Goal: Task Accomplishment & Management: Use online tool/utility

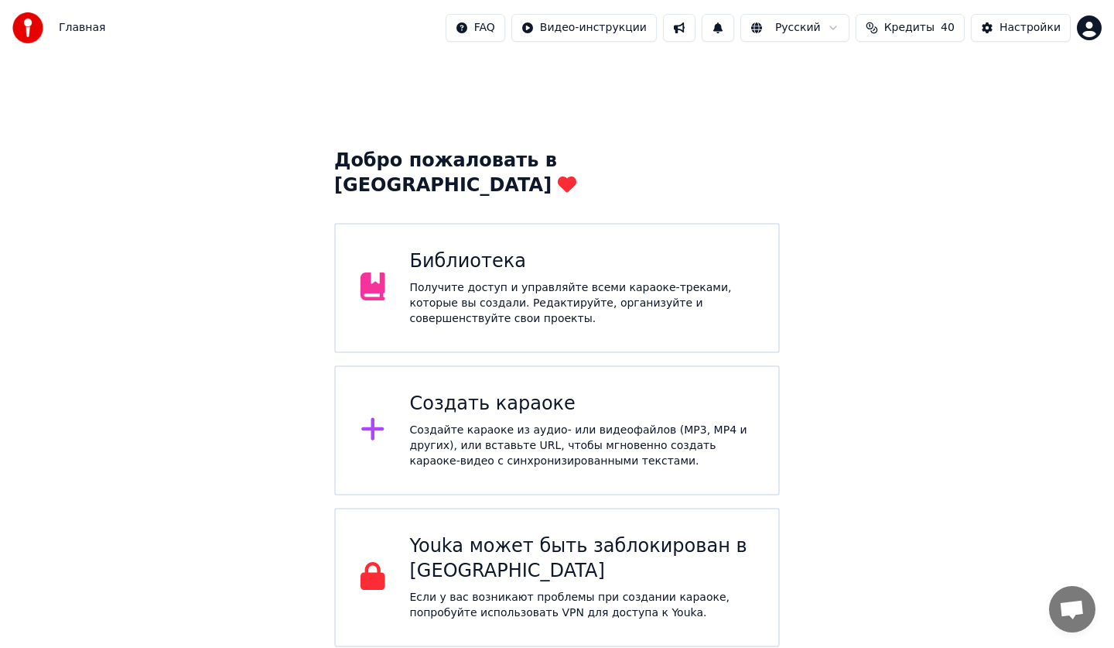
click at [638, 223] on div "Библиотека Получите доступ и управляйте всеми караоке-треками, которые вы созда…" at bounding box center [557, 288] width 446 height 130
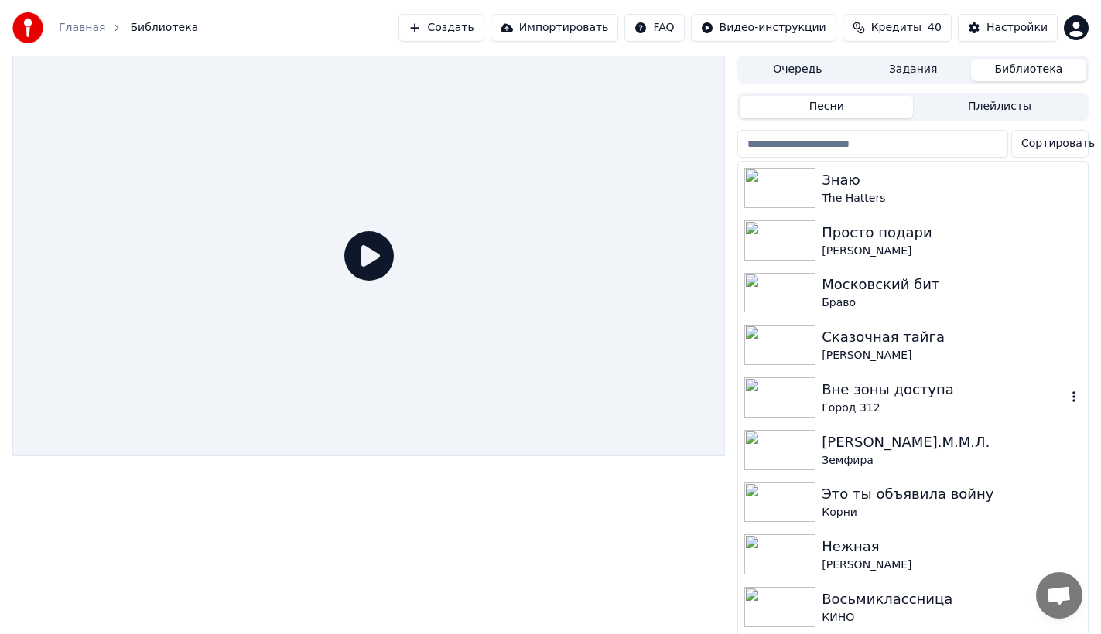
click at [991, 411] on div "Город 312" at bounding box center [944, 408] width 245 height 15
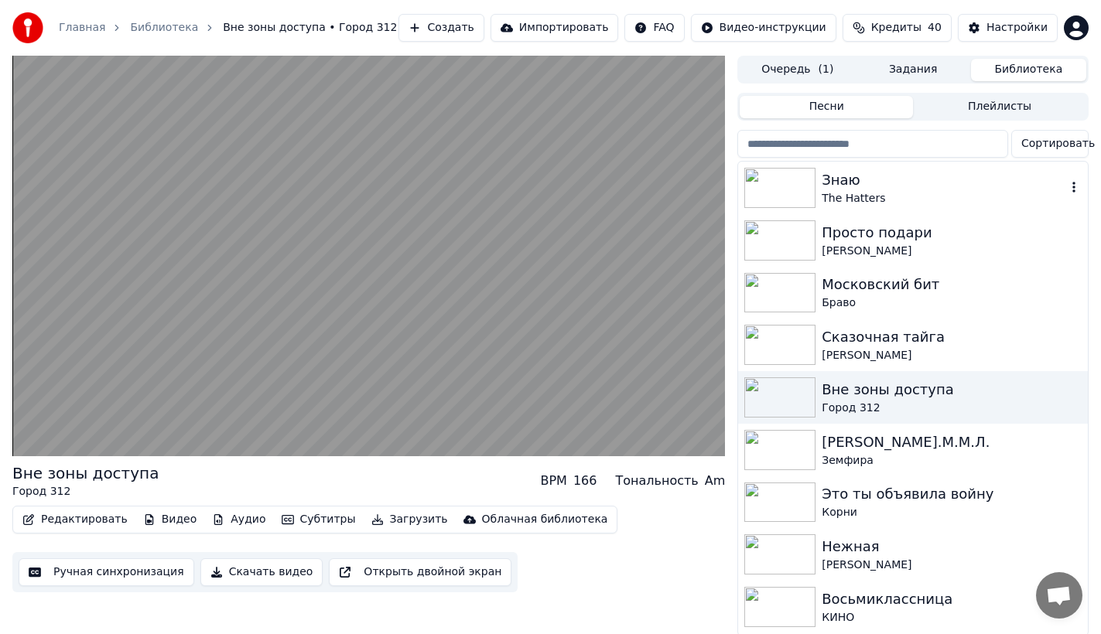
click at [887, 187] on div "Знаю" at bounding box center [944, 180] width 245 height 22
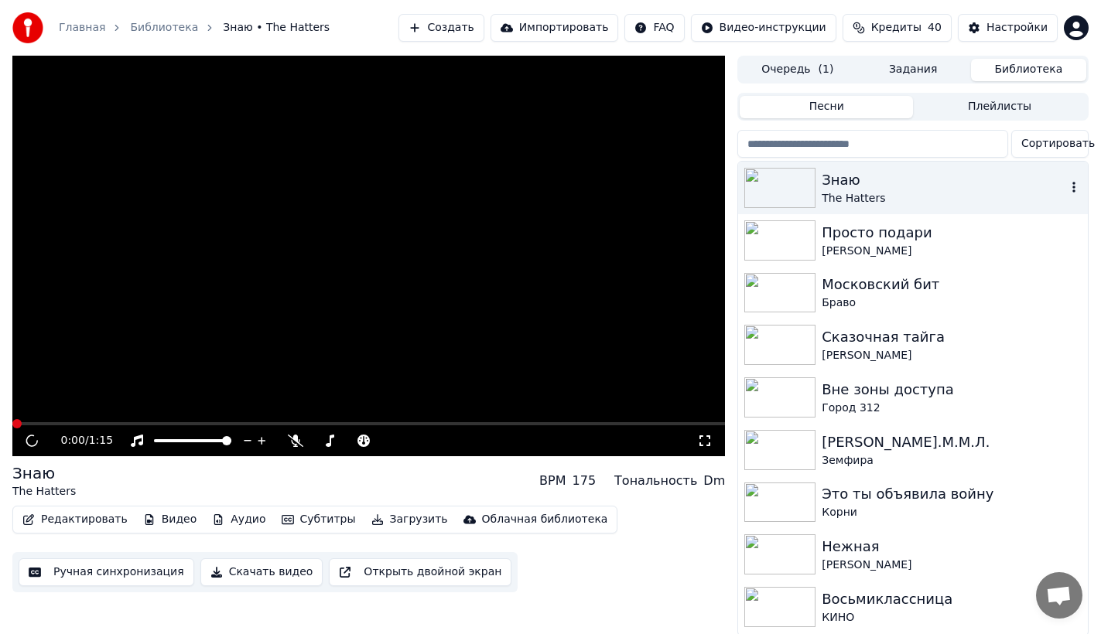
click at [887, 187] on div "Знаю" at bounding box center [944, 180] width 245 height 22
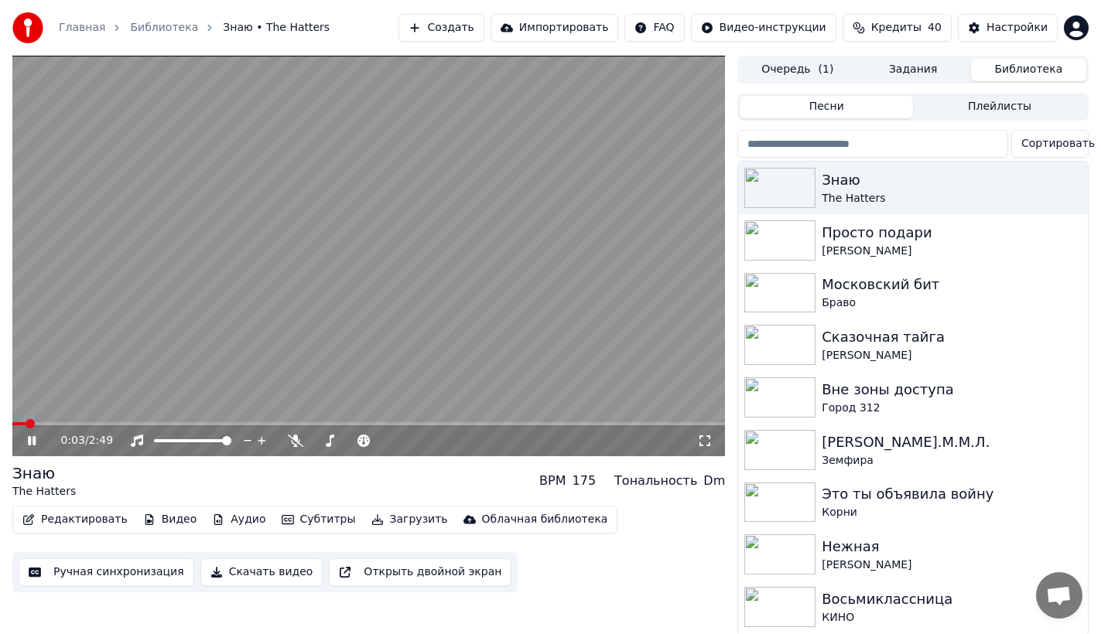
click at [76, 572] on button "Ручная синхронизация" at bounding box center [107, 573] width 176 height 28
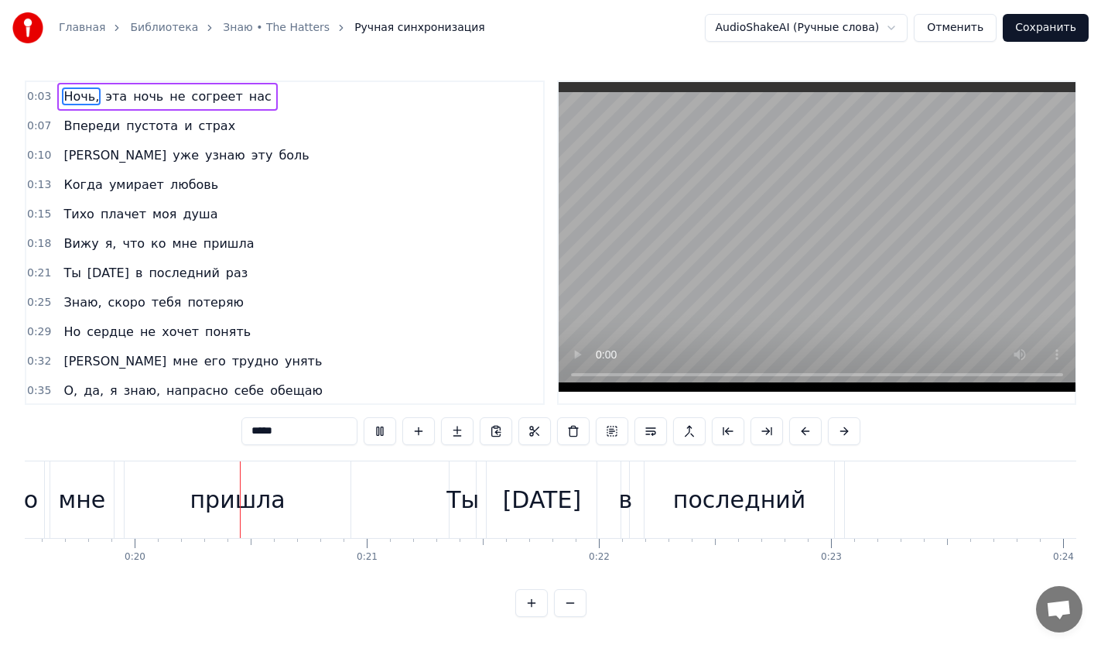
scroll to position [0, 4558]
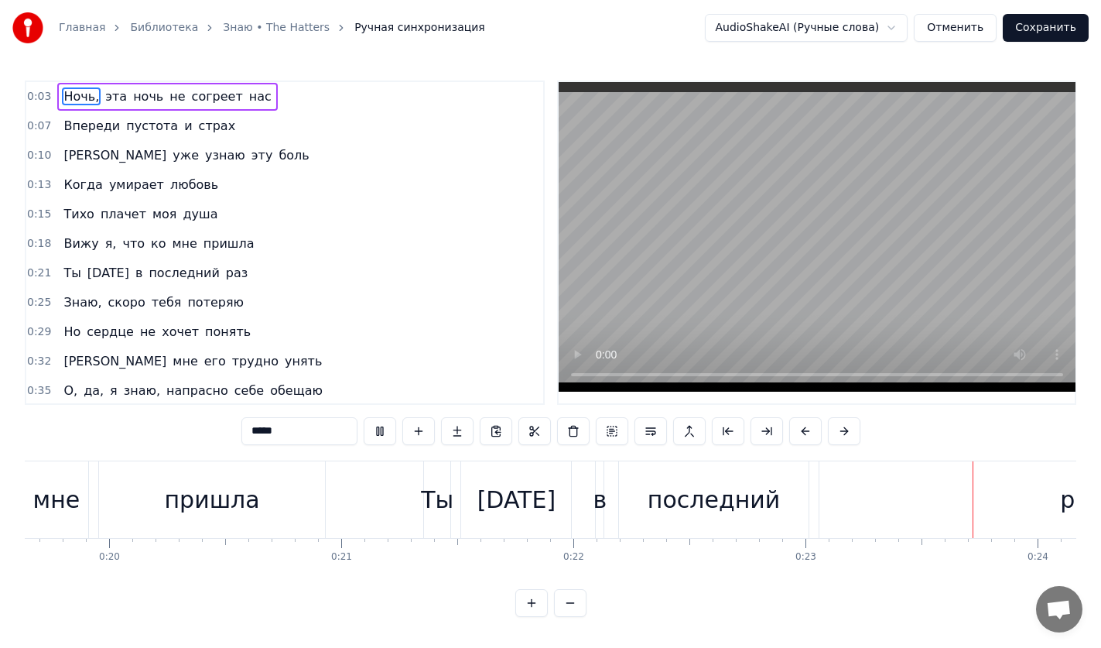
click at [1027, 29] on button "Сохранить" at bounding box center [1046, 28] width 86 height 28
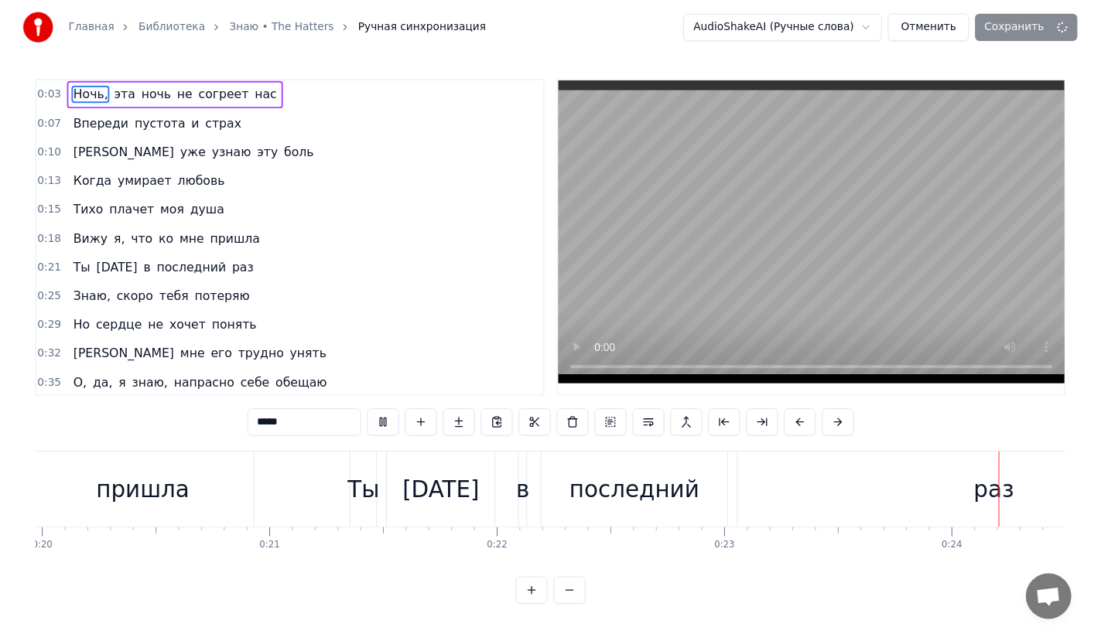
scroll to position [0, 5416]
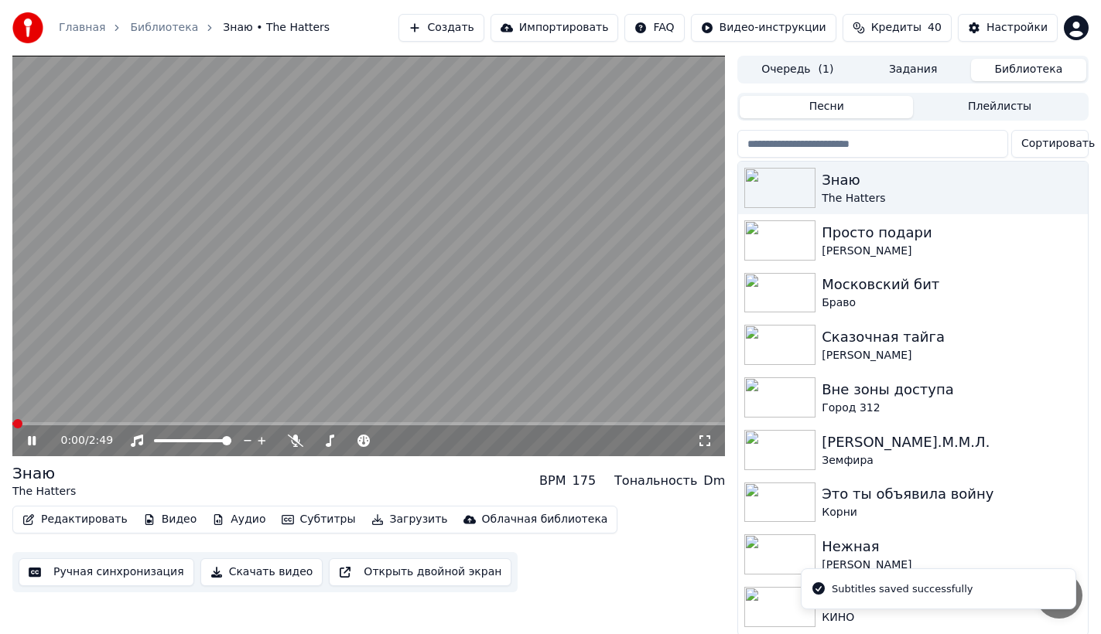
click at [296, 522] on button "Субтитры" at bounding box center [318, 520] width 87 height 22
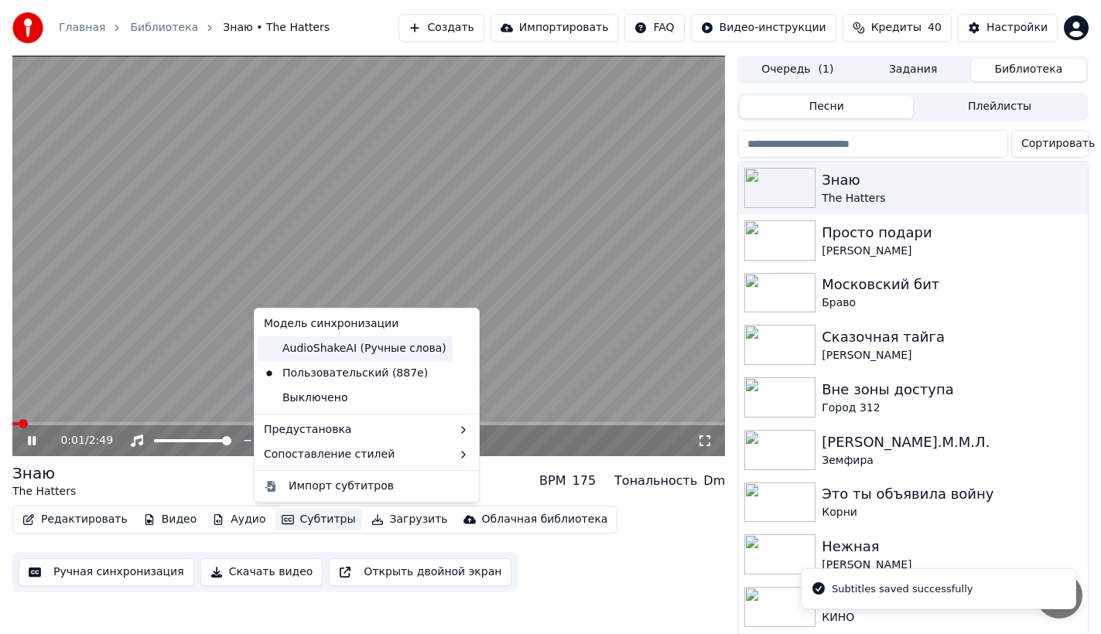
click at [310, 355] on div "AudioShakeAI (Ручные слова)" at bounding box center [355, 349] width 195 height 25
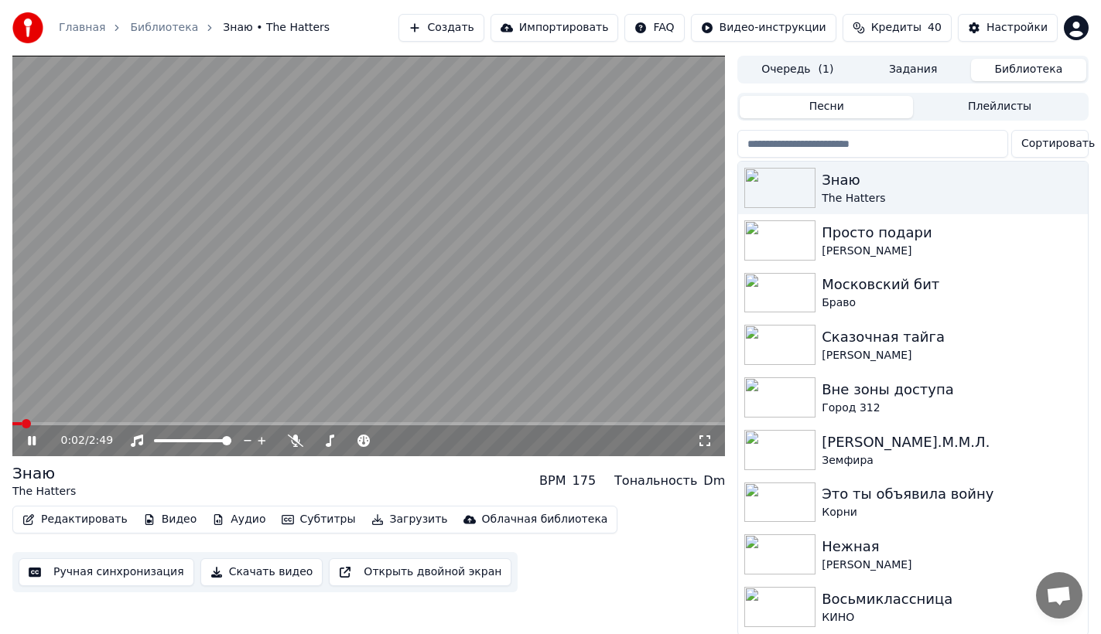
click at [710, 447] on icon at bounding box center [704, 441] width 15 height 12
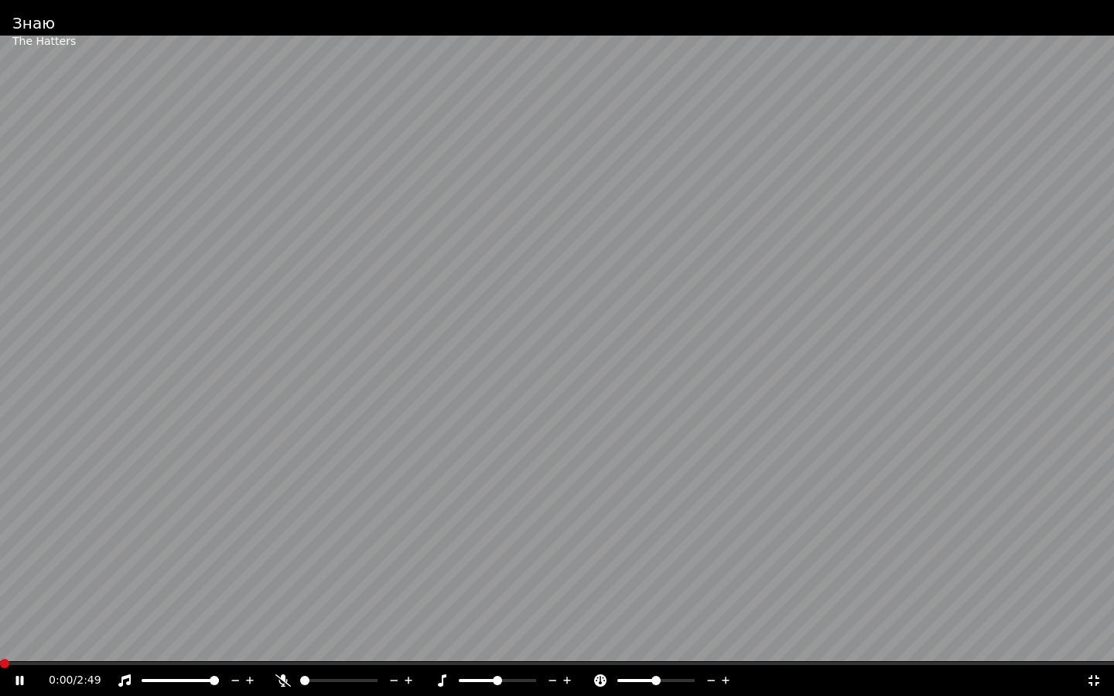
click at [0, 647] on span at bounding box center [0, 663] width 0 height 3
click at [9, 647] on div "0:00 / 2:49" at bounding box center [557, 680] width 1102 height 15
click at [19, 647] on icon at bounding box center [20, 680] width 8 height 9
click at [0, 647] on span at bounding box center [4, 663] width 9 height 9
click at [19, 647] on icon at bounding box center [19, 680] width 9 height 11
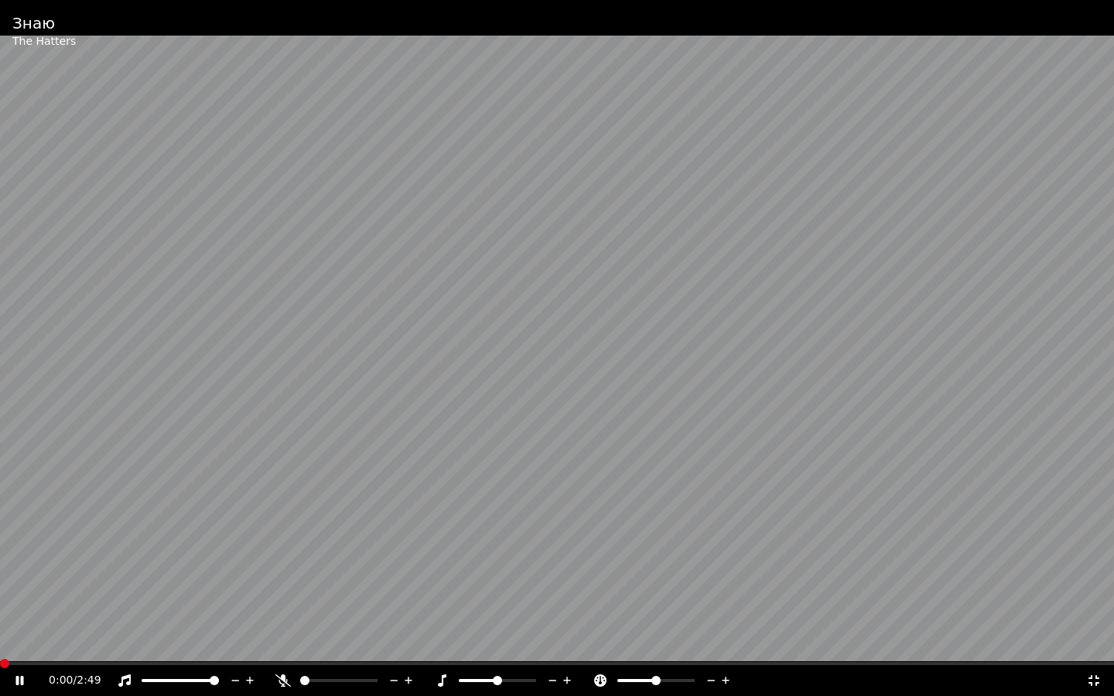
click at [1113, 647] on div "0:00 / 2:49" at bounding box center [557, 680] width 1114 height 31
click at [1092, 647] on icon at bounding box center [1094, 680] width 11 height 11
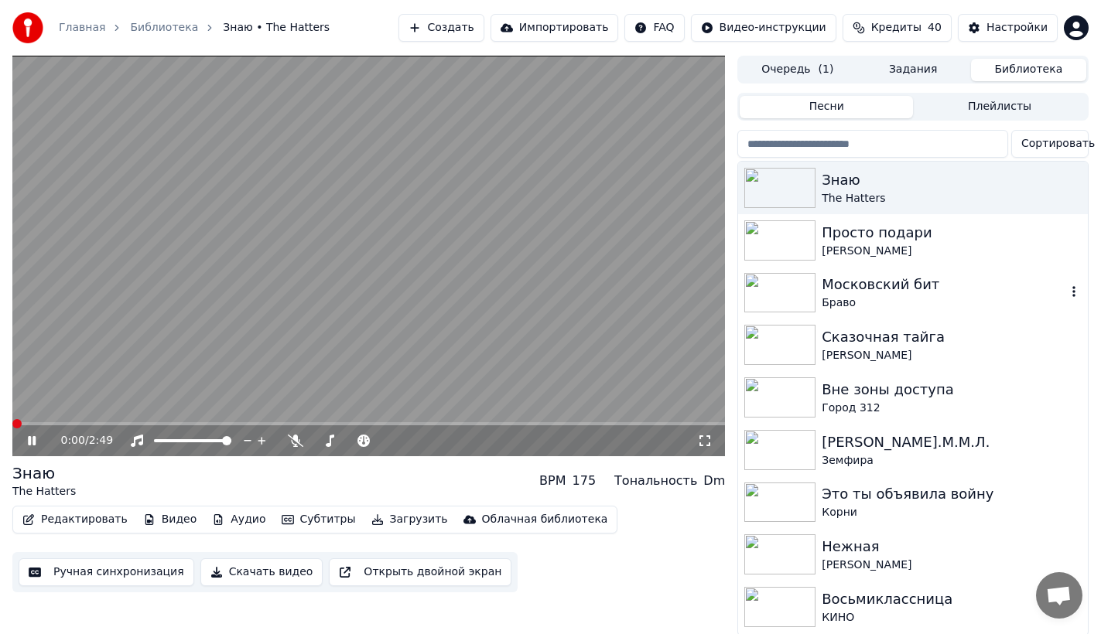
click at [886, 296] on div "Браво" at bounding box center [944, 303] width 245 height 15
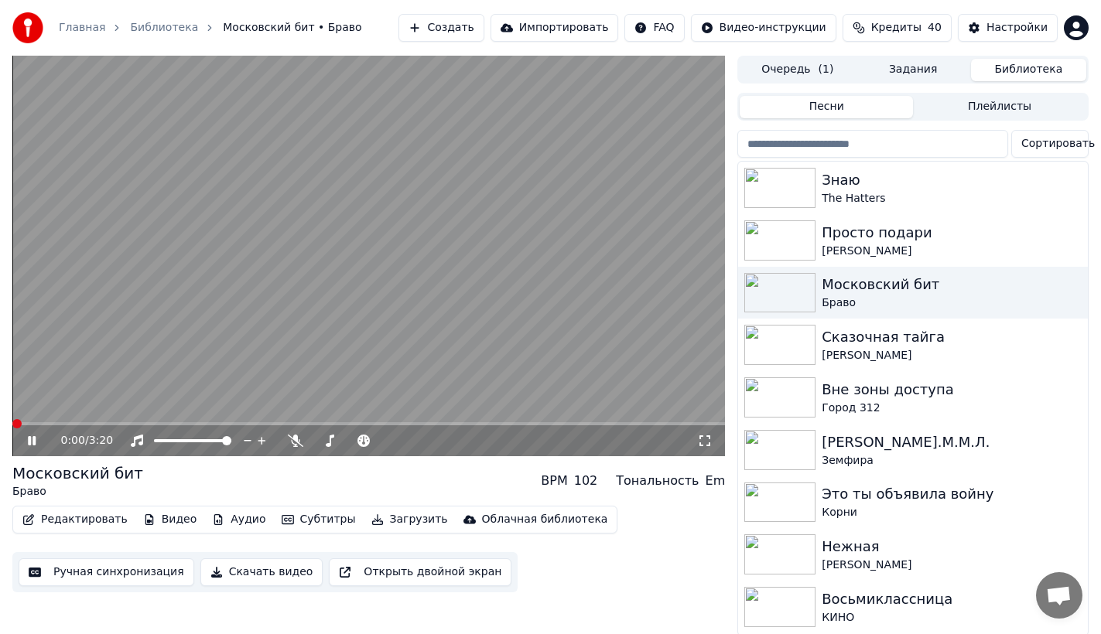
click at [705, 439] on icon at bounding box center [704, 441] width 15 height 12
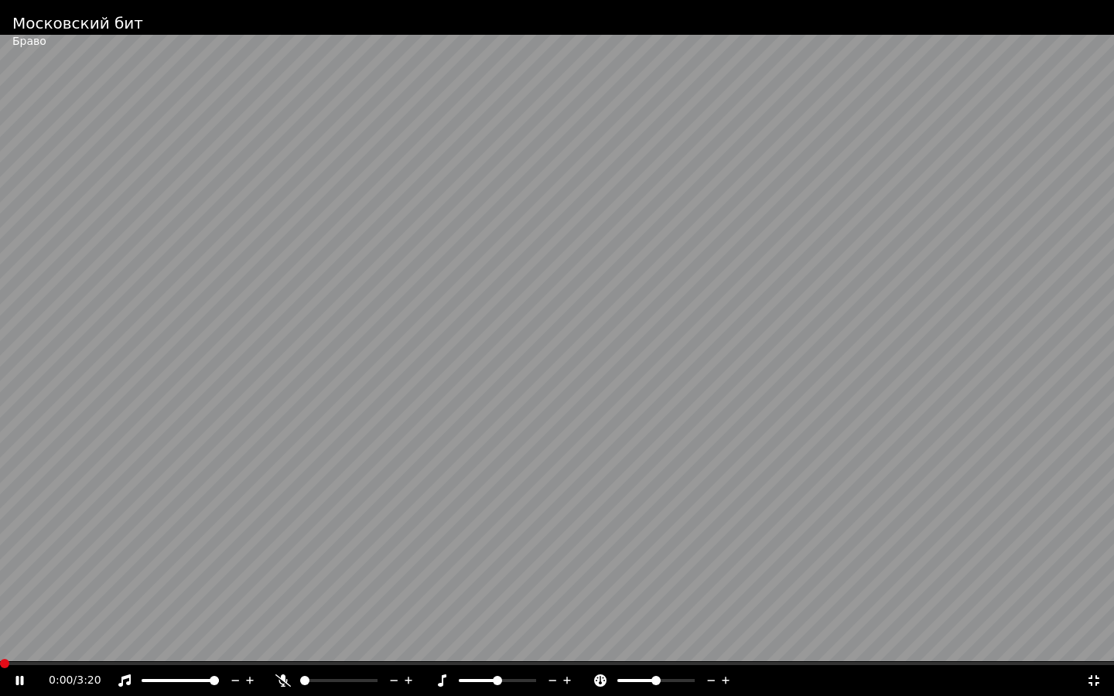
click at [1089, 647] on icon at bounding box center [1093, 681] width 15 height 12
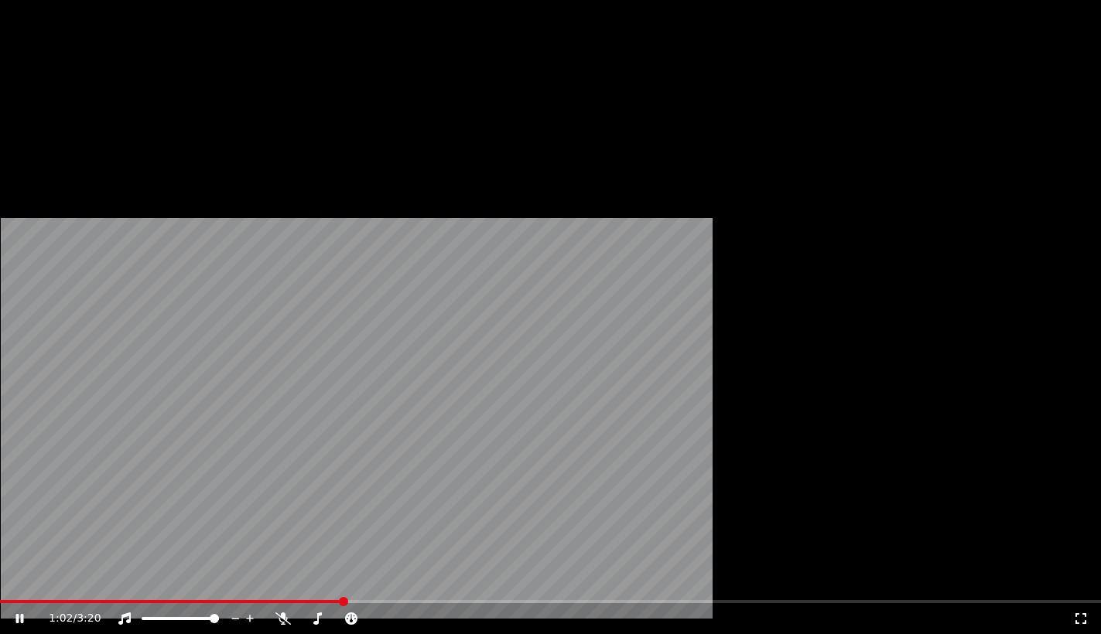
click at [210, 130] on button "Аудио" at bounding box center [239, 119] width 66 height 22
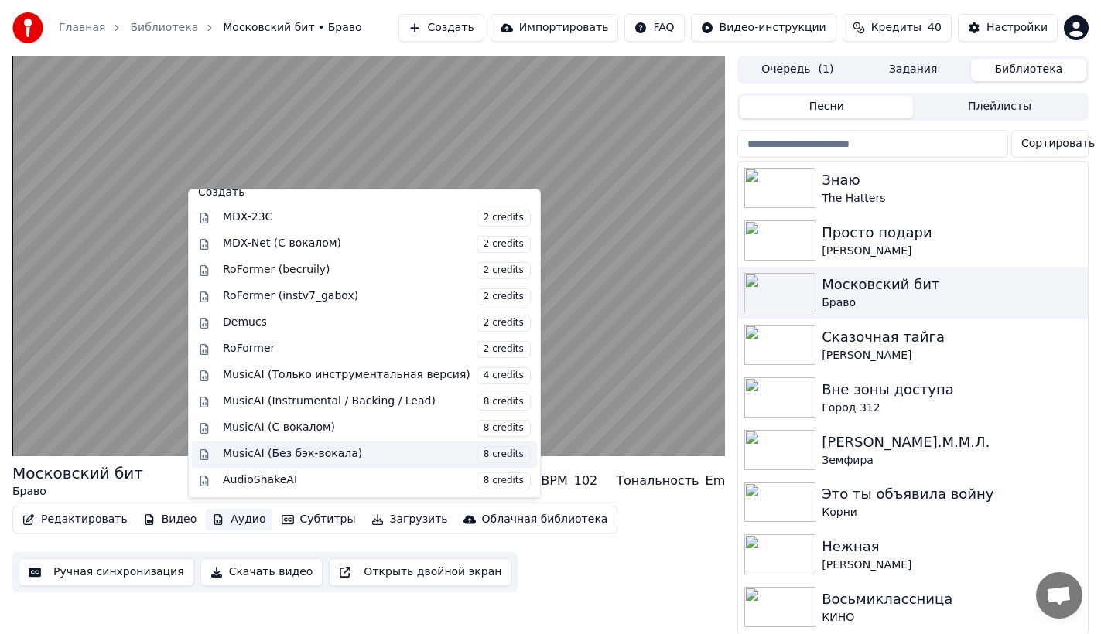
scroll to position [13, 0]
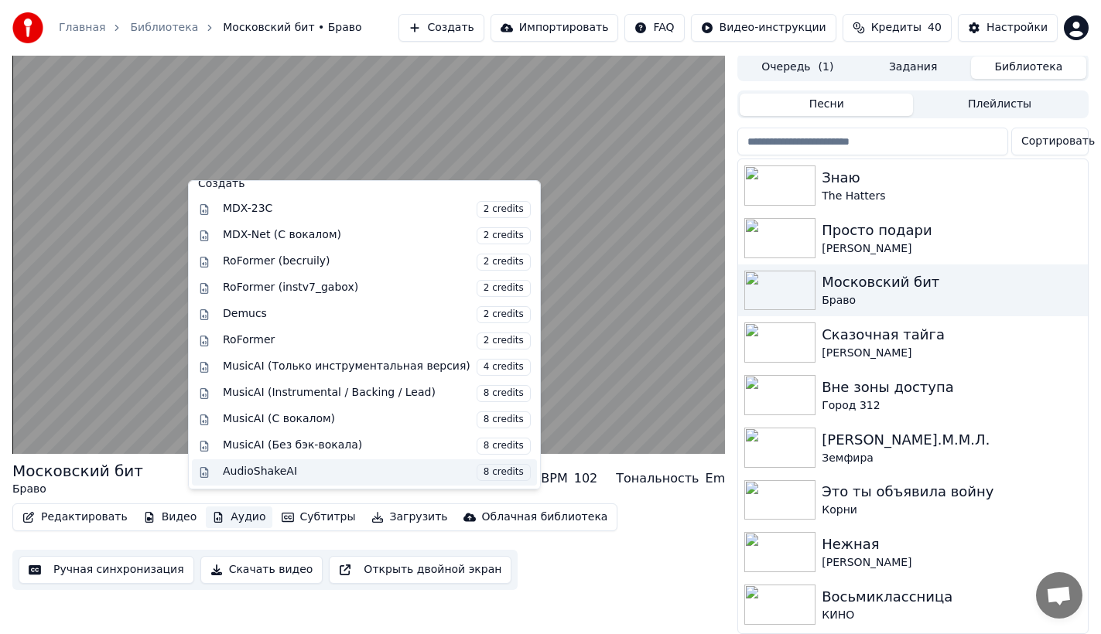
click at [306, 469] on div "AudioShakeAI 8 credits" at bounding box center [377, 472] width 308 height 17
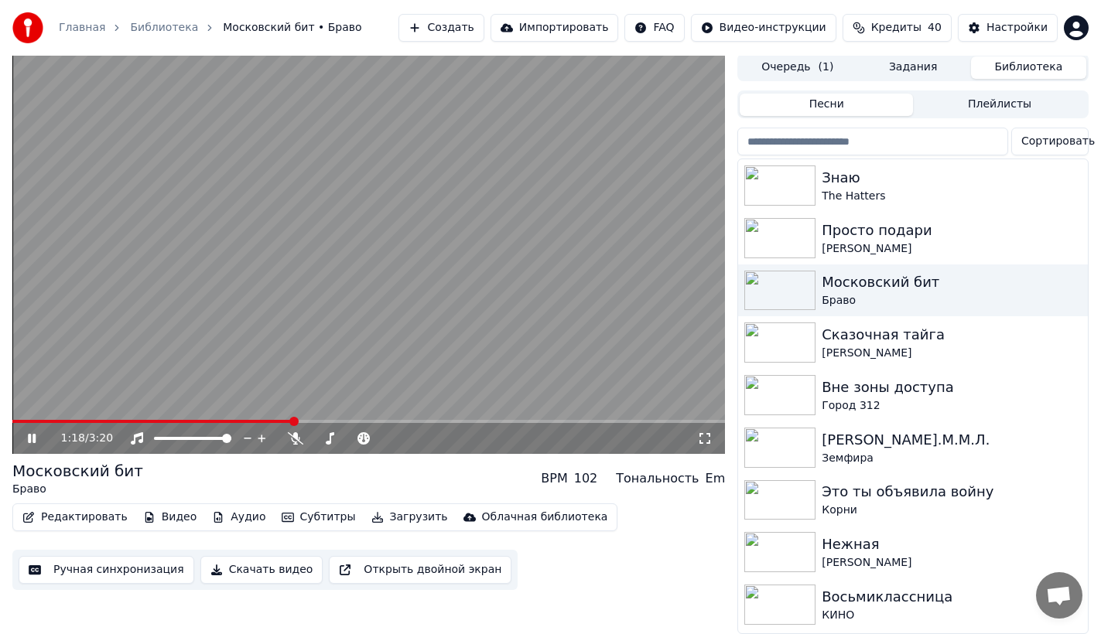
click at [774, 57] on div "Очередь ( 1 ) Задания Библиотека" at bounding box center [912, 67] width 351 height 28
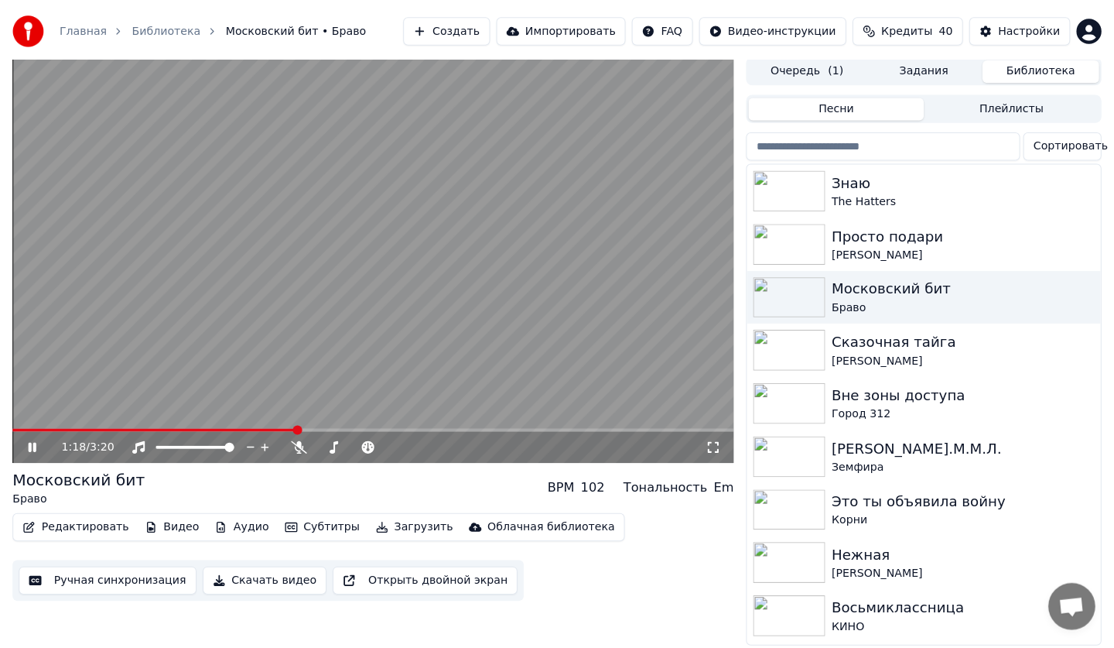
scroll to position [0, 0]
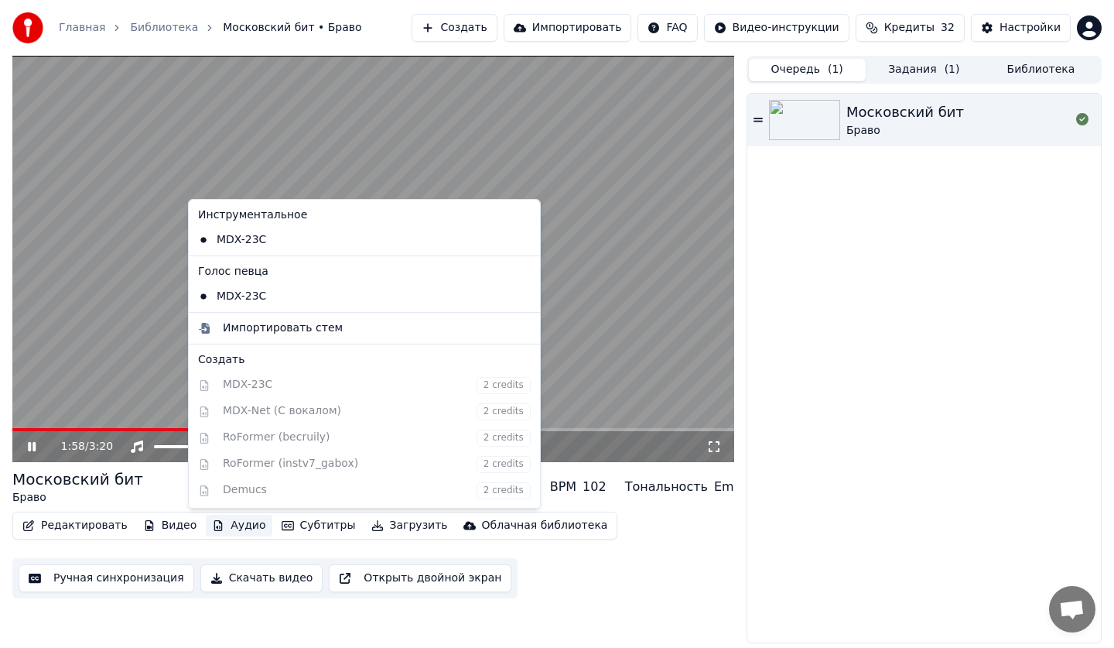
click at [232, 528] on button "Аудио" at bounding box center [239, 526] width 66 height 22
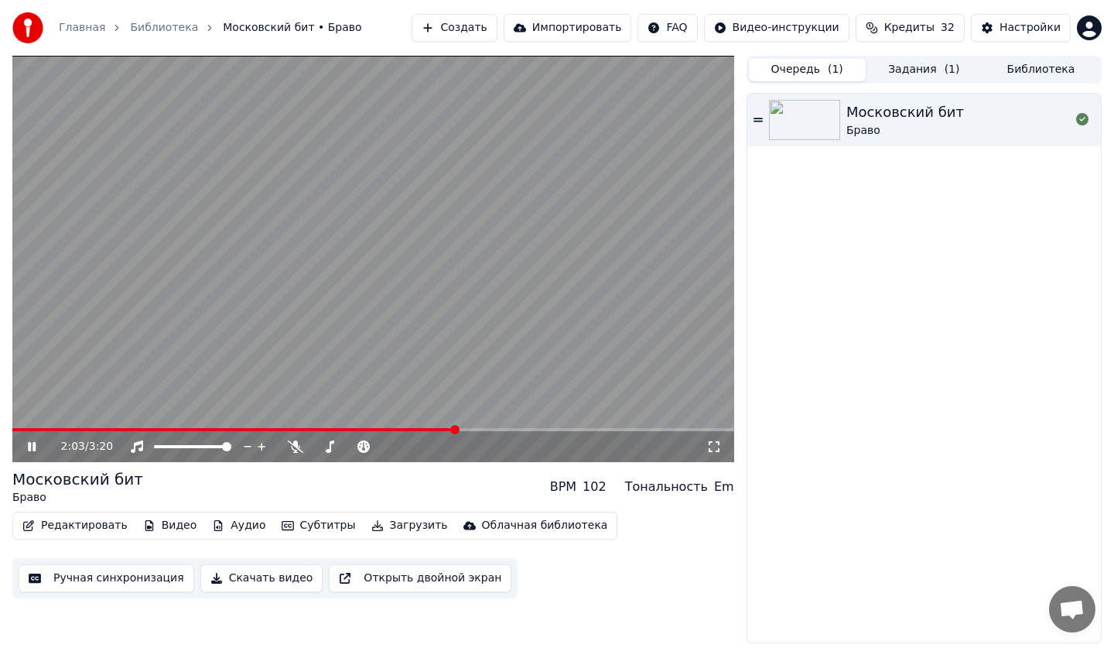
click at [789, 347] on div "Московский бит Браво" at bounding box center [924, 368] width 354 height 549
click at [228, 532] on button "Аудио" at bounding box center [239, 526] width 66 height 22
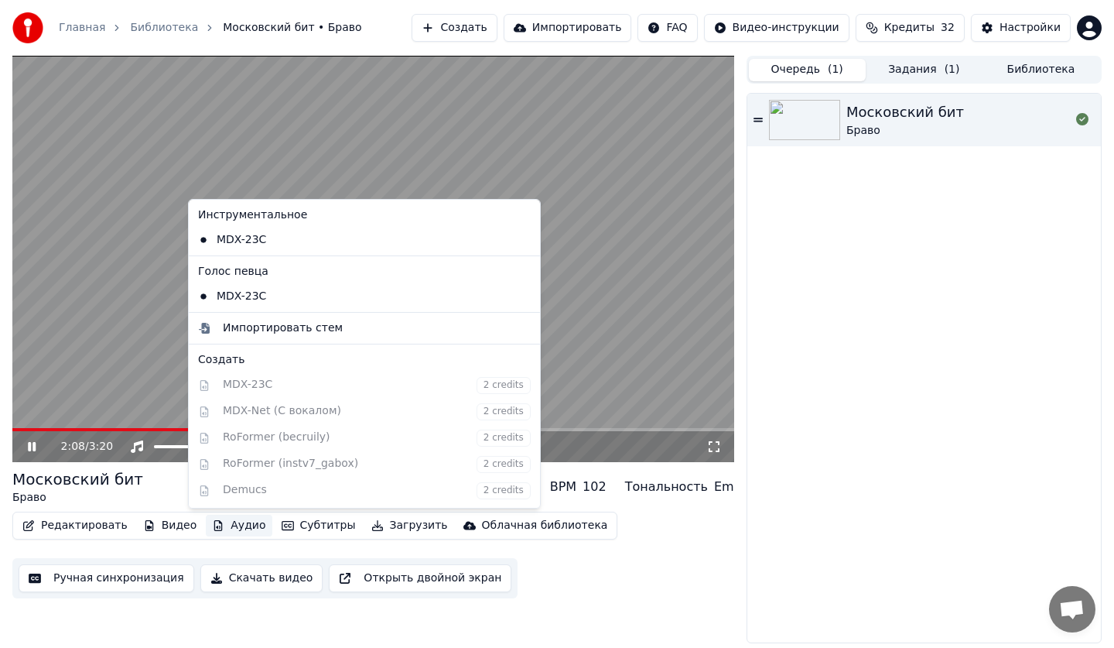
click at [903, 319] on div "Московский бит Браво" at bounding box center [924, 368] width 354 height 549
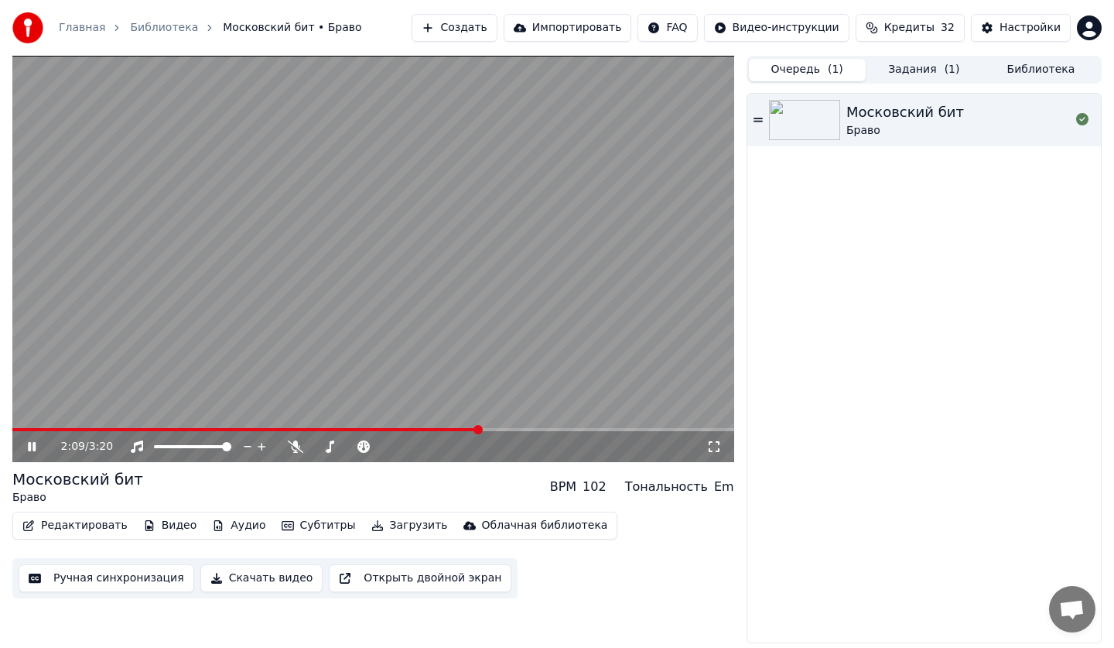
click at [818, 74] on button "Очередь ( 1 )" at bounding box center [807, 70] width 117 height 22
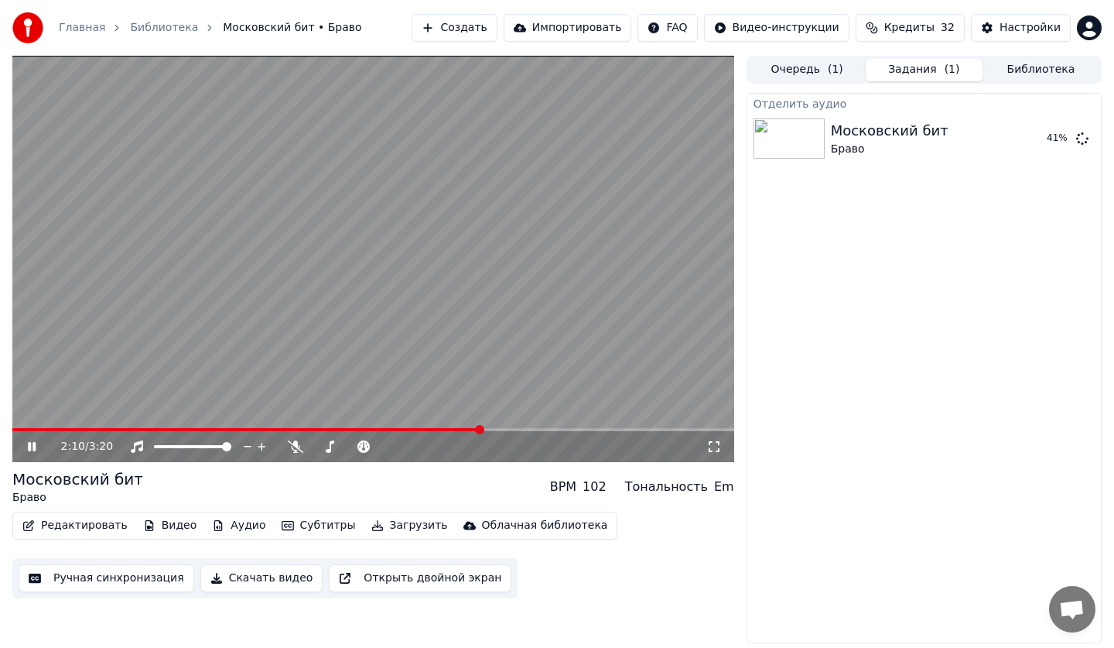
click at [918, 69] on button "Задания ( 1 )" at bounding box center [924, 70] width 117 height 22
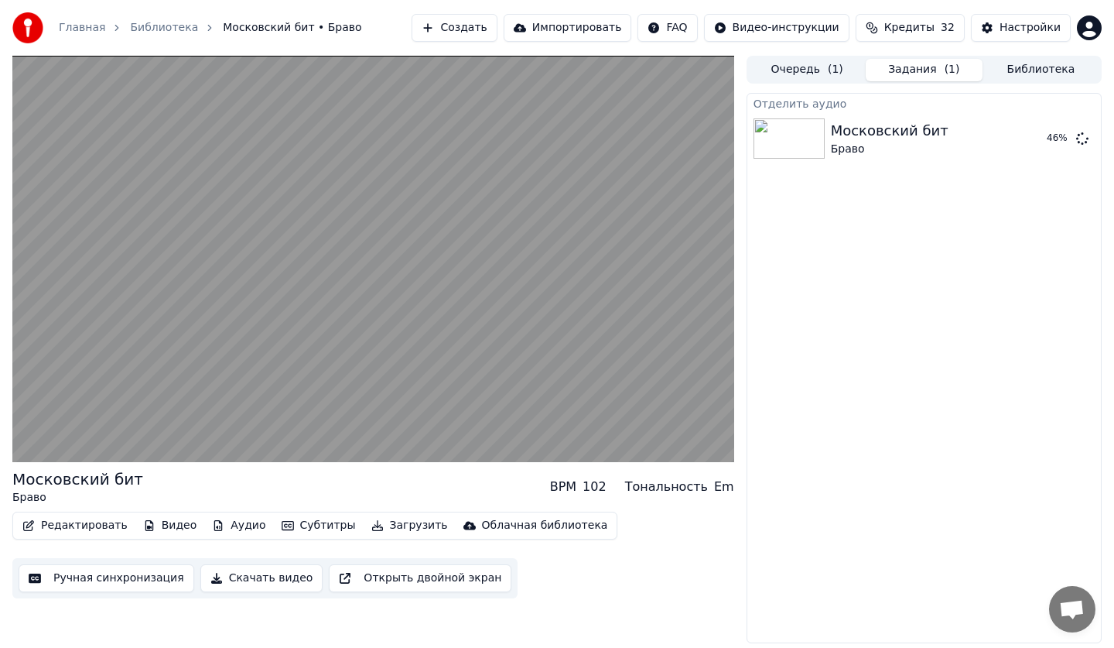
click at [1017, 67] on button "Библиотека" at bounding box center [1041, 70] width 117 height 22
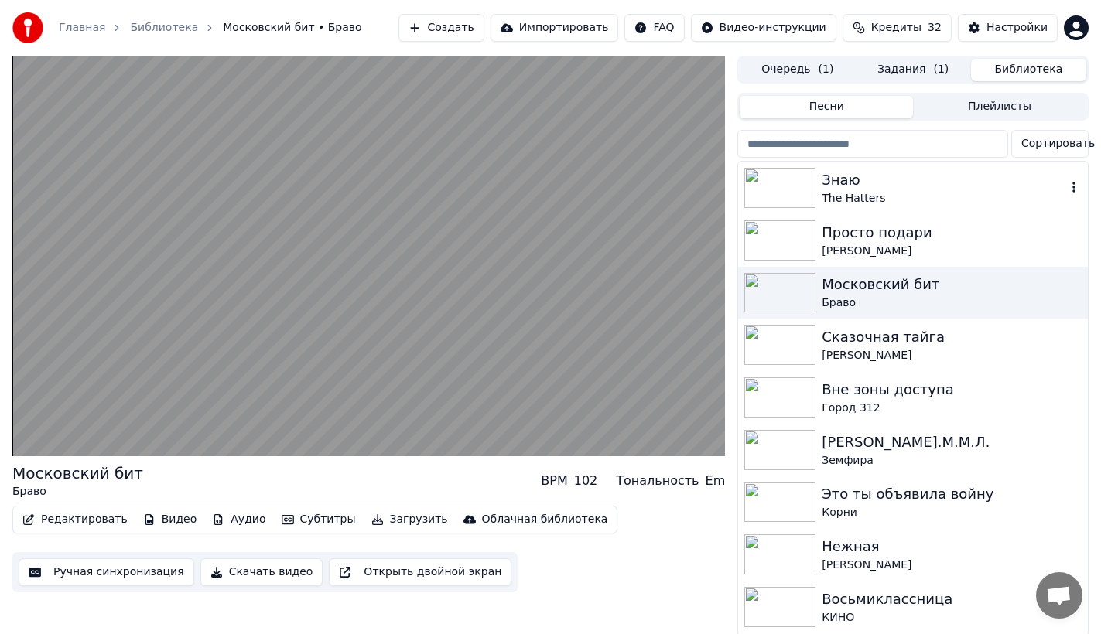
click at [846, 200] on div "The Hatters" at bounding box center [944, 198] width 245 height 15
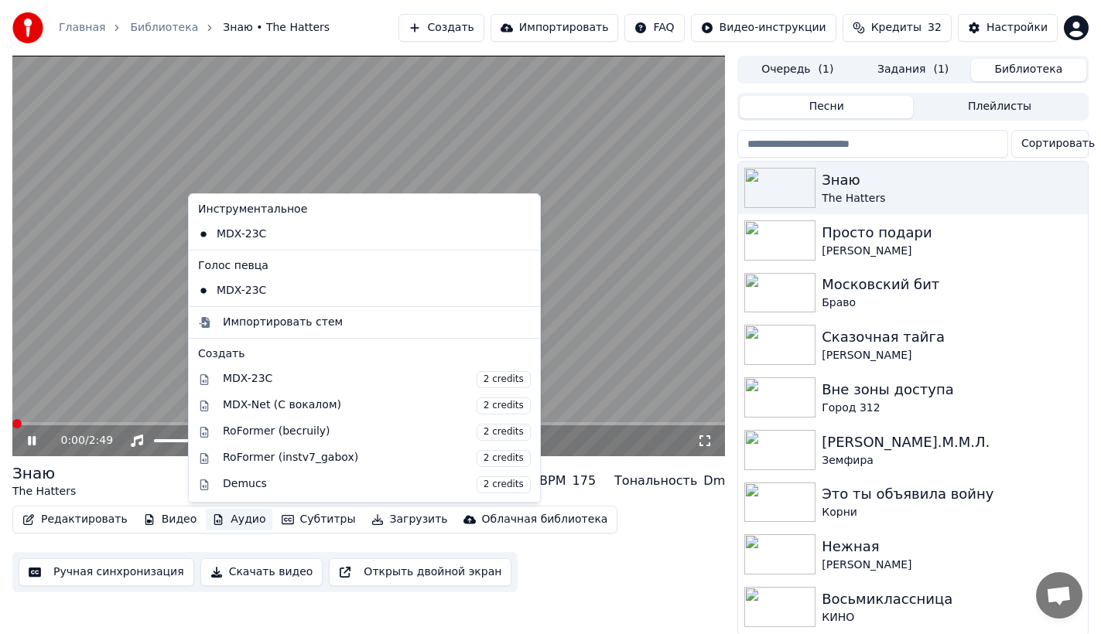
click at [224, 523] on button "Аудио" at bounding box center [239, 520] width 66 height 22
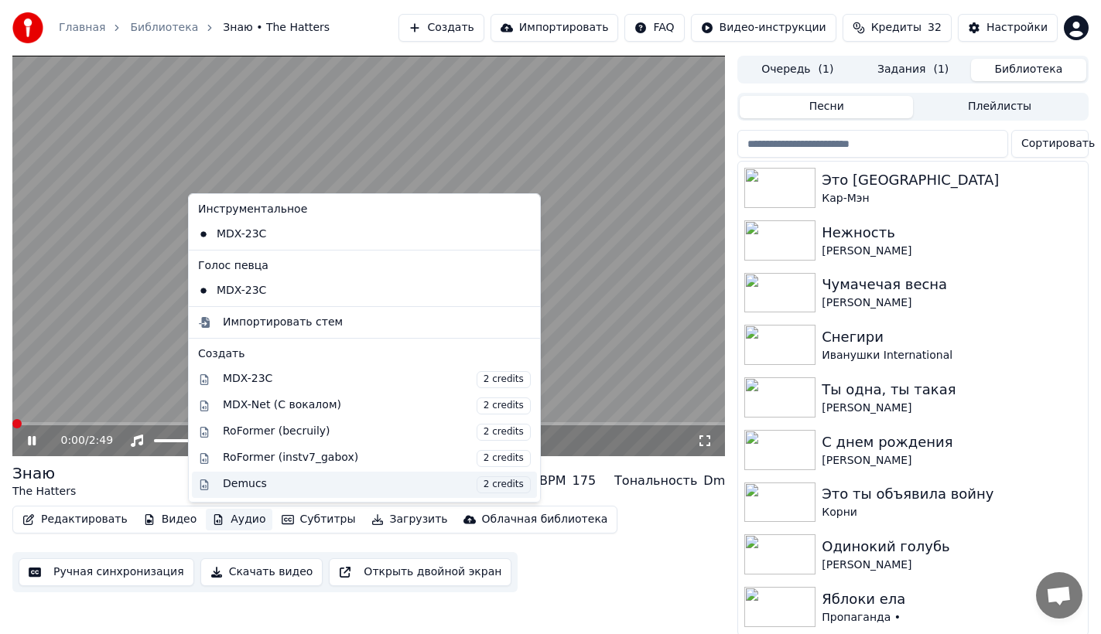
click at [241, 488] on div "Demucs 2 credits" at bounding box center [377, 485] width 308 height 17
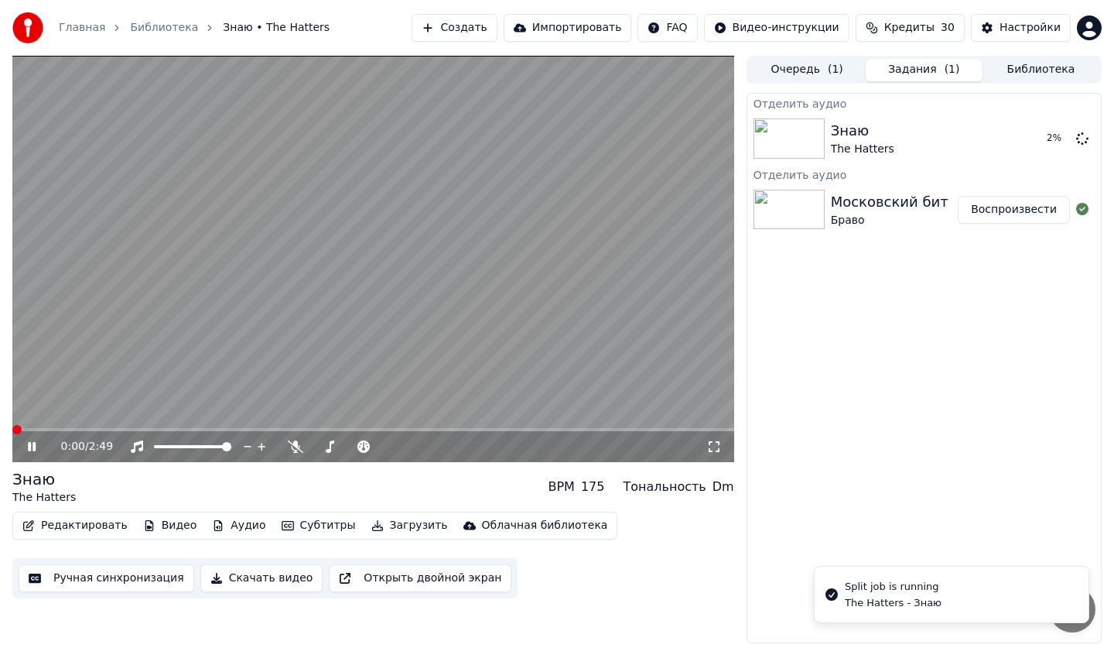
click at [1017, 213] on button "Воспроизвести" at bounding box center [1014, 210] width 112 height 28
click at [706, 443] on icon at bounding box center [713, 446] width 15 height 12
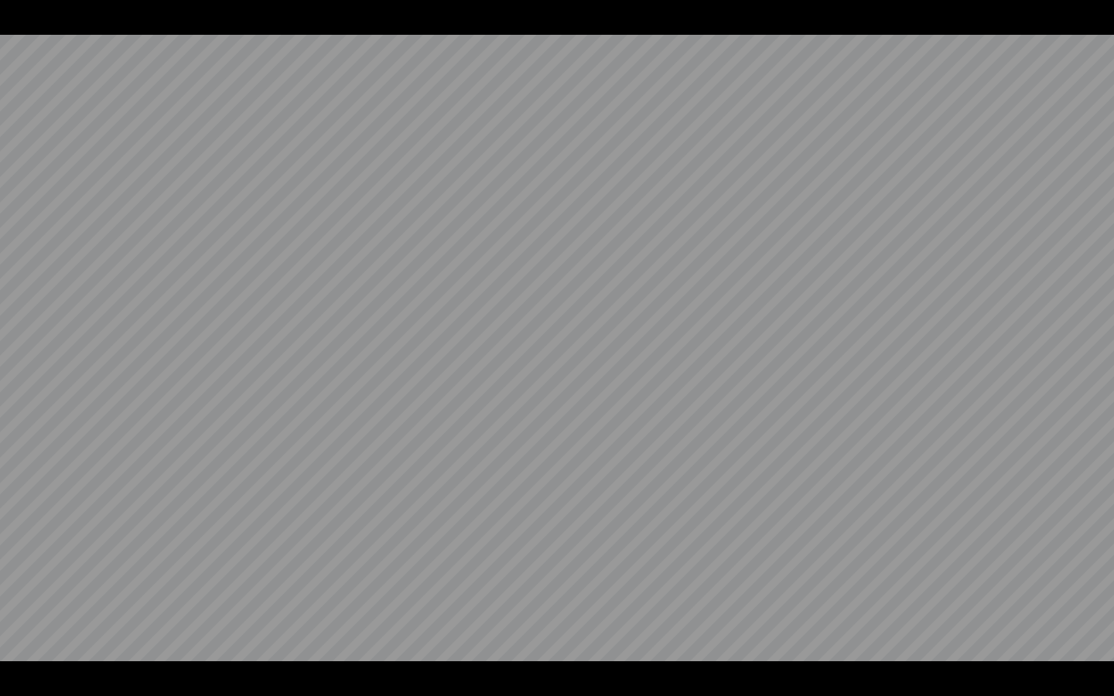
click at [877, 476] on video at bounding box center [557, 348] width 1114 height 696
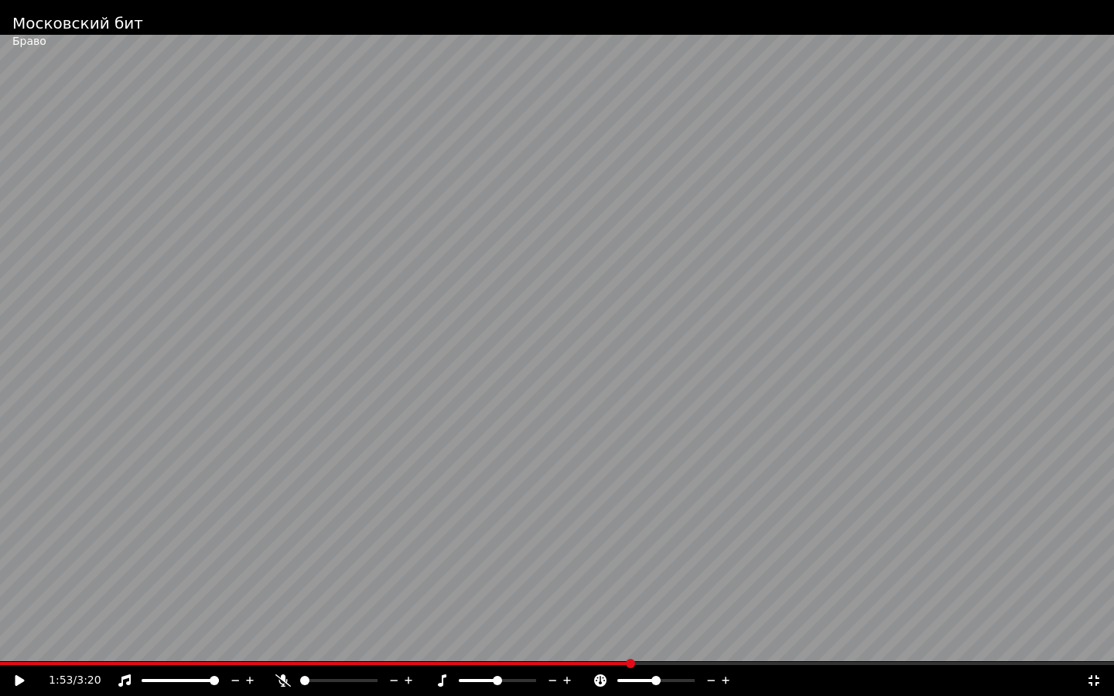
click at [877, 476] on video at bounding box center [557, 348] width 1114 height 696
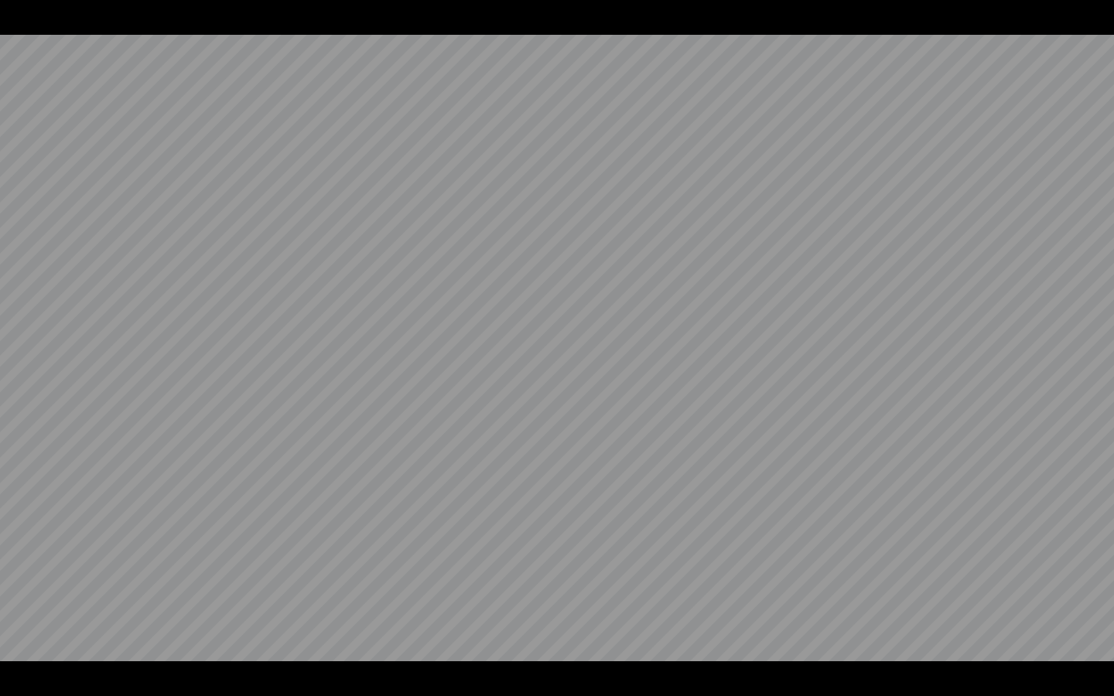
click at [877, 476] on video at bounding box center [557, 348] width 1114 height 696
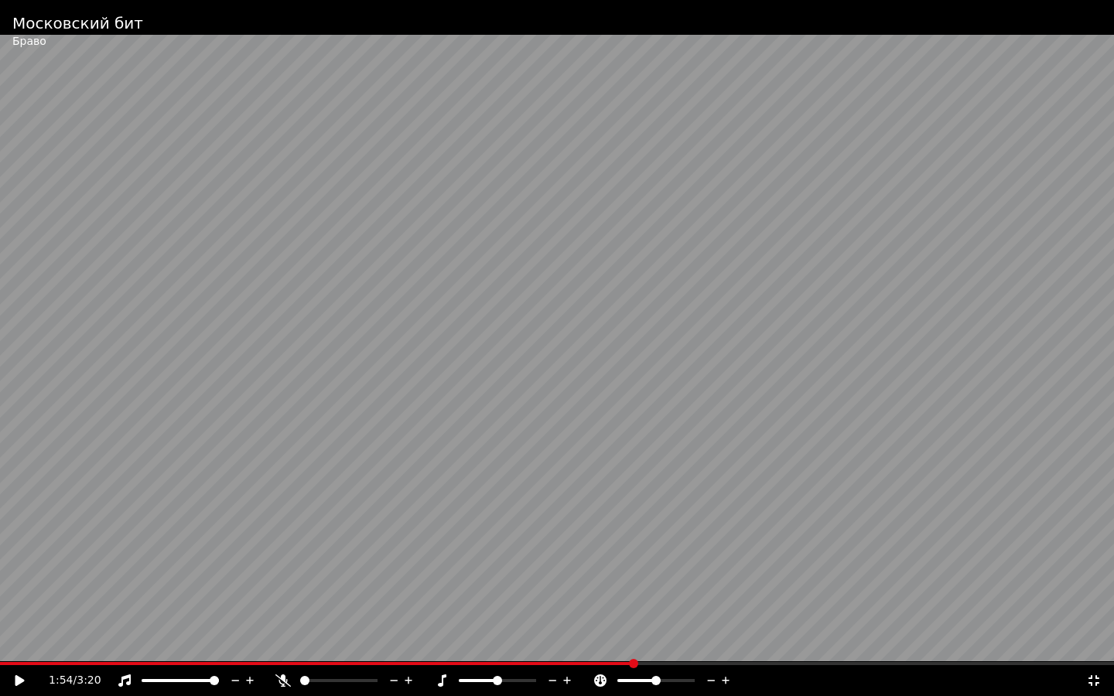
click at [1099, 647] on icon at bounding box center [1094, 680] width 11 height 11
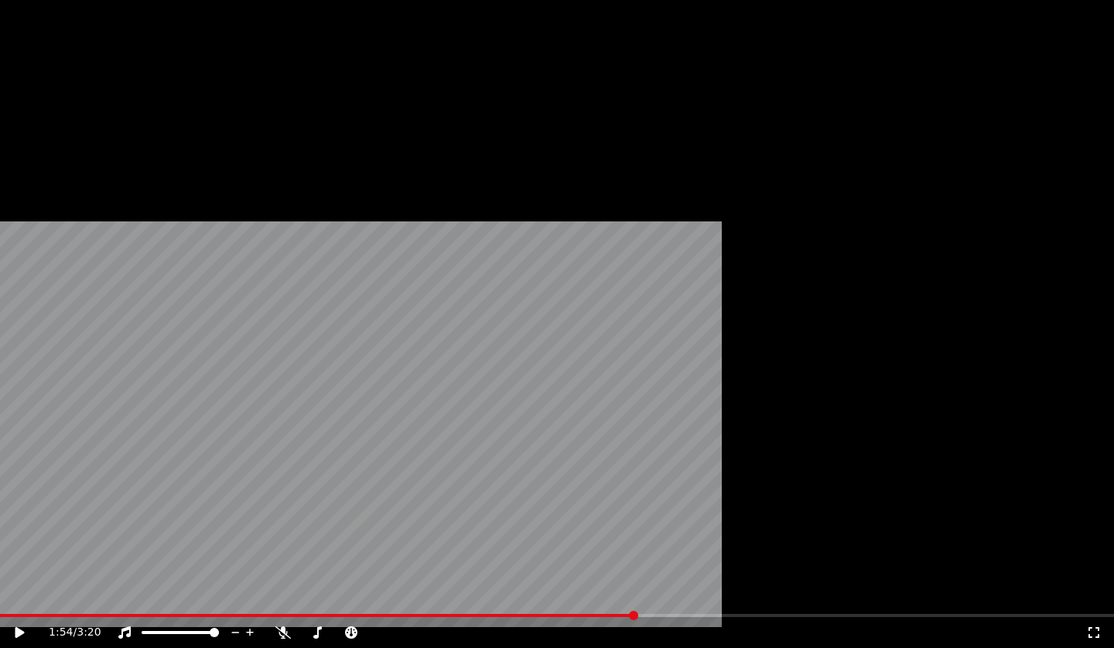
click at [56, 130] on button "Редактировать" at bounding box center [75, 119] width 118 height 22
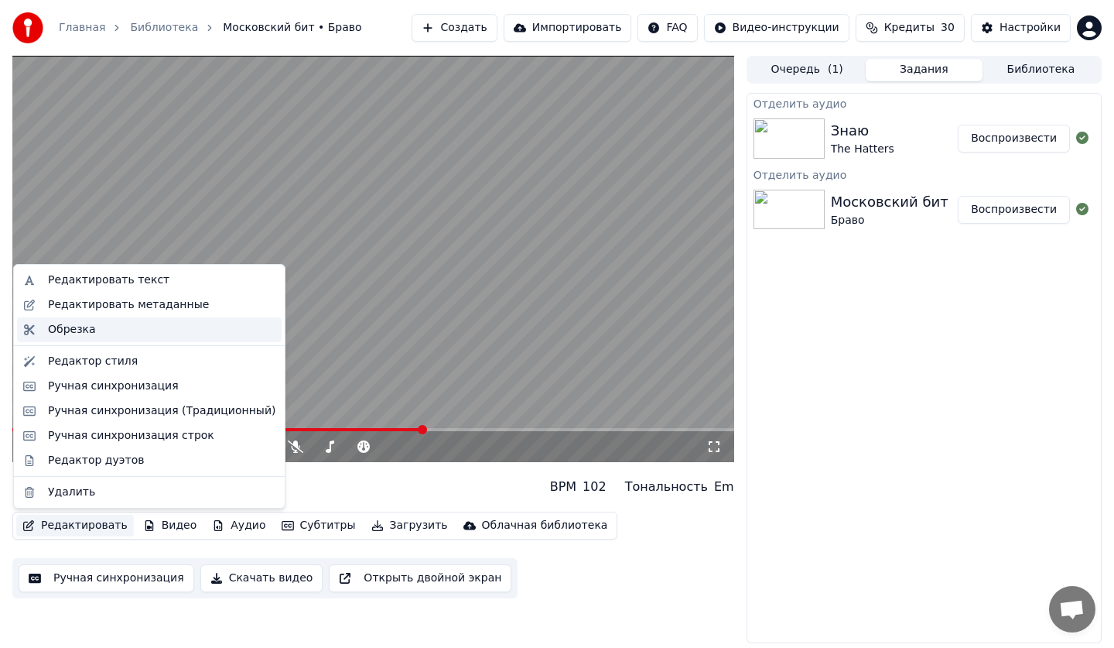
click at [91, 330] on div "Обрезка" at bounding box center [161, 329] width 227 height 15
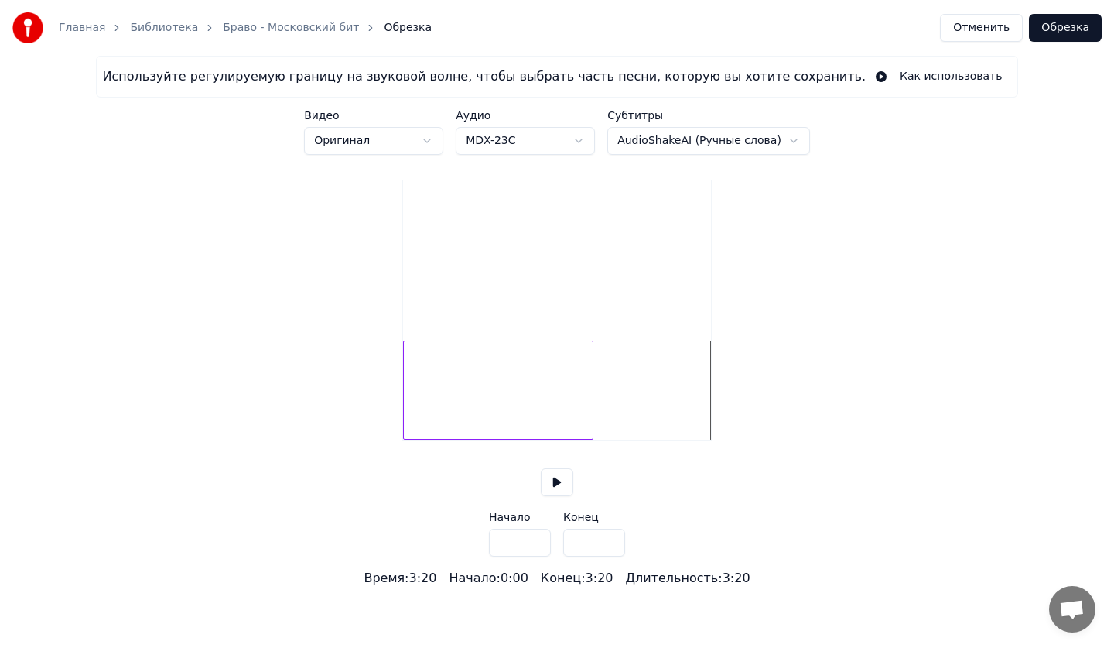
click at [590, 425] on div at bounding box center [590, 389] width 5 height 97
click at [581, 424] on div at bounding box center [581, 389] width 5 height 97
click at [580, 425] on div at bounding box center [579, 389] width 5 height 97
click at [585, 426] on div at bounding box center [585, 389] width 5 height 97
click at [591, 430] on div at bounding box center [592, 389] width 5 height 97
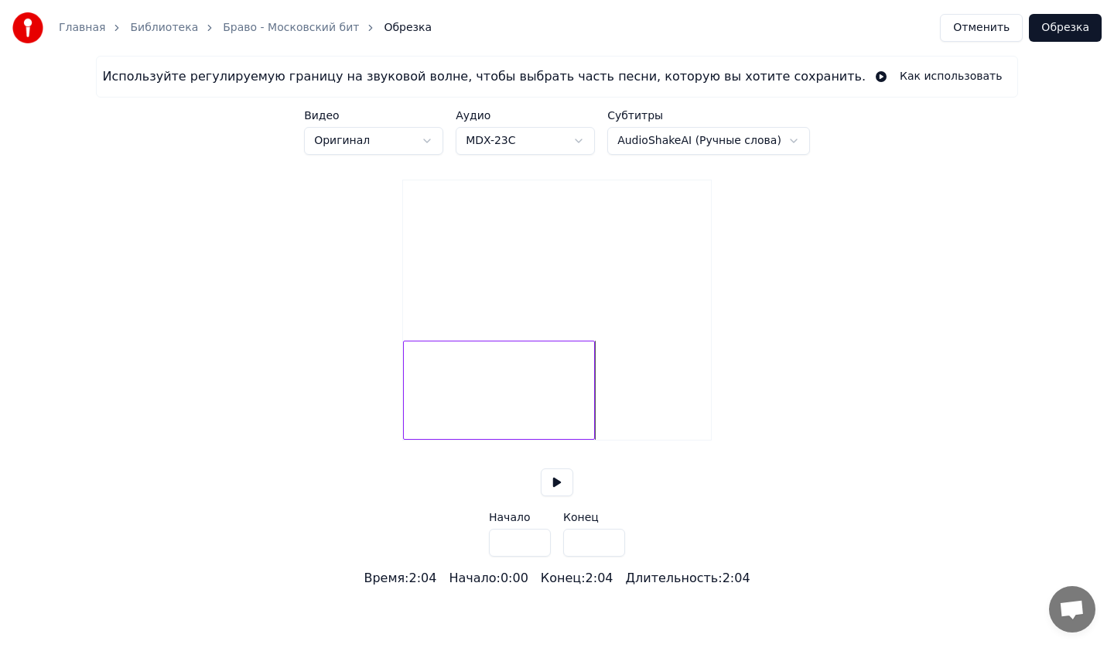
click at [564, 427] on div at bounding box center [499, 389] width 192 height 99
click at [554, 496] on button at bounding box center [557, 482] width 32 height 28
click at [576, 436] on div at bounding box center [576, 389] width 5 height 97
click at [580, 437] on div at bounding box center [579, 389] width 5 height 97
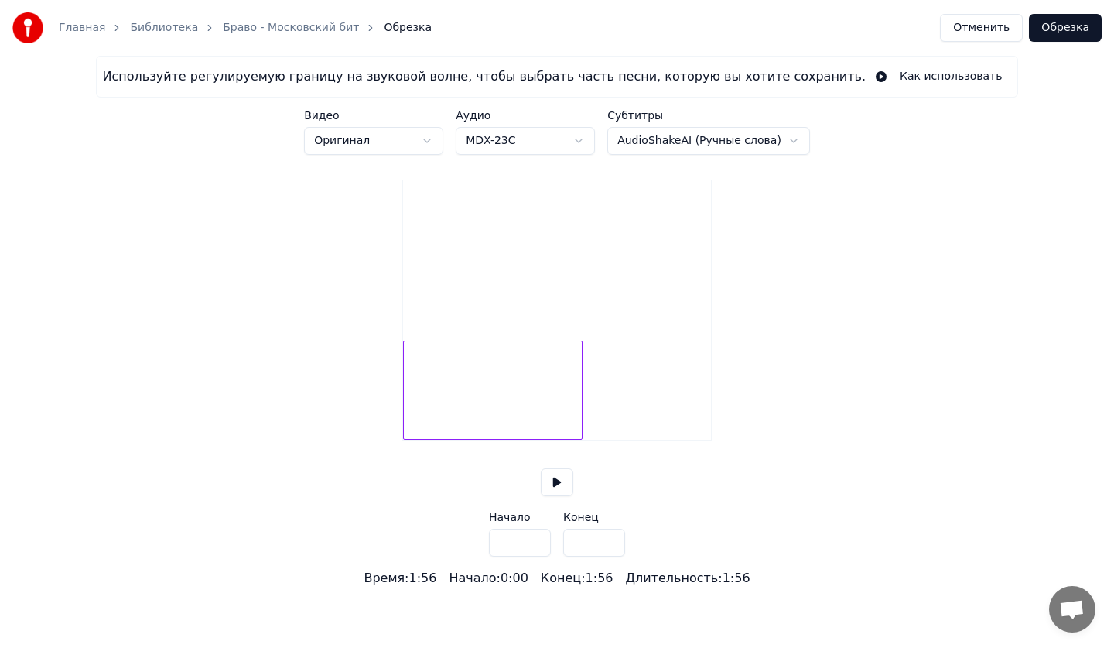
click at [614, 553] on input "*****" at bounding box center [594, 542] width 62 height 28
click at [610, 556] on input "*****" at bounding box center [594, 542] width 62 height 28
type input "*****"
click at [610, 556] on input "*****" at bounding box center [594, 542] width 62 height 28
click at [1057, 25] on button "Обрезка" at bounding box center [1065, 28] width 73 height 28
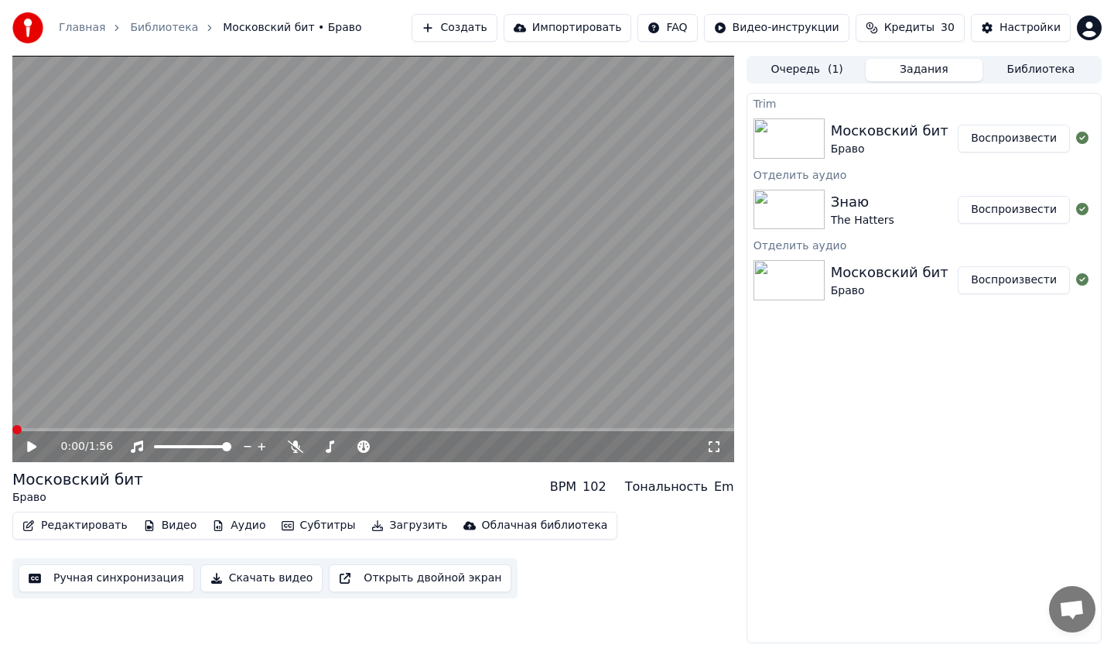
click at [282, 283] on video at bounding box center [373, 259] width 722 height 406
click at [119, 584] on button "Ручная синхронизация" at bounding box center [107, 578] width 176 height 28
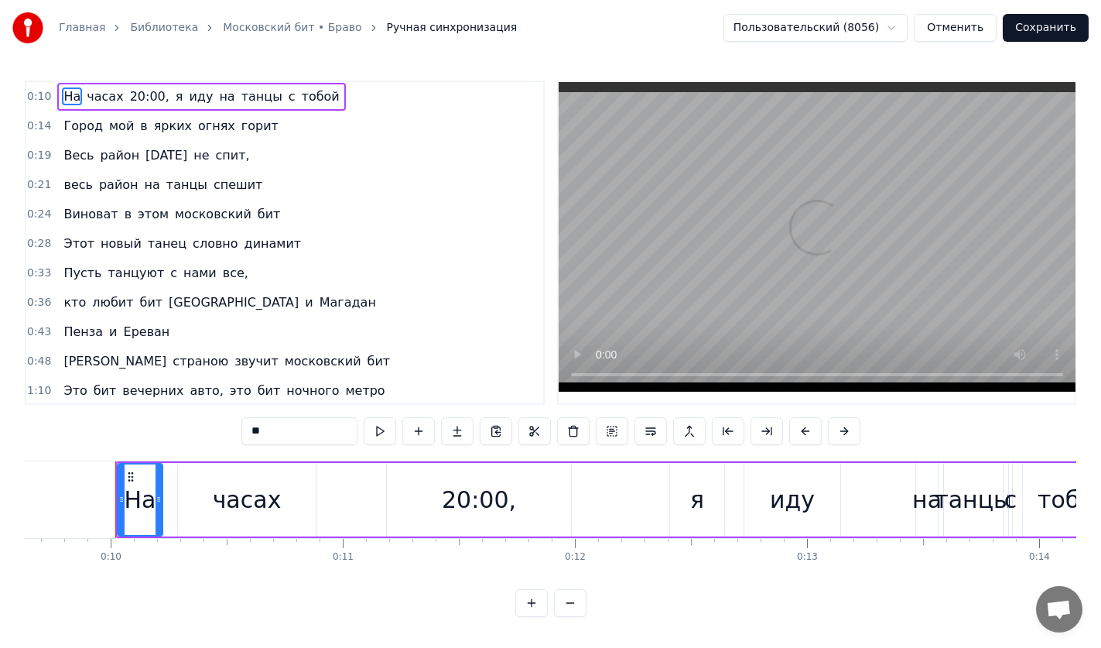
scroll to position [0, 2248]
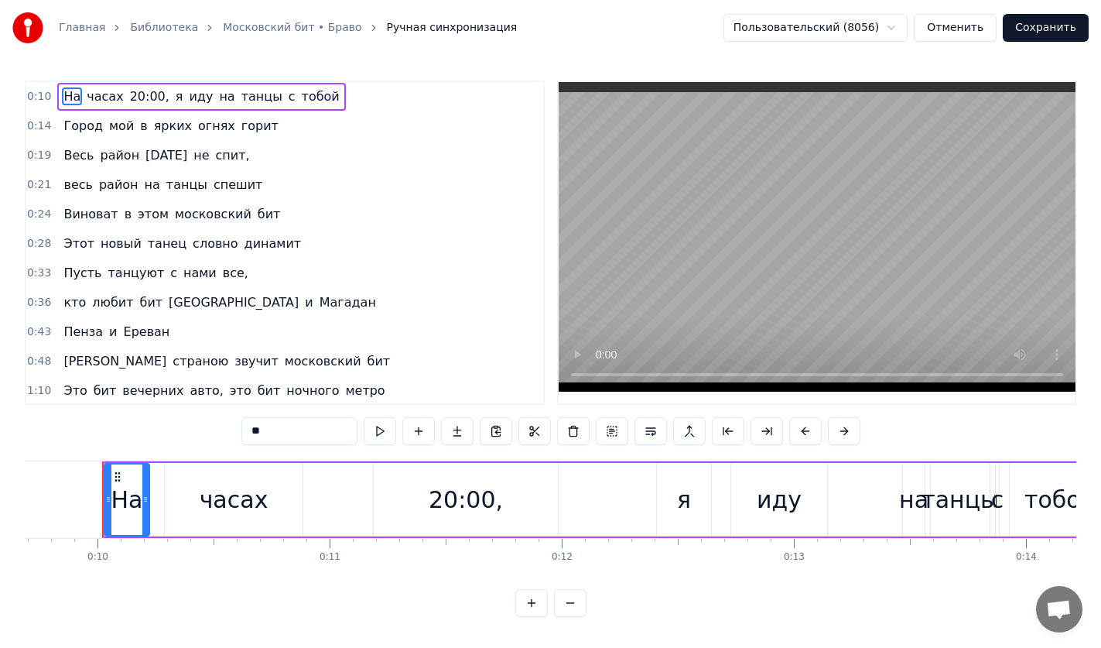
click at [165, 189] on span "танцы" at bounding box center [187, 185] width 44 height 18
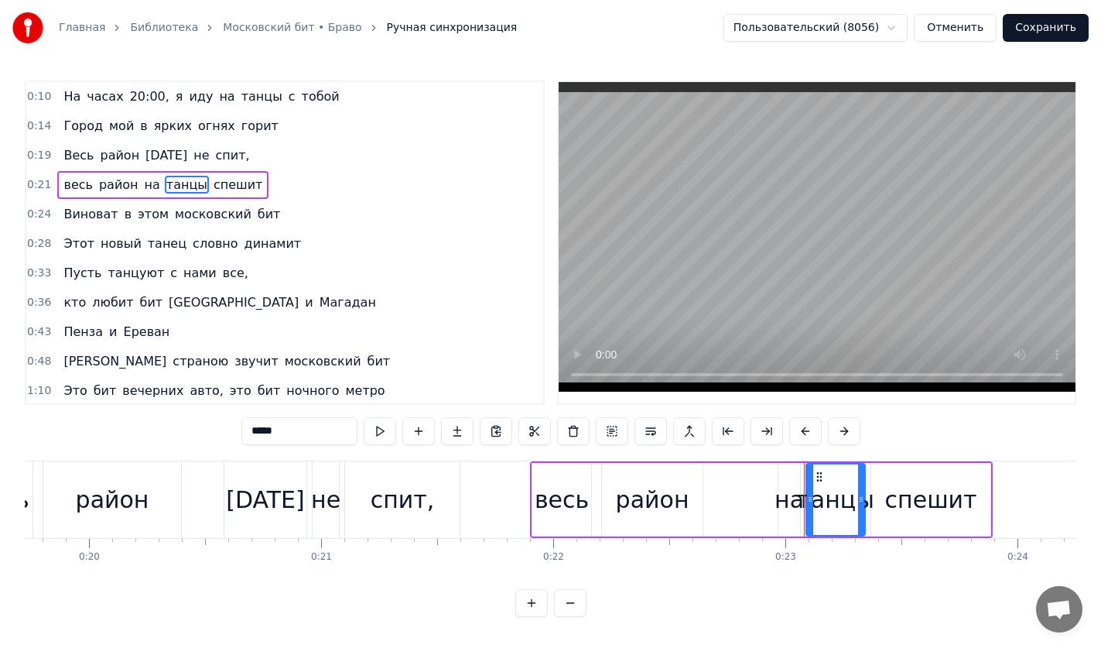
scroll to position [0, 5280]
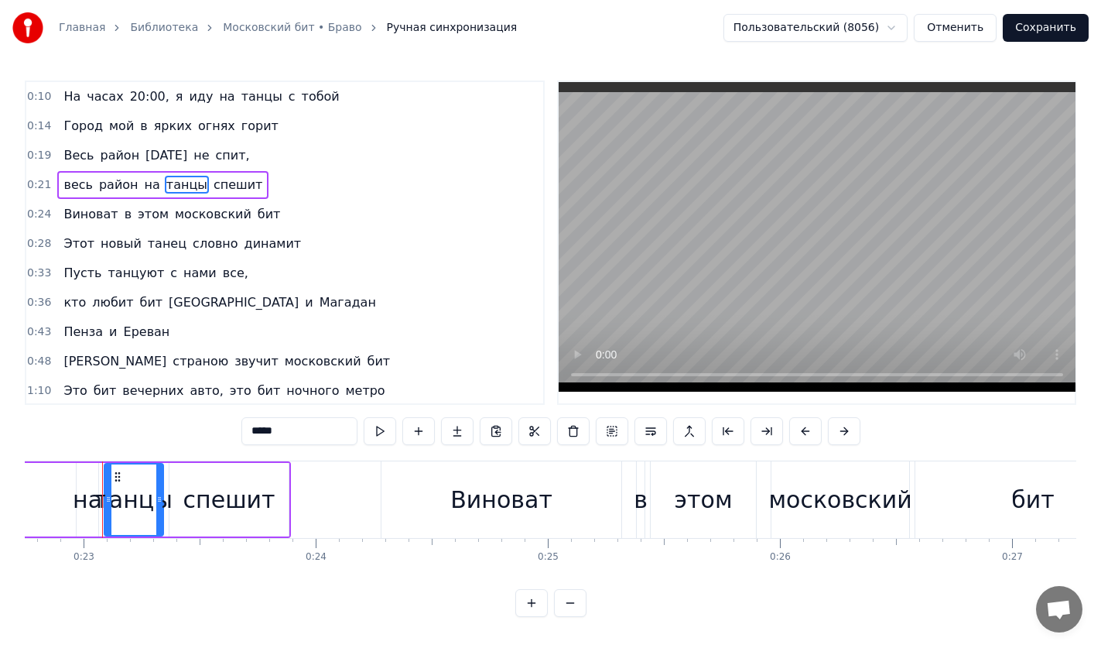
drag, startPoint x: 283, startPoint y: 429, endPoint x: 80, endPoint y: 426, distance: 202.7
click at [80, 426] on div "0:10 На часах 20:00, я иду на танцы с тобой 0:14 Город мой в ярких огнях горит …" at bounding box center [551, 348] width 1052 height 536
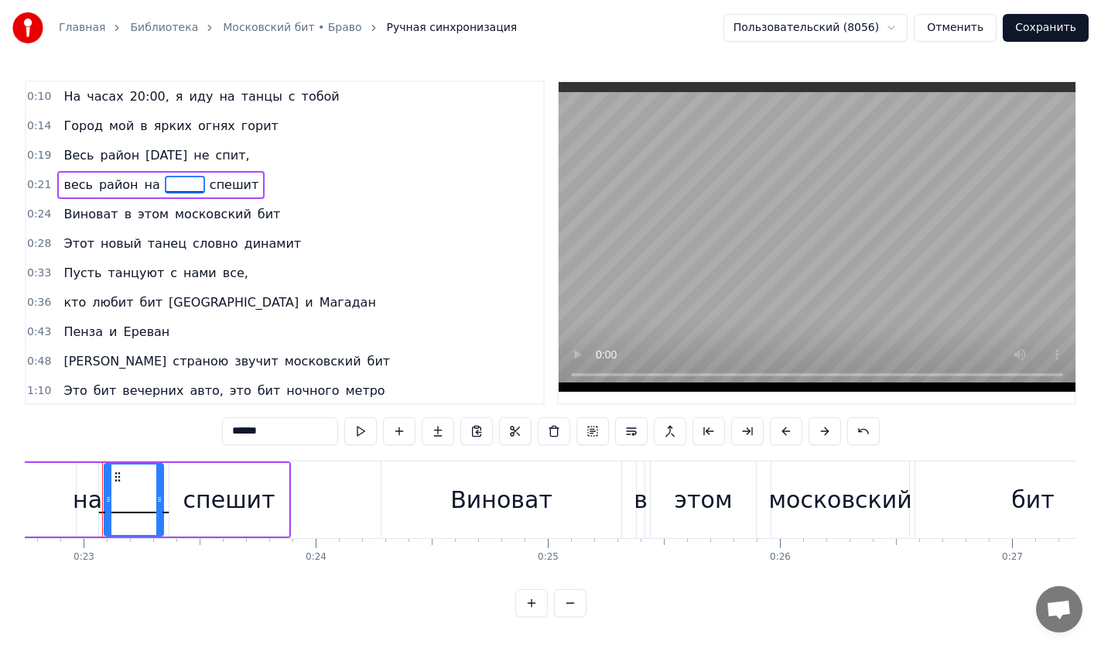
click at [86, 217] on span "Виноват" at bounding box center [90, 214] width 57 height 18
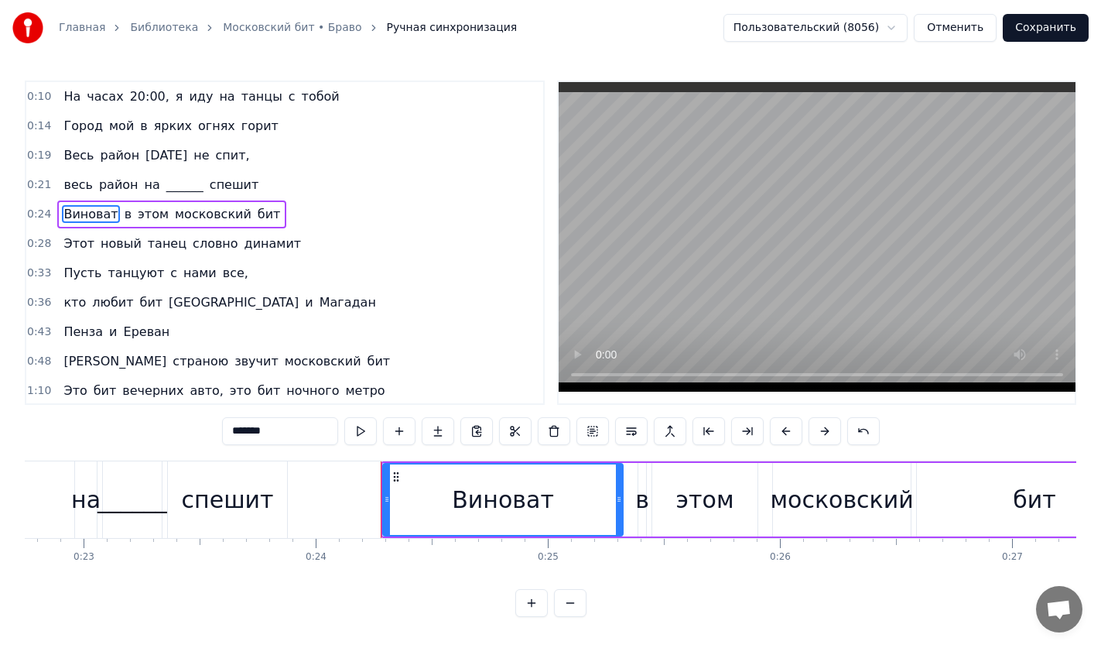
drag, startPoint x: 279, startPoint y: 435, endPoint x: 148, endPoint y: 429, distance: 131.6
click at [149, 429] on div "0:10 На часах 20:00, я иду на танцы с тобой 0:14 Город мой в ярких огнях горит …" at bounding box center [551, 348] width 1052 height 536
click at [243, 251] on span "динамит" at bounding box center [273, 243] width 60 height 18
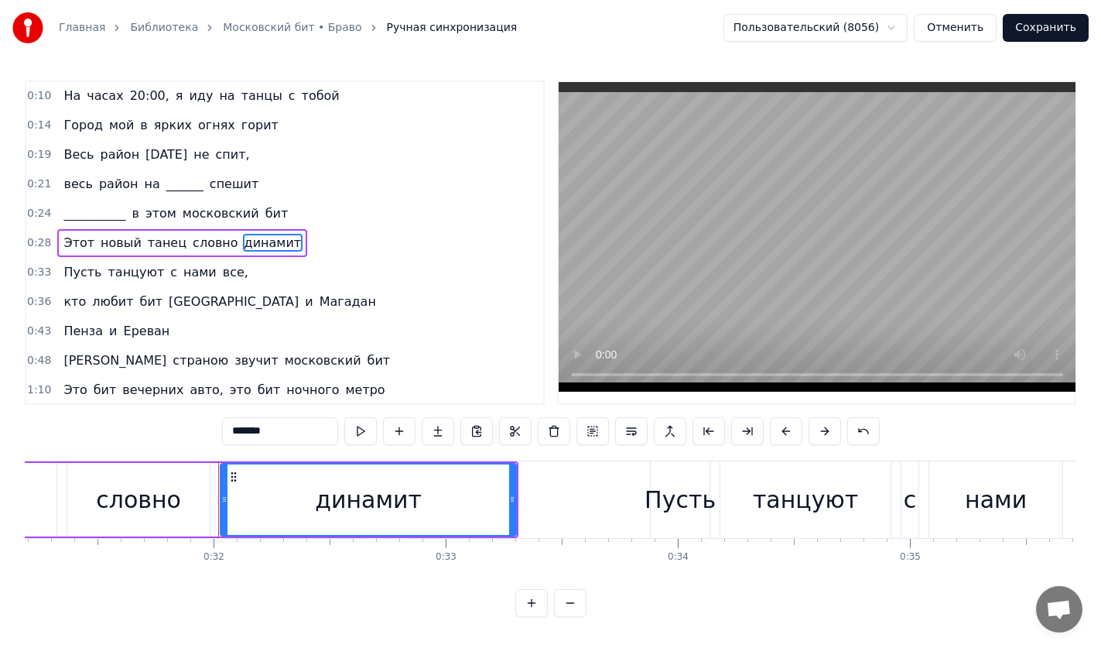
scroll to position [0, 7355]
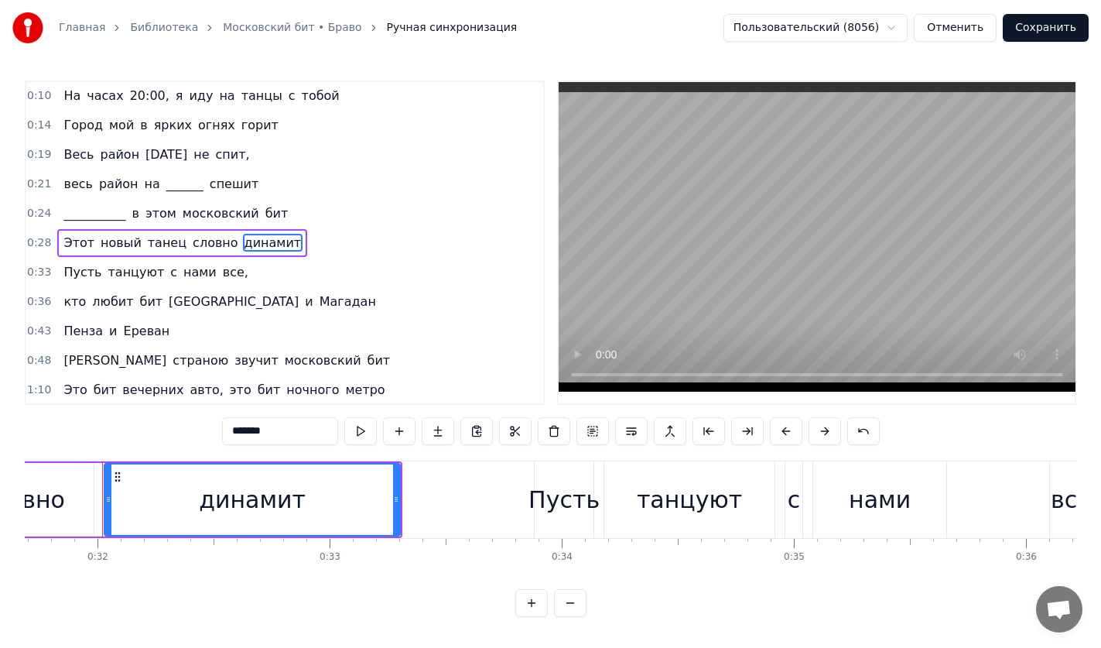
drag, startPoint x: 285, startPoint y: 433, endPoint x: 60, endPoint y: 431, distance: 224.4
click at [60, 431] on div "0:10 На часах 20:00, я иду на танцы с тобой 0:14 Город мой в ярких огнях горит …" at bounding box center [551, 348] width 1052 height 536
type input "**********"
click at [128, 343] on div "[PERSON_NAME] и [PERSON_NAME]" at bounding box center [116, 331] width 118 height 28
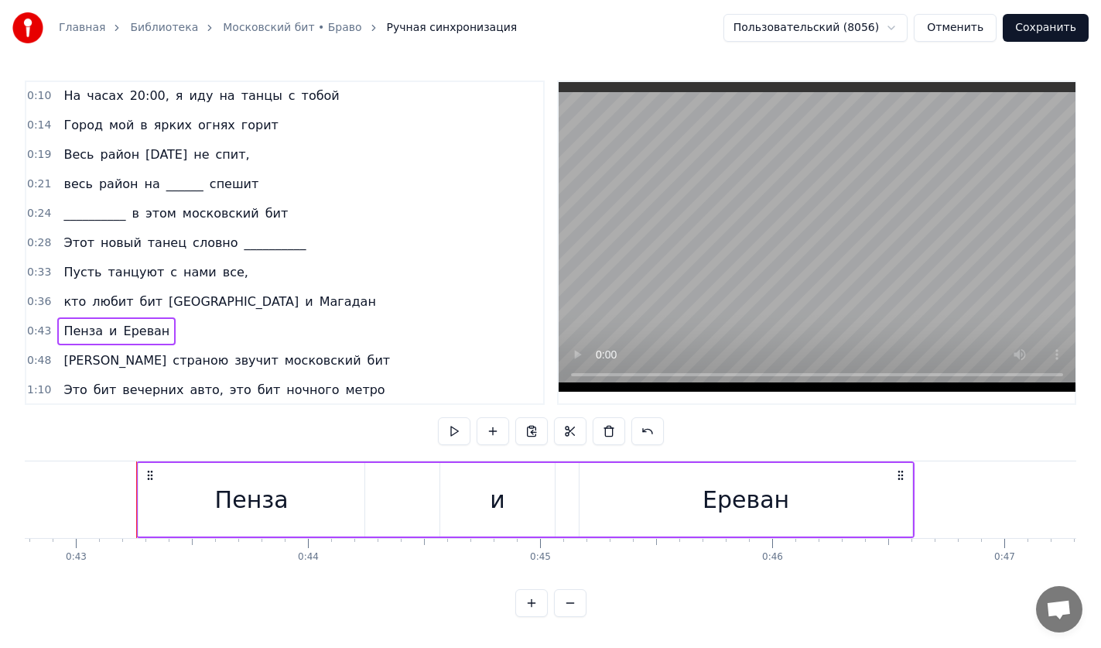
scroll to position [0, 9964]
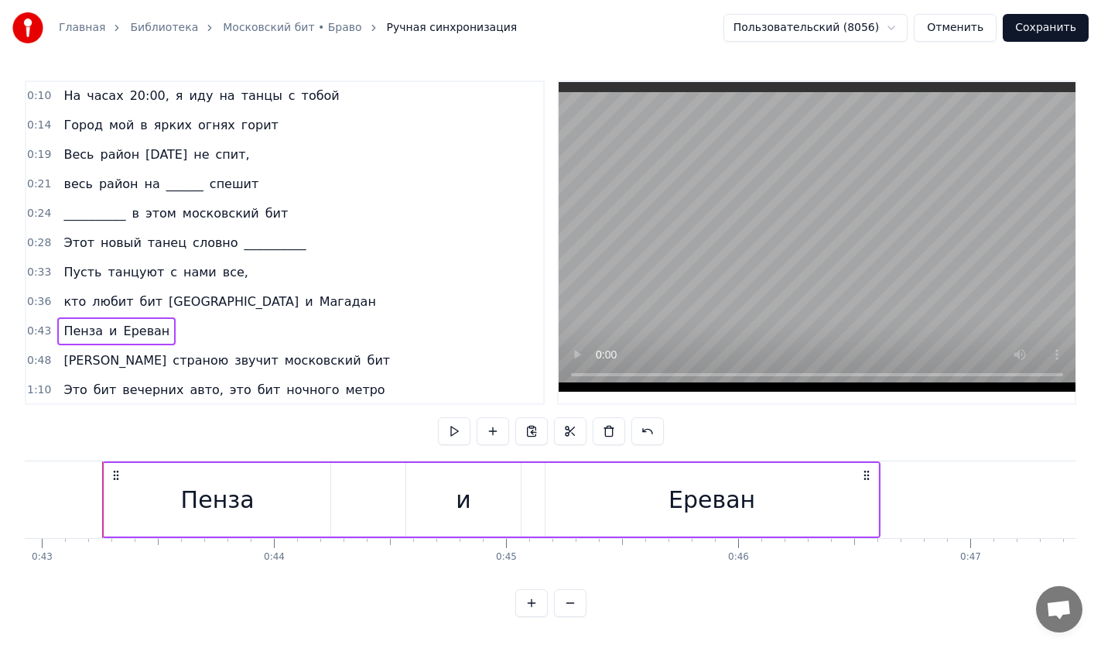
click at [145, 333] on span "Ереван" at bounding box center [147, 331] width 50 height 18
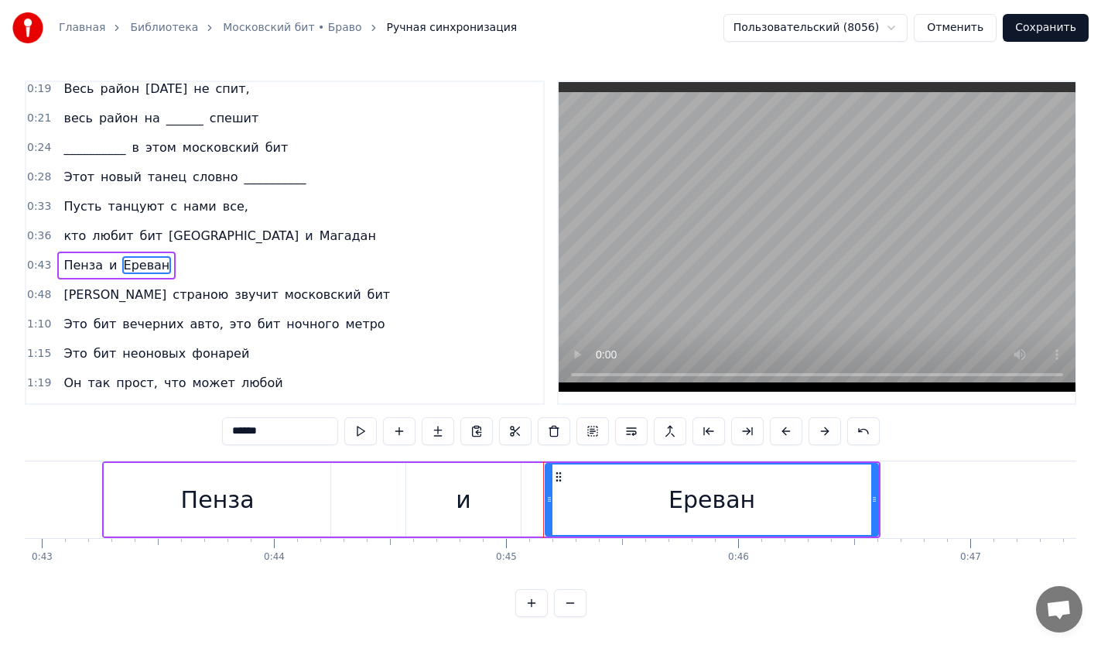
scroll to position [89, 0]
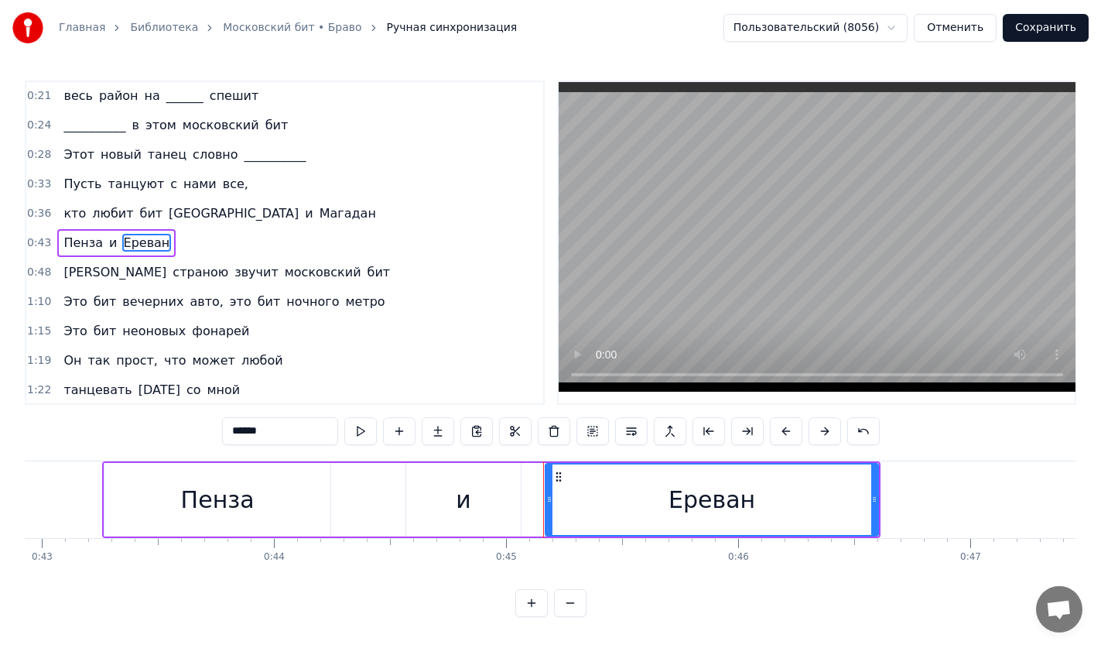
drag, startPoint x: 299, startPoint y: 430, endPoint x: 108, endPoint y: 415, distance: 191.7
click at [108, 415] on div "0:10 На часах 20:00, я иду на танцы с тобой 0:14 Город мой в ярких огнях горит …" at bounding box center [551, 348] width 1052 height 536
click at [188, 299] on span "авто," at bounding box center [206, 301] width 36 height 18
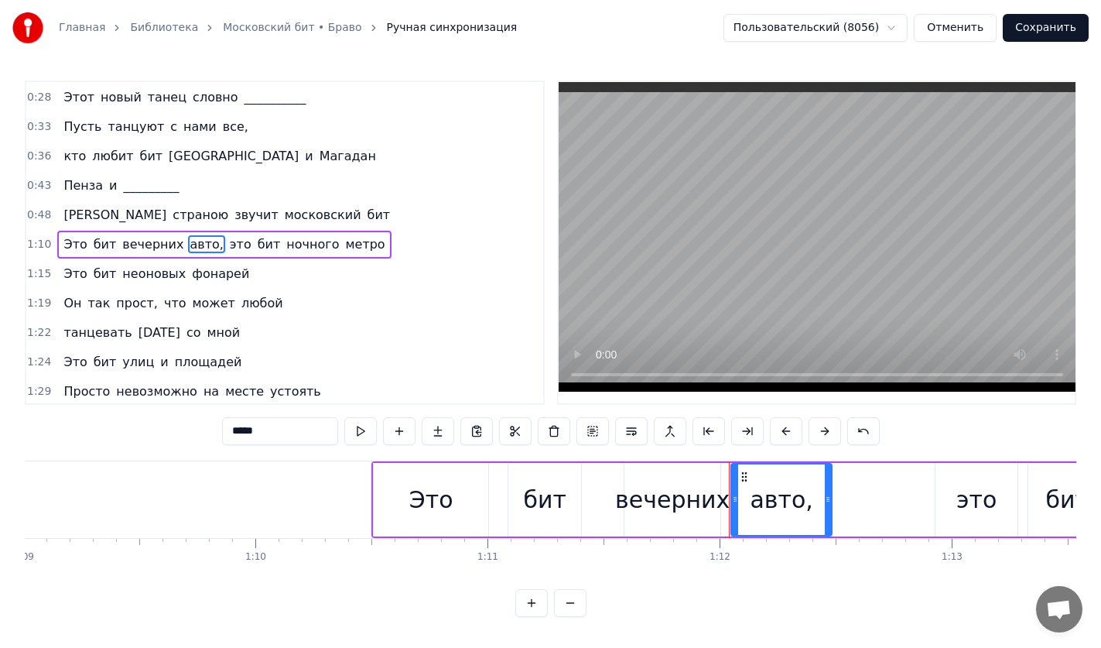
scroll to position [0, 16645]
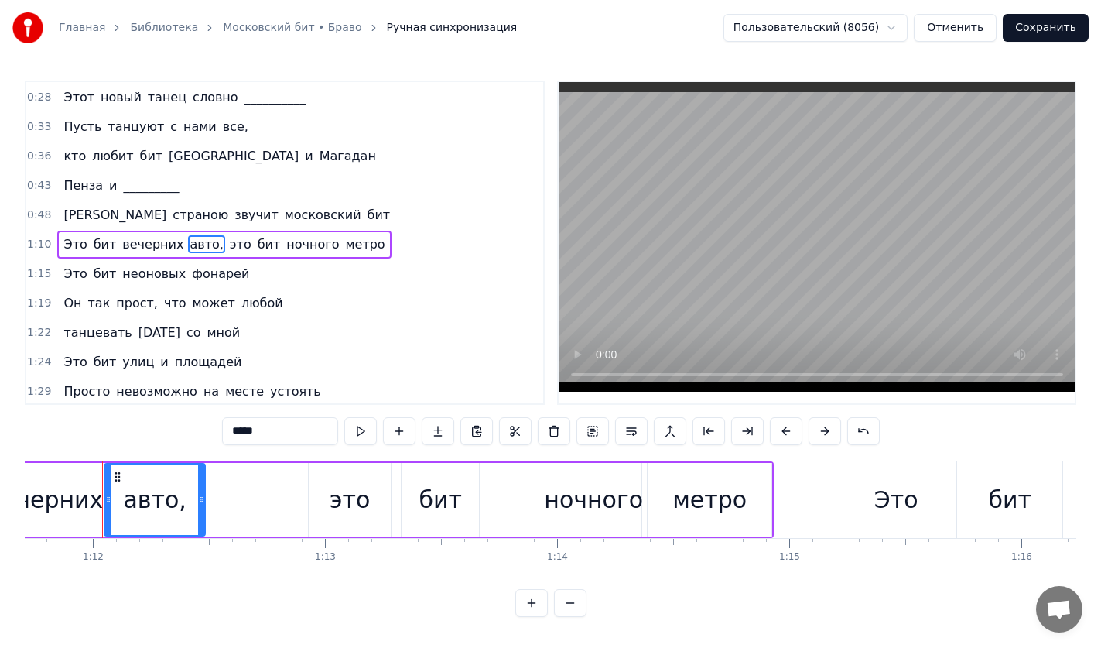
drag, startPoint x: 263, startPoint y: 420, endPoint x: 134, endPoint y: 420, distance: 129.2
click at [134, 420] on div "0:10 На часах 20:00, я иду на танцы с тобой 0:14 Город мой в ярких огнях горит …" at bounding box center [551, 348] width 1052 height 536
click at [183, 356] on span "площадей" at bounding box center [208, 362] width 70 height 18
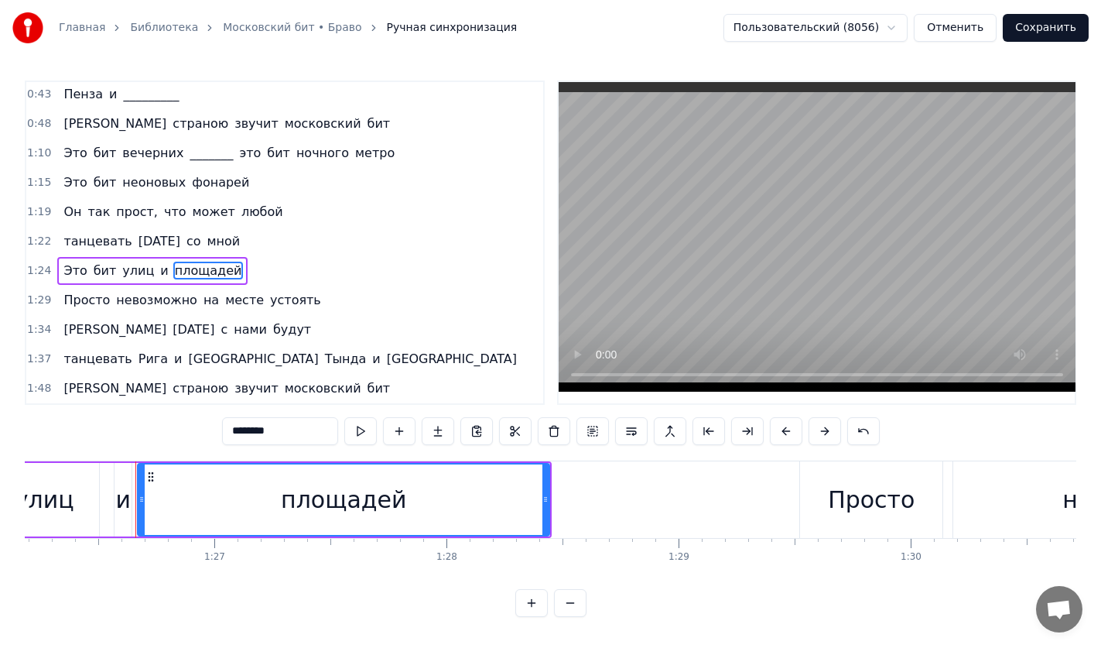
scroll to position [0, 20038]
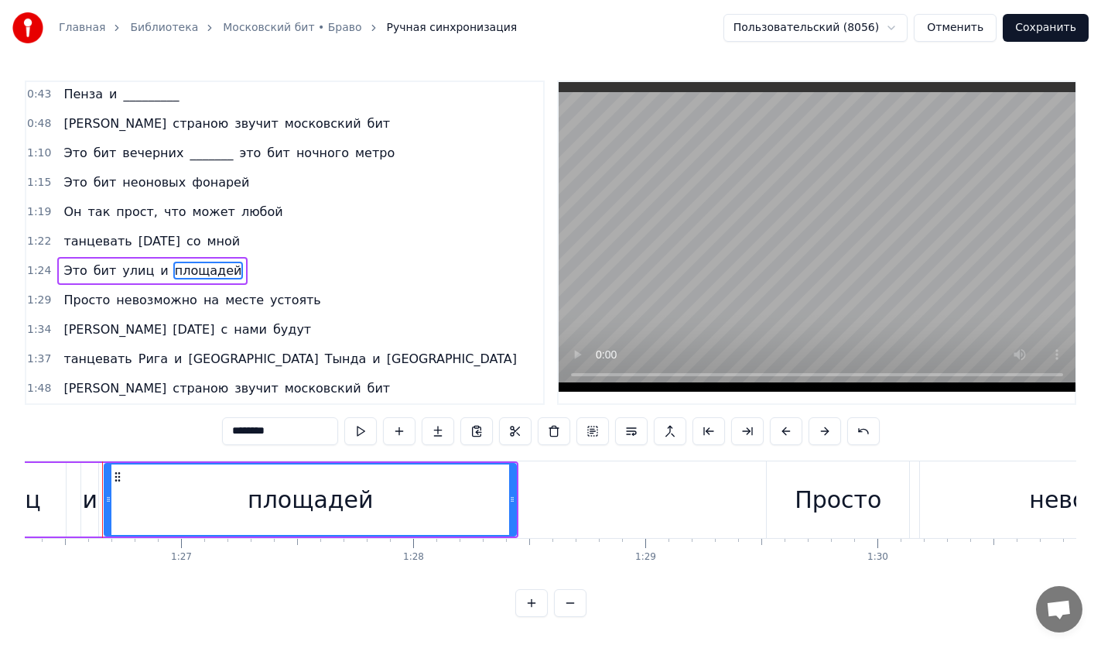
drag, startPoint x: 289, startPoint y: 433, endPoint x: 156, endPoint y: 419, distance: 134.7
click at [156, 419] on div "0:10 На часах 20:00, я иду на танцы с тобой 0:14 Город мой в ярких огнях горит …" at bounding box center [551, 348] width 1052 height 536
click at [385, 350] on span "[GEOGRAPHIC_DATA]" at bounding box center [451, 359] width 133 height 18
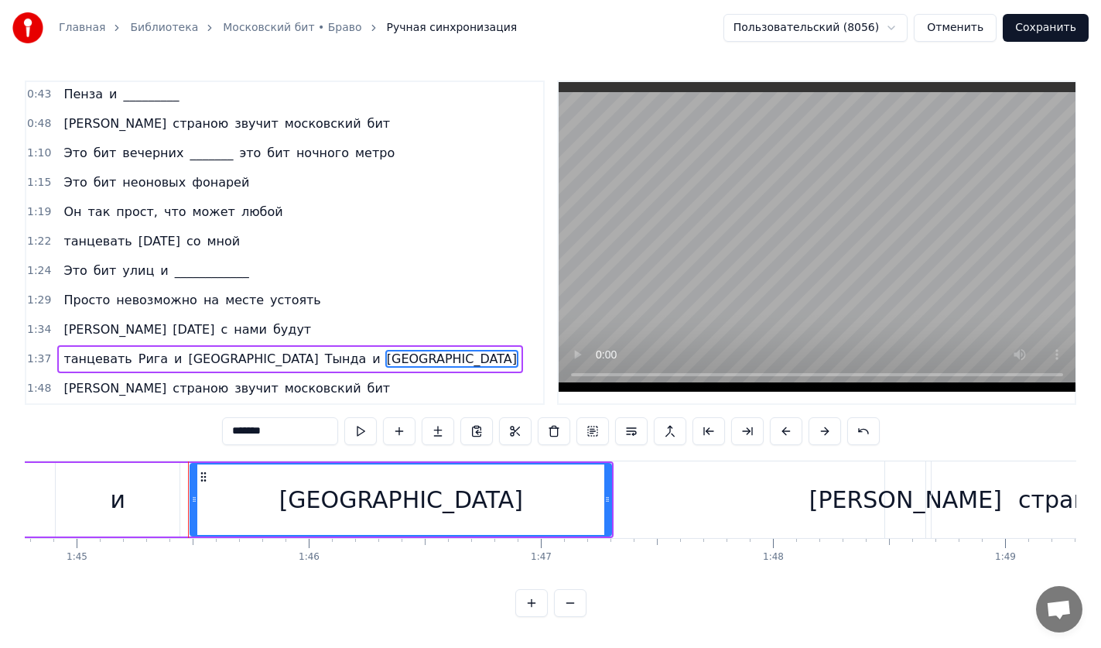
drag, startPoint x: 298, startPoint y: 420, endPoint x: 184, endPoint y: 420, distance: 113.7
click at [185, 420] on div "0:10 На часах 20:00, я иду на танцы с тобой 0:14 Город мой в ярких огнях горит …" at bounding box center [551, 348] width 1052 height 536
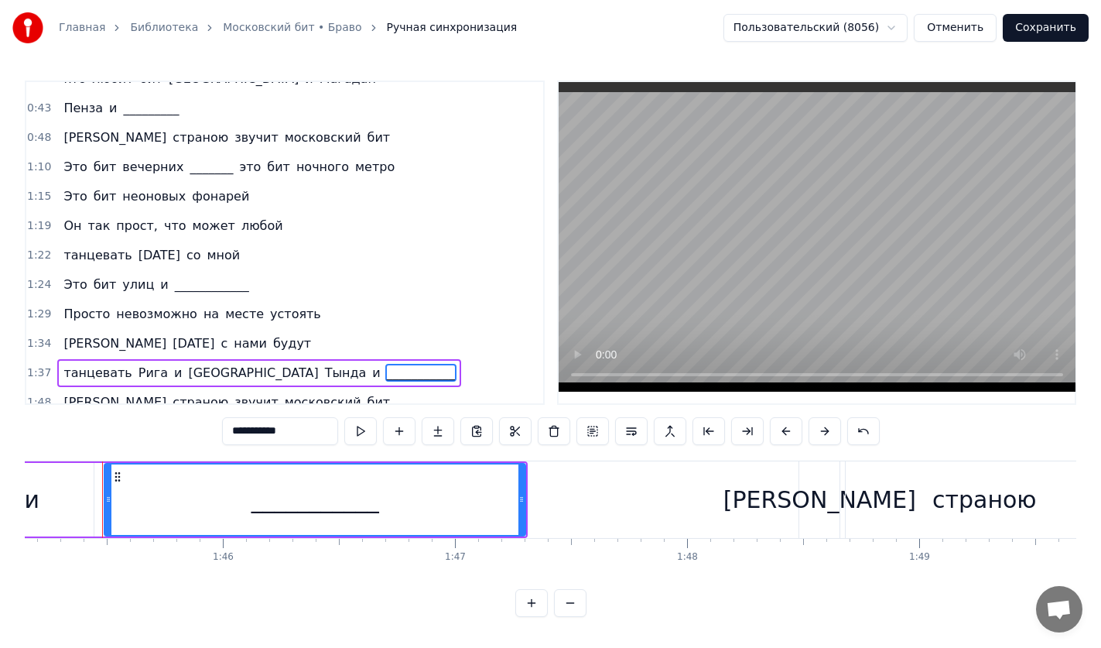
scroll to position [238, 0]
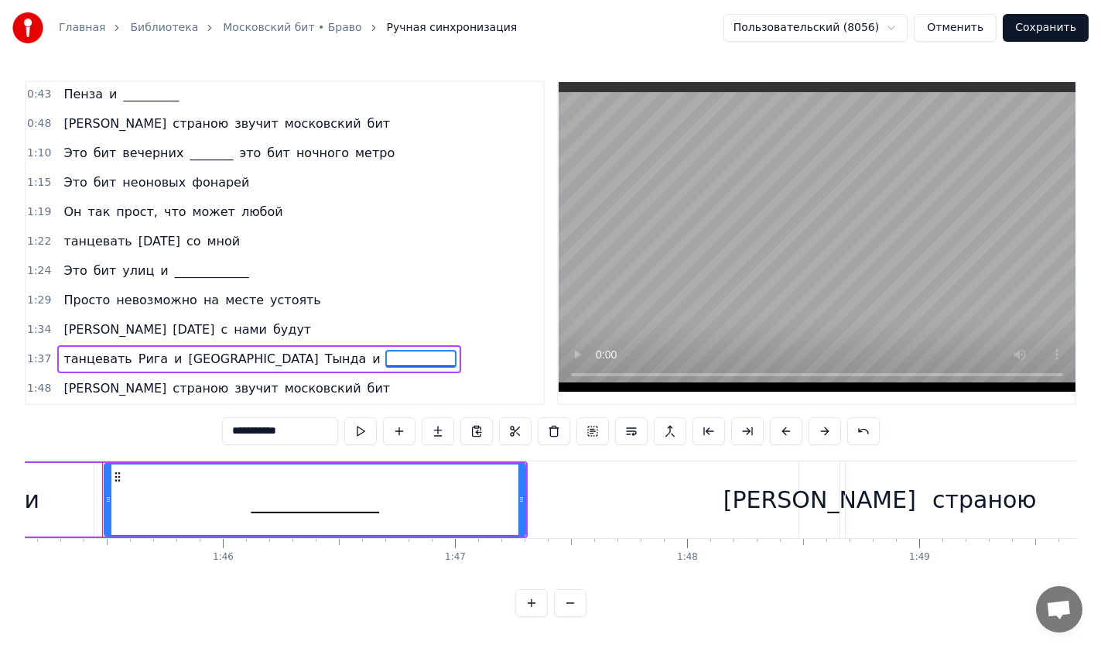
type input "**********"
click at [967, 34] on button "Отменить" at bounding box center [955, 28] width 83 height 28
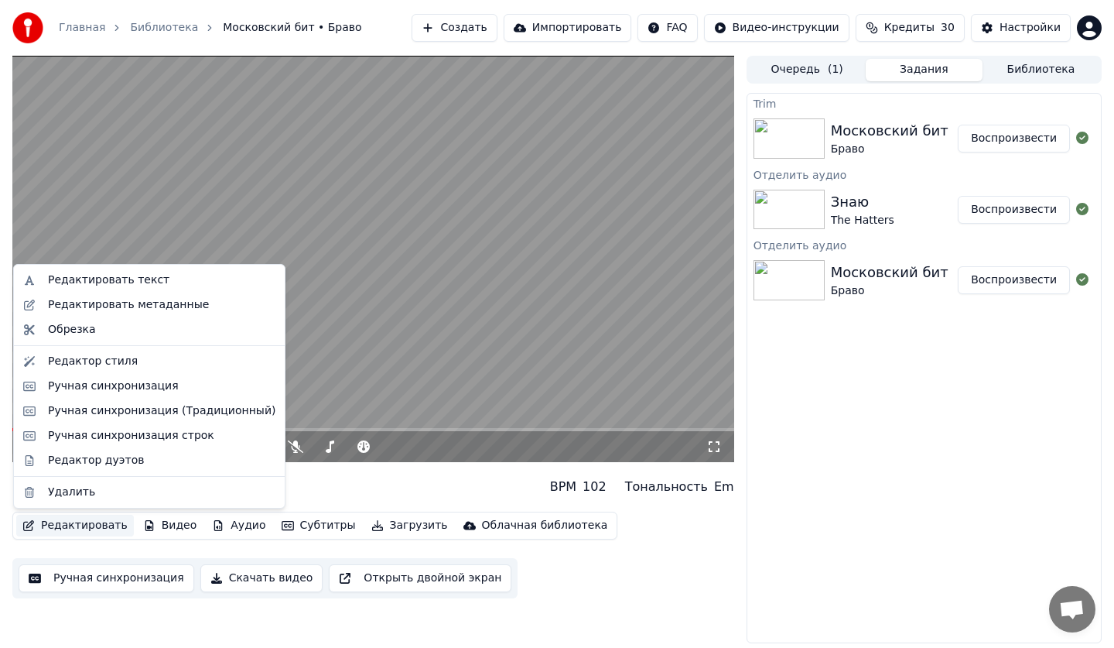
click at [50, 522] on button "Редактировать" at bounding box center [75, 526] width 118 height 22
click at [102, 284] on div "Редактировать текст" at bounding box center [108, 279] width 121 height 15
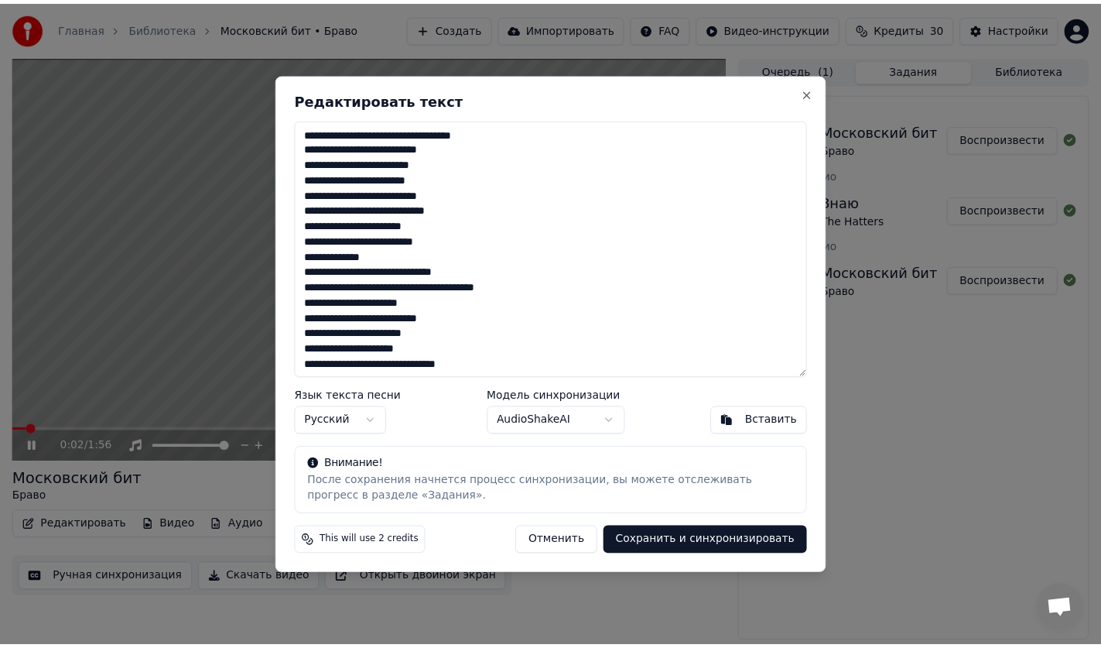
scroll to position [157, 0]
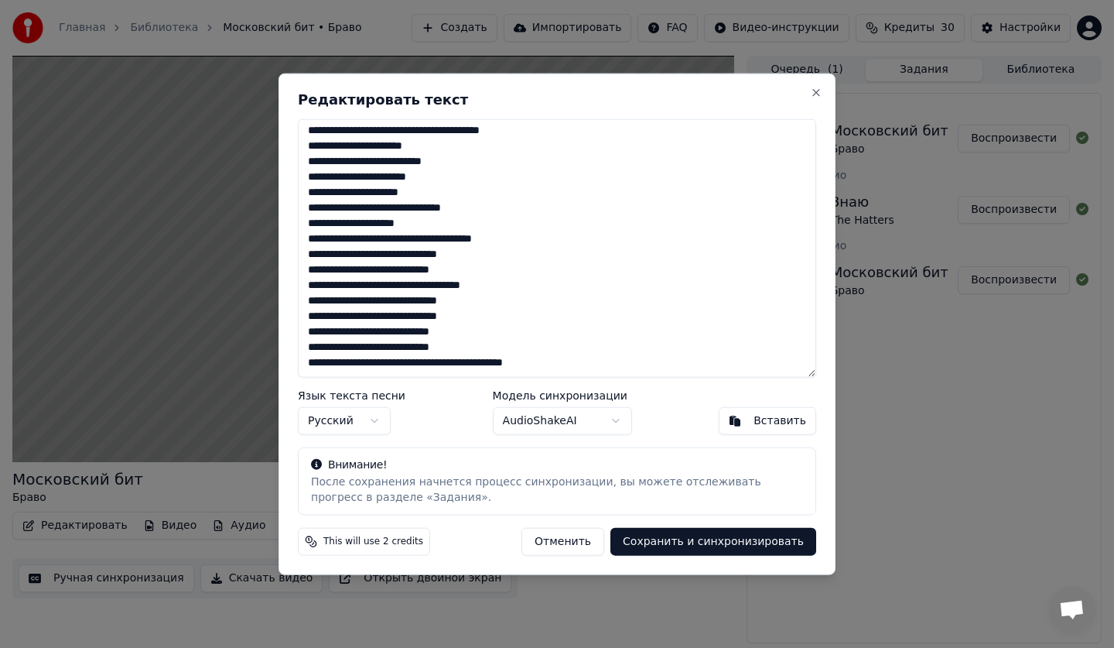
click at [567, 549] on button "Отменить" at bounding box center [563, 542] width 83 height 28
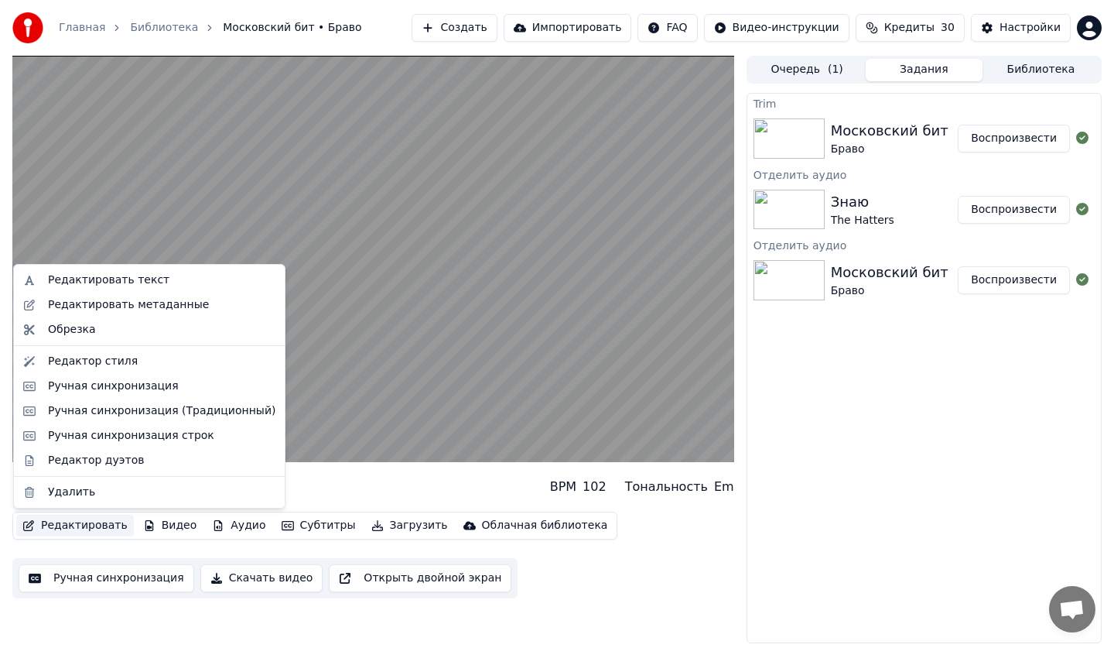
click at [70, 526] on button "Редактировать" at bounding box center [75, 526] width 118 height 22
click at [136, 395] on div "Ручная синхронизация" at bounding box center [149, 386] width 265 height 25
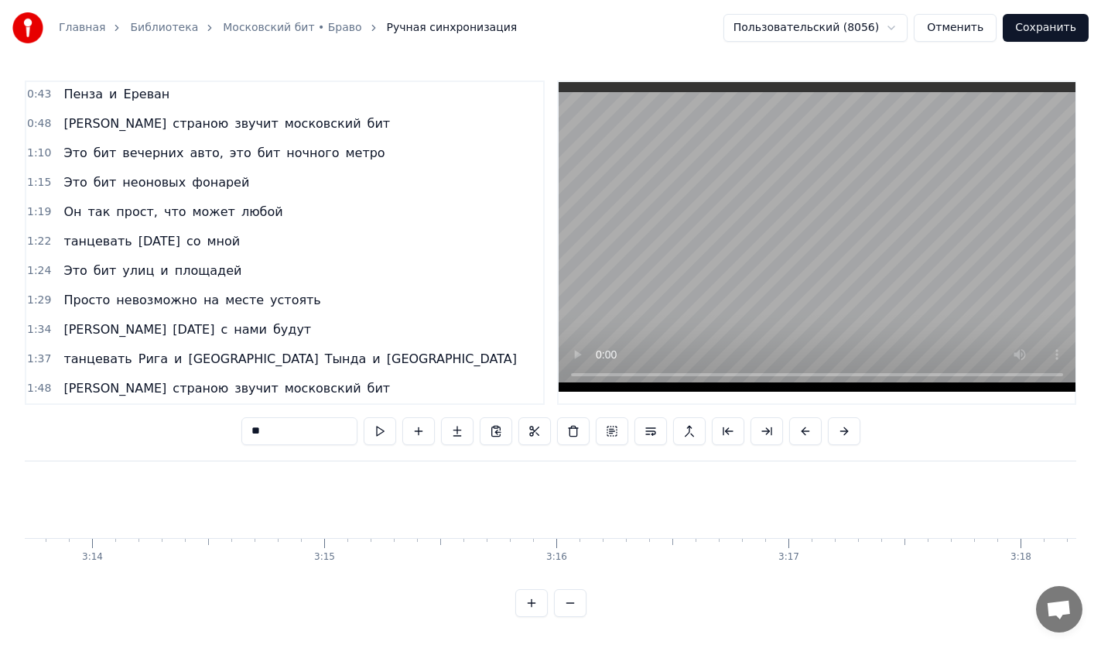
scroll to position [0, 45420]
click at [968, 30] on button "Отменить" at bounding box center [955, 28] width 83 height 28
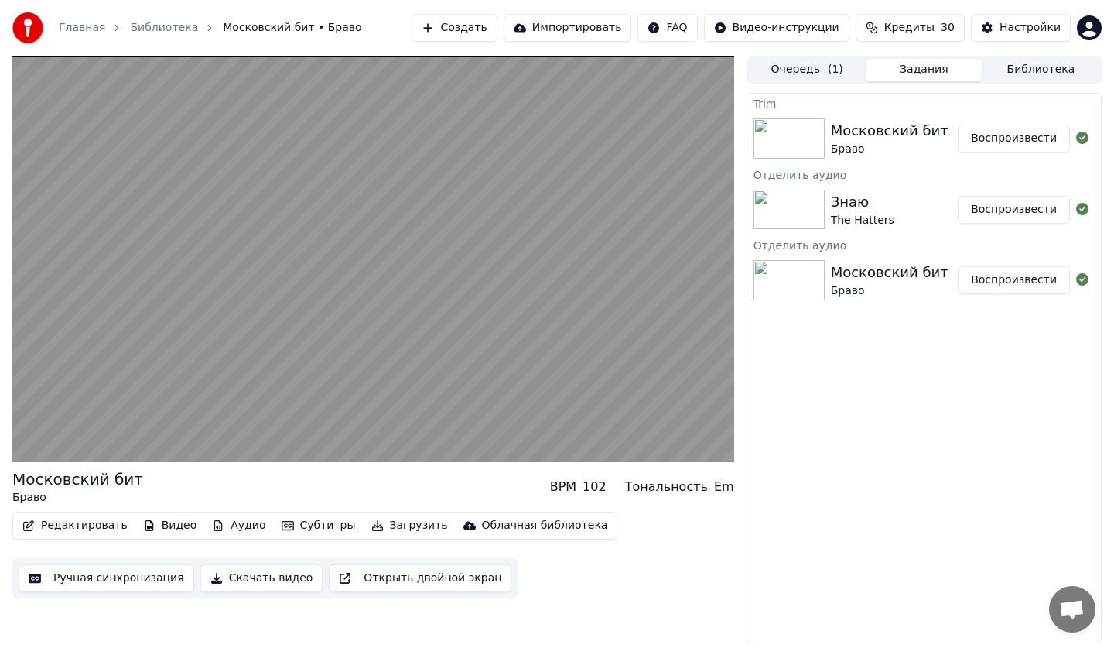
click at [918, 210] on div "Знаю The Hatters" at bounding box center [895, 209] width 128 height 37
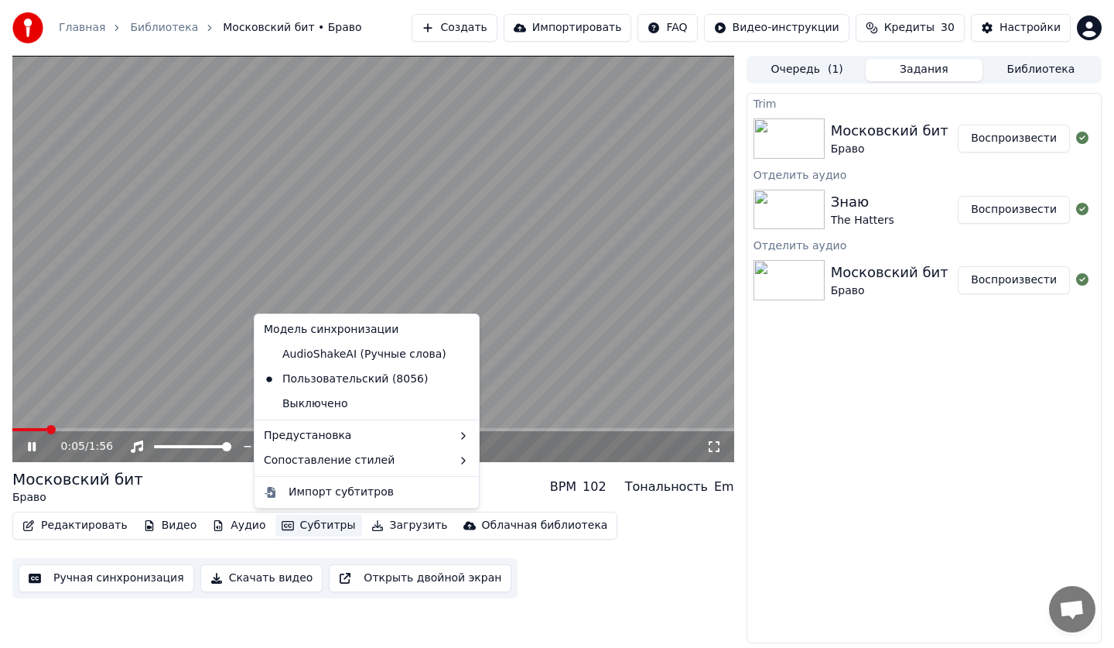
click at [322, 518] on button "Субтитры" at bounding box center [318, 526] width 87 height 22
click at [314, 365] on div "AudioShakeAI (Ручные слова)" at bounding box center [355, 354] width 195 height 25
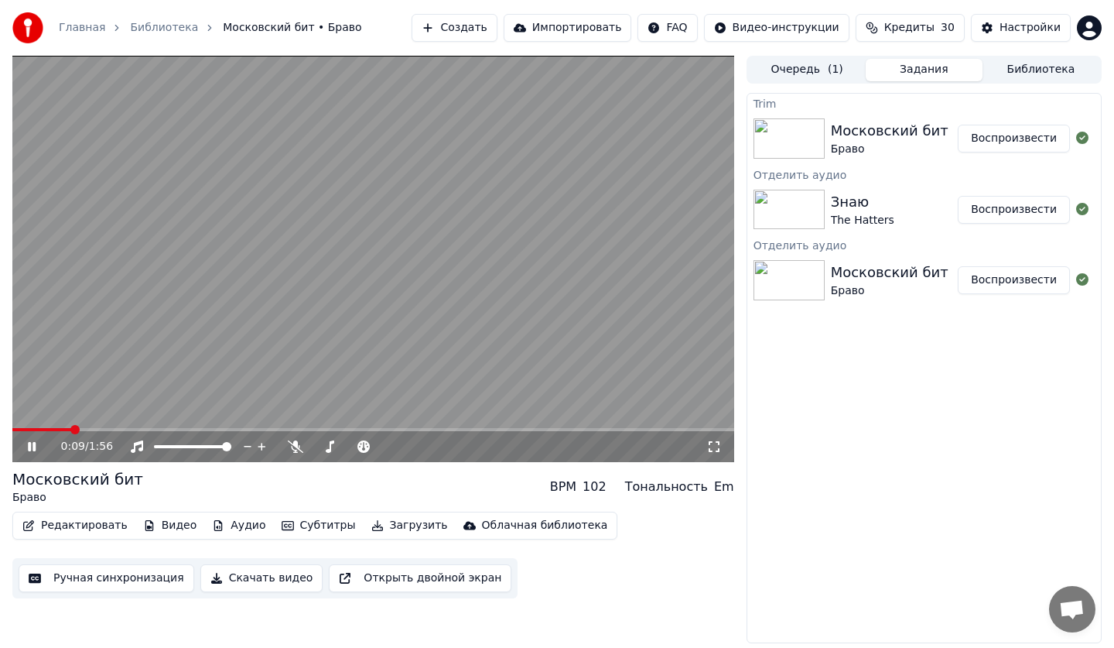
click at [231, 524] on button "Аудио" at bounding box center [239, 526] width 66 height 22
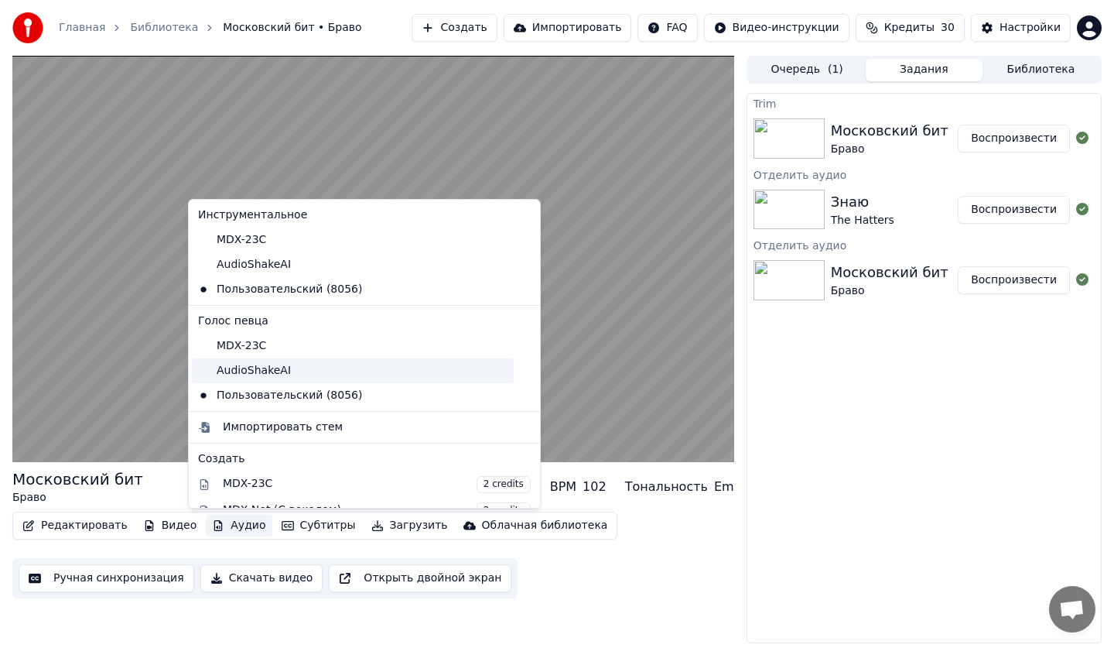
click at [229, 369] on div "AudioShakeAI" at bounding box center [353, 370] width 322 height 25
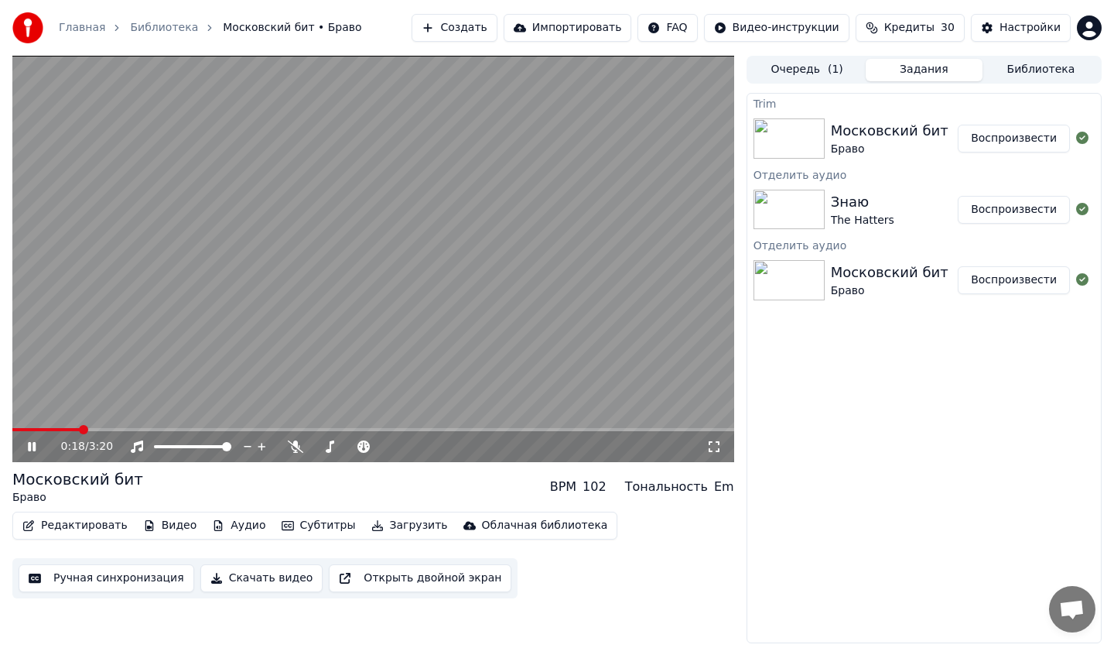
click at [30, 452] on icon at bounding box center [43, 446] width 36 height 12
click at [915, 215] on div "Знаю The Hatters" at bounding box center [895, 209] width 128 height 37
click at [1008, 211] on button "Воспроизвести" at bounding box center [1014, 210] width 112 height 28
click at [718, 446] on icon at bounding box center [713, 446] width 15 height 12
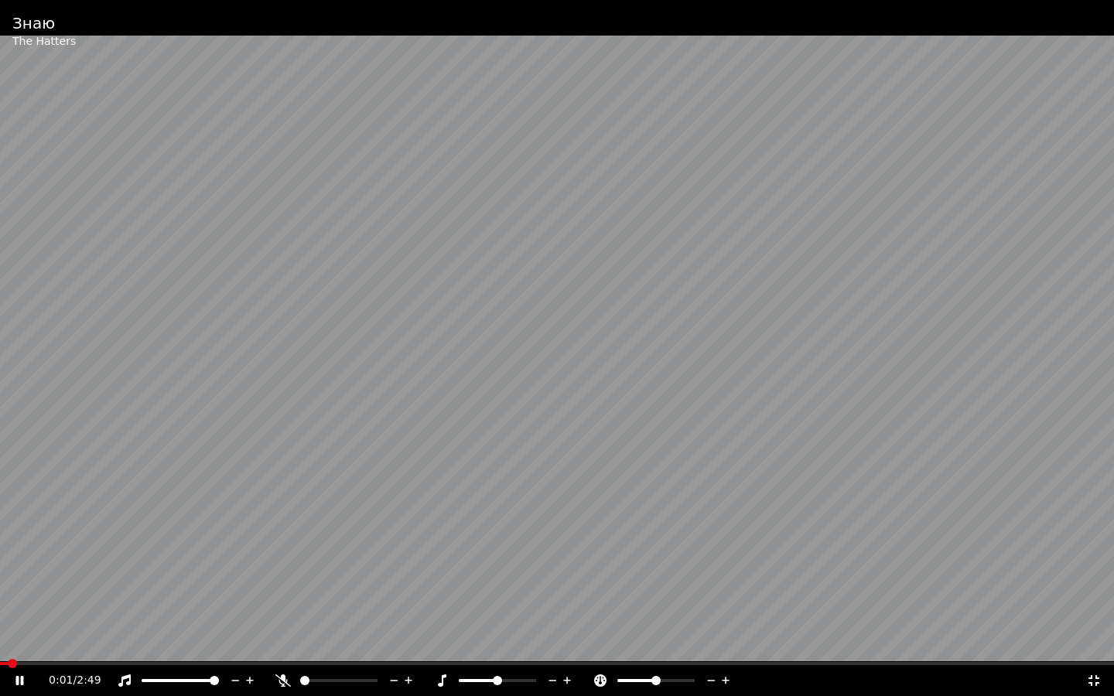
click at [1096, 647] on icon at bounding box center [1094, 680] width 11 height 11
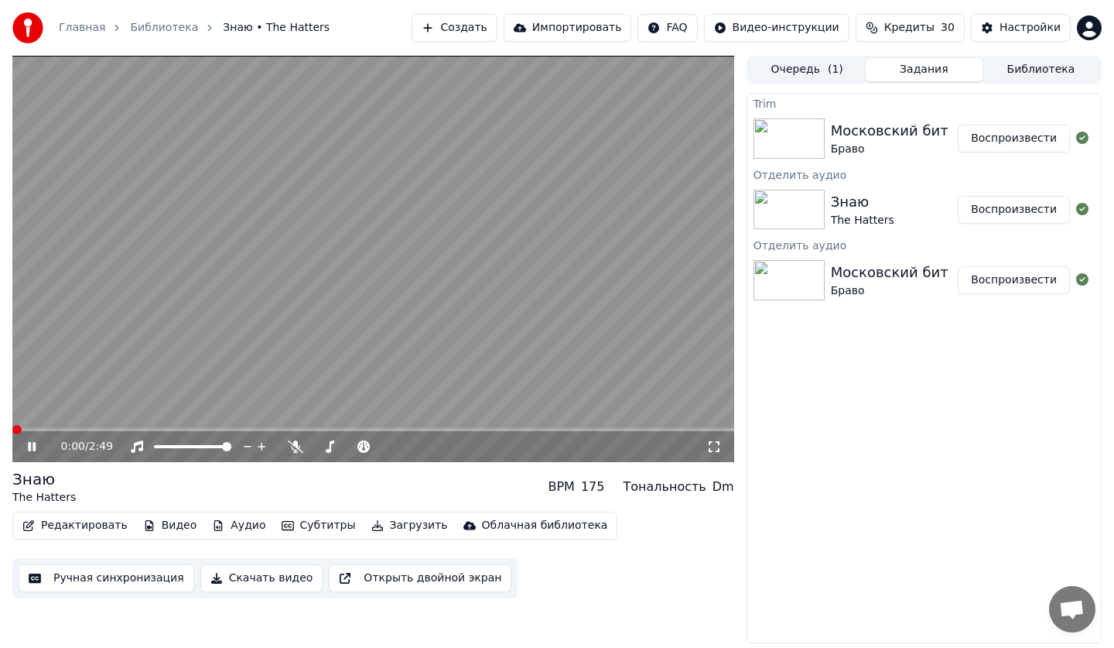
click at [12, 430] on span at bounding box center [16, 429] width 9 height 9
click at [36, 446] on icon at bounding box center [43, 446] width 36 height 12
click at [36, 446] on icon at bounding box center [31, 446] width 9 height 11
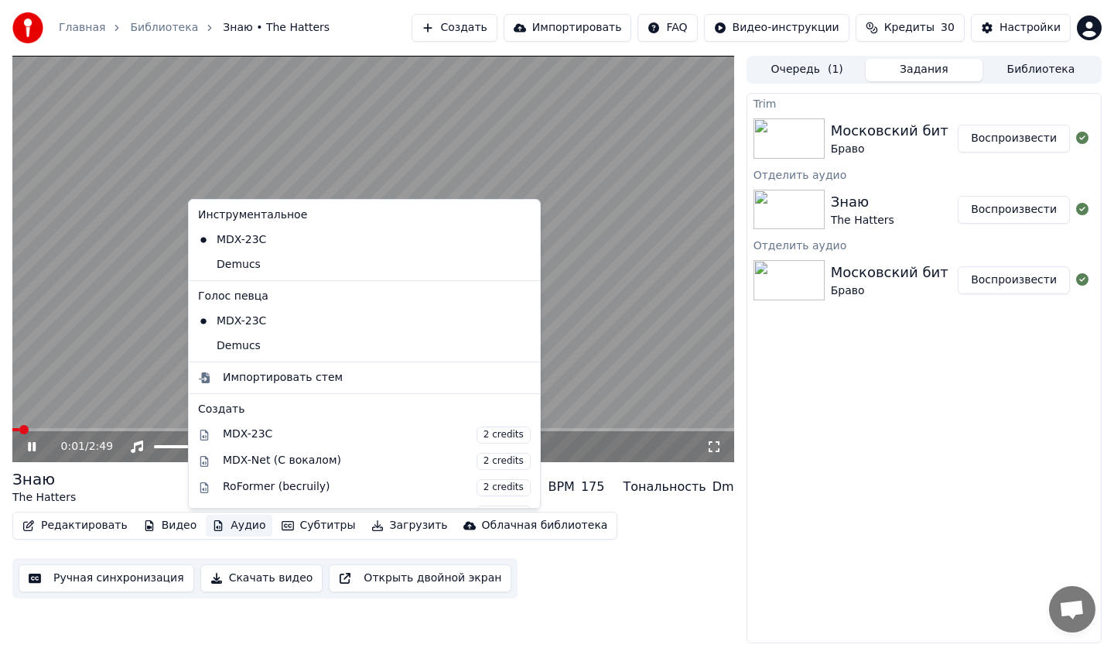
click at [216, 531] on button "Аудио" at bounding box center [239, 526] width 66 height 22
click at [226, 255] on div "Demucs" at bounding box center [353, 264] width 322 height 25
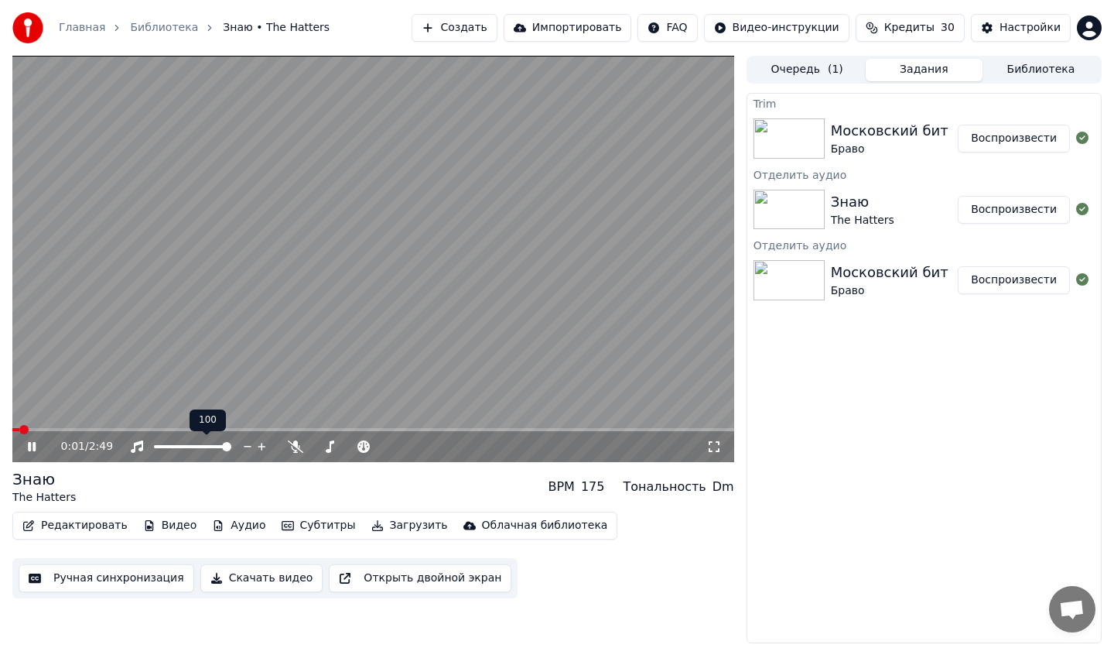
click at [186, 443] on div at bounding box center [207, 446] width 125 height 15
click at [186, 447] on span at bounding box center [192, 446] width 77 height 3
click at [191, 450] on div at bounding box center [207, 446] width 125 height 15
click at [197, 451] on div at bounding box center [207, 446] width 125 height 15
click at [197, 447] on span at bounding box center [192, 446] width 77 height 3
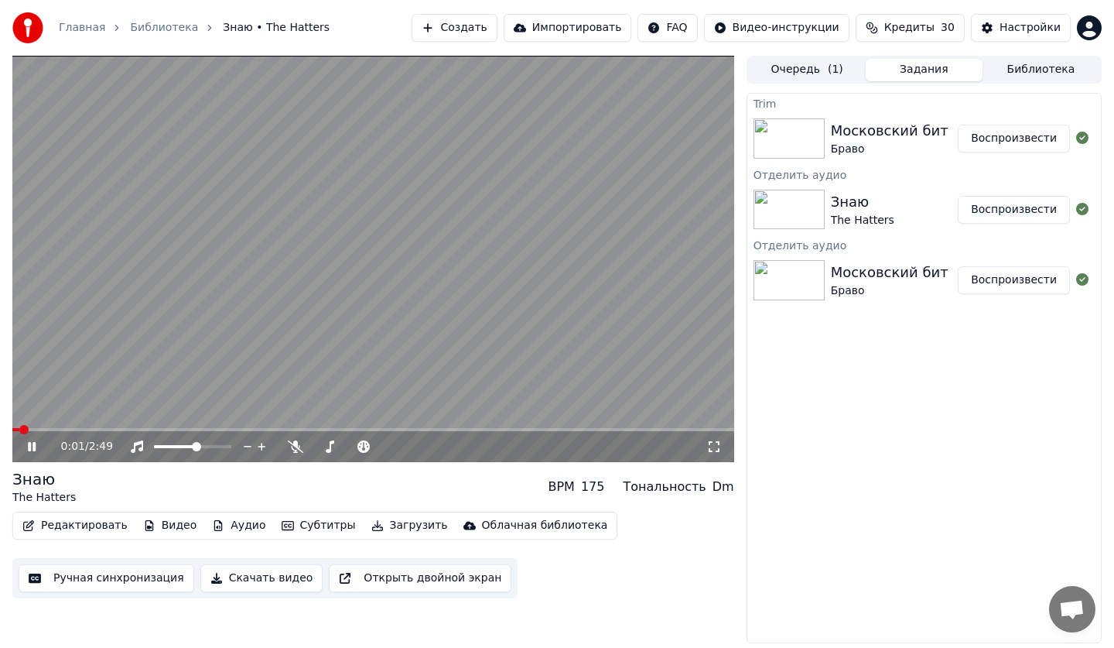
click at [855, 402] on div "Trim Московский бит Браво Воспроизвести Отделить аудио Знаю The Hatters Воспрои…" at bounding box center [924, 368] width 355 height 550
click at [1017, 83] on div "Очередь ( 1 ) Задания Библиотека" at bounding box center [924, 70] width 355 height 28
click at [1007, 72] on button "Библиотека" at bounding box center [1041, 70] width 117 height 22
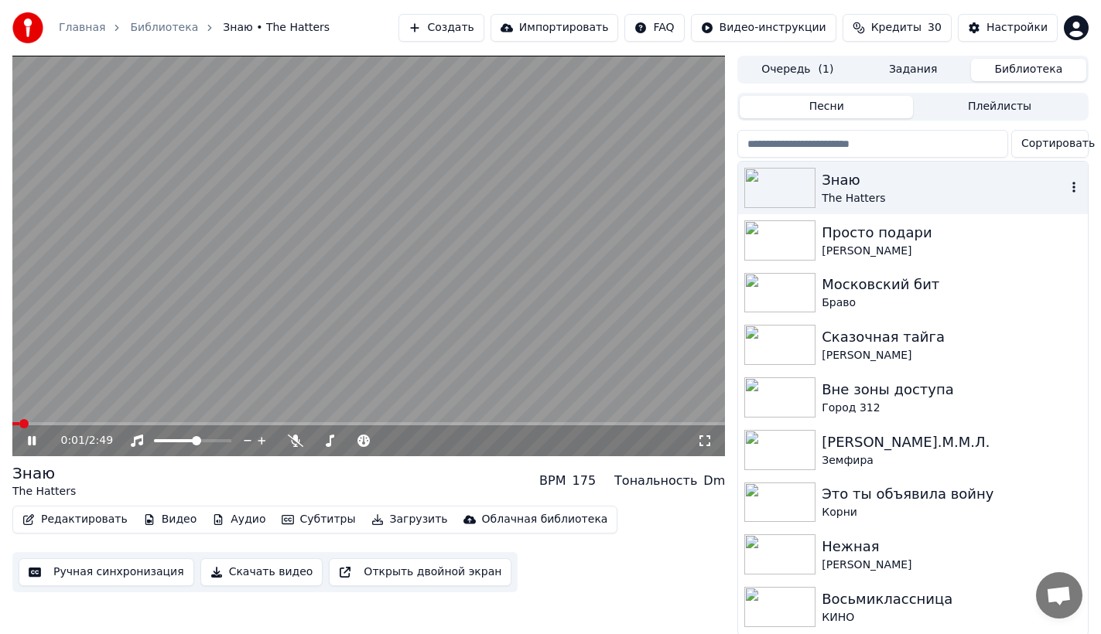
click at [907, 200] on div "The Hatters" at bounding box center [944, 198] width 245 height 15
click at [234, 527] on button "Аудио" at bounding box center [239, 520] width 66 height 22
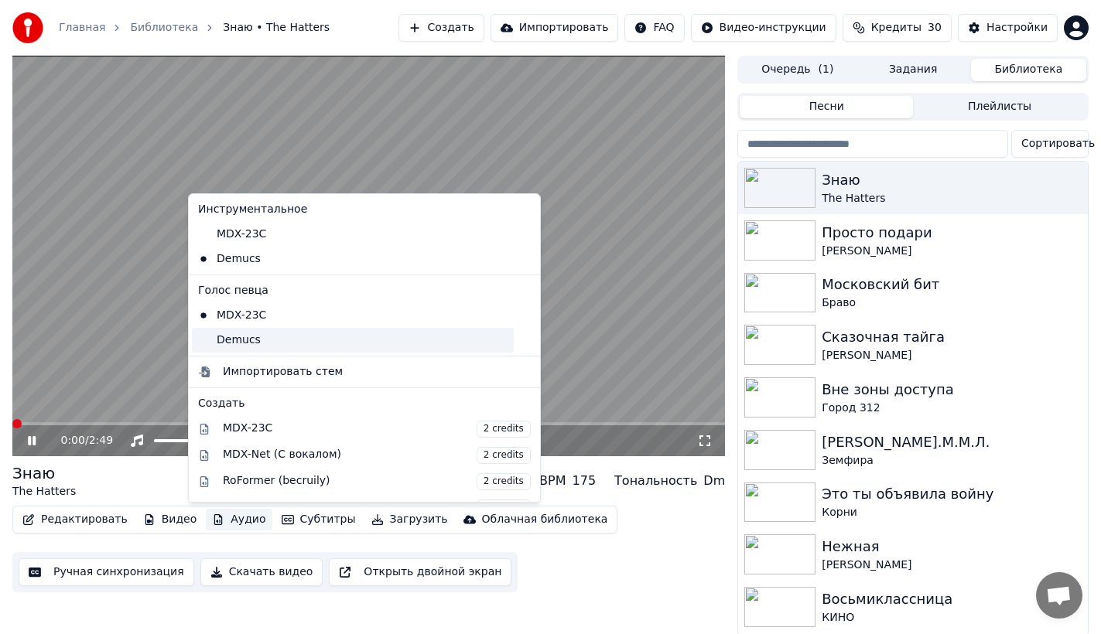
click at [238, 347] on div "Demucs" at bounding box center [353, 340] width 322 height 25
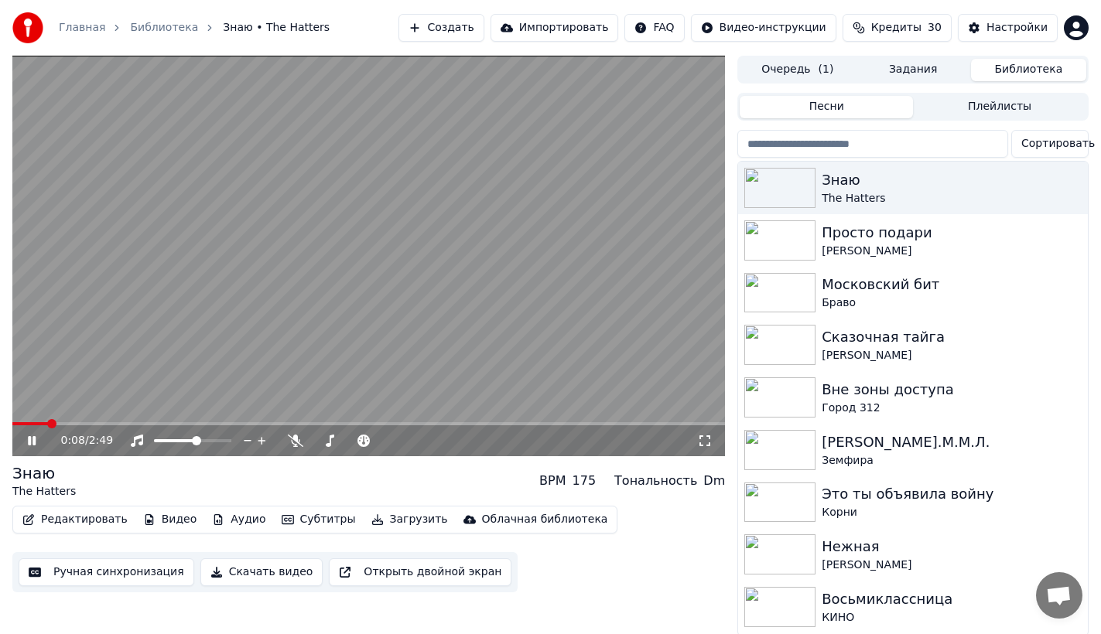
click at [25, 439] on icon at bounding box center [43, 441] width 36 height 12
click at [22, 426] on span at bounding box center [30, 423] width 36 height 3
click at [12, 420] on span at bounding box center [16, 423] width 9 height 9
click at [946, 191] on div "The Hatters" at bounding box center [944, 198] width 245 height 15
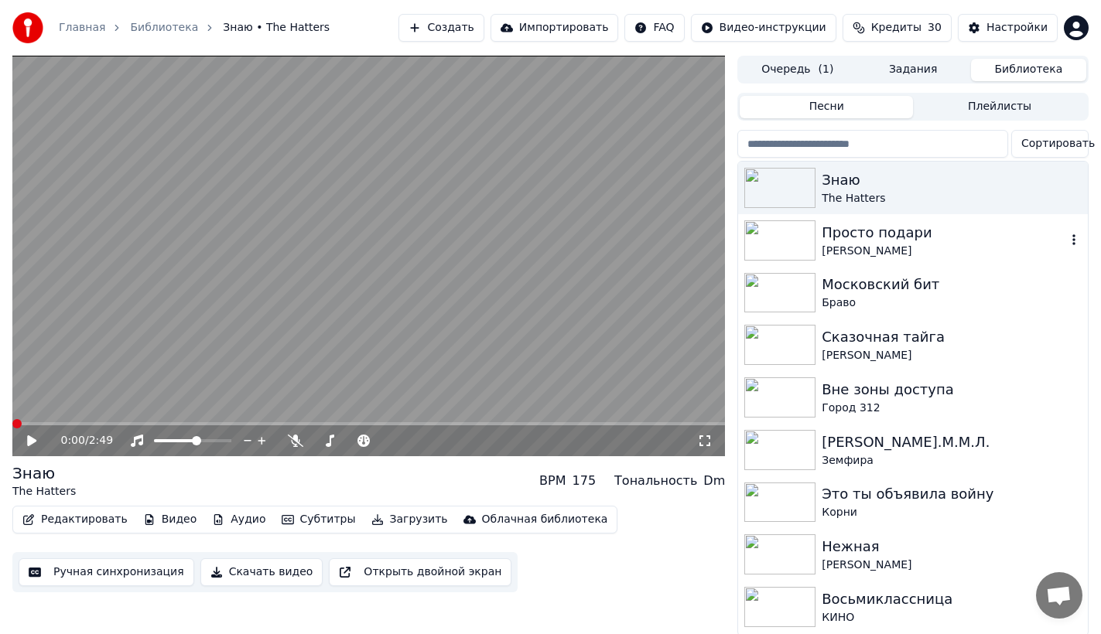
click at [930, 254] on div "[PERSON_NAME]" at bounding box center [944, 251] width 245 height 15
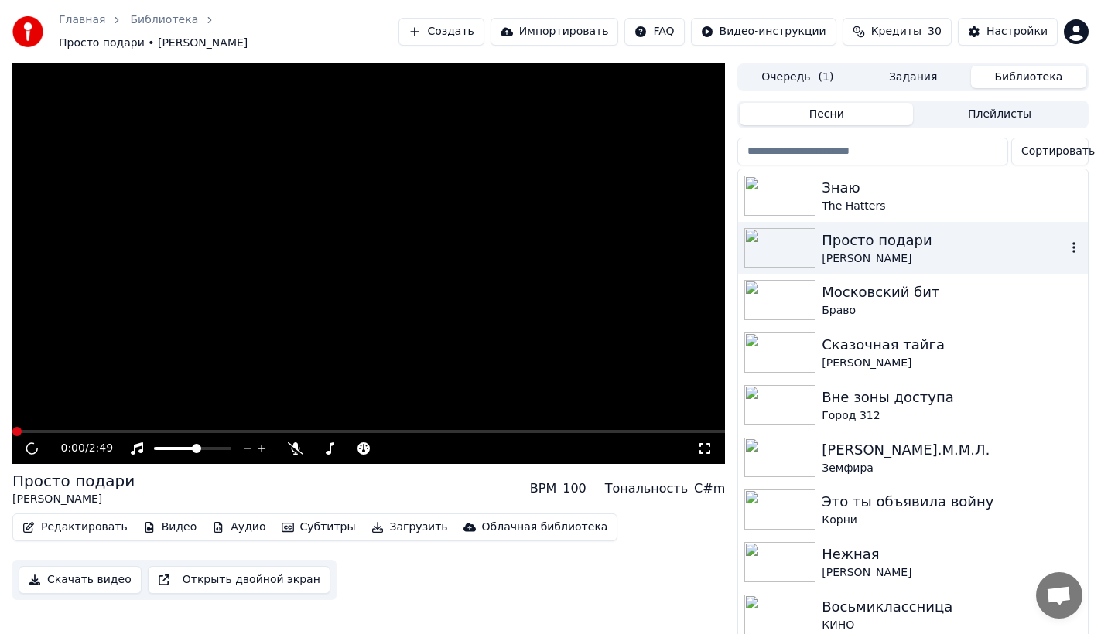
click at [930, 254] on div "[PERSON_NAME]" at bounding box center [944, 258] width 245 height 15
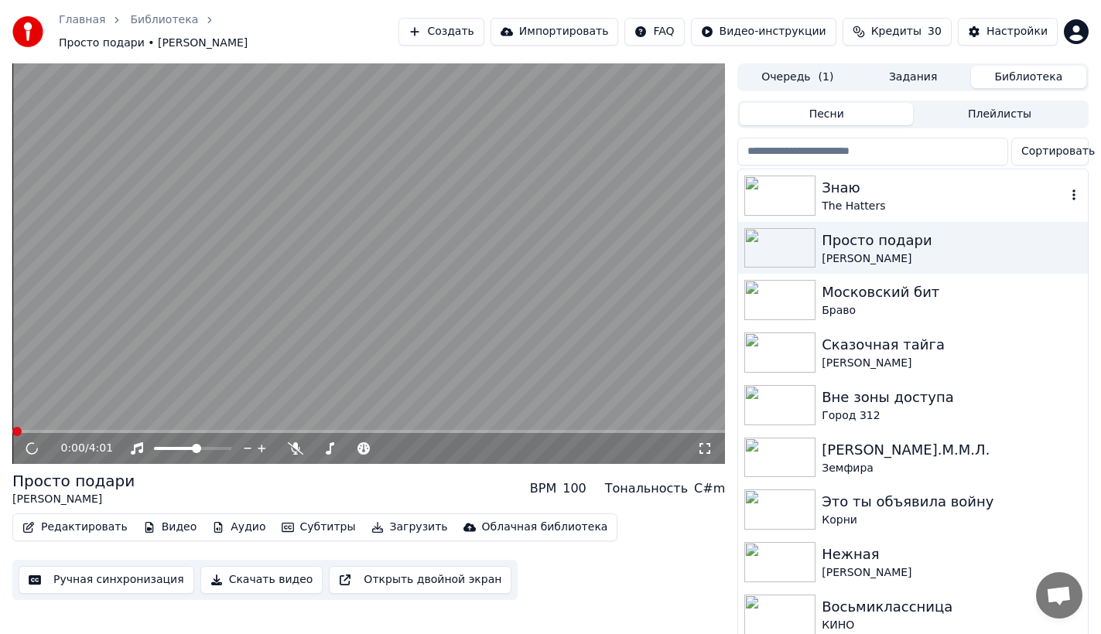
click at [954, 209] on div "Знаю The Hatters" at bounding box center [913, 195] width 350 height 53
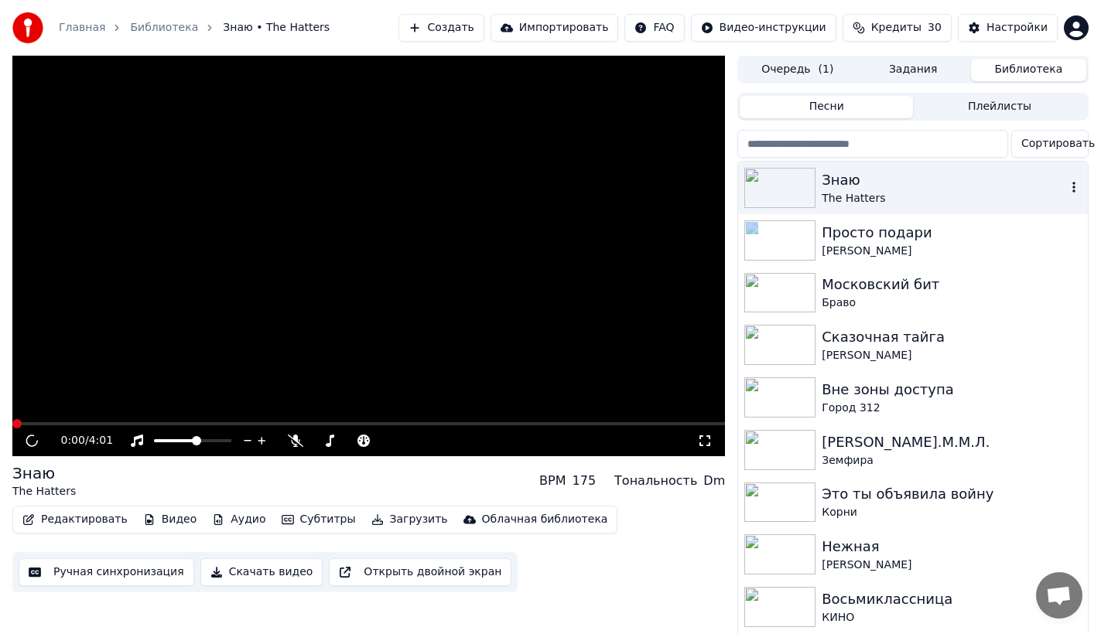
click at [954, 209] on div "Знаю The Hatters" at bounding box center [913, 188] width 350 height 53
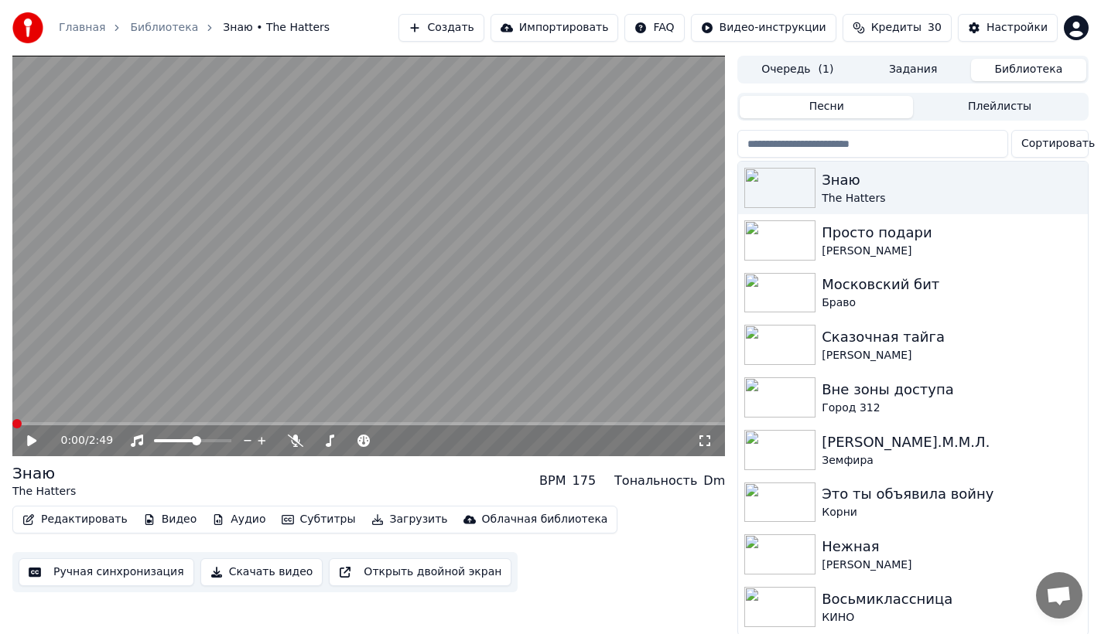
drag, startPoint x: 42, startPoint y: 436, endPoint x: 32, endPoint y: 443, distance: 12.1
click at [41, 436] on icon at bounding box center [43, 441] width 36 height 12
click at [29, 446] on icon at bounding box center [43, 441] width 36 height 12
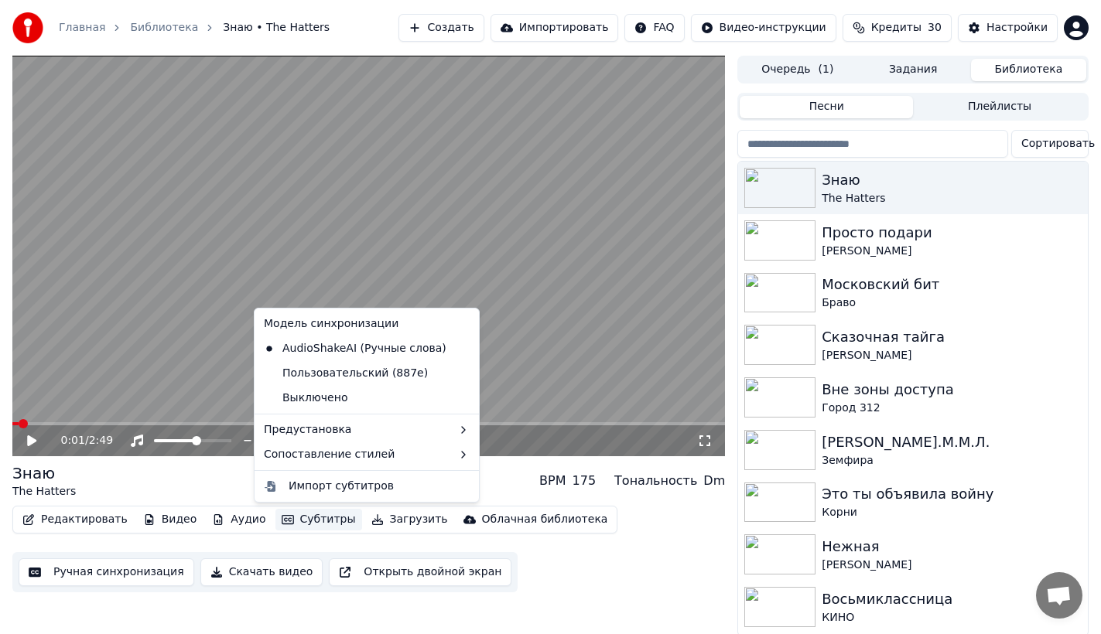
click at [305, 525] on button "Субтитры" at bounding box center [318, 520] width 87 height 22
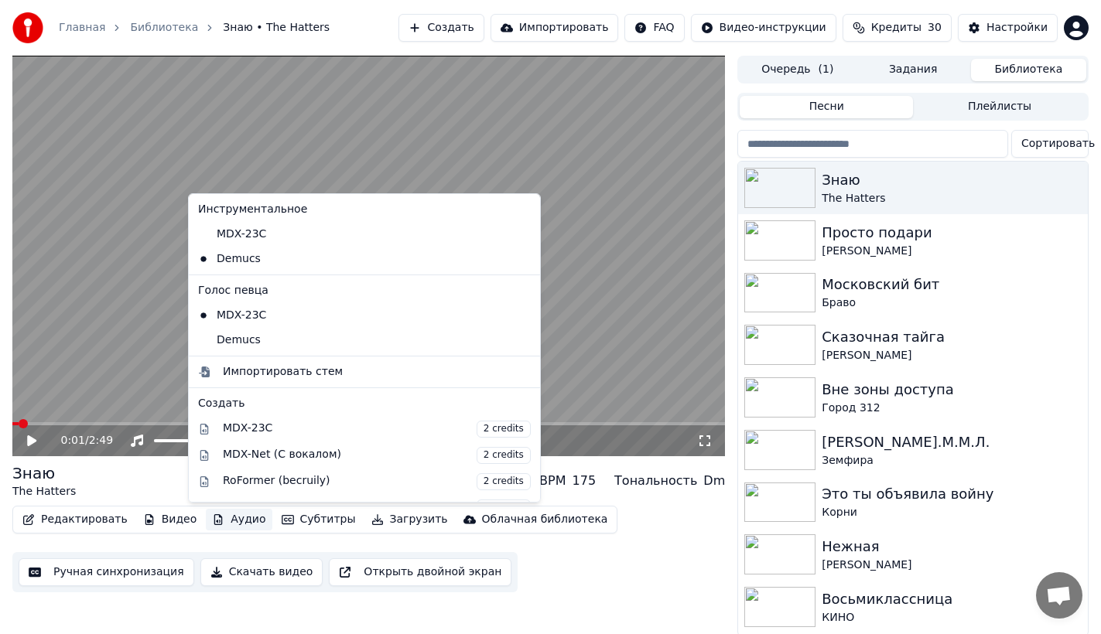
click at [217, 521] on button "Аудио" at bounding box center [239, 520] width 66 height 22
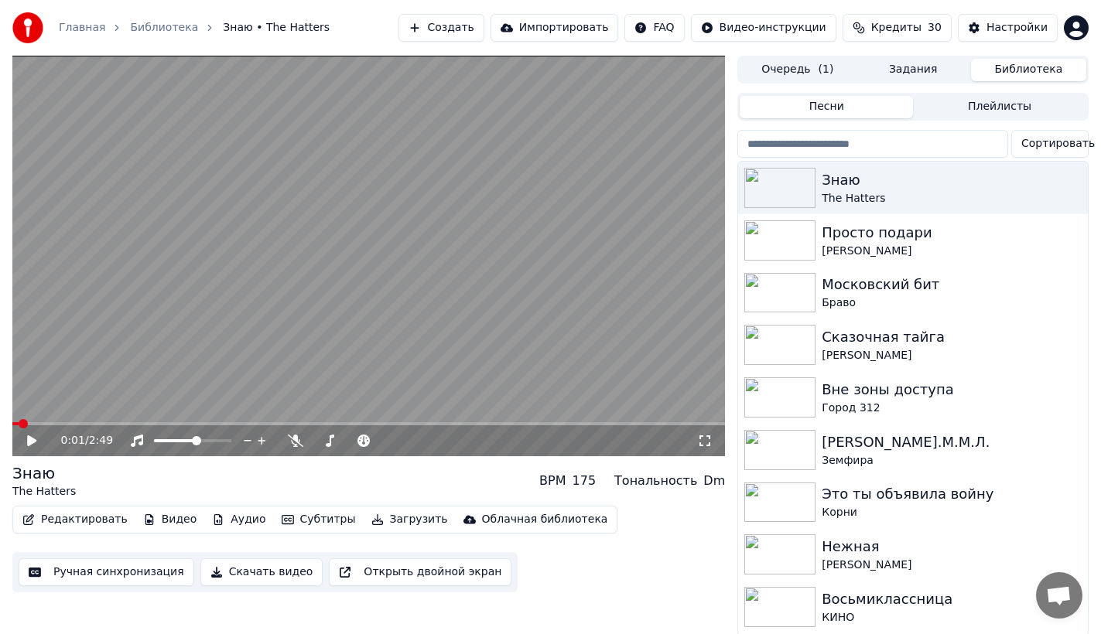
click at [217, 521] on button "Аудио" at bounding box center [239, 520] width 66 height 22
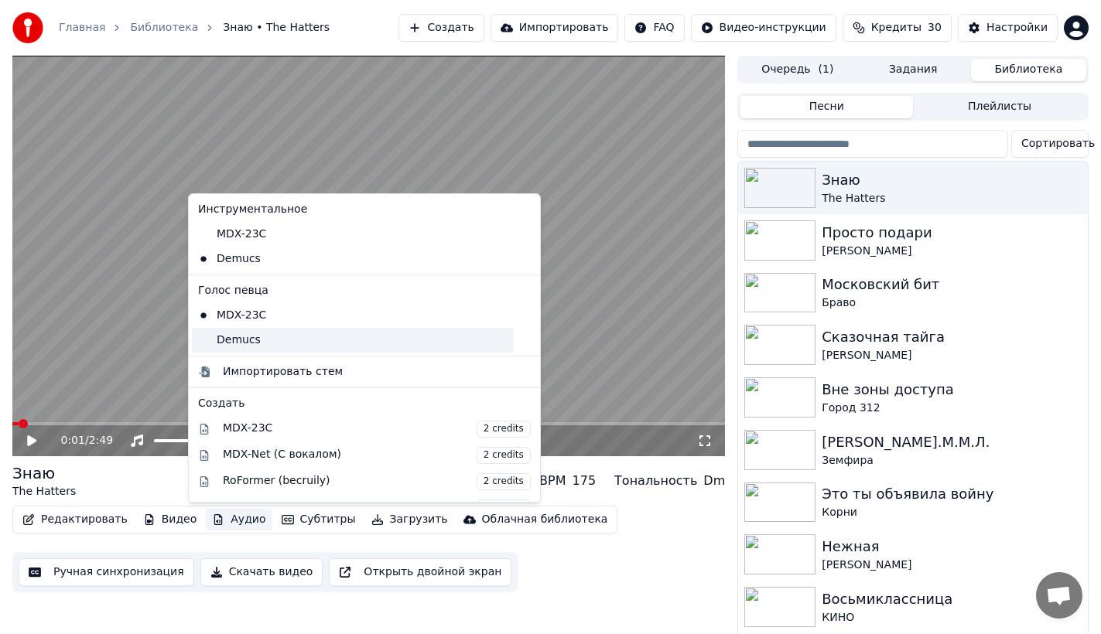
click at [224, 342] on div "Demucs" at bounding box center [353, 340] width 322 height 25
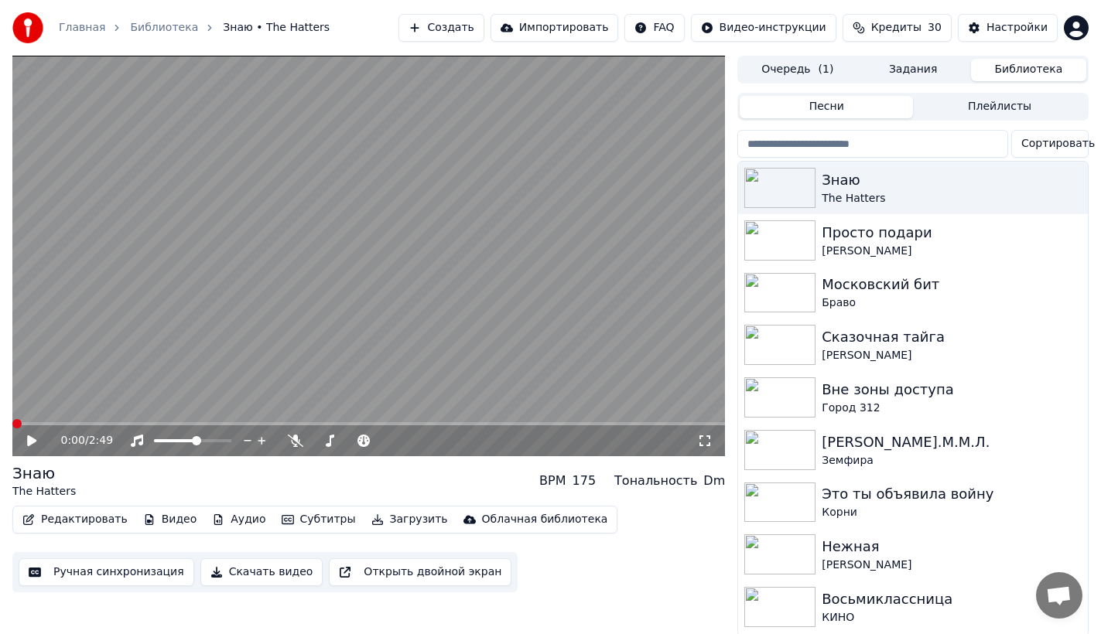
click at [230, 513] on button "Аудио" at bounding box center [239, 520] width 66 height 22
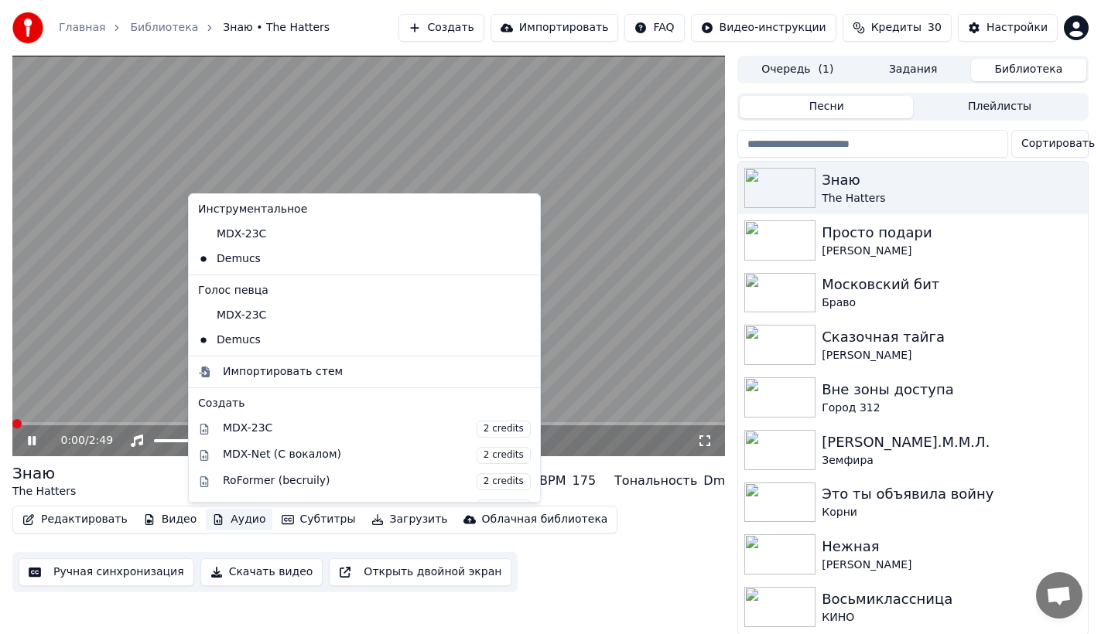
click at [26, 445] on icon at bounding box center [43, 441] width 36 height 12
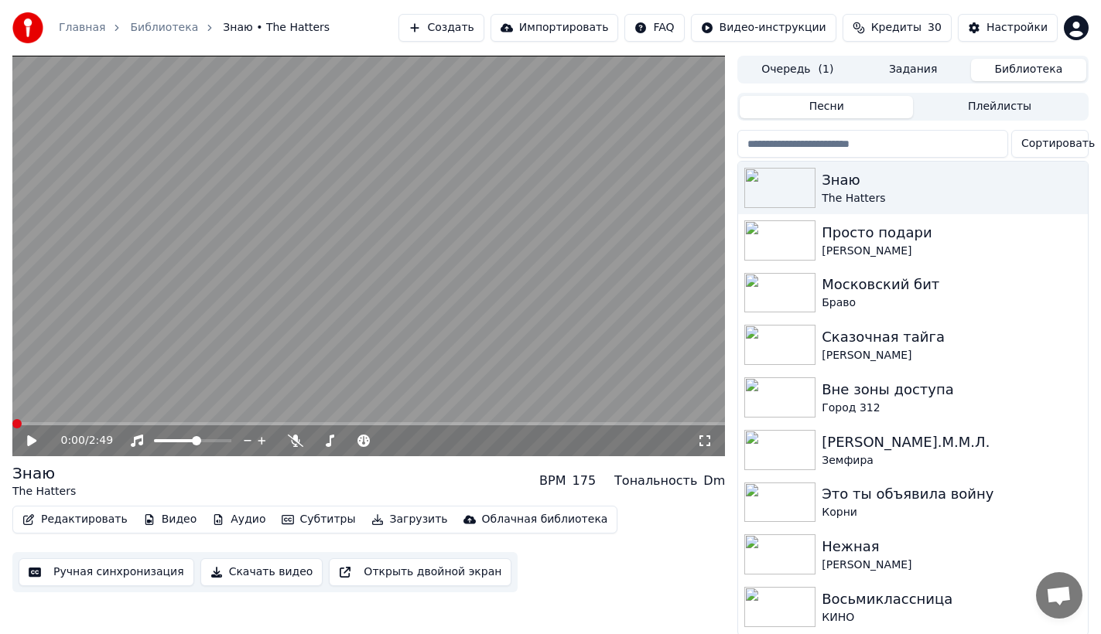
click at [26, 445] on icon at bounding box center [43, 441] width 36 height 12
click at [147, 511] on button "Видео" at bounding box center [170, 520] width 67 height 22
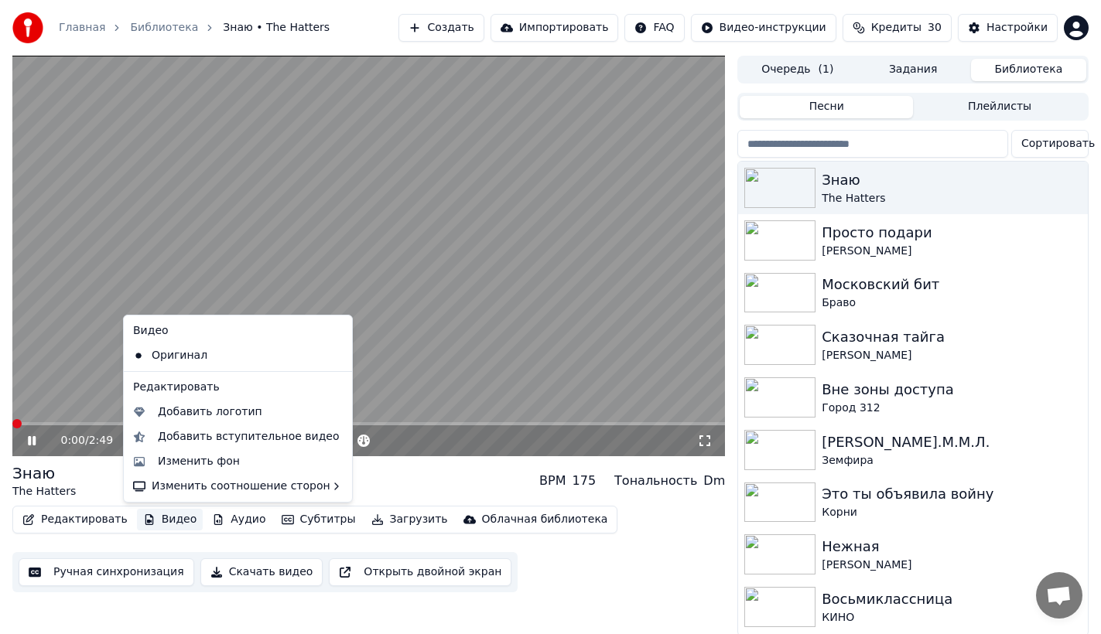
click at [155, 521] on button "Видео" at bounding box center [170, 520] width 67 height 22
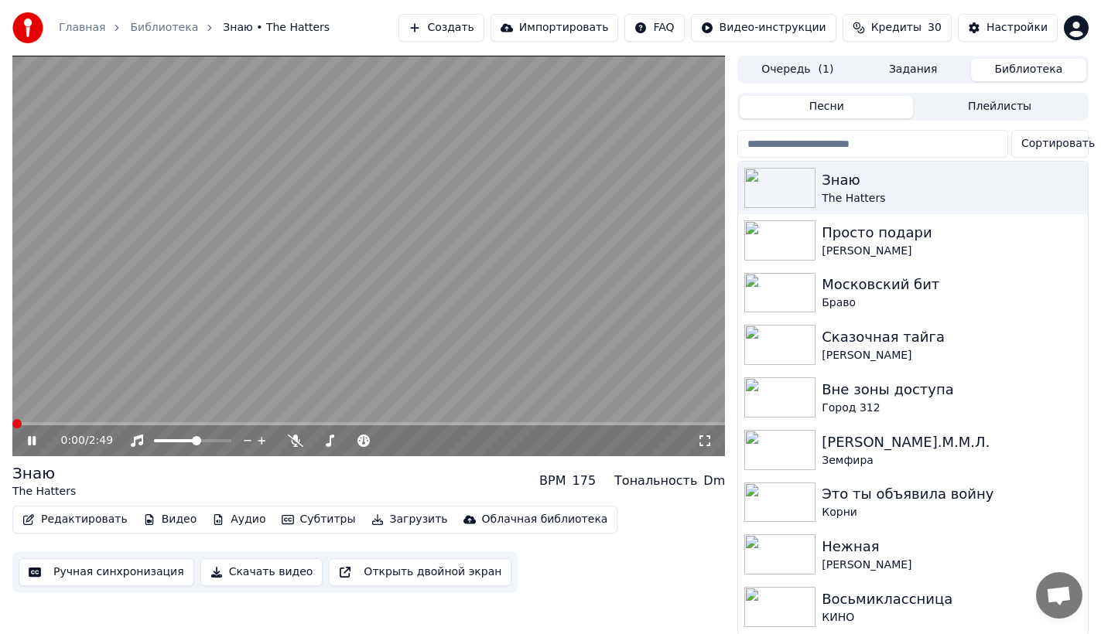
click at [702, 442] on icon at bounding box center [704, 441] width 15 height 12
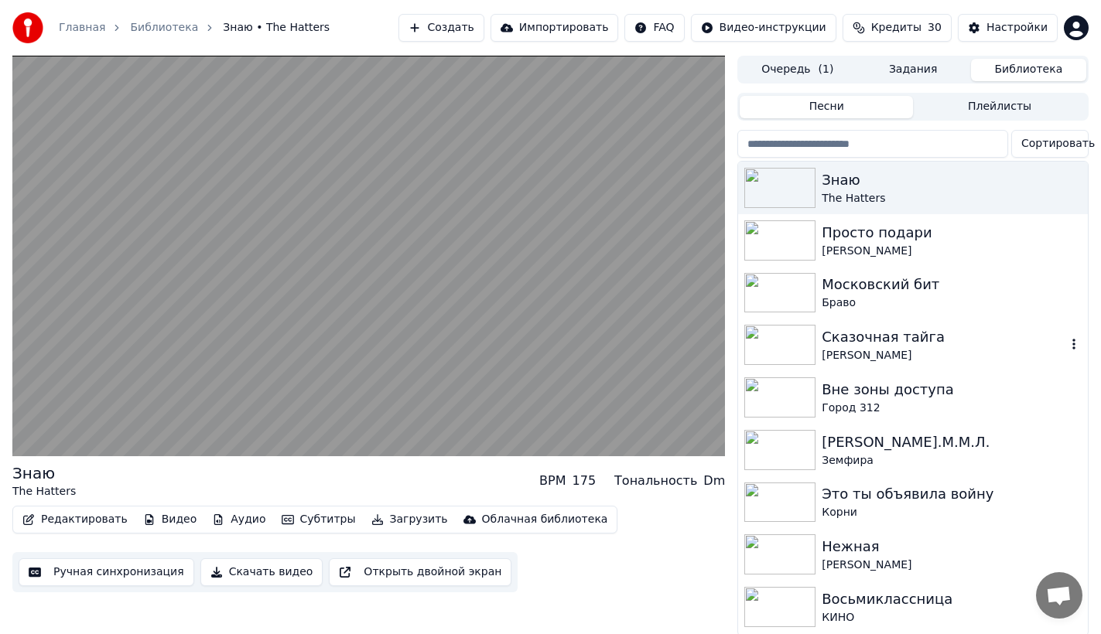
click at [867, 357] on div "[PERSON_NAME]" at bounding box center [944, 355] width 245 height 15
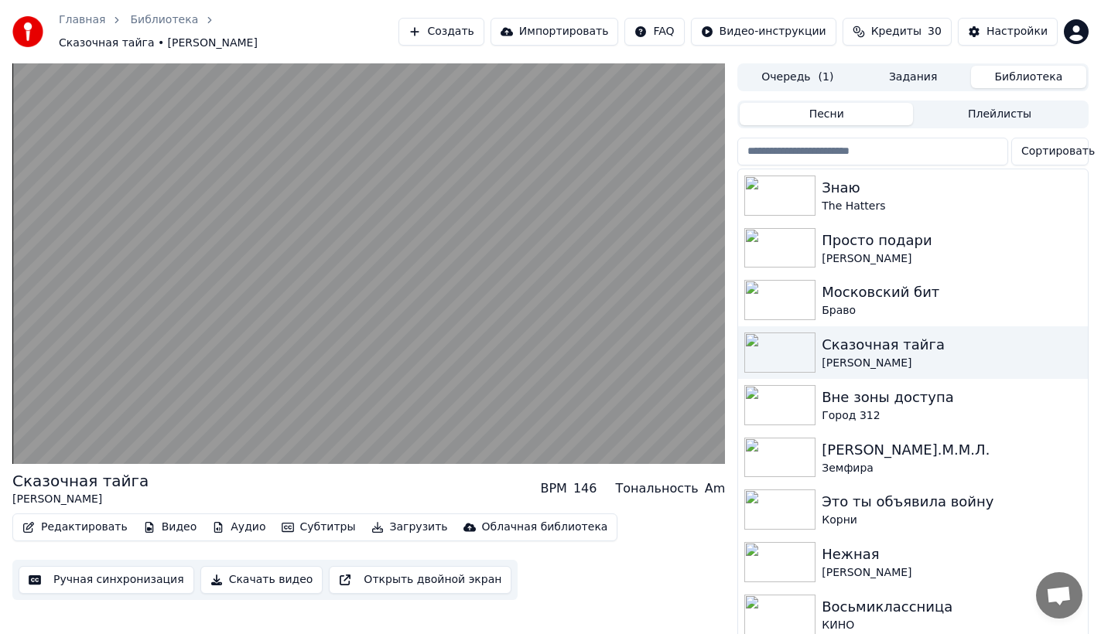
click at [231, 523] on button "Аудио" at bounding box center [239, 528] width 66 height 22
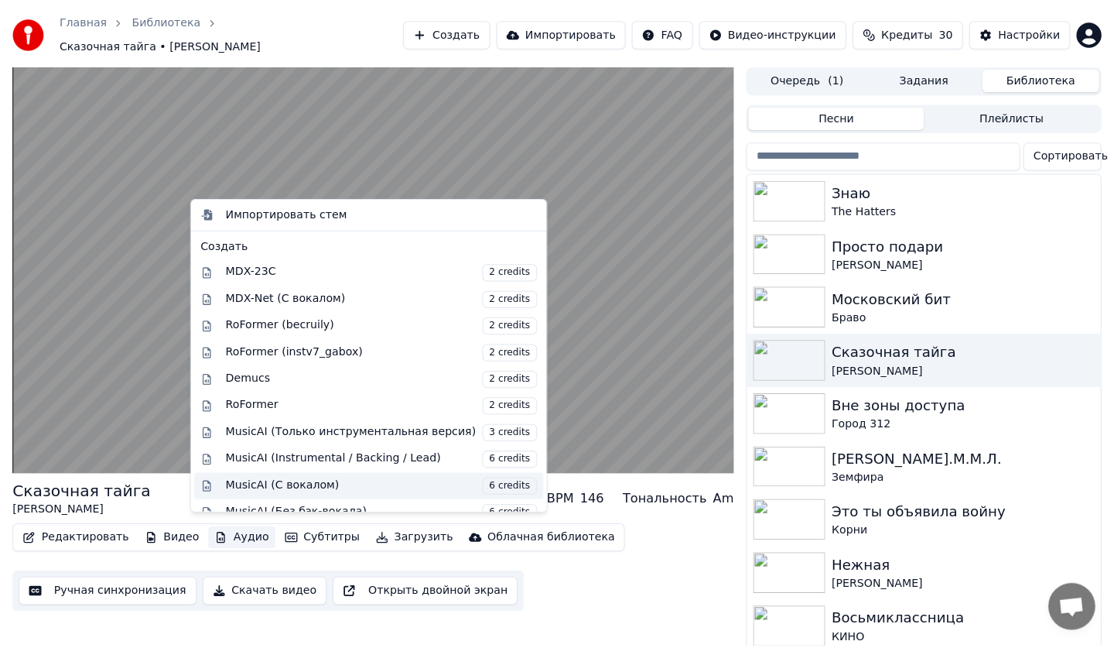
scroll to position [256, 0]
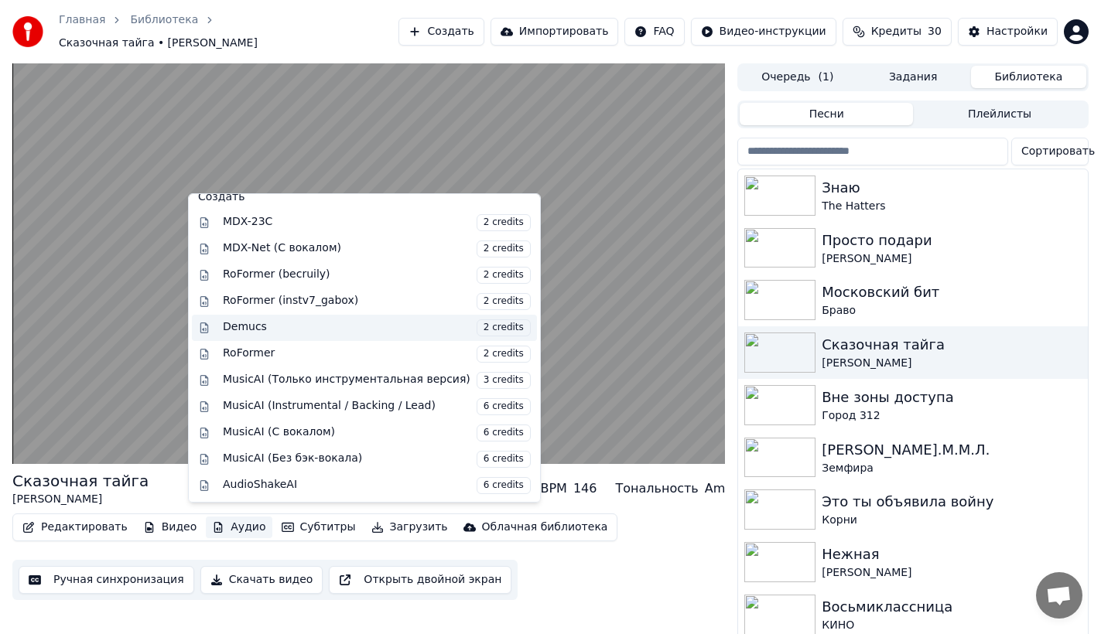
click at [262, 337] on div "Demucs 2 credits" at bounding box center [364, 328] width 345 height 26
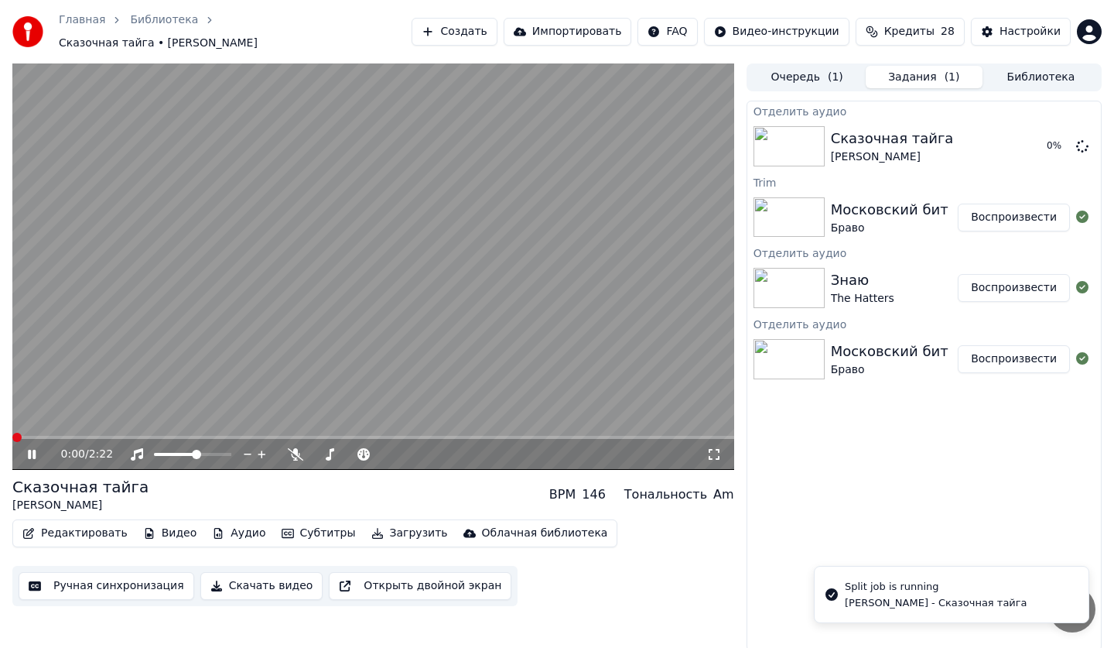
click at [910, 66] on button "Задания ( 1 )" at bounding box center [924, 77] width 117 height 22
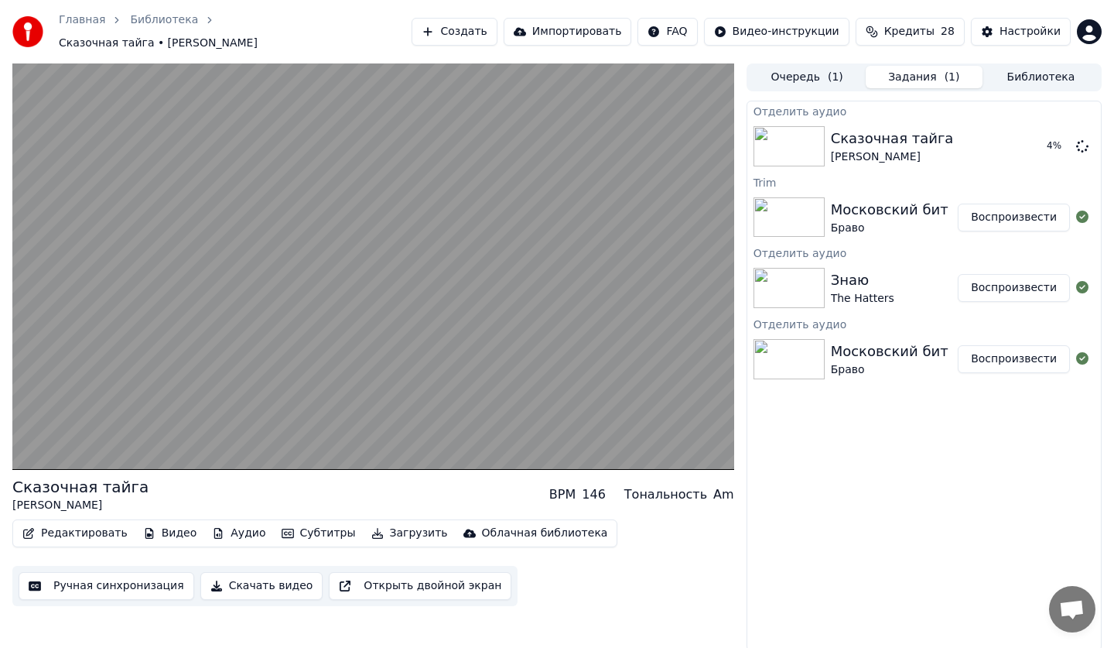
click at [824, 73] on button "Очередь ( 1 )" at bounding box center [807, 77] width 117 height 22
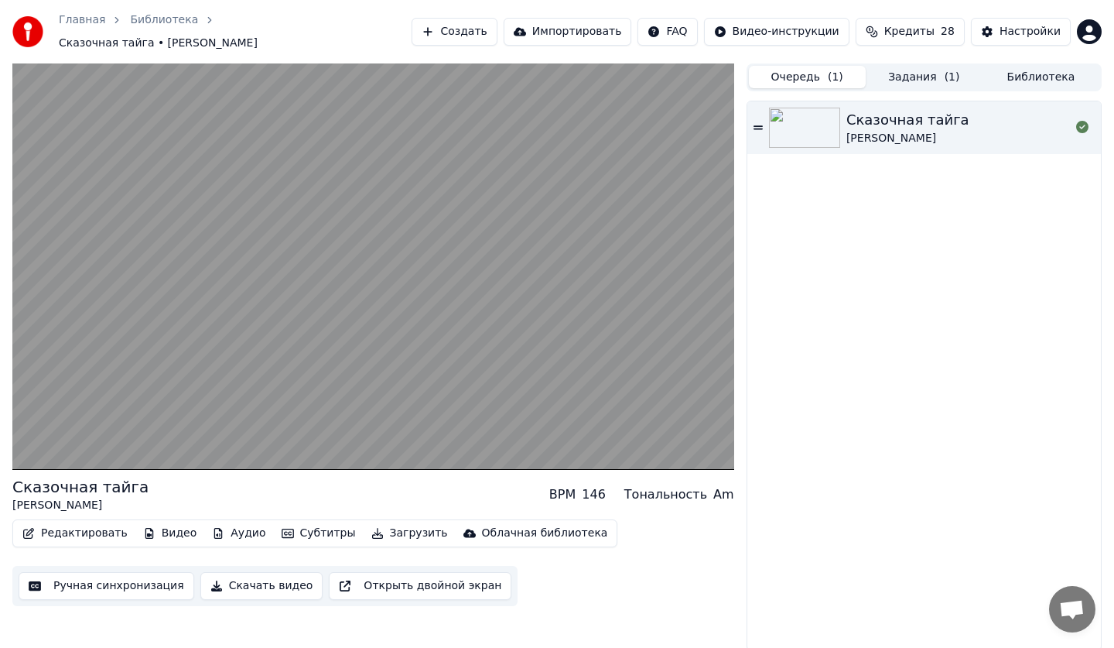
click at [901, 79] on button "Задания ( 1 )" at bounding box center [924, 77] width 117 height 22
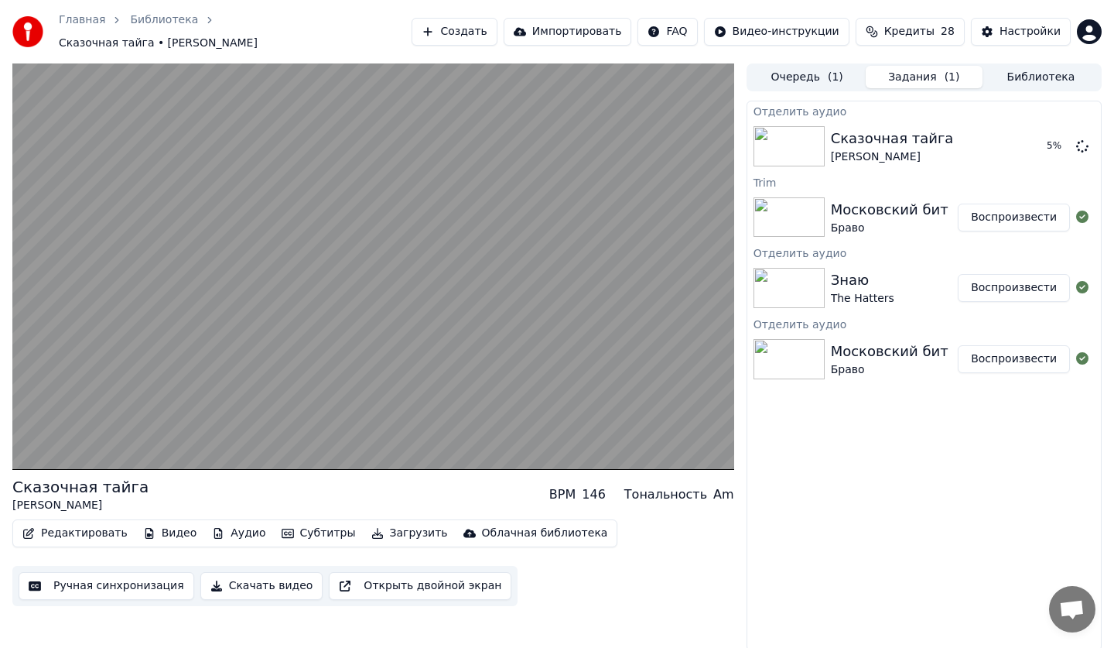
click at [1006, 70] on button "Библиотека" at bounding box center [1041, 77] width 117 height 22
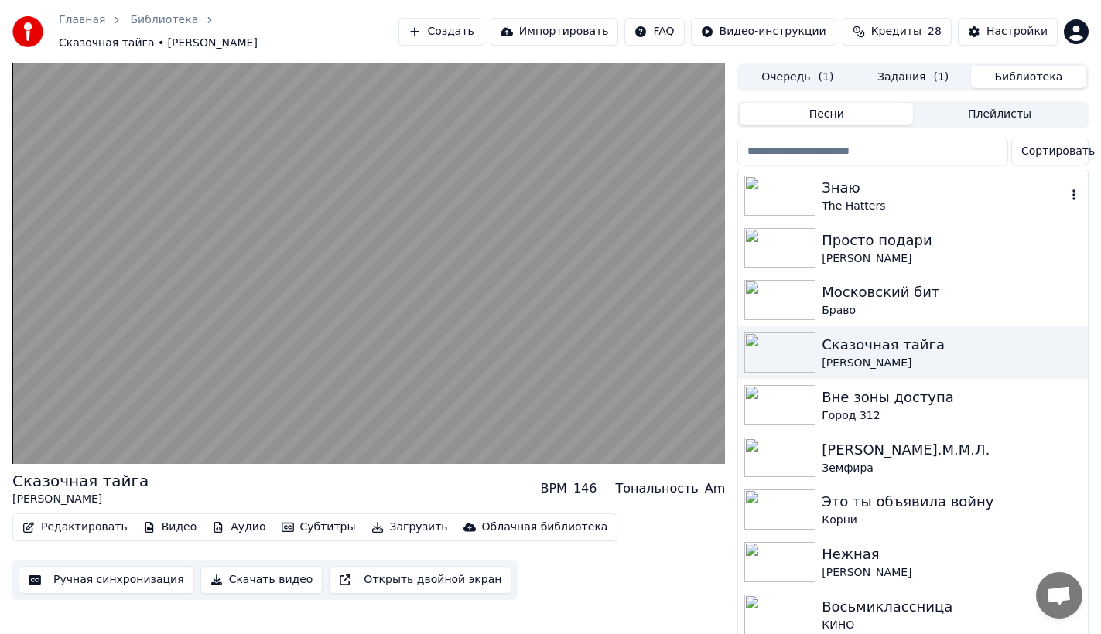
click at [843, 189] on div "Знаю" at bounding box center [944, 188] width 245 height 22
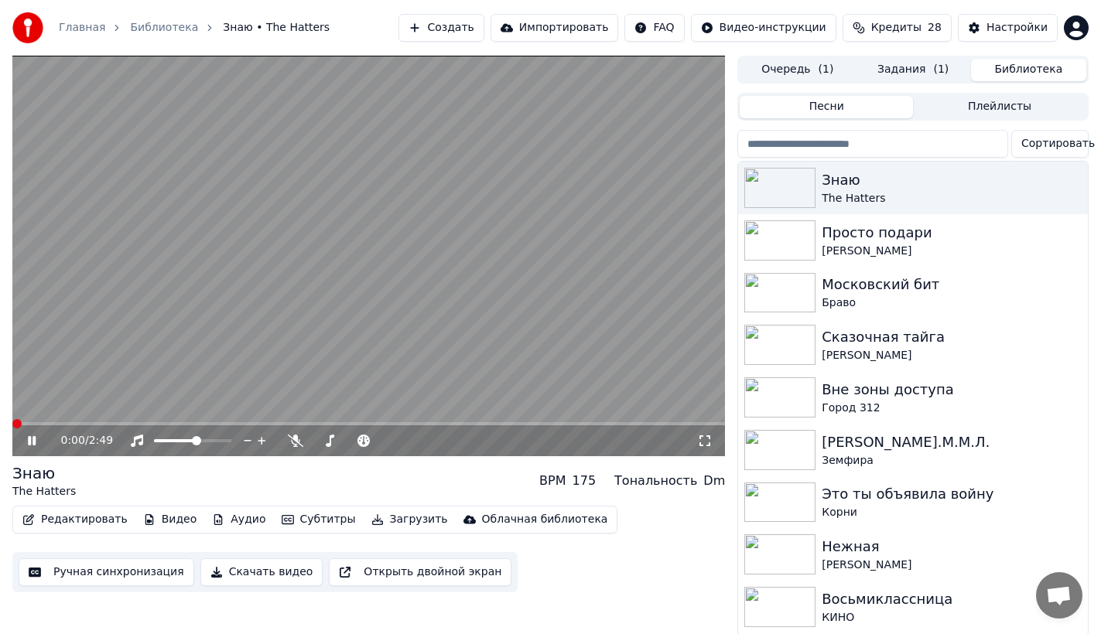
click at [224, 519] on button "Аудио" at bounding box center [239, 520] width 66 height 22
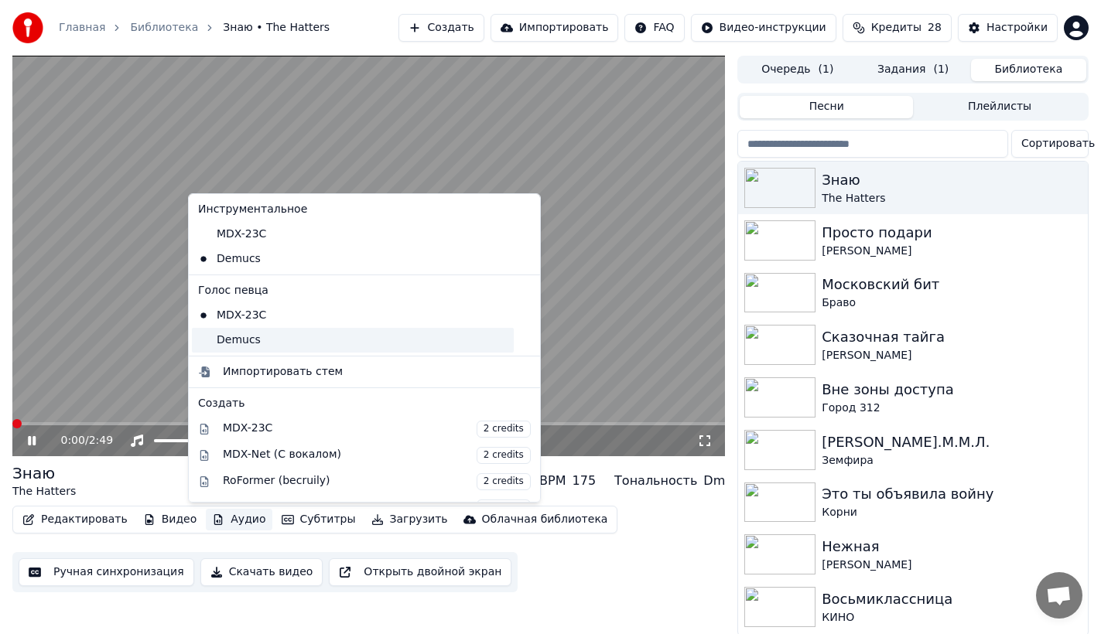
click at [245, 347] on div "Demucs" at bounding box center [353, 340] width 322 height 25
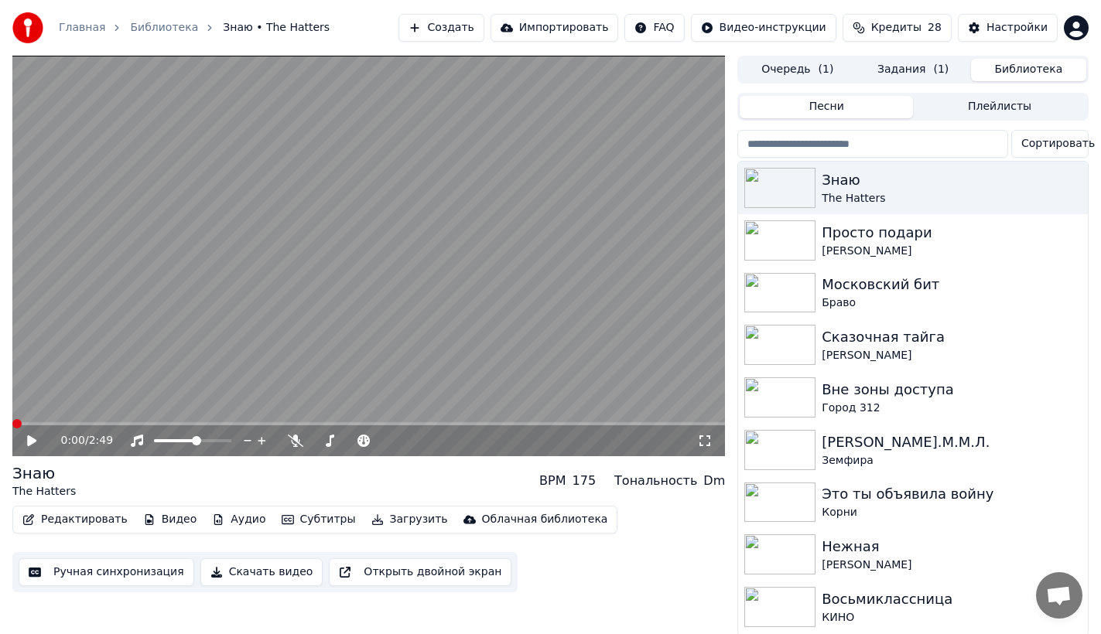
click at [234, 532] on div "Редактировать Видео Аудио Субтитры Загрузить Облачная библиотека" at bounding box center [314, 520] width 605 height 28
click at [234, 525] on button "Аудио" at bounding box center [239, 520] width 66 height 22
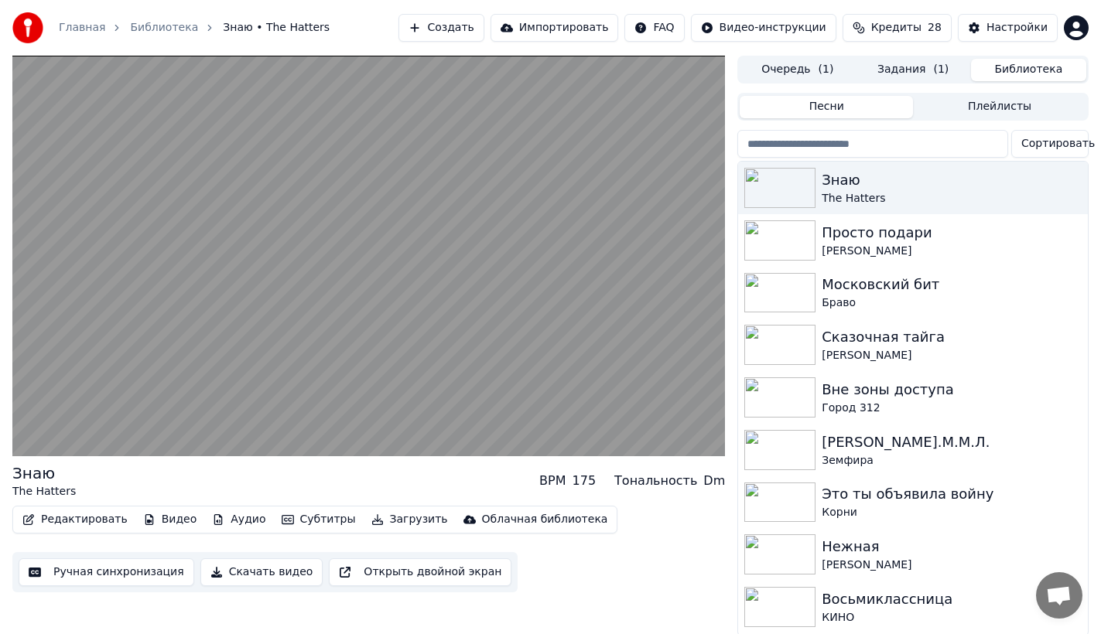
click at [573, 593] on div "Редактировать Видео Аудио Субтитры Загрузить Облачная библиотека Ручная синхрон…" at bounding box center [368, 549] width 713 height 87
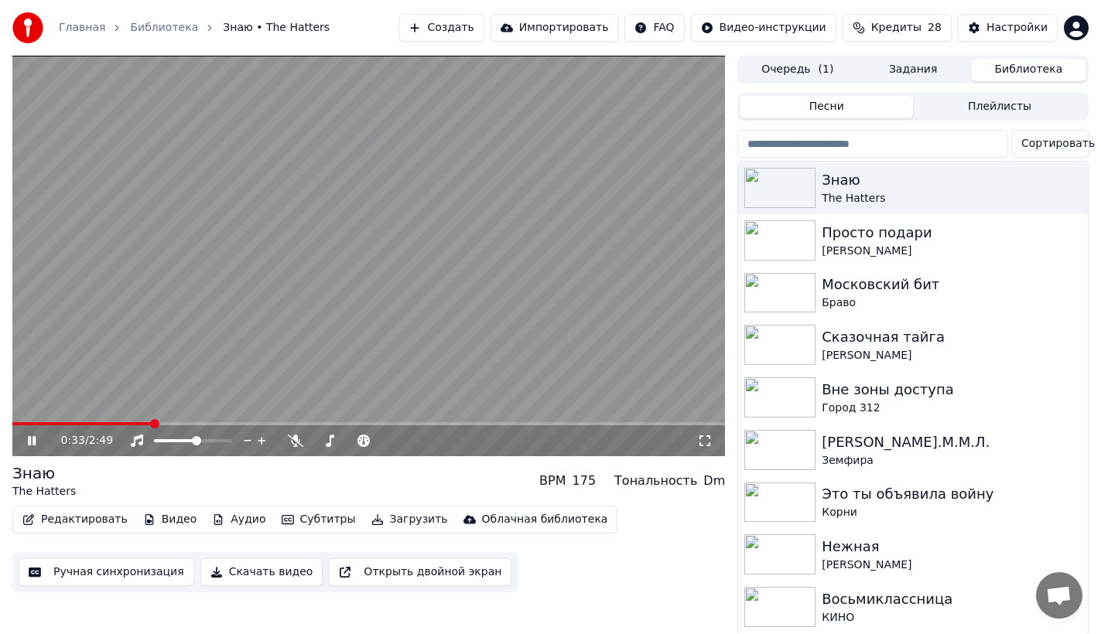
click at [29, 444] on icon at bounding box center [32, 440] width 8 height 9
click at [29, 338] on video at bounding box center [368, 256] width 713 height 401
click at [239, 523] on button "Аудио" at bounding box center [239, 520] width 66 height 22
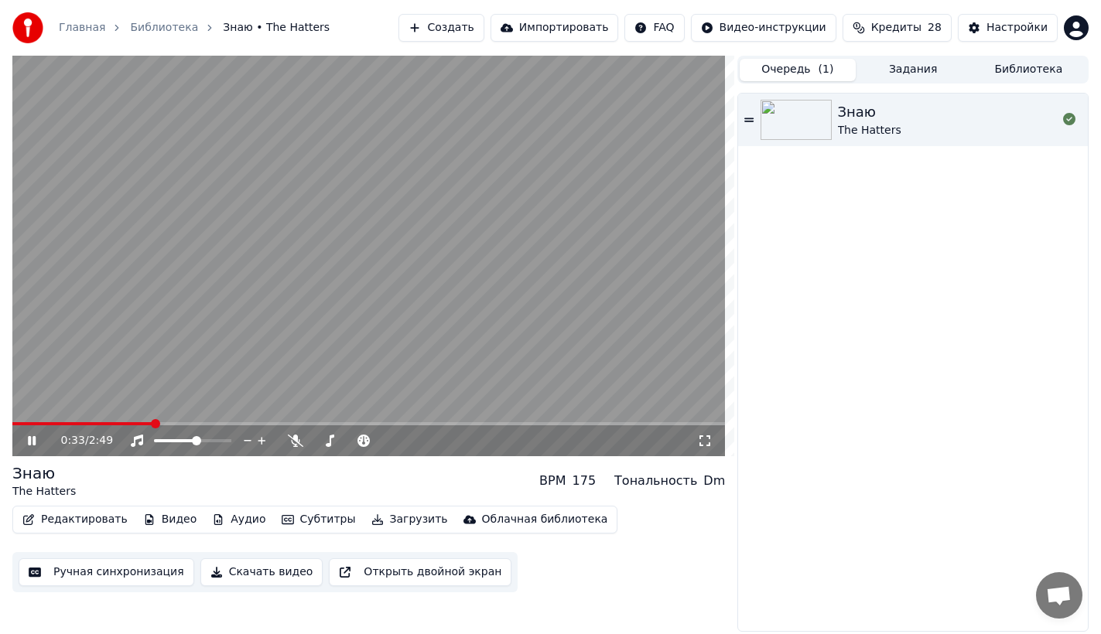
click at [816, 70] on button "Очередь ( 1 )" at bounding box center [797, 70] width 115 height 22
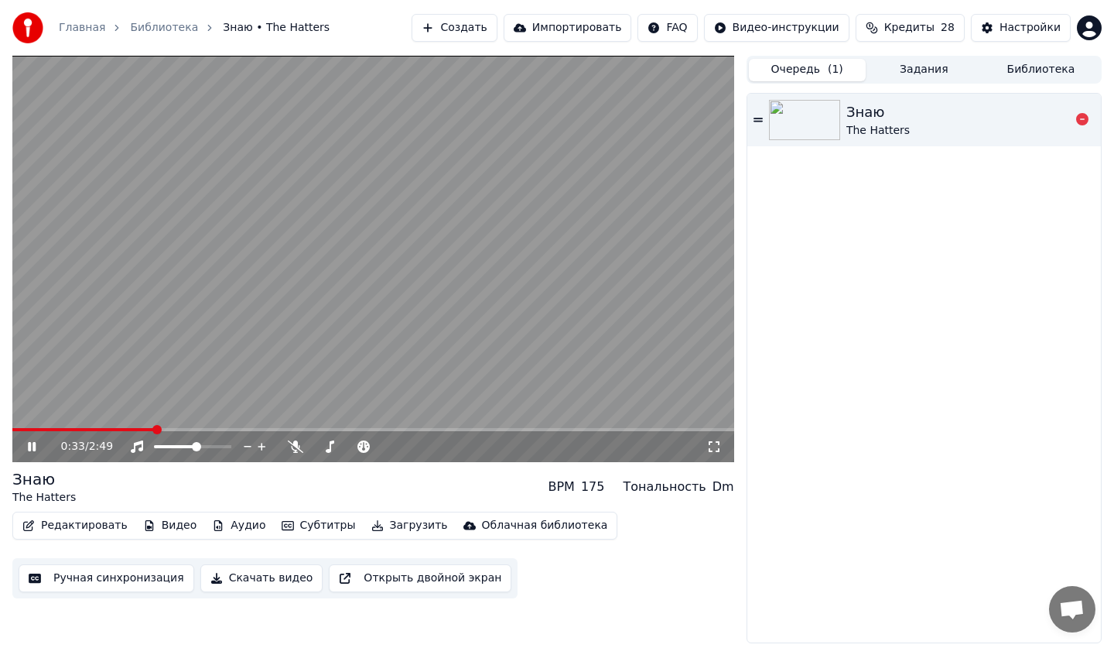
click at [869, 132] on div "The Hatters" at bounding box center [877, 130] width 63 height 15
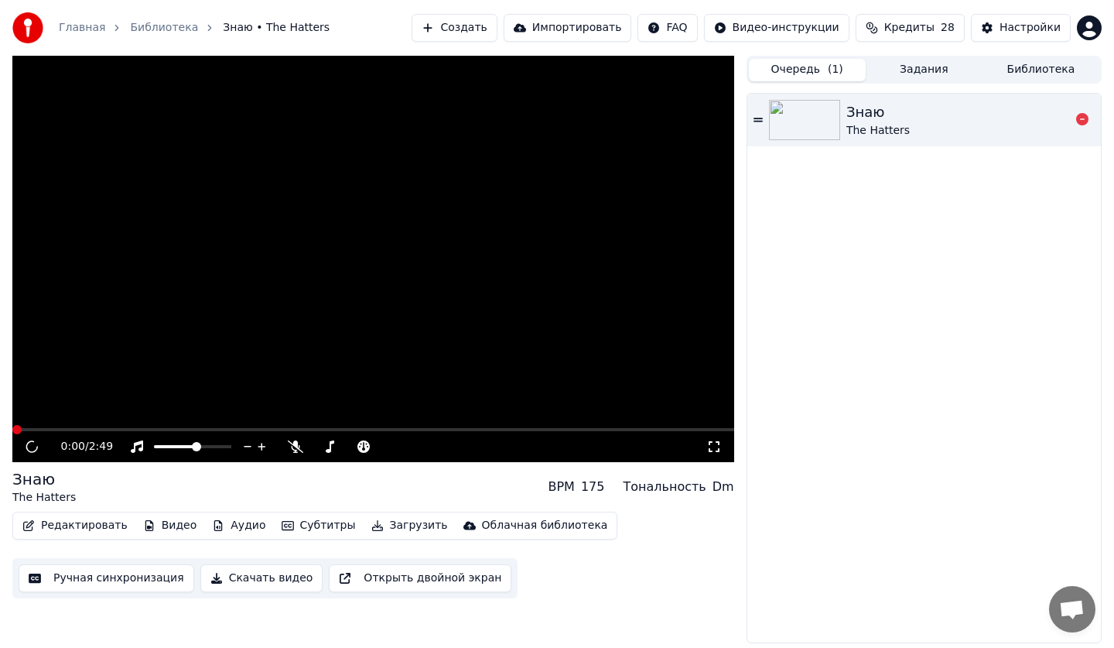
click at [869, 132] on div "The Hatters" at bounding box center [877, 130] width 63 height 15
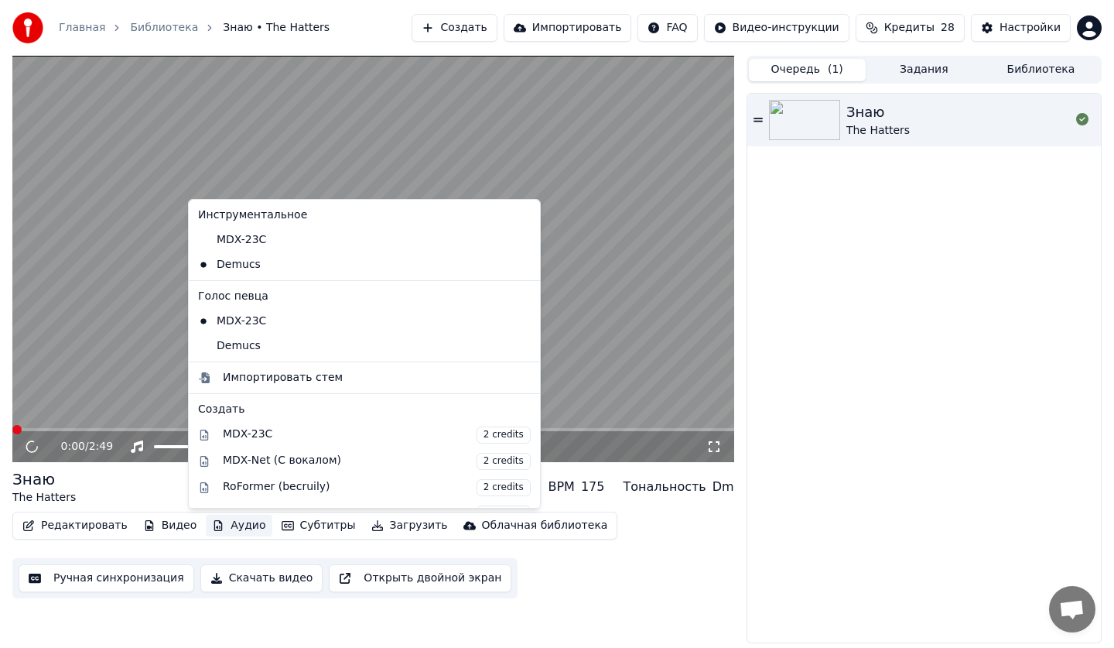
click at [232, 518] on button "Аудио" at bounding box center [239, 526] width 66 height 22
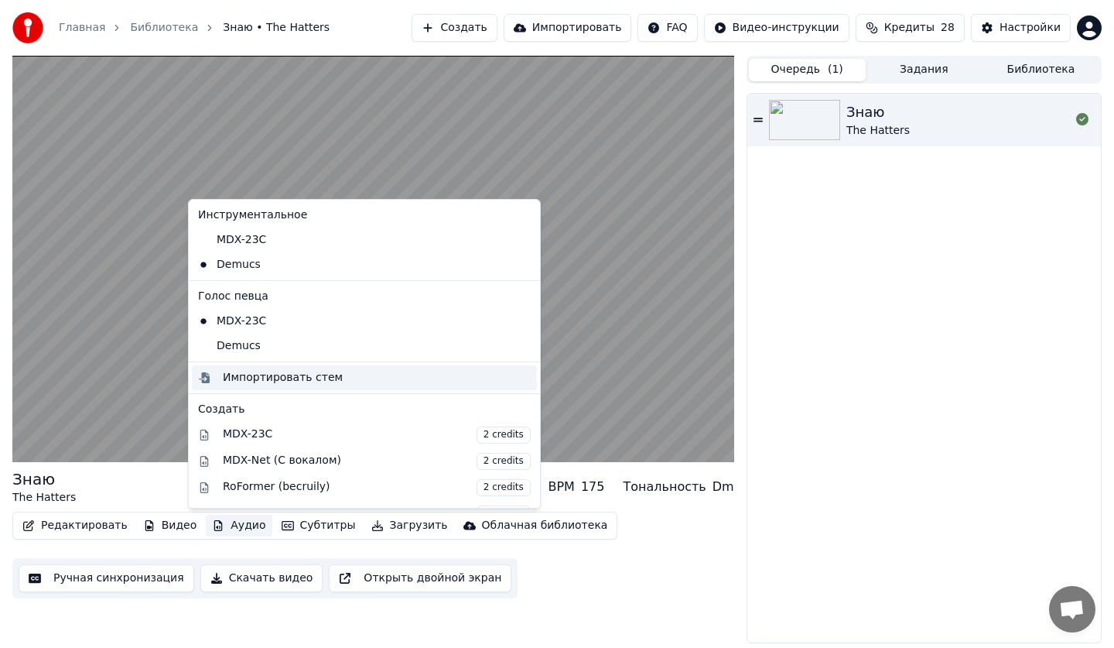
scroll to position [207, 0]
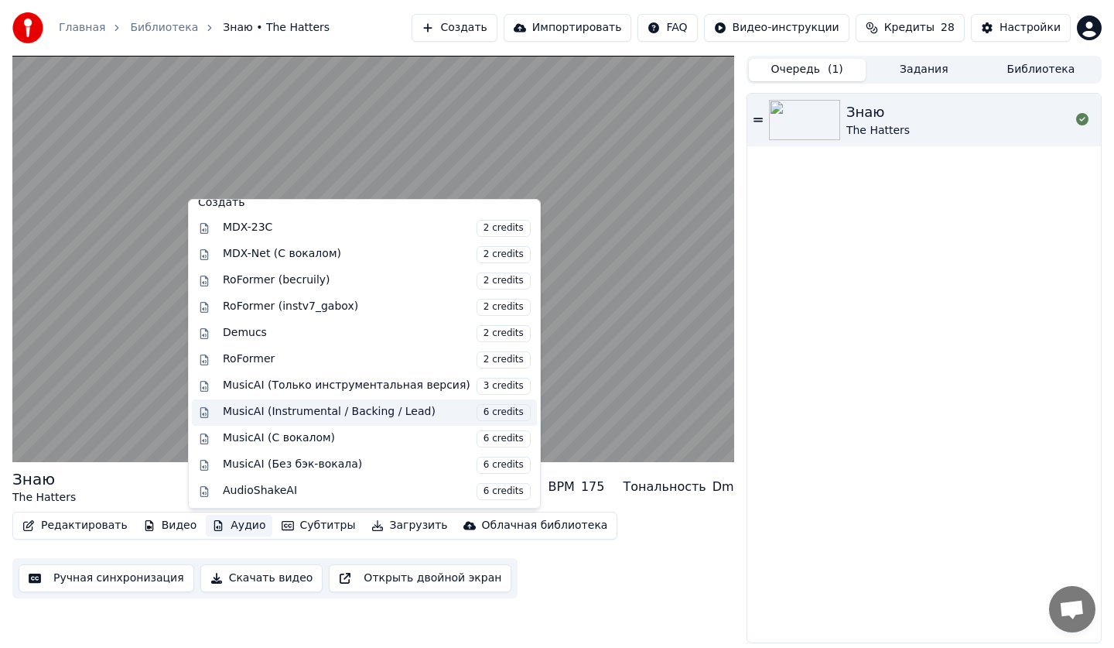
click at [320, 416] on div "MusicAI (Instrumental / Backing / Lead) 6 credits" at bounding box center [377, 412] width 308 height 17
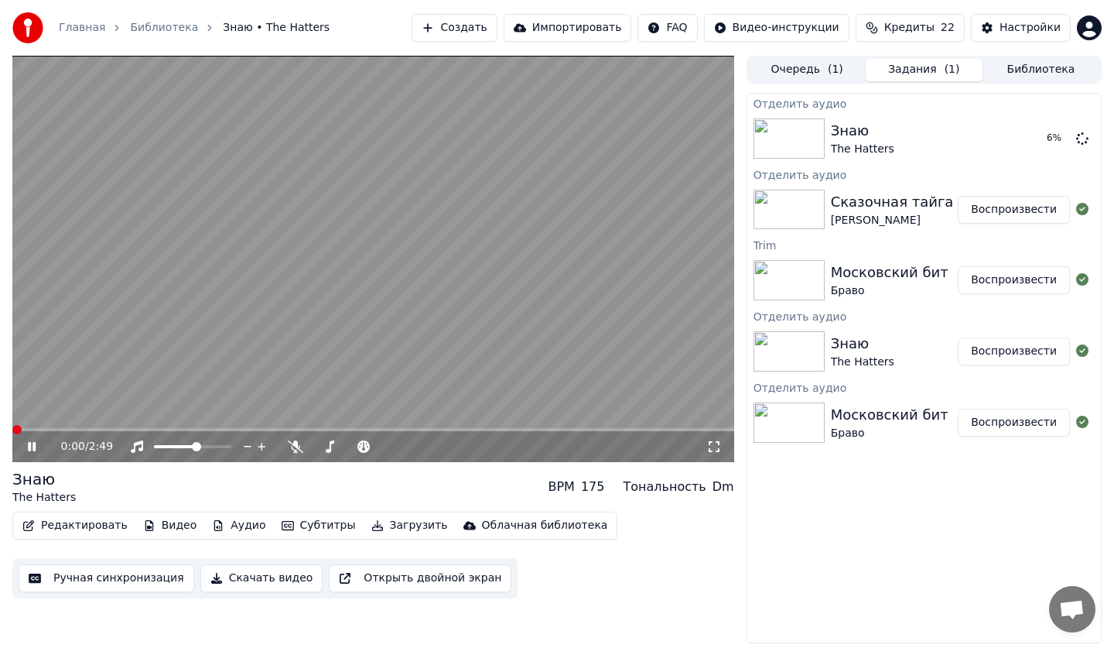
click at [865, 216] on div "[PERSON_NAME]" at bounding box center [892, 220] width 123 height 15
click at [864, 217] on div "[PERSON_NAME]" at bounding box center [892, 220] width 123 height 15
click at [884, 207] on div "Сказочная тайга" at bounding box center [892, 202] width 123 height 22
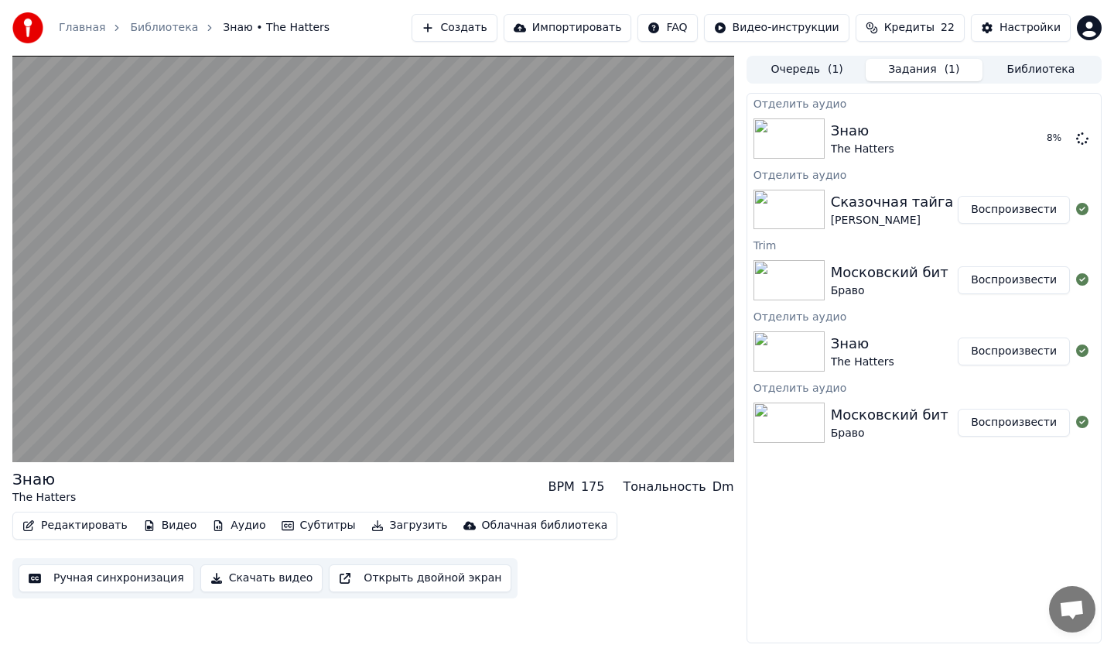
click at [1006, 213] on button "Воспроизвести" at bounding box center [1014, 210] width 112 height 28
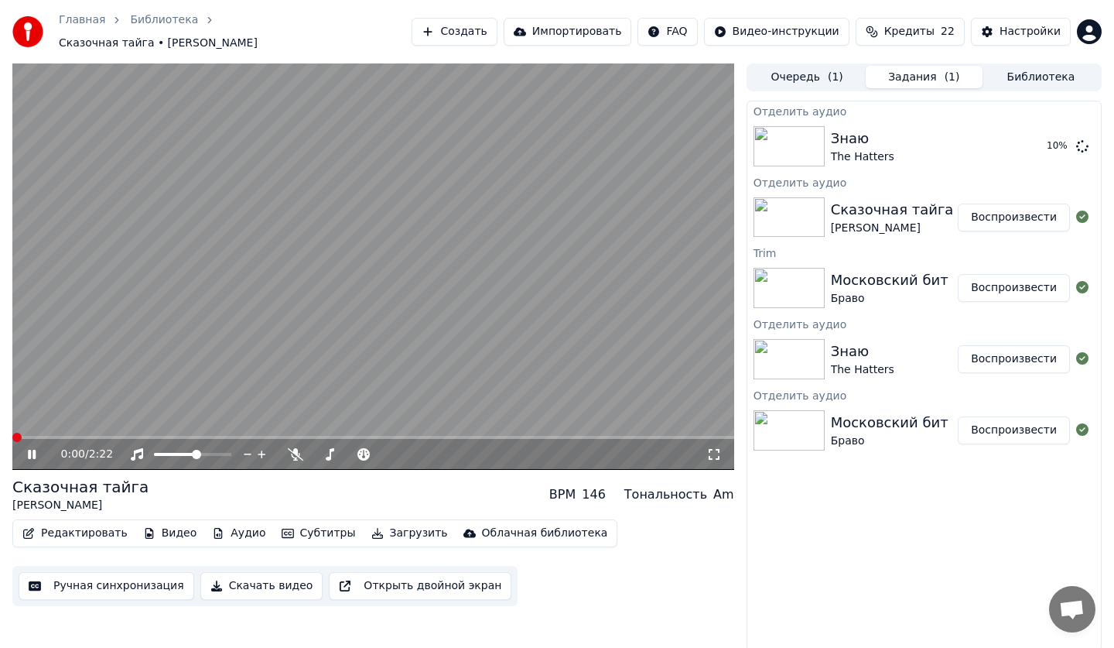
click at [28, 455] on div "0:00 / 2:22" at bounding box center [373, 454] width 722 height 31
click at [29, 453] on div "0:00 / 2:22" at bounding box center [374, 453] width 710 height 15
click at [32, 450] on icon at bounding box center [43, 454] width 36 height 12
click at [215, 534] on button "Аудио" at bounding box center [239, 533] width 66 height 22
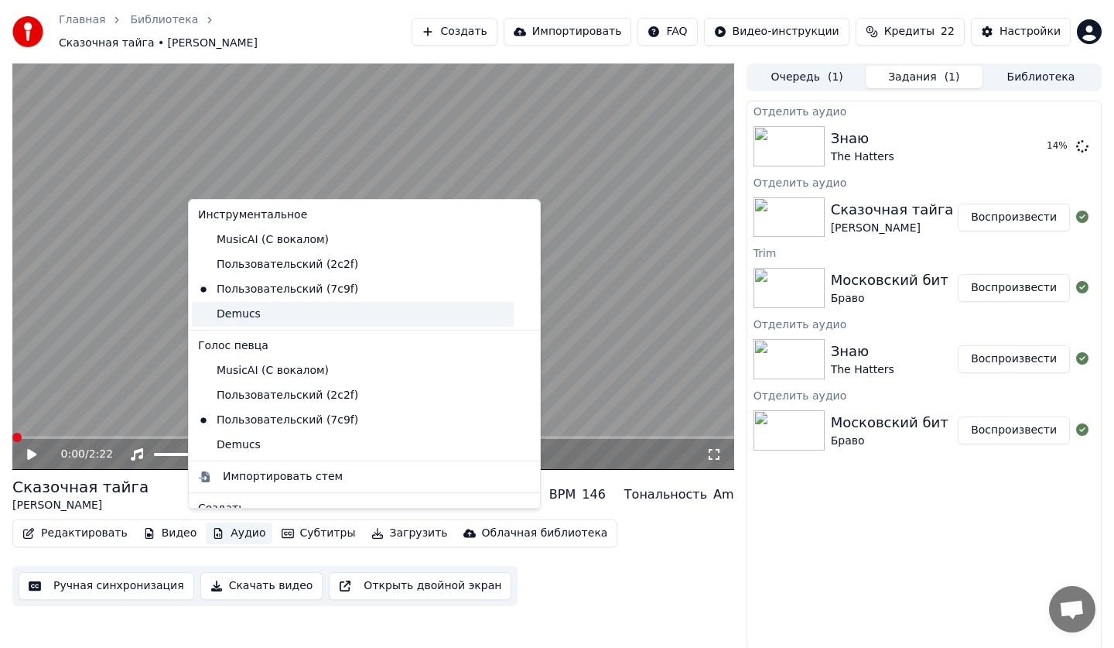
click at [242, 320] on div "Demucs" at bounding box center [353, 314] width 322 height 25
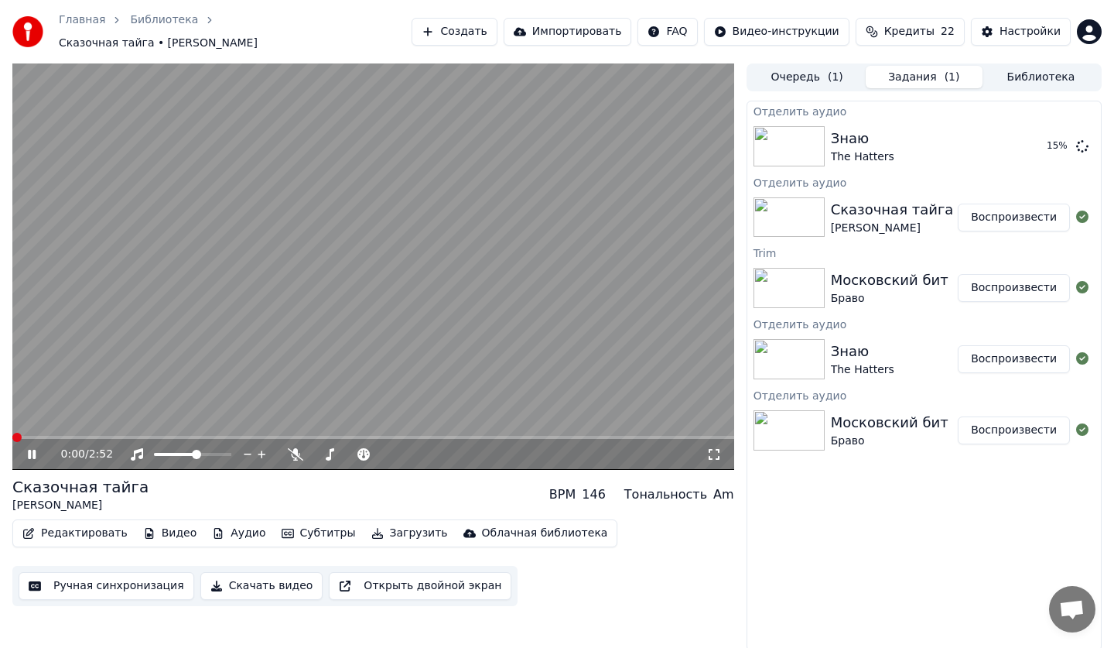
click at [214, 531] on button "Аудио" at bounding box center [239, 533] width 66 height 22
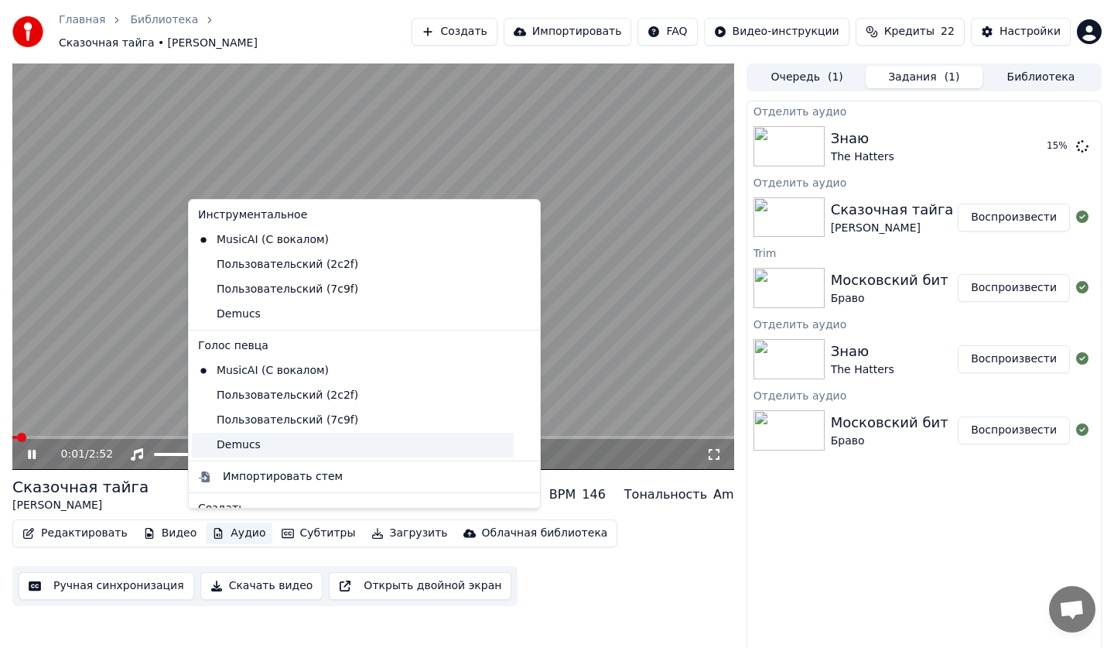
click at [221, 449] on div "Demucs" at bounding box center [353, 445] width 322 height 25
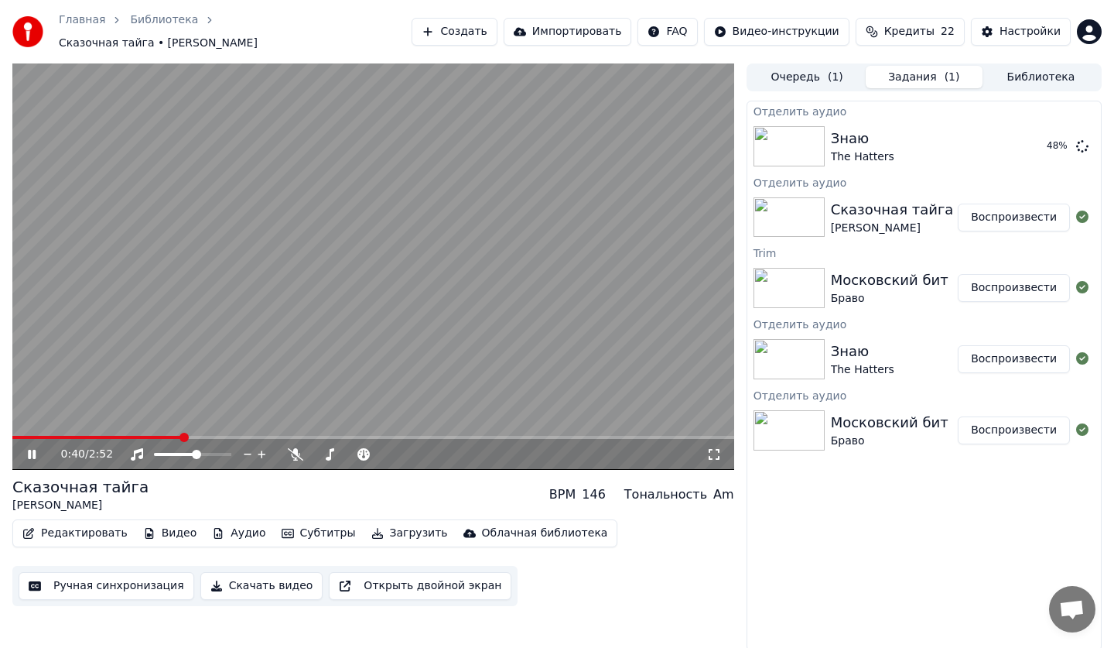
click at [222, 533] on button "Аудио" at bounding box center [239, 533] width 66 height 22
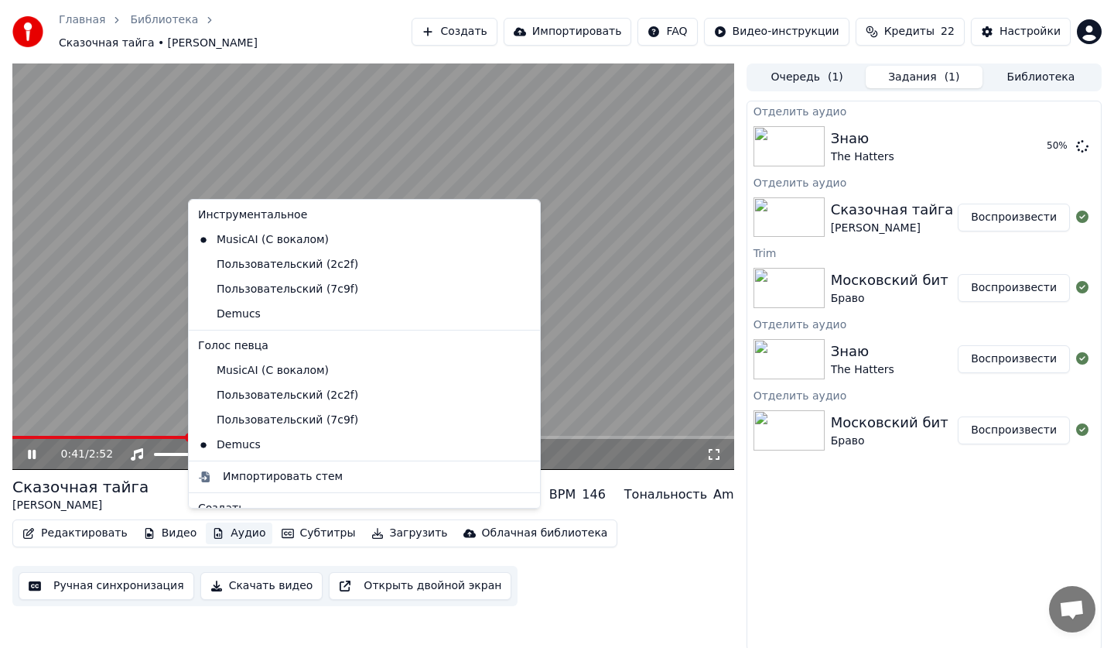
click at [768, 600] on div "Отделить аудио Знаю The Hatters 50 % Отделить аудио Сказочная тайга [PERSON_NAM…" at bounding box center [924, 376] width 355 height 550
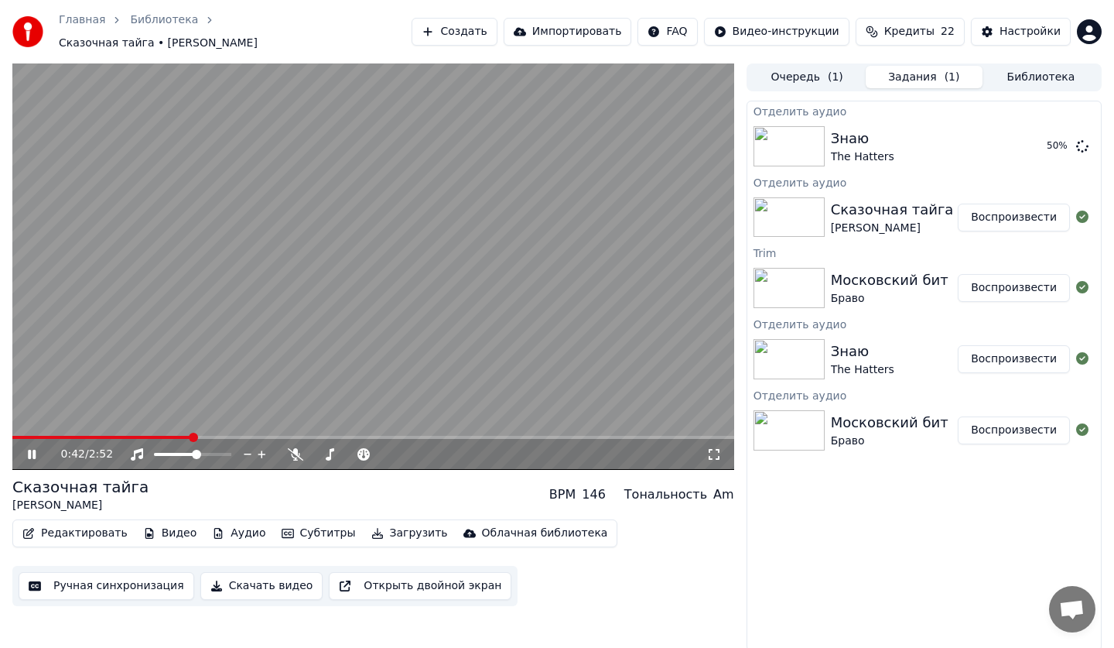
click at [212, 528] on icon "button" at bounding box center [218, 533] width 12 height 11
click at [27, 448] on icon at bounding box center [43, 454] width 36 height 12
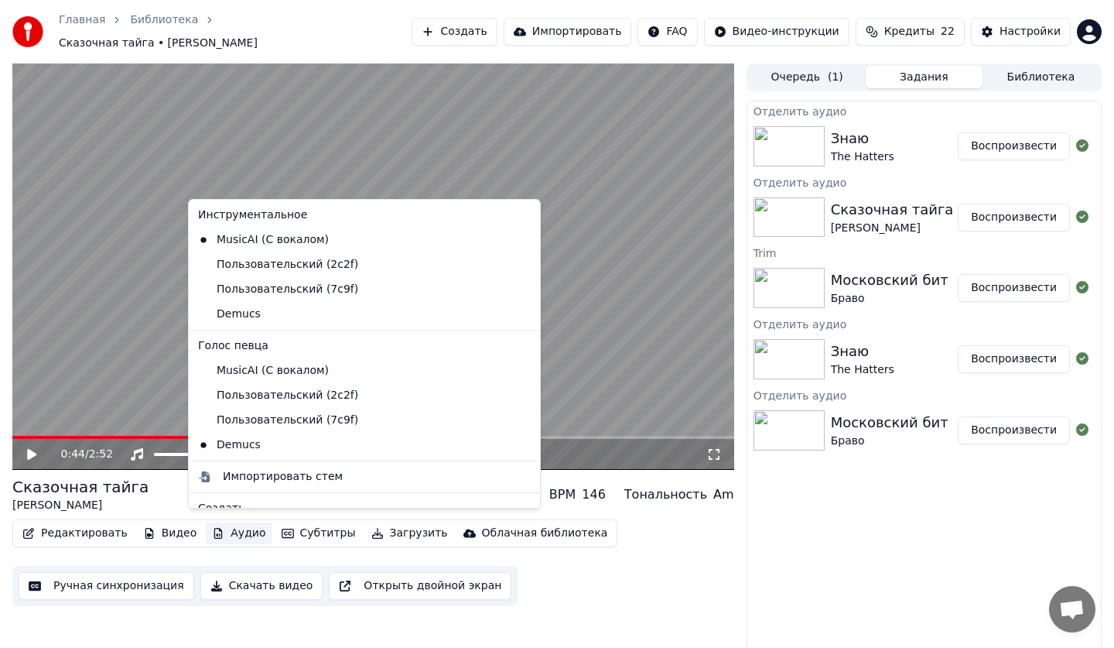
click at [226, 528] on button "Аудио" at bounding box center [239, 533] width 66 height 22
click at [268, 306] on div "Demucs" at bounding box center [353, 314] width 322 height 25
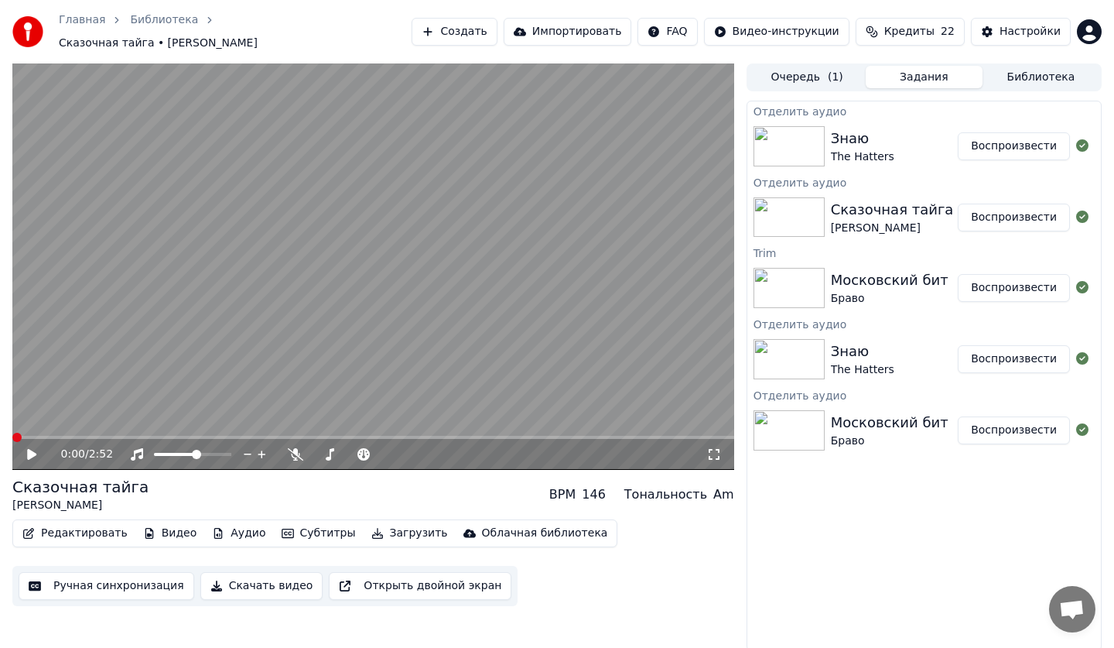
click at [222, 526] on button "Аудио" at bounding box center [239, 533] width 66 height 22
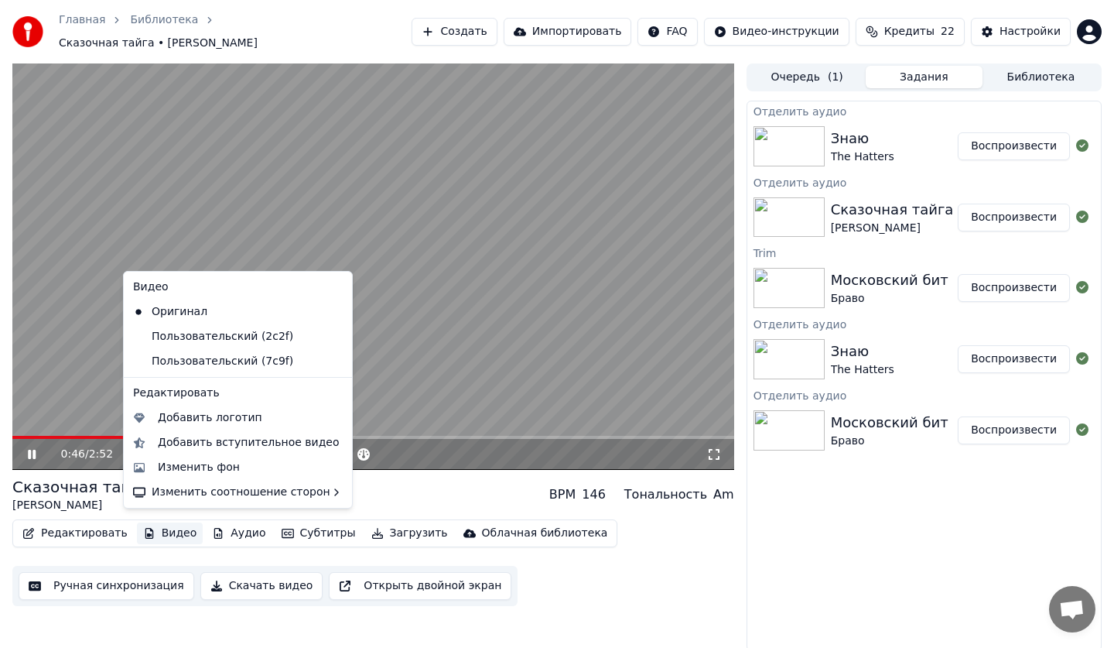
click at [64, 360] on video at bounding box center [373, 266] width 722 height 406
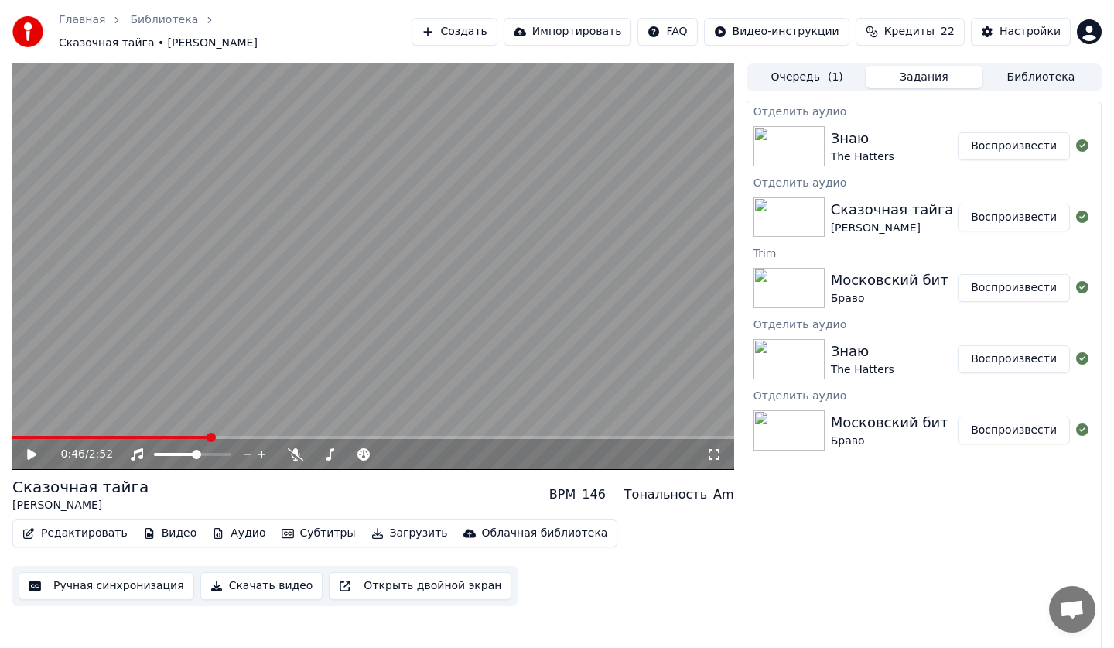
click at [64, 360] on video at bounding box center [373, 266] width 722 height 406
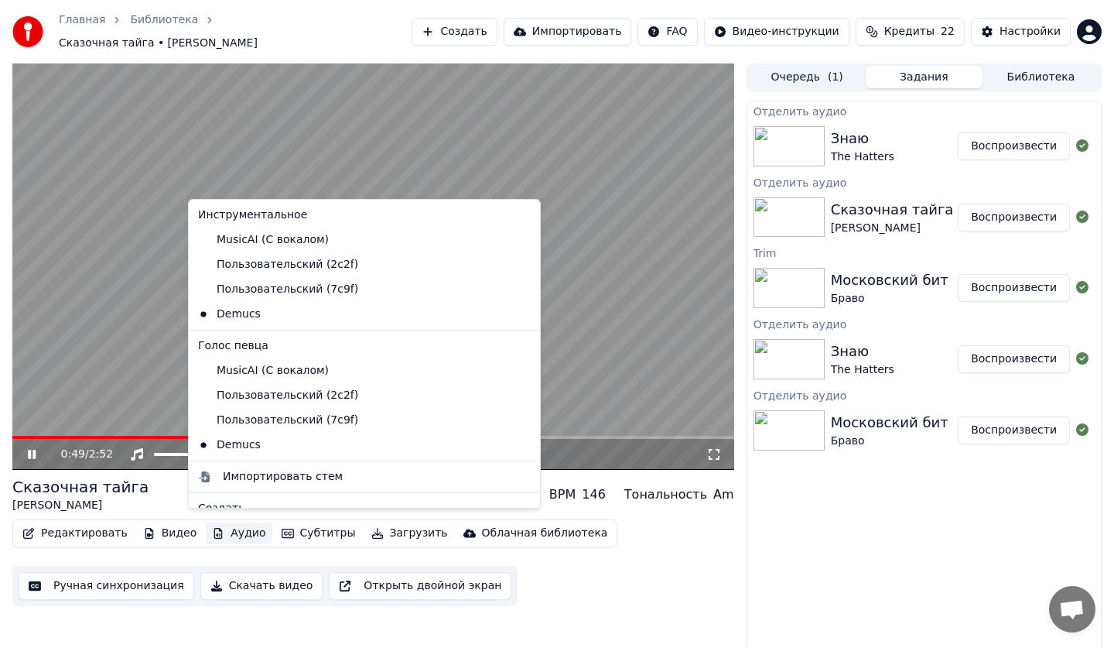
click at [222, 528] on button "Аудио" at bounding box center [239, 533] width 66 height 22
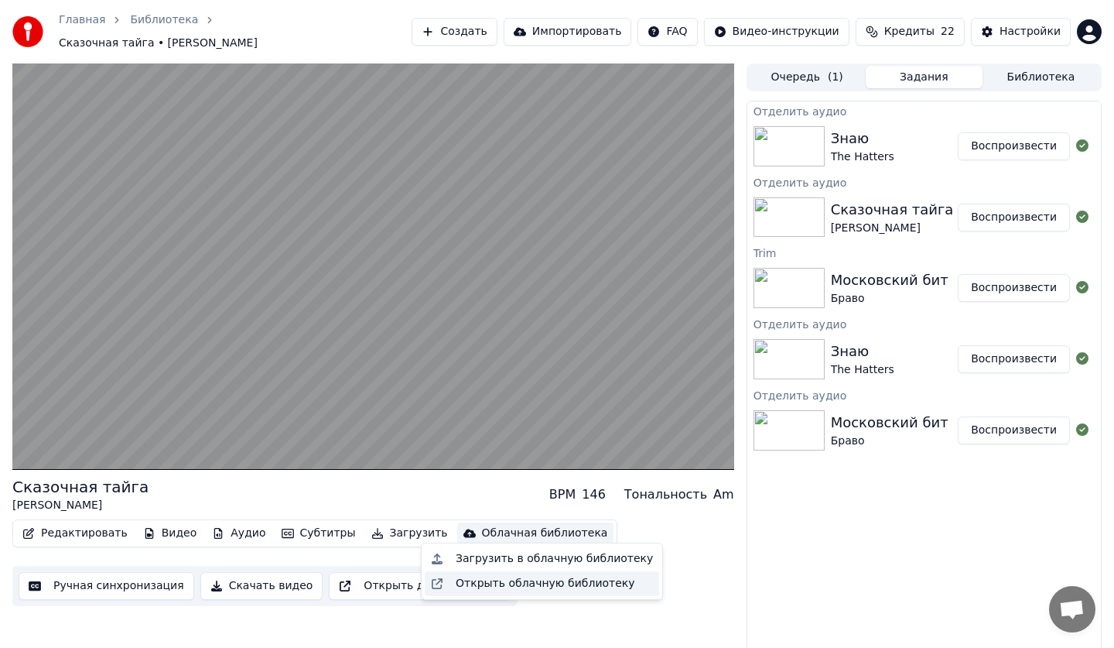
click at [617, 571] on div "Открыть облачную библиотеку" at bounding box center [542, 583] width 234 height 25
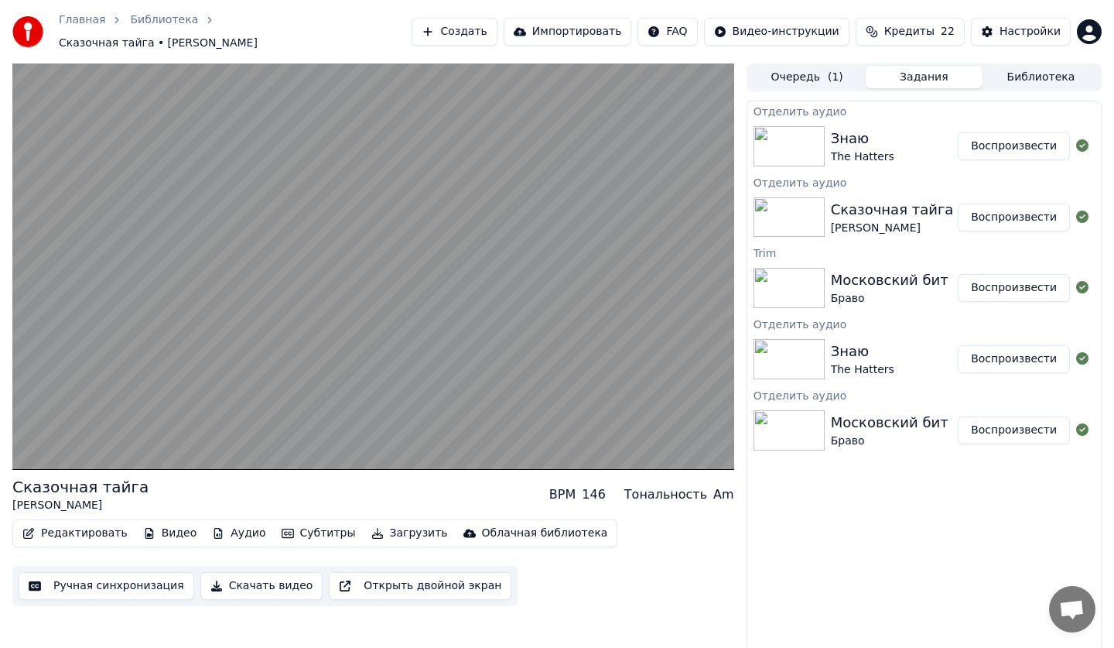
click at [306, 522] on button "Субтитры" at bounding box center [318, 533] width 87 height 22
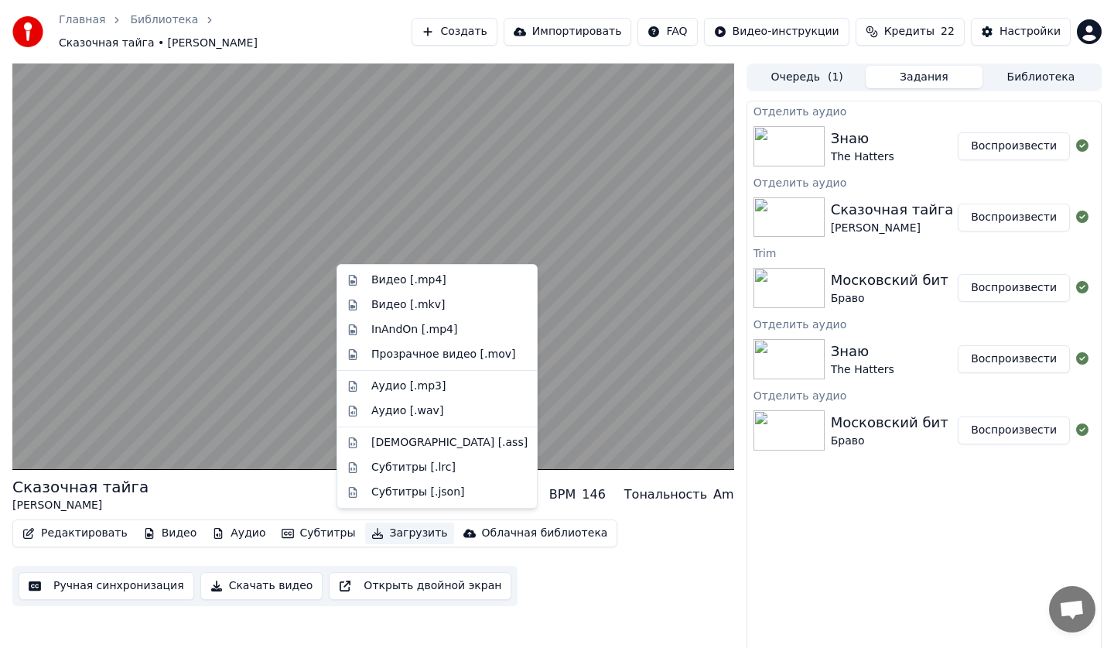
click at [320, 539] on div "Редактировать Видео Аудио Субтитры Загрузить Облачная библиотека" at bounding box center [314, 533] width 605 height 28
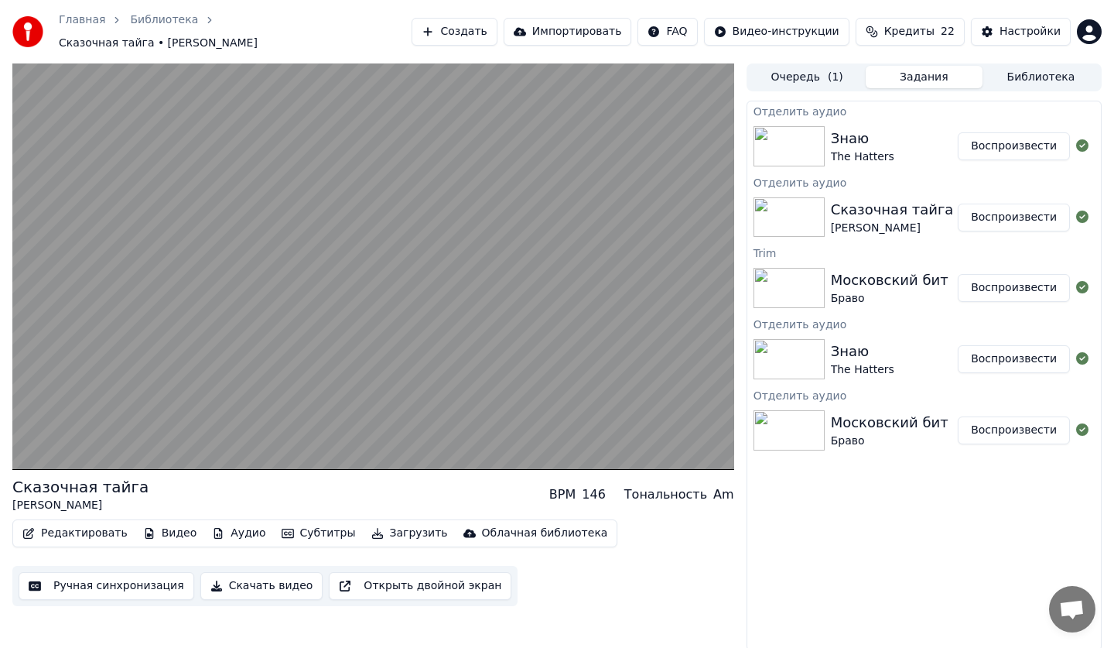
click at [303, 528] on button "Субтитры" at bounding box center [318, 533] width 87 height 22
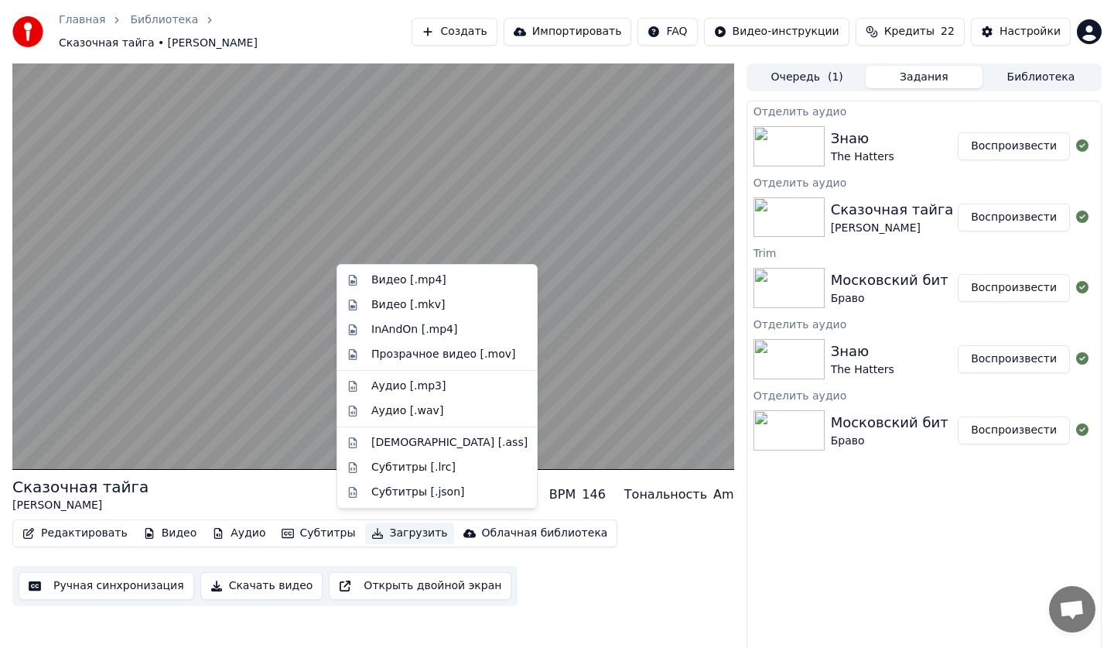
click at [529, 577] on div "Редактировать Видео Аудио Субтитры Загрузить Облачная библиотека Ручная синхрон…" at bounding box center [373, 562] width 722 height 87
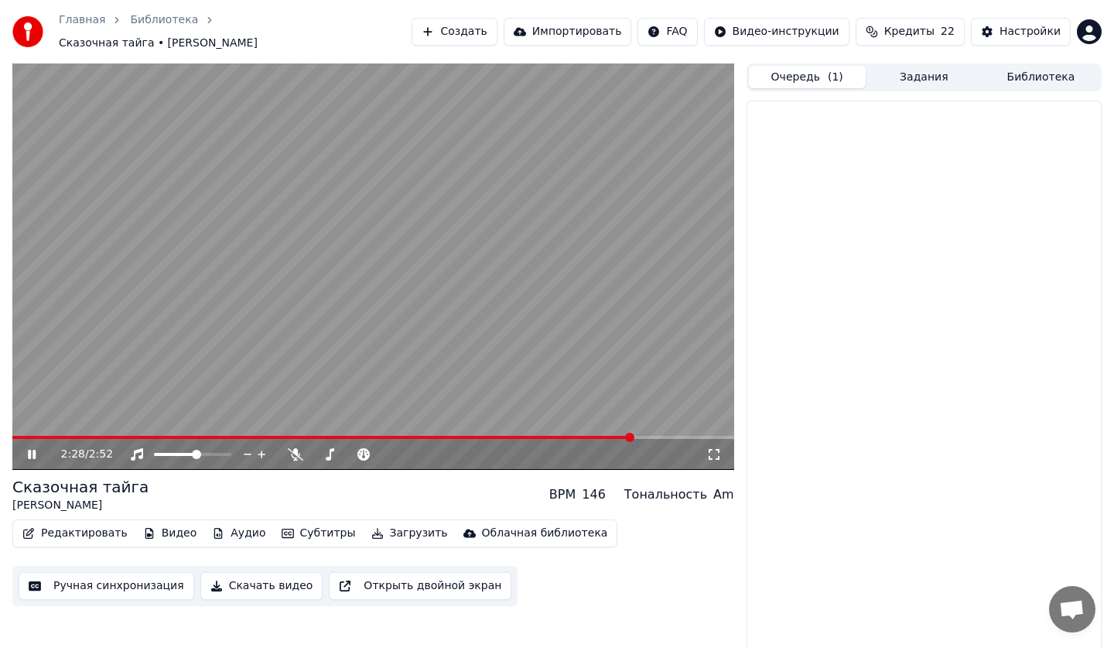
click at [800, 76] on button "Очередь ( 1 )" at bounding box center [807, 77] width 117 height 22
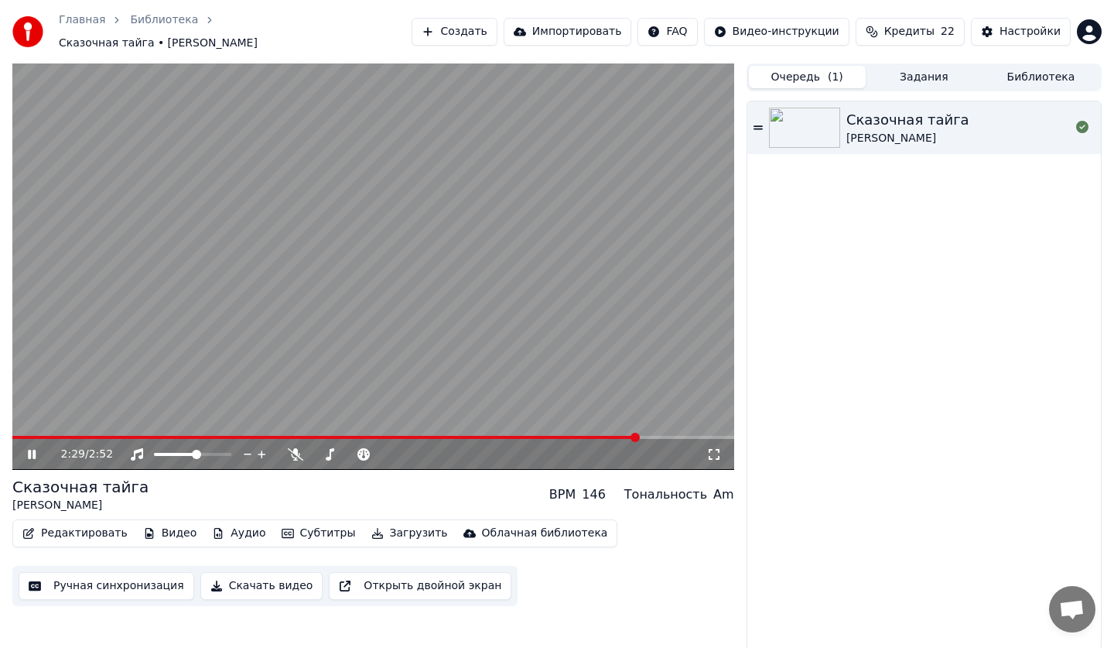
click at [911, 82] on div "Очередь ( 1 ) Задания Библиотека" at bounding box center [924, 77] width 355 height 28
click at [920, 66] on button "Задания" at bounding box center [924, 77] width 117 height 22
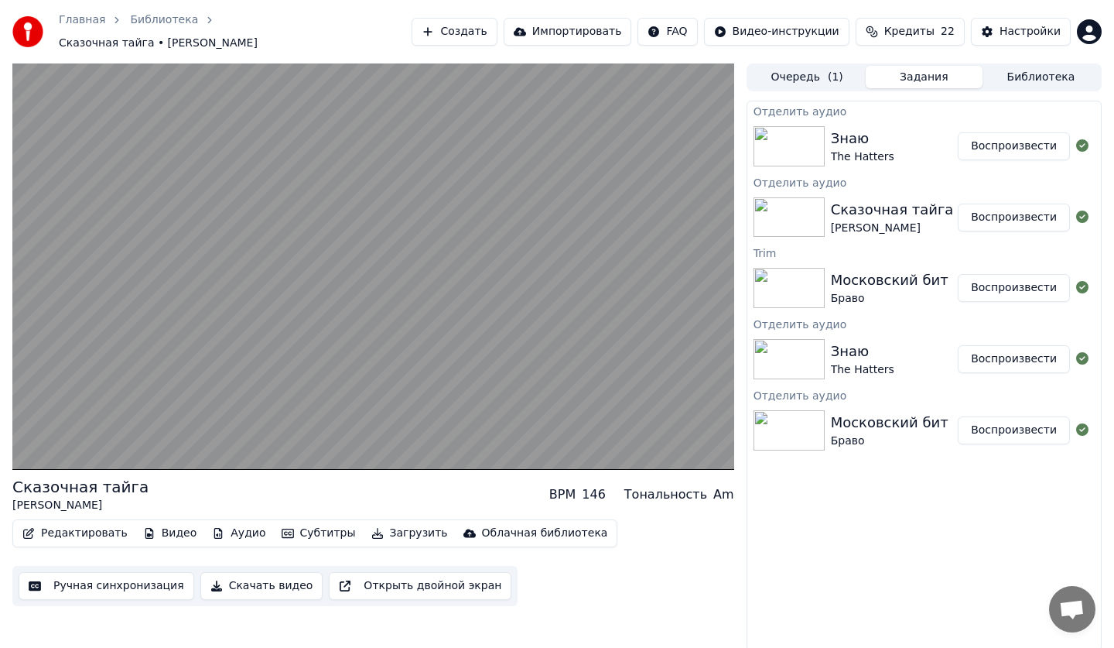
click at [1007, 142] on button "Воспроизвести" at bounding box center [1014, 146] width 112 height 28
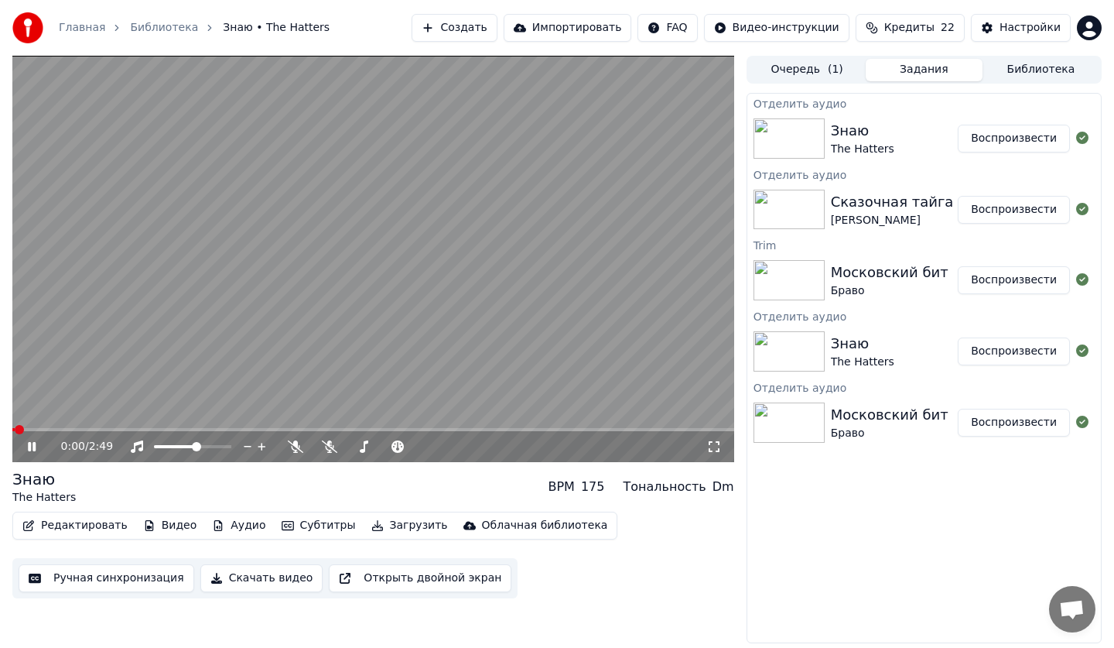
click at [31, 445] on icon at bounding box center [32, 446] width 8 height 9
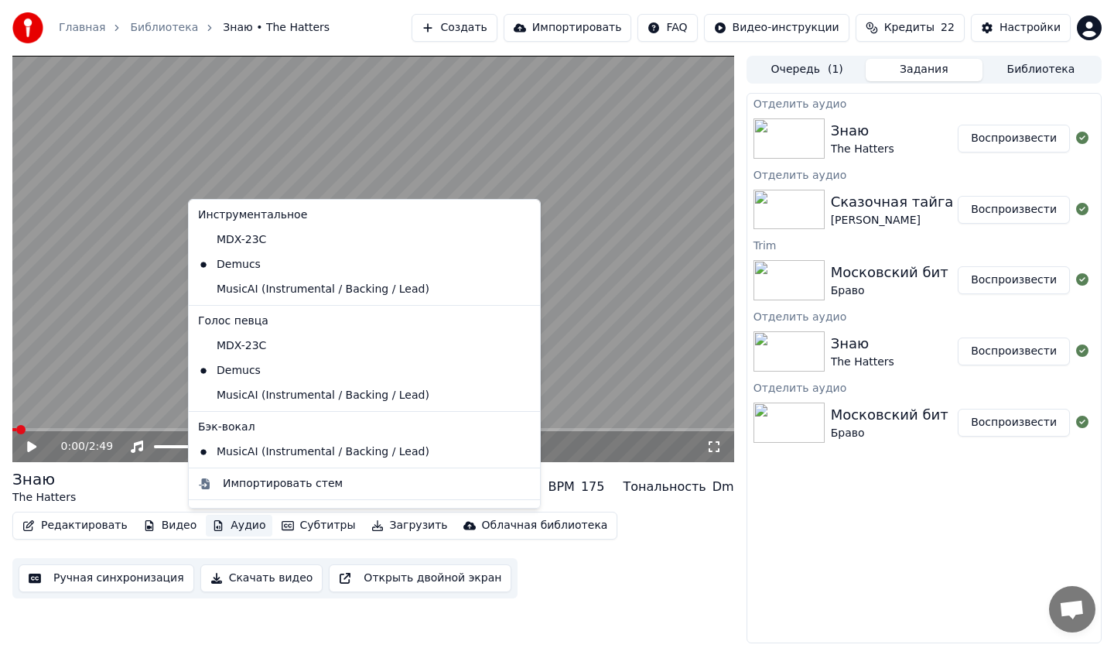
click at [241, 531] on button "Аудио" at bounding box center [239, 526] width 66 height 22
click at [247, 294] on div "MusicAI (Instrumental / Backing / Lead)" at bounding box center [353, 289] width 322 height 25
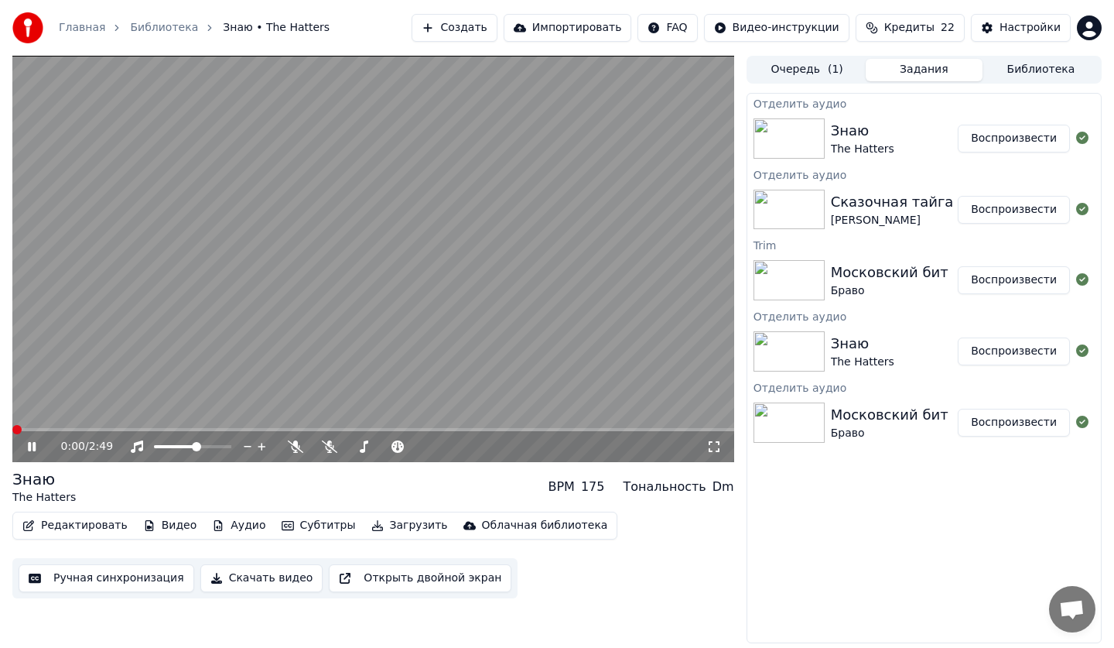
click at [228, 517] on button "Аудио" at bounding box center [239, 526] width 66 height 22
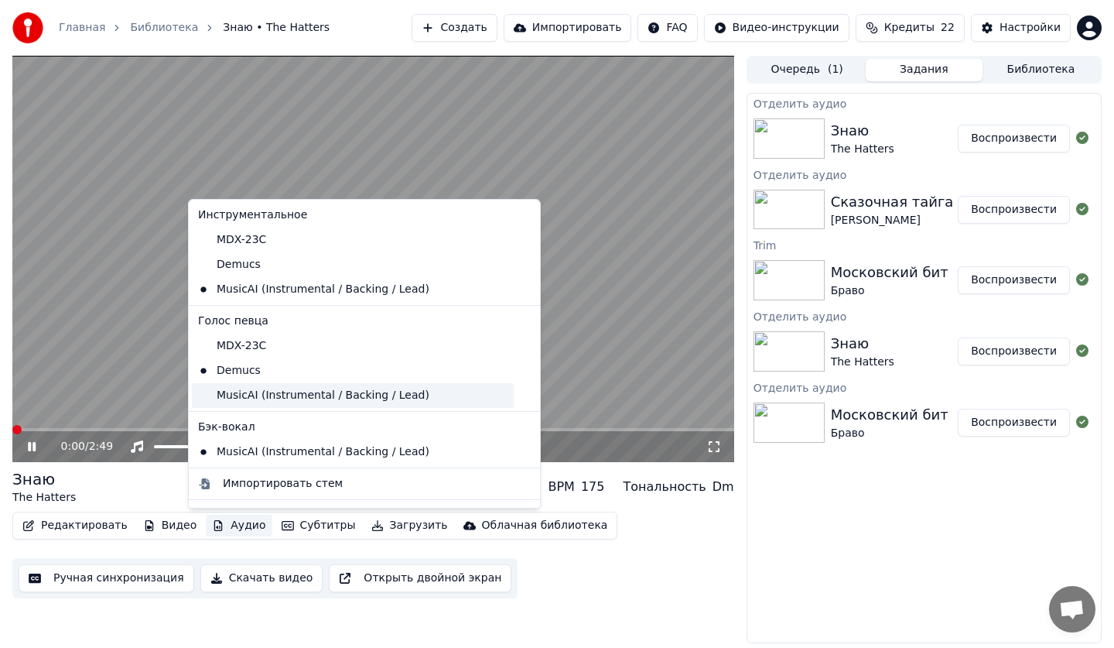
click at [235, 392] on div "MusicAI (Instrumental / Backing / Lead)" at bounding box center [353, 395] width 322 height 25
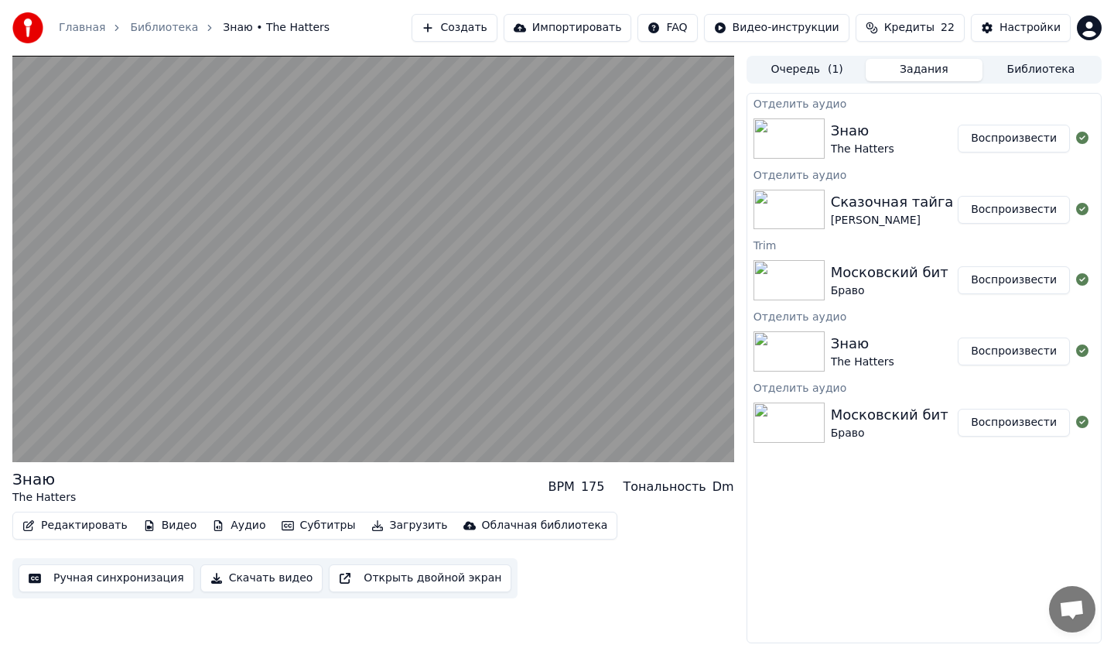
click at [225, 531] on button "Аудио" at bounding box center [239, 526] width 66 height 22
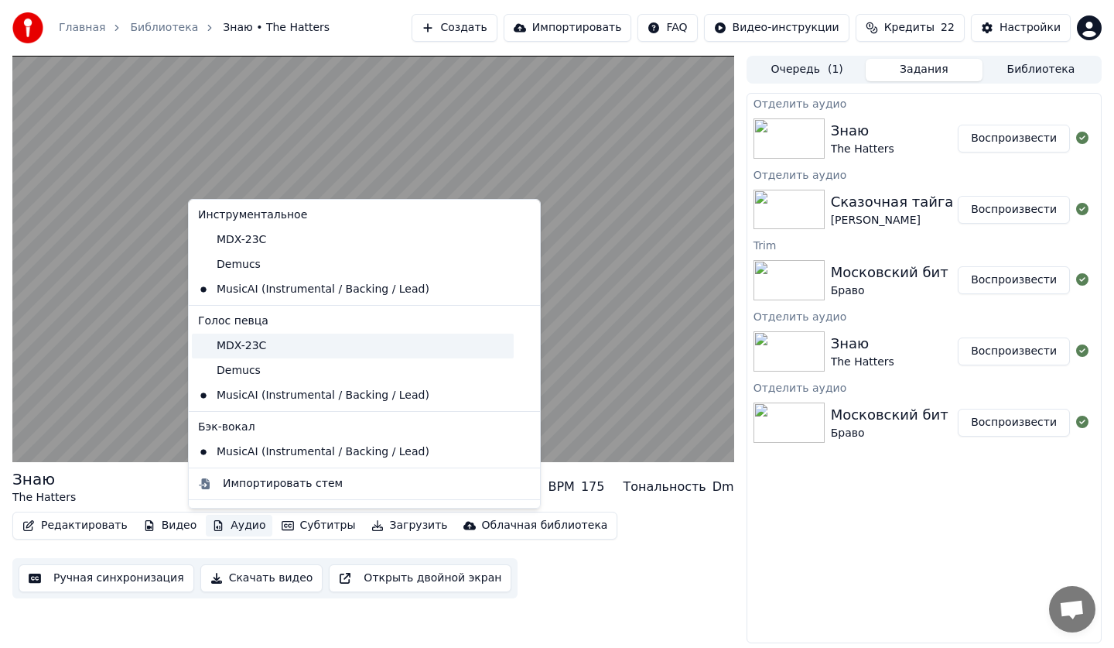
click at [234, 351] on div "MDX-23C" at bounding box center [353, 345] width 322 height 25
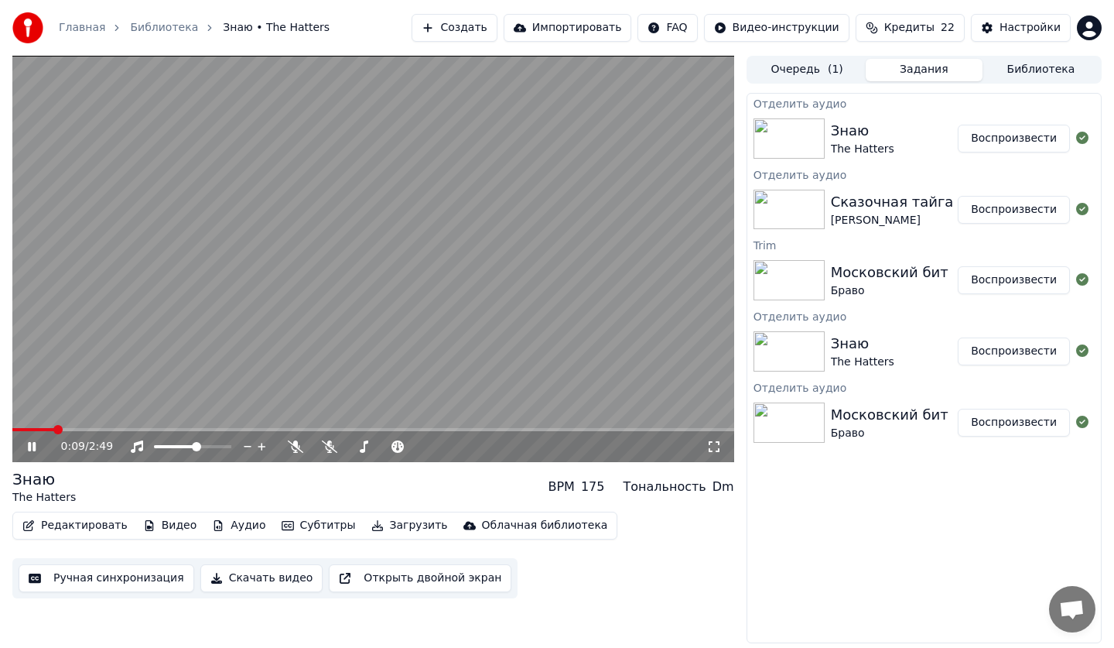
click at [226, 525] on button "Аудио" at bounding box center [239, 526] width 66 height 22
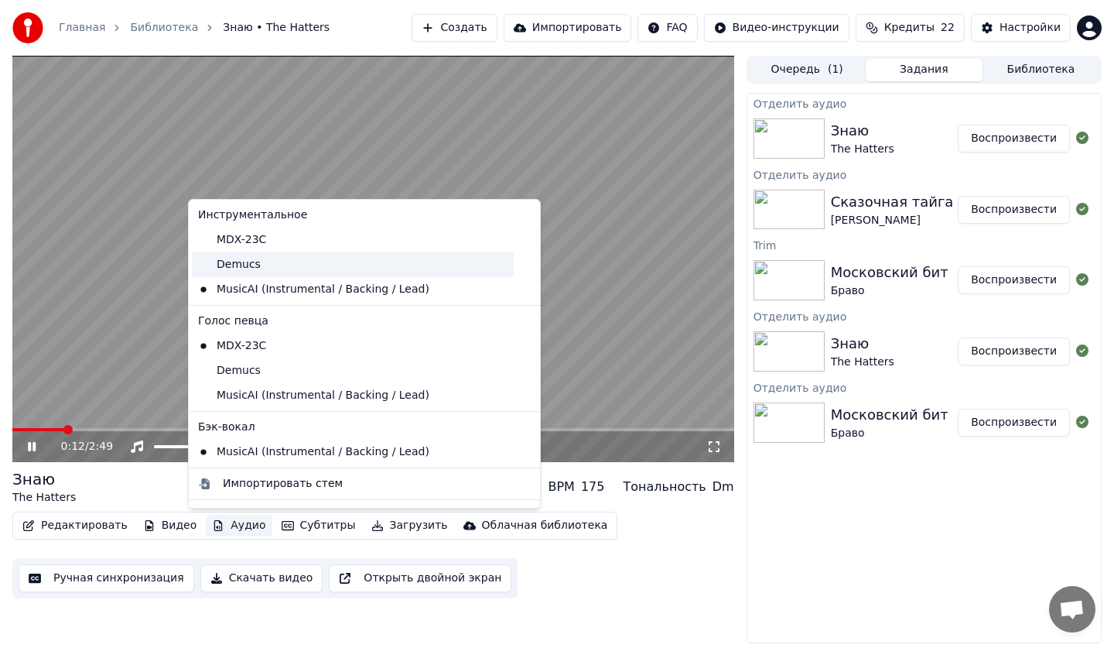
click at [232, 262] on div "Demucs" at bounding box center [353, 264] width 322 height 25
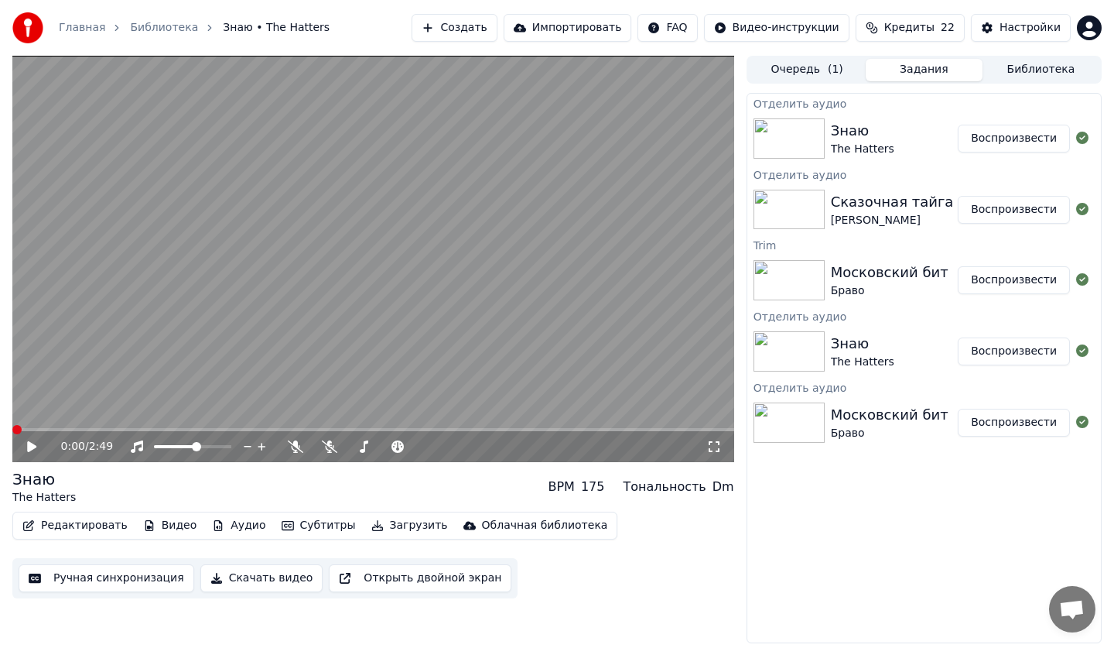
click at [216, 519] on button "Аудио" at bounding box center [239, 526] width 66 height 22
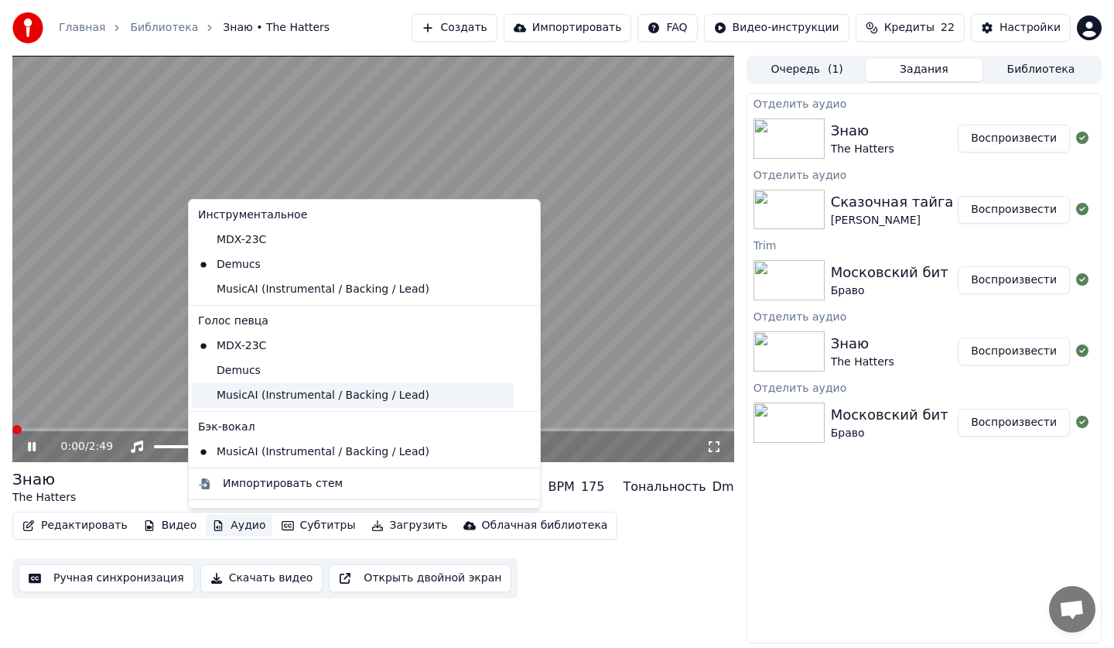
click at [239, 398] on div "MusicAI (Instrumental / Backing / Lead)" at bounding box center [353, 395] width 322 height 25
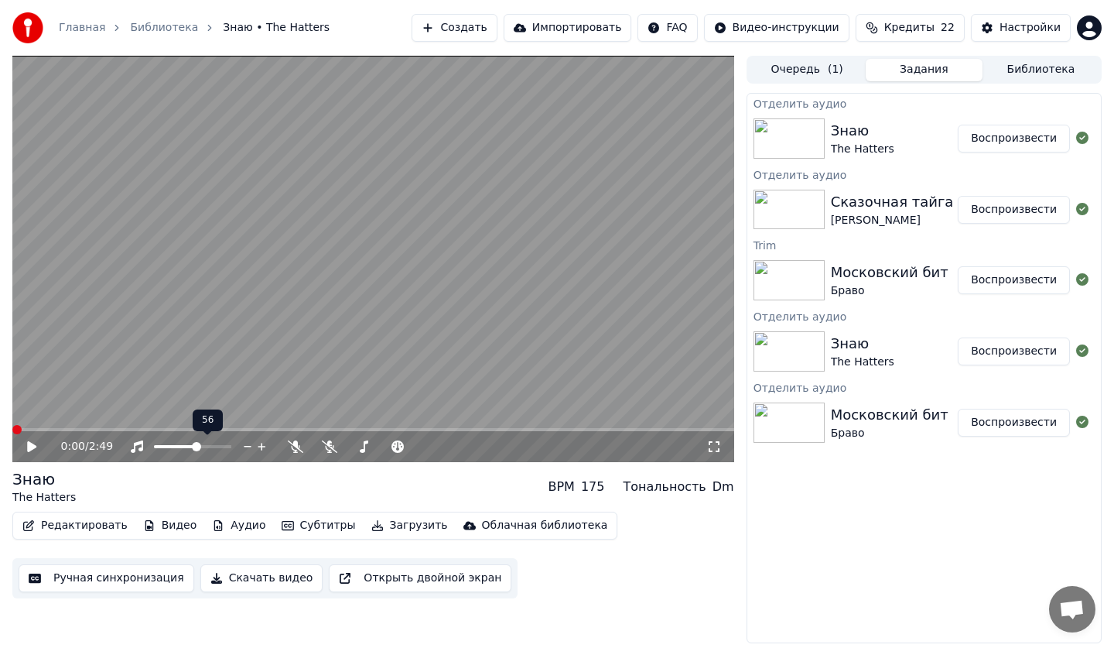
click at [235, 519] on button "Аудио" at bounding box center [239, 526] width 66 height 22
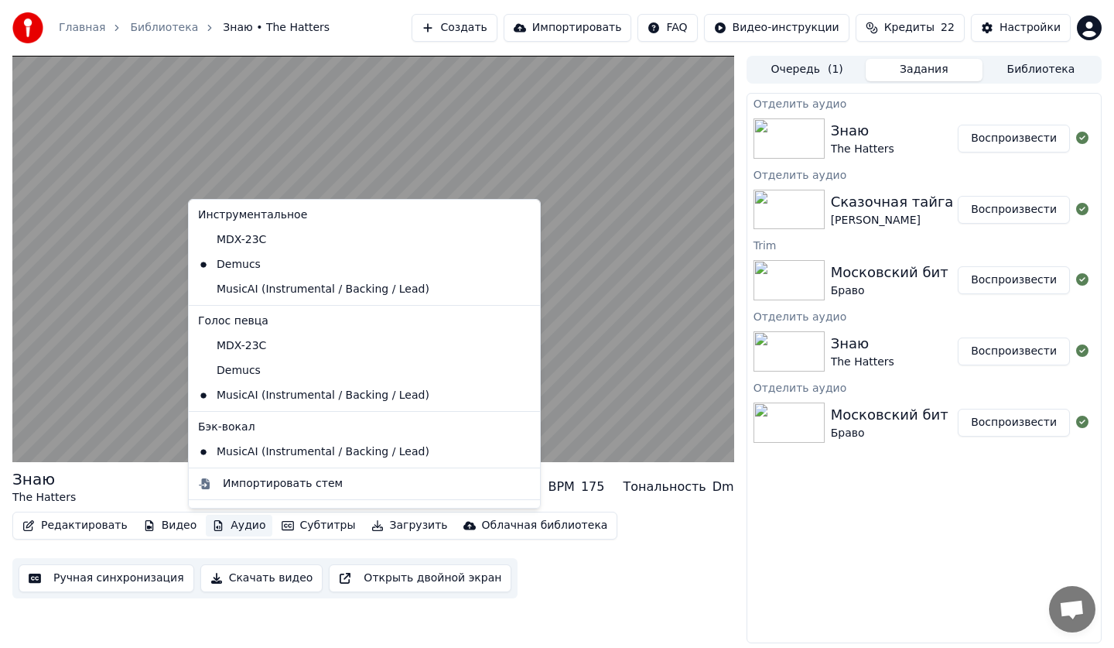
click at [520, 450] on icon at bounding box center [528, 452] width 17 height 12
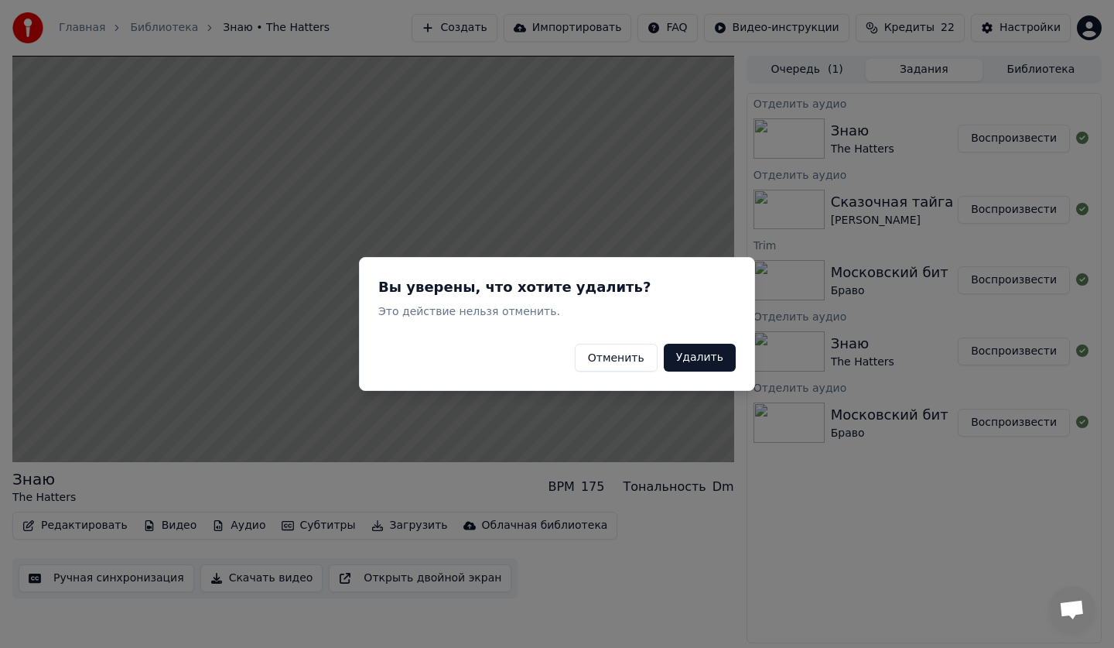
click at [710, 365] on button "Удалить" at bounding box center [700, 358] width 72 height 28
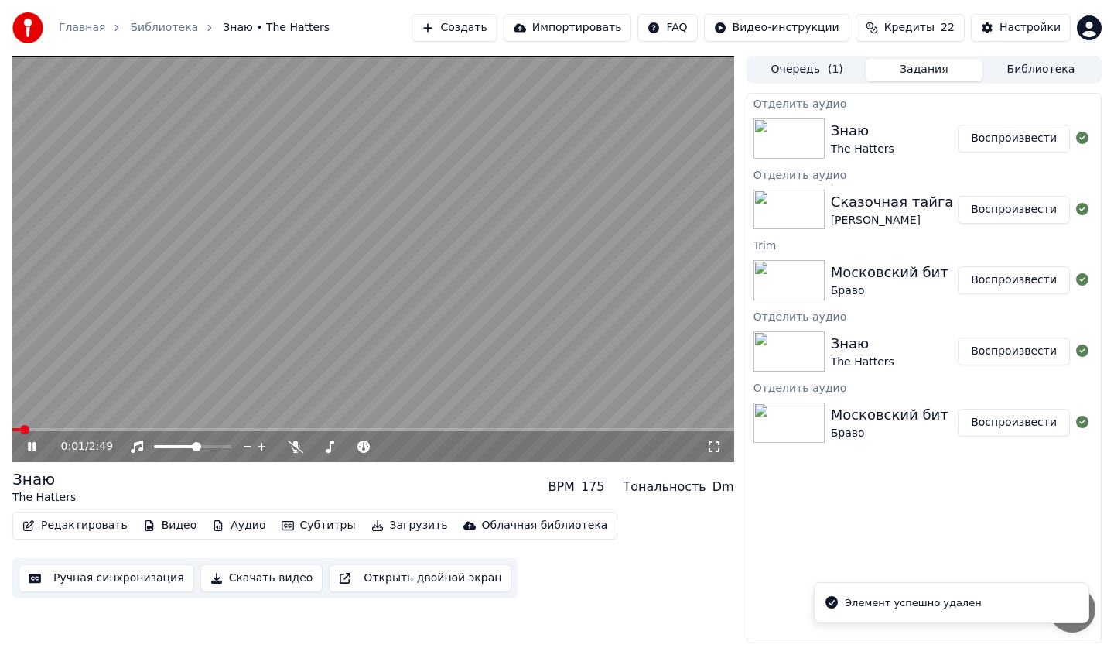
click at [49, 443] on icon at bounding box center [43, 446] width 36 height 12
click at [34, 446] on icon at bounding box center [31, 446] width 9 height 11
click at [34, 446] on icon at bounding box center [32, 446] width 8 height 9
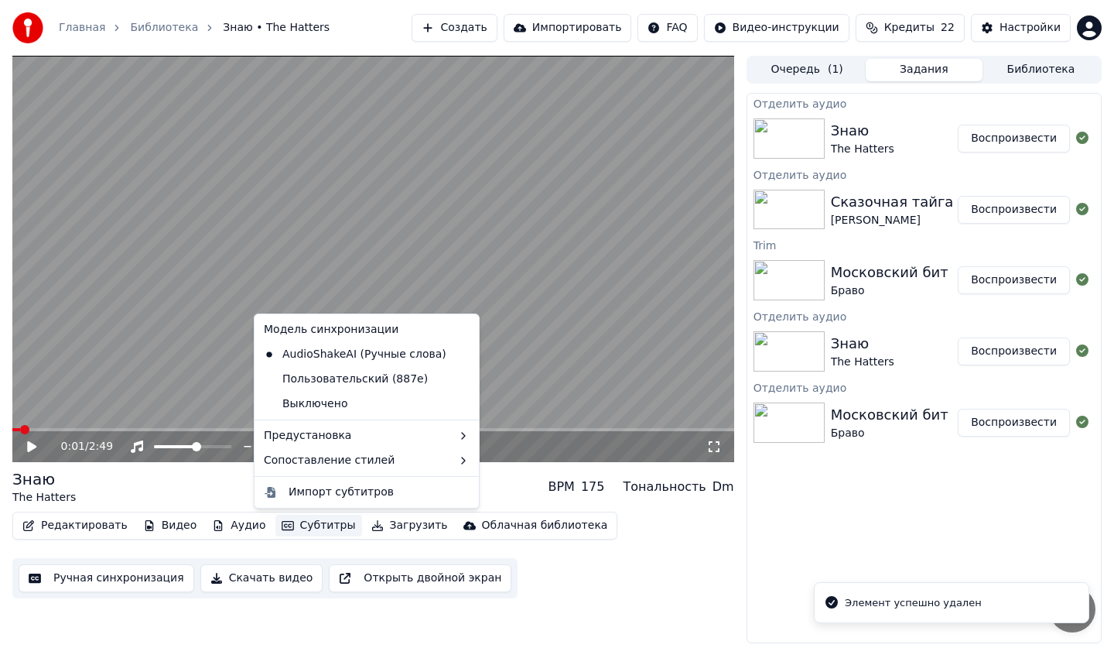
click at [282, 520] on icon "button" at bounding box center [288, 525] width 12 height 11
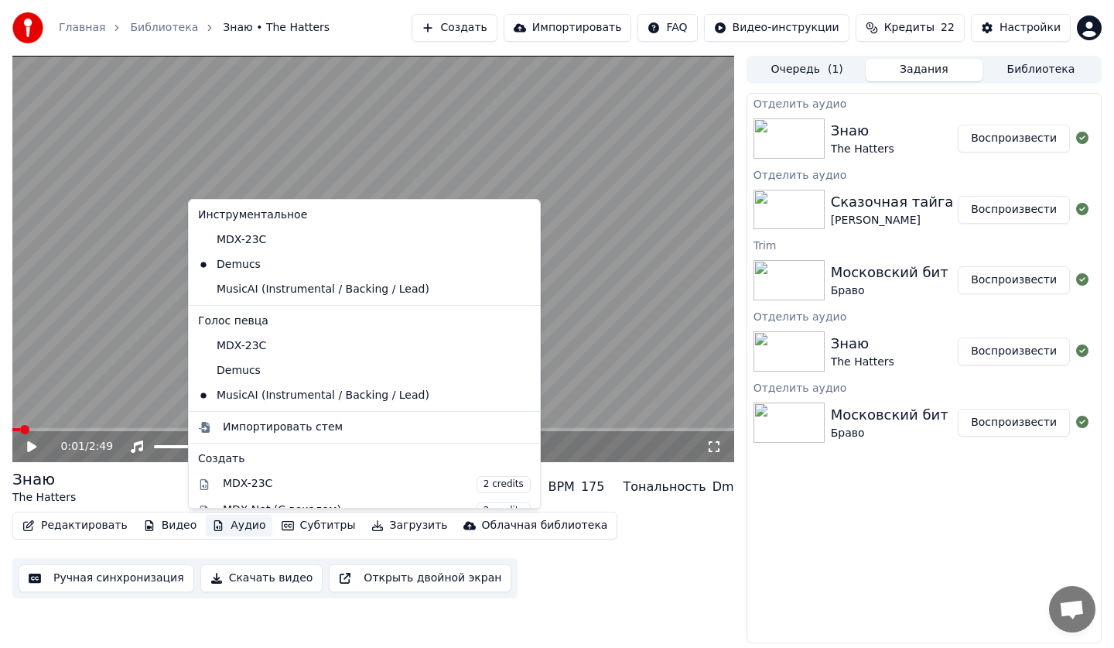
click at [215, 523] on button "Аудио" at bounding box center [239, 526] width 66 height 22
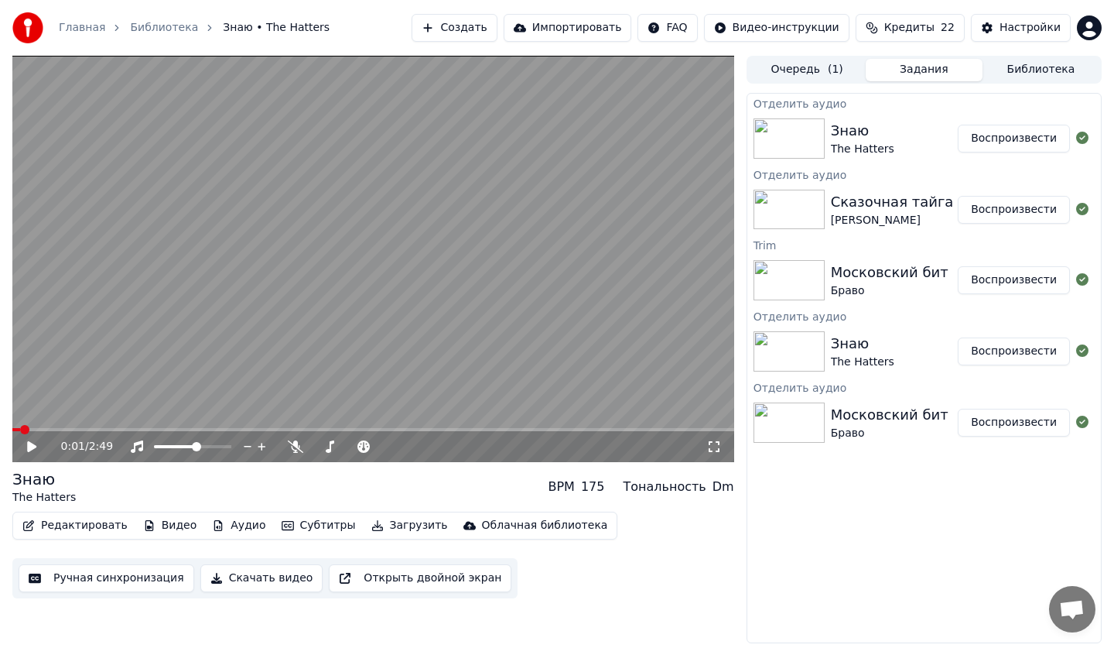
click at [215, 523] on button "Аудио" at bounding box center [239, 526] width 66 height 22
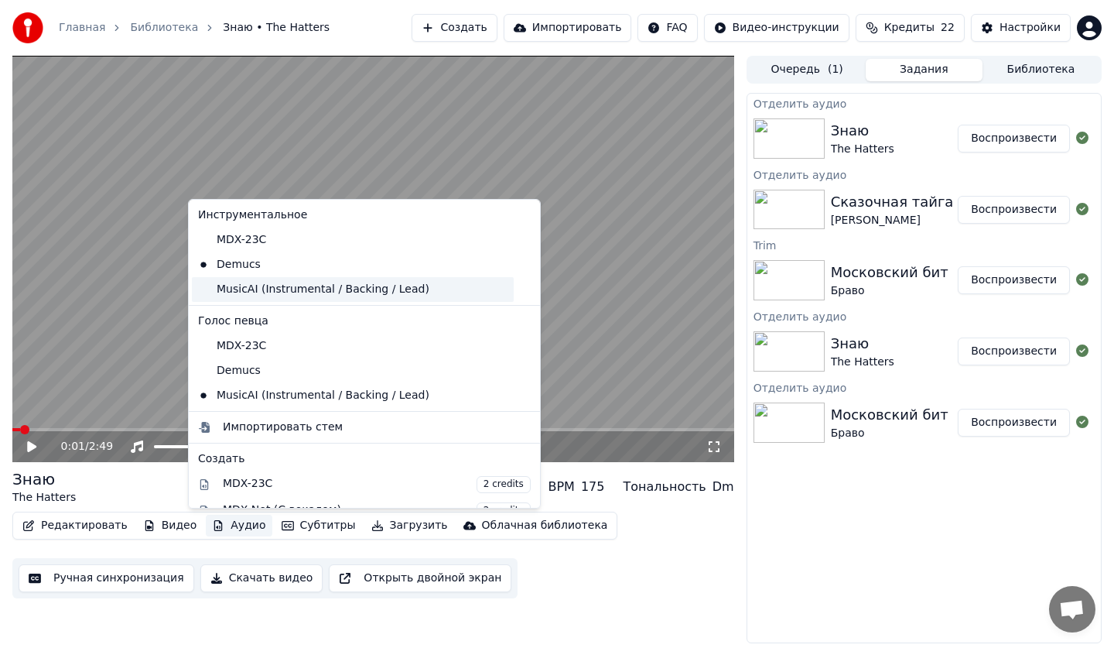
click at [231, 292] on div "MusicAI (Instrumental / Backing / Lead)" at bounding box center [353, 289] width 322 height 25
click at [231, 529] on button "Аудио" at bounding box center [239, 526] width 66 height 22
click at [36, 448] on icon at bounding box center [43, 446] width 36 height 12
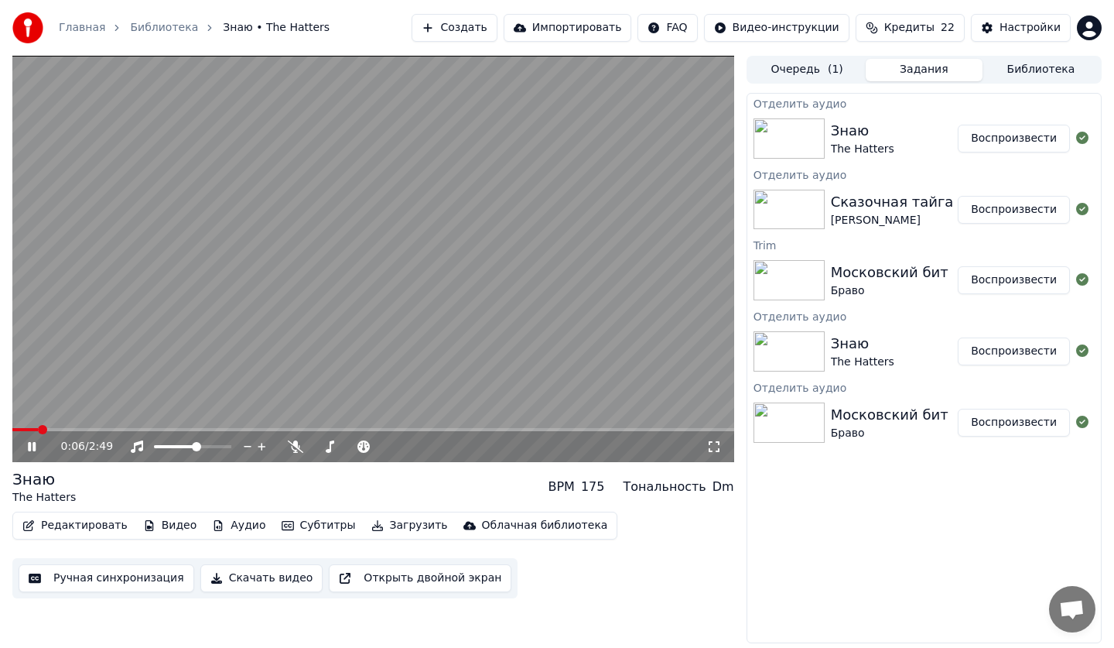
click at [227, 528] on button "Аудио" at bounding box center [239, 526] width 66 height 22
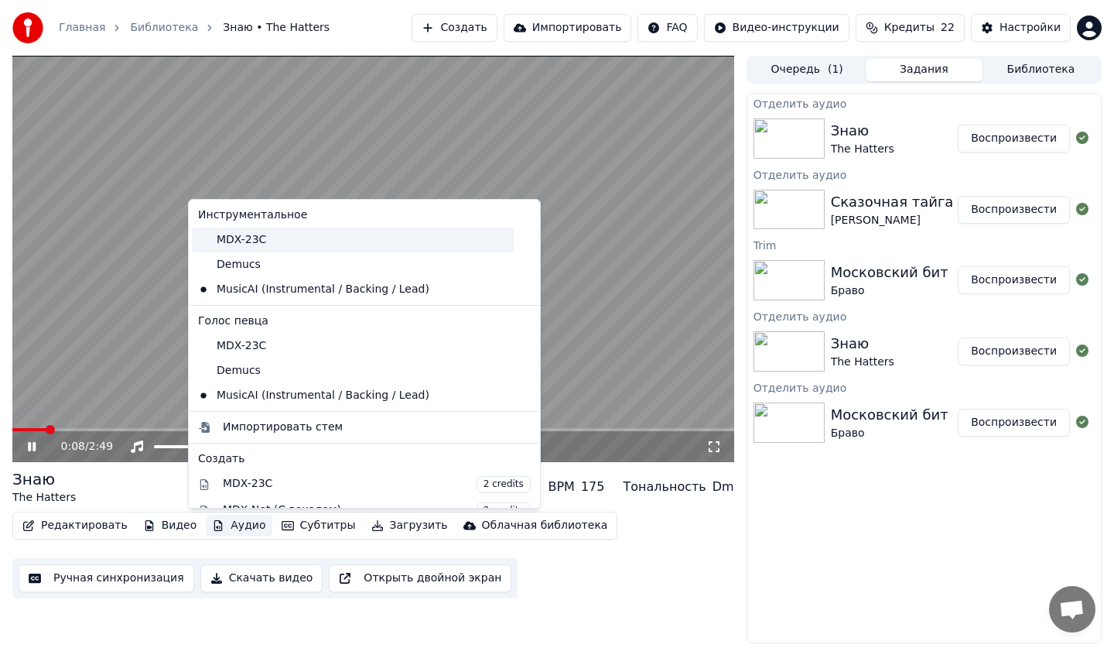
click at [244, 245] on div "MDX-23C" at bounding box center [353, 239] width 322 height 25
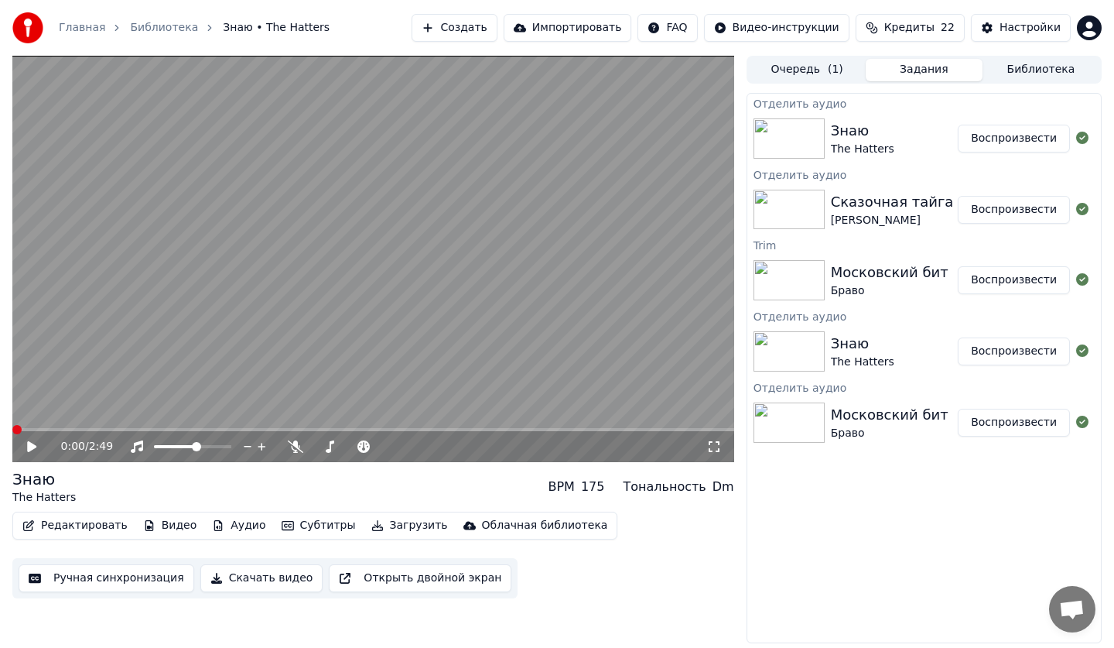
click at [219, 528] on button "Аудио" at bounding box center [239, 526] width 66 height 22
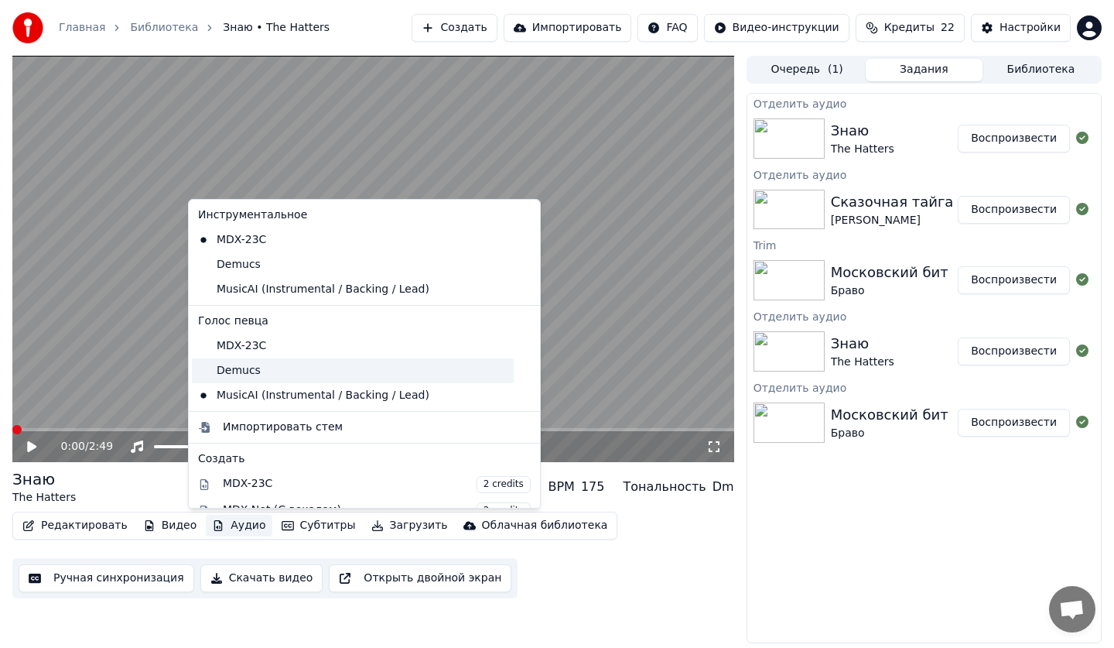
click at [234, 366] on div "Demucs" at bounding box center [353, 370] width 322 height 25
click at [210, 530] on button "Аудио" at bounding box center [239, 526] width 66 height 22
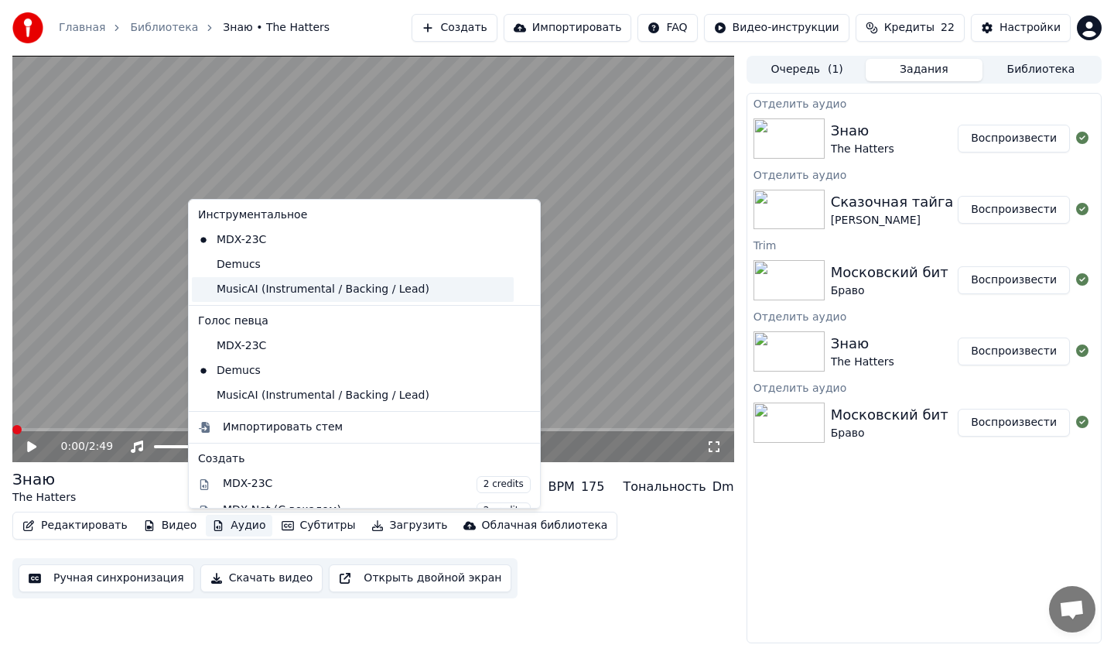
click at [234, 284] on div "MusicAI (Instrumental / Backing / Lead)" at bounding box center [353, 289] width 322 height 25
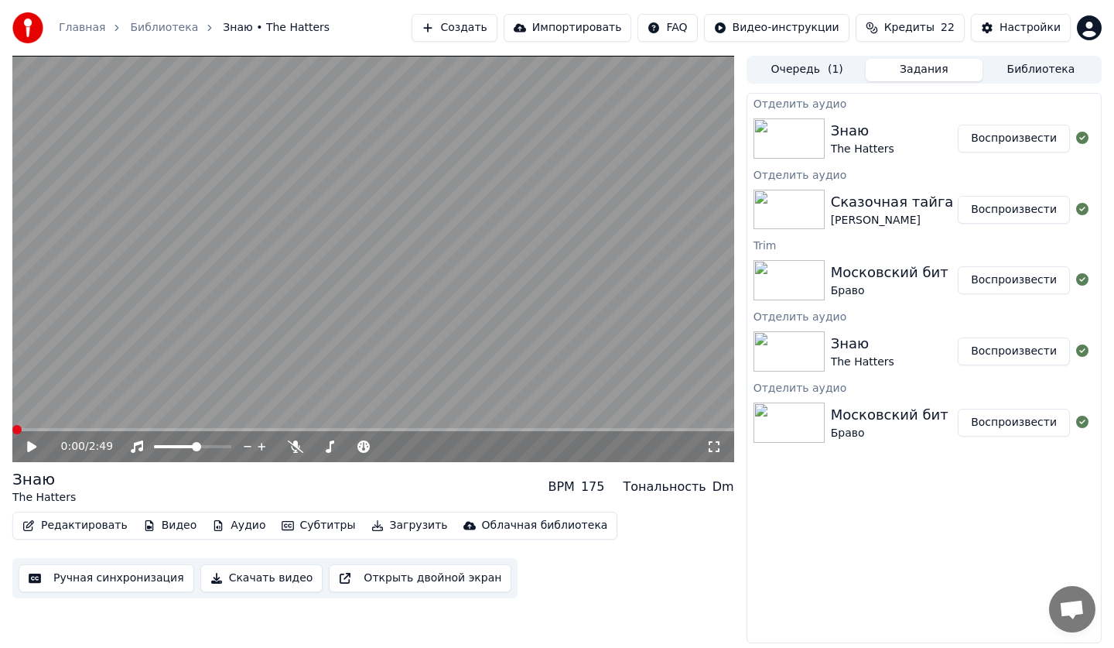
click at [235, 529] on button "Аудио" at bounding box center [239, 526] width 66 height 22
click at [32, 444] on icon at bounding box center [31, 446] width 9 height 11
click at [227, 522] on button "Аудио" at bounding box center [239, 526] width 66 height 22
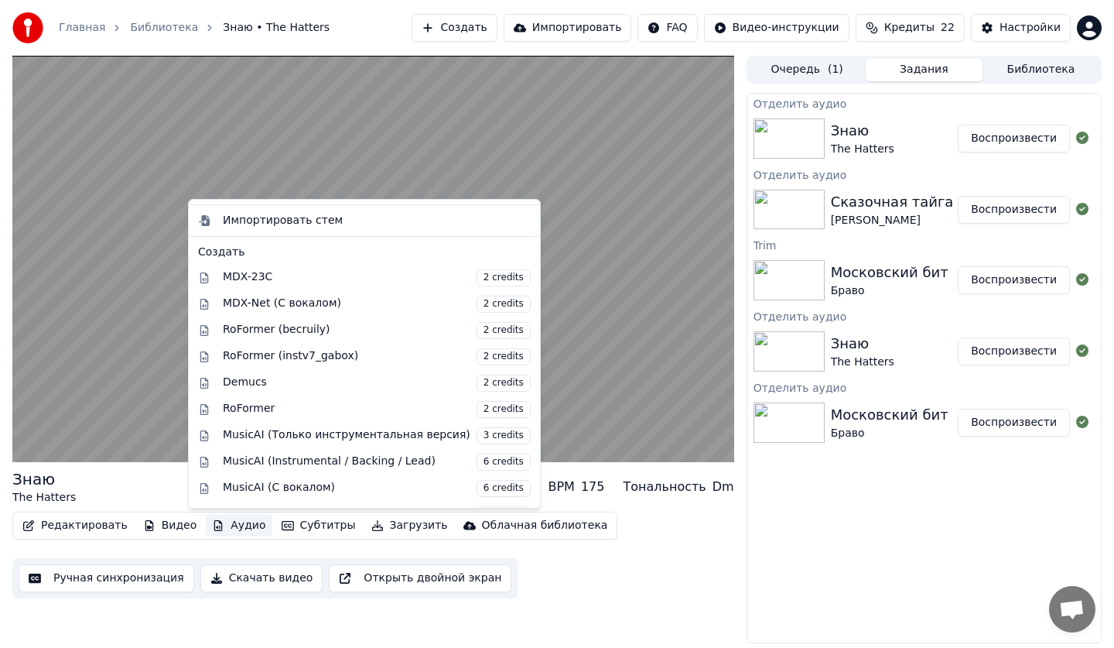
scroll to position [214, 0]
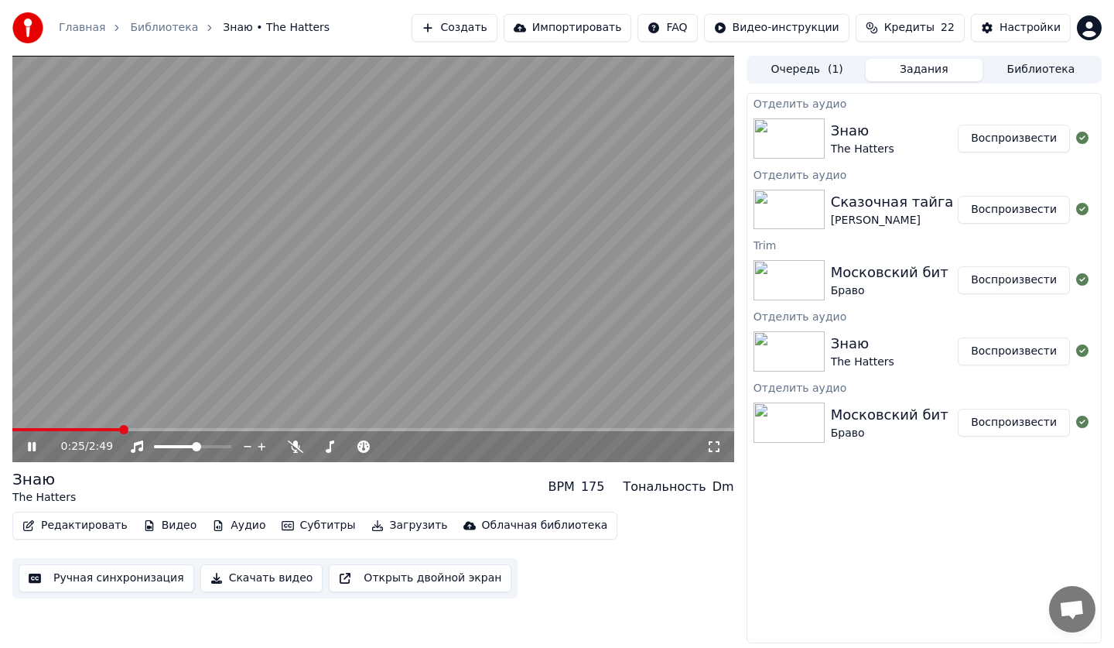
click at [648, 545] on div "Редактировать Видео Аудио Субтитры Загрузить Облачная библиотека Ручная синхрон…" at bounding box center [373, 554] width 722 height 87
click at [236, 525] on button "Аудио" at bounding box center [239, 526] width 66 height 22
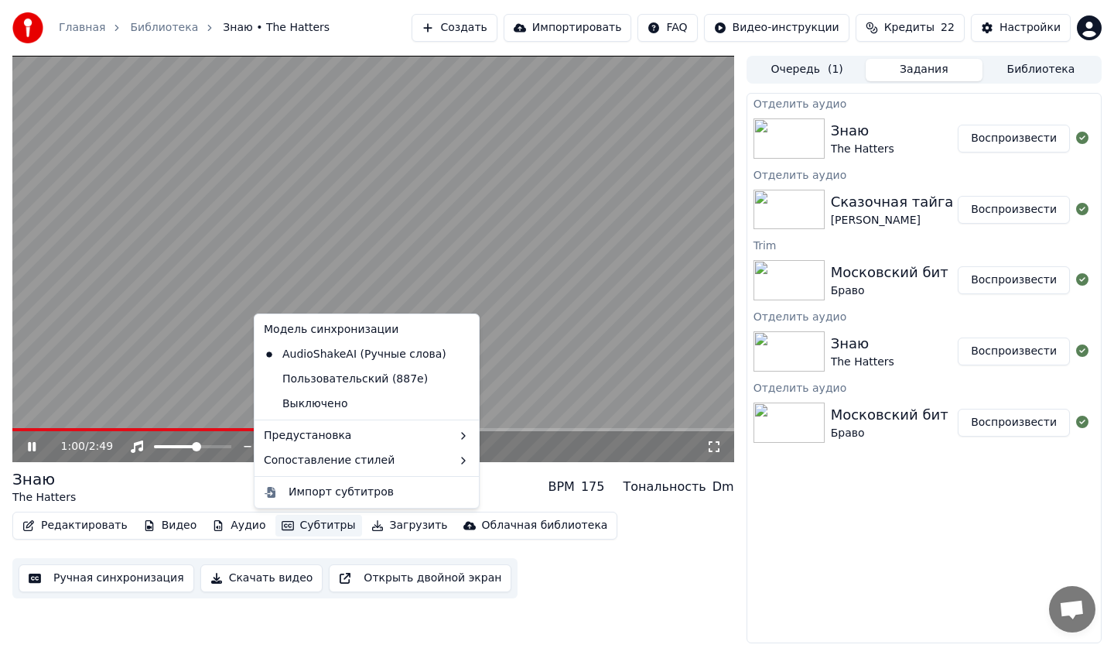
click at [769, 612] on div "Отделить аудио Знаю The Hatters Воспроизвести Отделить аудио Сказочная тайга [P…" at bounding box center [924, 368] width 355 height 550
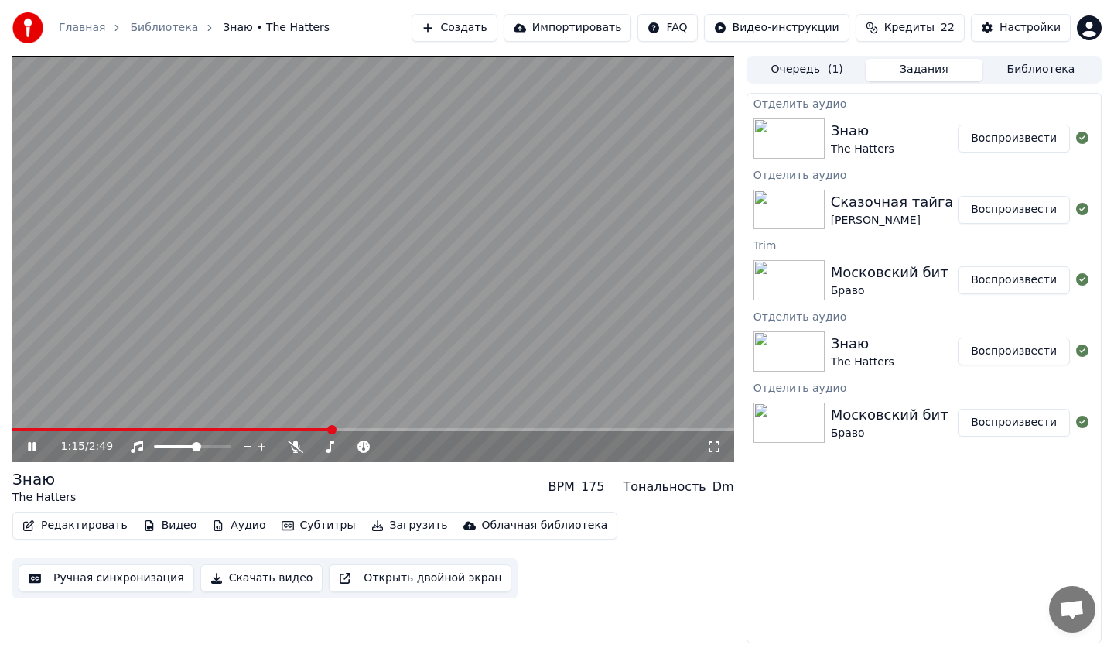
click at [234, 532] on button "Аудио" at bounding box center [239, 526] width 66 height 22
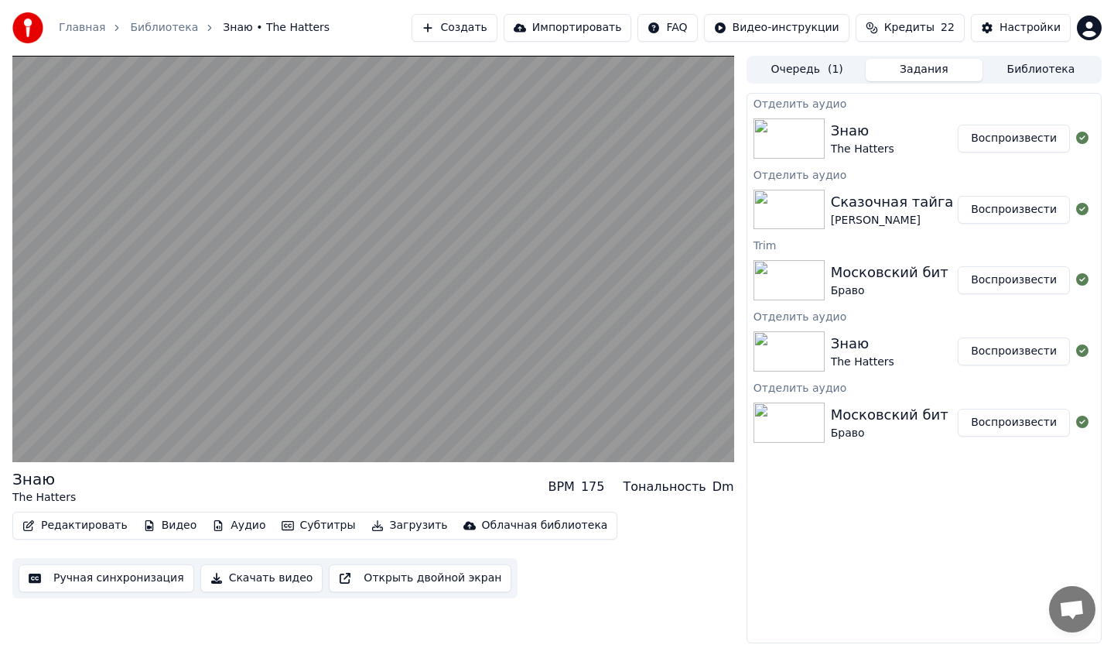
click at [633, 610] on div "Знаю The Hatters BPM 175 Тональность Dm Редактировать Видео Аудио Субтитры Загр…" at bounding box center [373, 349] width 722 height 587
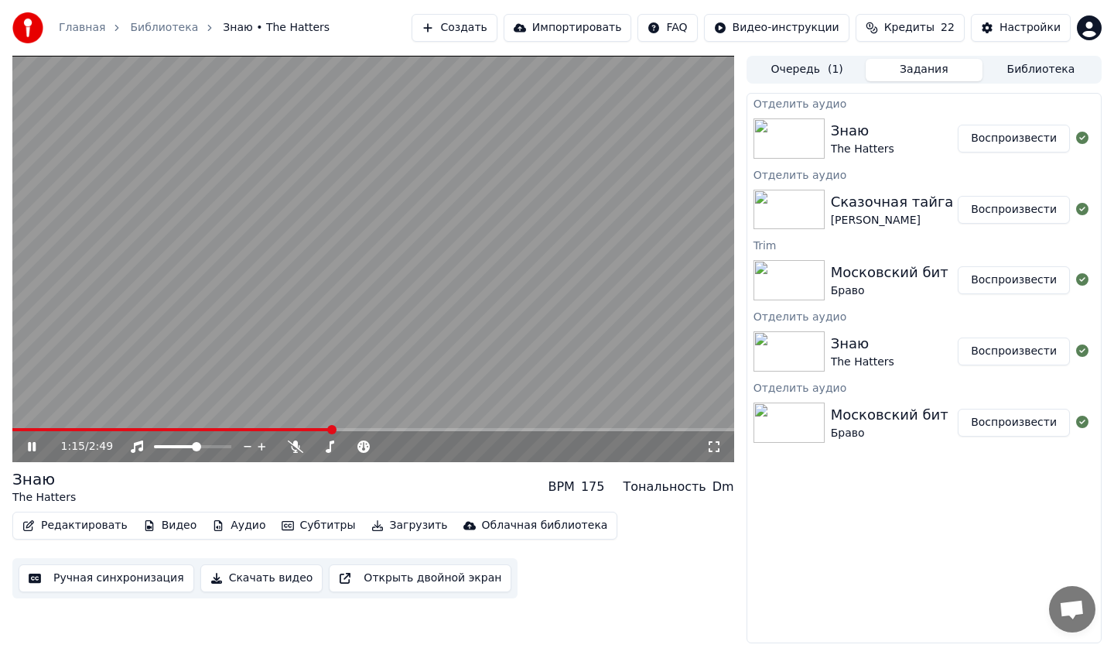
click at [780, 74] on button "Очередь ( 1 )" at bounding box center [807, 70] width 117 height 22
click at [898, 74] on button "Задания" at bounding box center [924, 70] width 117 height 22
click at [920, 215] on div "[PERSON_NAME]" at bounding box center [892, 220] width 123 height 15
click at [1007, 214] on button "Воспроизвести" at bounding box center [1014, 210] width 112 height 28
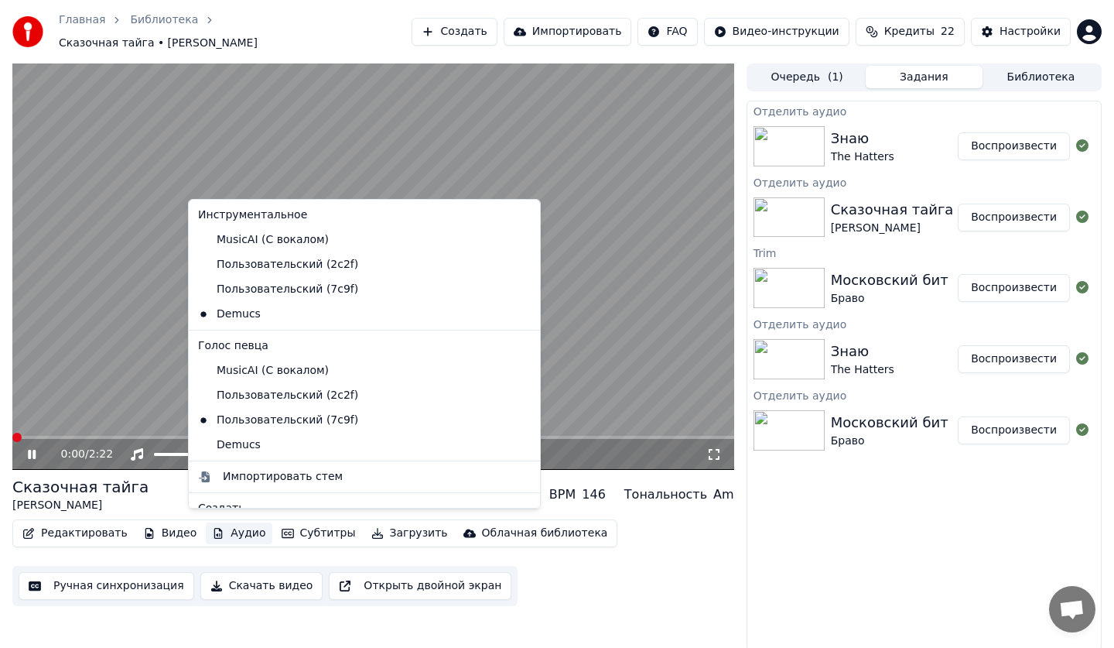
click at [224, 525] on button "Аудио" at bounding box center [239, 533] width 66 height 22
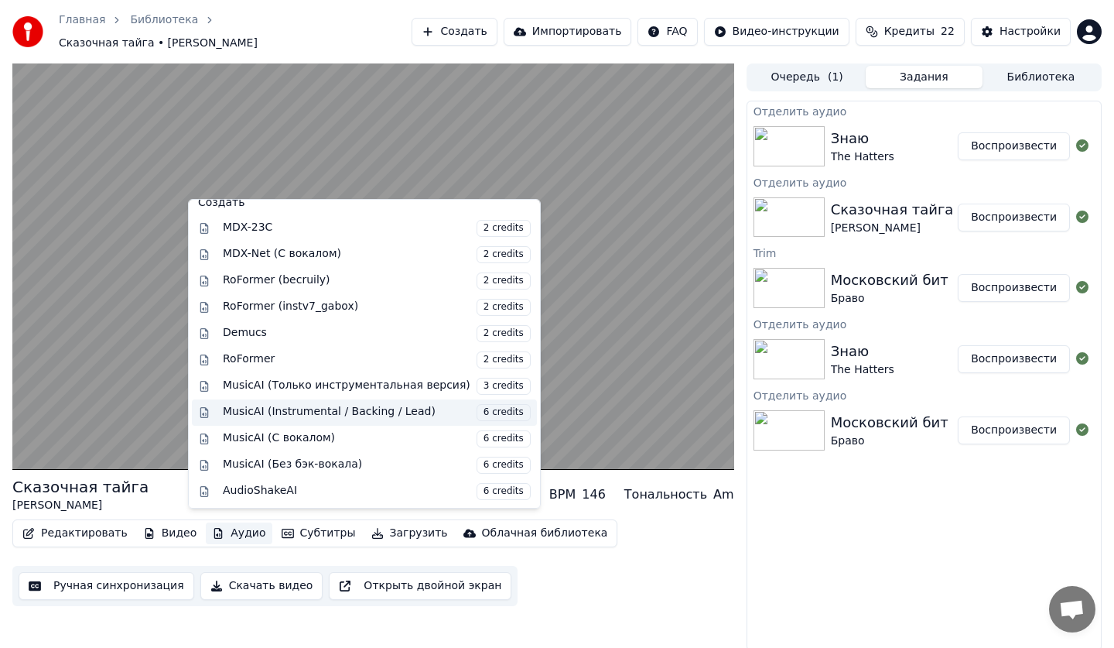
click at [305, 411] on div "MusicAI (Instrumental / Backing / Lead) 6 credits" at bounding box center [377, 412] width 308 height 17
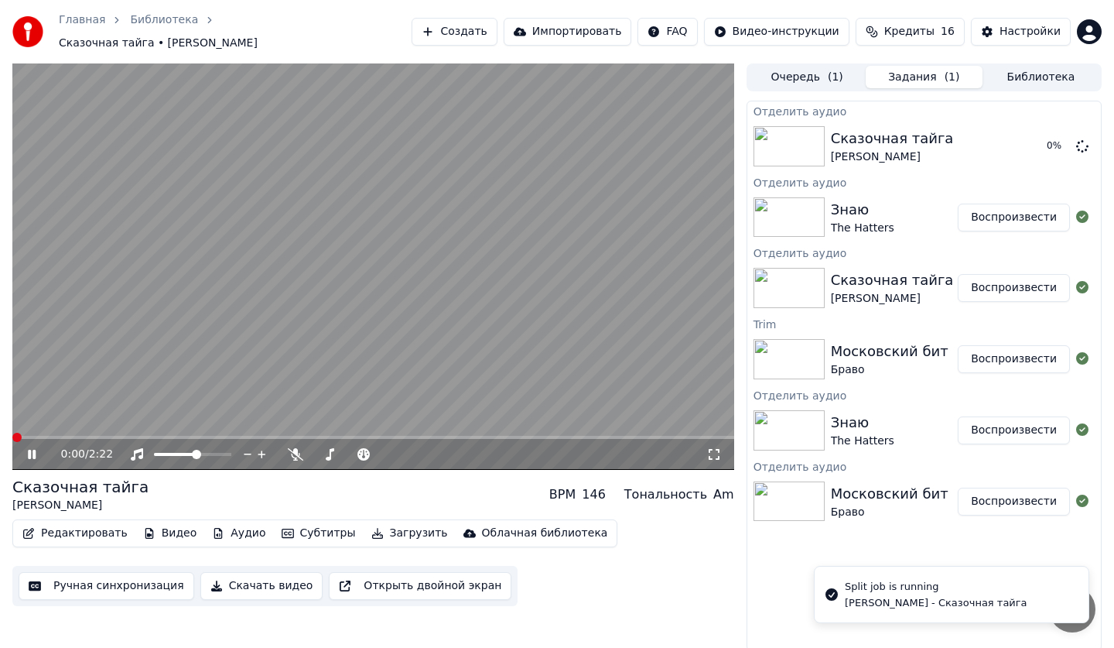
click at [882, 207] on div "Знаю" at bounding box center [862, 210] width 63 height 22
click at [996, 211] on button "Воспроизвести" at bounding box center [1014, 217] width 112 height 28
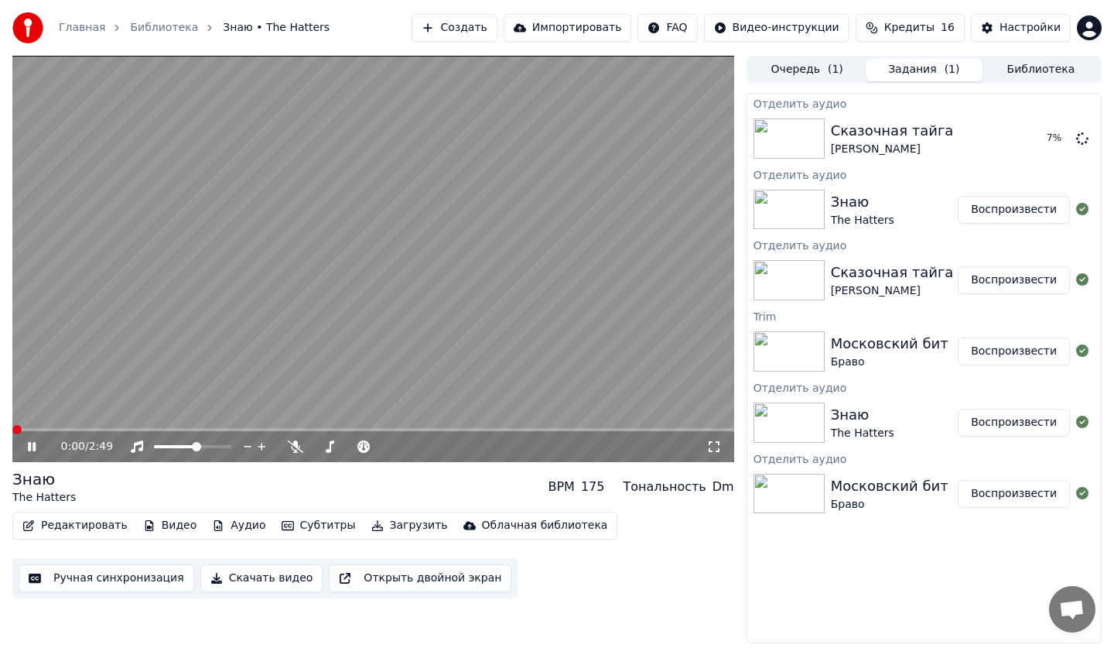
click at [26, 446] on icon at bounding box center [43, 446] width 36 height 12
click at [12, 430] on span at bounding box center [16, 429] width 9 height 9
click at [225, 522] on button "Аудио" at bounding box center [239, 526] width 66 height 22
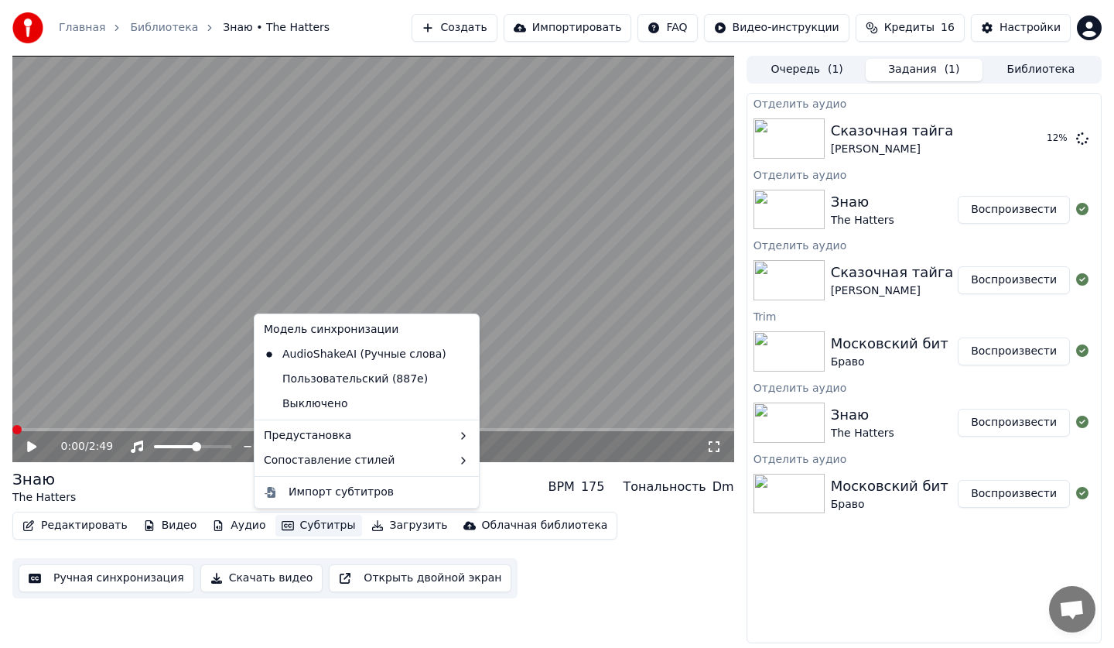
click at [32, 454] on div "0:00 / 2:49" at bounding box center [373, 446] width 722 height 31
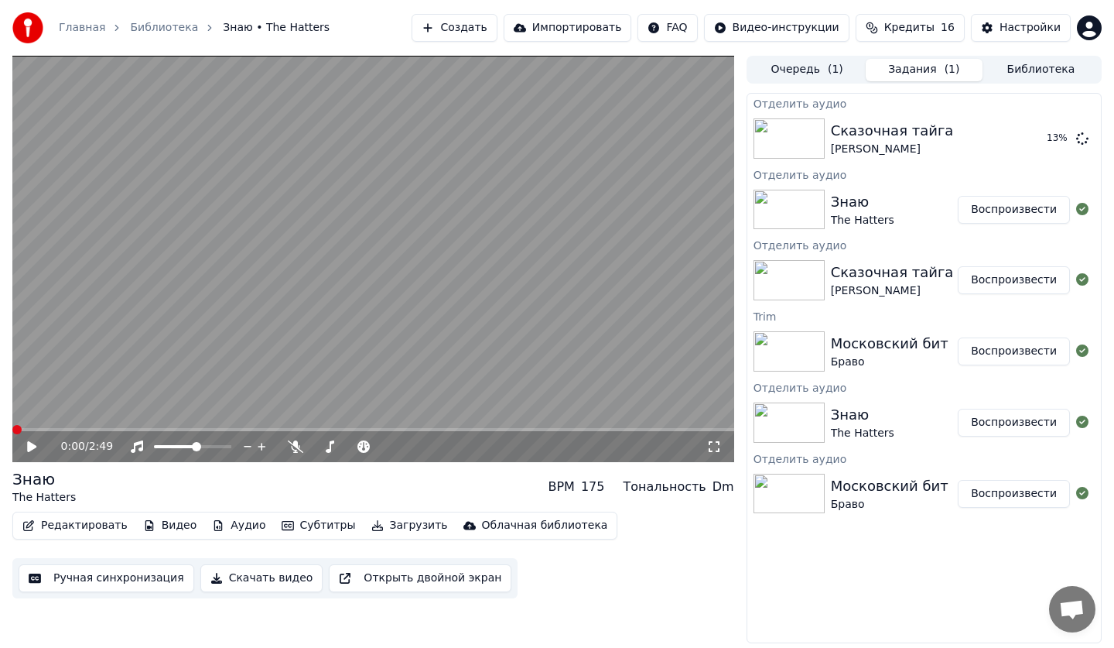
click at [19, 442] on div "0:00 / 2:49" at bounding box center [374, 446] width 710 height 15
click at [29, 446] on icon at bounding box center [31, 446] width 9 height 11
click at [221, 532] on button "Аудио" at bounding box center [239, 526] width 66 height 22
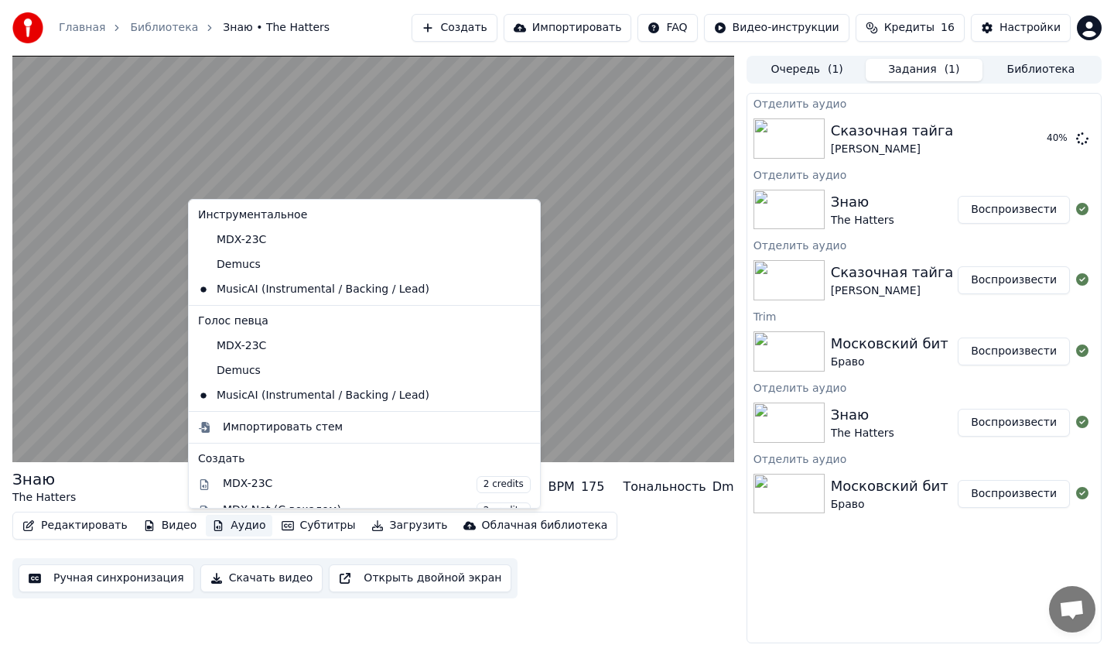
click at [211, 528] on button "Аудио" at bounding box center [239, 526] width 66 height 22
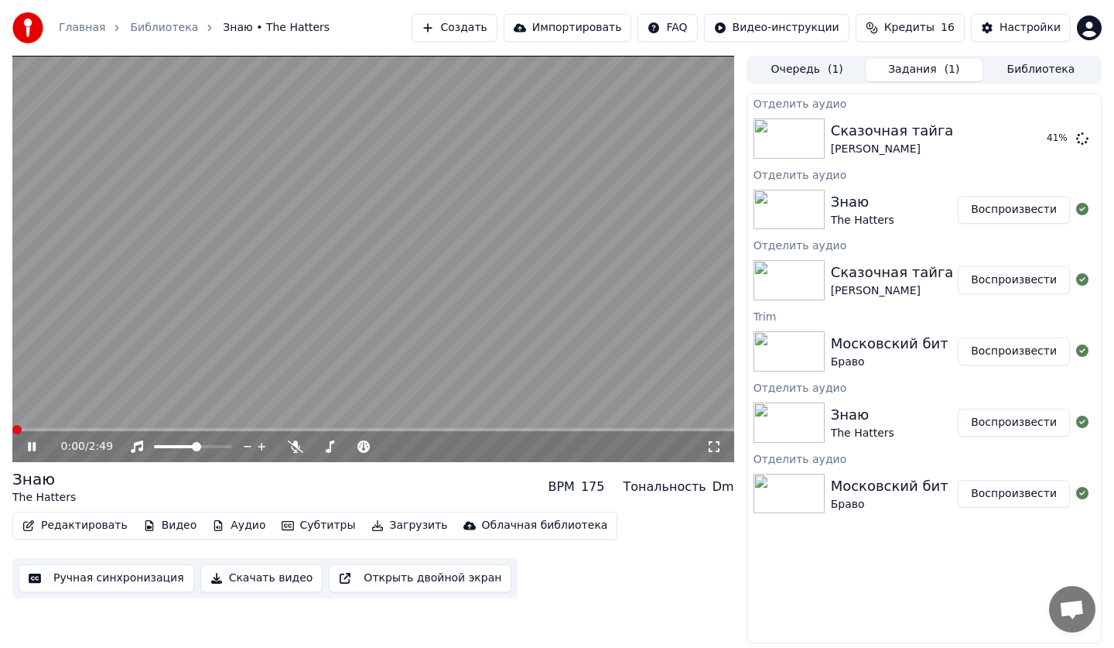
click at [221, 523] on button "Аудио" at bounding box center [239, 526] width 66 height 22
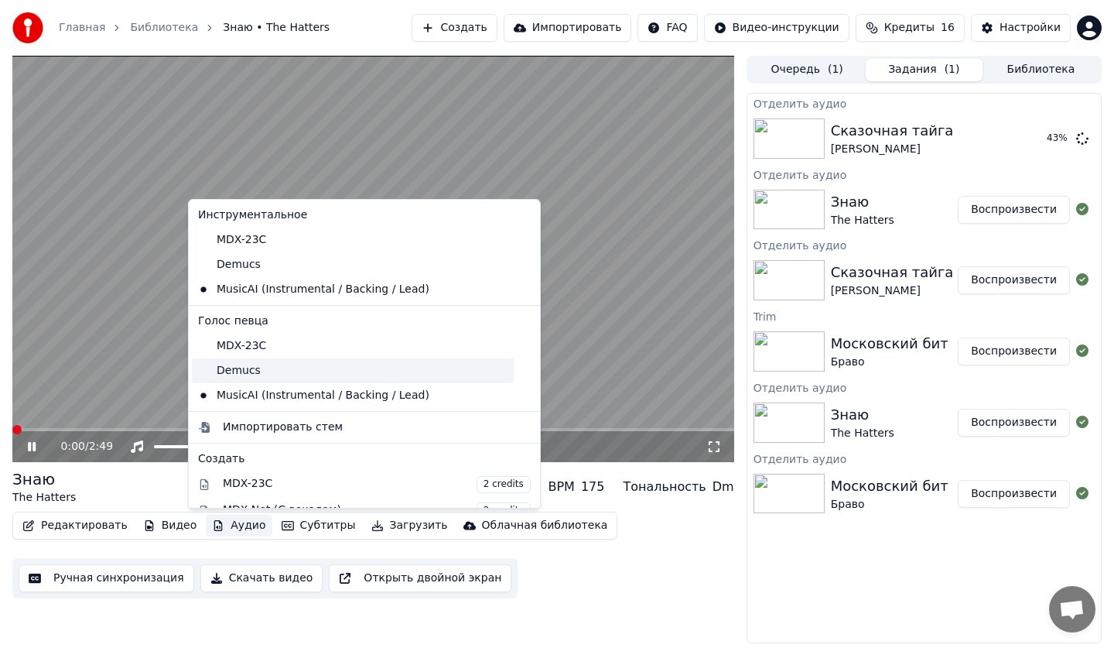
click at [234, 376] on div "Demucs" at bounding box center [353, 370] width 322 height 25
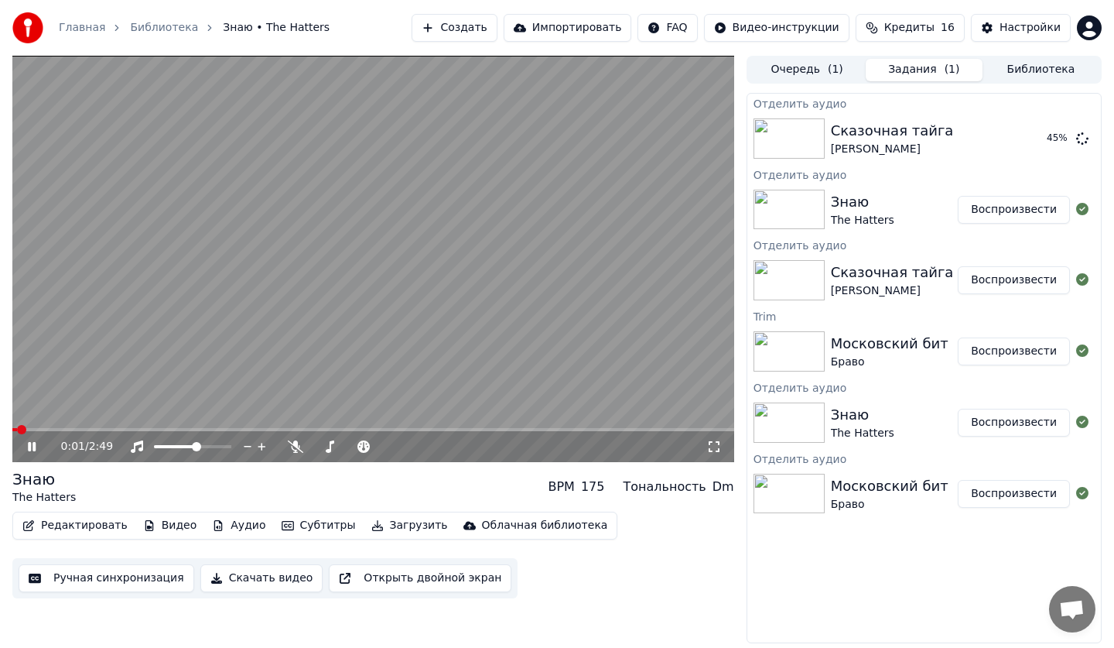
click at [26, 452] on icon at bounding box center [43, 446] width 36 height 12
click at [12, 428] on span at bounding box center [16, 429] width 9 height 9
click at [30, 446] on icon at bounding box center [31, 446] width 9 height 11
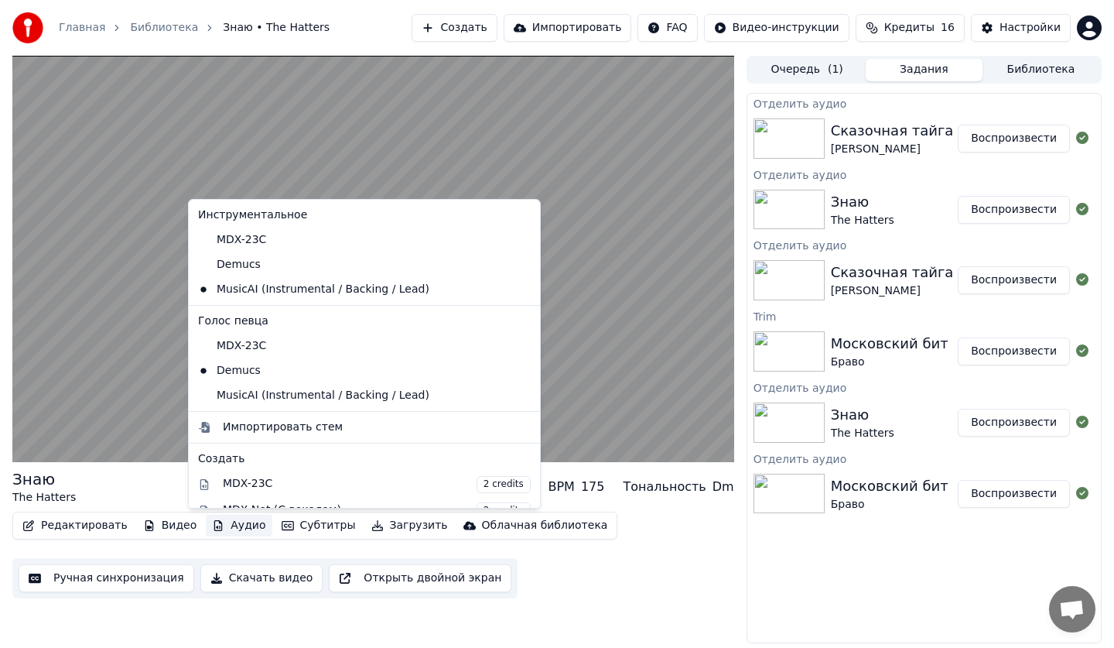
click at [224, 522] on button "Аудио" at bounding box center [239, 526] width 66 height 22
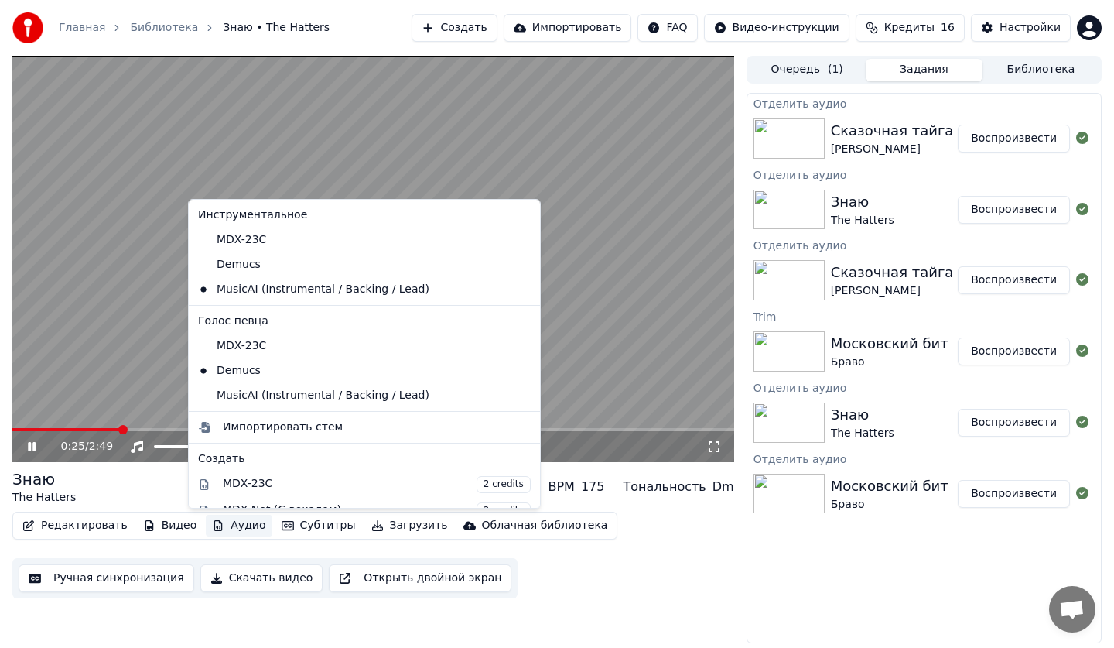
click at [105, 382] on video at bounding box center [373, 259] width 722 height 406
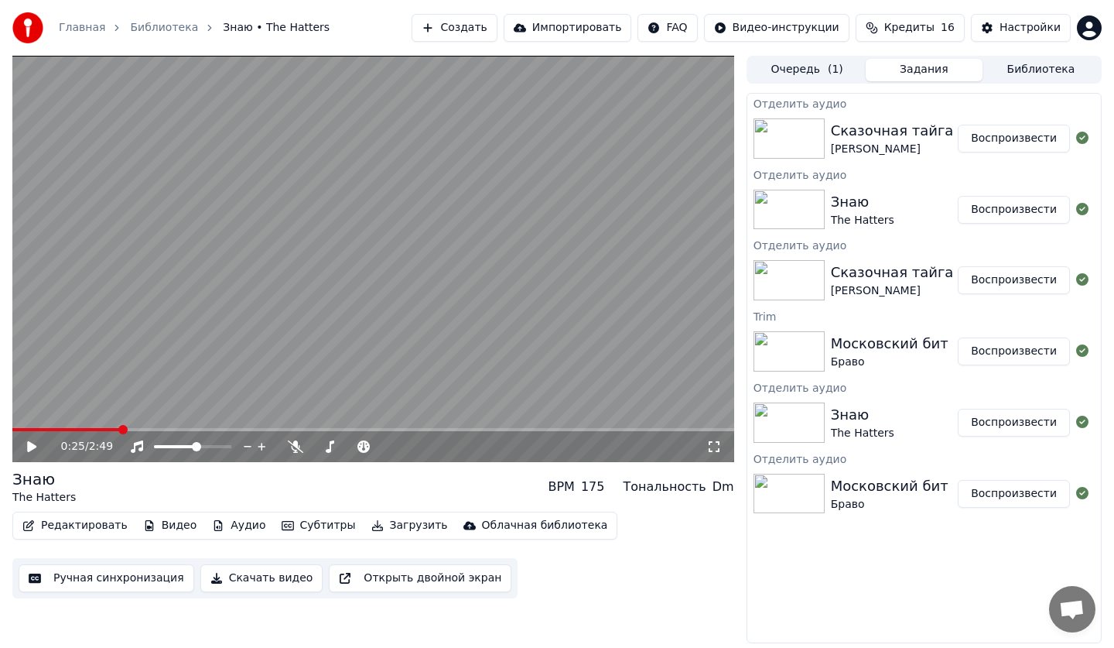
click at [917, 155] on div "[PERSON_NAME]" at bounding box center [892, 149] width 123 height 15
click at [924, 154] on div "[PERSON_NAME]" at bounding box center [892, 149] width 123 height 15
click at [997, 149] on button "Воспроизвести" at bounding box center [1014, 139] width 112 height 28
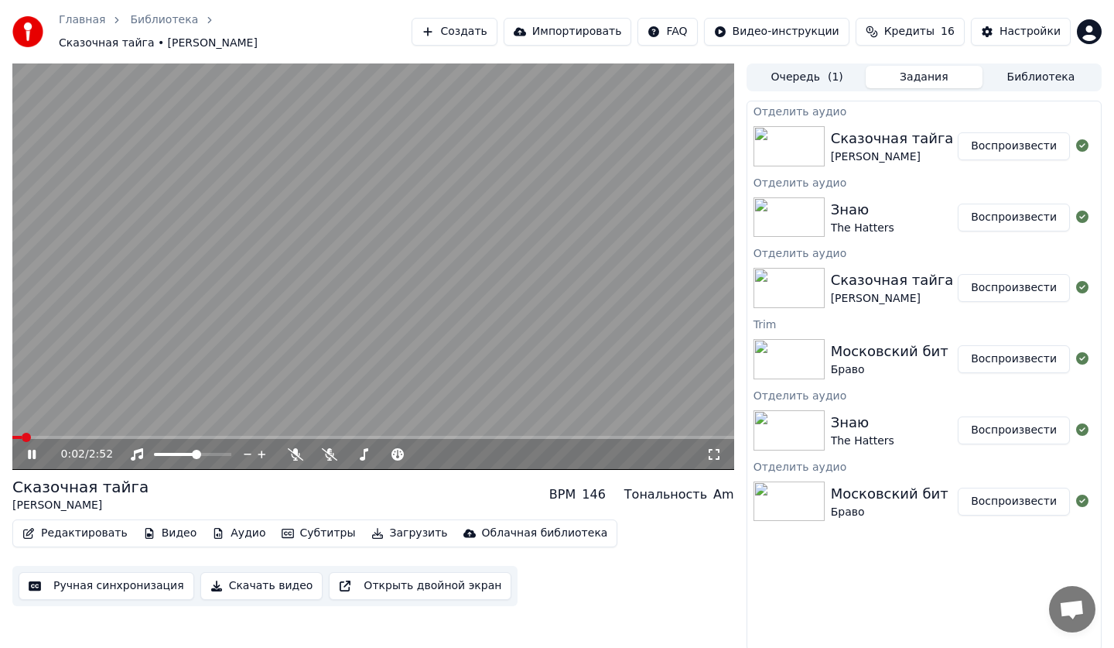
click at [282, 528] on icon "button" at bounding box center [288, 533] width 12 height 11
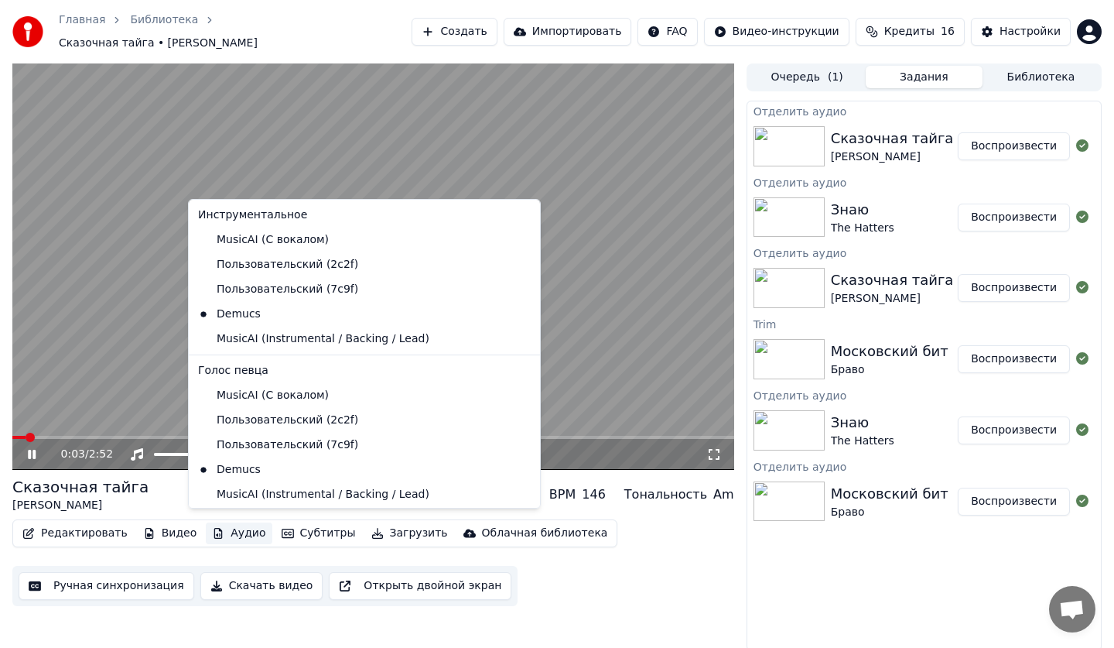
click at [227, 525] on button "Аудио" at bounding box center [239, 533] width 66 height 22
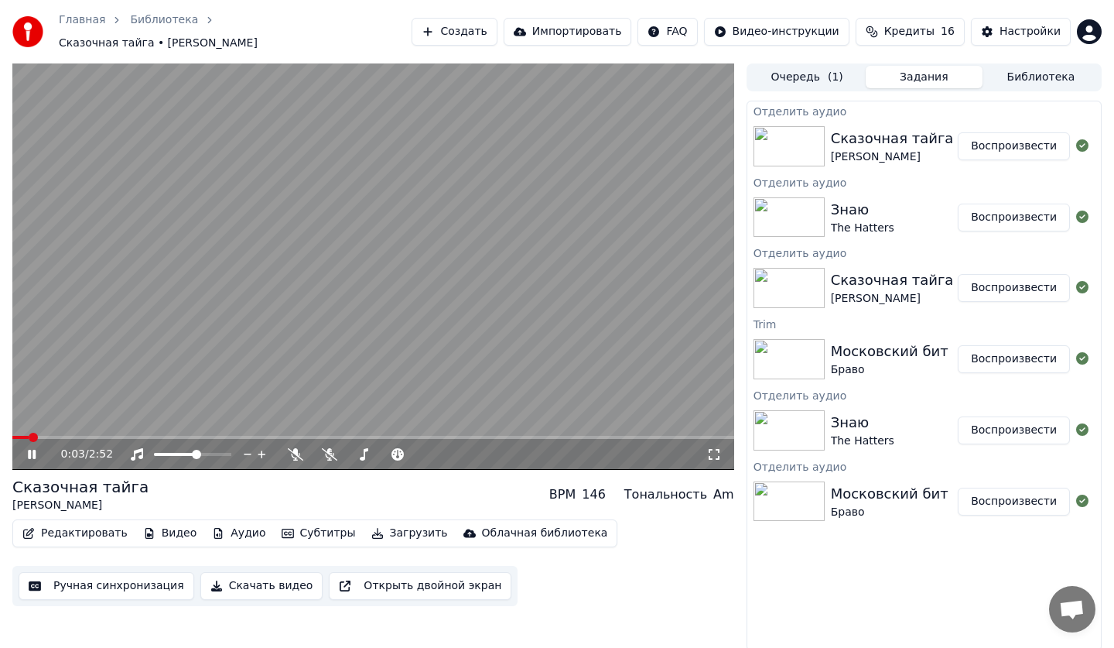
click at [219, 527] on button "Аудио" at bounding box center [239, 533] width 66 height 22
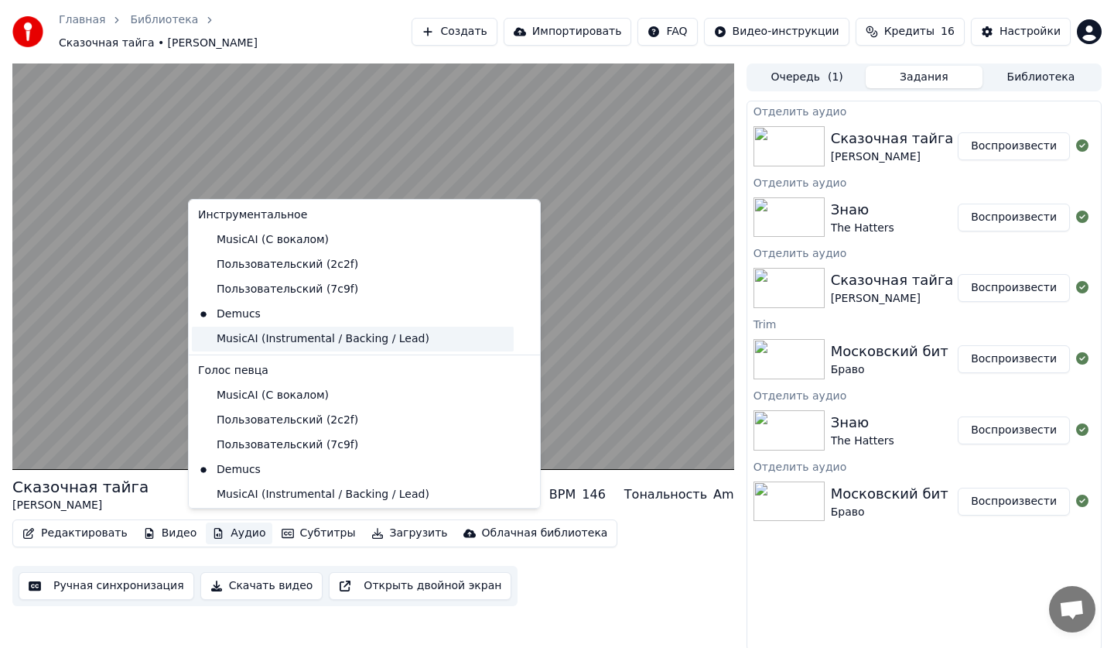
click at [246, 345] on div "MusicAI (Instrumental / Backing / Lead)" at bounding box center [353, 339] width 322 height 25
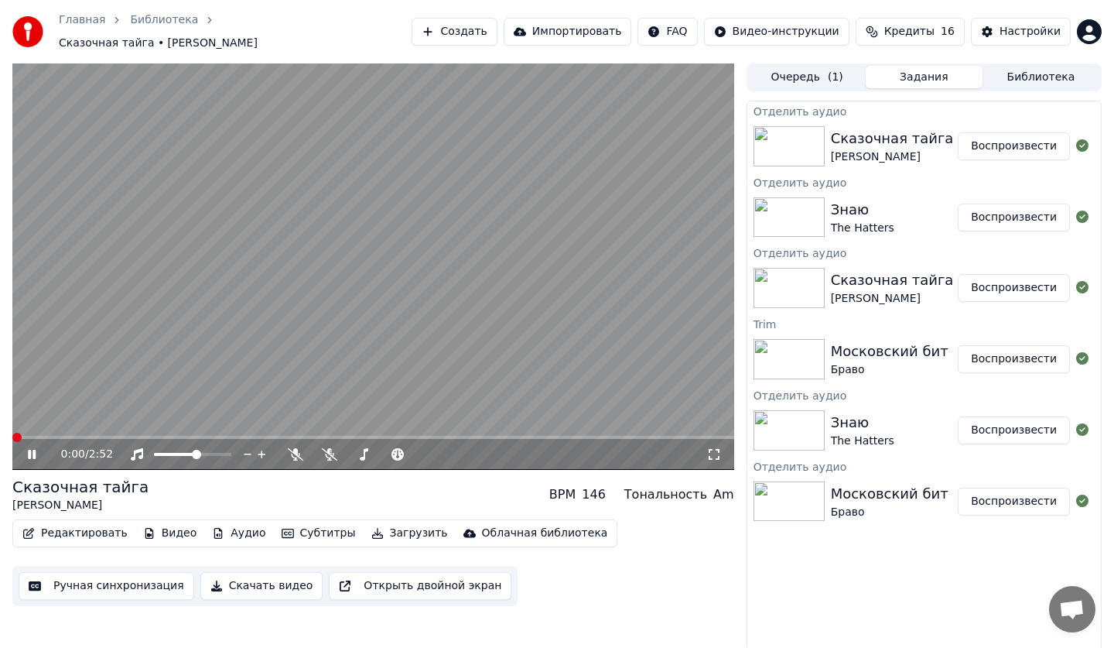
click at [225, 526] on button "Аудио" at bounding box center [239, 533] width 66 height 22
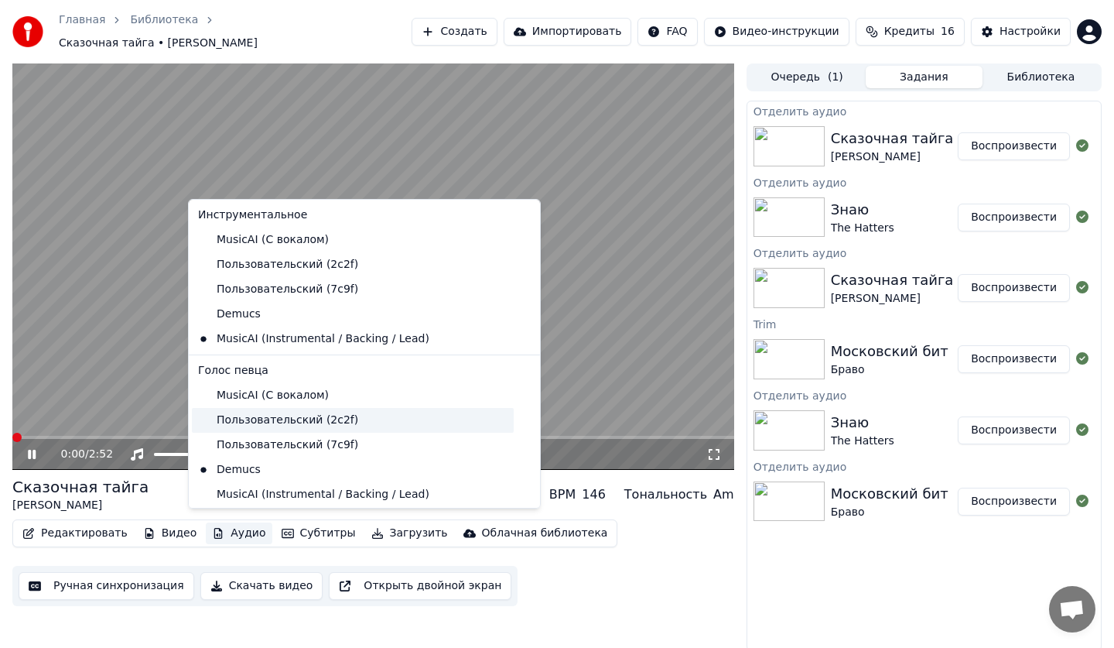
scroll to position [335, 0]
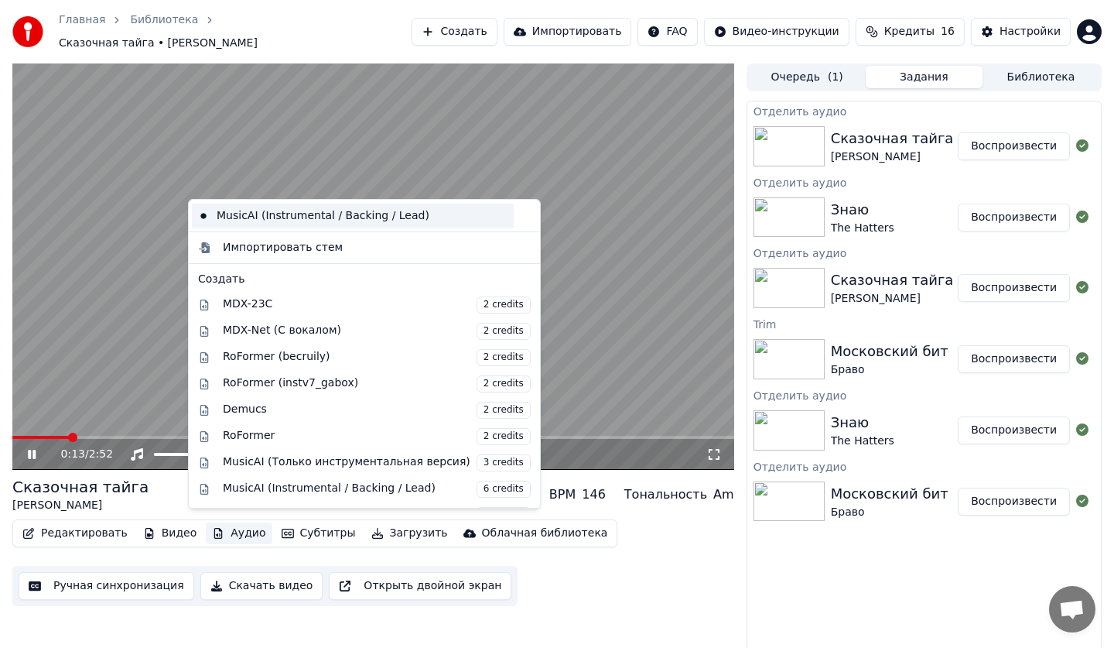
click at [255, 224] on div "MusicAI (Instrumental / Backing / Lead)" at bounding box center [353, 215] width 322 height 25
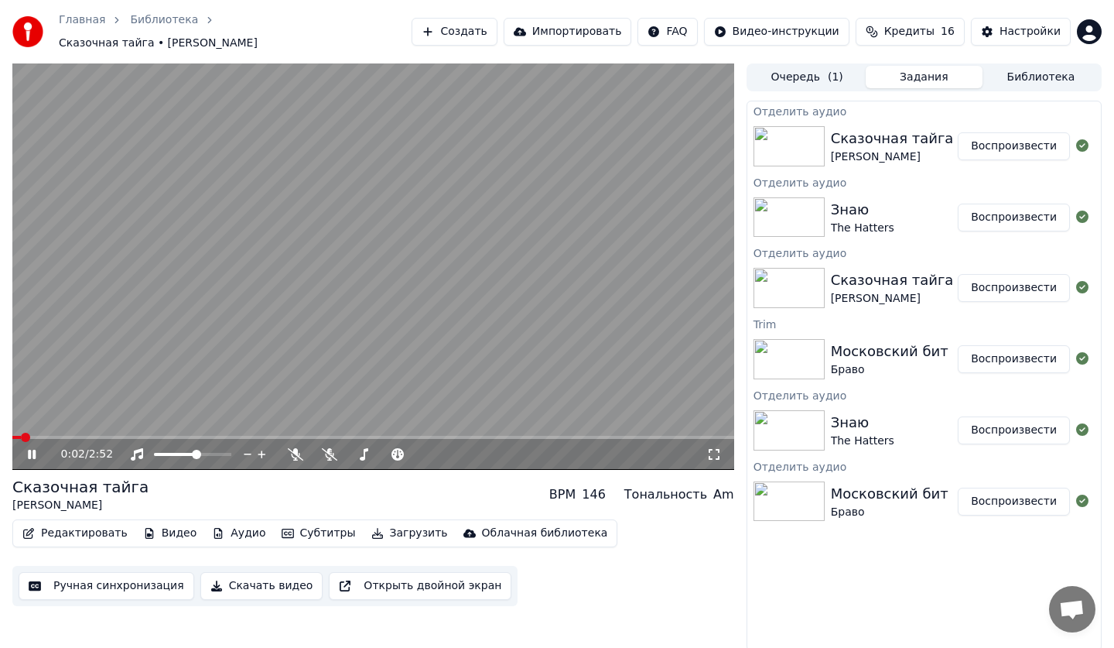
click at [19, 436] on span at bounding box center [16, 437] width 9 height 3
click at [28, 448] on icon at bounding box center [43, 454] width 36 height 12
click at [216, 532] on button "Аудио" at bounding box center [239, 533] width 66 height 22
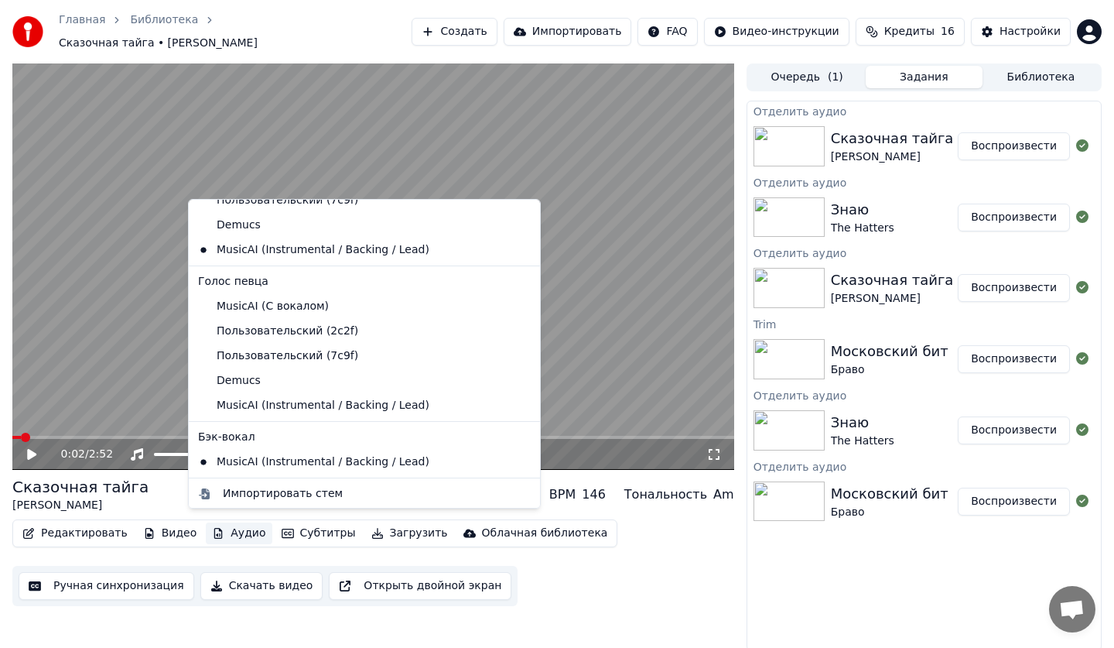
scroll to position [95, 0]
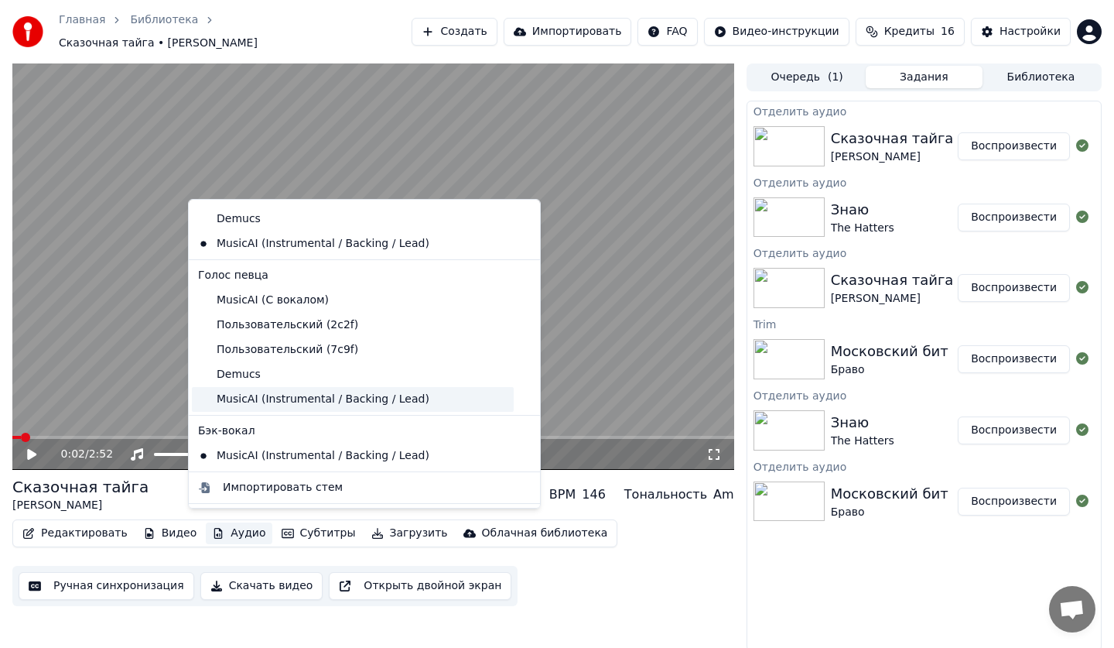
click at [227, 402] on div "MusicAI (Instrumental / Backing / Lead)" at bounding box center [353, 399] width 322 height 25
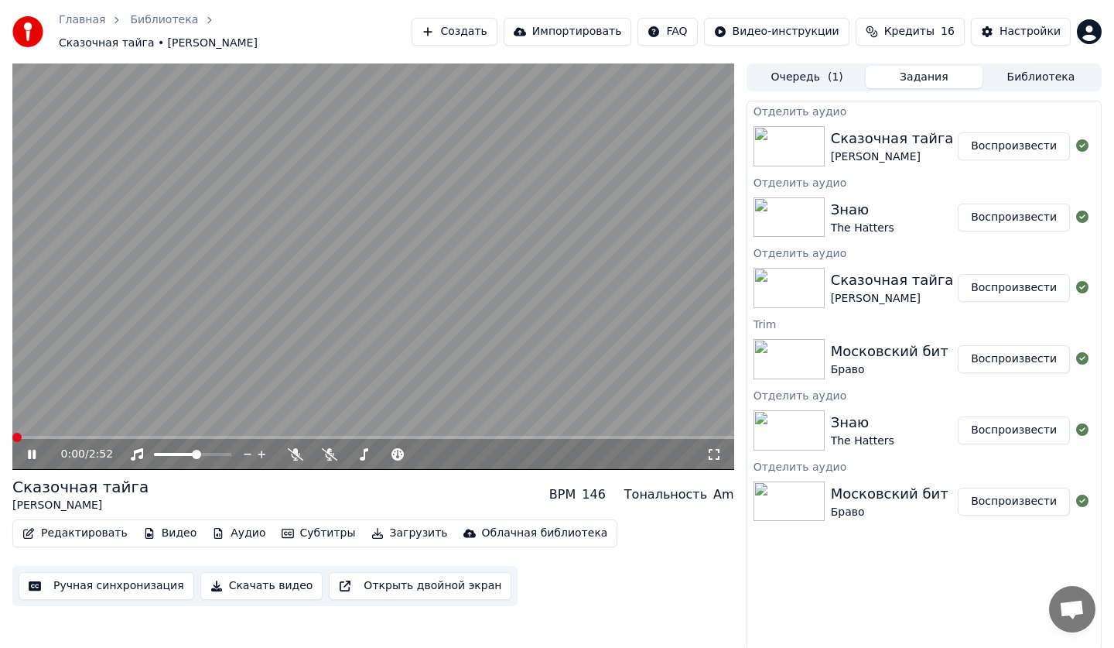
click at [238, 533] on button "Аудио" at bounding box center [239, 533] width 66 height 22
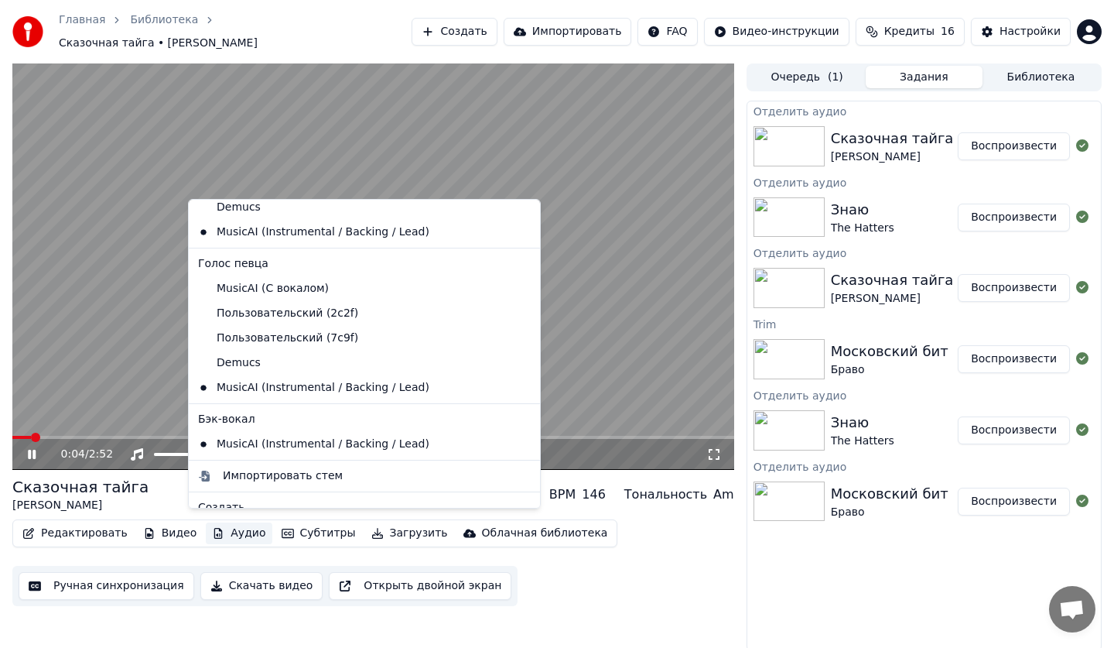
scroll to position [113, 0]
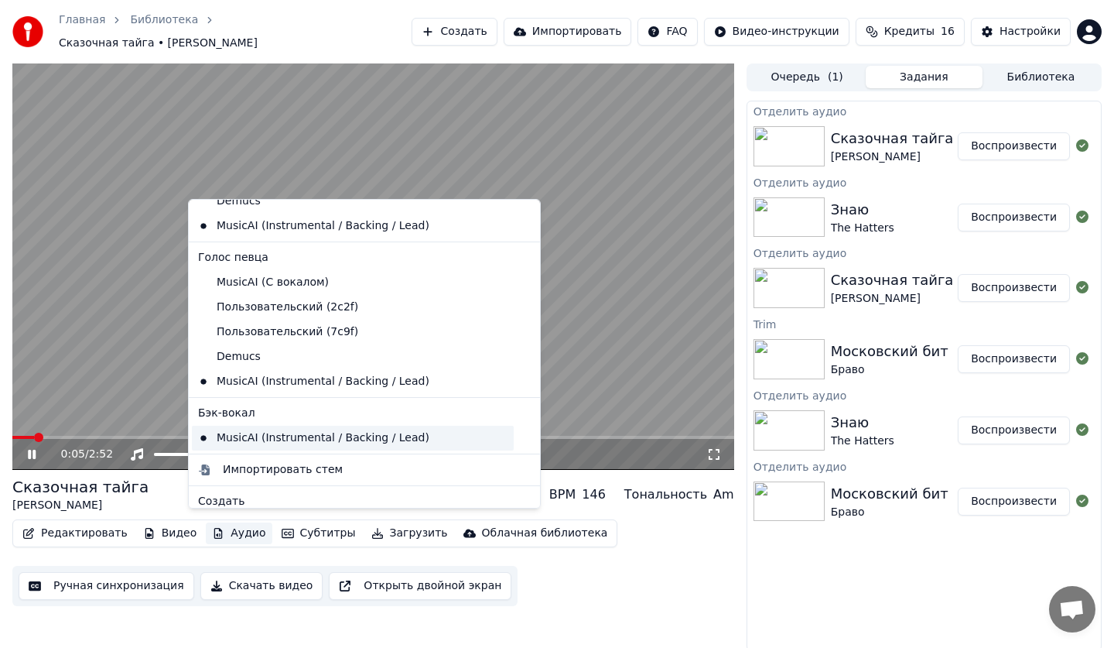
click at [219, 440] on div "MusicAI (Instrumental / Backing / Lead)" at bounding box center [353, 438] width 322 height 25
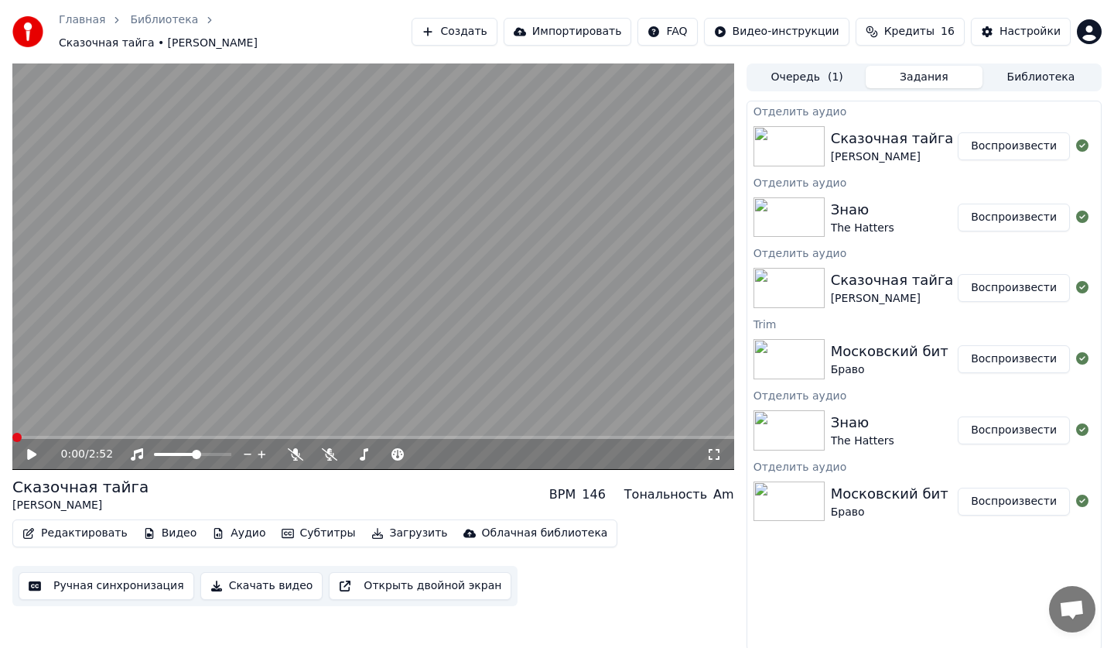
click at [215, 525] on button "Аудио" at bounding box center [239, 533] width 66 height 22
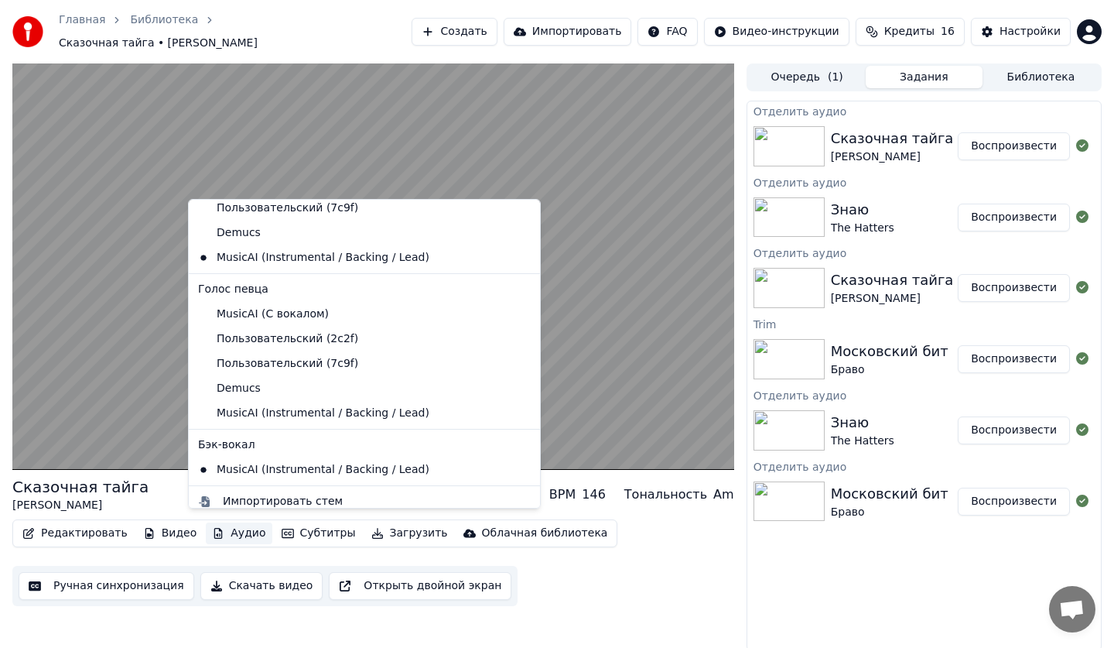
scroll to position [93, 0]
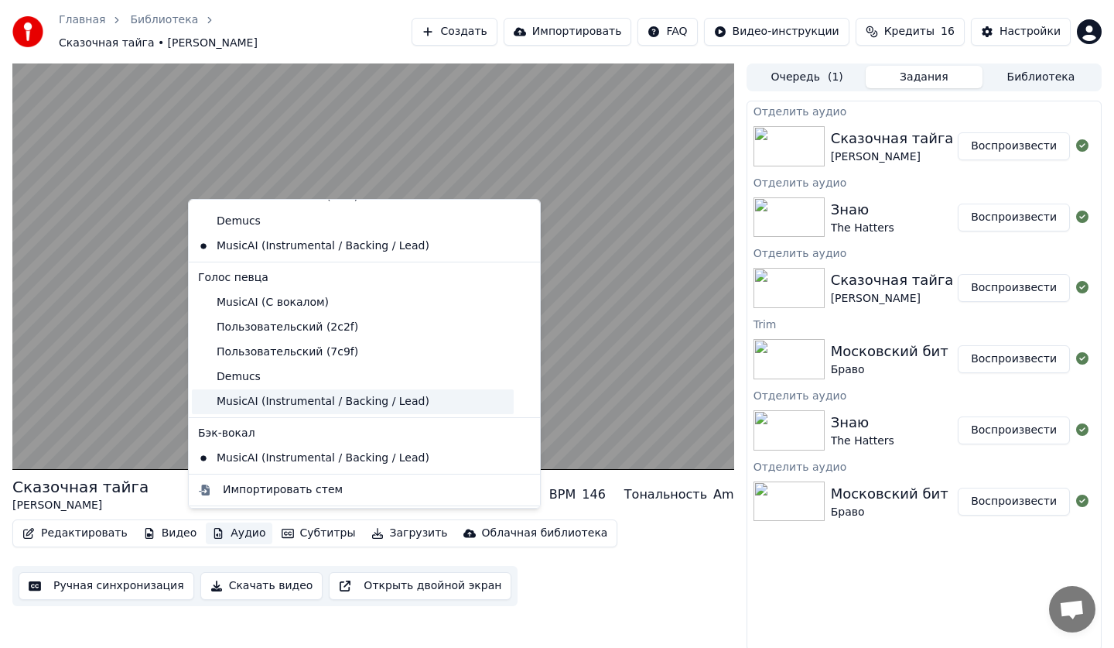
click at [340, 402] on div "MusicAI (Instrumental / Backing / Lead)" at bounding box center [353, 401] width 322 height 25
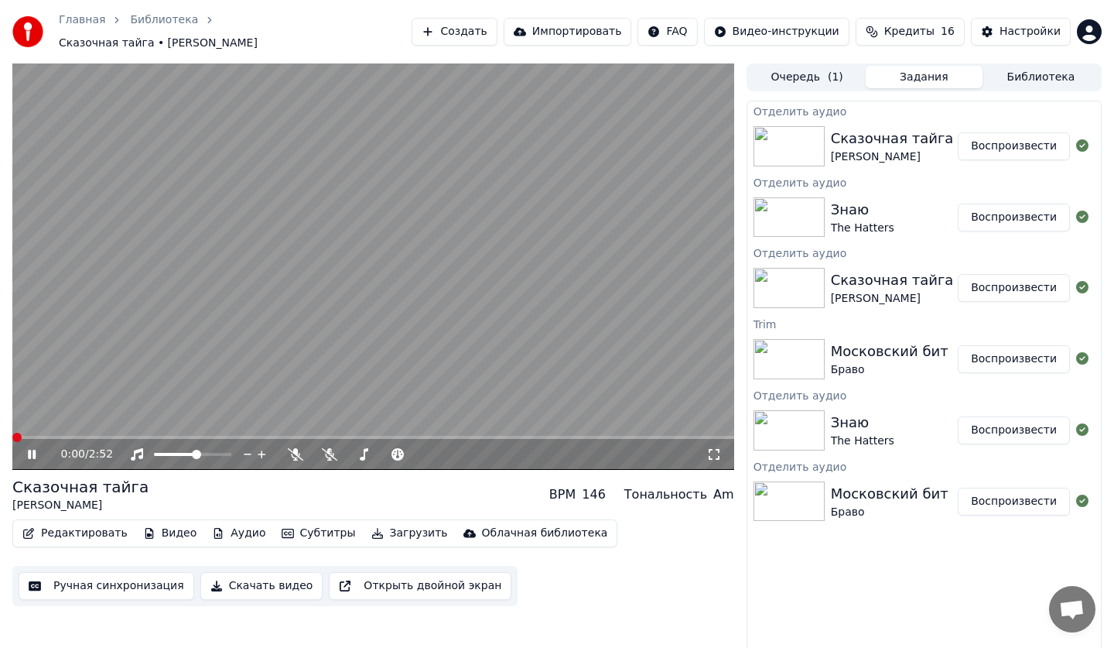
click at [224, 526] on button "Аудио" at bounding box center [239, 533] width 66 height 22
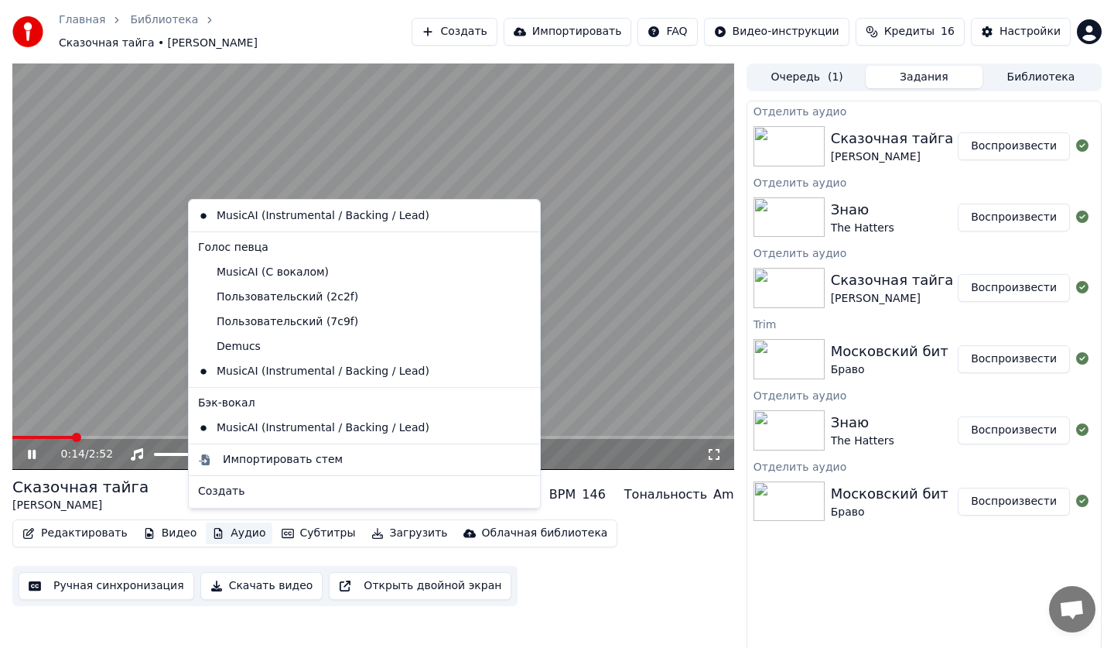
scroll to position [125, 0]
click at [295, 430] on div "MusicAI (Instrumental / Backing / Lead)" at bounding box center [353, 426] width 322 height 25
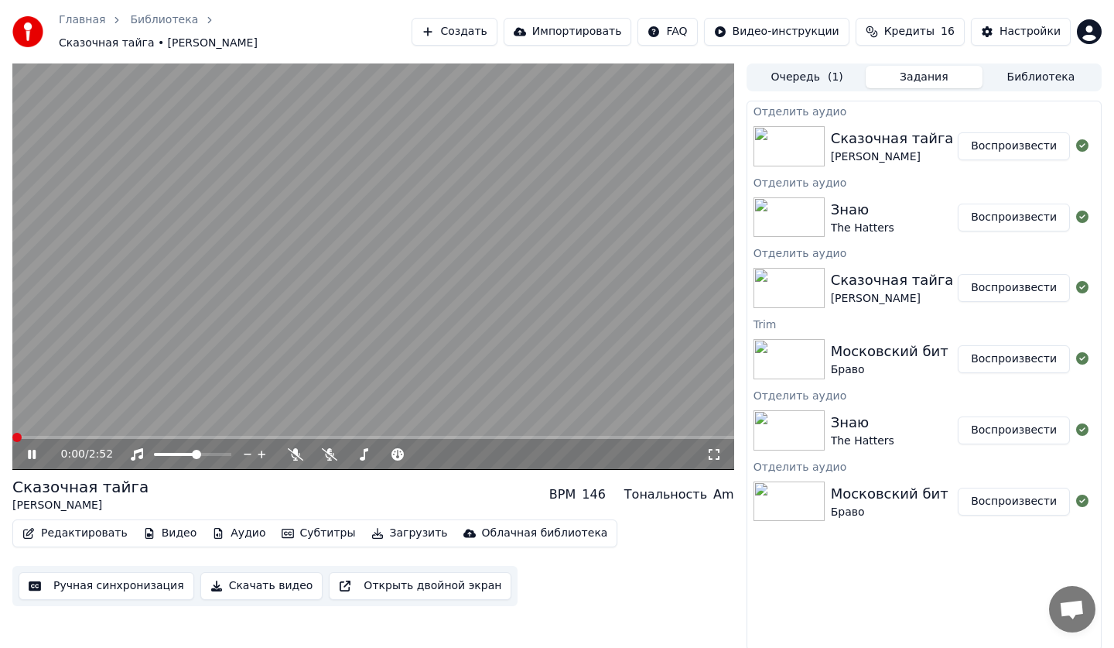
click at [217, 531] on button "Аудио" at bounding box center [239, 533] width 66 height 22
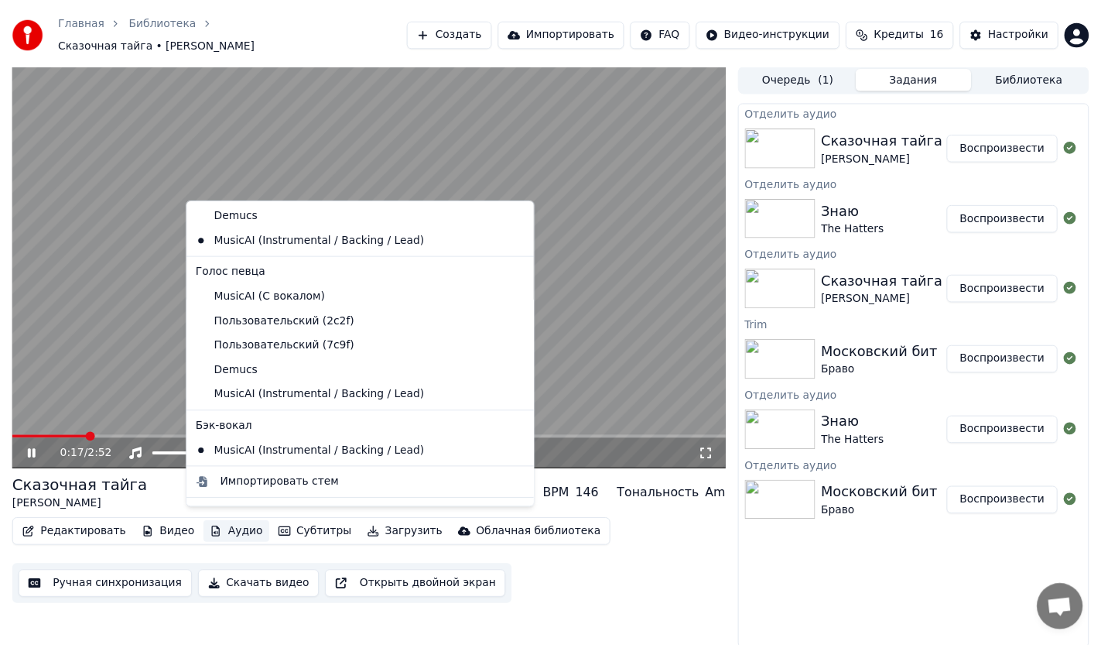
scroll to position [101, 0]
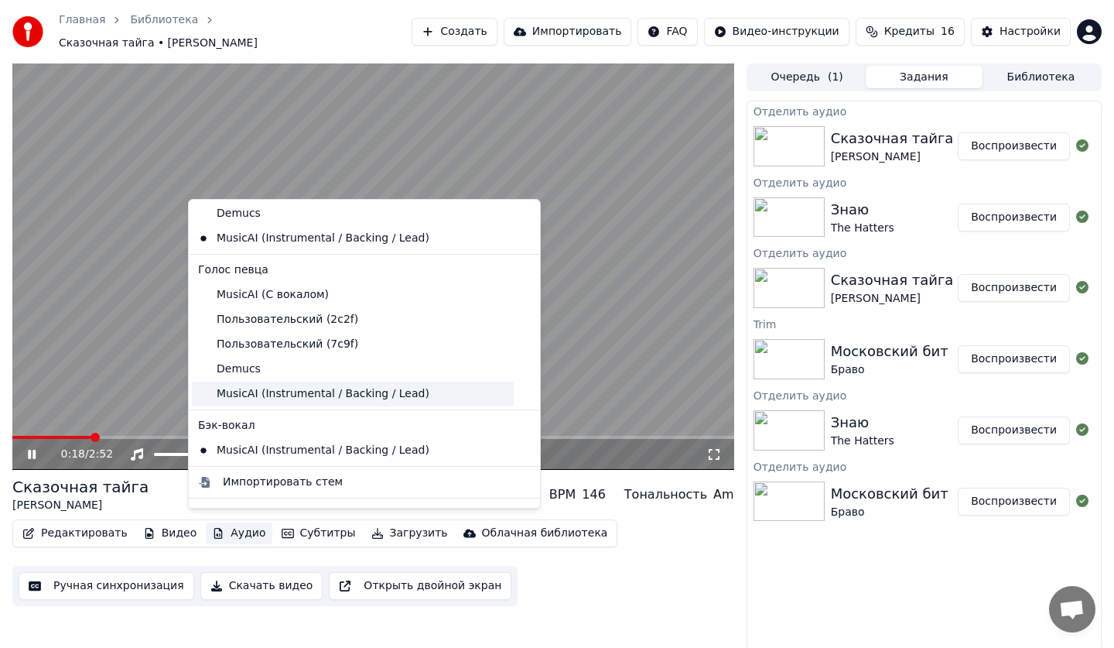
click at [291, 393] on div "MusicAI (Instrumental / Backing / Lead)" at bounding box center [353, 393] width 322 height 25
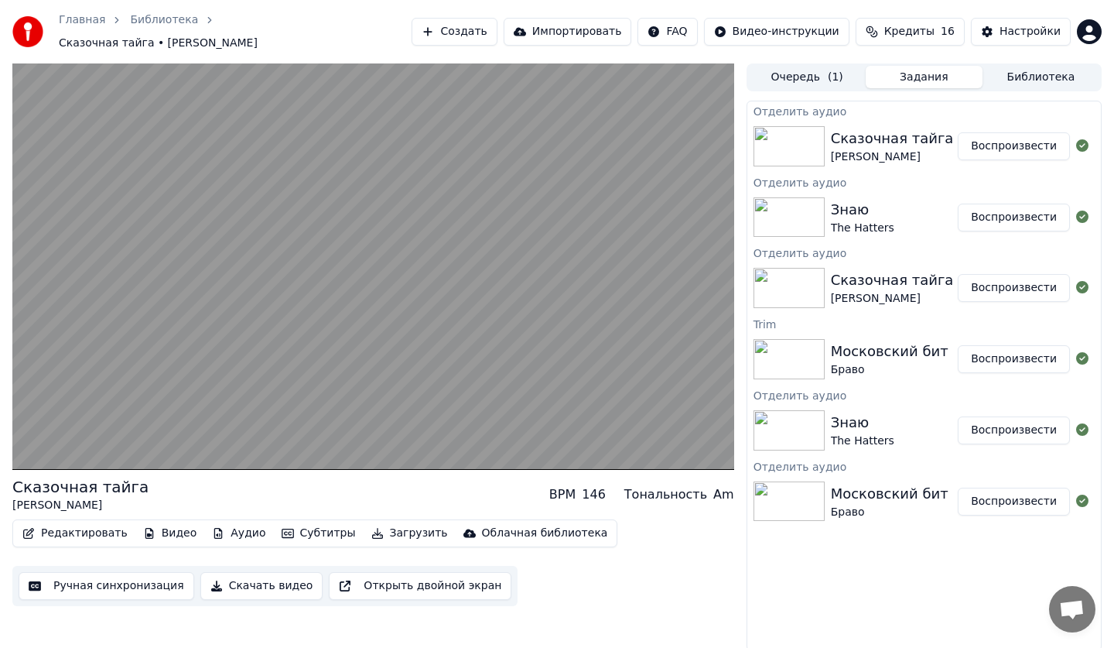
click at [77, 572] on button "Ручная синхронизация" at bounding box center [107, 586] width 176 height 28
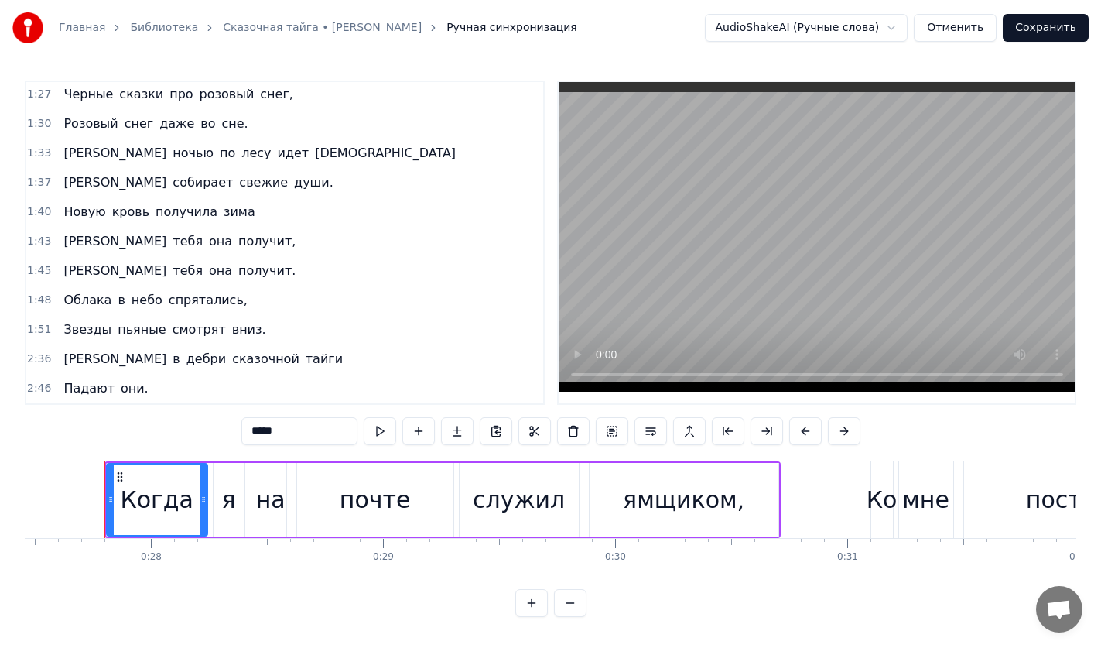
scroll to position [0, 6375]
click at [93, 337] on span "Звезды" at bounding box center [87, 329] width 51 height 18
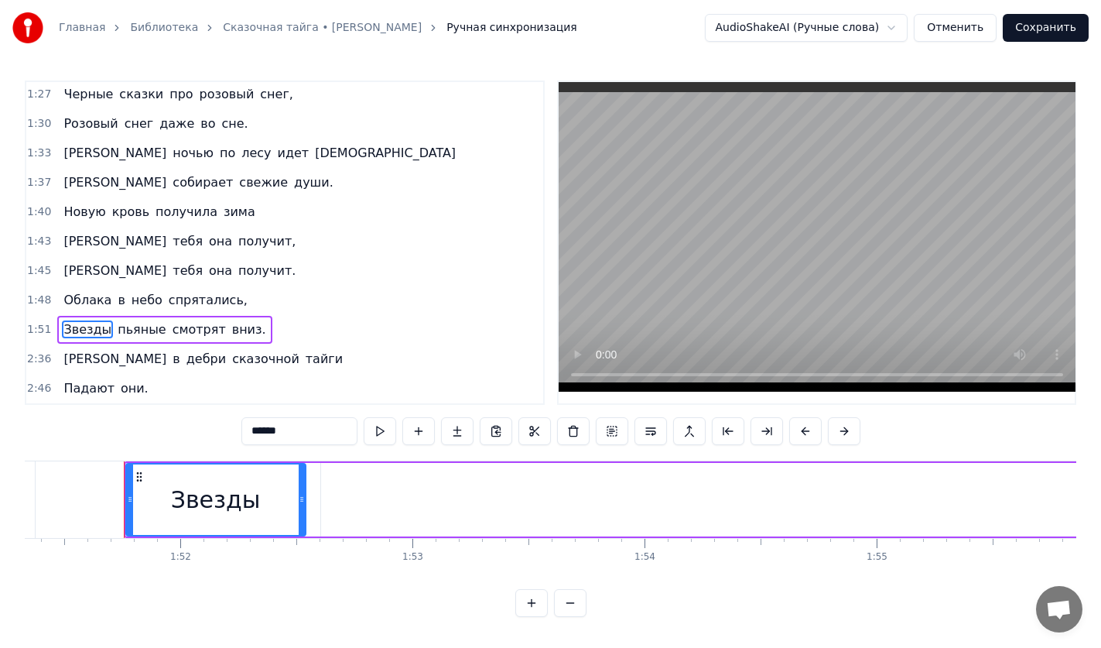
scroll to position [0, 25863]
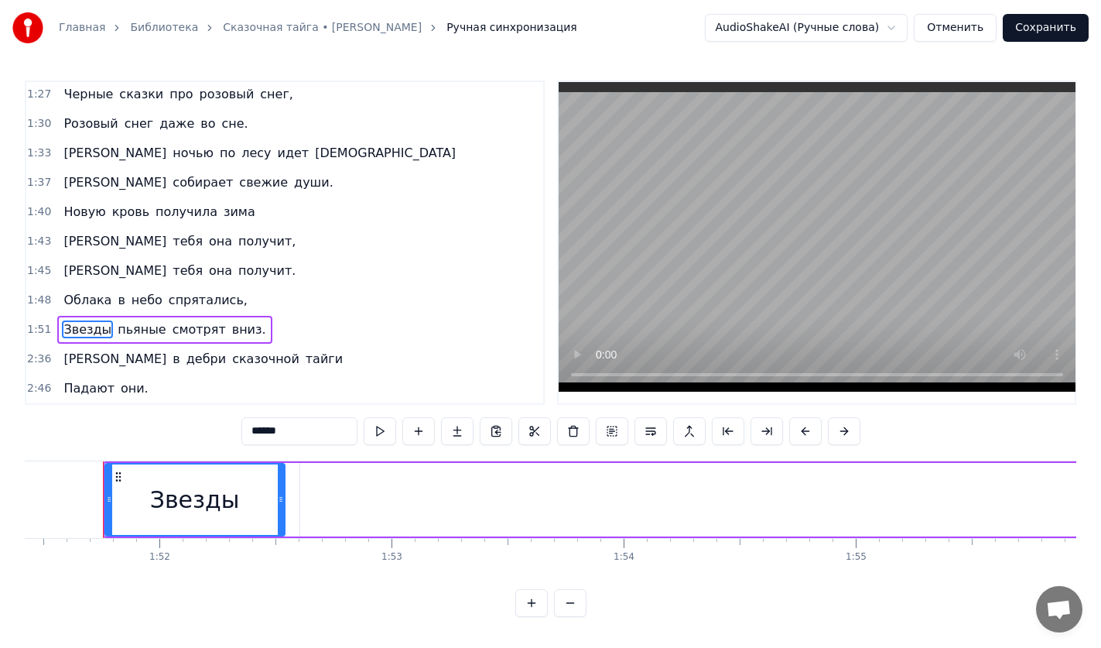
type input "******"
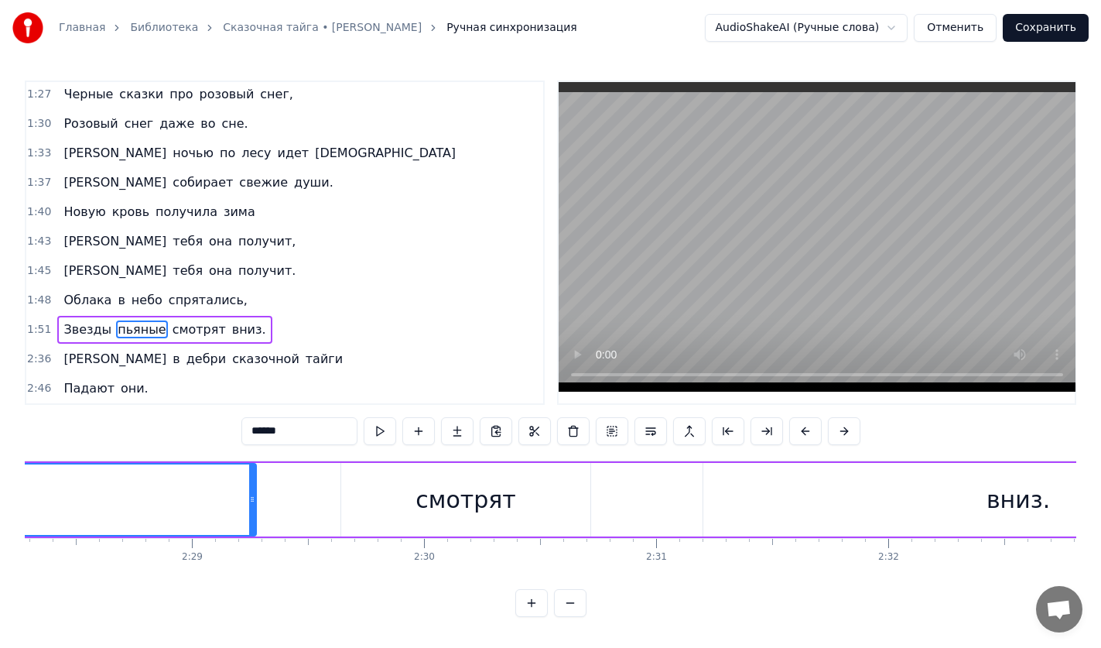
scroll to position [0, 34087]
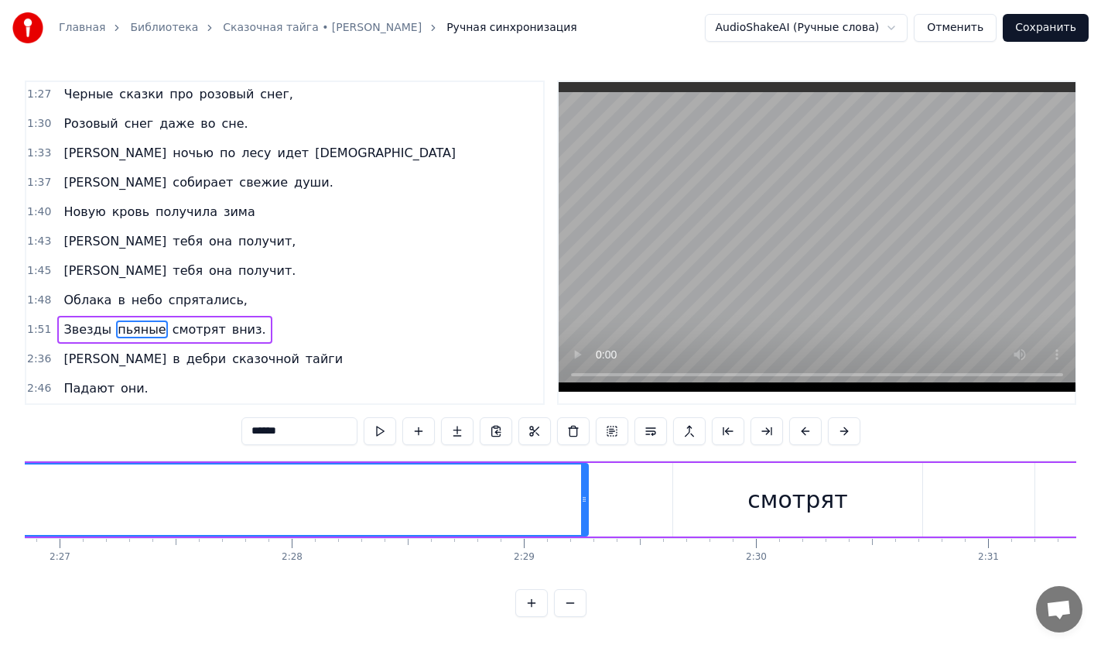
click at [965, 22] on button "Отменить" at bounding box center [955, 28] width 83 height 28
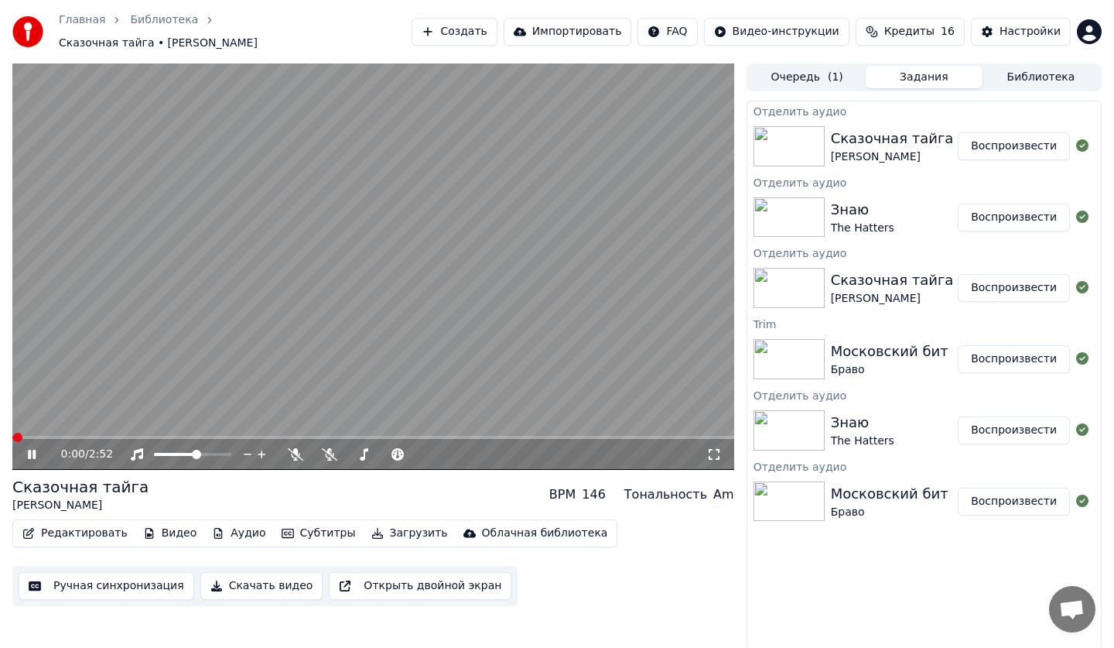
click at [309, 532] on button "Субтитры" at bounding box center [318, 533] width 87 height 22
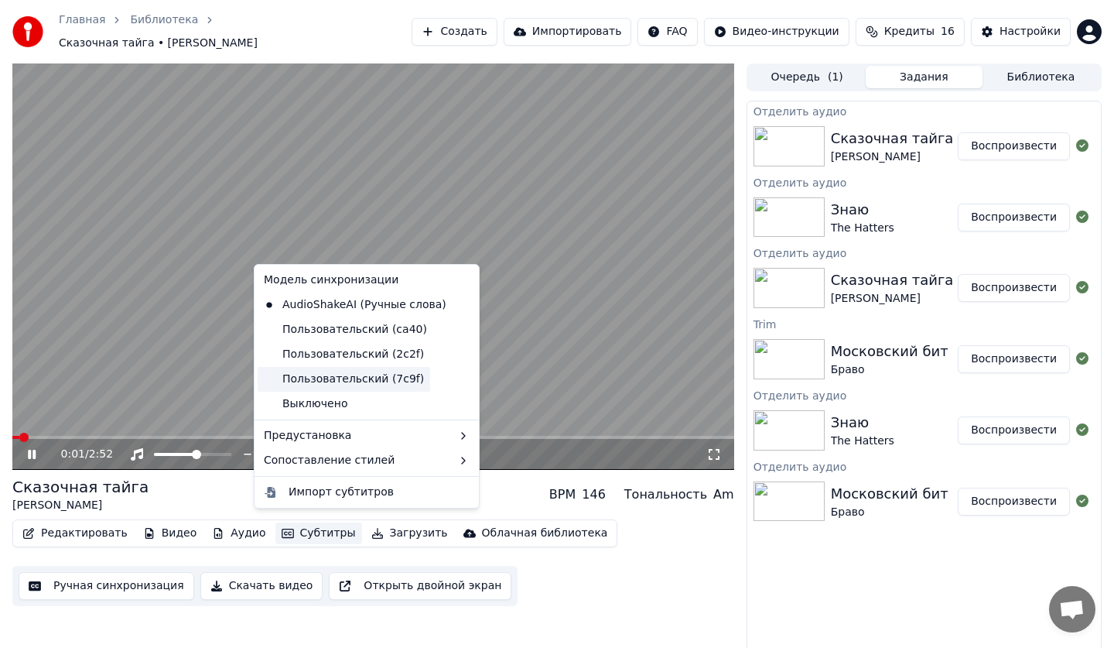
click at [316, 374] on div "Пользовательский (7c9f)" at bounding box center [344, 379] width 173 height 25
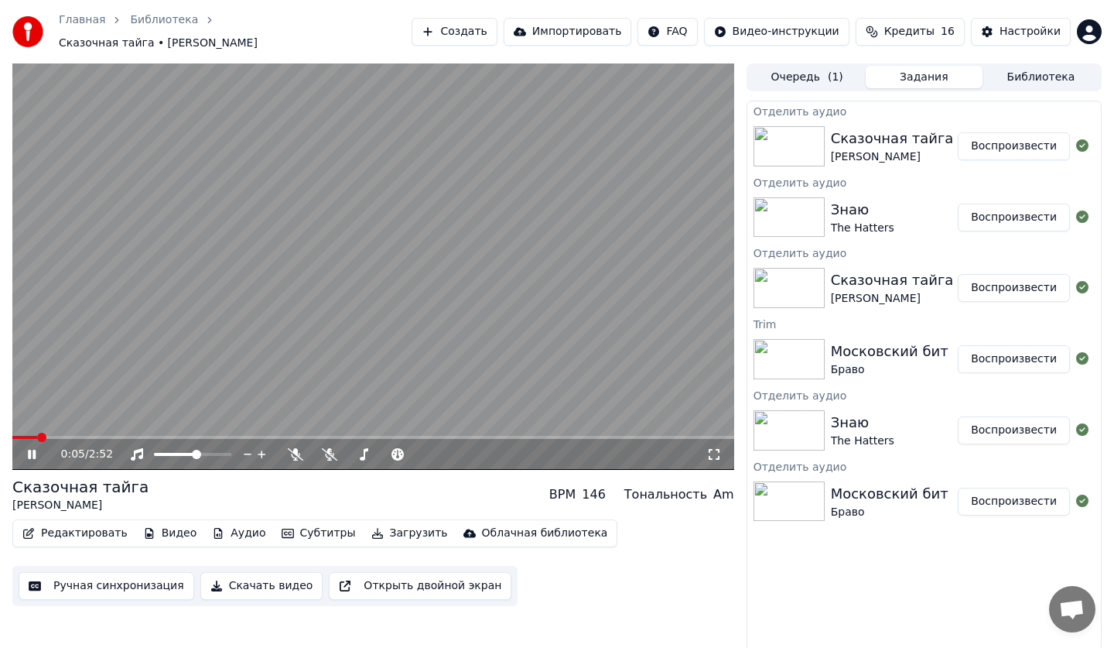
click at [412, 425] on video at bounding box center [373, 266] width 722 height 406
click at [60, 578] on button "Ручная синхронизация" at bounding box center [107, 586] width 176 height 28
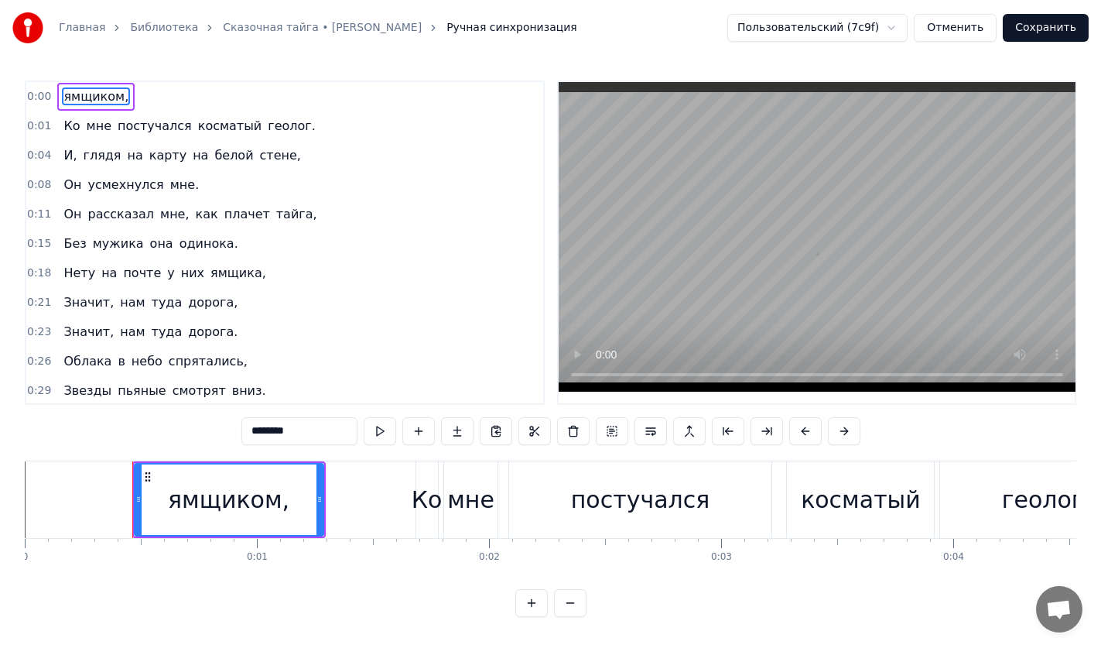
scroll to position [443, 0]
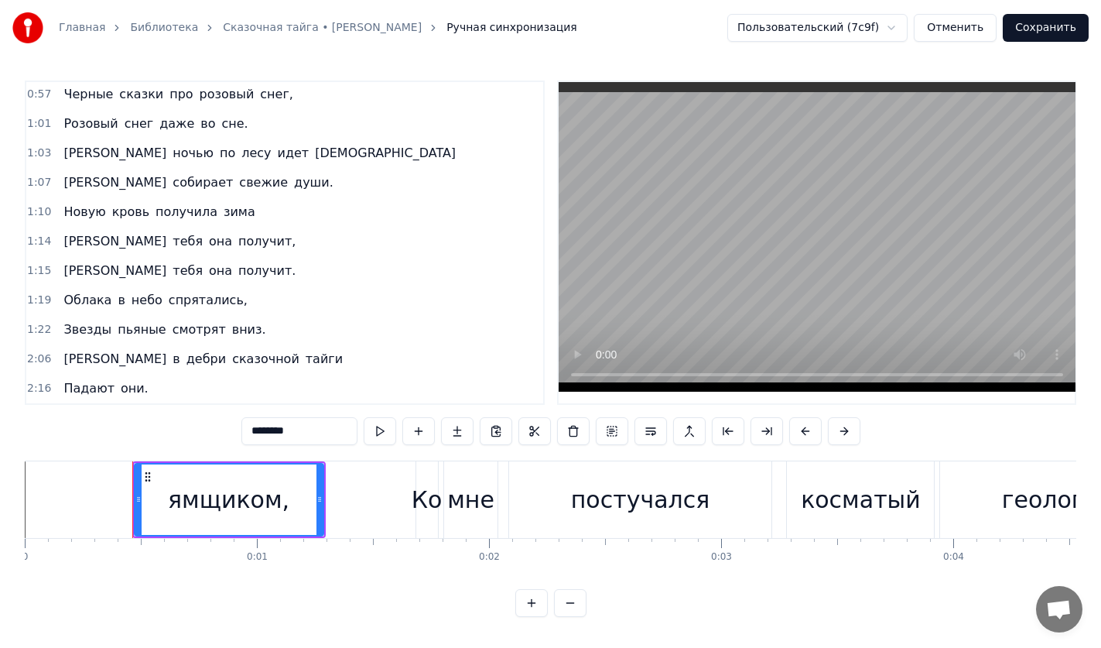
click at [231, 323] on span "вниз." at bounding box center [249, 329] width 37 height 18
type input "*****"
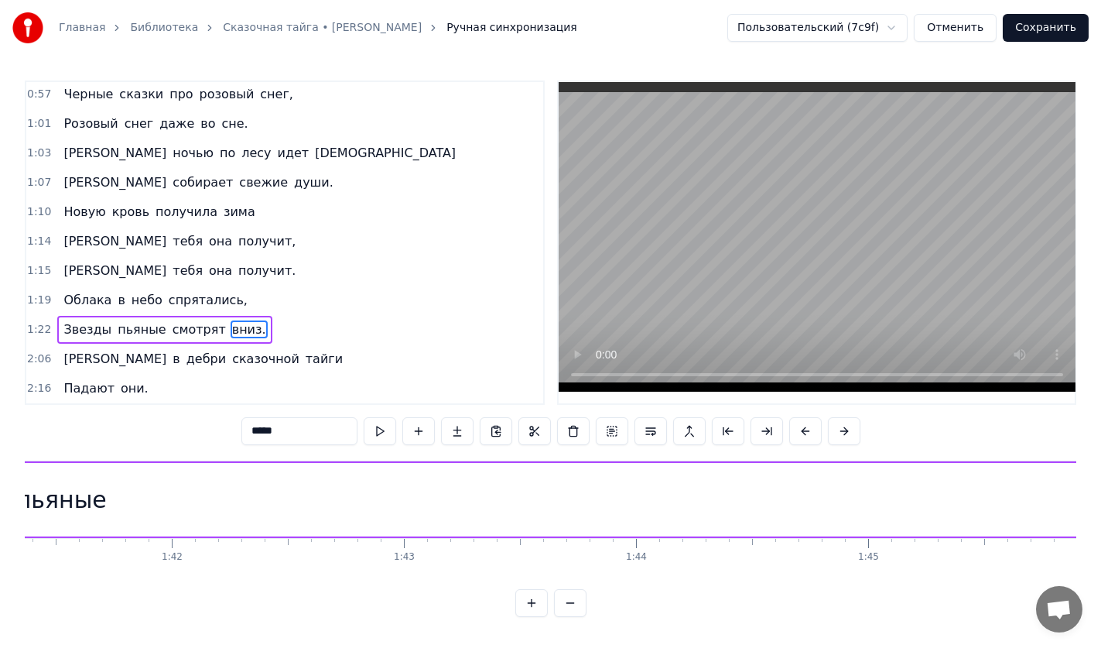
scroll to position [0, 22384]
click at [961, 32] on button "Отменить" at bounding box center [955, 28] width 83 height 28
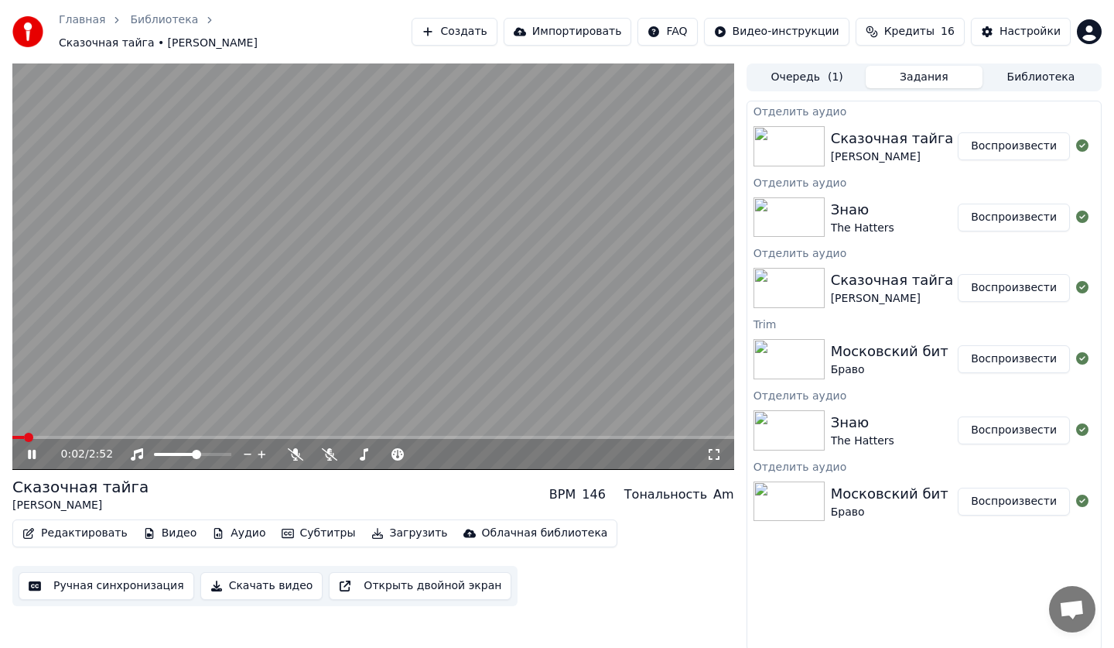
click at [299, 522] on button "Субтитры" at bounding box center [318, 533] width 87 height 22
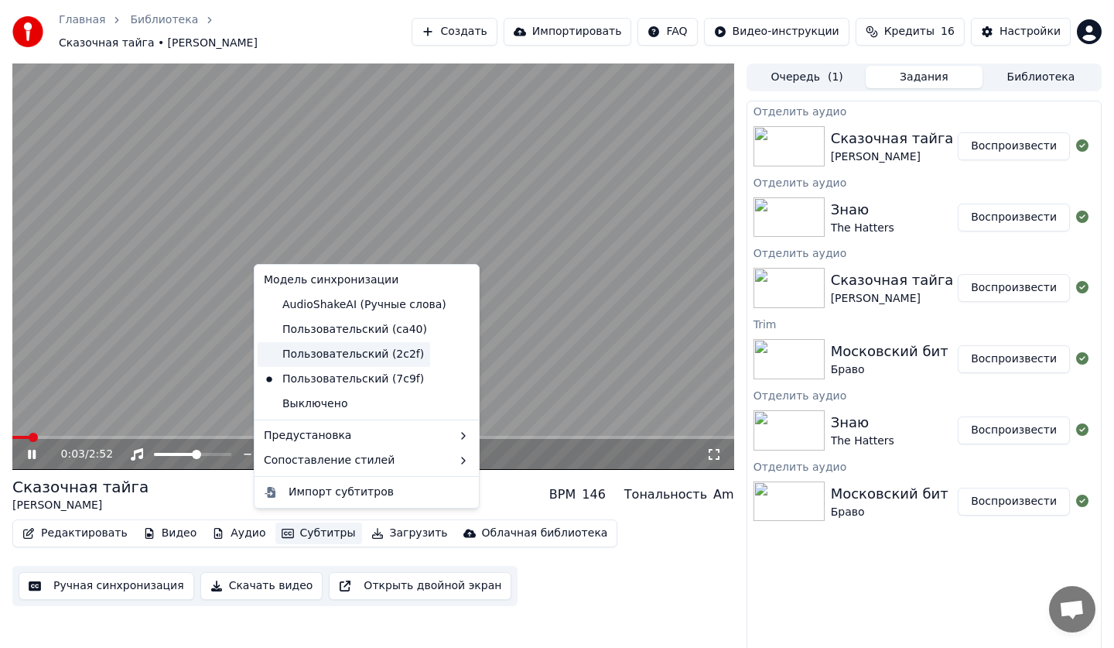
click at [324, 356] on div "Пользовательский (2c2f)" at bounding box center [344, 354] width 173 height 25
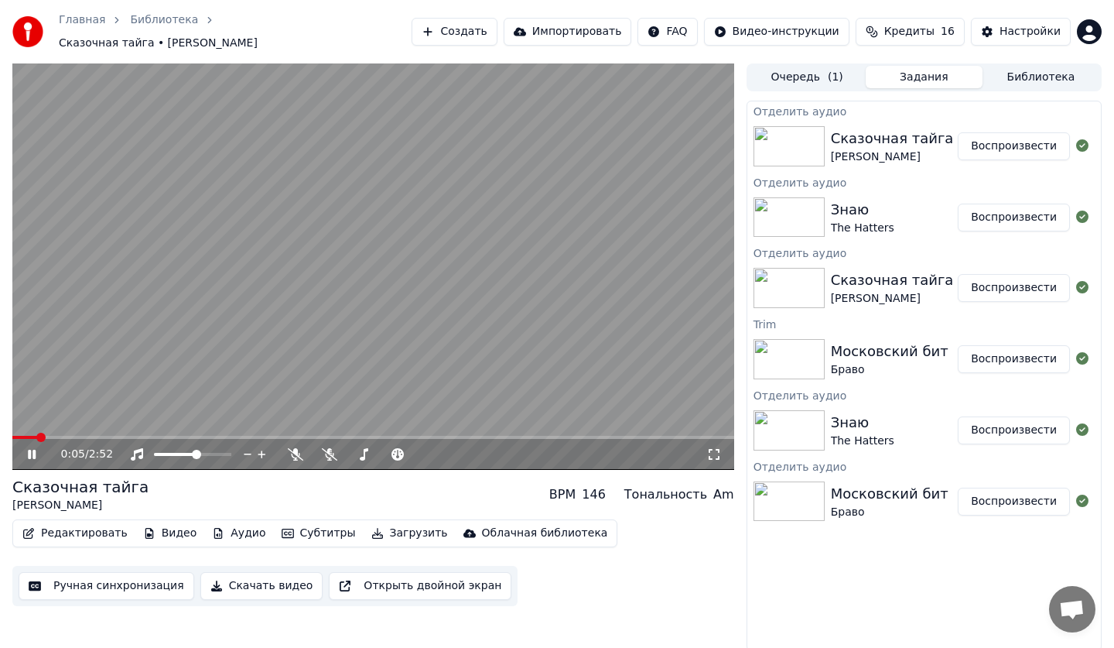
click at [135, 578] on button "Ручная синхронизация" at bounding box center [107, 586] width 176 height 28
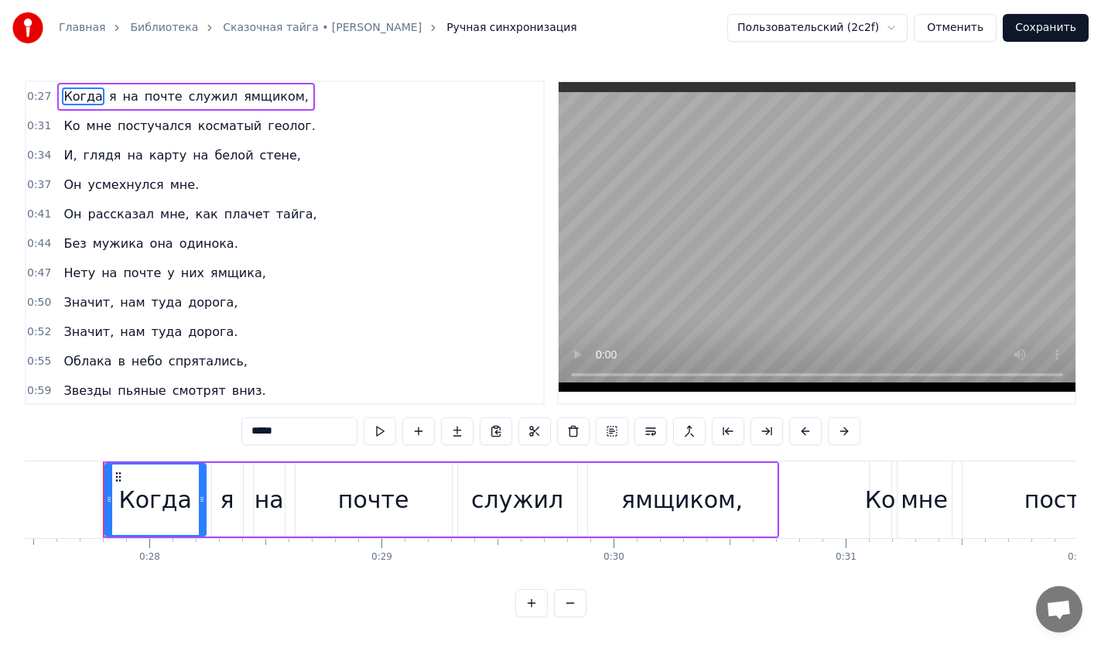
scroll to position [326, 0]
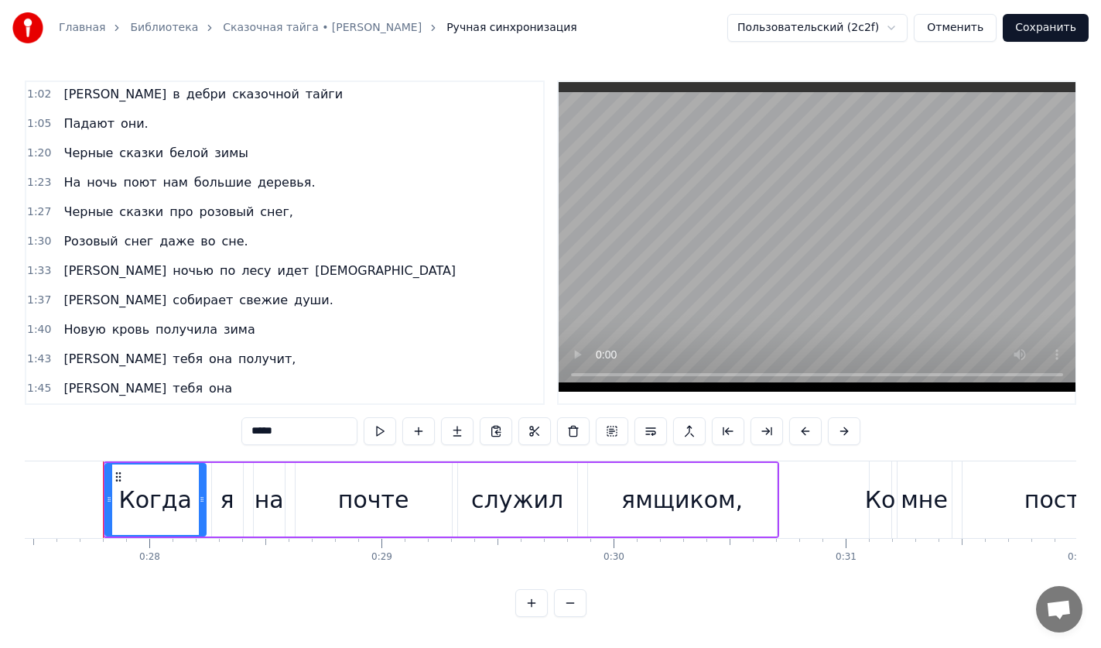
click at [158, 388] on div "1:45 И тебя она" at bounding box center [284, 388] width 517 height 29
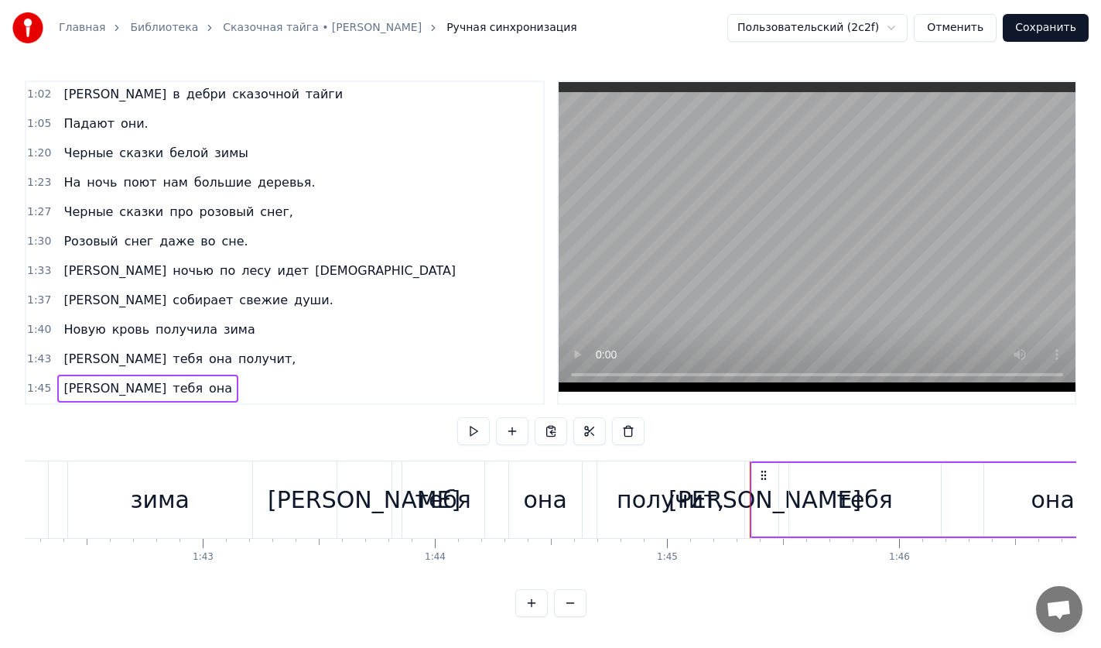
scroll to position [0, 24377]
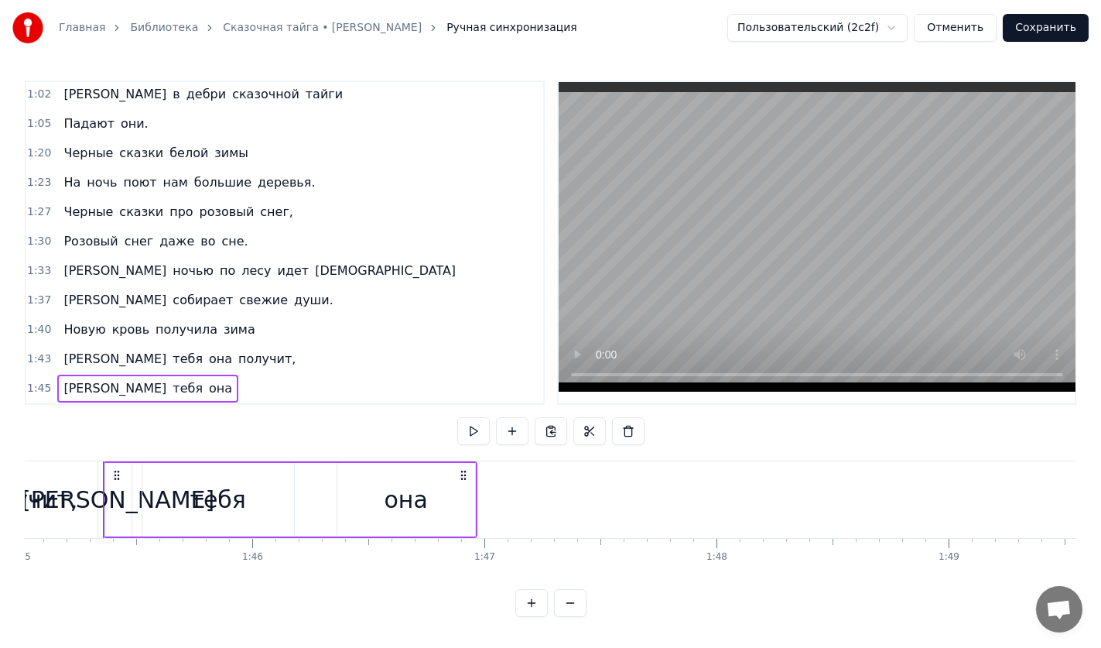
click at [969, 31] on button "Отменить" at bounding box center [955, 28] width 83 height 28
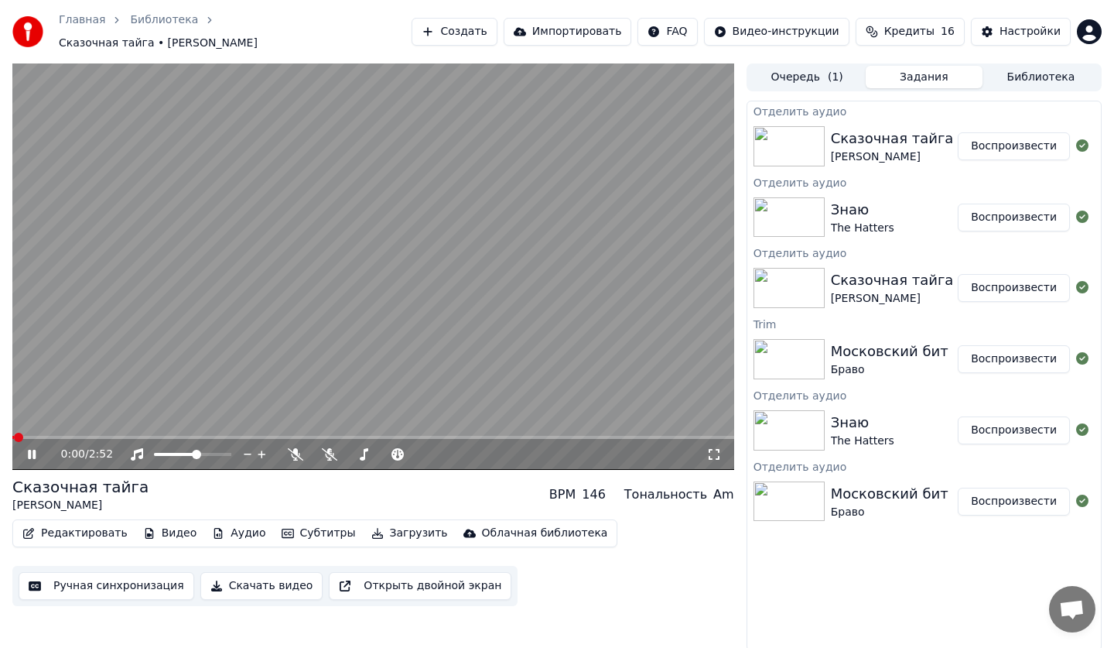
click at [308, 522] on button "Субтитры" at bounding box center [318, 533] width 87 height 22
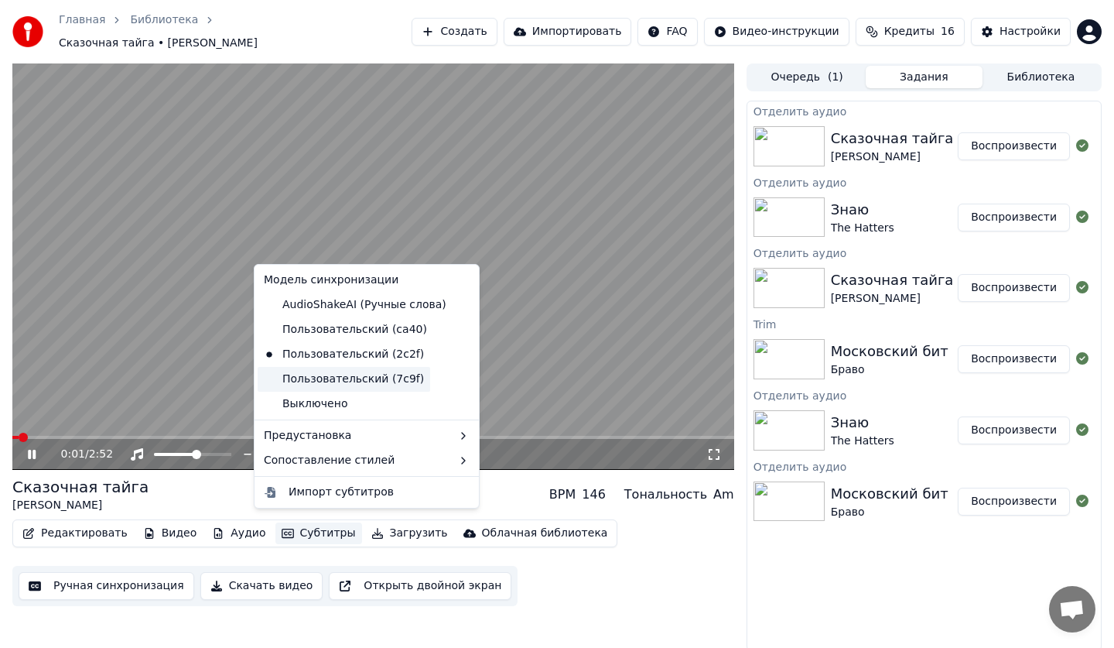
click at [318, 386] on div "Пользовательский (7c9f)" at bounding box center [344, 379] width 173 height 25
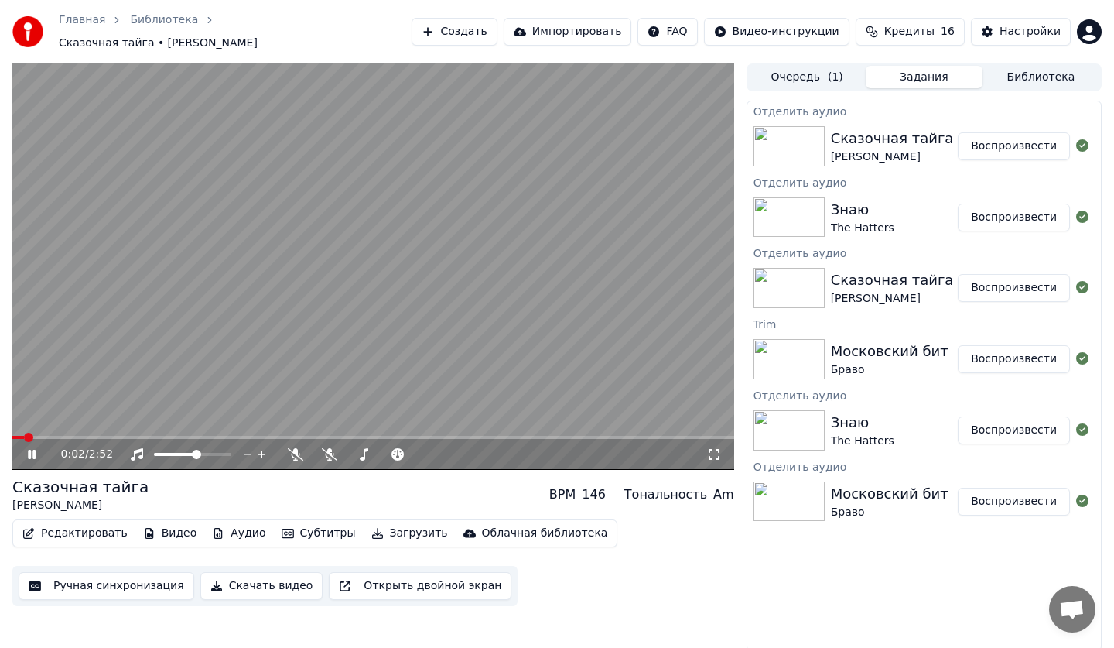
click at [87, 580] on button "Ручная синхронизация" at bounding box center [107, 586] width 176 height 28
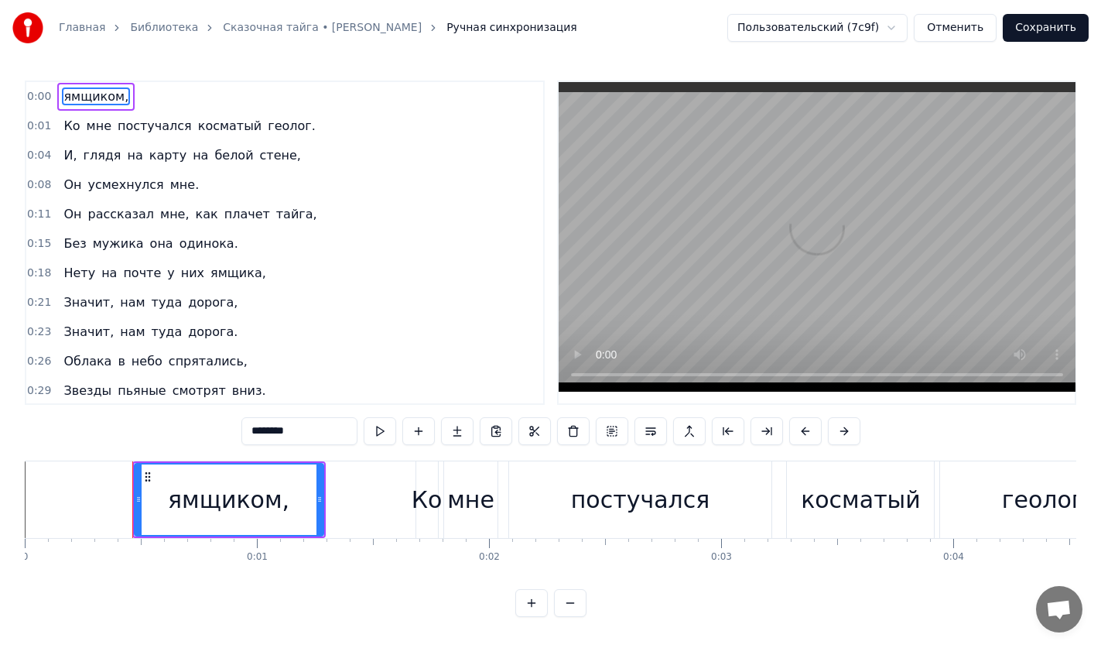
scroll to position [443, 0]
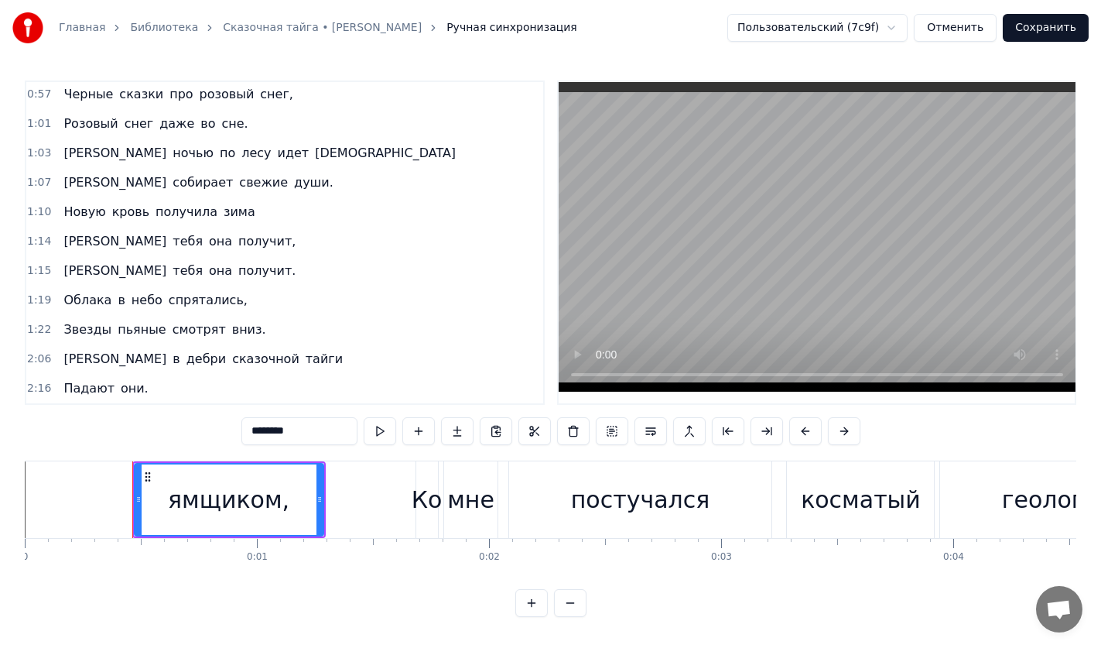
click at [241, 329] on div "1:22 Звезды пьяные смотрят вниз." at bounding box center [284, 329] width 517 height 29
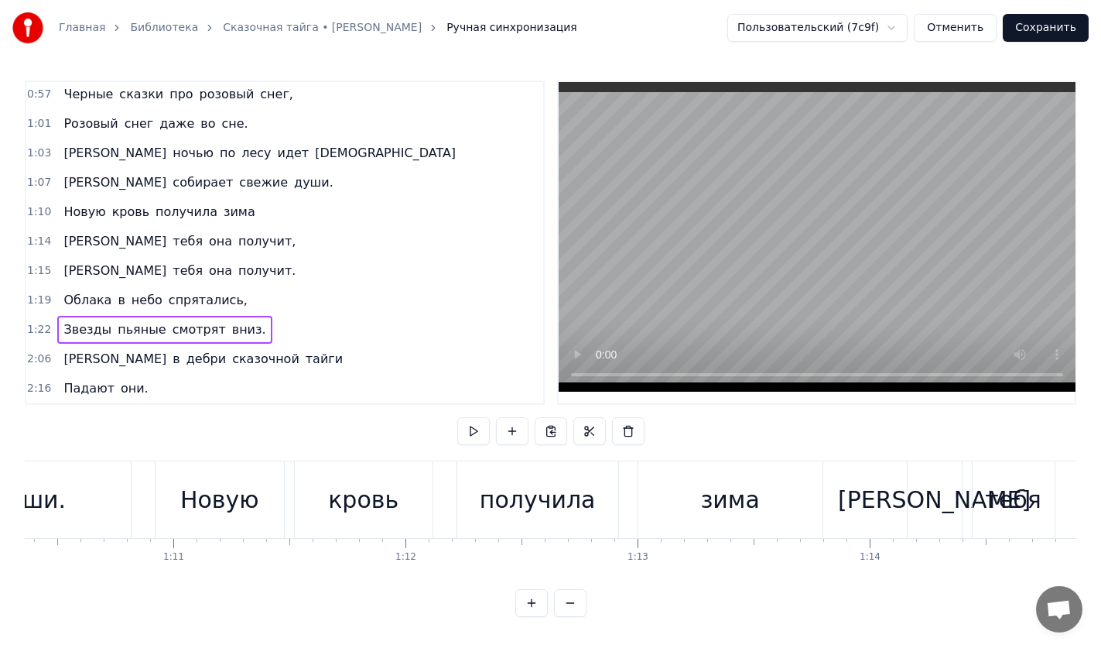
click at [132, 336] on span "пьяные" at bounding box center [141, 329] width 51 height 18
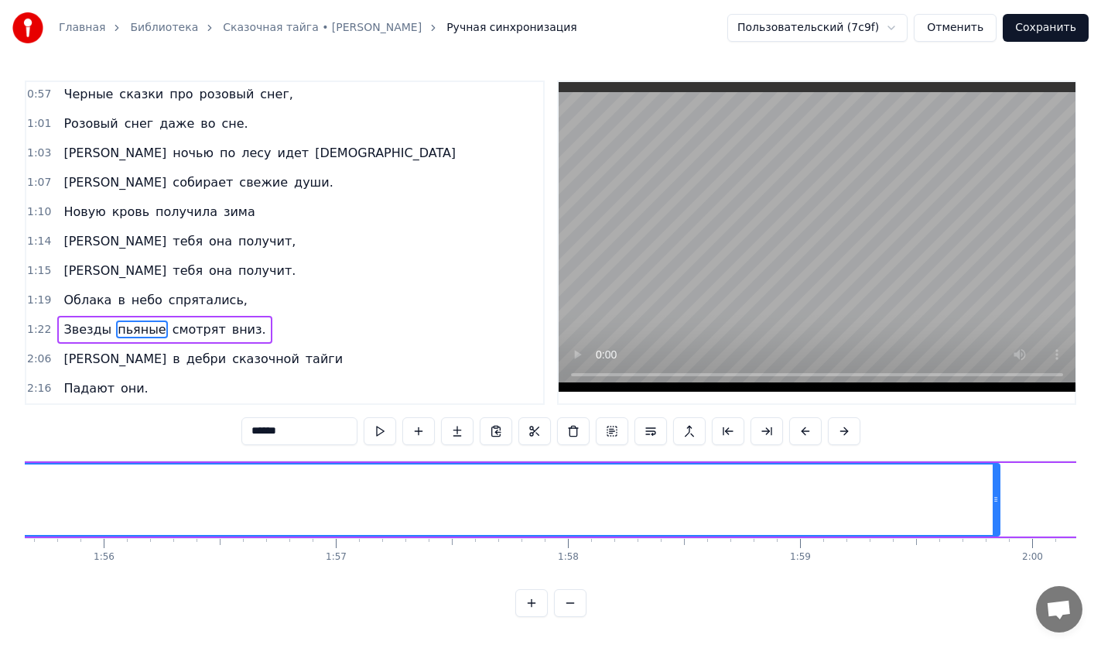
scroll to position [0, 26908]
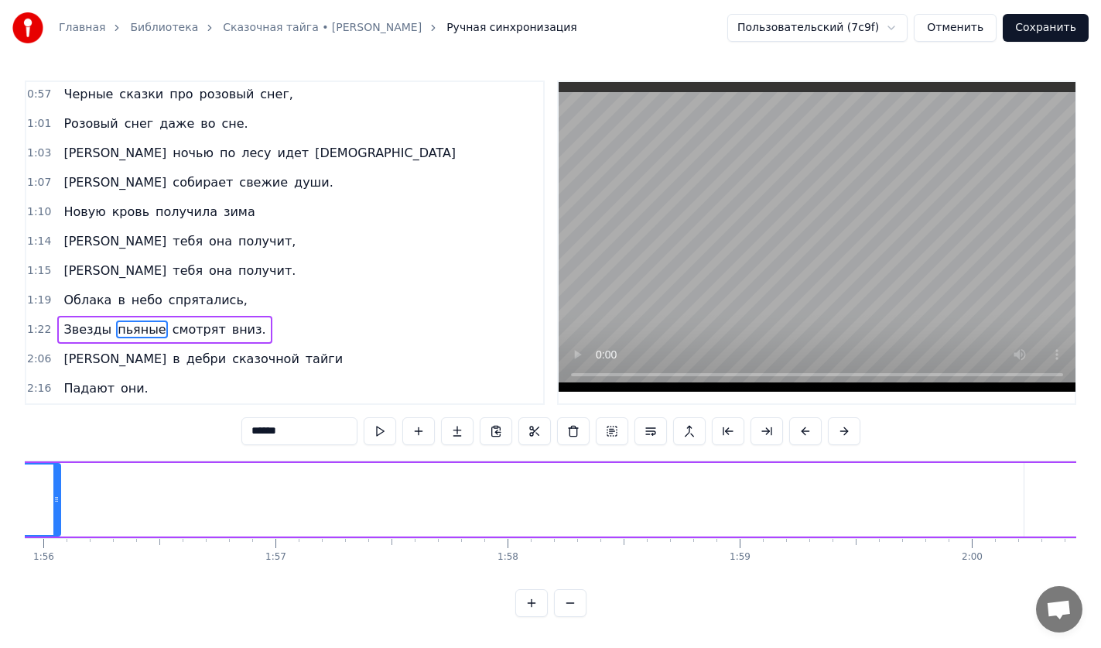
drag, startPoint x: 937, startPoint y: 487, endPoint x: 58, endPoint y: 498, distance: 879.0
click at [58, 498] on icon at bounding box center [56, 499] width 6 height 12
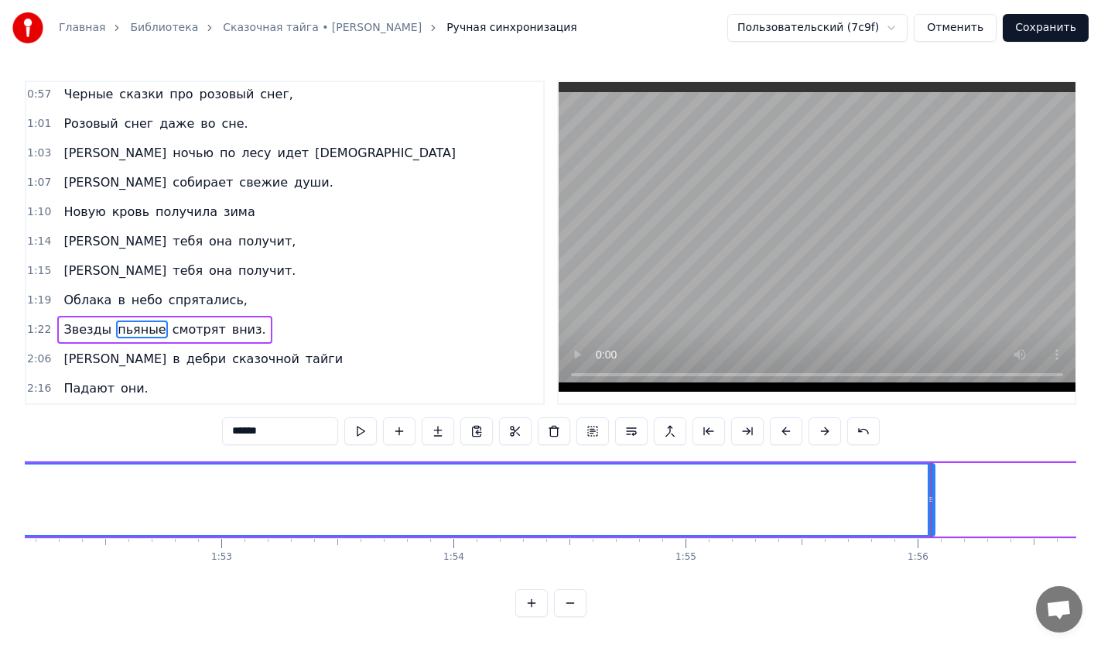
scroll to position [0, 26063]
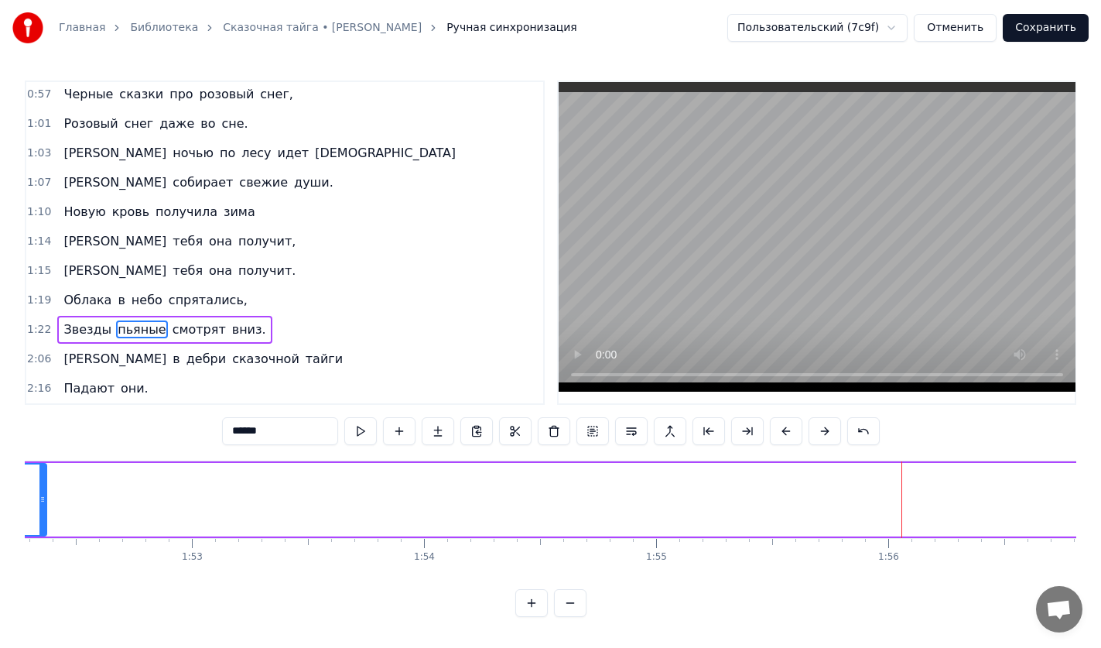
drag, startPoint x: 900, startPoint y: 498, endPoint x: 43, endPoint y: 500, distance: 856.5
click at [40, 500] on div at bounding box center [42, 499] width 6 height 70
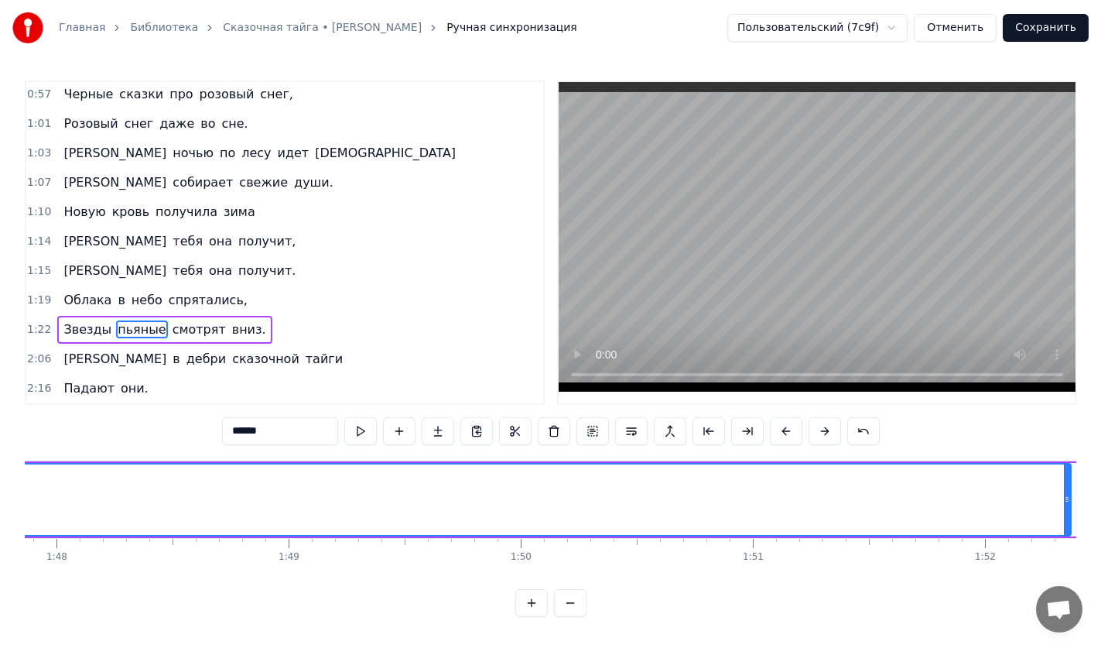
scroll to position [0, 25098]
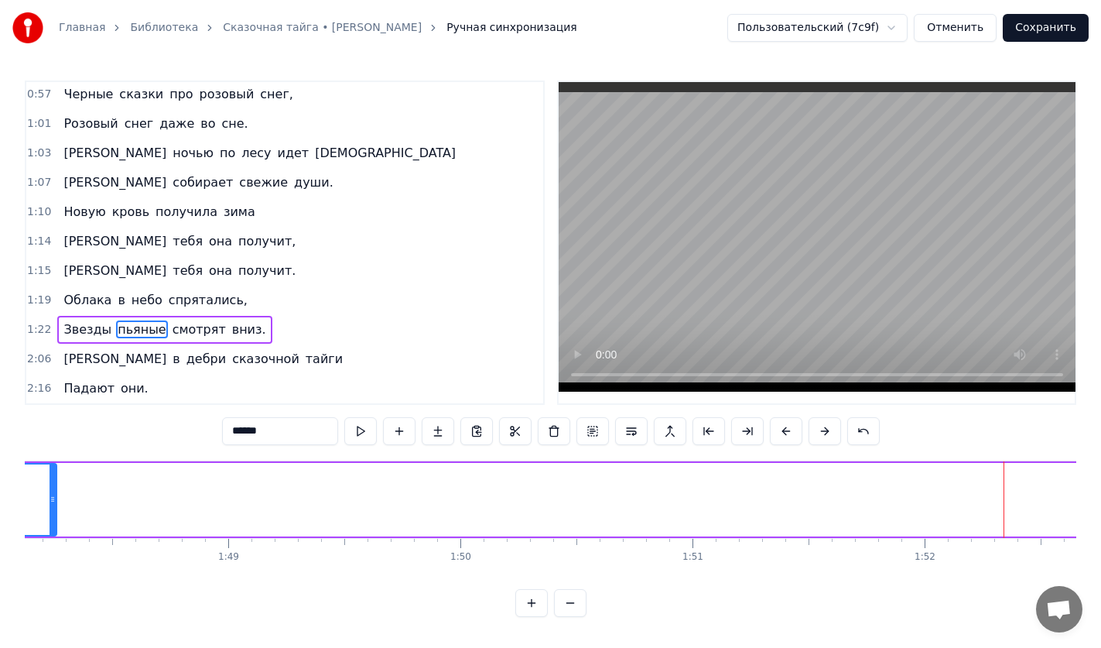
drag, startPoint x: 1010, startPoint y: 481, endPoint x: 48, endPoint y: 492, distance: 961.8
click at [50, 491] on div at bounding box center [53, 499] width 6 height 70
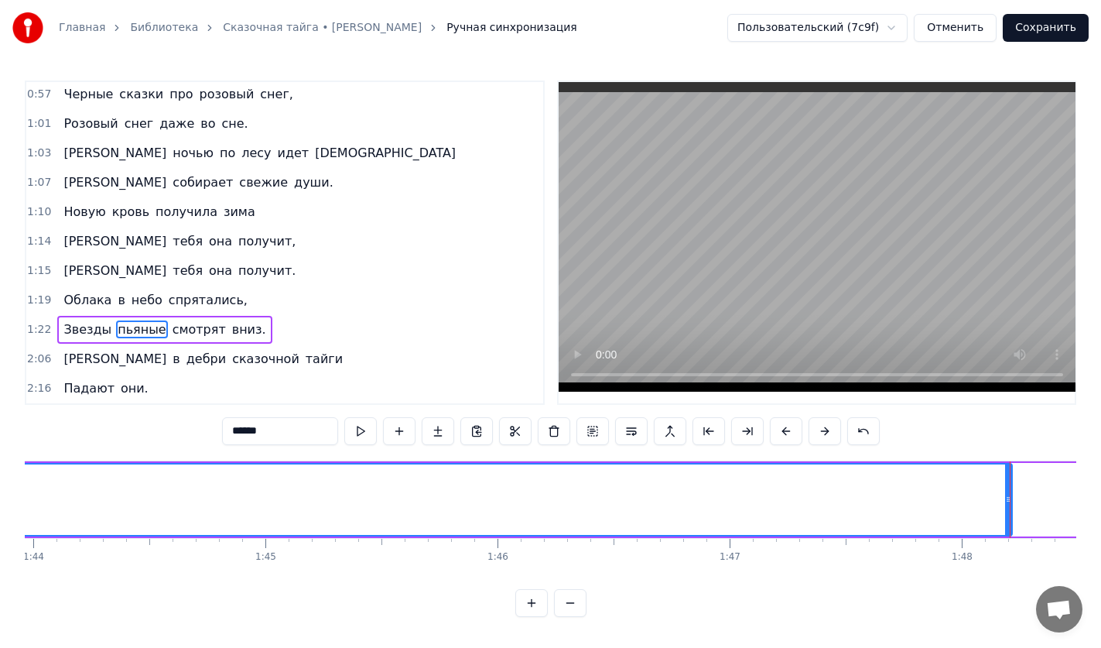
scroll to position [0, 24193]
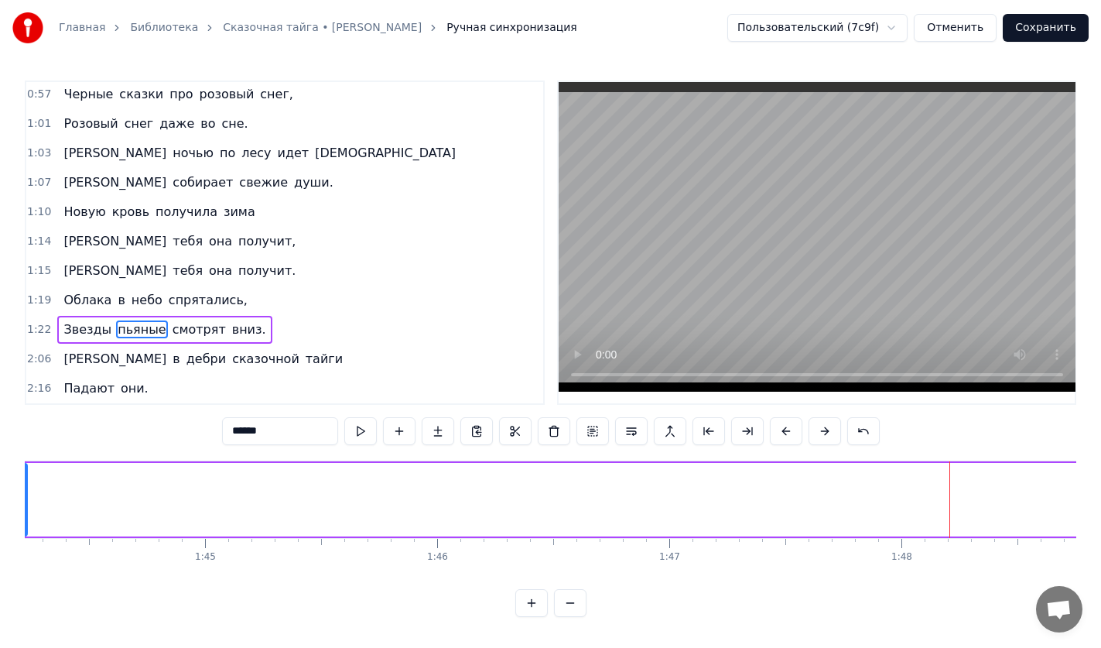
drag, startPoint x: 947, startPoint y: 491, endPoint x: 22, endPoint y: 515, distance: 924.9
click at [22, 515] on div "Главная Библиотека Сказочная [PERSON_NAME] синхронизация Пользовательский (7c9f…" at bounding box center [550, 308] width 1101 height 617
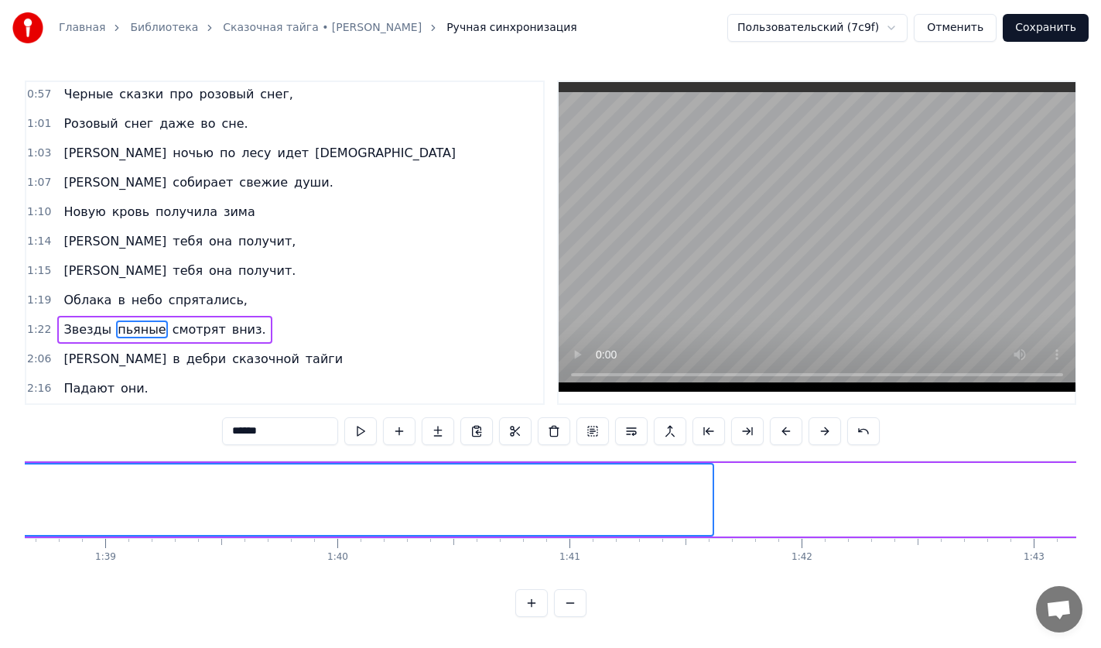
scroll to position [0, 22866]
drag, startPoint x: 680, startPoint y: 493, endPoint x: 136, endPoint y: 525, distance: 544.9
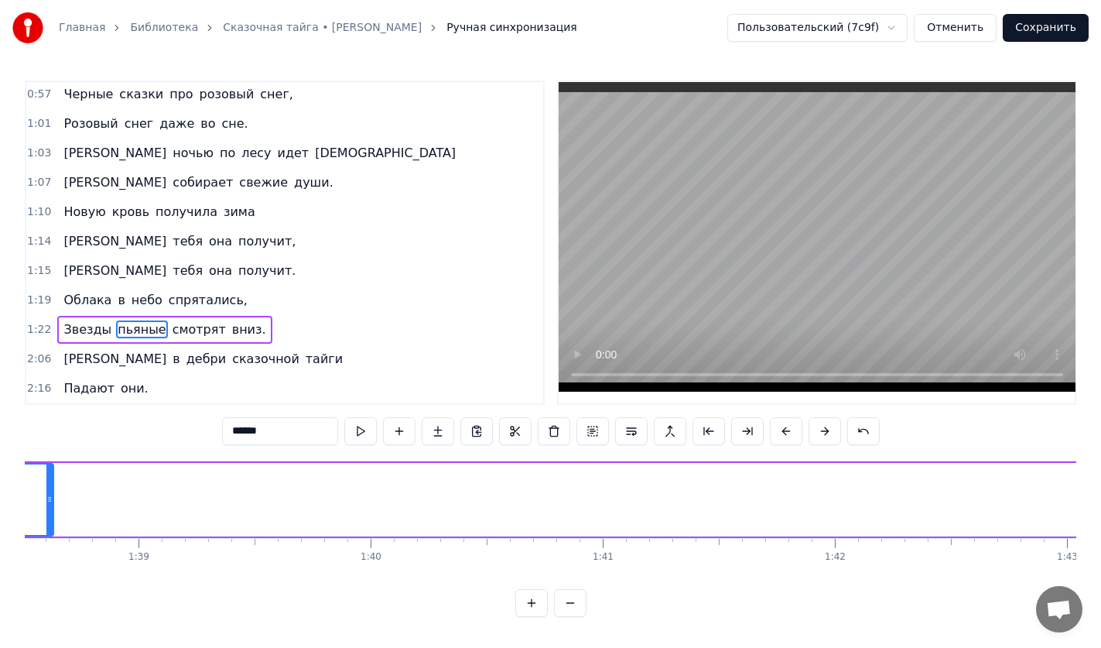
drag, startPoint x: 807, startPoint y: 489, endPoint x: 51, endPoint y: 491, distance: 755.9
click at [51, 493] on icon at bounding box center [49, 499] width 6 height 12
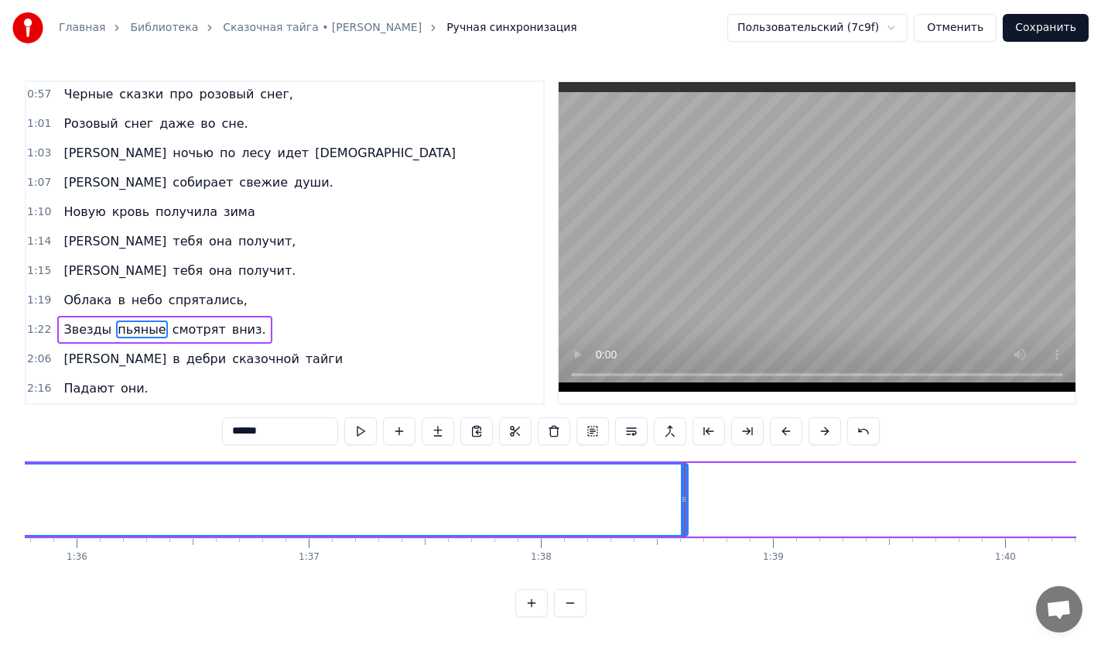
scroll to position [0, 21990]
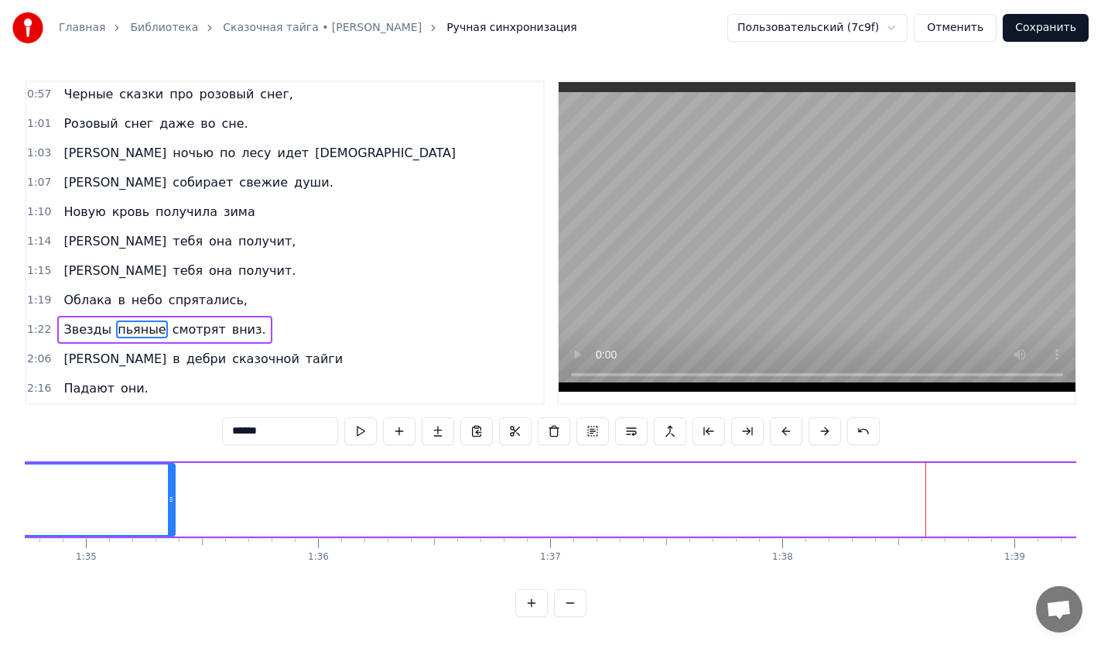
drag, startPoint x: 928, startPoint y: 504, endPoint x: 174, endPoint y: 517, distance: 754.5
click at [174, 517] on div at bounding box center [171, 499] width 6 height 70
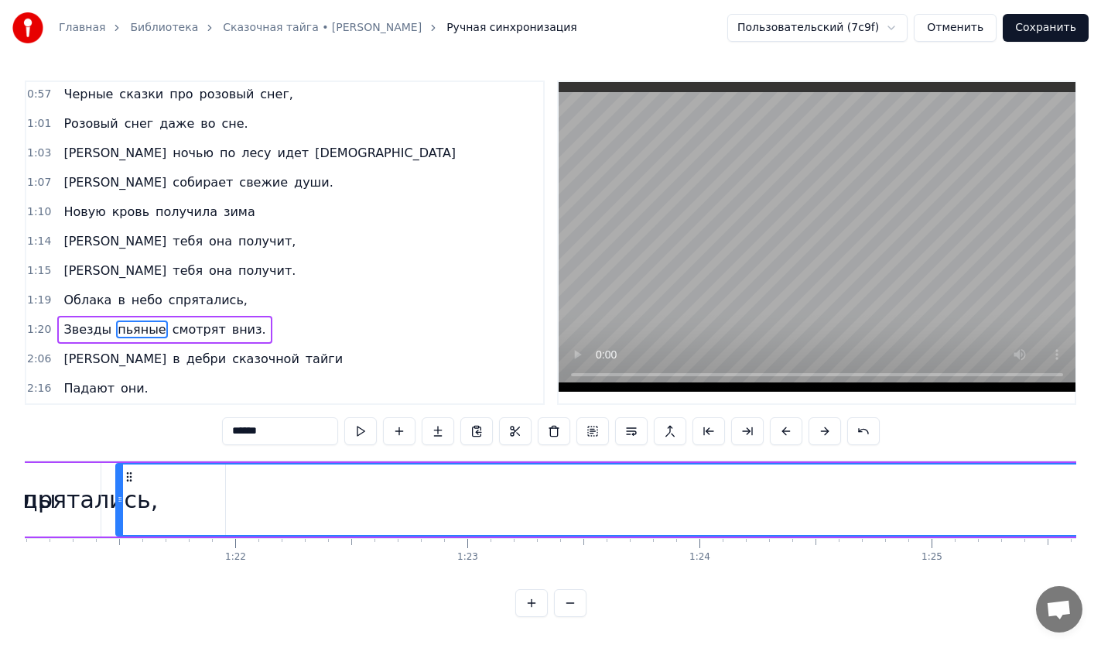
scroll to position [0, 18612]
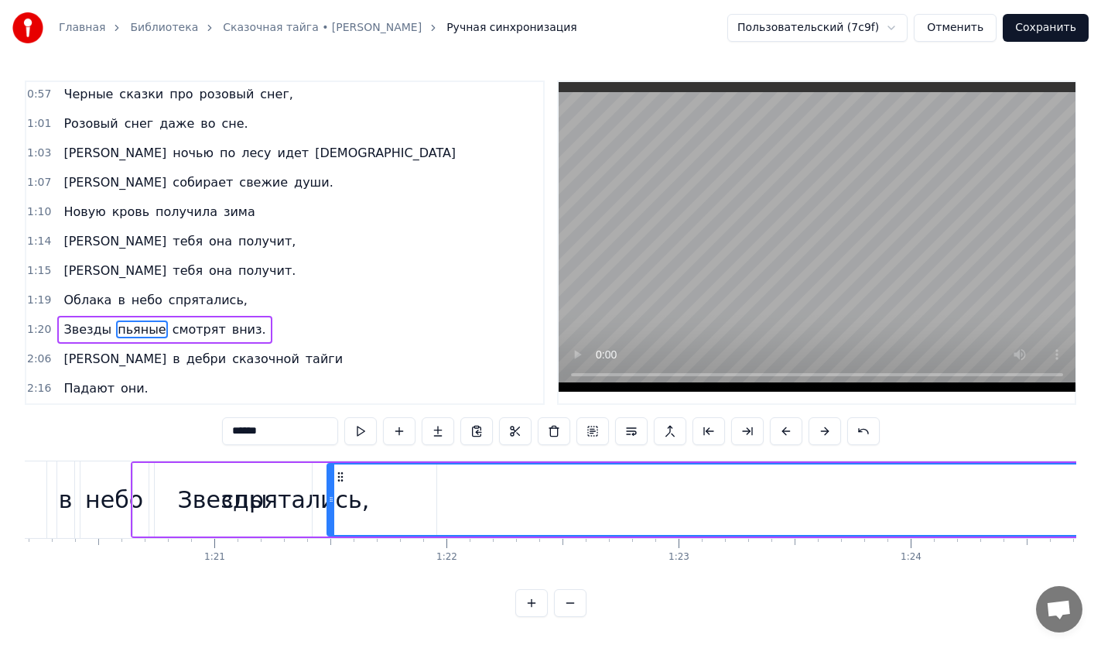
click at [223, 482] on div "Звезды" at bounding box center [223, 499] width 90 height 35
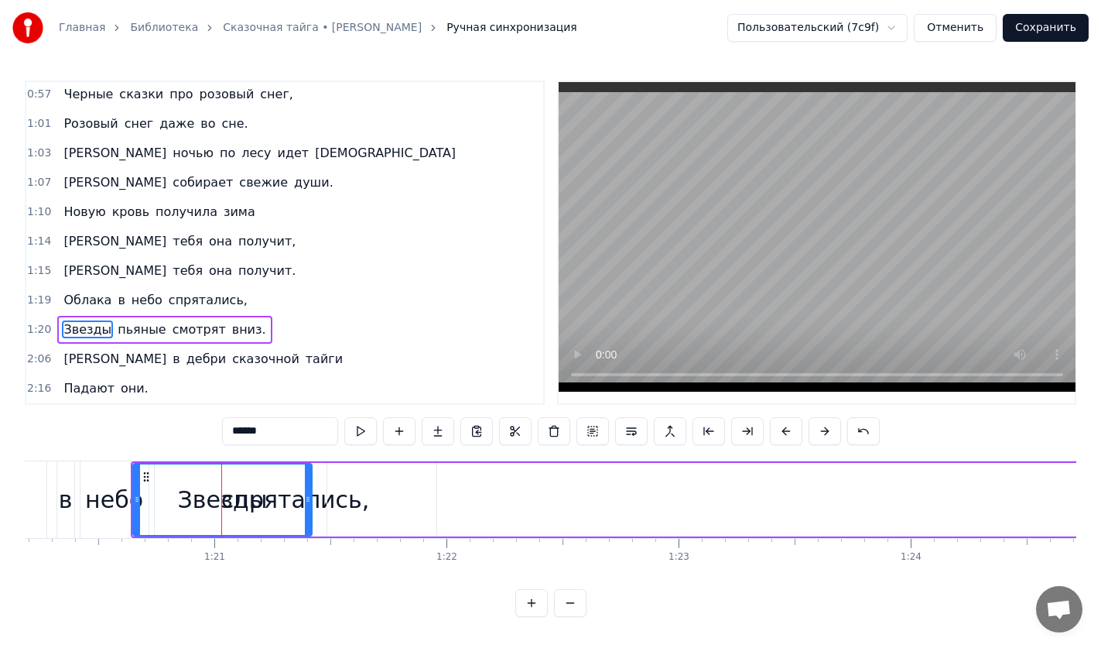
click at [110, 483] on div "небо" at bounding box center [114, 499] width 58 height 35
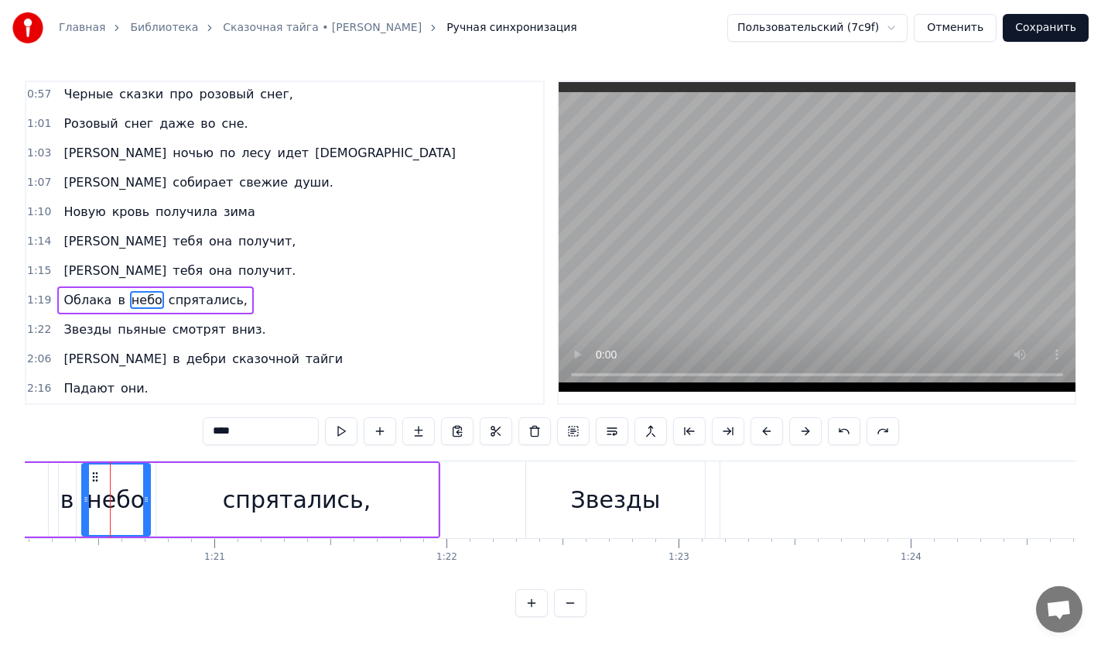
type input "******"
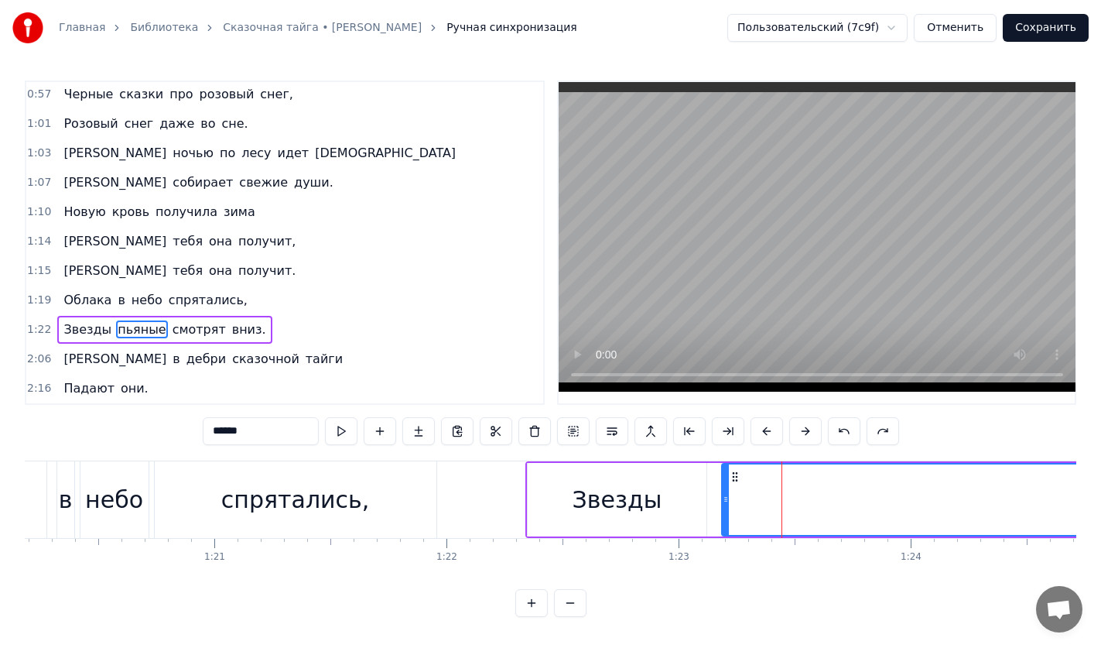
scroll to position [5, 0]
click at [336, 428] on button at bounding box center [341, 431] width 32 height 28
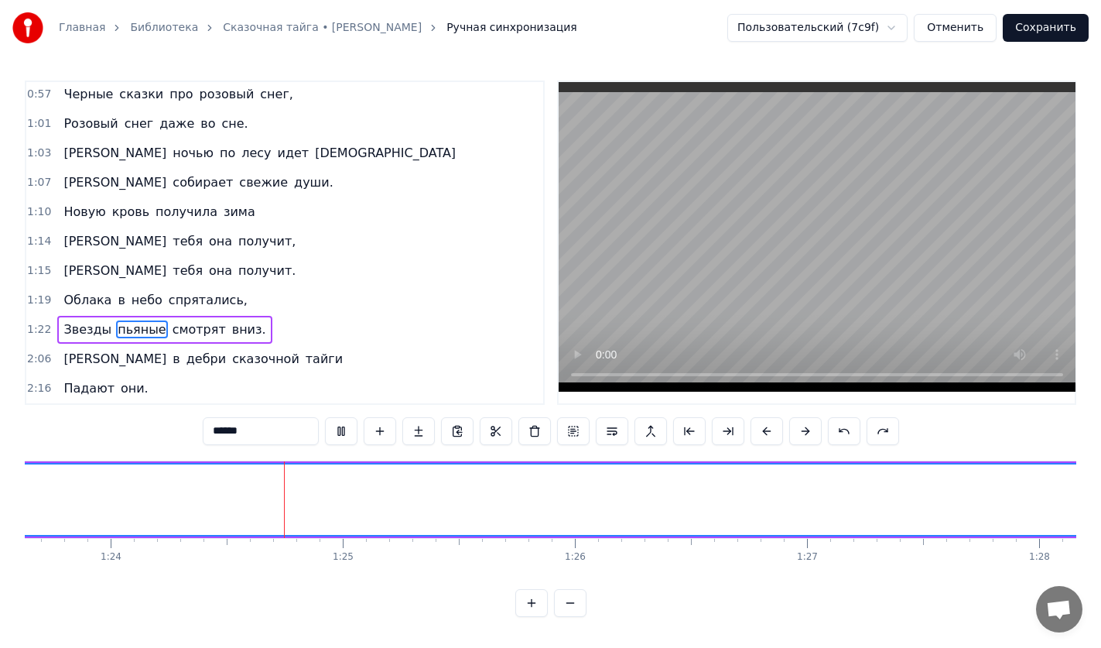
click at [336, 428] on button at bounding box center [341, 431] width 32 height 28
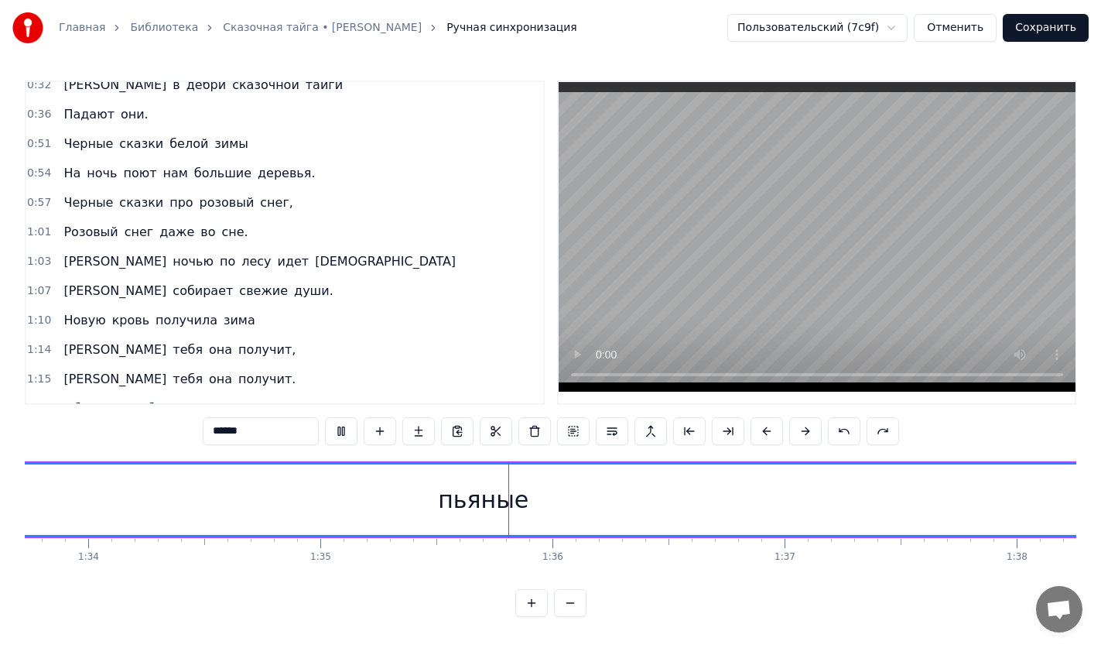
scroll to position [0, 22053]
click at [965, 26] on button "Отменить" at bounding box center [955, 28] width 83 height 28
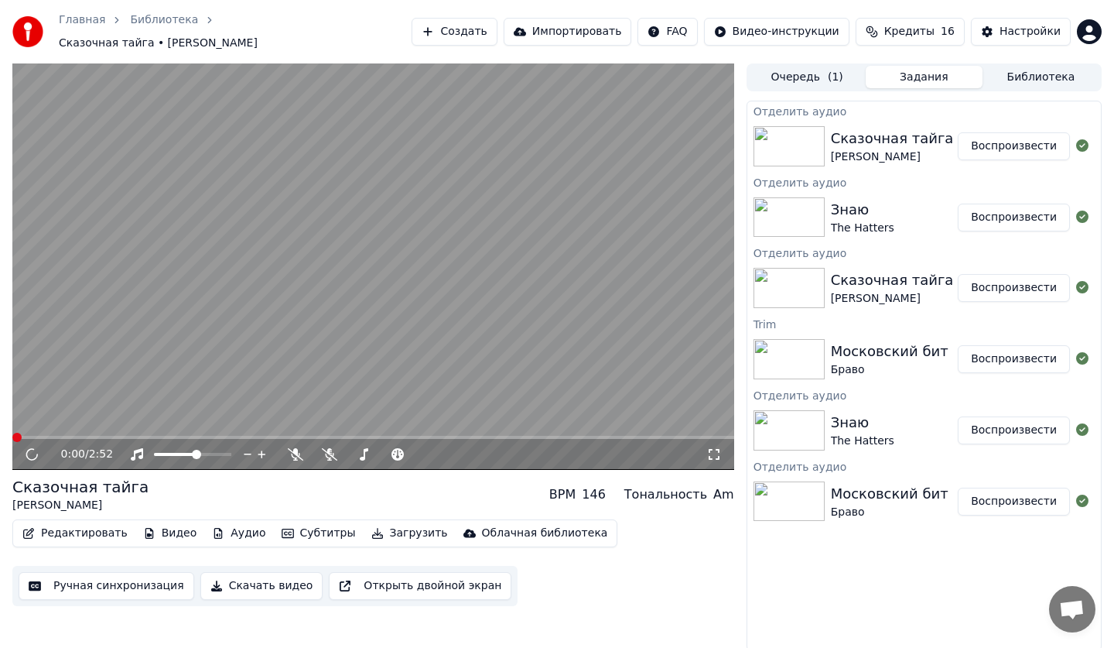
click at [327, 522] on button "Субтитры" at bounding box center [318, 533] width 87 height 22
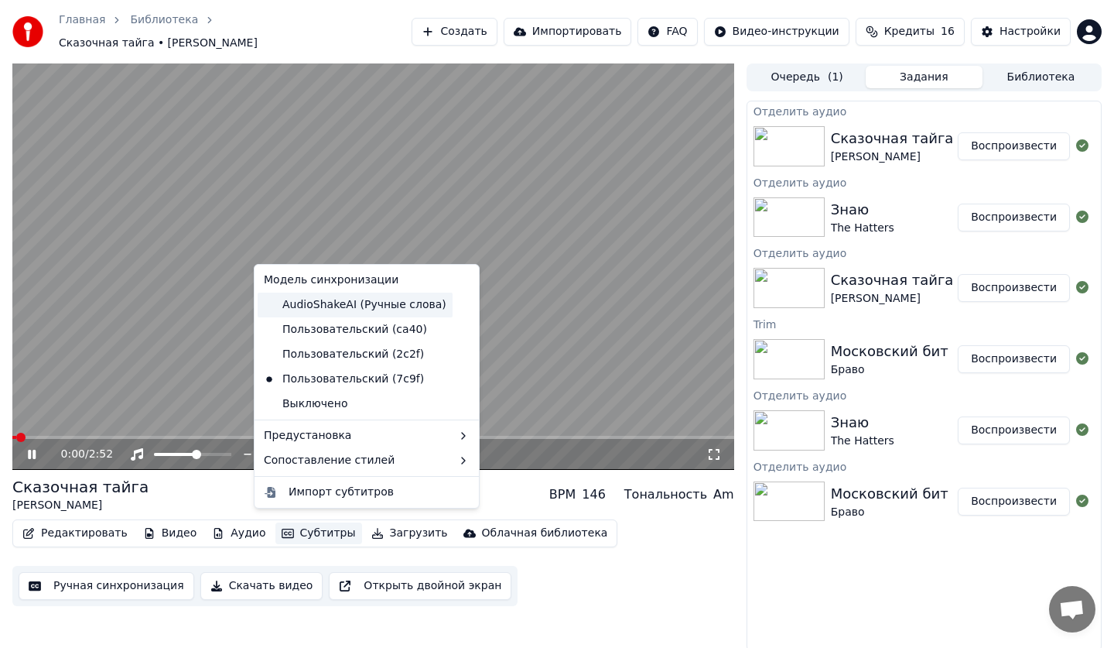
click at [317, 315] on div "AudioShakeAI (Ручные слова)" at bounding box center [355, 304] width 195 height 25
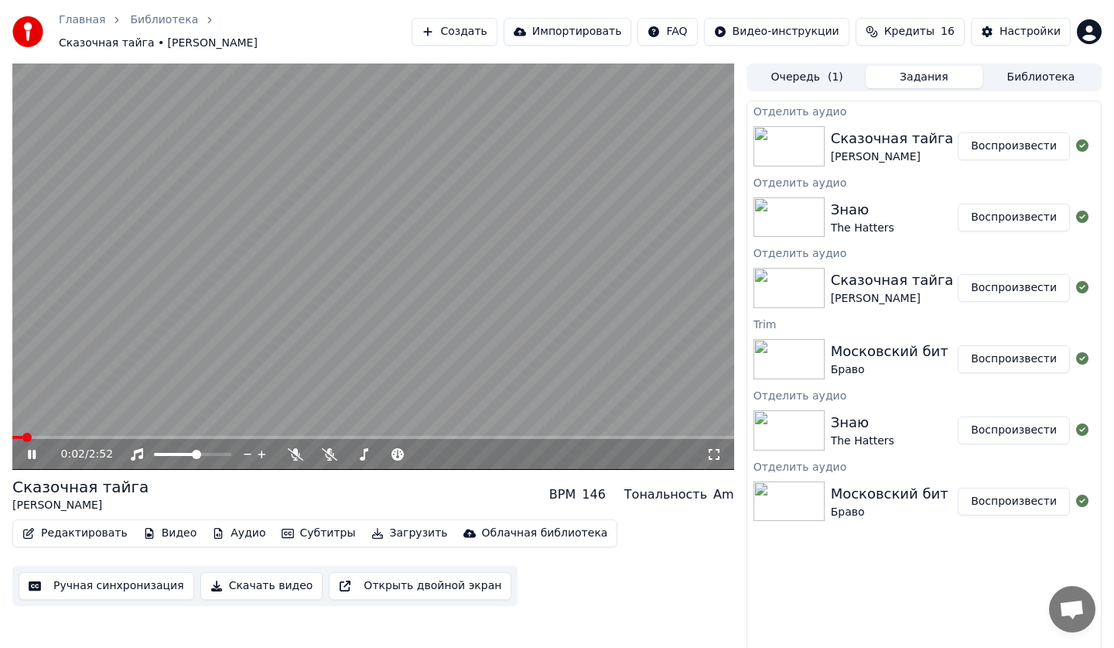
click at [126, 576] on button "Ручная синхронизация" at bounding box center [107, 586] width 176 height 28
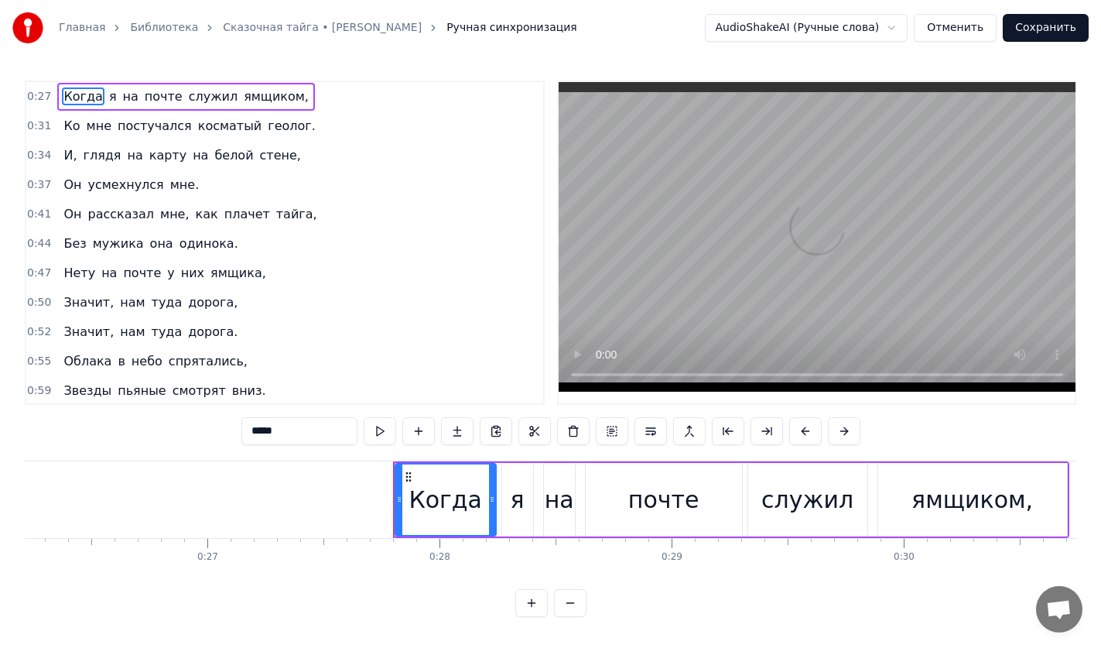
scroll to position [0, 6375]
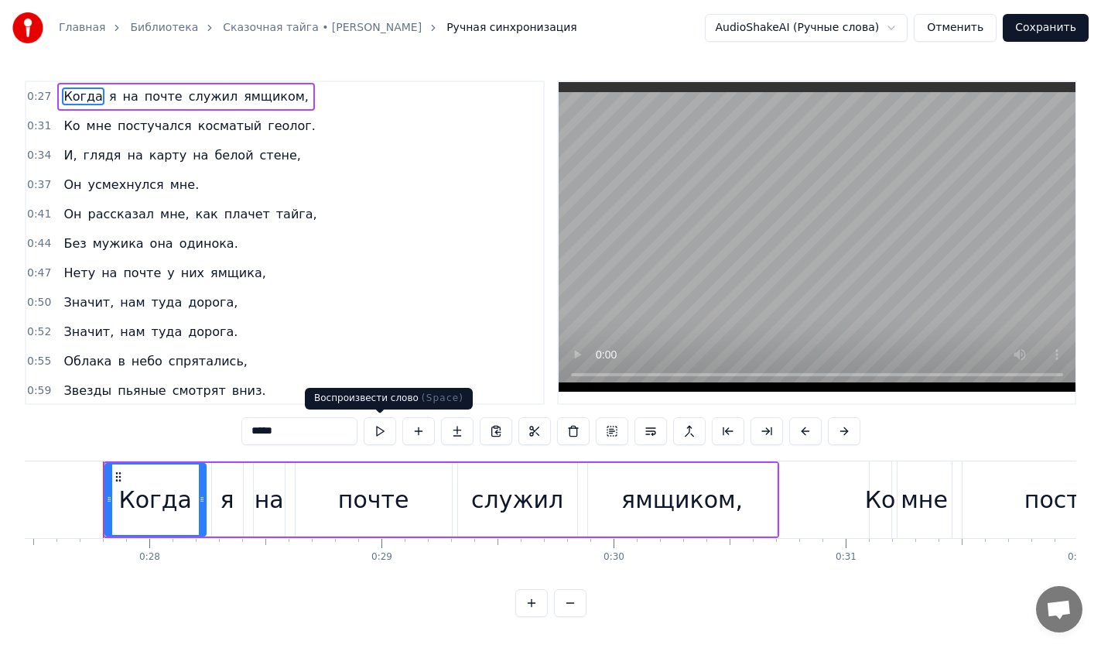
click at [376, 430] on button at bounding box center [380, 431] width 32 height 28
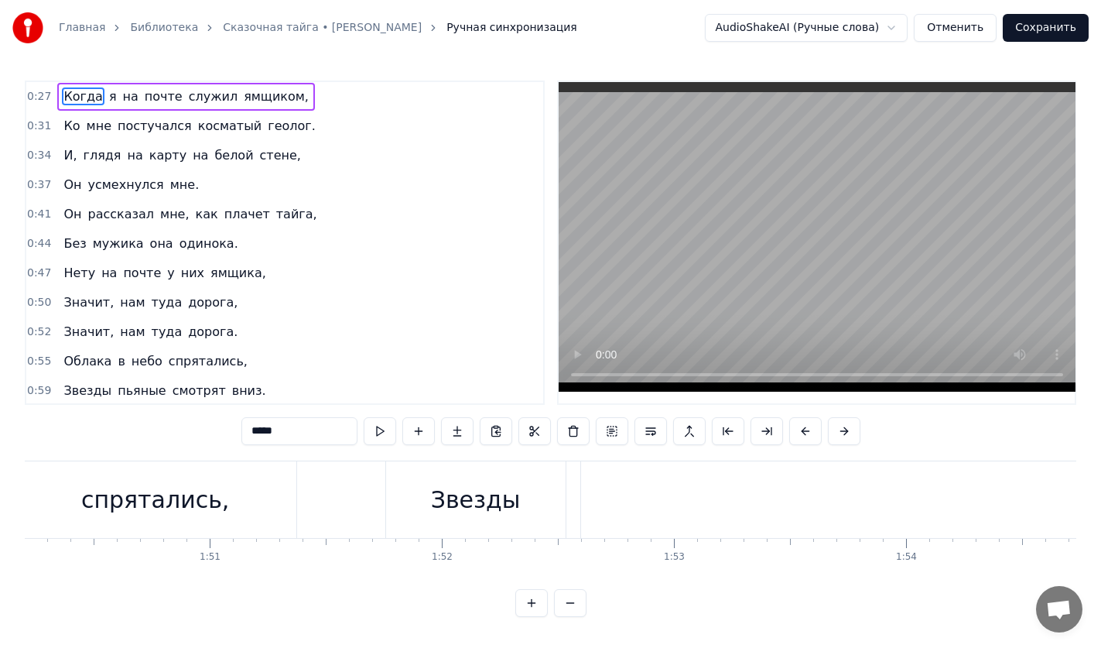
scroll to position [0, 25611]
type input "******"
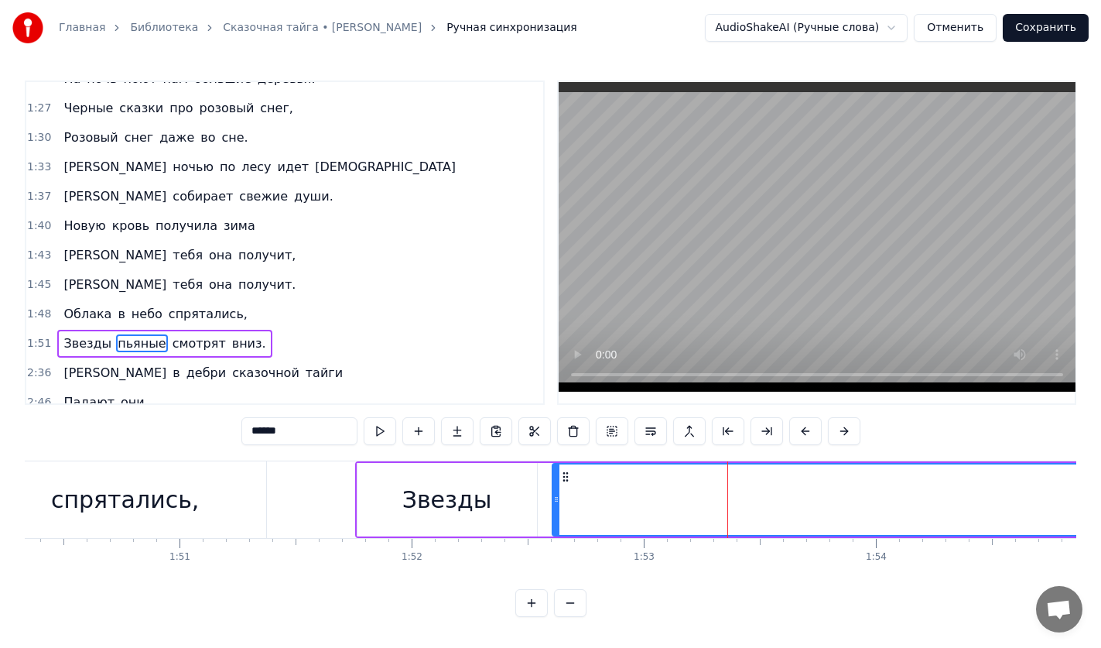
click at [727, 500] on div at bounding box center [727, 499] width 1 height 77
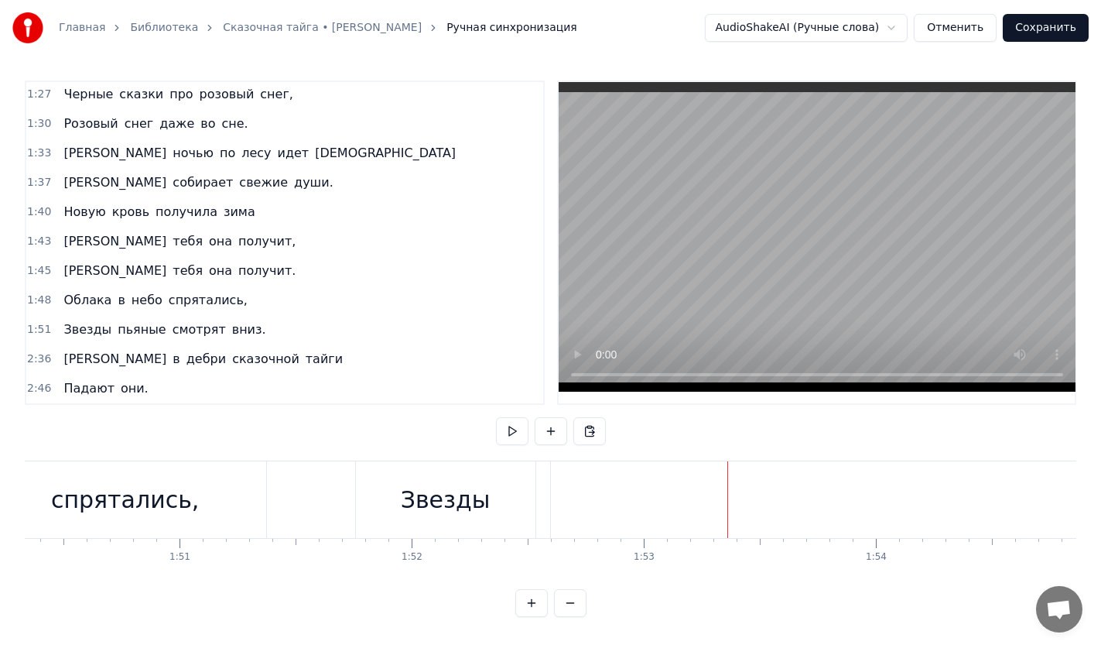
click at [727, 500] on div at bounding box center [727, 499] width 1 height 77
click at [728, 499] on div at bounding box center [727, 499] width 1 height 77
click at [728, 499] on div at bounding box center [728, 499] width 1 height 77
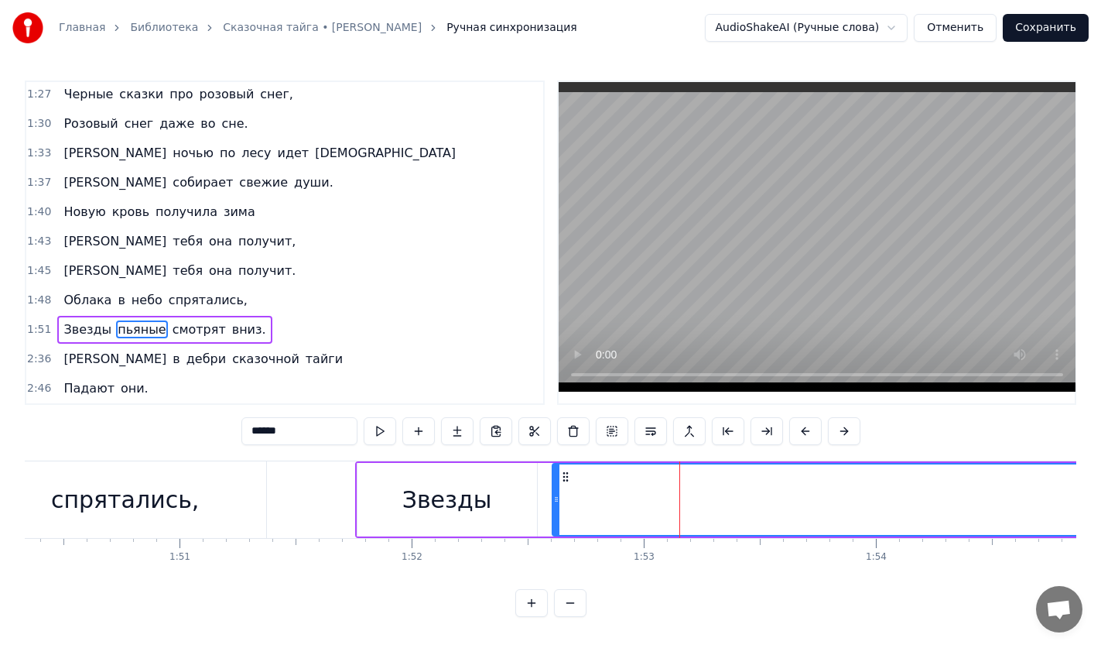
click at [679, 468] on div at bounding box center [679, 499] width 1 height 77
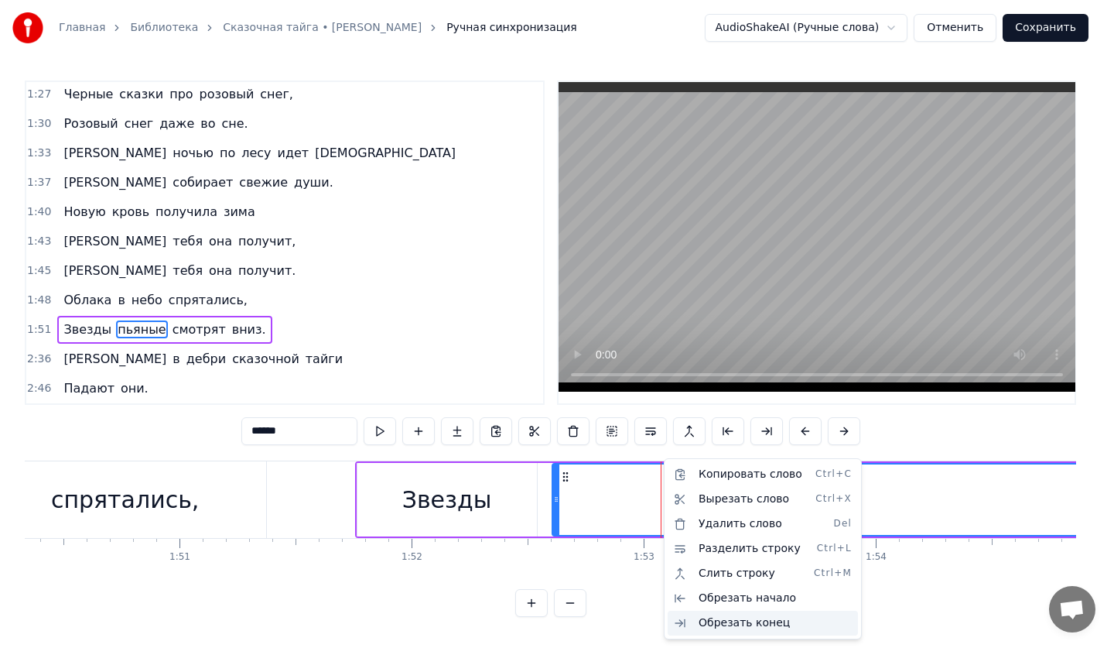
click at [738, 626] on div "Обрезать конец" at bounding box center [763, 622] width 190 height 25
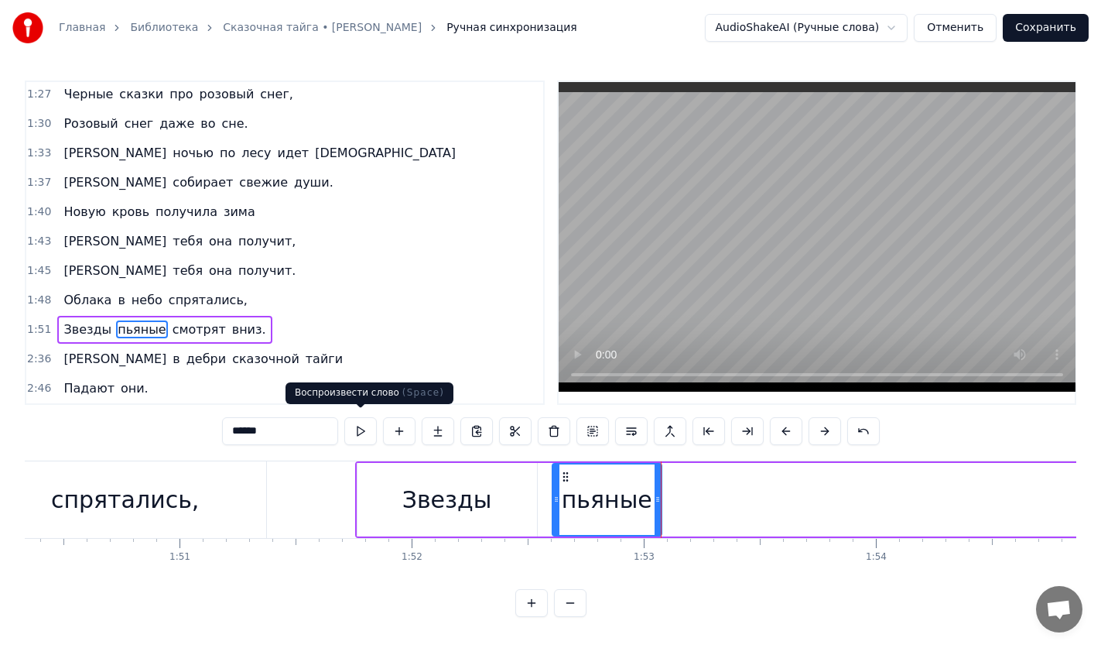
click at [366, 428] on button at bounding box center [360, 431] width 32 height 28
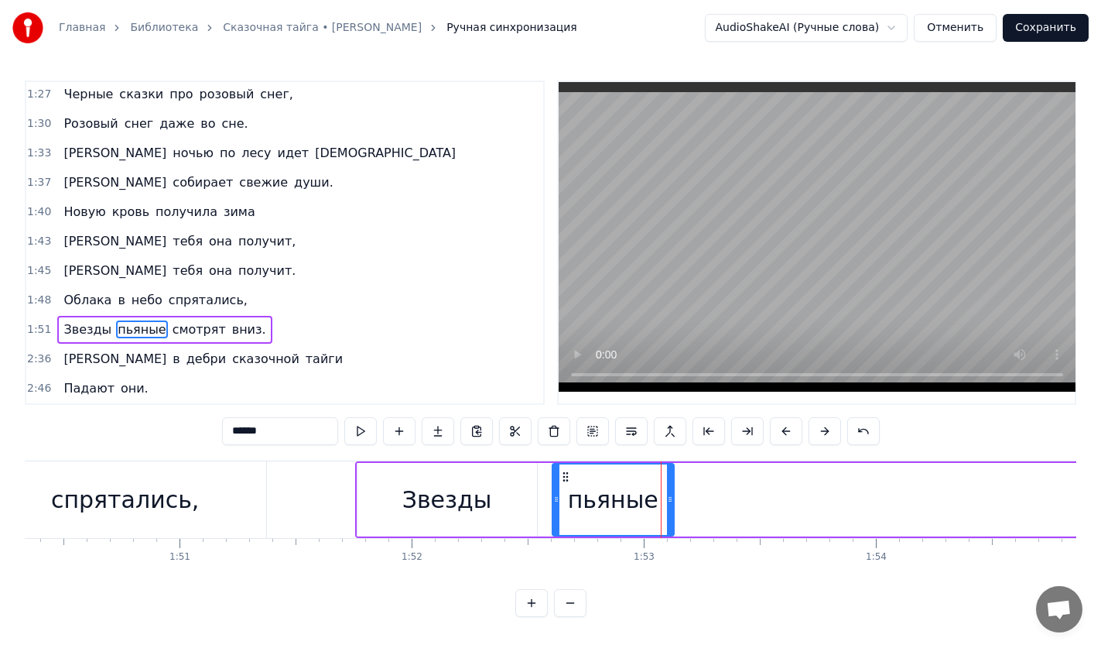
drag, startPoint x: 657, startPoint y: 505, endPoint x: 669, endPoint y: 505, distance: 12.4
click at [669, 505] on div at bounding box center [670, 499] width 6 height 70
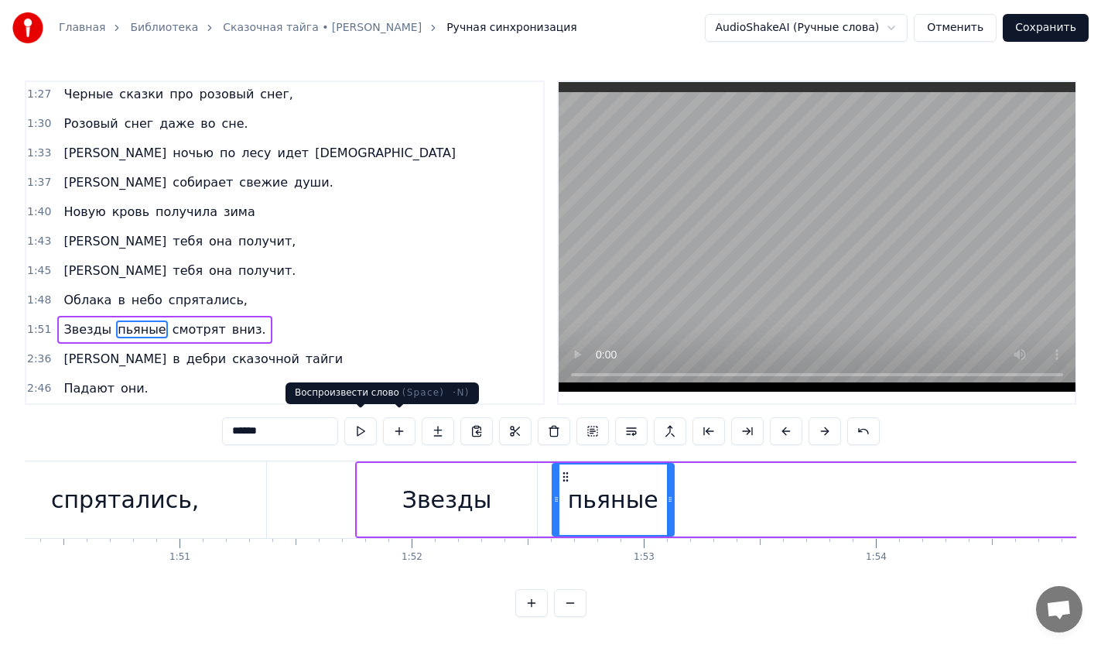
click at [357, 428] on button at bounding box center [360, 431] width 32 height 28
click at [181, 323] on span "смотрят" at bounding box center [199, 329] width 56 height 18
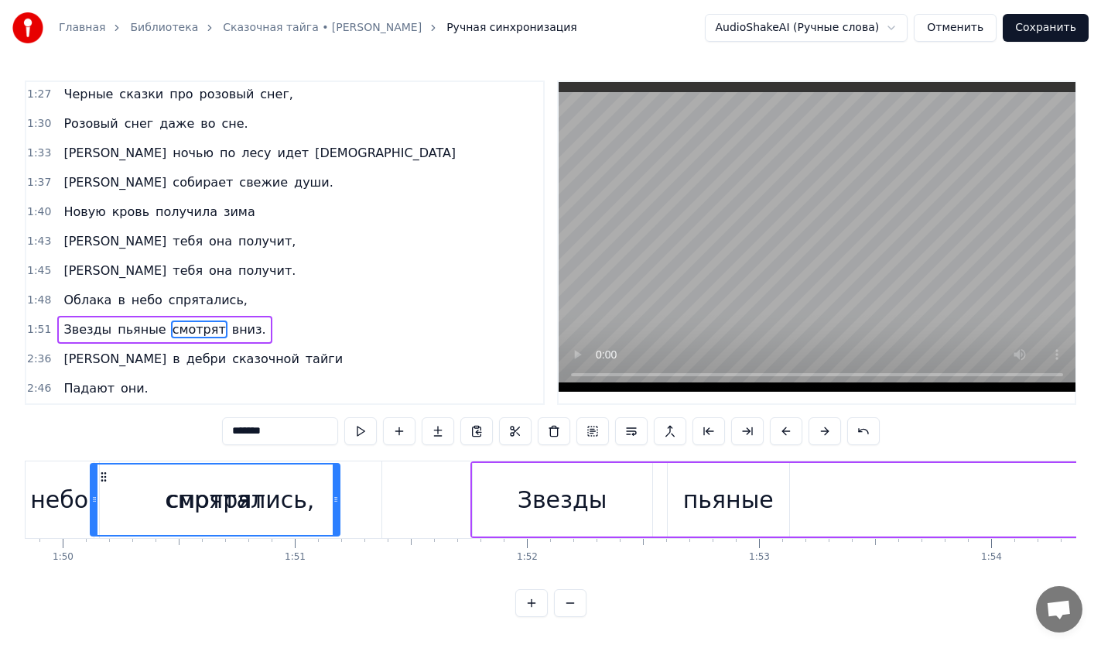
scroll to position [0, 25493]
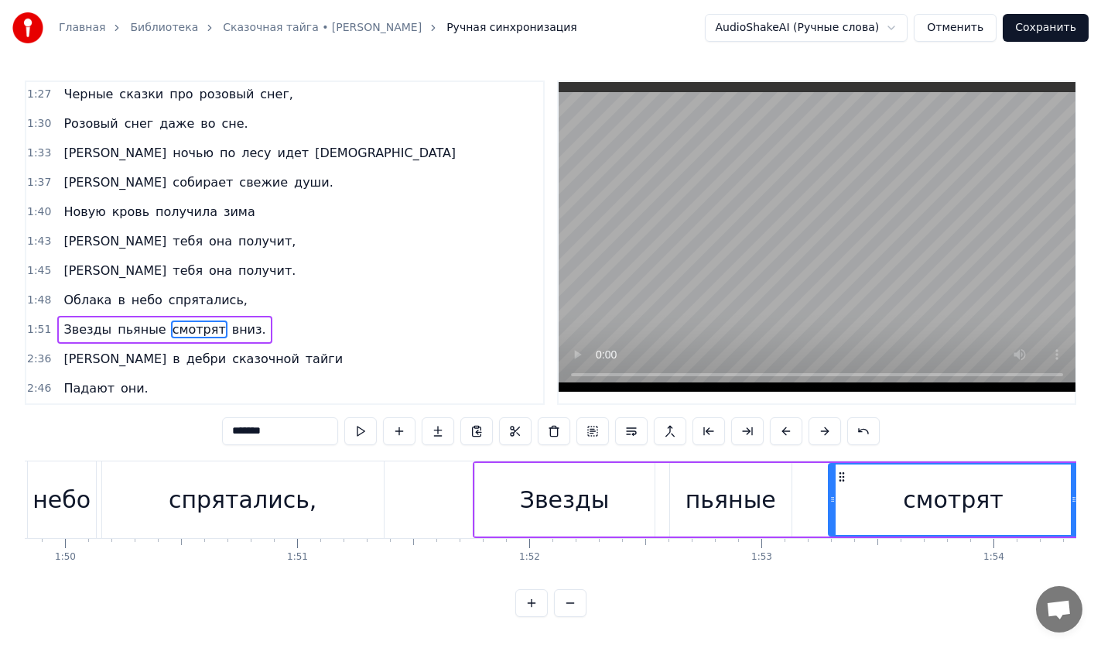
drag, startPoint x: 118, startPoint y: 468, endPoint x: 842, endPoint y: 522, distance: 726.2
click at [842, 522] on div "смотрят" at bounding box center [953, 499] width 248 height 70
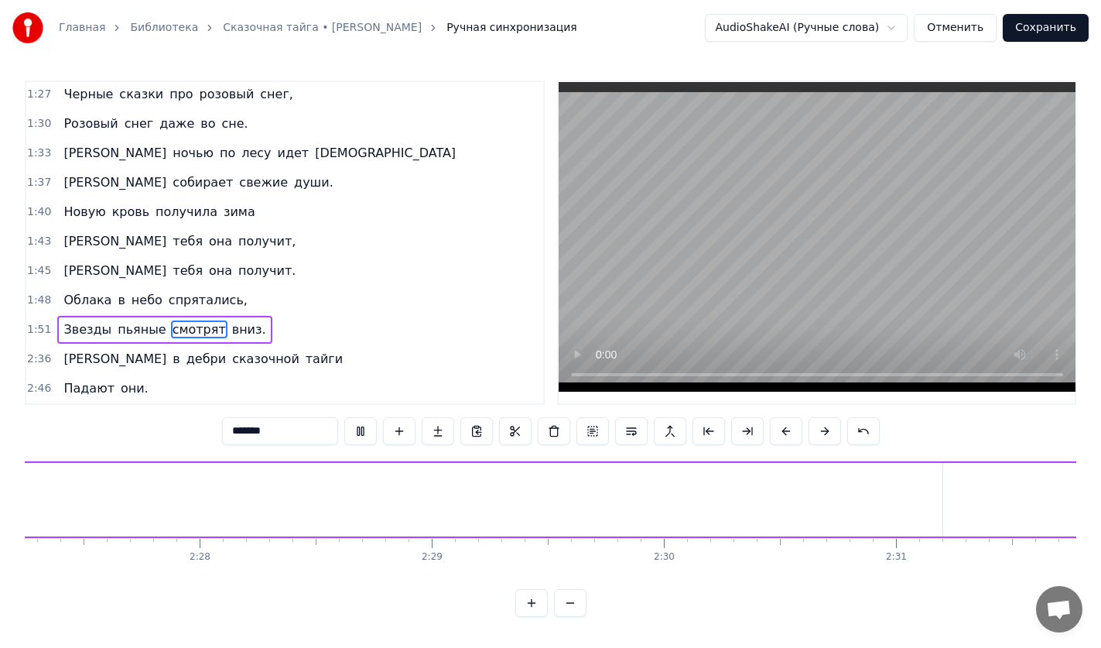
click at [171, 320] on span "смотрят" at bounding box center [199, 329] width 56 height 18
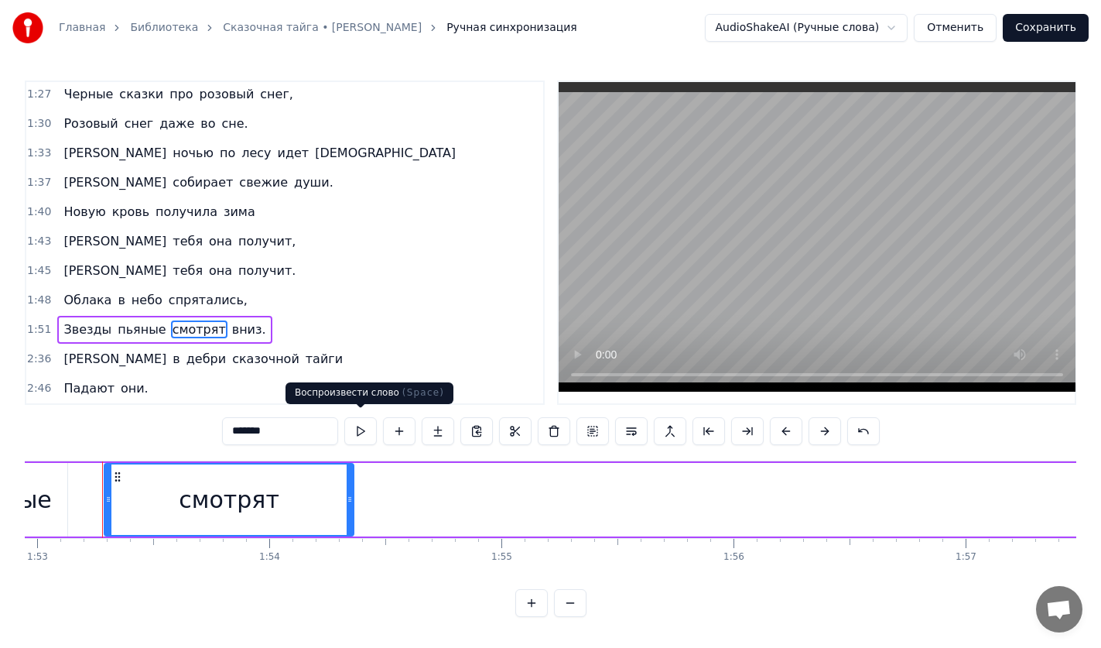
click at [364, 427] on button at bounding box center [360, 431] width 32 height 28
click at [361, 424] on button at bounding box center [360, 431] width 32 height 28
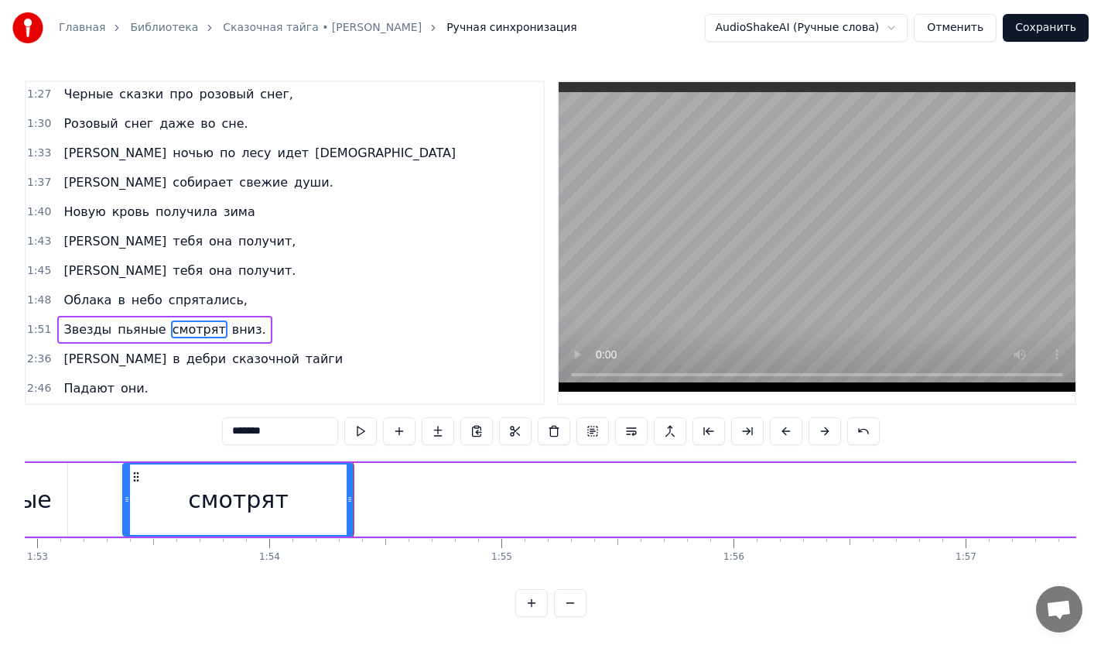
drag, startPoint x: 109, startPoint y: 492, endPoint x: 131, endPoint y: 492, distance: 21.7
click at [128, 497] on circle at bounding box center [128, 497] width 1 height 1
click at [62, 492] on div "пьяные" at bounding box center [6, 500] width 121 height 74
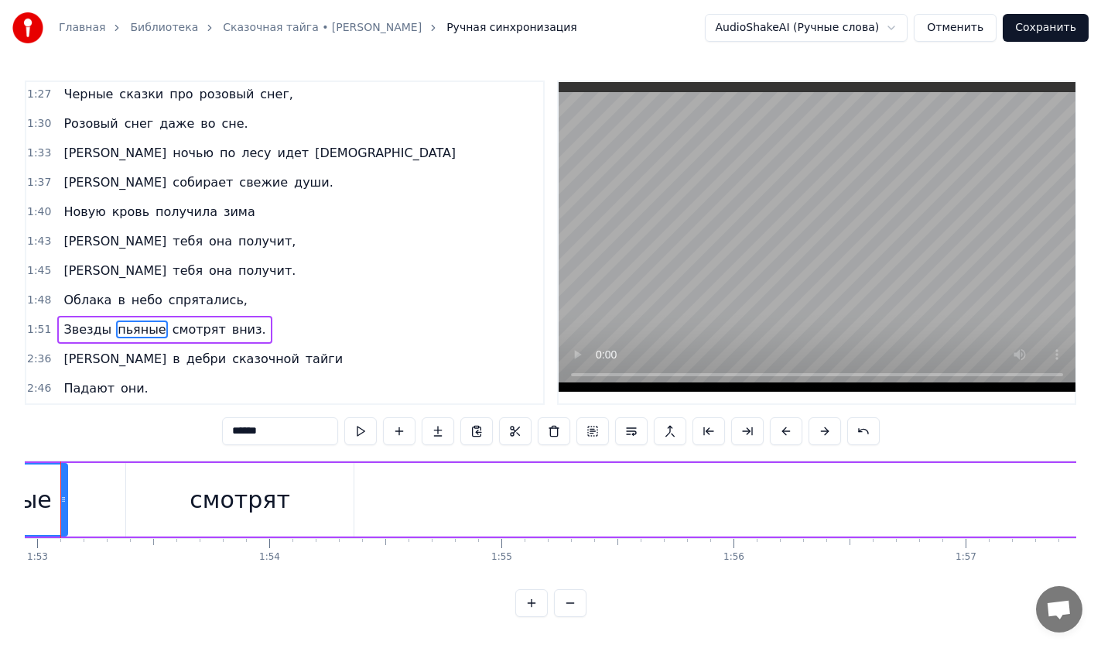
scroll to position [0, 26176]
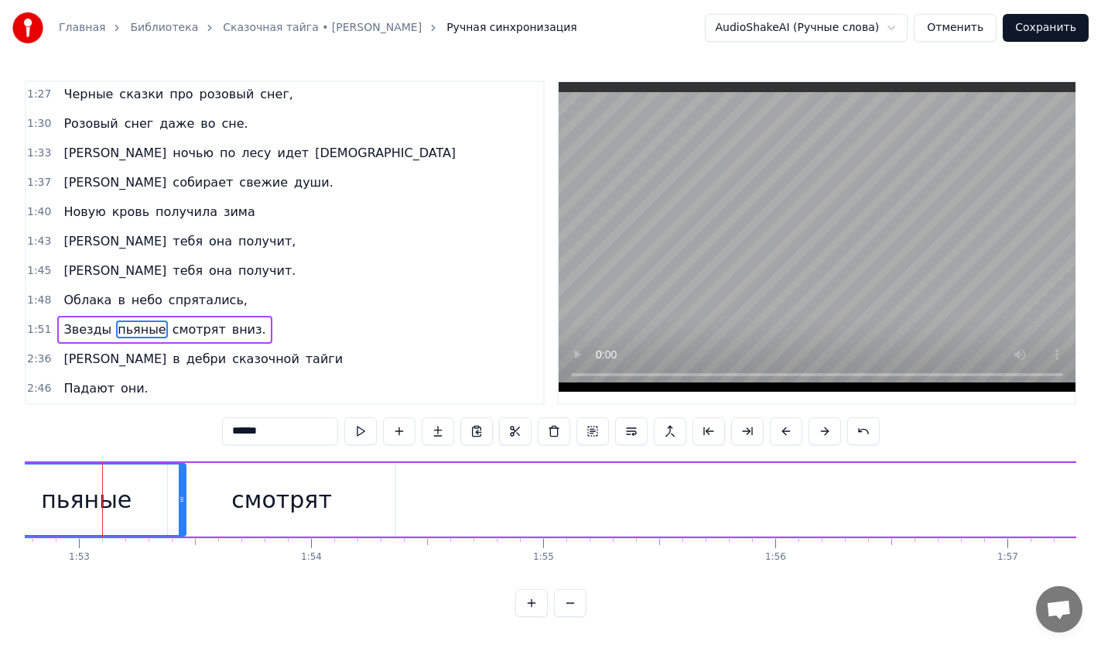
drag, startPoint x: 105, startPoint y: 498, endPoint x: 189, endPoint y: 496, distance: 83.6
click at [185, 496] on icon at bounding box center [182, 499] width 6 height 12
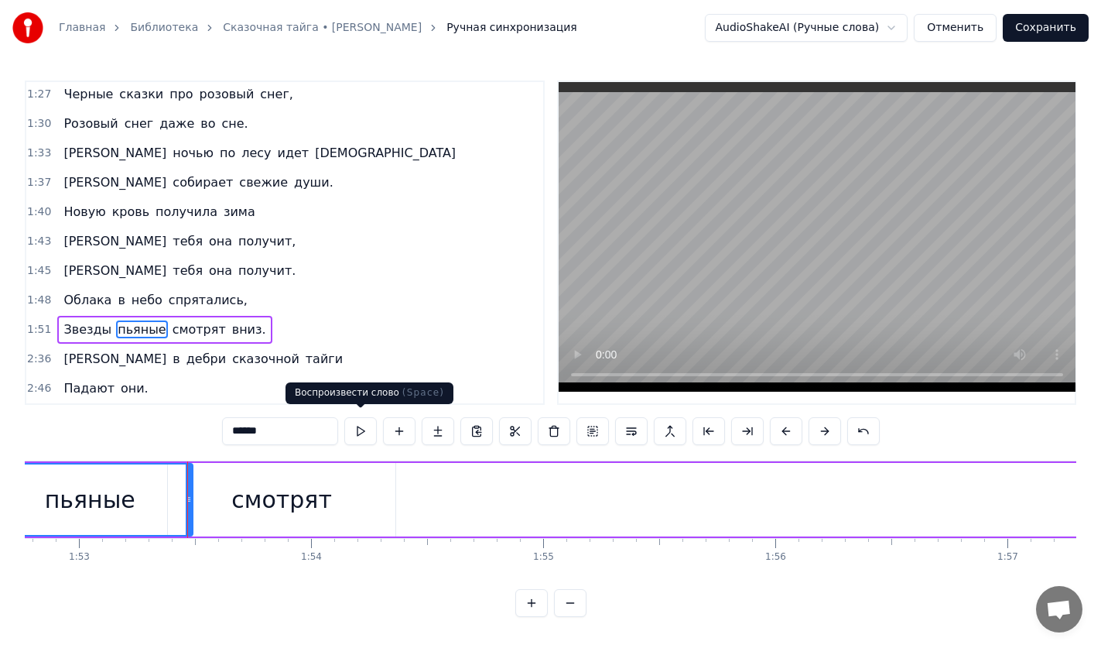
click at [360, 431] on button at bounding box center [360, 431] width 32 height 28
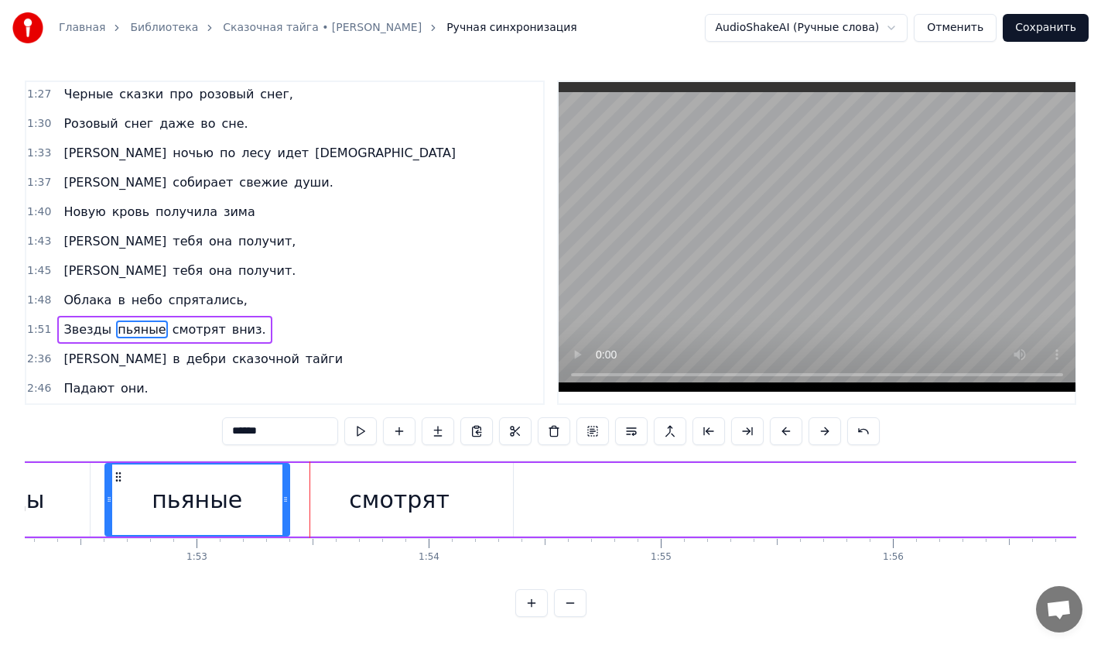
drag, startPoint x: 307, startPoint y: 490, endPoint x: 286, endPoint y: 490, distance: 20.9
click at [286, 493] on icon at bounding box center [285, 499] width 6 height 12
click at [319, 491] on div "смотрят" at bounding box center [399, 500] width 227 height 74
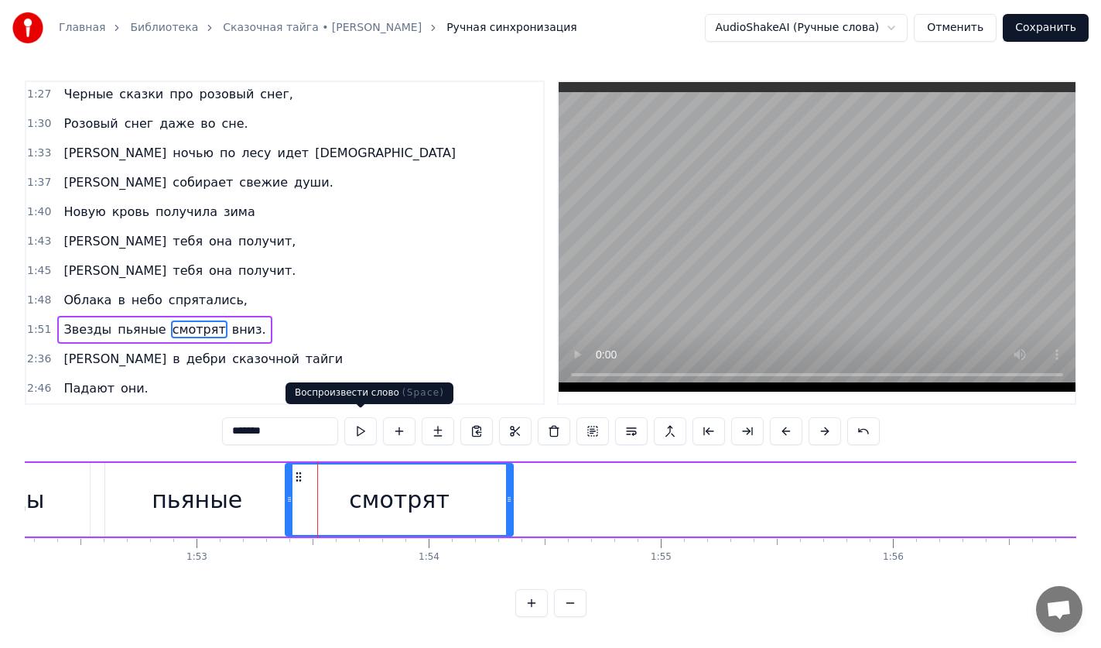
click at [356, 426] on button at bounding box center [360, 431] width 32 height 28
click at [231, 326] on span "вниз." at bounding box center [249, 329] width 37 height 18
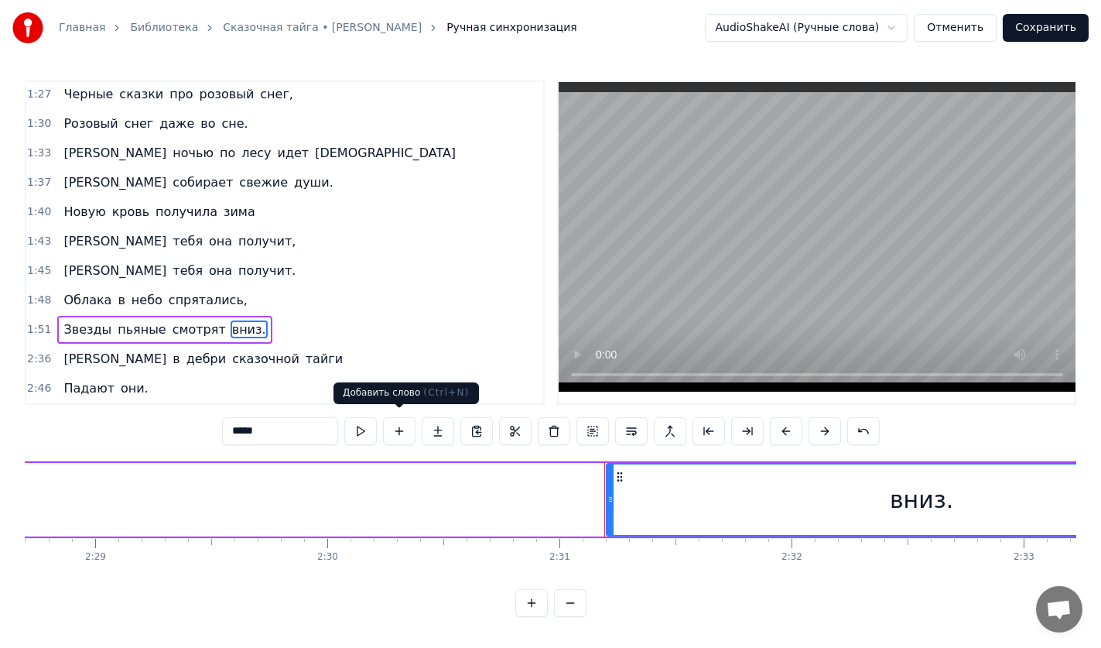
scroll to position [0, 35018]
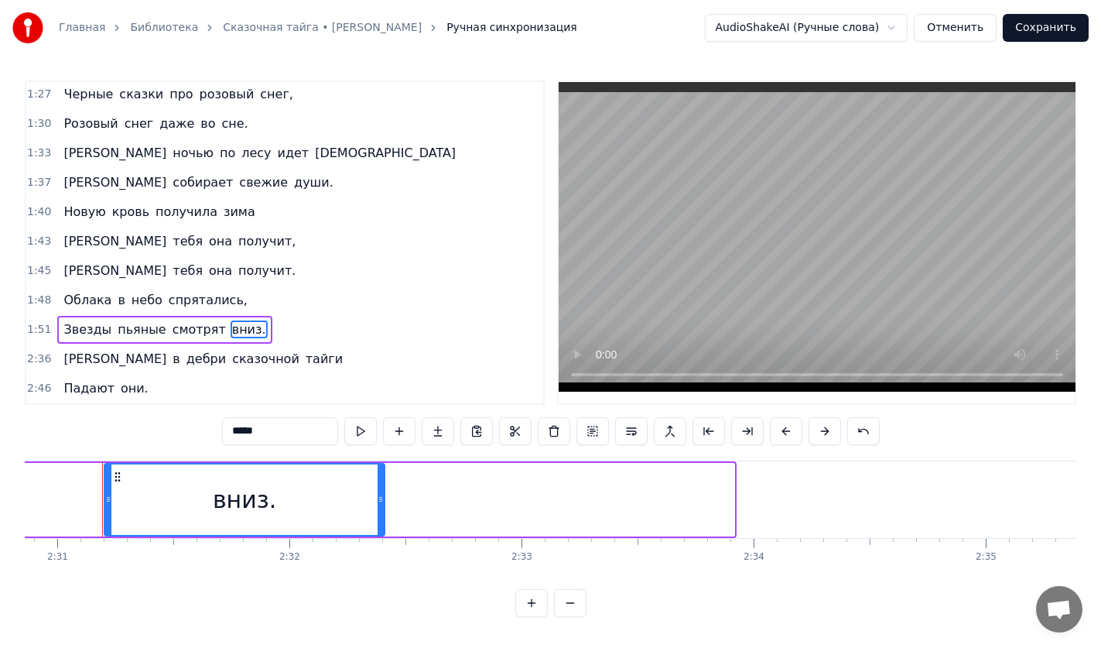
drag, startPoint x: 729, startPoint y: 490, endPoint x: 309, endPoint y: 490, distance: 420.1
click at [378, 493] on icon at bounding box center [381, 499] width 6 height 12
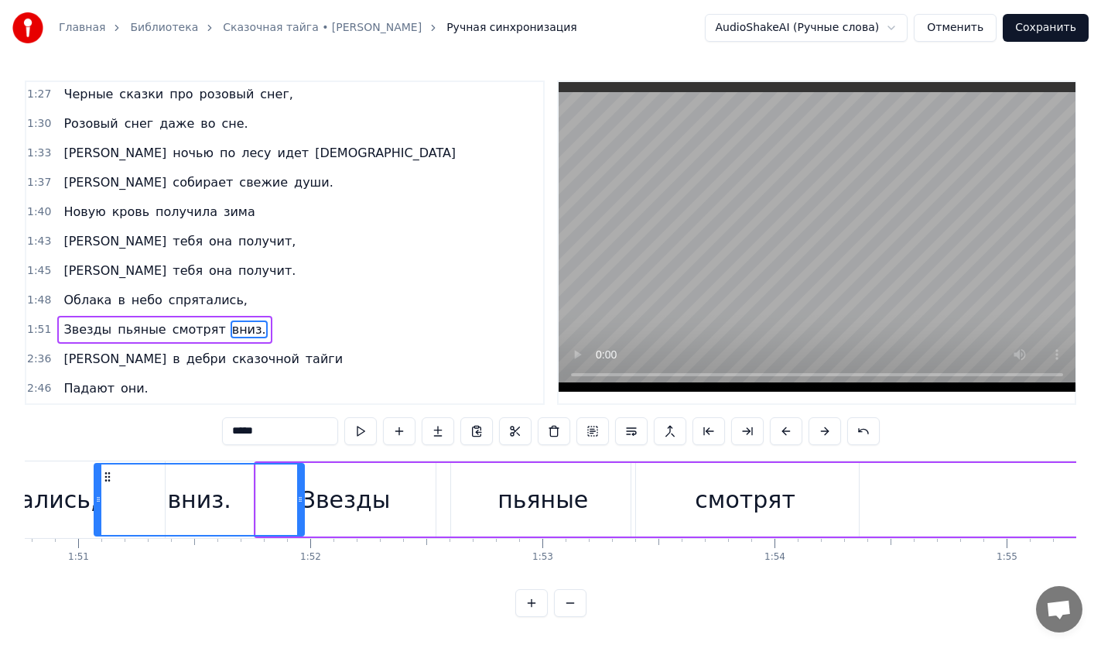
scroll to position [0, 25711]
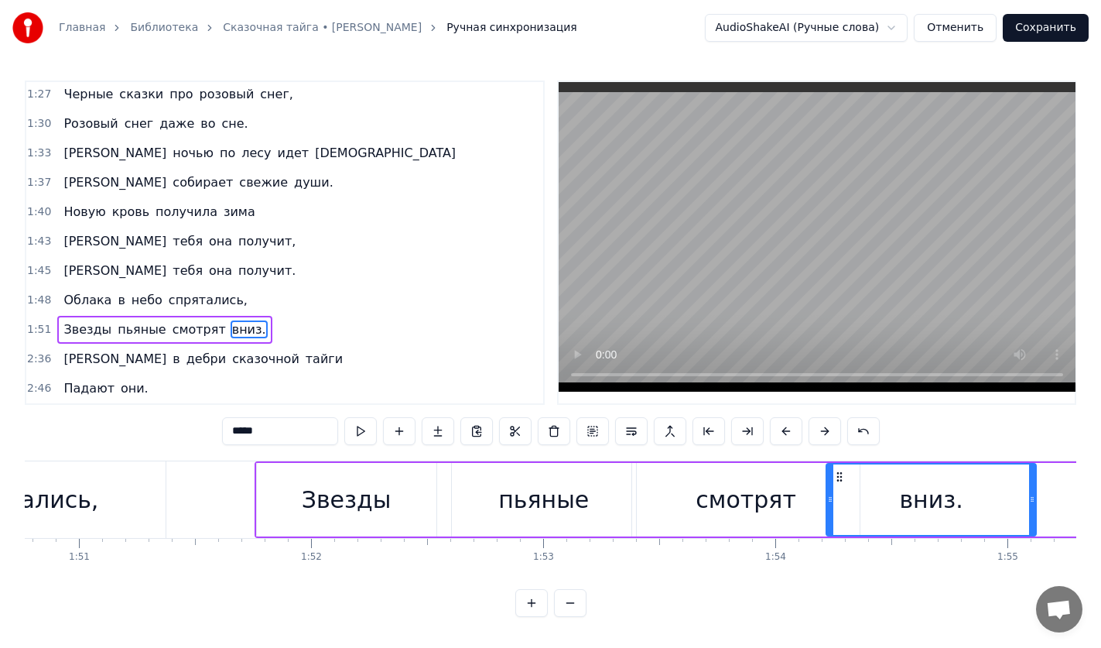
drag, startPoint x: 116, startPoint y: 472, endPoint x: 838, endPoint y: 504, distance: 722.6
click at [838, 504] on div "вниз." at bounding box center [931, 499] width 208 height 70
click at [757, 492] on div "смотрят" at bounding box center [746, 499] width 101 height 35
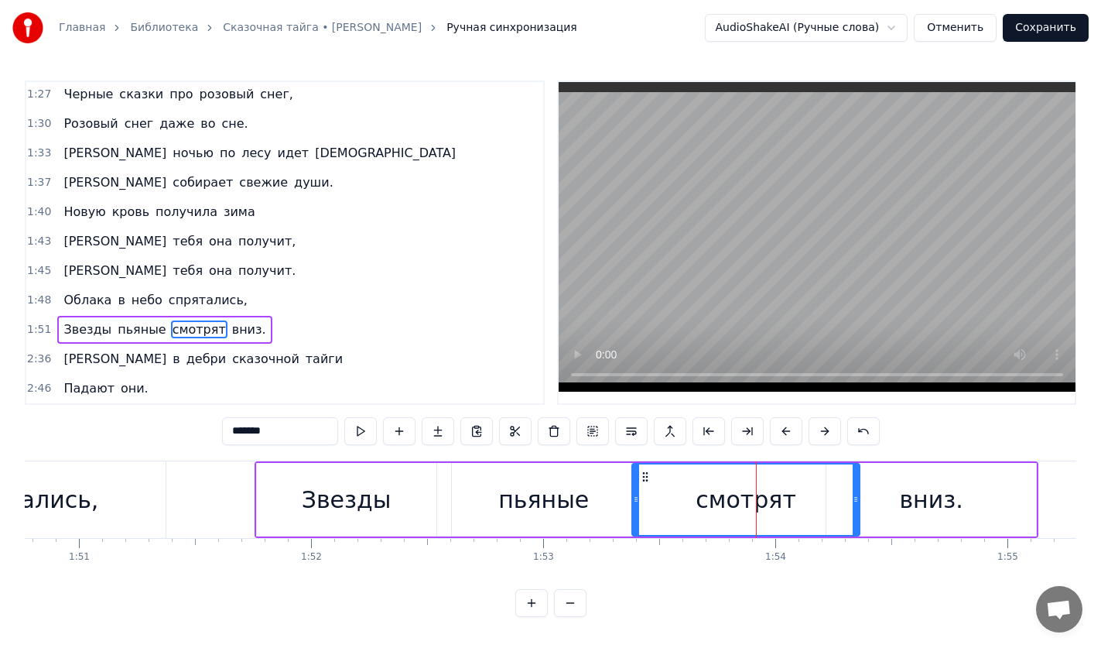
click at [885, 474] on div "вниз." at bounding box center [931, 500] width 210 height 74
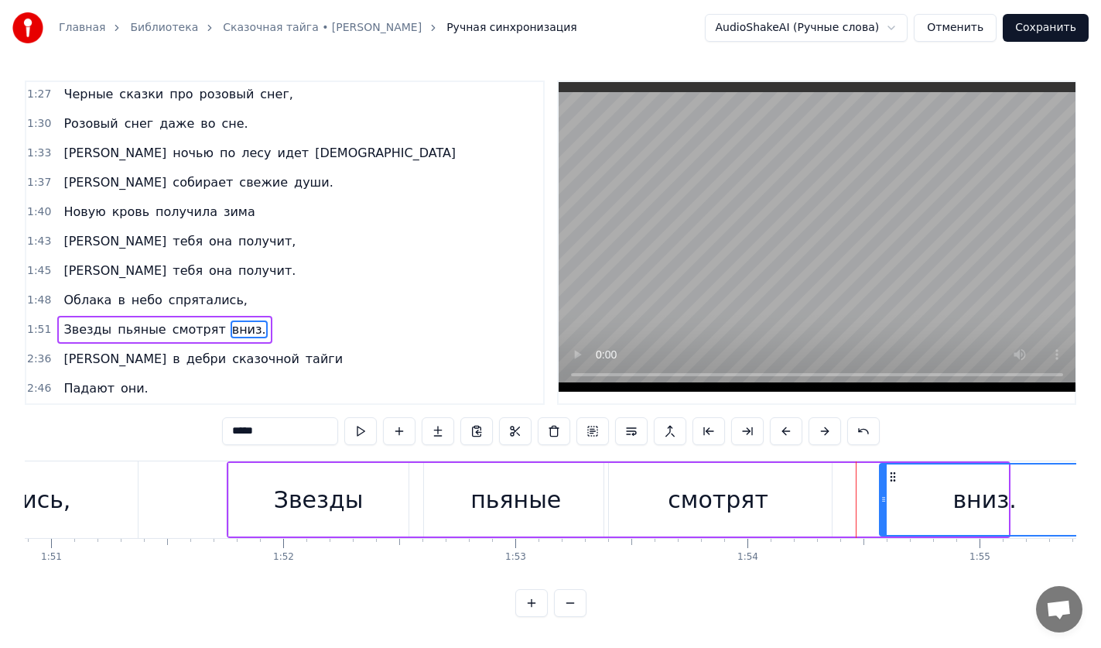
scroll to position [0, 25757]
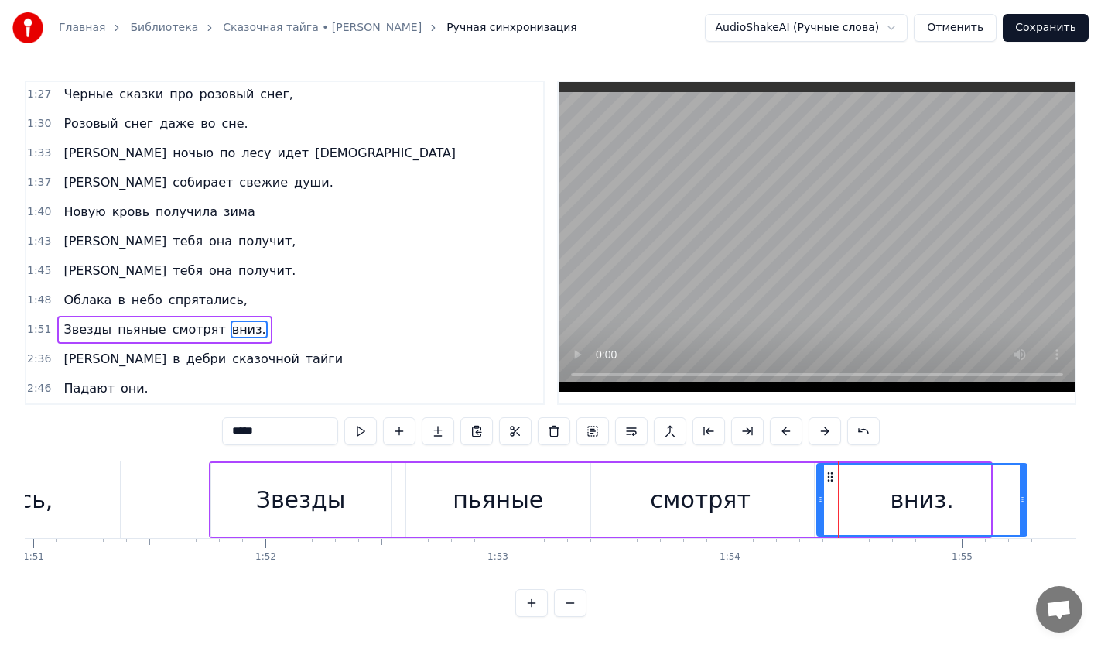
click at [832, 477] on icon at bounding box center [830, 476] width 12 height 12
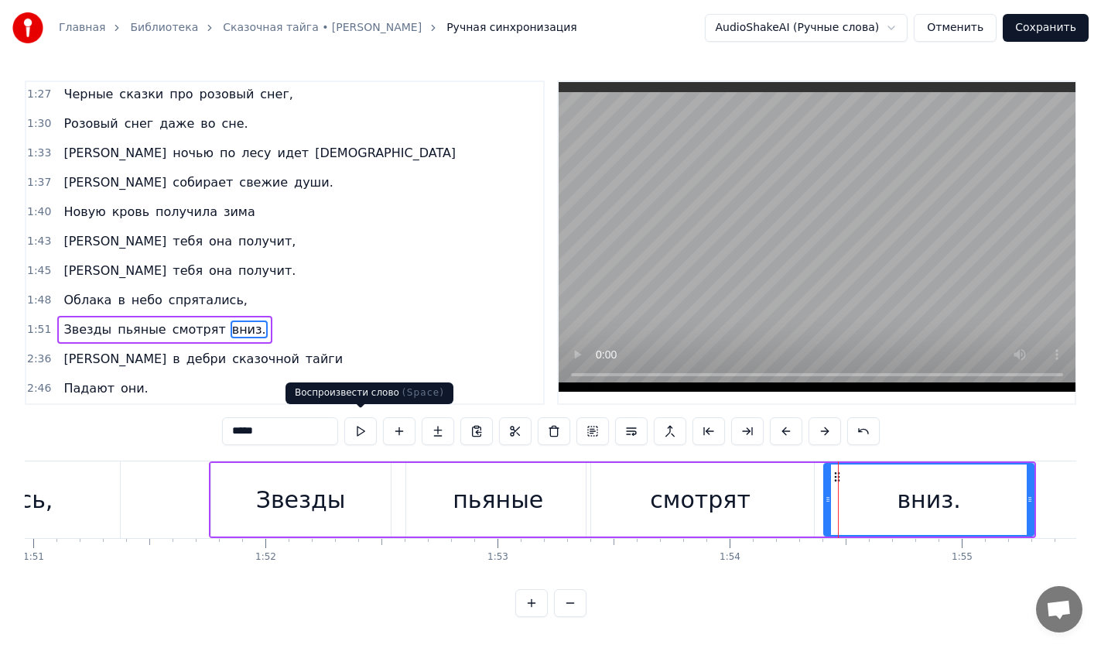
click at [367, 425] on button at bounding box center [360, 431] width 32 height 28
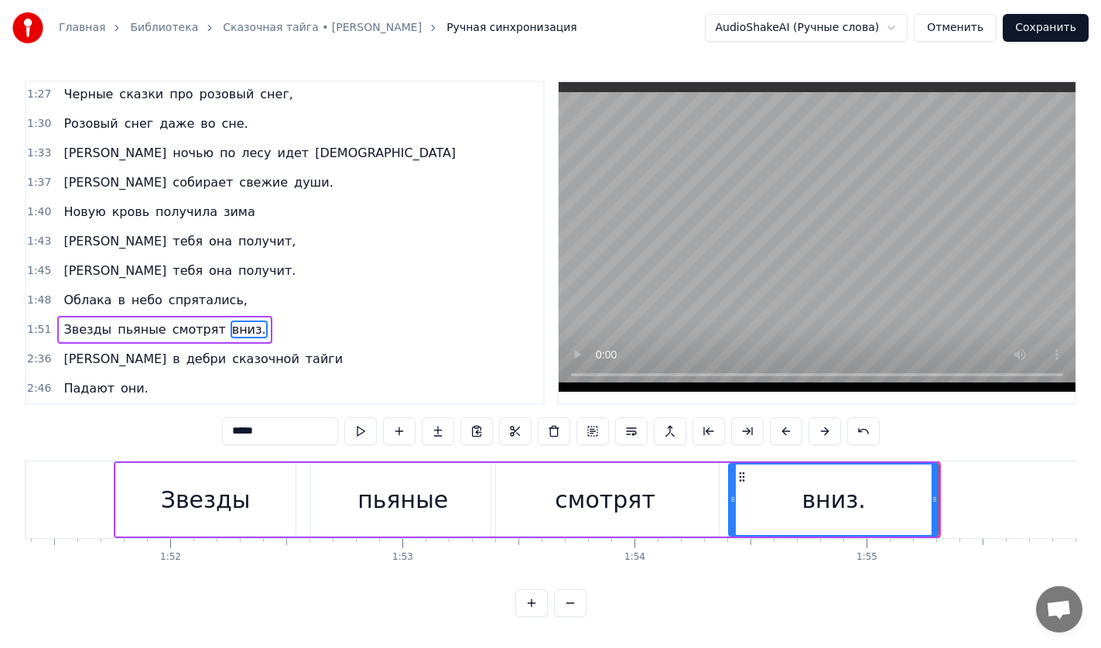
scroll to position [0, 25882]
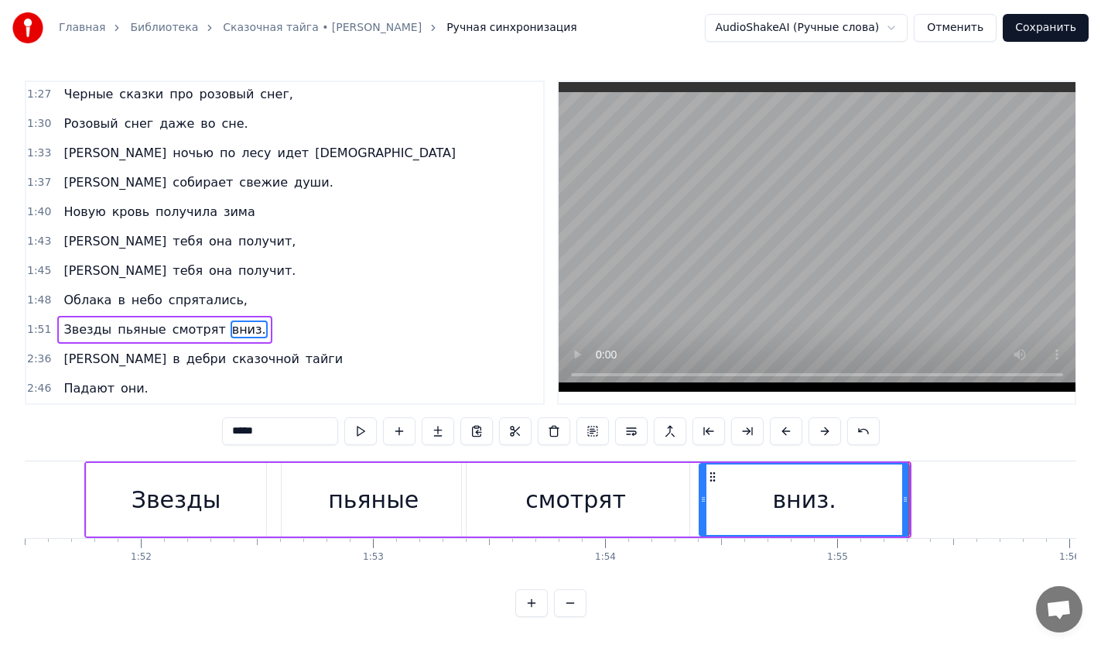
click at [608, 504] on div "смотрят" at bounding box center [575, 499] width 101 height 35
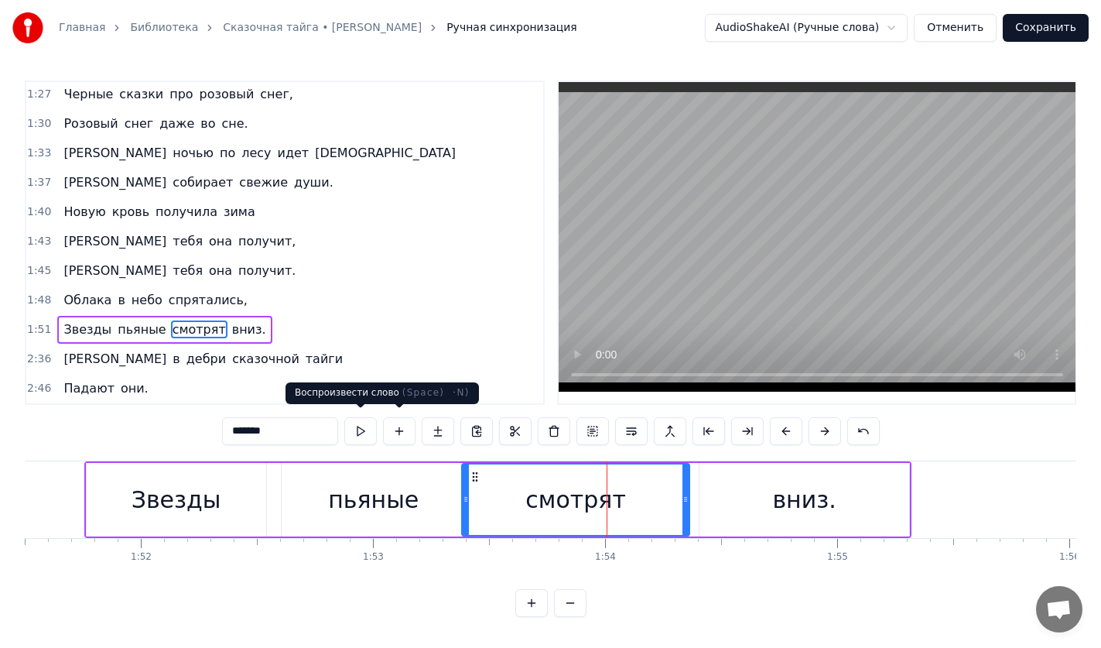
click at [362, 422] on button at bounding box center [360, 431] width 32 height 28
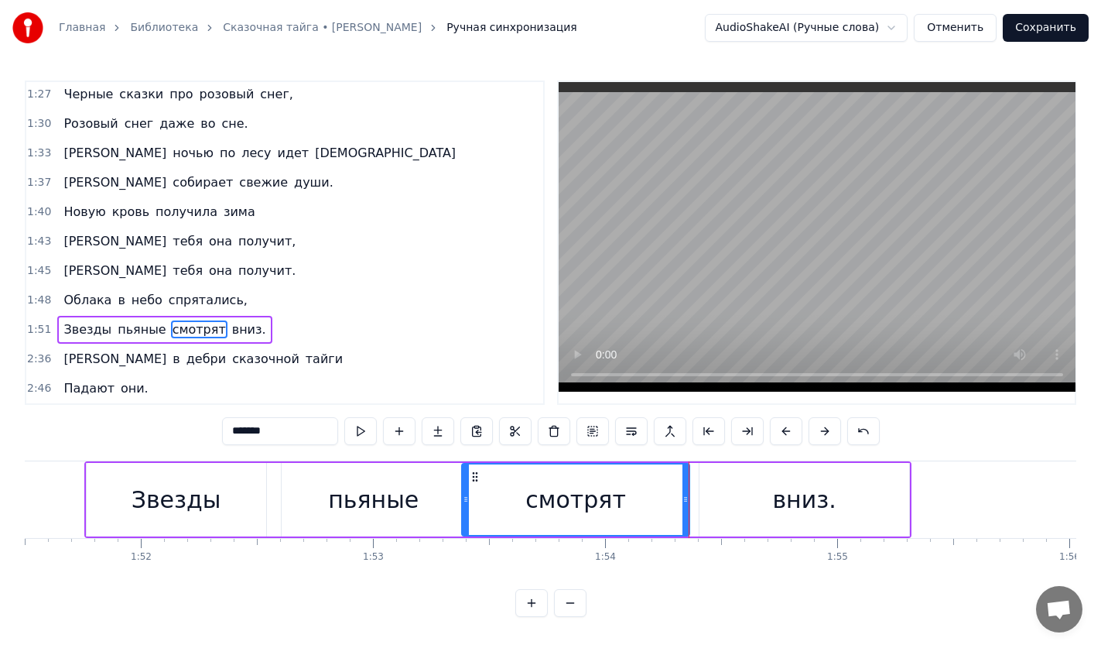
click at [644, 483] on div "смотрят" at bounding box center [576, 499] width 226 height 70
drag, startPoint x: 684, startPoint y: 487, endPoint x: 593, endPoint y: 483, distance: 91.4
click at [597, 483] on div at bounding box center [600, 499] width 6 height 70
click at [778, 484] on div "вниз." at bounding box center [803, 499] width 63 height 35
type input "*****"
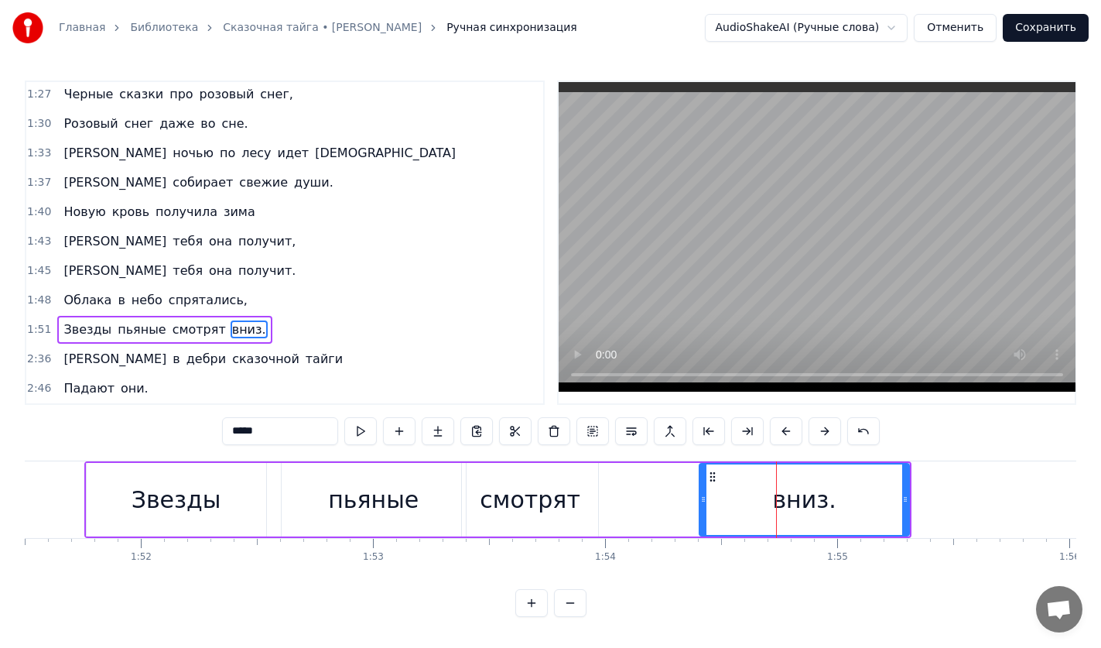
click at [696, 477] on div "Звезды пьяные смотрят вниз." at bounding box center [497, 499] width 827 height 77
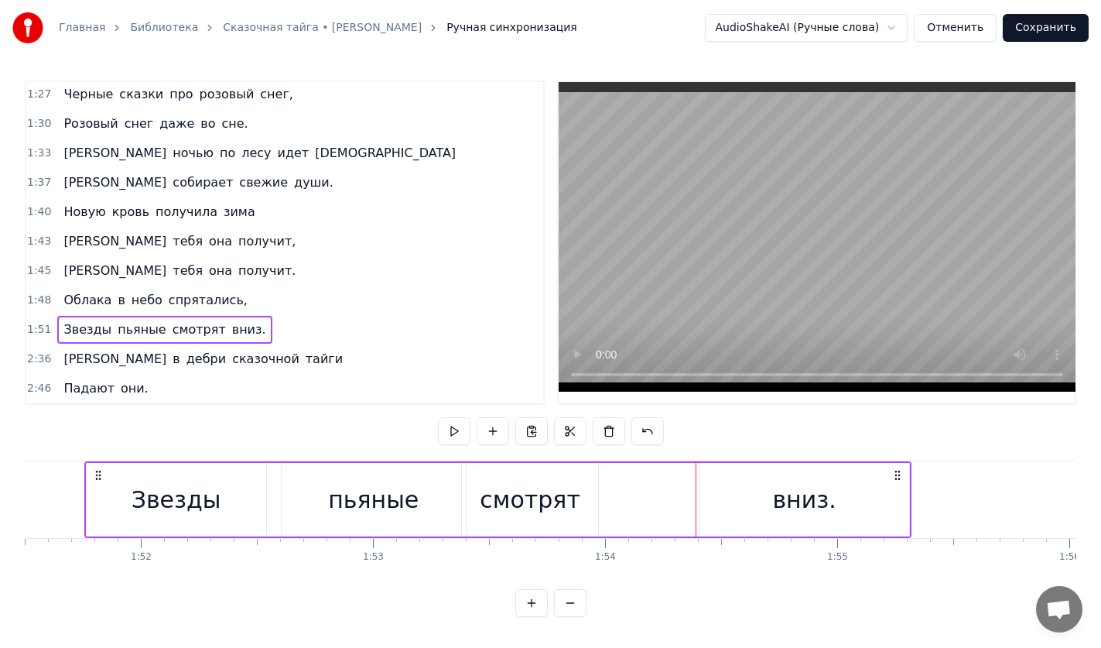
click at [705, 480] on div "вниз." at bounding box center [804, 500] width 210 height 74
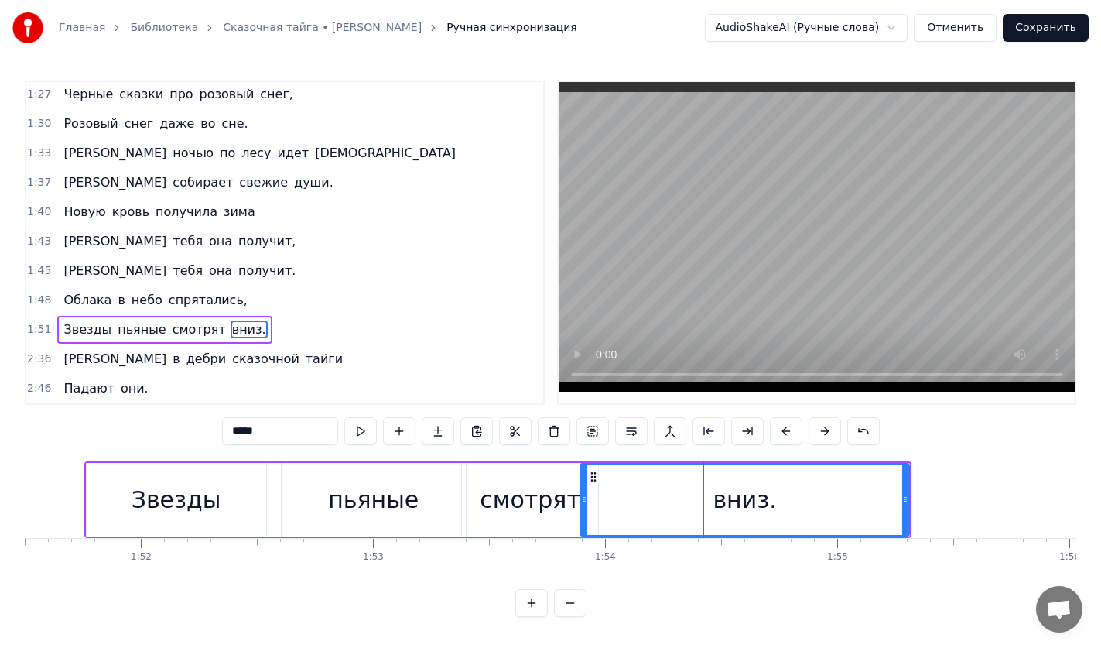
drag, startPoint x: 701, startPoint y: 480, endPoint x: 582, endPoint y: 480, distance: 119.2
click at [582, 480] on div at bounding box center [584, 499] width 6 height 70
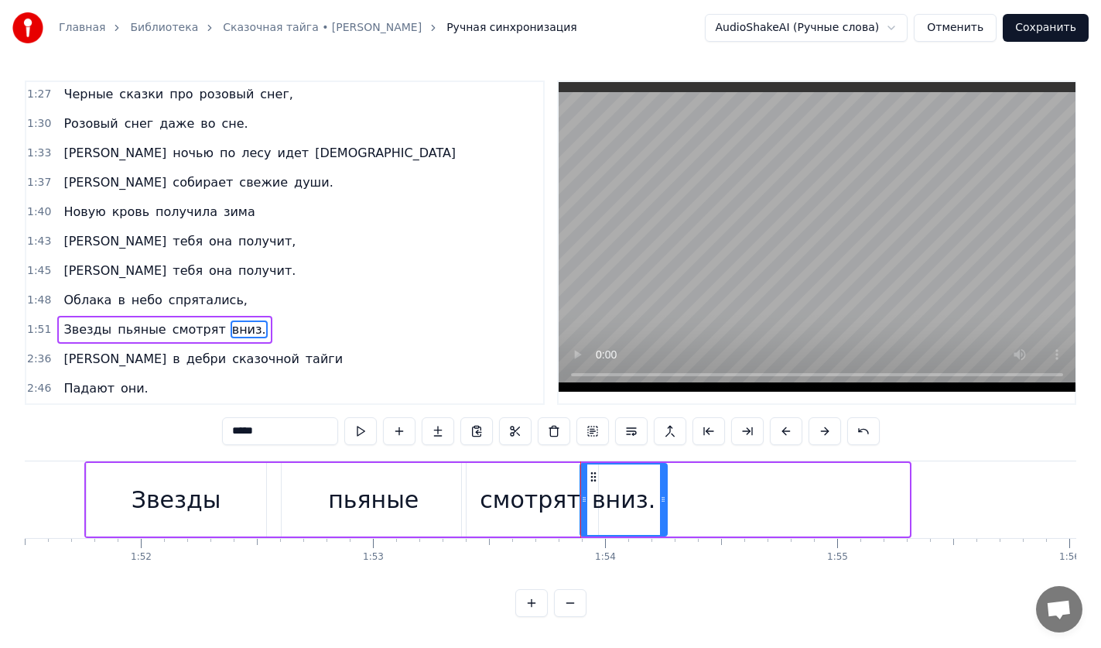
drag, startPoint x: 904, startPoint y: 487, endPoint x: 662, endPoint y: 489, distance: 242.2
click at [662, 493] on icon at bounding box center [663, 499] width 6 height 12
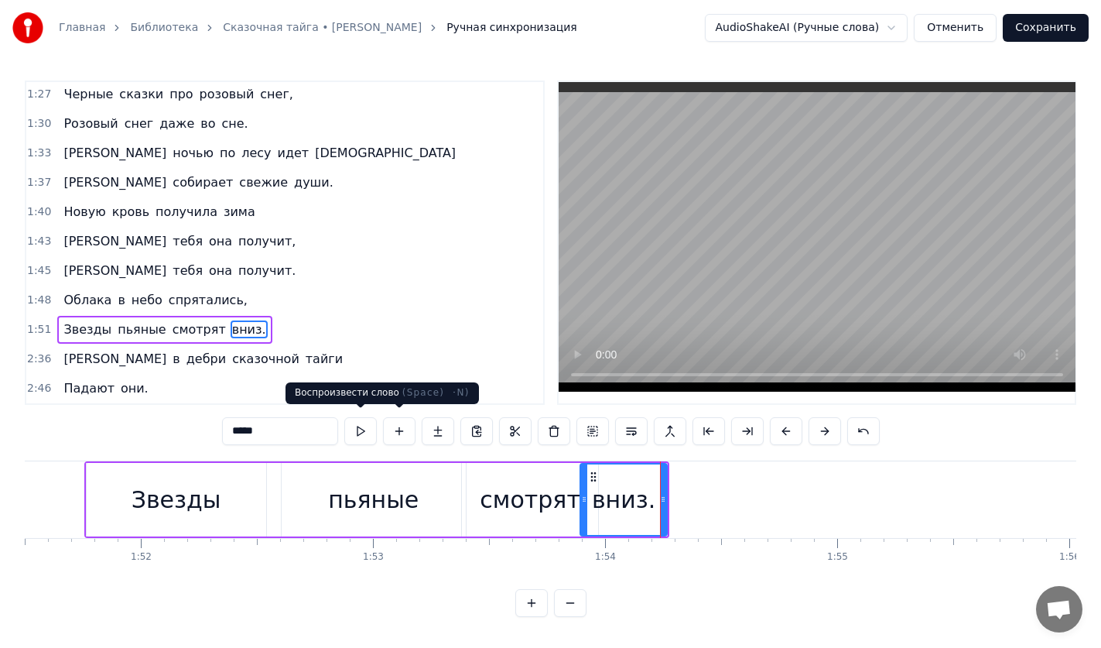
click at [340, 424] on div "*****" at bounding box center [551, 431] width 658 height 28
click at [353, 424] on button at bounding box center [360, 431] width 32 height 28
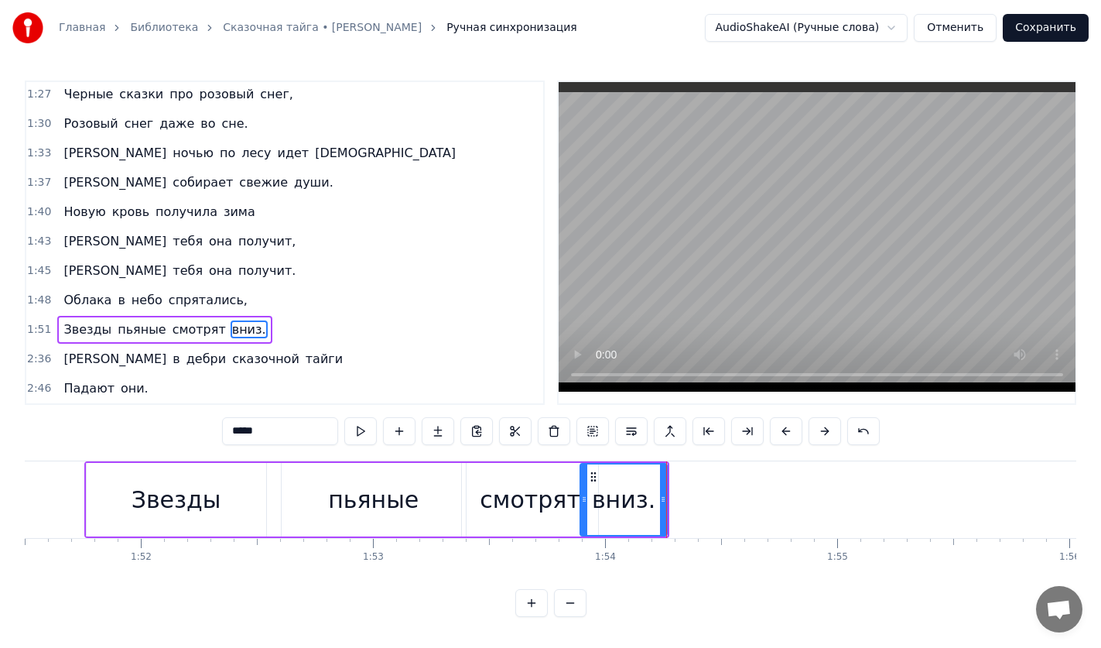
click at [353, 424] on button at bounding box center [360, 431] width 32 height 28
drag, startPoint x: 661, startPoint y: 497, endPoint x: 685, endPoint y: 497, distance: 24.0
click at [685, 497] on icon at bounding box center [687, 499] width 6 height 12
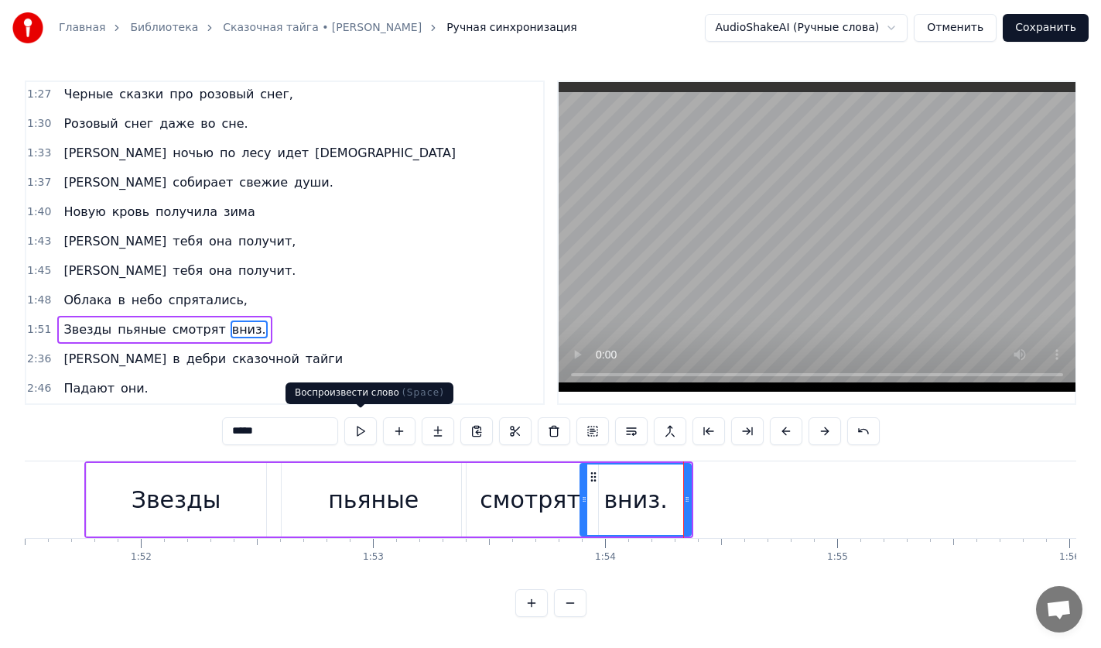
click at [366, 424] on button at bounding box center [360, 431] width 32 height 28
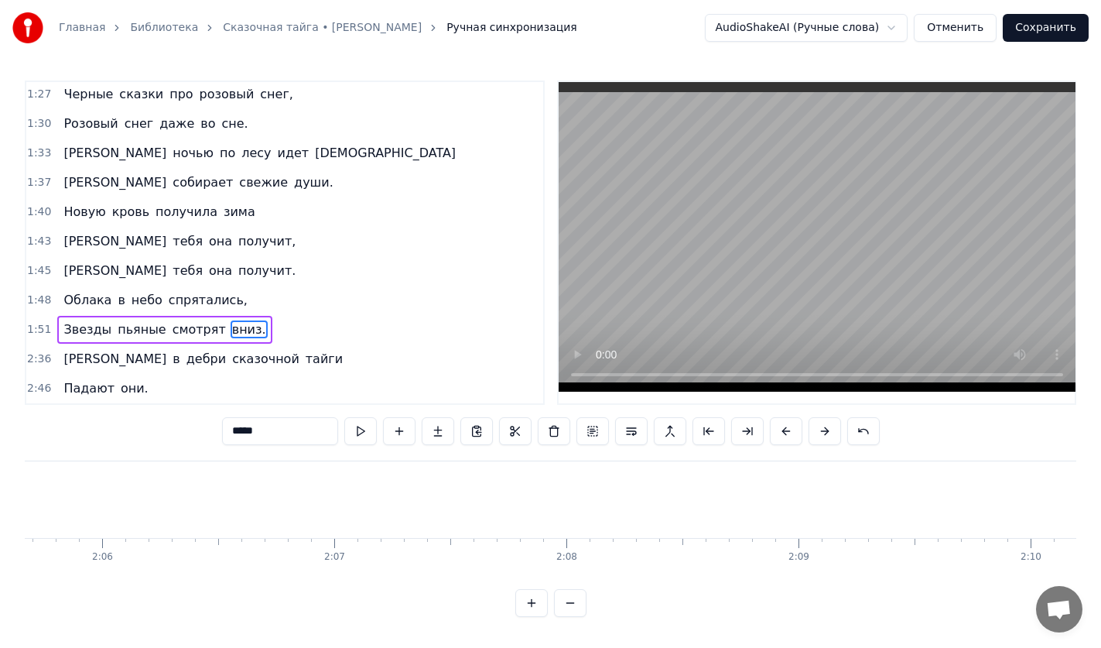
scroll to position [0, 29291]
click at [66, 355] on span "[PERSON_NAME]" at bounding box center [115, 359] width 106 height 18
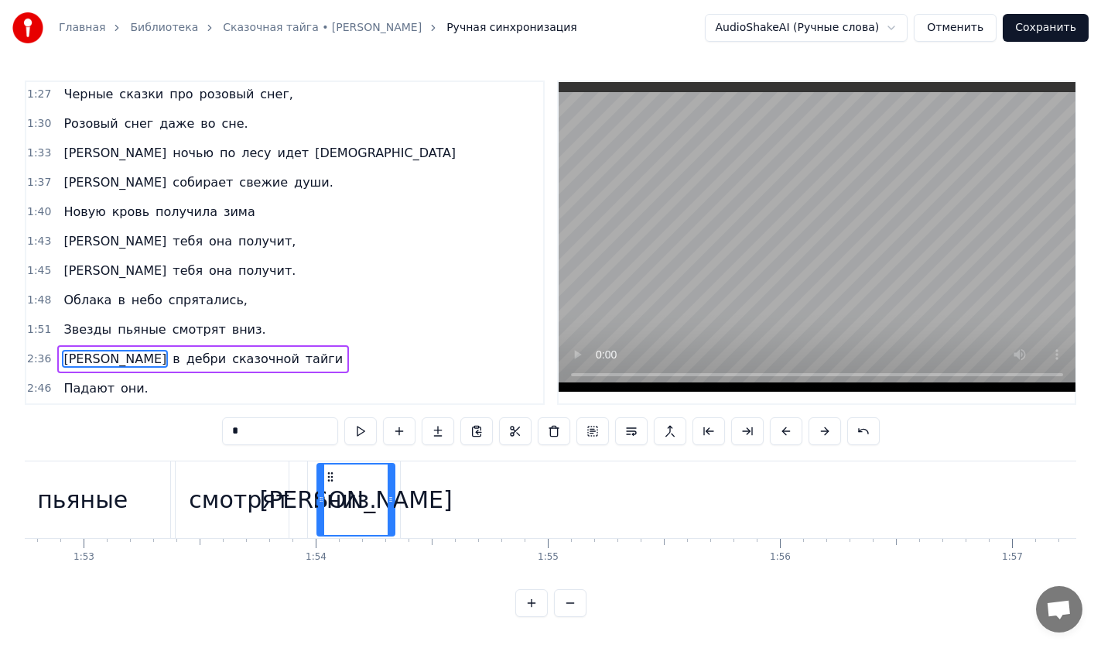
scroll to position [0, 26163]
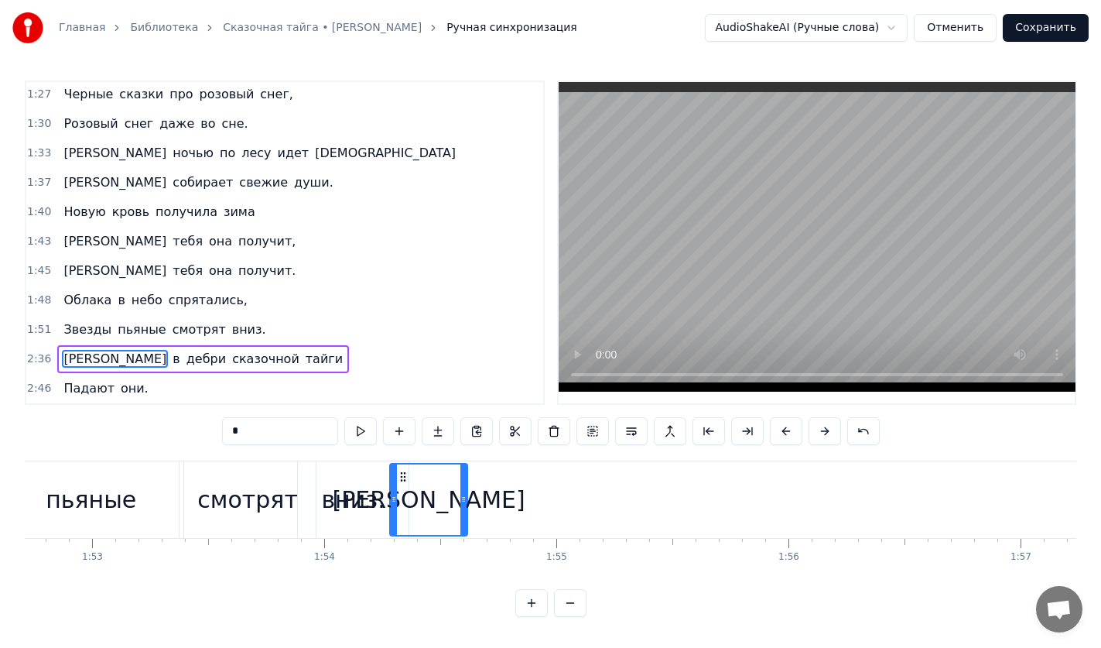
drag, startPoint x: 118, startPoint y: 469, endPoint x: 403, endPoint y: 496, distance: 286.0
click at [403, 496] on div "[PERSON_NAME]" at bounding box center [429, 499] width 76 height 70
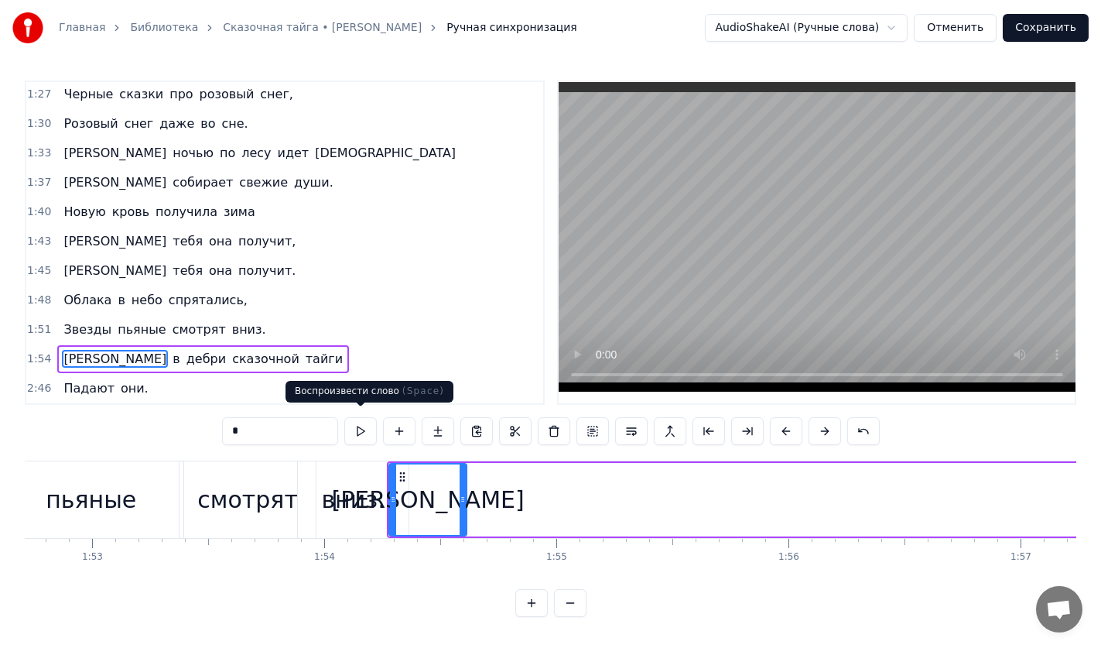
click at [361, 426] on button at bounding box center [360, 431] width 32 height 28
click at [360, 422] on button at bounding box center [360, 431] width 32 height 28
click at [171, 354] on span "в" at bounding box center [176, 359] width 10 height 18
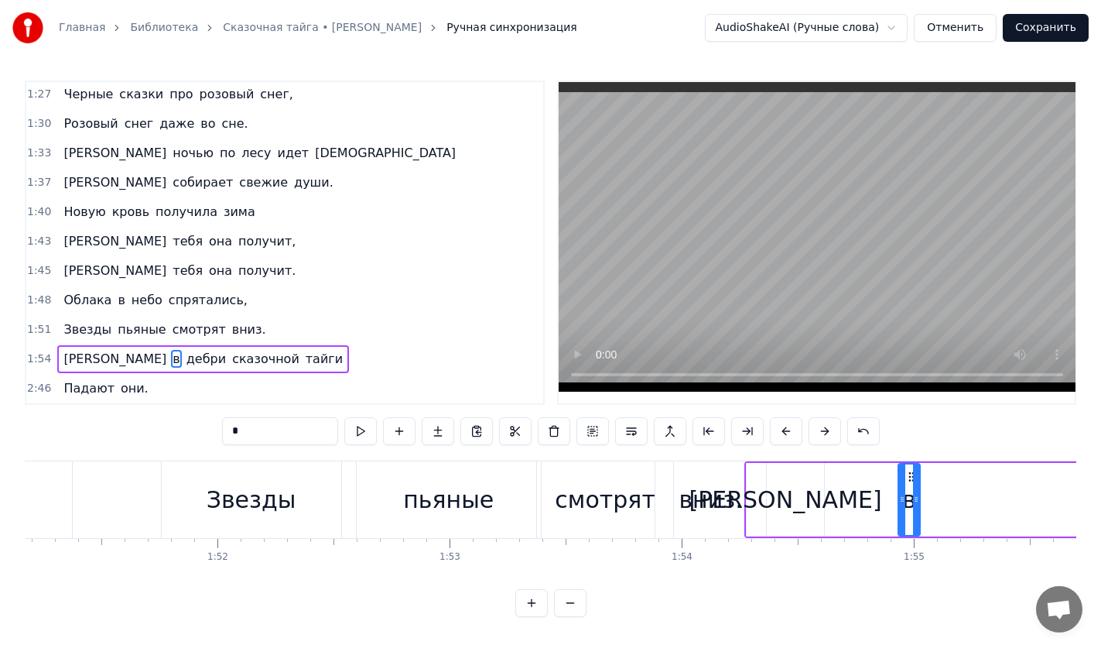
scroll to position [0, 25808]
drag, startPoint x: 115, startPoint y: 473, endPoint x: 826, endPoint y: 532, distance: 713.6
click at [826, 532] on div "Когда я на почте служил ямщиком, Ко мне постучался косматый геолог. И, глядя на…" at bounding box center [551, 518] width 1052 height 116
click at [790, 509] on div "[PERSON_NAME]" at bounding box center [782, 499] width 193 height 35
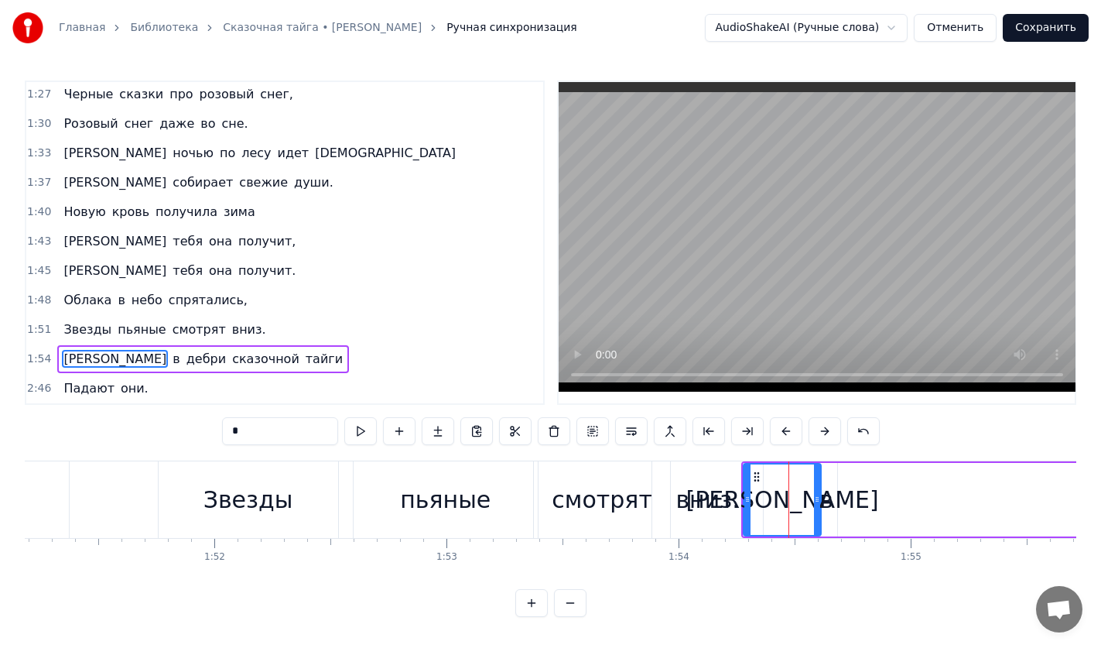
click at [830, 503] on div "в" at bounding box center [826, 499] width 14 height 35
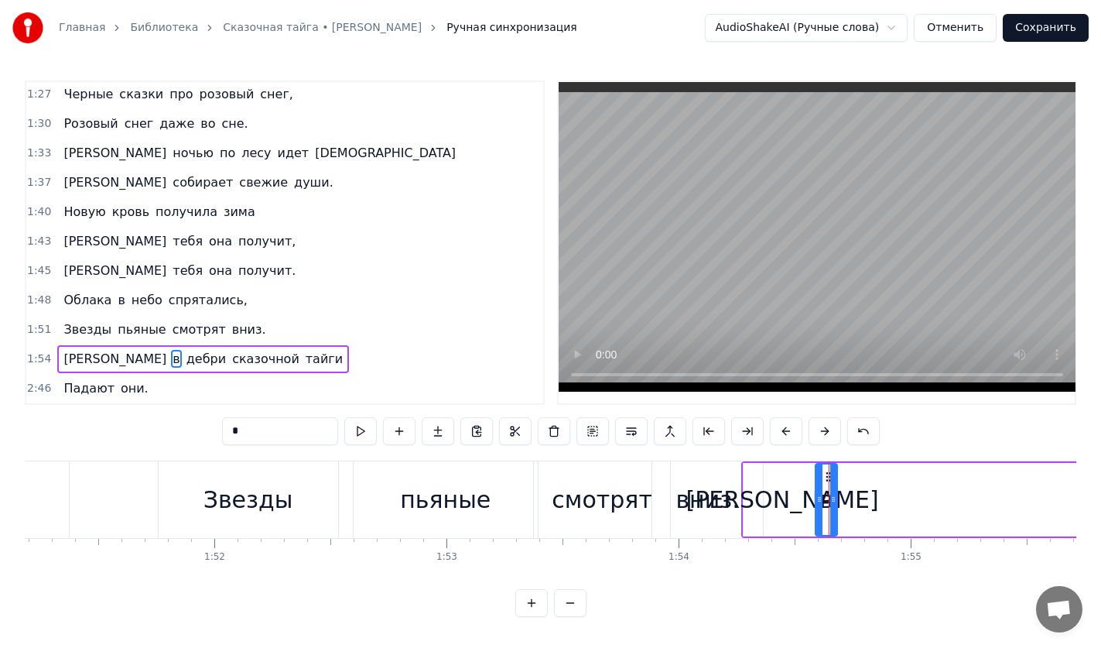
click at [185, 350] on span "дебри" at bounding box center [206, 359] width 43 height 18
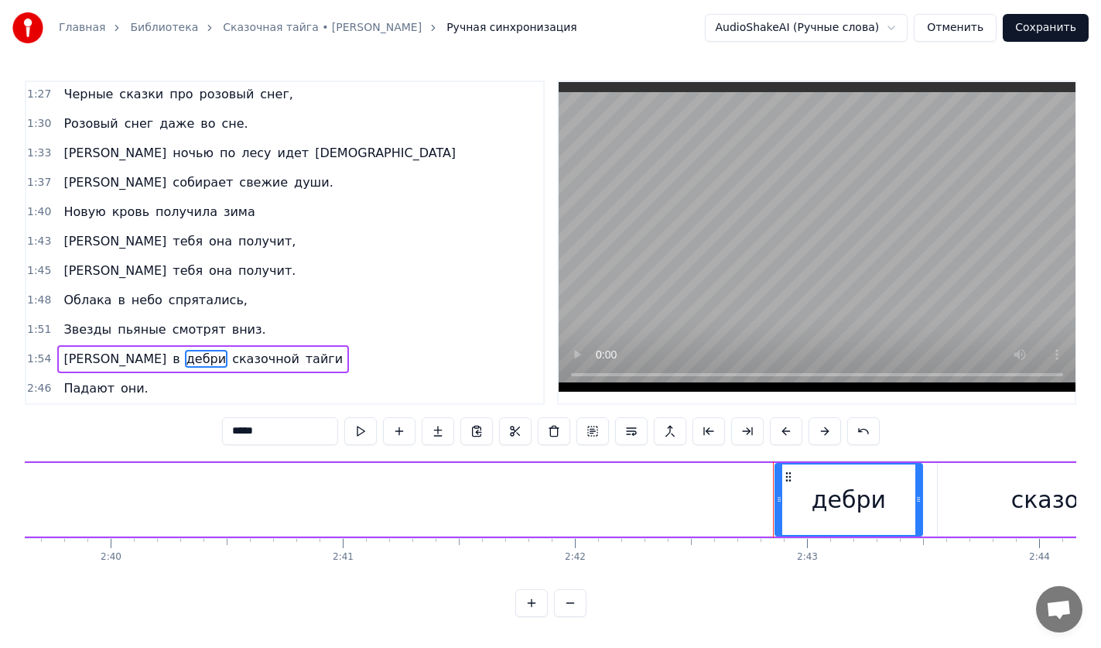
scroll to position [0, 37725]
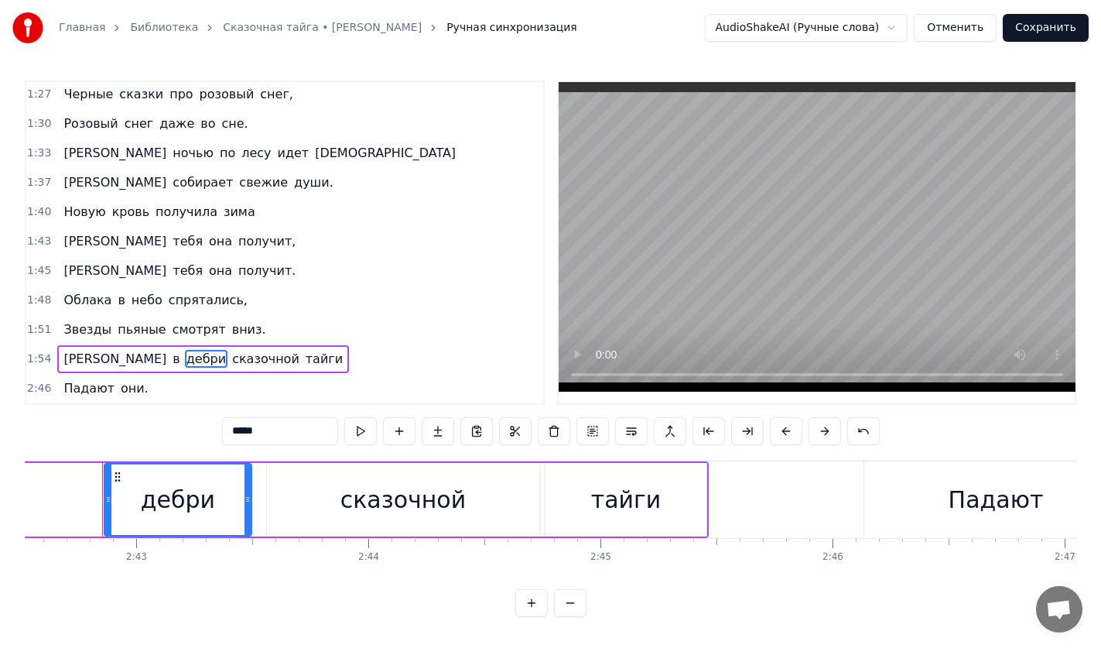
click at [296, 467] on div "сказочной" at bounding box center [403, 500] width 272 height 74
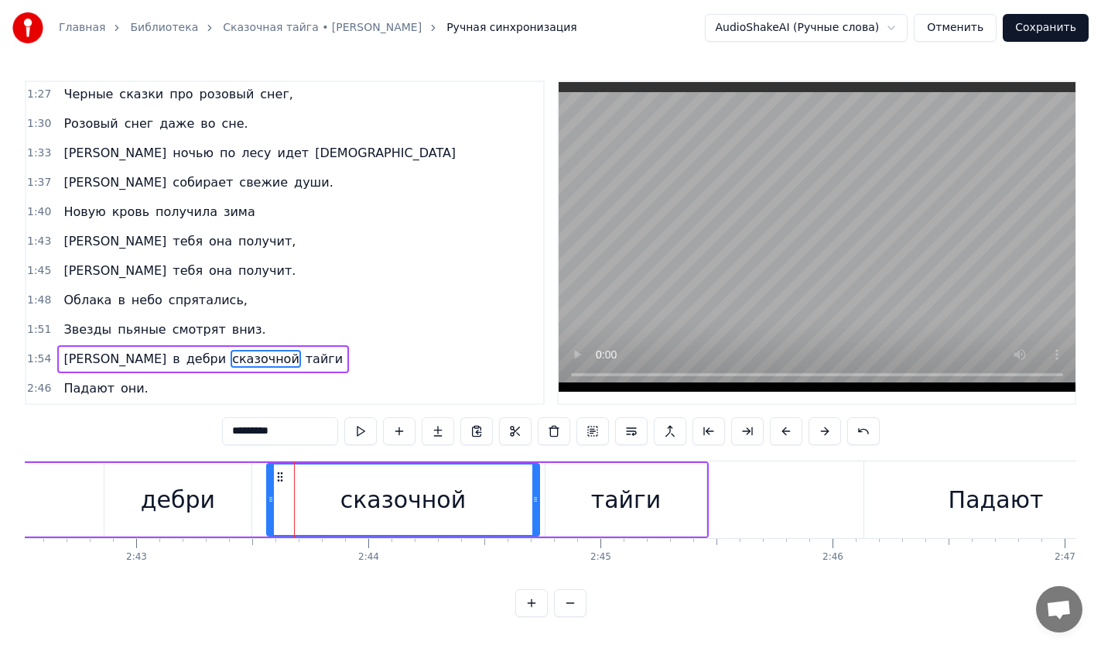
click at [231, 476] on div "дебри" at bounding box center [177, 500] width 147 height 74
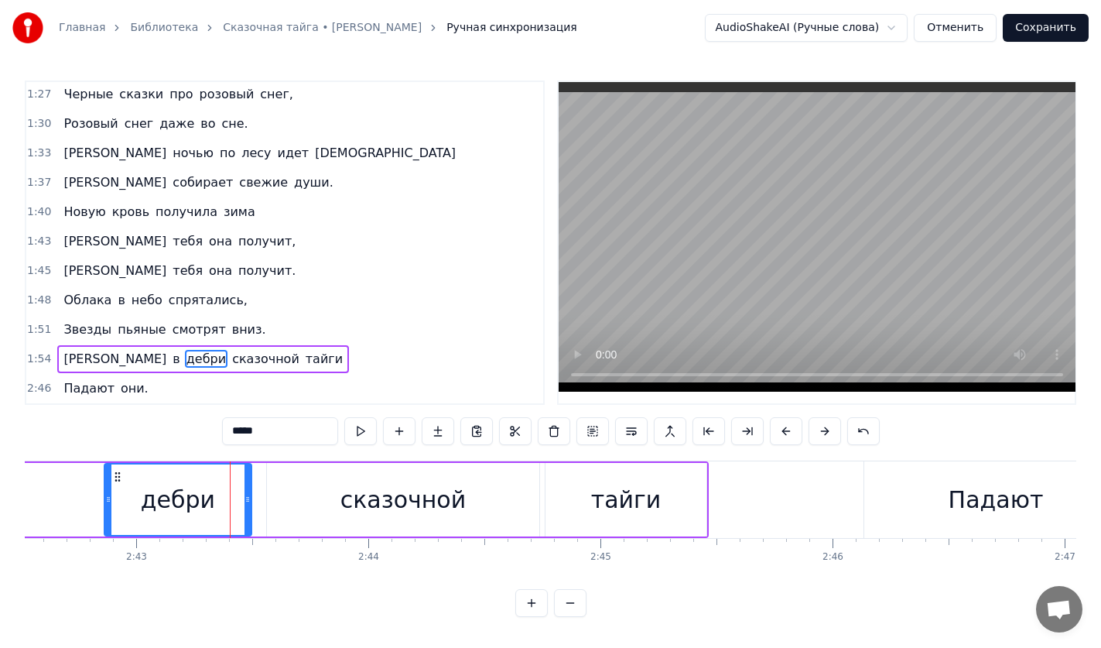
click at [250, 478] on div at bounding box center [248, 499] width 6 height 70
click at [313, 484] on div "сказочной" at bounding box center [403, 500] width 272 height 74
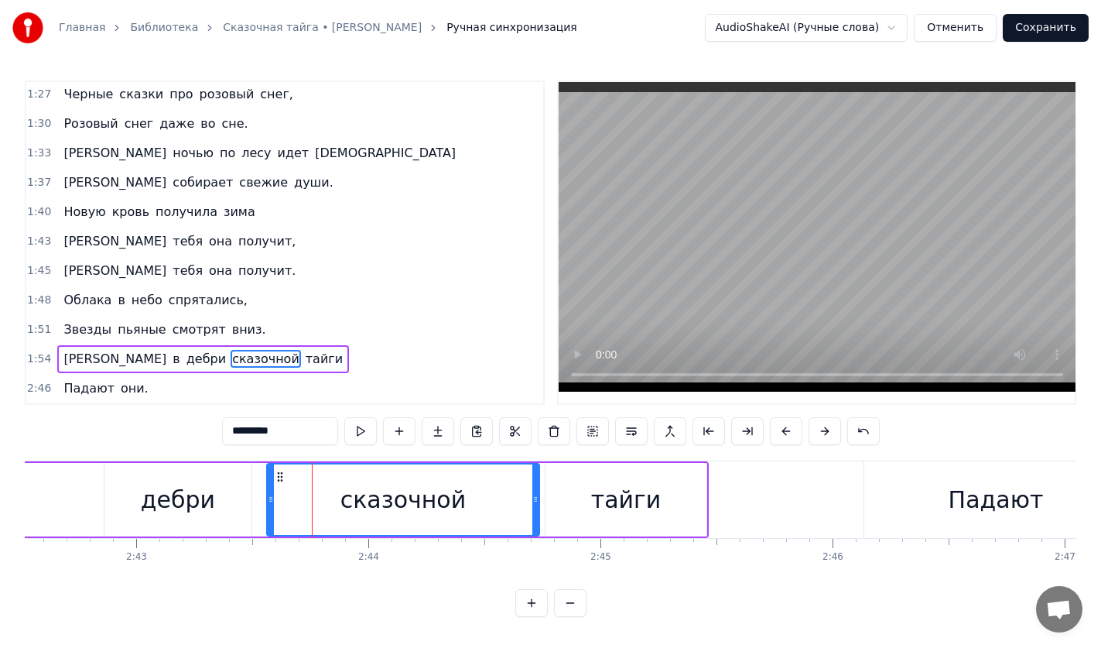
click at [135, 477] on div "дебри" at bounding box center [177, 500] width 147 height 74
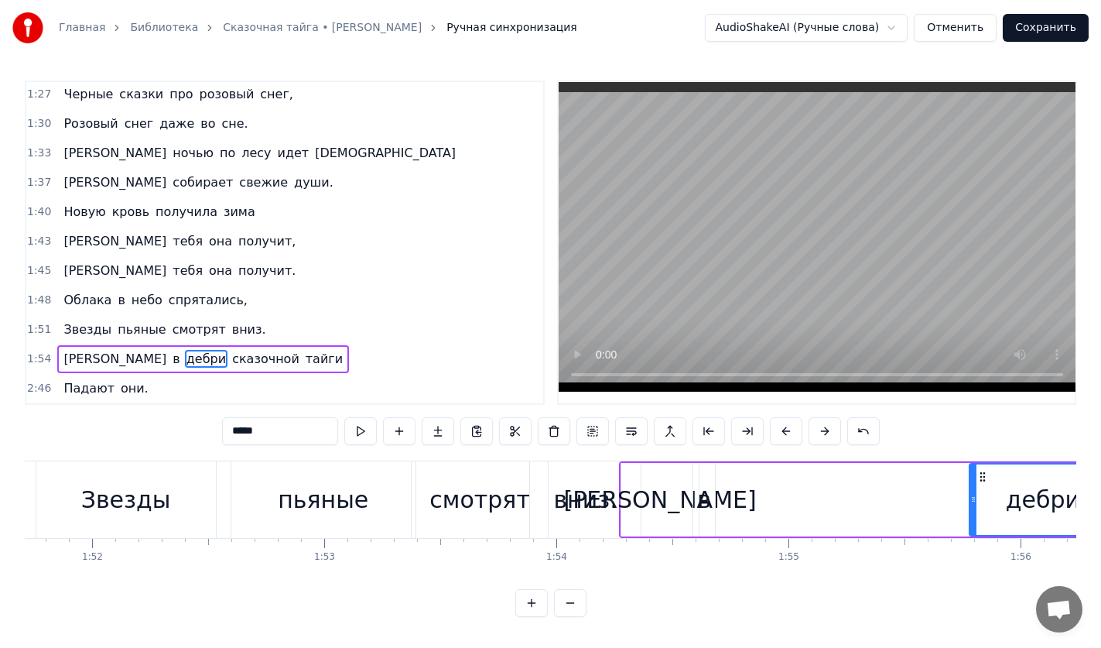
scroll to position [0, 25980]
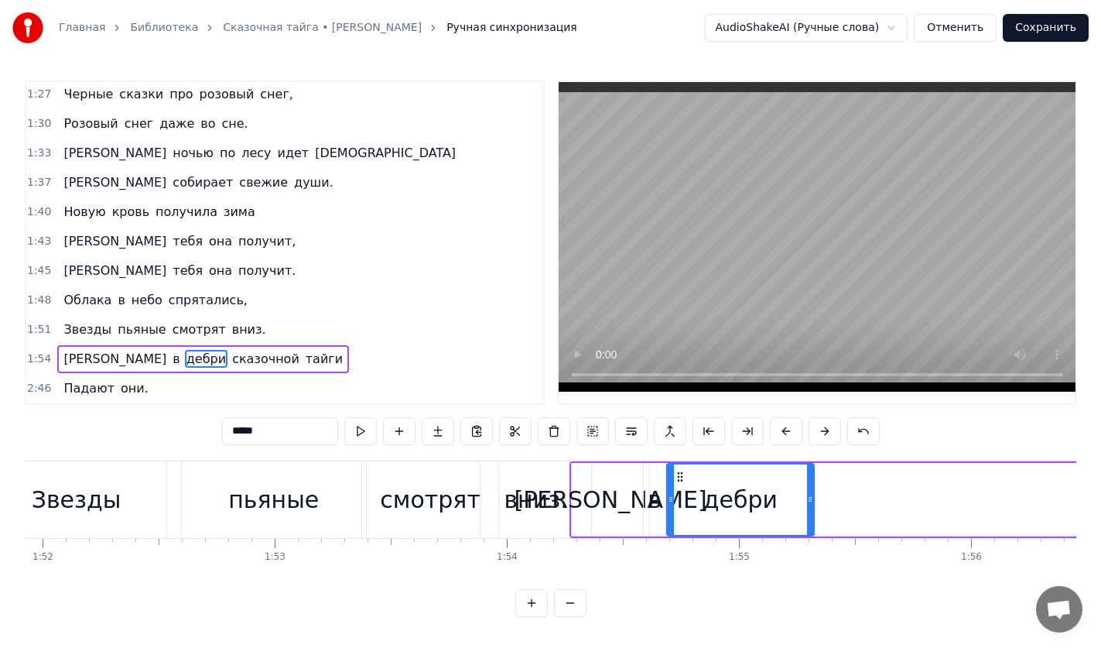
drag, startPoint x: 113, startPoint y: 468, endPoint x: 675, endPoint y: 482, distance: 562.7
click at [675, 482] on div "дебри" at bounding box center [740, 499] width 145 height 70
click at [347, 417] on button at bounding box center [360, 431] width 32 height 28
click at [351, 422] on button at bounding box center [360, 431] width 32 height 28
click at [672, 470] on div at bounding box center [671, 499] width 6 height 70
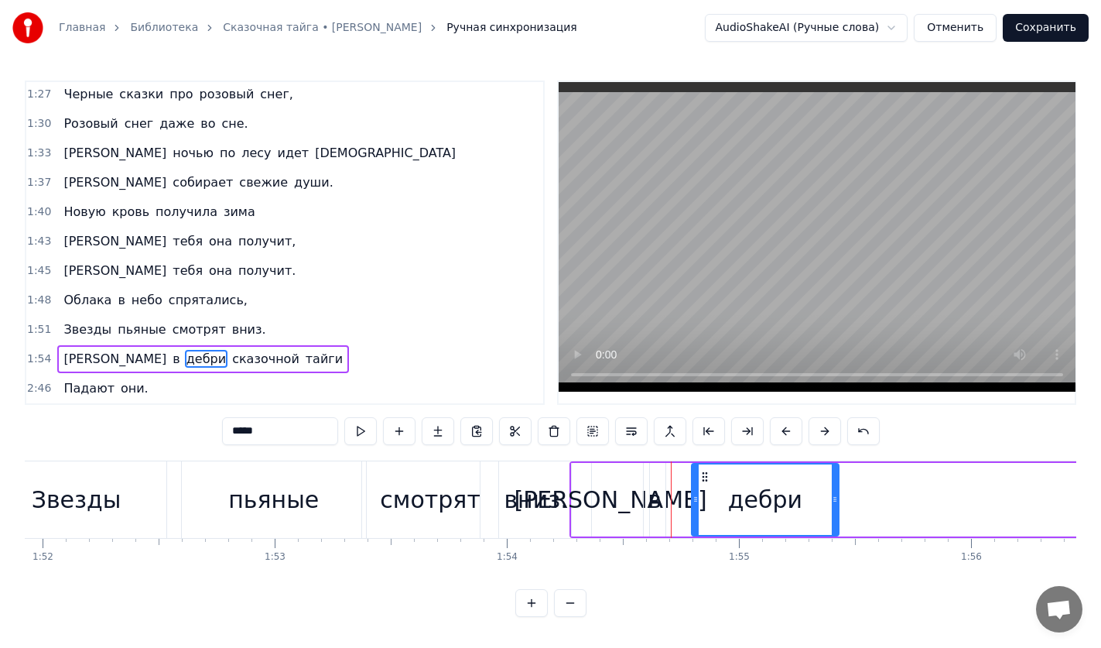
click at [703, 474] on icon at bounding box center [705, 476] width 12 height 12
click at [648, 470] on div "в" at bounding box center [655, 500] width 22 height 74
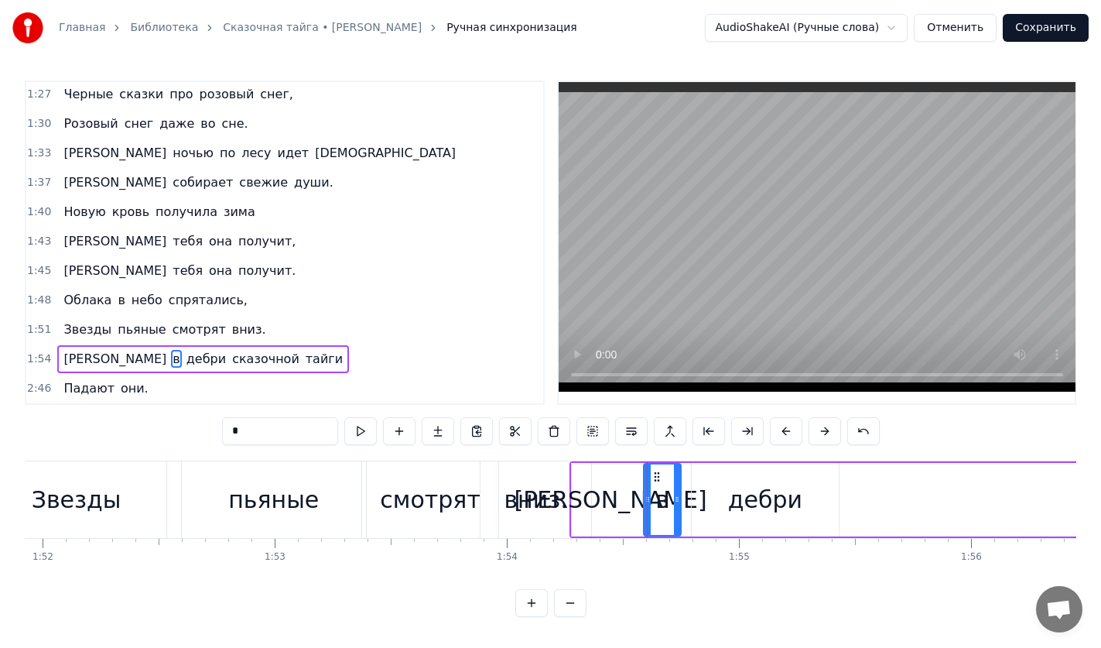
drag, startPoint x: 662, startPoint y: 481, endPoint x: 678, endPoint y: 481, distance: 15.5
click at [678, 481] on div at bounding box center [677, 499] width 6 height 70
click at [709, 481] on div "дебри" at bounding box center [765, 500] width 147 height 74
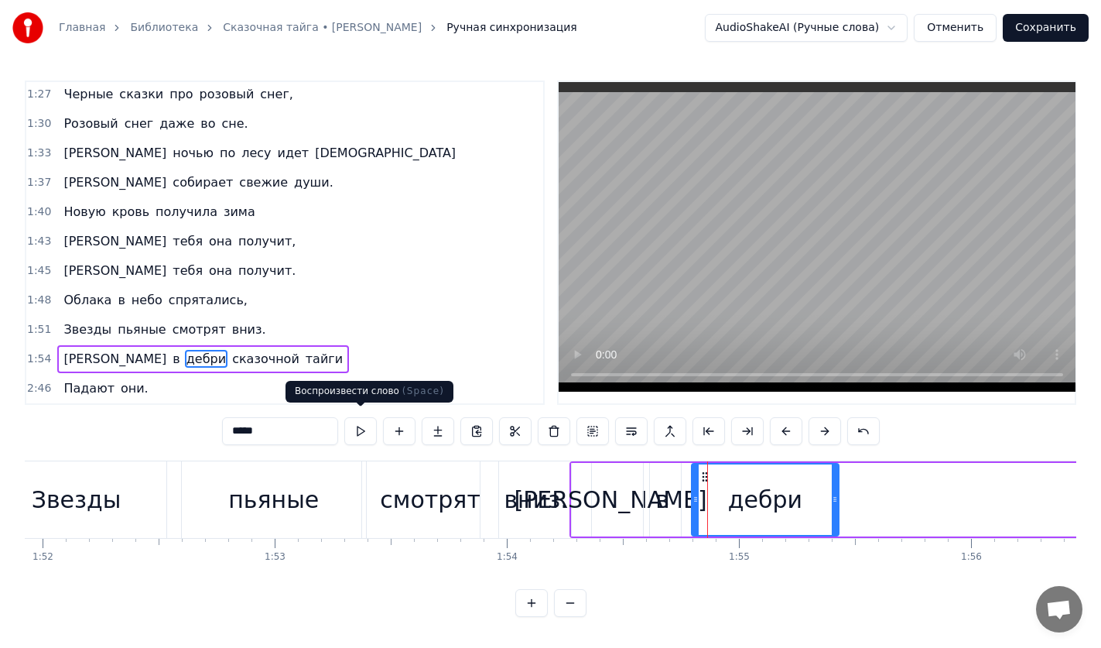
click at [360, 426] on button at bounding box center [360, 431] width 32 height 28
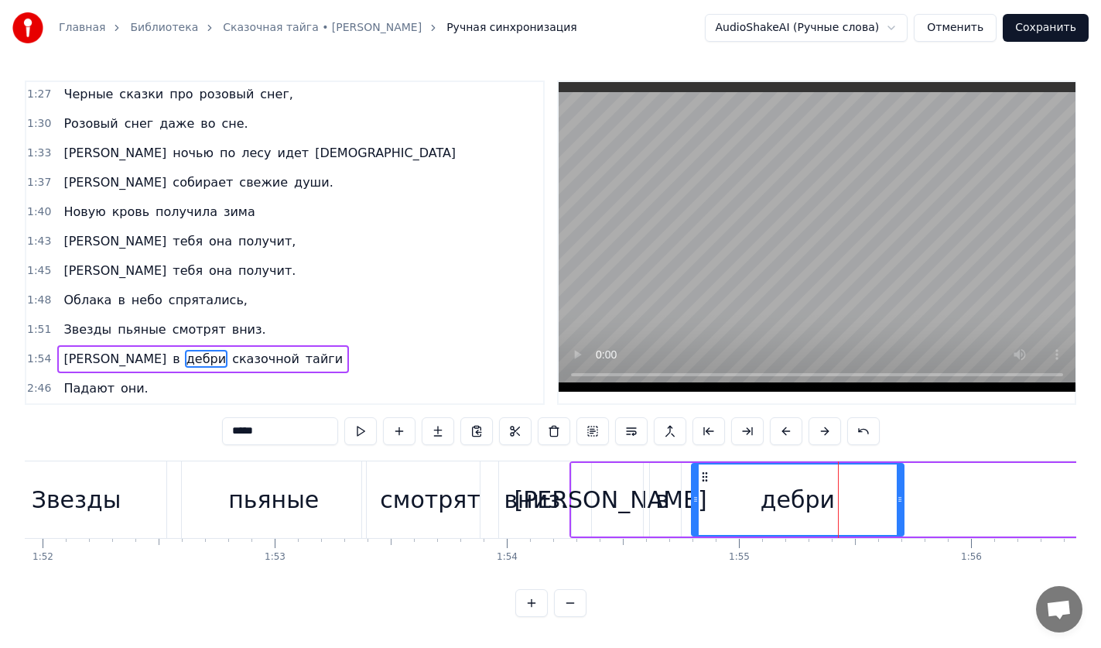
drag, startPoint x: 833, startPoint y: 497, endPoint x: 898, endPoint y: 494, distance: 65.0
click at [898, 494] on icon at bounding box center [900, 499] width 6 height 12
drag, startPoint x: 694, startPoint y: 498, endPoint x: 734, endPoint y: 497, distance: 40.2
click at [734, 497] on icon at bounding box center [736, 499] width 6 height 12
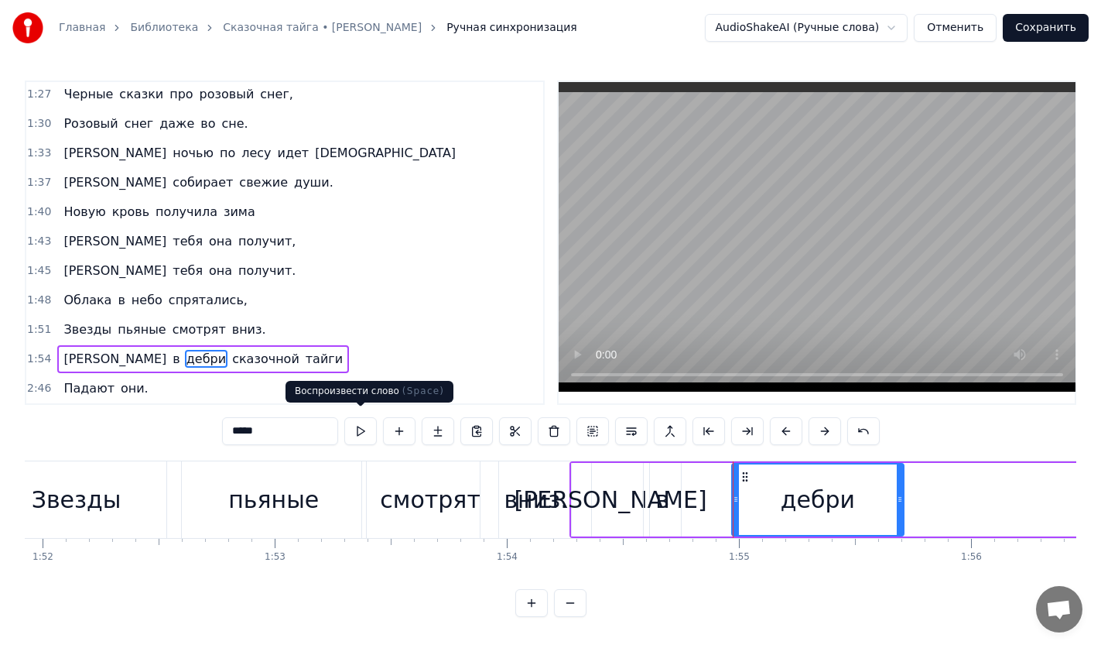
click at [362, 421] on button at bounding box center [360, 431] width 32 height 28
click at [669, 498] on div "в" at bounding box center [662, 500] width 37 height 74
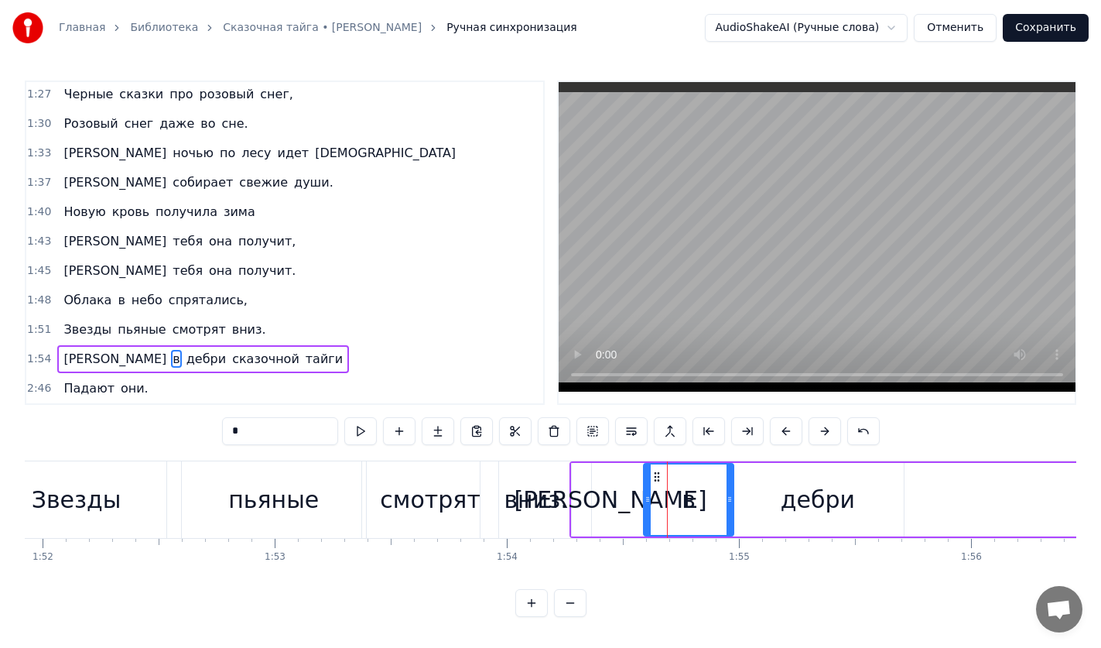
drag, startPoint x: 676, startPoint y: 494, endPoint x: 729, endPoint y: 494, distance: 52.6
click at [729, 494] on icon at bounding box center [730, 499] width 6 height 12
drag, startPoint x: 645, startPoint y: 495, endPoint x: 679, endPoint y: 493, distance: 33.4
click at [679, 493] on icon at bounding box center [680, 499] width 6 height 12
click at [605, 491] on div "[PERSON_NAME]" at bounding box center [610, 499] width 193 height 35
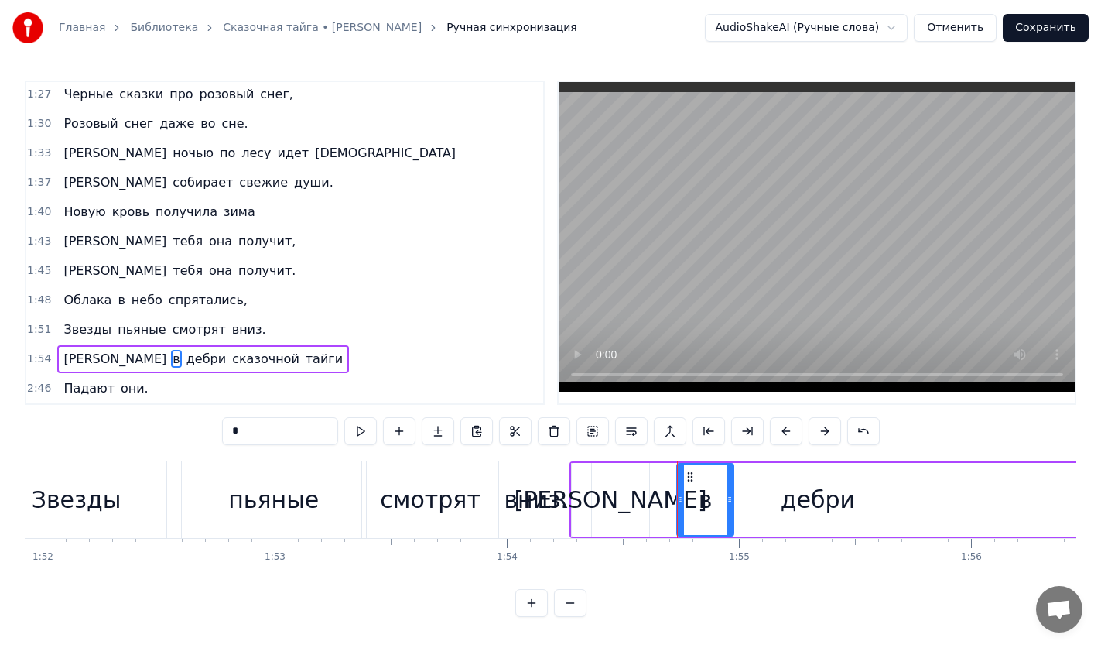
type input "*"
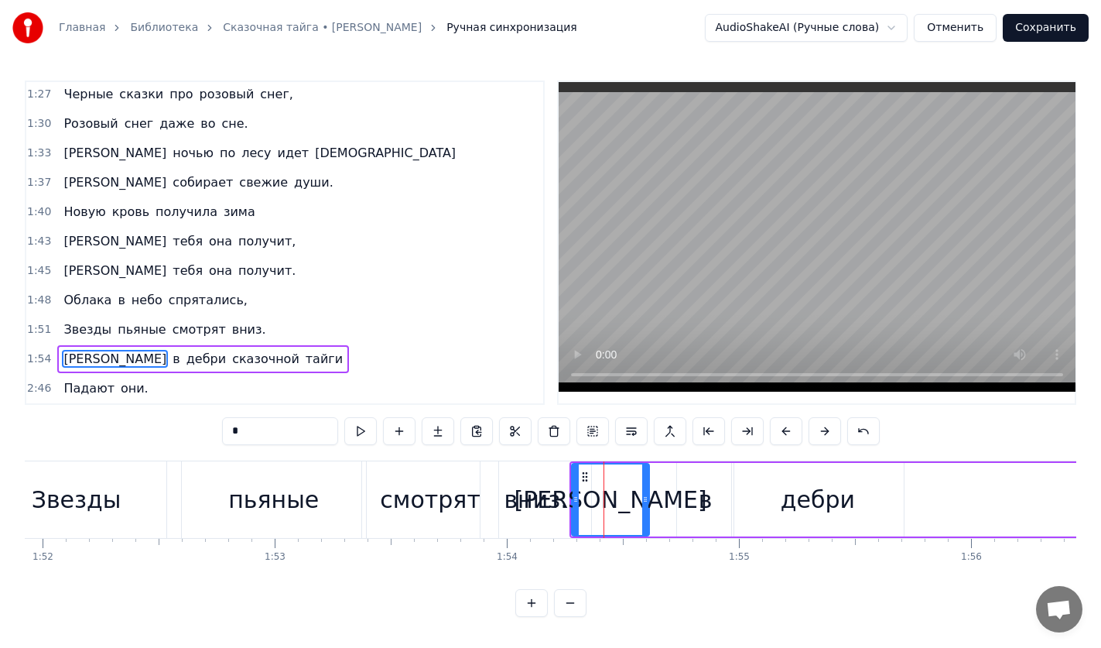
drag, startPoint x: 641, startPoint y: 491, endPoint x: 668, endPoint y: 491, distance: 26.3
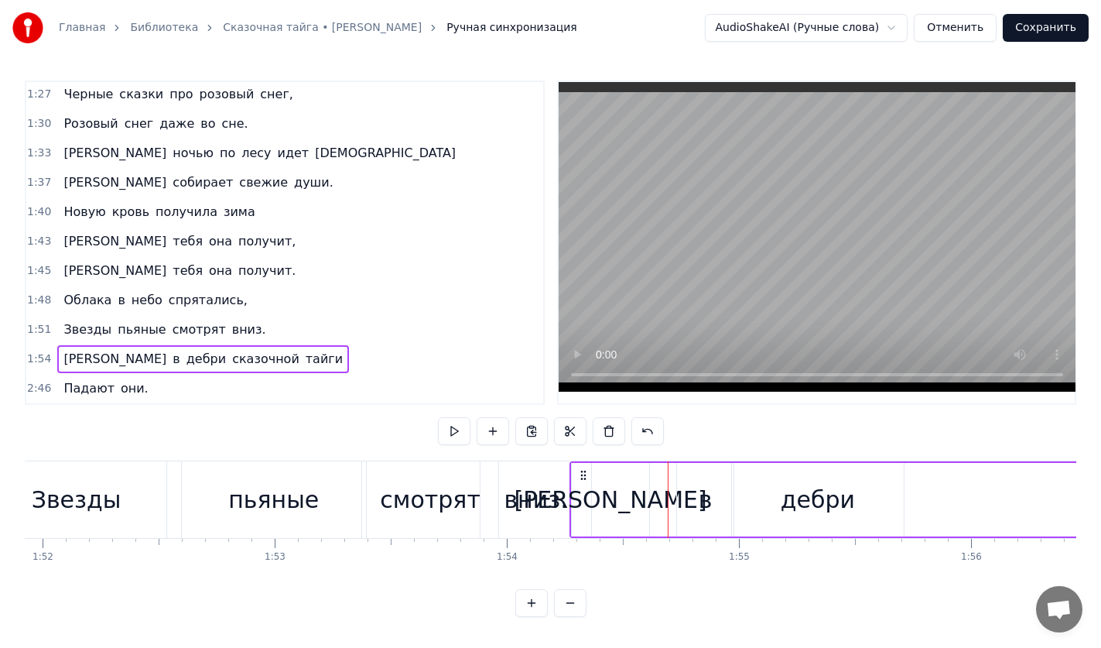
click at [645, 492] on div "[PERSON_NAME]" at bounding box center [610, 500] width 77 height 74
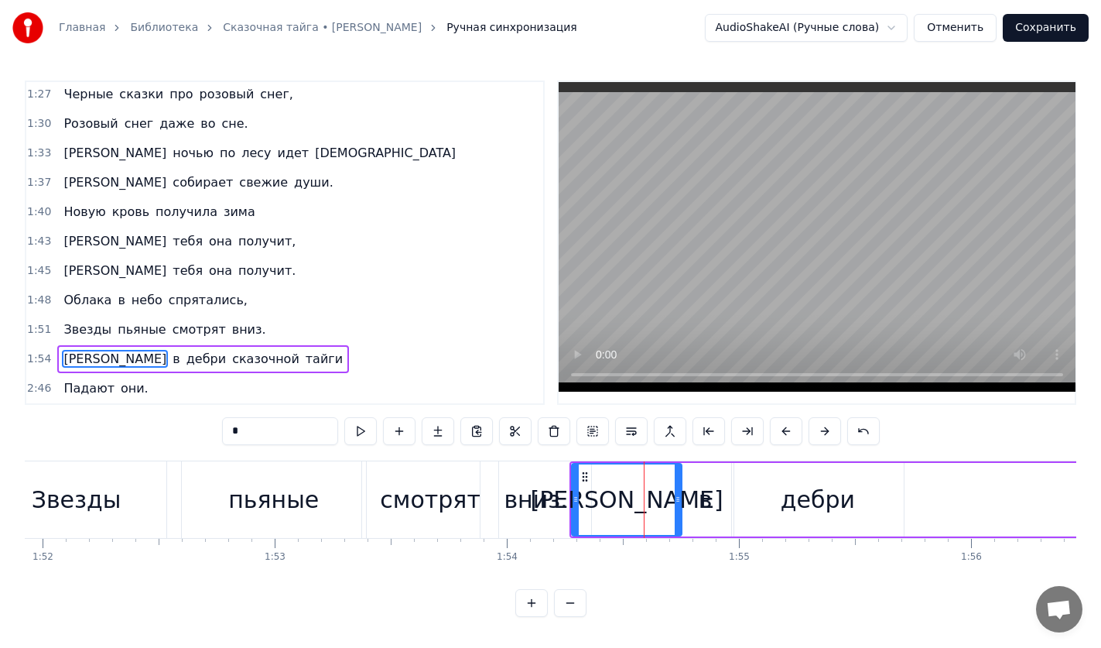
drag, startPoint x: 645, startPoint y: 492, endPoint x: 678, endPoint y: 492, distance: 32.5
click at [678, 493] on icon at bounding box center [678, 499] width 6 height 12
drag, startPoint x: 575, startPoint y: 490, endPoint x: 597, endPoint y: 492, distance: 22.6
click at [597, 493] on icon at bounding box center [598, 499] width 6 height 12
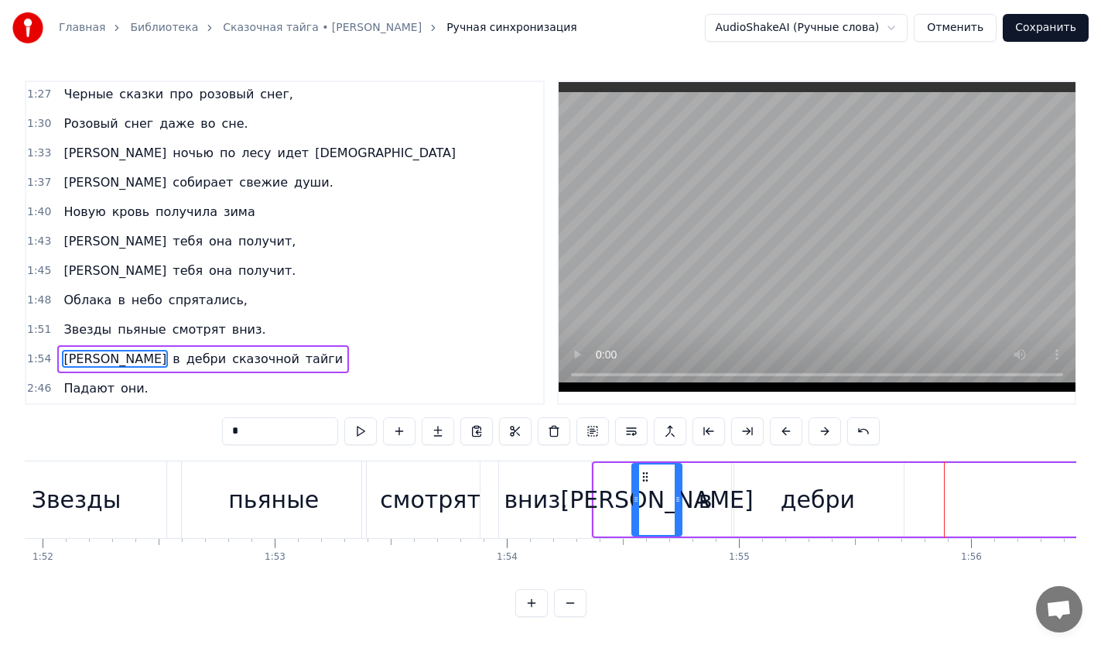
drag, startPoint x: 599, startPoint y: 508, endPoint x: 632, endPoint y: 509, distance: 33.3
click at [638, 508] on div at bounding box center [636, 499] width 6 height 70
click at [566, 509] on div "вниз." at bounding box center [535, 499] width 111 height 77
type input "*****"
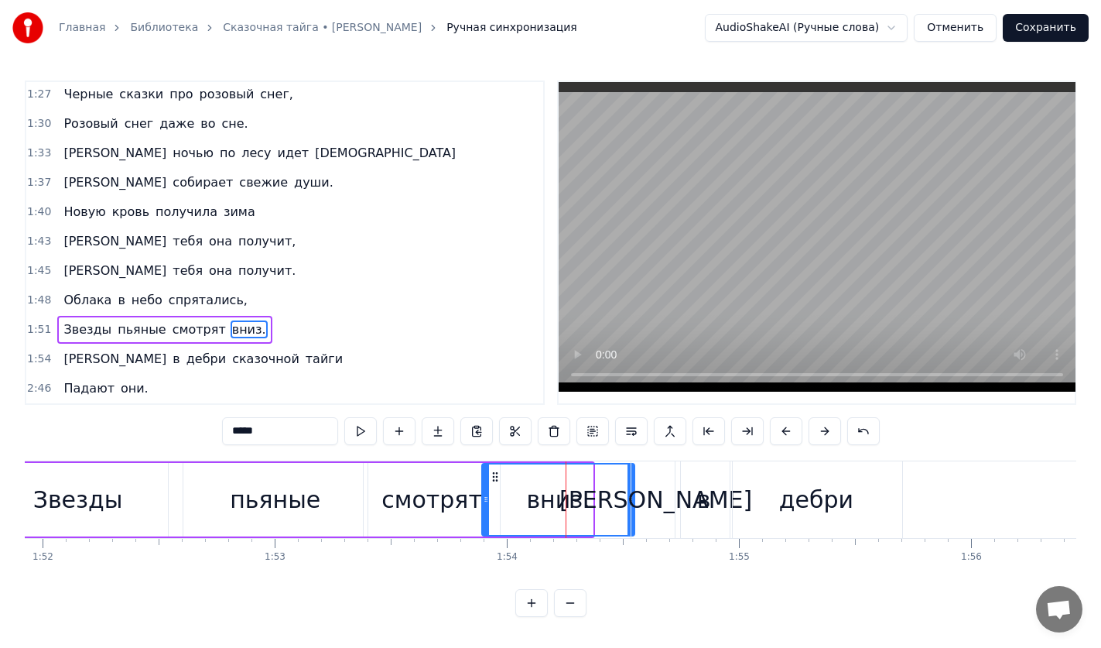
drag, startPoint x: 591, startPoint y: 507, endPoint x: 633, endPoint y: 507, distance: 41.8
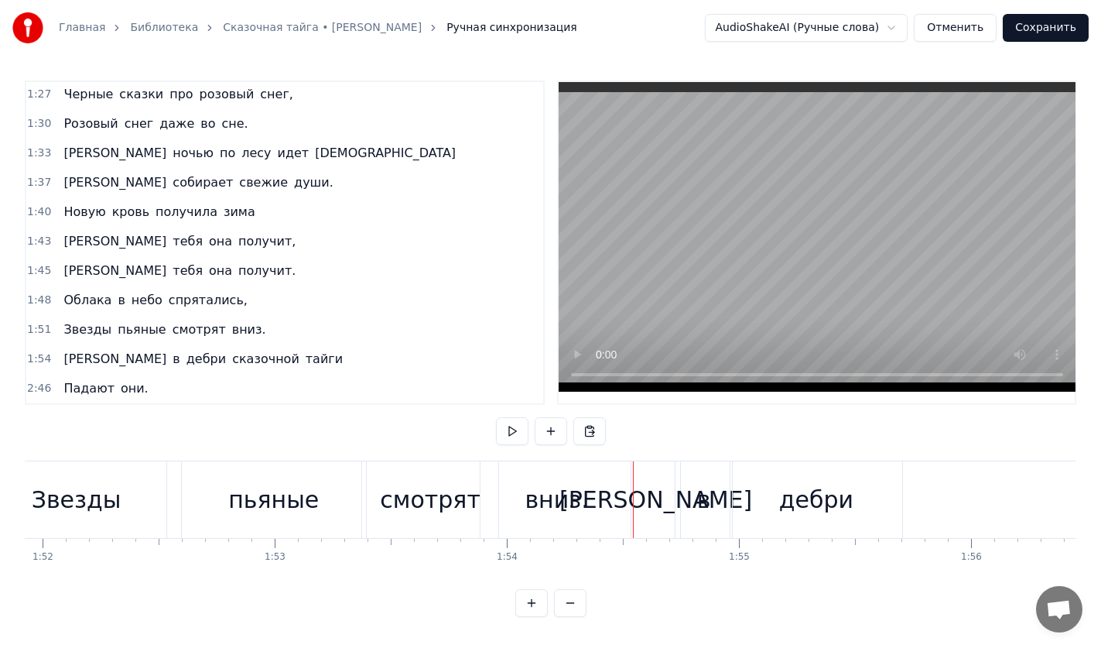
click at [653, 491] on div "[PERSON_NAME]" at bounding box center [655, 499] width 193 height 35
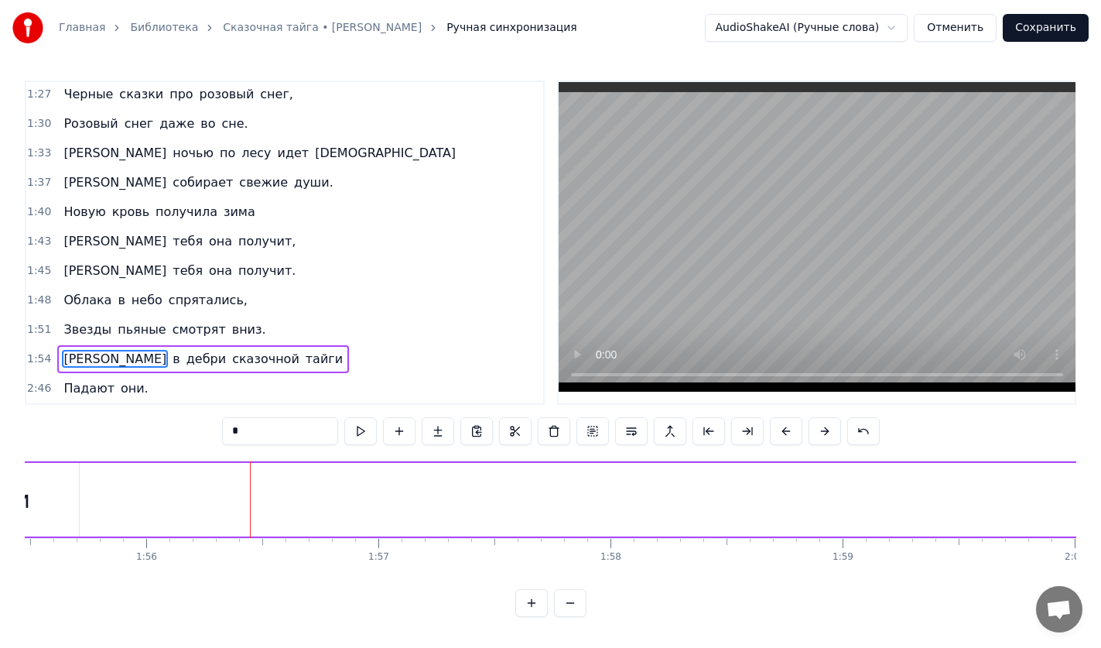
scroll to position [0, 26888]
click at [231, 350] on span "сказочной" at bounding box center [266, 359] width 70 height 18
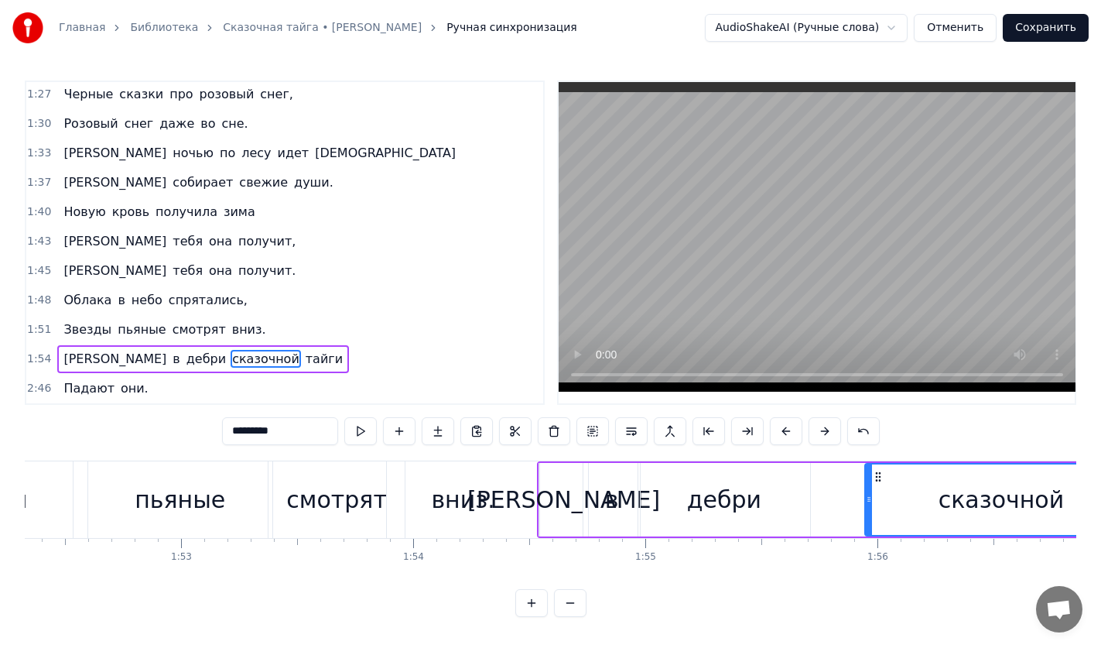
scroll to position [0, 26080]
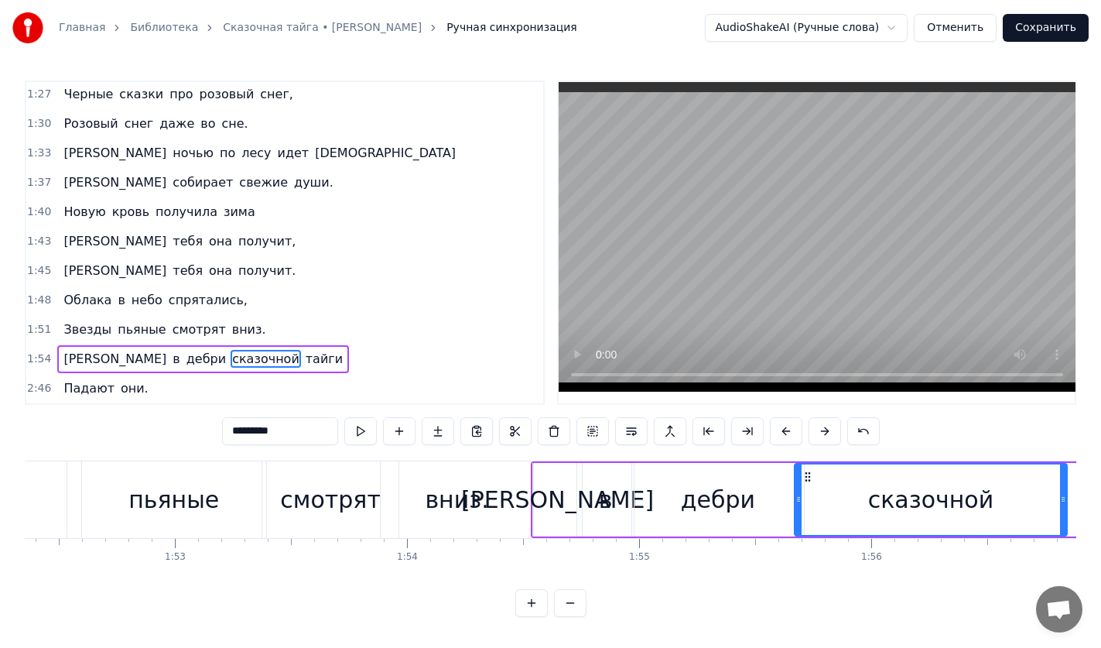
drag, startPoint x: 117, startPoint y: 470, endPoint x: 807, endPoint y: 534, distance: 693.1
click at [807, 534] on div "Когда я на почте служил ямщиком, Ко мне постучался косматый геолог. И, глядя на…" at bounding box center [551, 518] width 1052 height 116
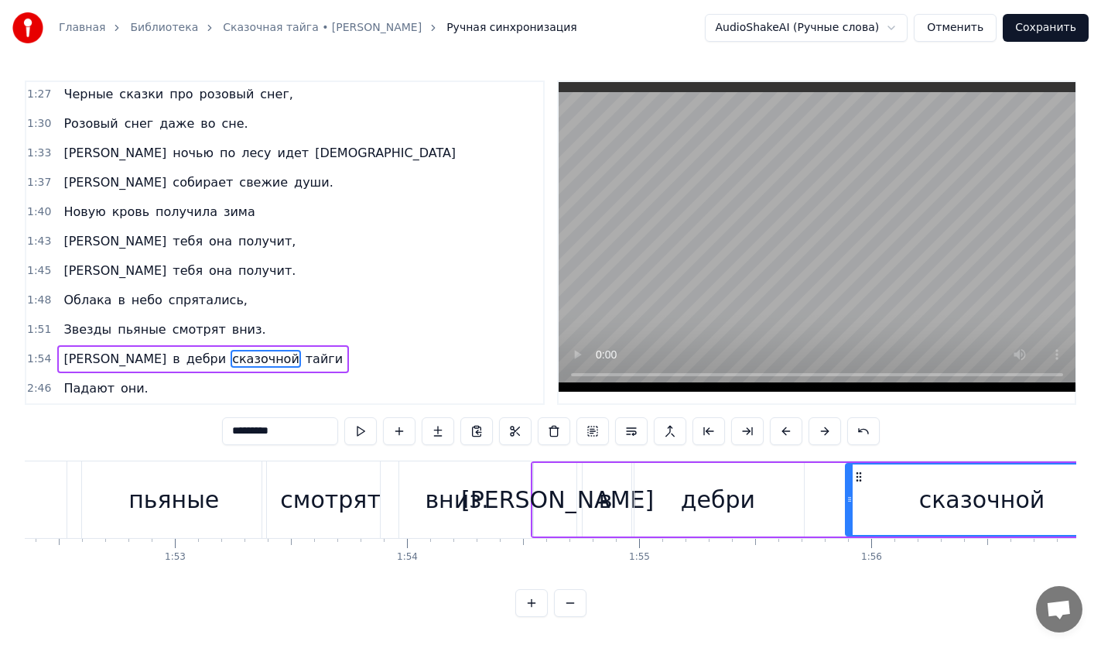
drag, startPoint x: 807, startPoint y: 469, endPoint x: 858, endPoint y: 472, distance: 51.2
click at [858, 472] on icon at bounding box center [859, 476] width 12 height 12
click at [354, 429] on button at bounding box center [360, 431] width 32 height 28
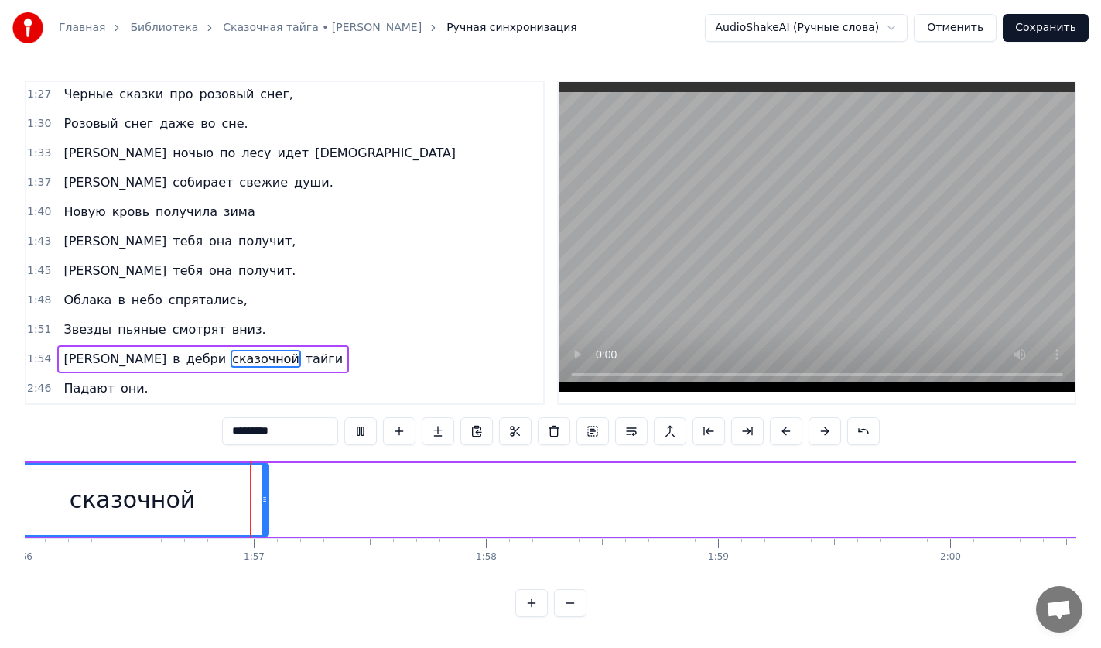
scroll to position [0, 26993]
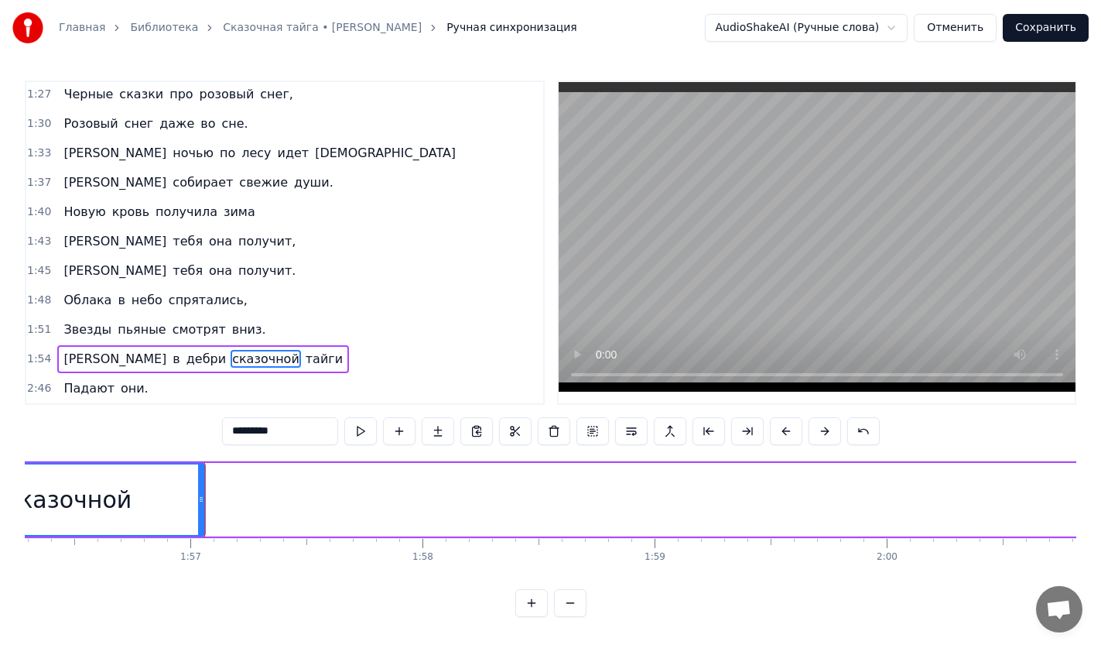
click at [304, 360] on span "тайги" at bounding box center [324, 359] width 40 height 18
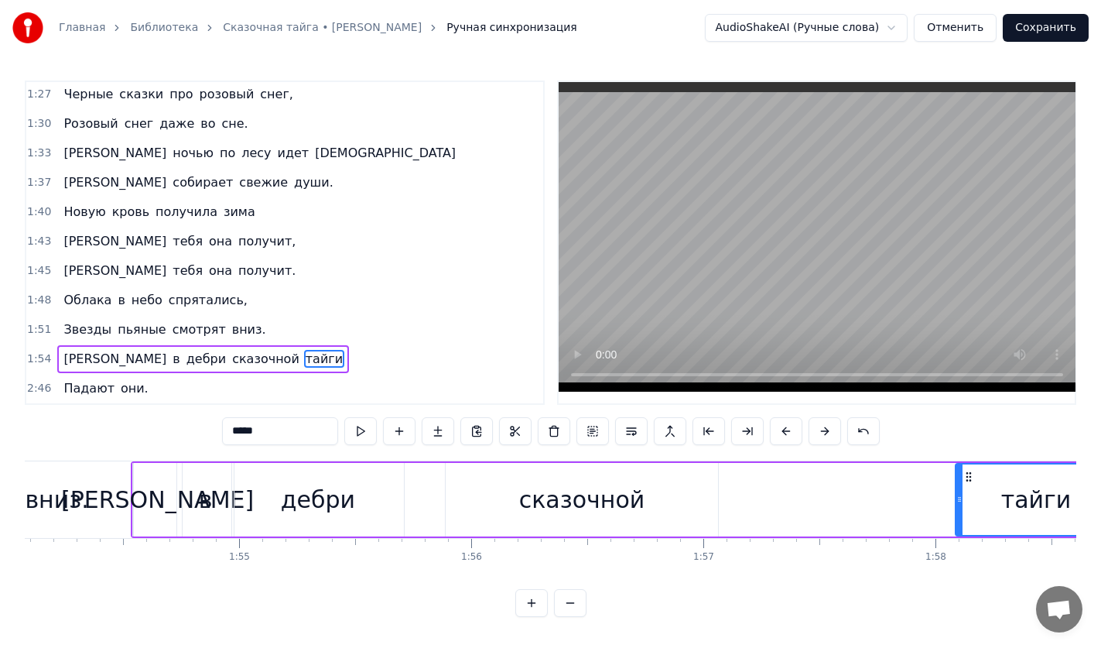
scroll to position [0, 26520]
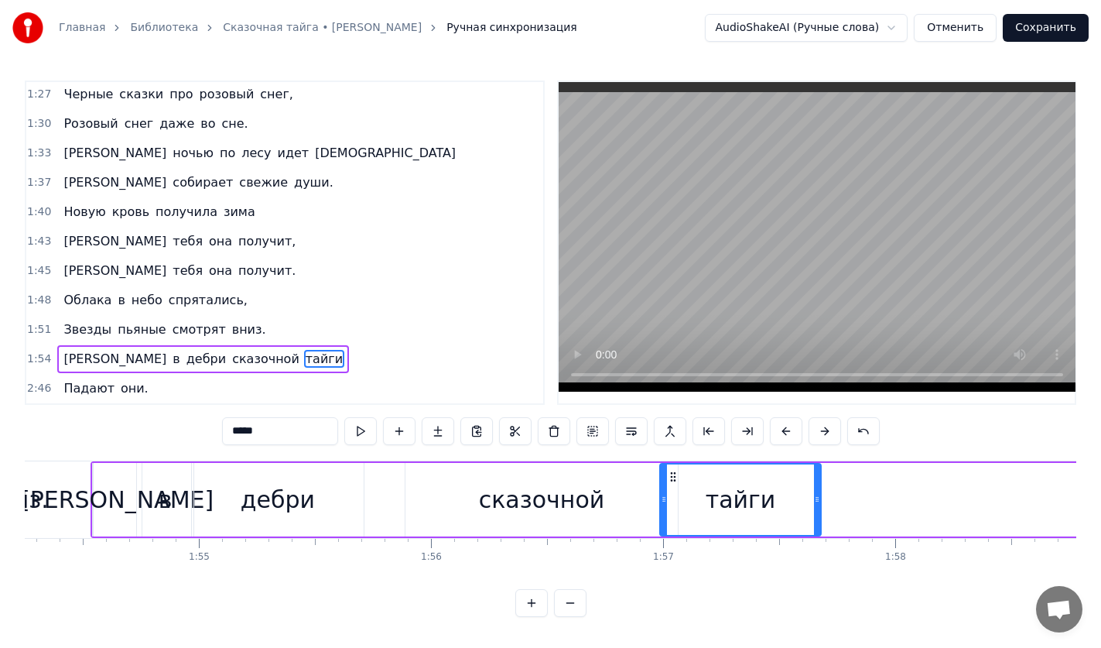
drag, startPoint x: 121, startPoint y: 468, endPoint x: 675, endPoint y: 524, distance: 557.6
click at [675, 524] on div "тайги" at bounding box center [740, 499] width 159 height 70
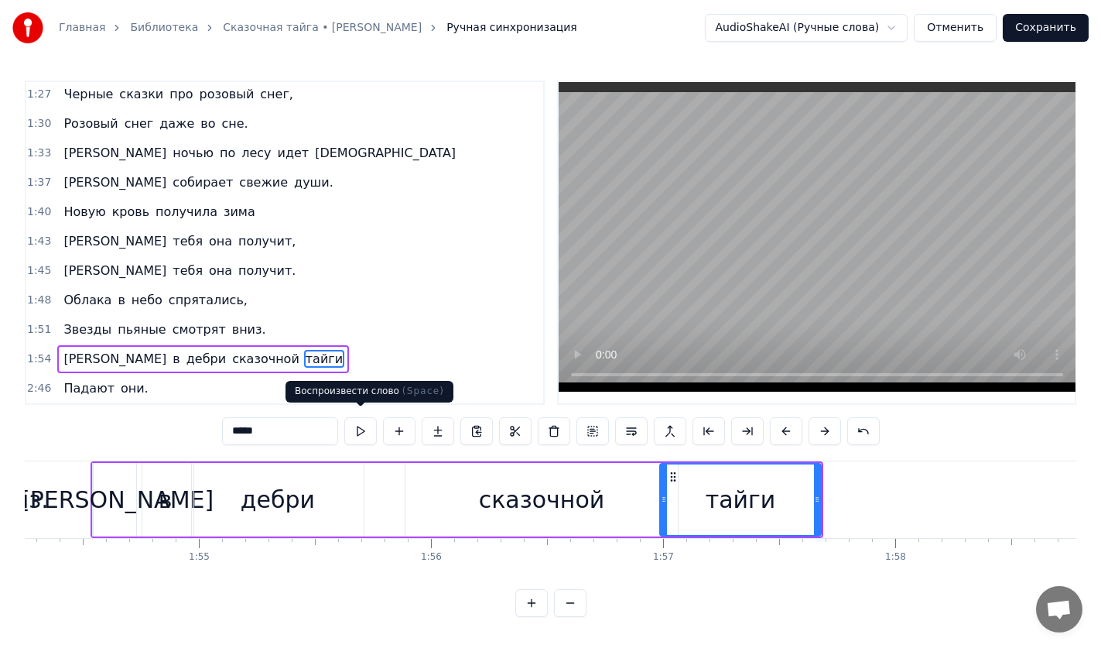
click at [363, 431] on button at bounding box center [360, 431] width 32 height 28
click at [359, 432] on button at bounding box center [360, 431] width 32 height 28
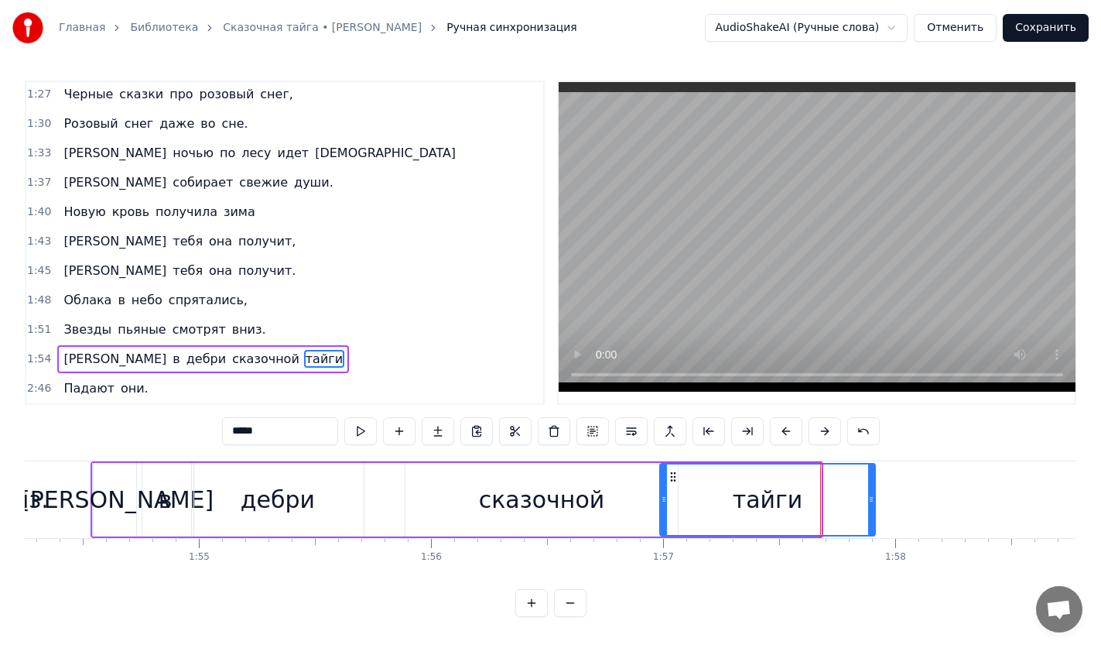
drag, startPoint x: 814, startPoint y: 499, endPoint x: 868, endPoint y: 498, distance: 54.2
click at [868, 498] on div at bounding box center [871, 499] width 6 height 70
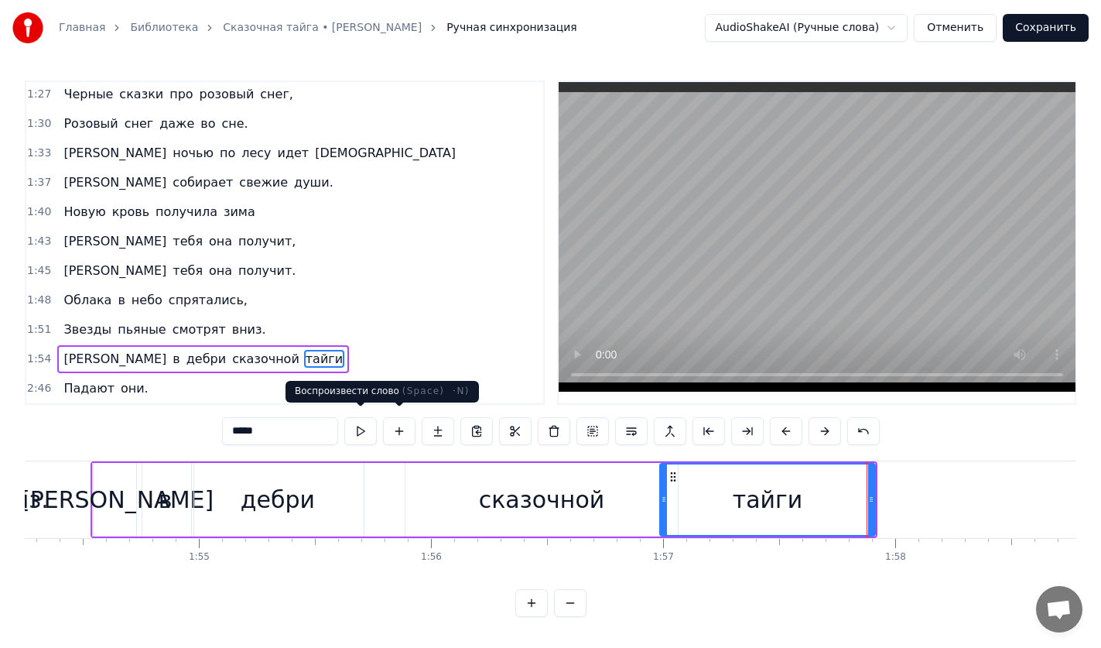
click at [363, 425] on button at bounding box center [360, 431] width 32 height 28
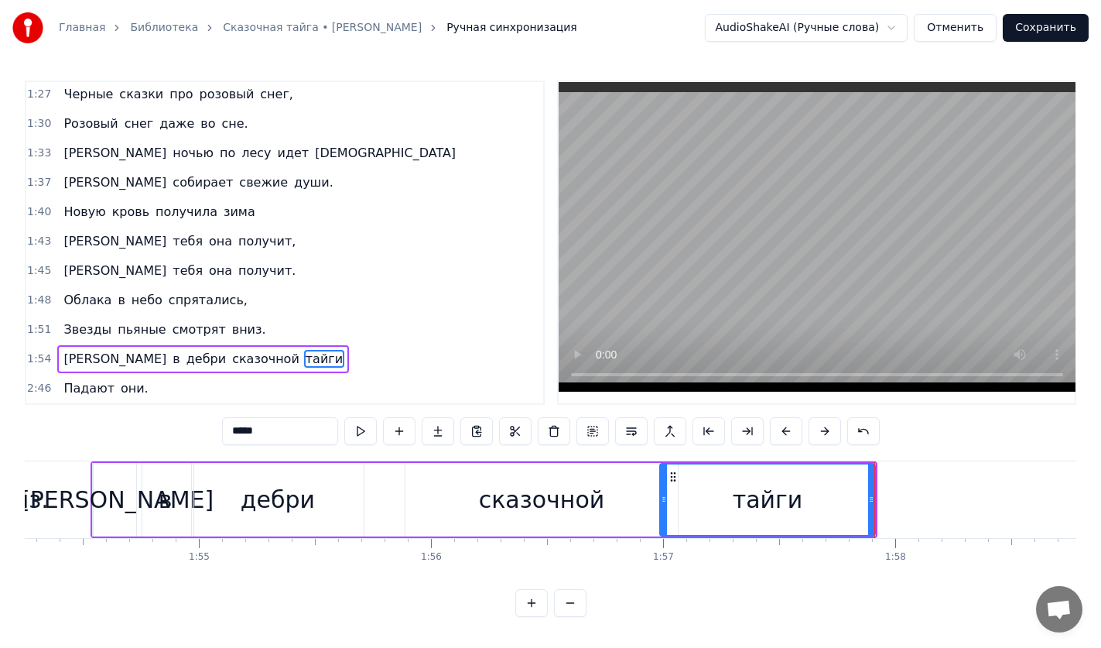
click at [70, 379] on span "Падают" at bounding box center [89, 388] width 54 height 18
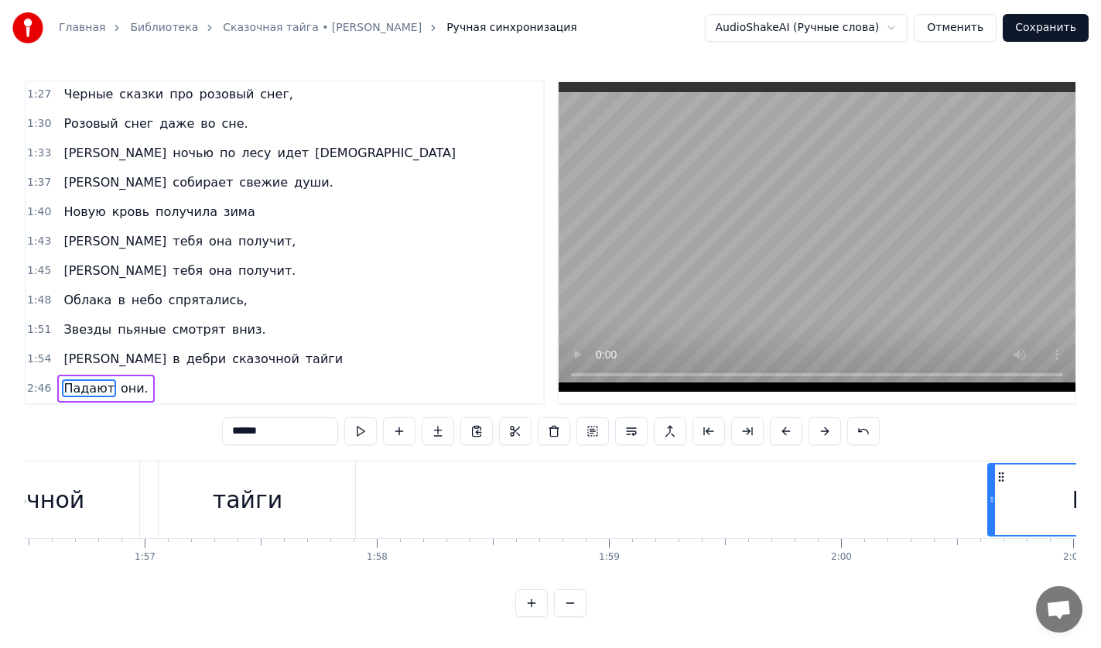
scroll to position [0, 27082]
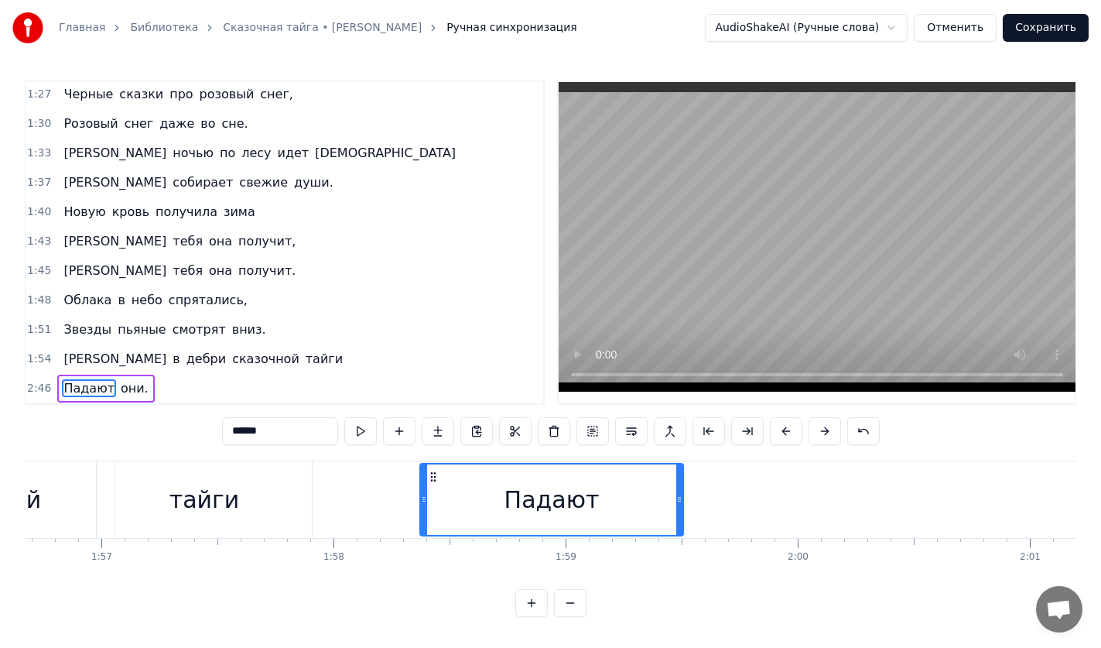
drag, startPoint x: 115, startPoint y: 474, endPoint x: 430, endPoint y: 479, distance: 315.0
click at [430, 479] on div "Падают" at bounding box center [552, 499] width 262 height 70
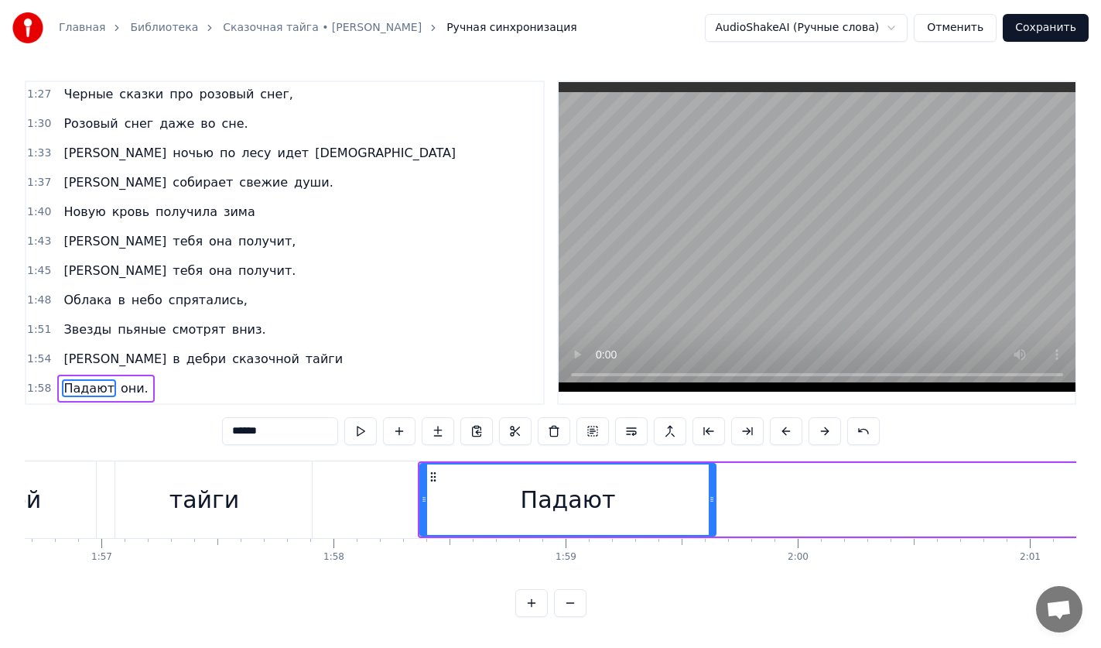
drag, startPoint x: 679, startPoint y: 487, endPoint x: 723, endPoint y: 490, distance: 44.2
click at [715, 493] on icon at bounding box center [712, 499] width 6 height 12
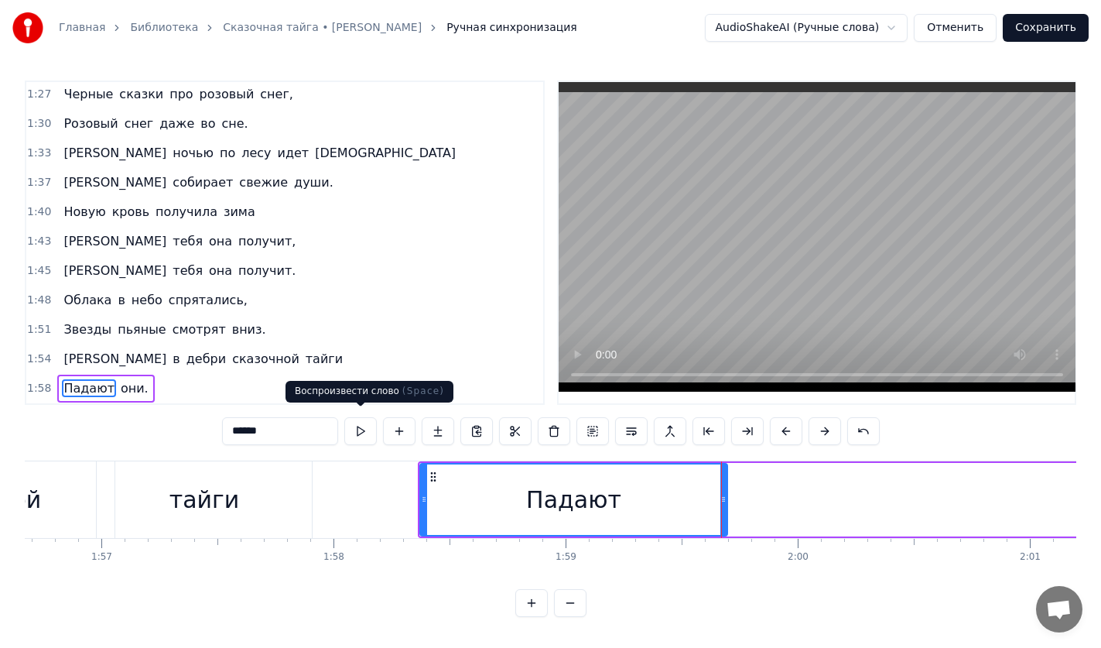
click at [361, 420] on button at bounding box center [360, 431] width 32 height 28
drag, startPoint x: 721, startPoint y: 500, endPoint x: 710, endPoint y: 501, distance: 11.6
click at [715, 501] on div at bounding box center [718, 499] width 6 height 70
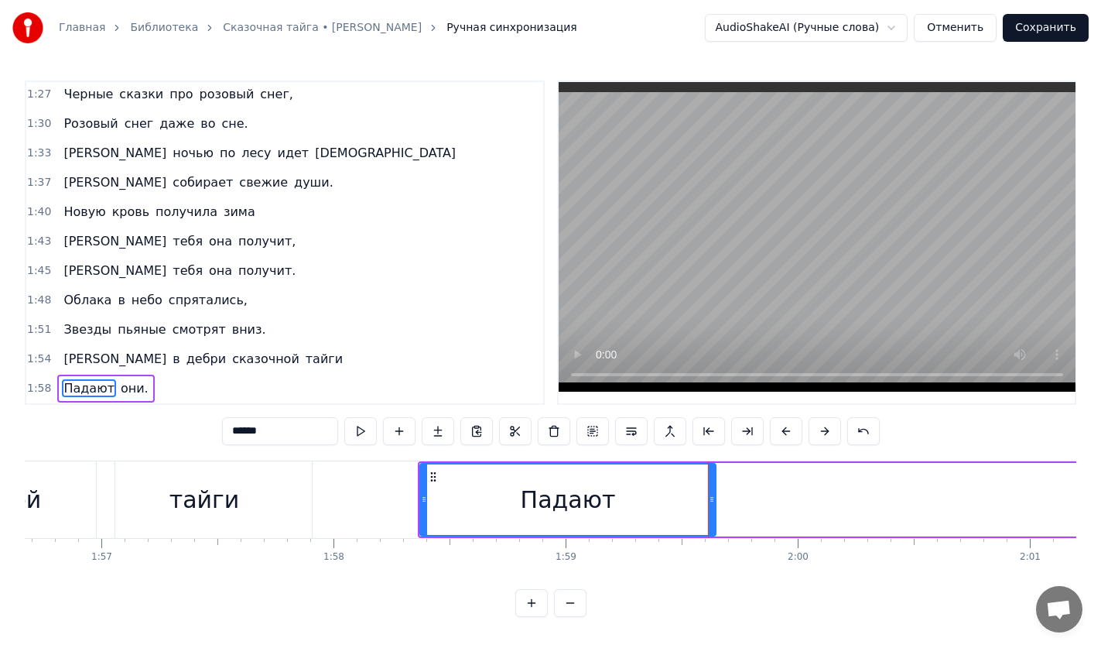
click at [130, 380] on span "они." at bounding box center [134, 388] width 31 height 18
type input "****"
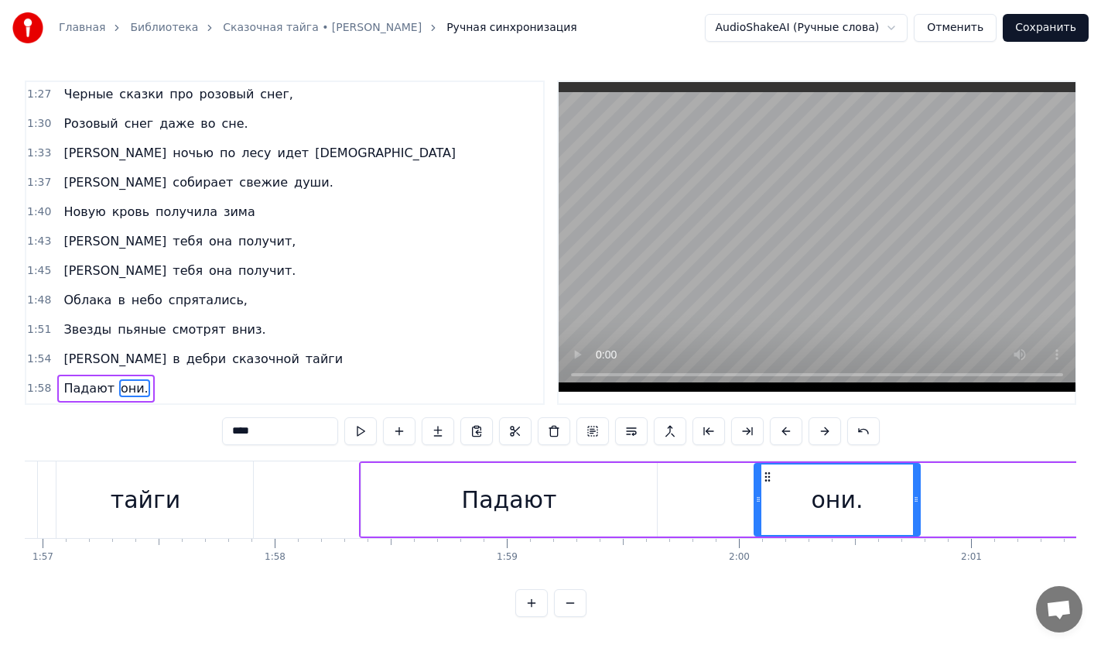
scroll to position [0, 27147]
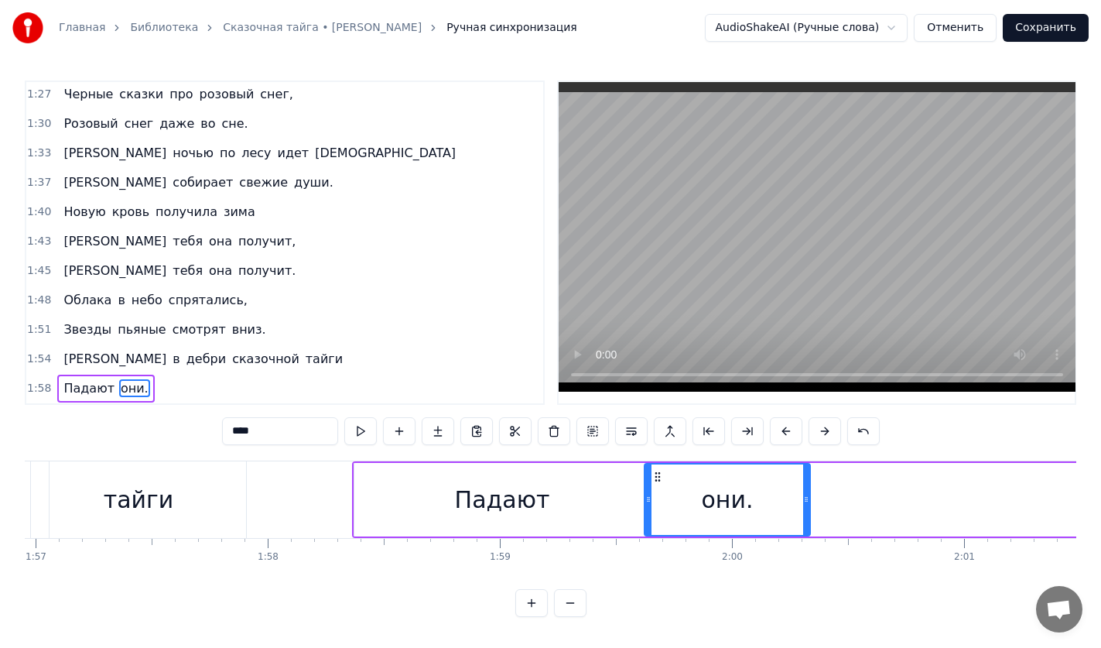
drag, startPoint x: 119, startPoint y: 470, endPoint x: 658, endPoint y: 503, distance: 540.3
click at [658, 503] on div "они." at bounding box center [727, 499] width 164 height 70
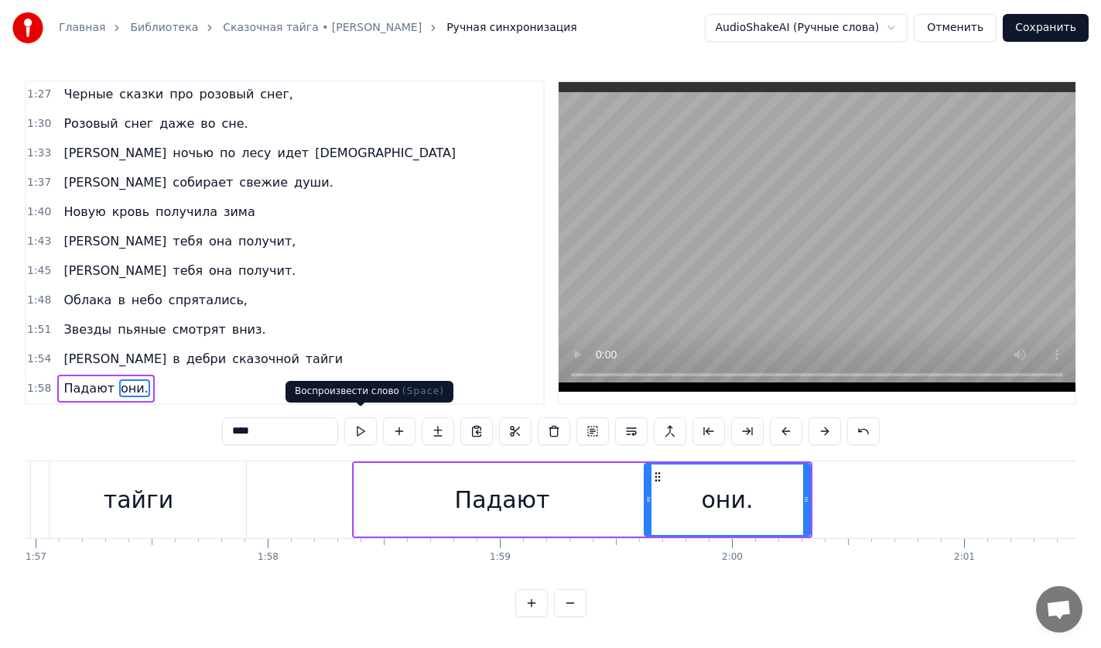
click at [361, 426] on button at bounding box center [360, 431] width 32 height 28
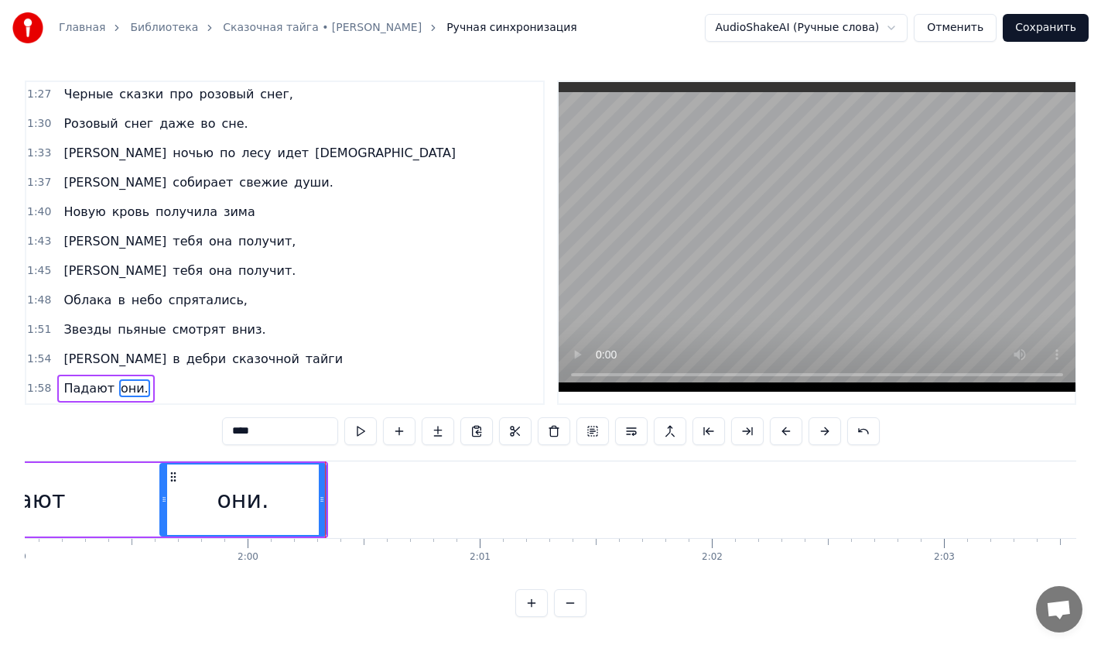
scroll to position [0, 27692]
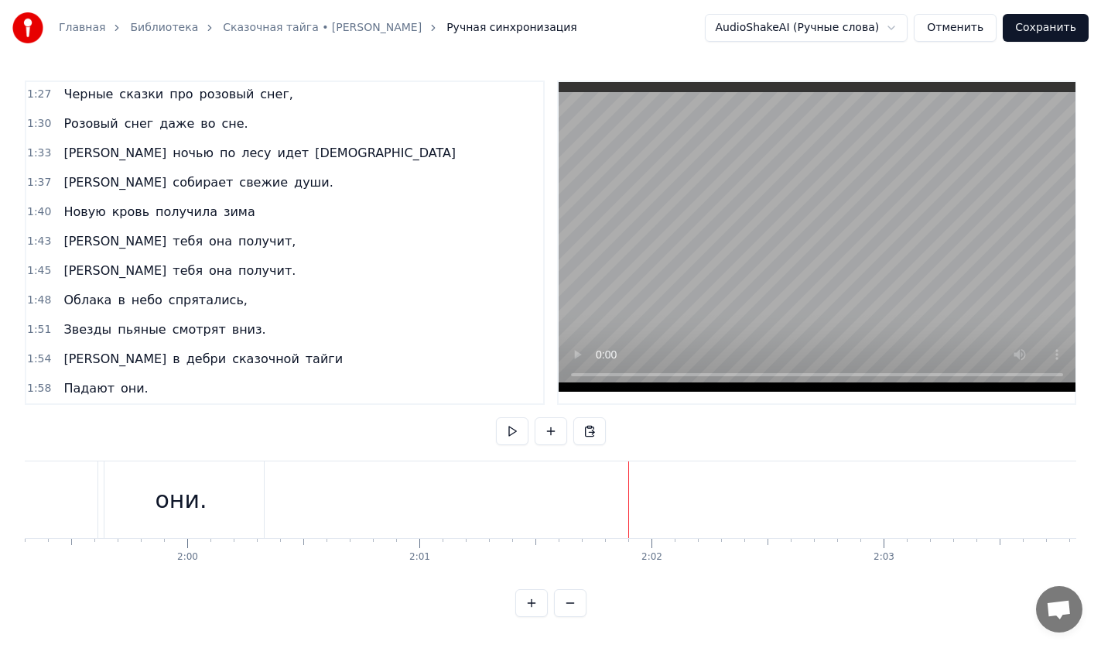
click at [540, 609] on button at bounding box center [531, 603] width 32 height 28
click at [569, 613] on button at bounding box center [570, 603] width 32 height 28
click at [539, 617] on button at bounding box center [531, 603] width 32 height 28
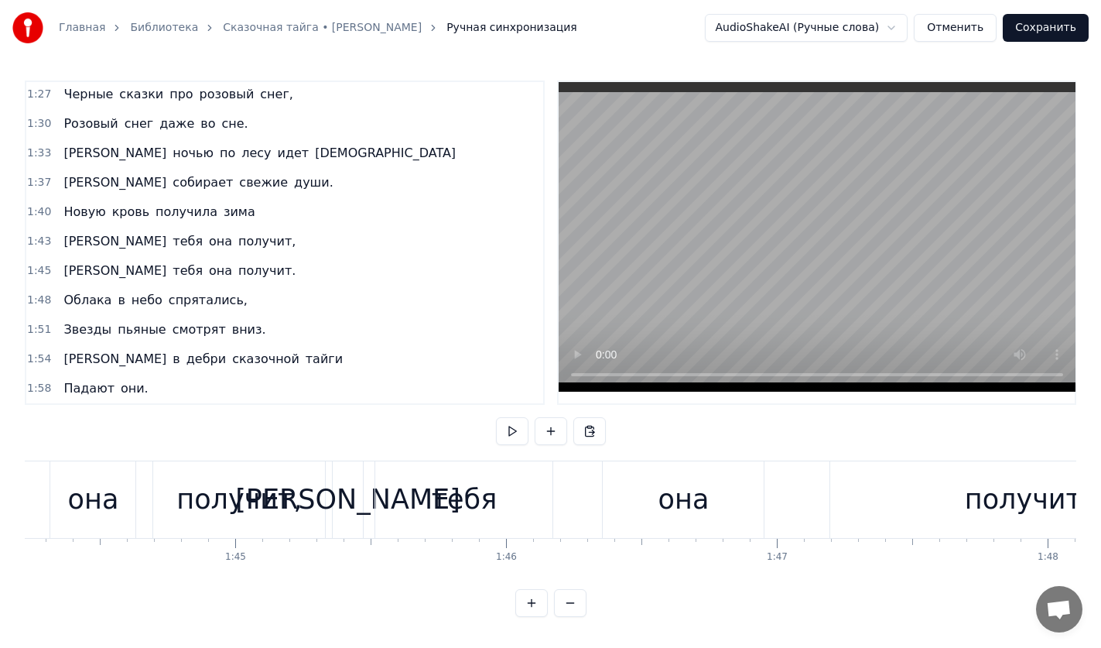
scroll to position [0, 28155]
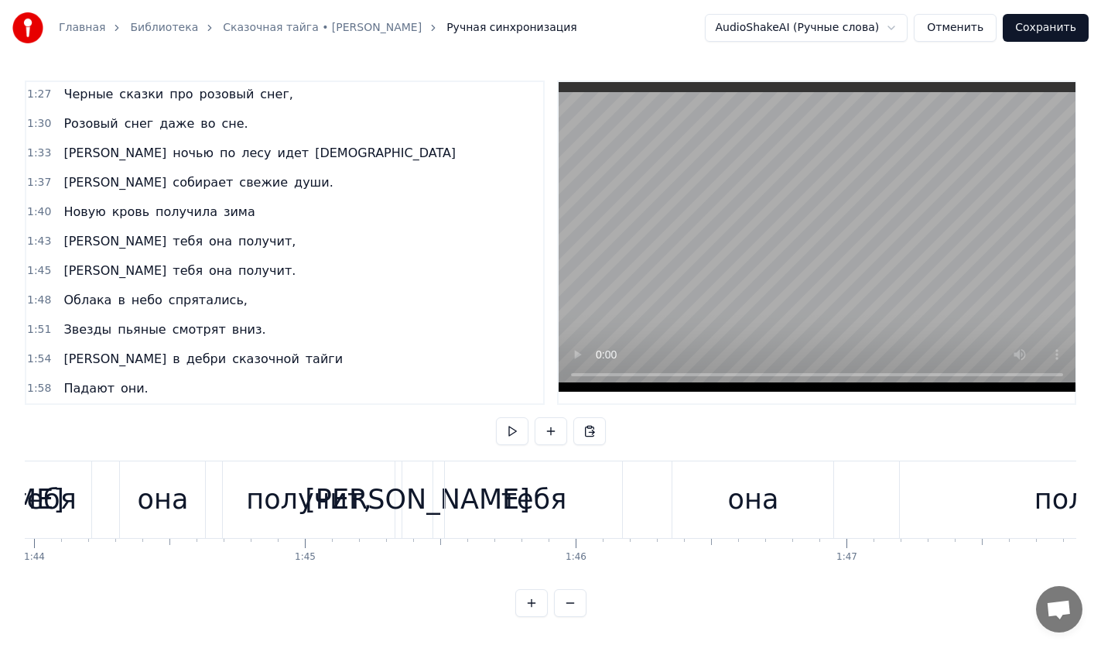
click at [1053, 31] on button "Сохранить" at bounding box center [1046, 28] width 86 height 28
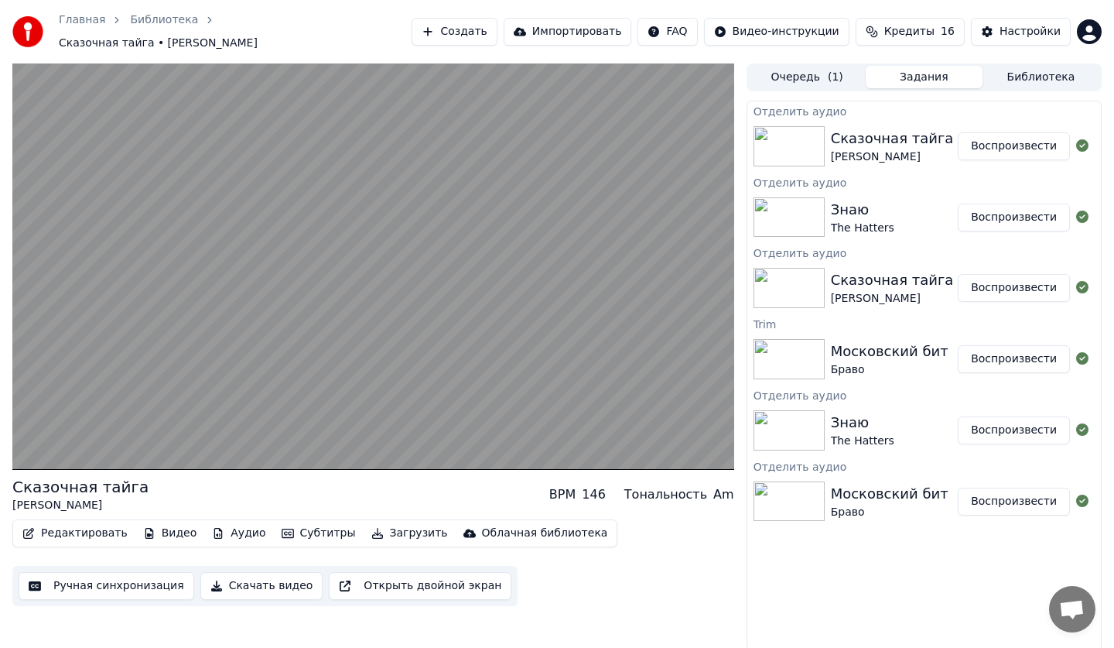
click at [112, 578] on button "Ручная синхронизация" at bounding box center [107, 586] width 176 height 28
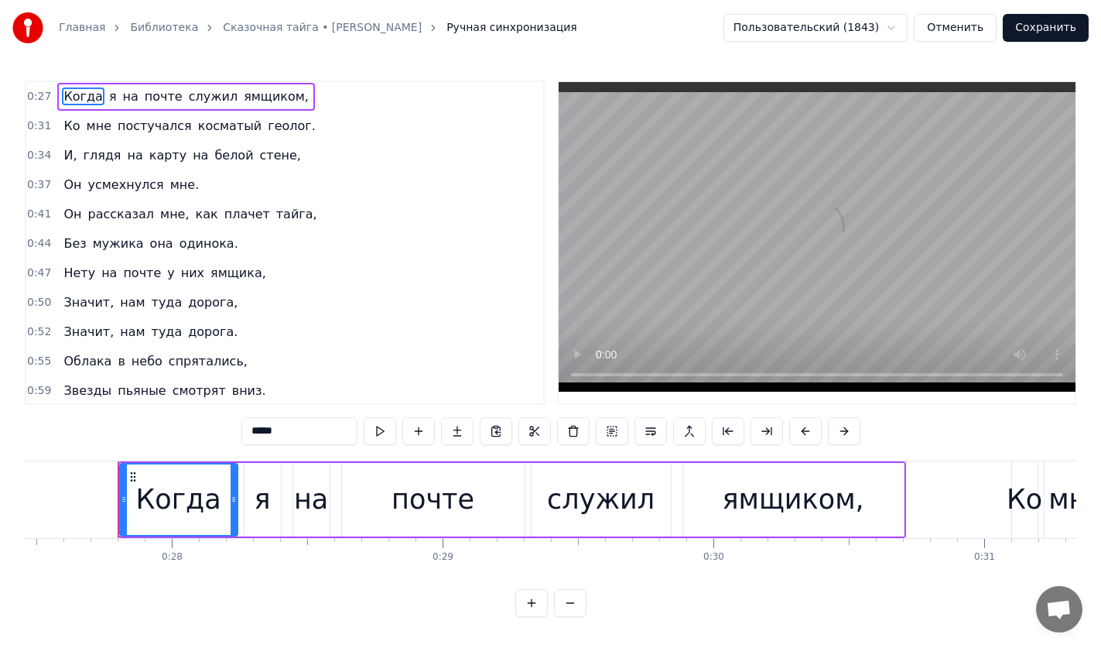
scroll to position [0, 7450]
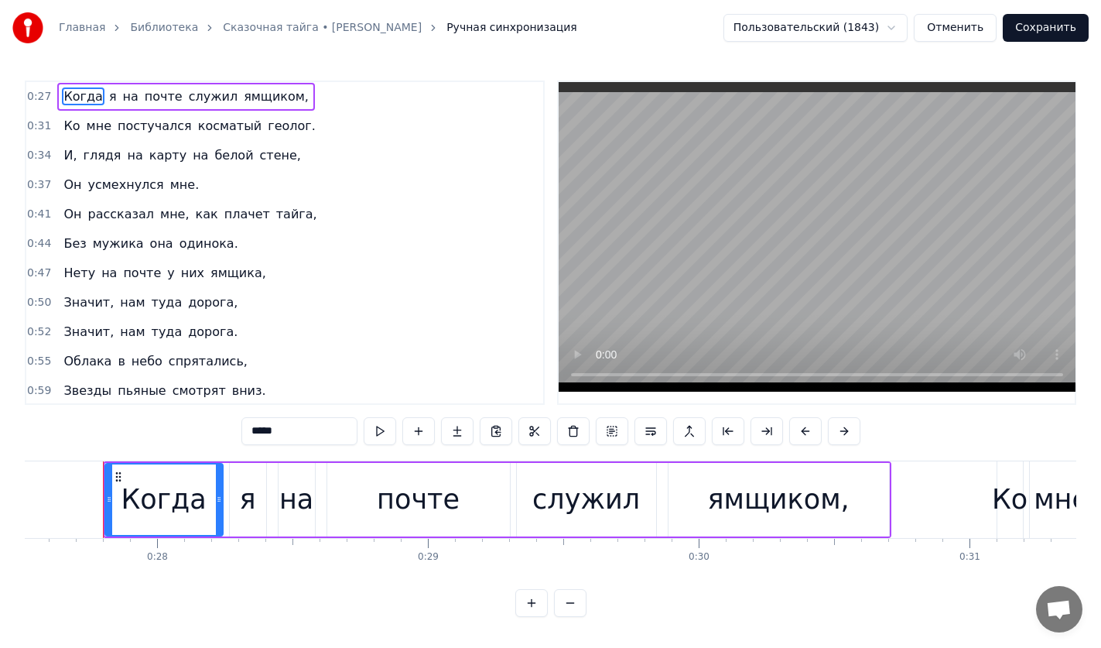
click at [946, 29] on button "Отменить" at bounding box center [955, 28] width 83 height 28
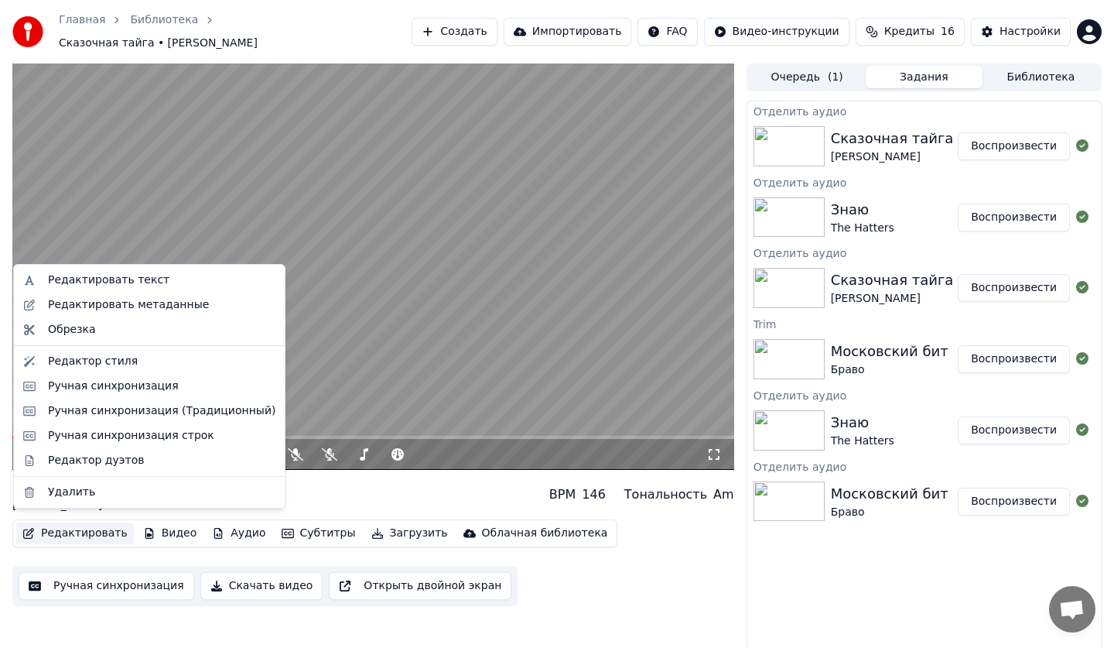
click at [82, 532] on button "Редактировать" at bounding box center [75, 533] width 118 height 22
click at [70, 457] on div "Редактор дуэтов" at bounding box center [96, 460] width 96 height 15
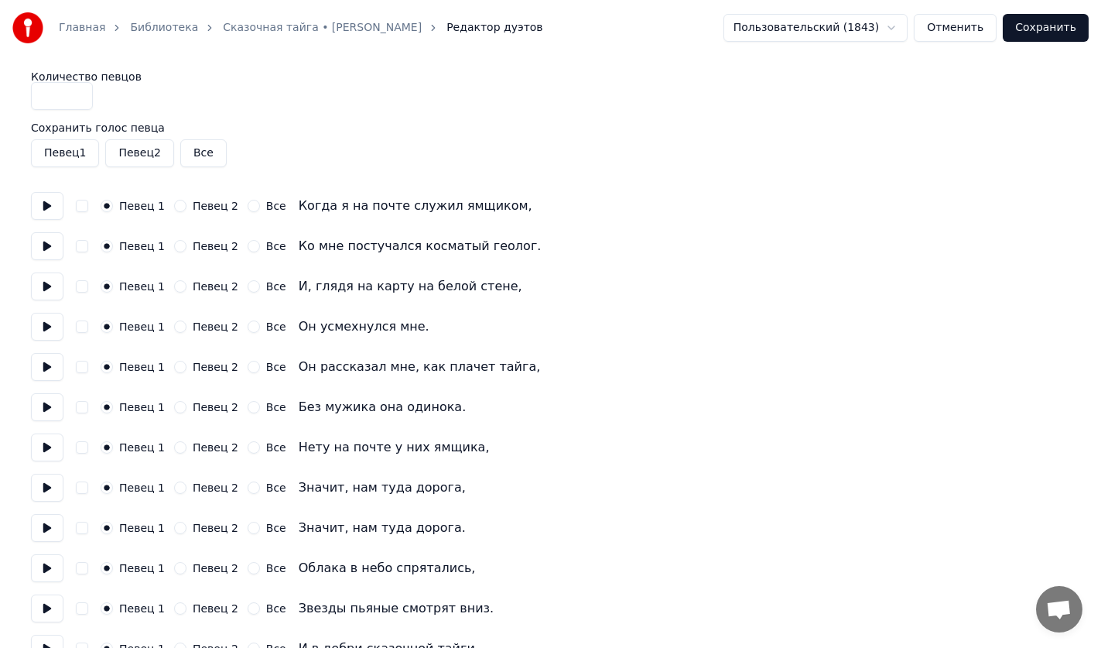
scroll to position [335, 0]
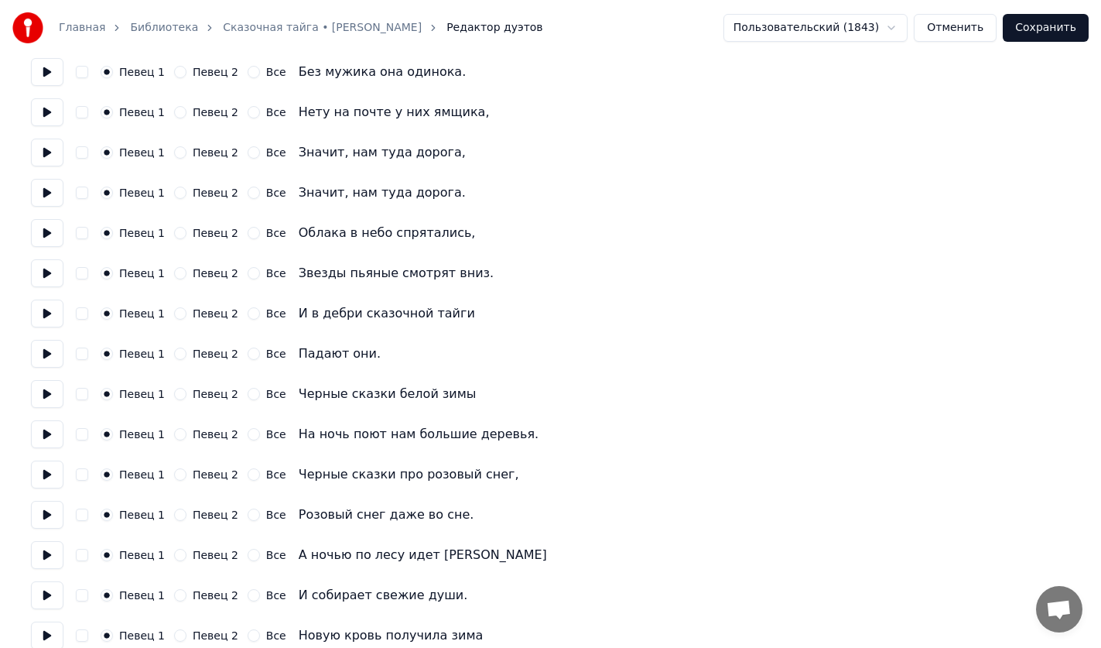
click at [179, 392] on button "Певец 2" at bounding box center [180, 394] width 12 height 12
click at [172, 426] on div "Певец 1 Певец 2 Все На ночь поют нам большие деревья." at bounding box center [550, 434] width 1039 height 28
click at [178, 450] on div "Количество певцов * Сохранить голос певца Певец 1 Певец 2 Все Певец 1 Певец 2 В…" at bounding box center [550, 313] width 1039 height 1154
click at [176, 438] on button "Певец 2" at bounding box center [180, 434] width 12 height 12
click at [169, 482] on div "Певец 1 Певец 2 Все Черные сказки про розовый снег," at bounding box center [550, 474] width 1039 height 28
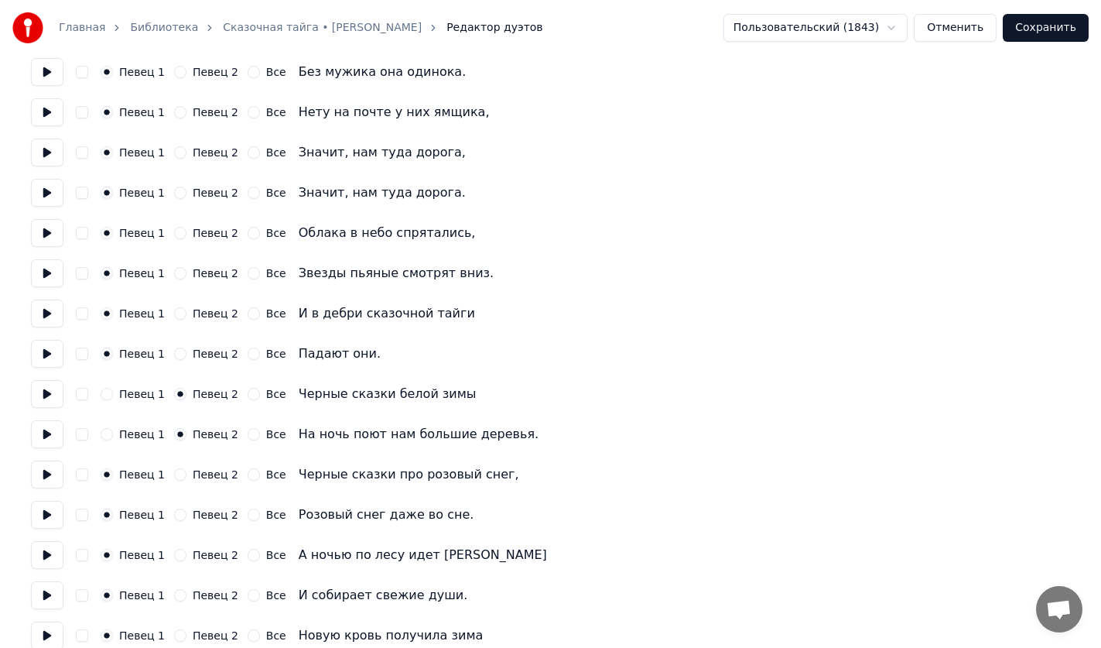
click at [174, 518] on button "Певец 2" at bounding box center [180, 514] width 12 height 12
click at [177, 473] on button "Певец 2" at bounding box center [180, 474] width 12 height 12
click at [169, 541] on div "Певец 1 Певец 2 Все А ночью по лесу идет [DEMOGRAPHIC_DATA]" at bounding box center [550, 555] width 1039 height 28
click at [174, 556] on button "Певец 2" at bounding box center [180, 555] width 12 height 12
click at [174, 592] on button "Певец 2" at bounding box center [180, 595] width 12 height 12
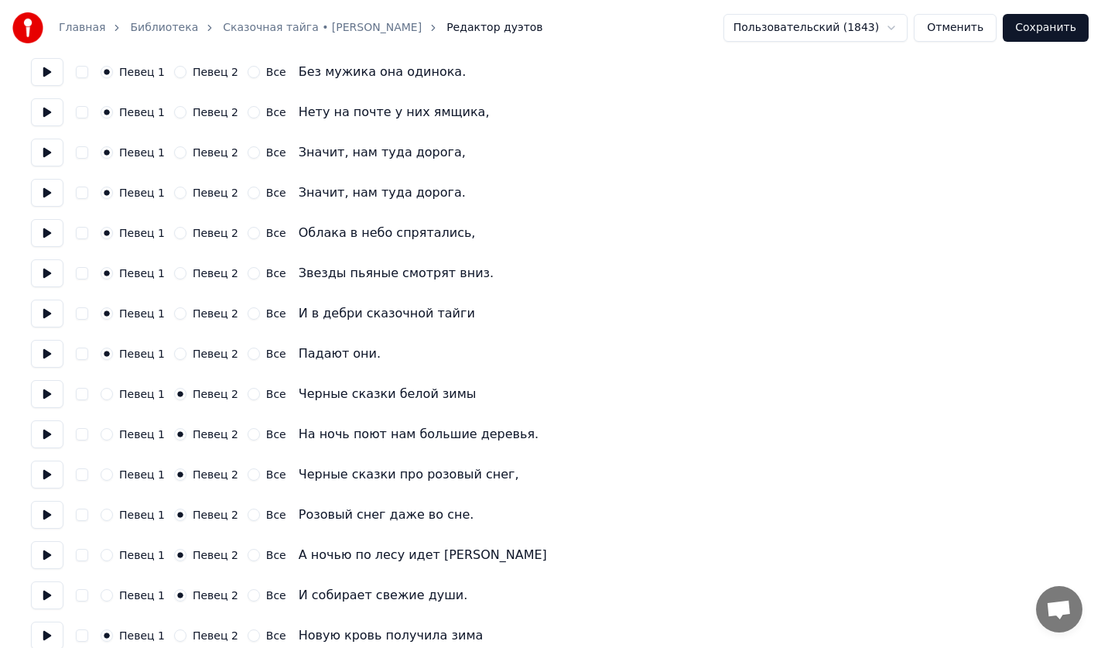
scroll to position [593, 0]
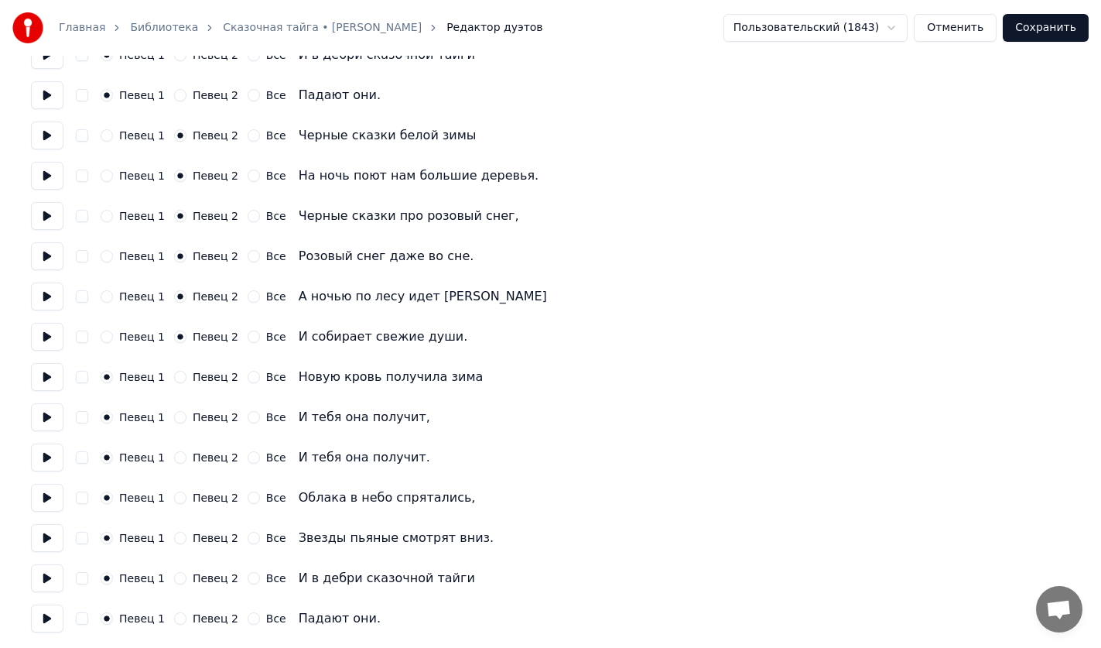
click at [174, 381] on button "Певец 2" at bounding box center [180, 377] width 12 height 12
click at [175, 422] on button "Певец 2" at bounding box center [180, 417] width 12 height 12
click at [175, 460] on button "Певец 2" at bounding box center [180, 457] width 12 height 12
click at [178, 500] on button "Певец 2" at bounding box center [180, 497] width 12 height 12
drag, startPoint x: 176, startPoint y: 618, endPoint x: 173, endPoint y: 595, distance: 23.3
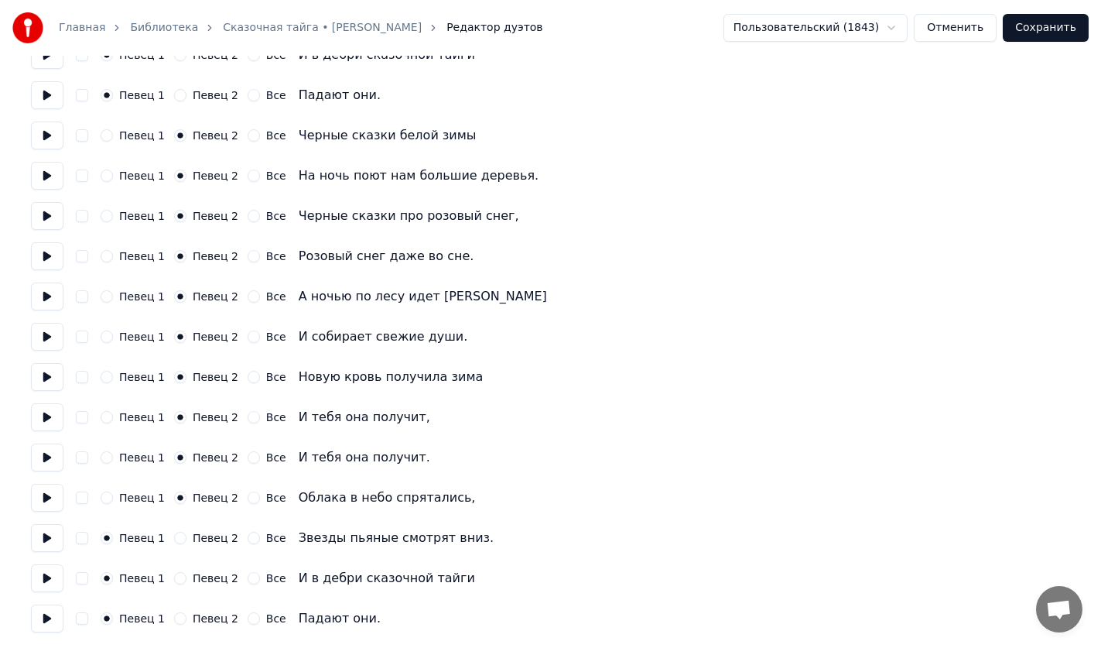
click at [175, 619] on button "Певец 2" at bounding box center [180, 618] width 12 height 12
click at [175, 574] on button "Певец 2" at bounding box center [180, 578] width 12 height 12
drag, startPoint x: 176, startPoint y: 534, endPoint x: 175, endPoint y: 525, distance: 8.5
click at [175, 533] on button "Певец 2" at bounding box center [180, 538] width 12 height 12
click at [1046, 38] on button "Сохранить" at bounding box center [1046, 28] width 86 height 28
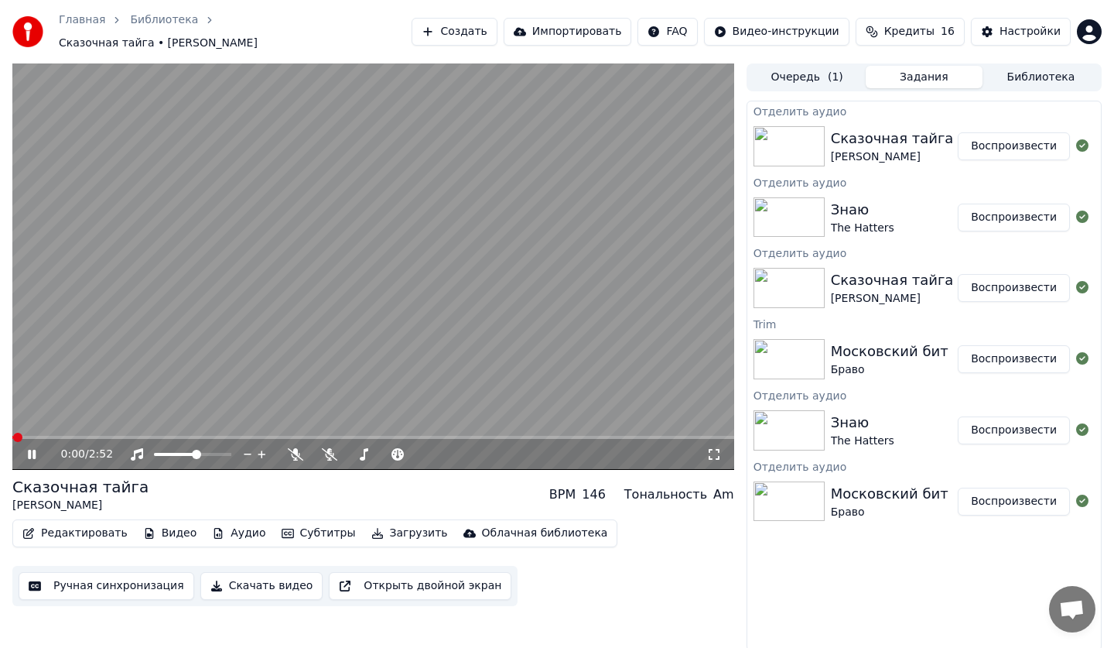
click at [109, 583] on button "Ручная синхронизация" at bounding box center [107, 586] width 176 height 28
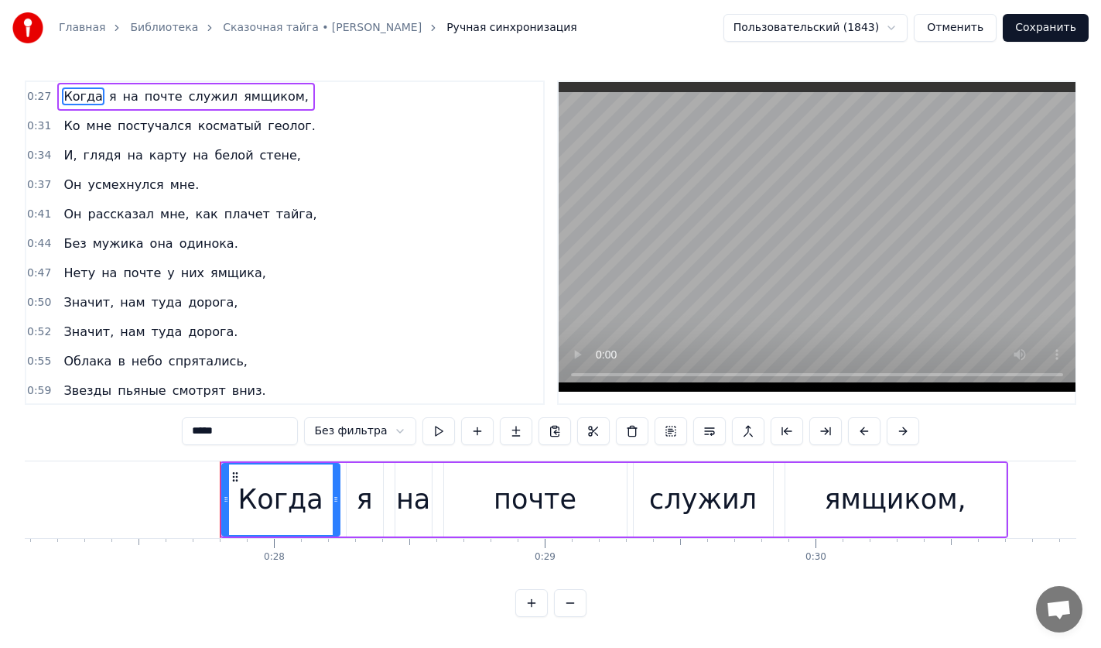
scroll to position [0, 7450]
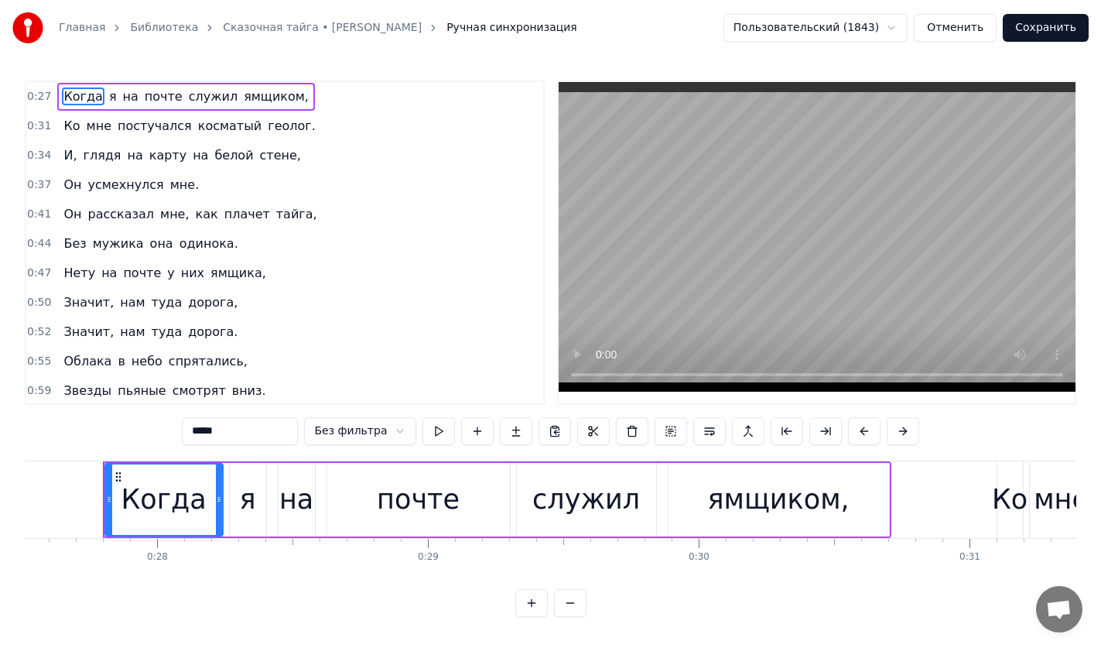
click at [266, 133] on span "геолог." at bounding box center [291, 126] width 51 height 18
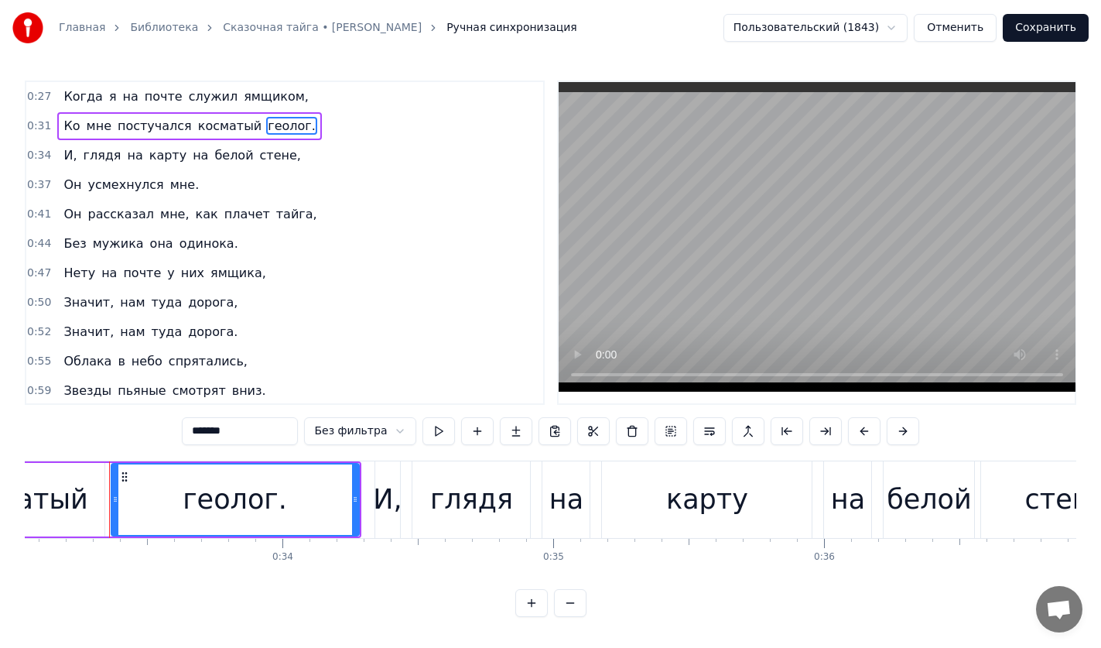
scroll to position [0, 8956]
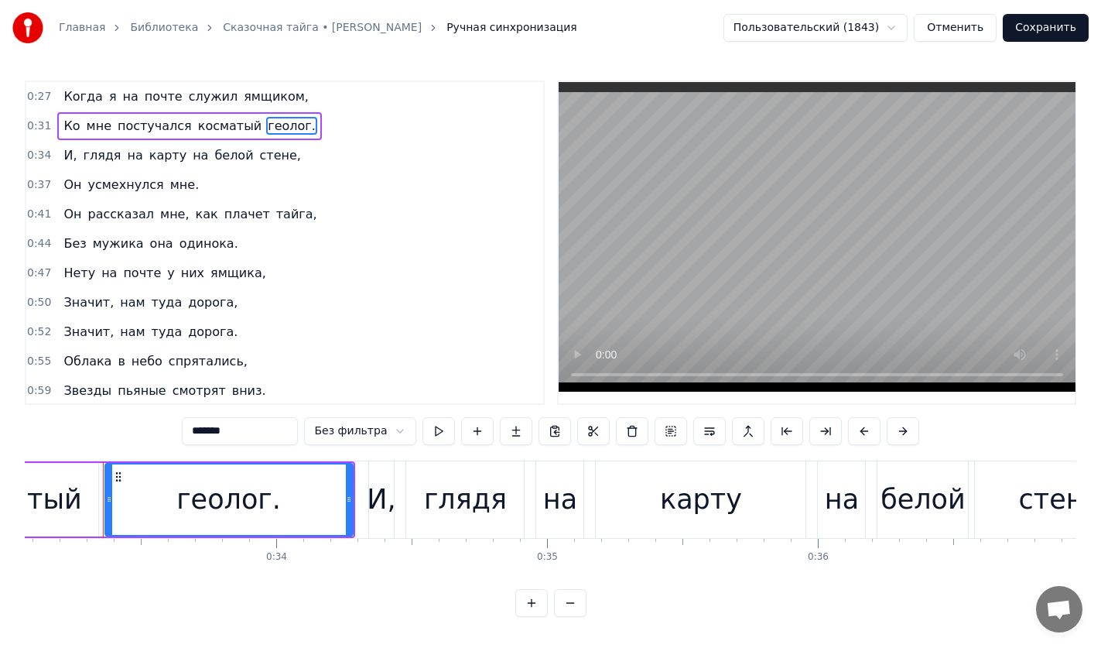
drag, startPoint x: 265, startPoint y: 432, endPoint x: 108, endPoint y: 437, distance: 157.2
click at [108, 437] on div "0:27 Когда я на почте служил ямщиком, 0:31 Ко мне постучался косматый геолог. 0…" at bounding box center [551, 348] width 1052 height 536
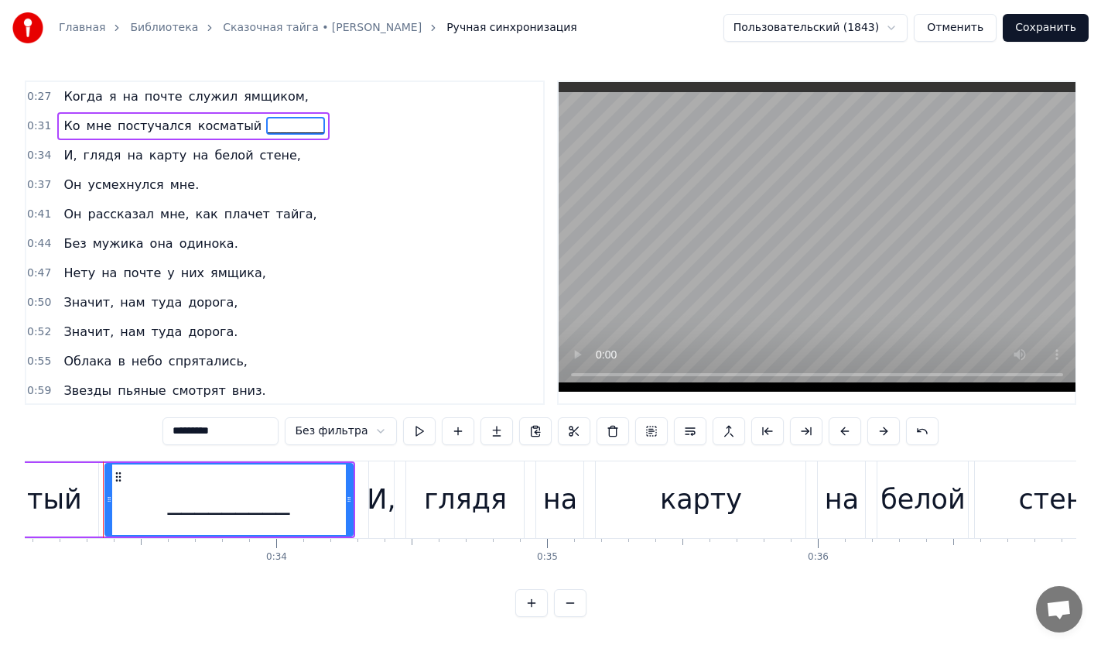
click at [107, 245] on span "мужика" at bounding box center [118, 243] width 54 height 18
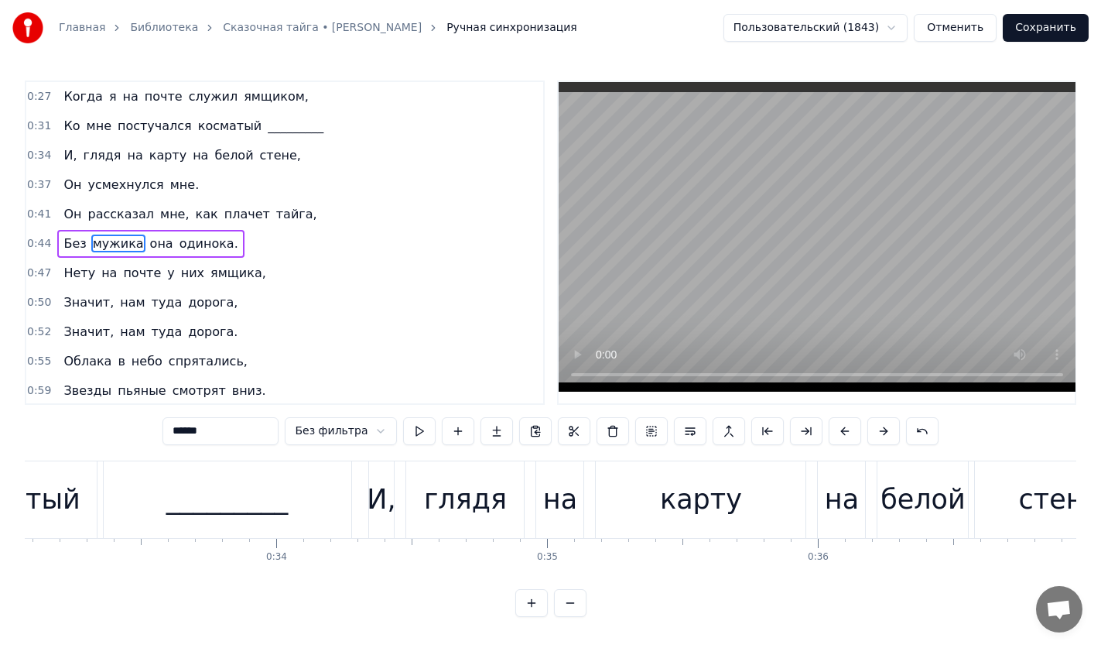
scroll to position [1, 0]
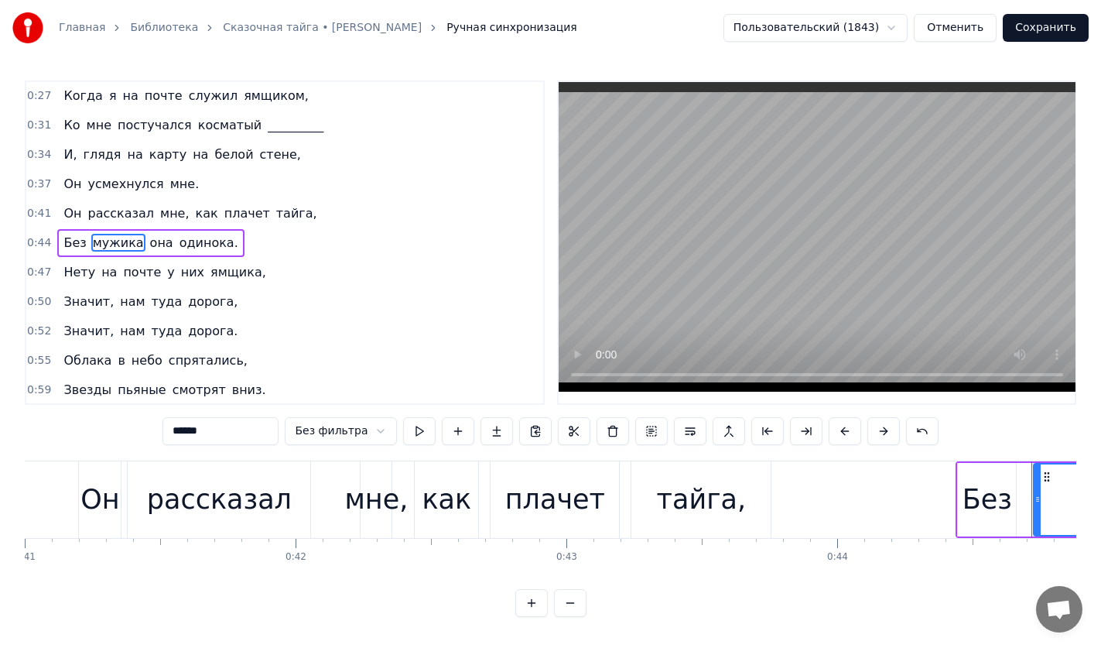
drag, startPoint x: 212, startPoint y: 432, endPoint x: 157, endPoint y: 433, distance: 55.0
click at [157, 433] on div "0:27 Когда я на почте служил ямщиком, 0:31 Ко мне постучался косматый _________…" at bounding box center [551, 348] width 1052 height 536
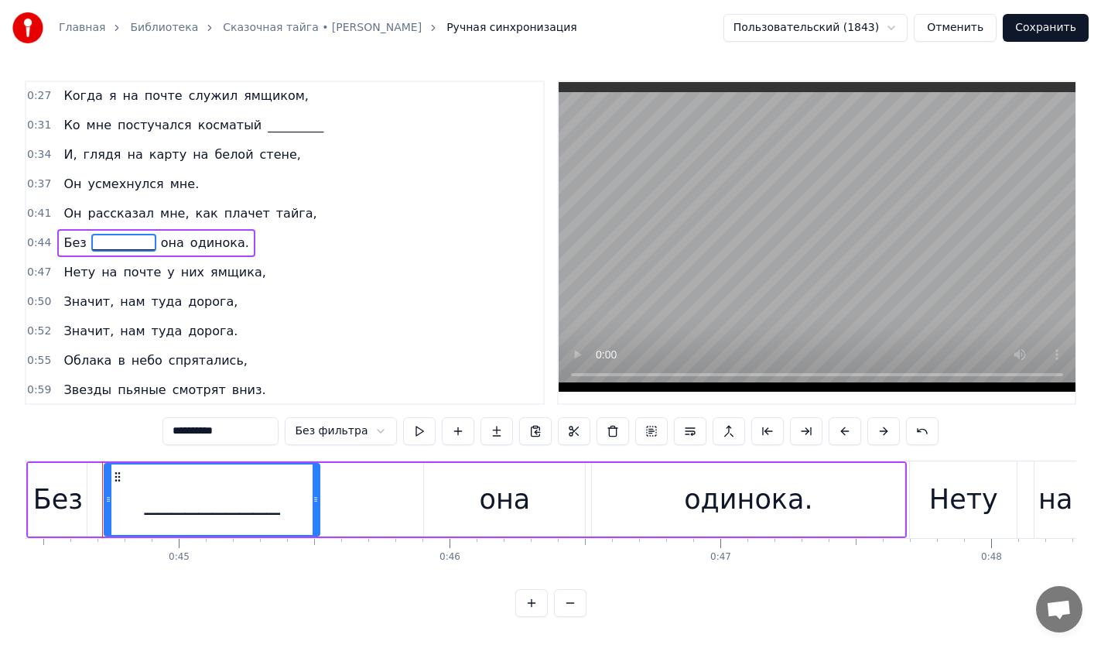
scroll to position [336, 0]
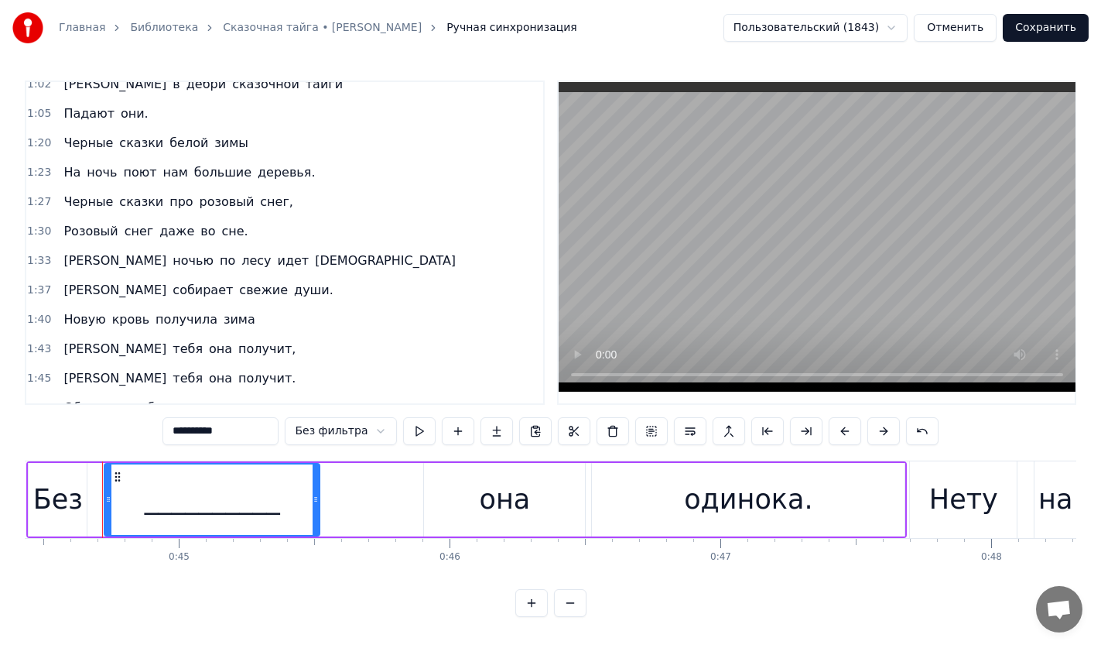
click at [313, 265] on span "[DEMOGRAPHIC_DATA]" at bounding box center [385, 260] width 144 height 18
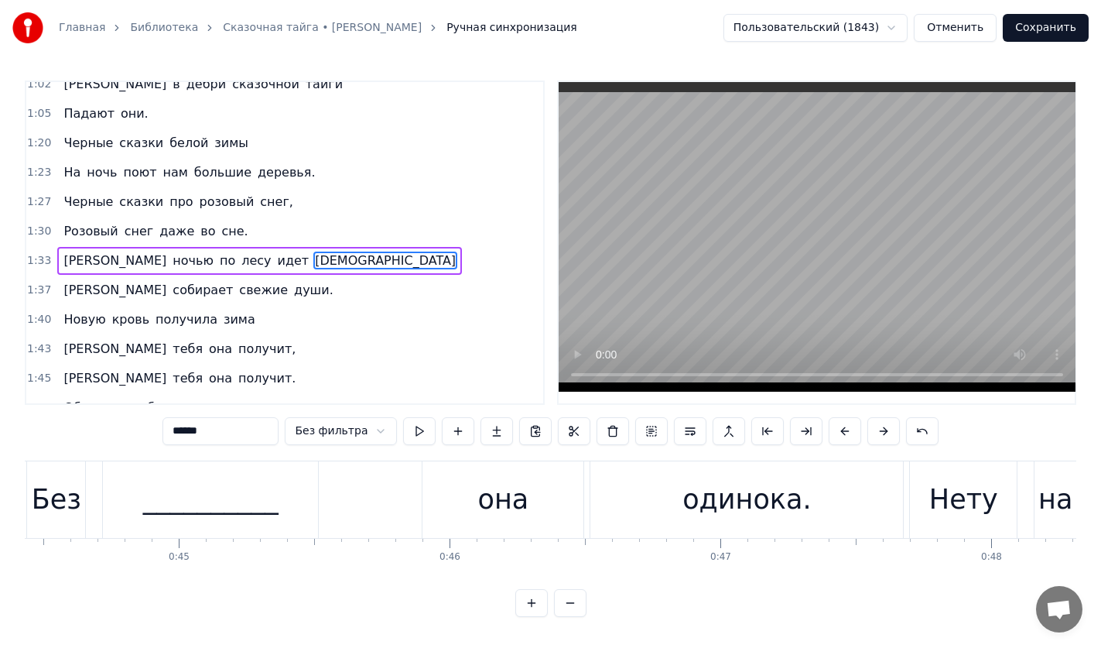
scroll to position [354, 0]
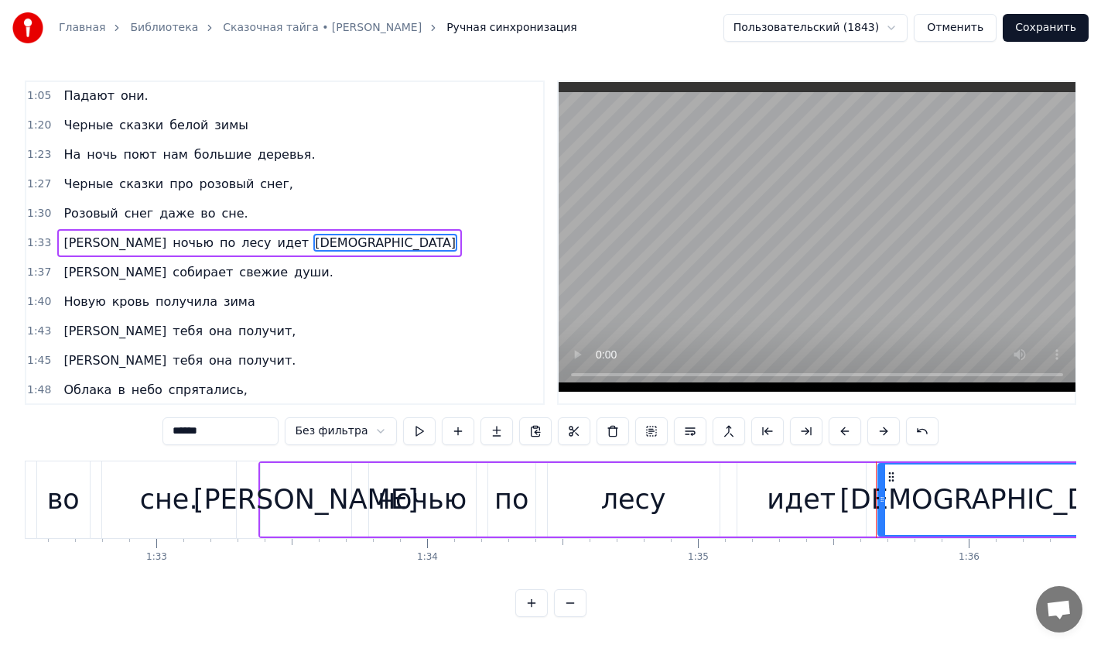
drag, startPoint x: 230, startPoint y: 422, endPoint x: 53, endPoint y: 422, distance: 177.2
click at [53, 422] on div "0:27 Когда я на почте служил ямщиком, 0:31 Ко мне постучался косматый _________…" at bounding box center [551, 348] width 1052 height 536
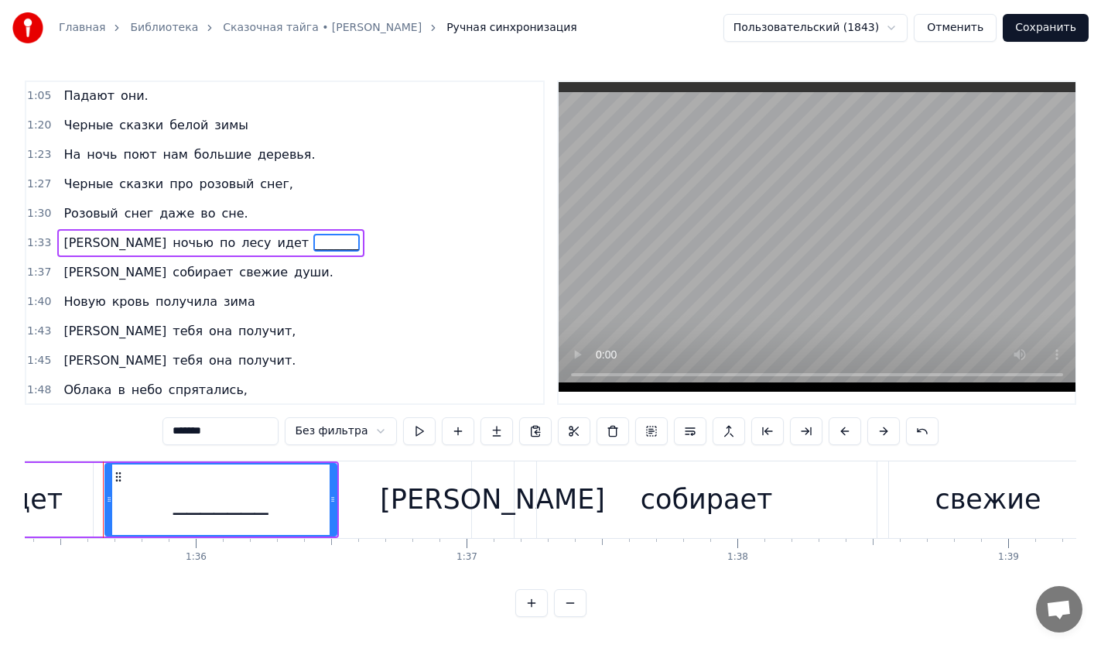
type input "*******"
click at [123, 312] on div "Новую кровь получила зима" at bounding box center [158, 302] width 203 height 28
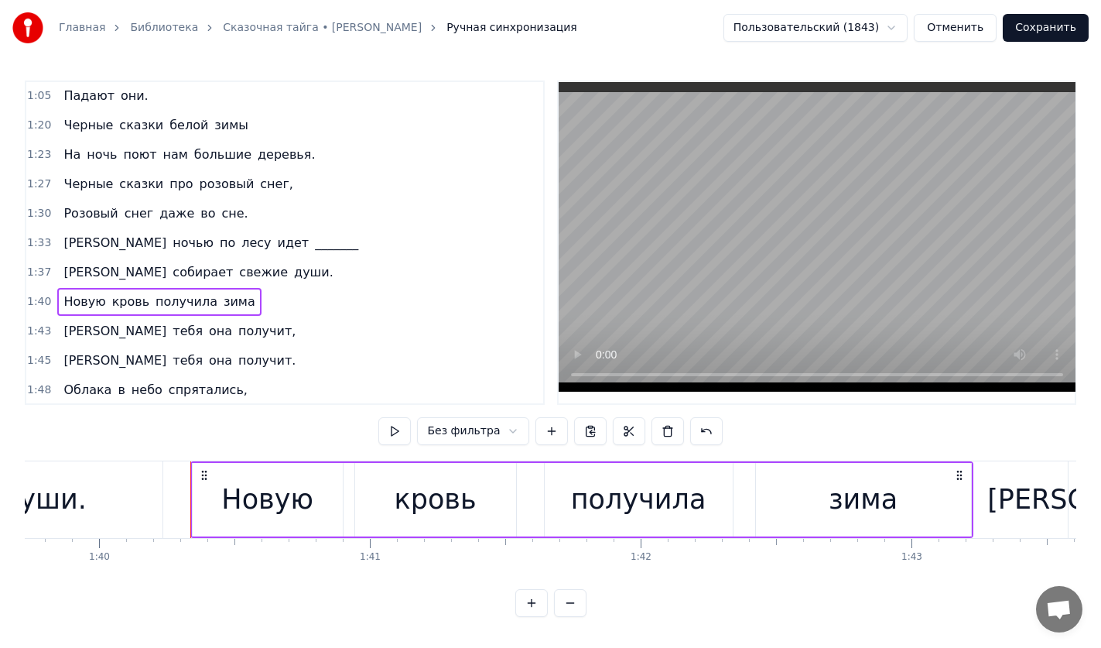
scroll to position [0, 27094]
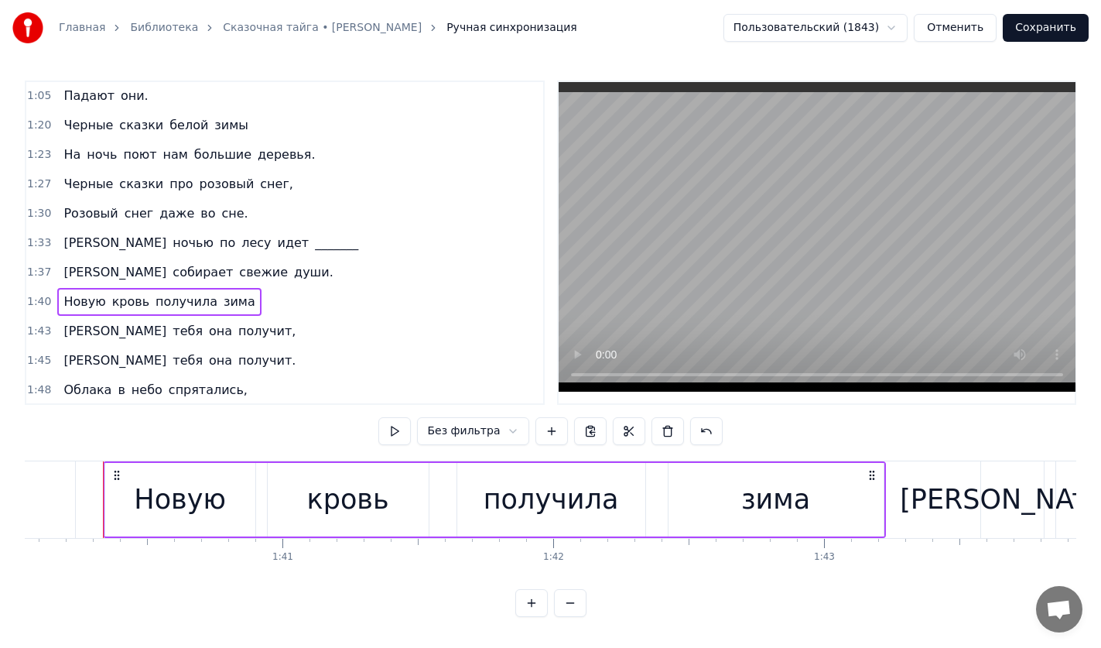
click at [111, 299] on span "кровь" at bounding box center [131, 301] width 40 height 18
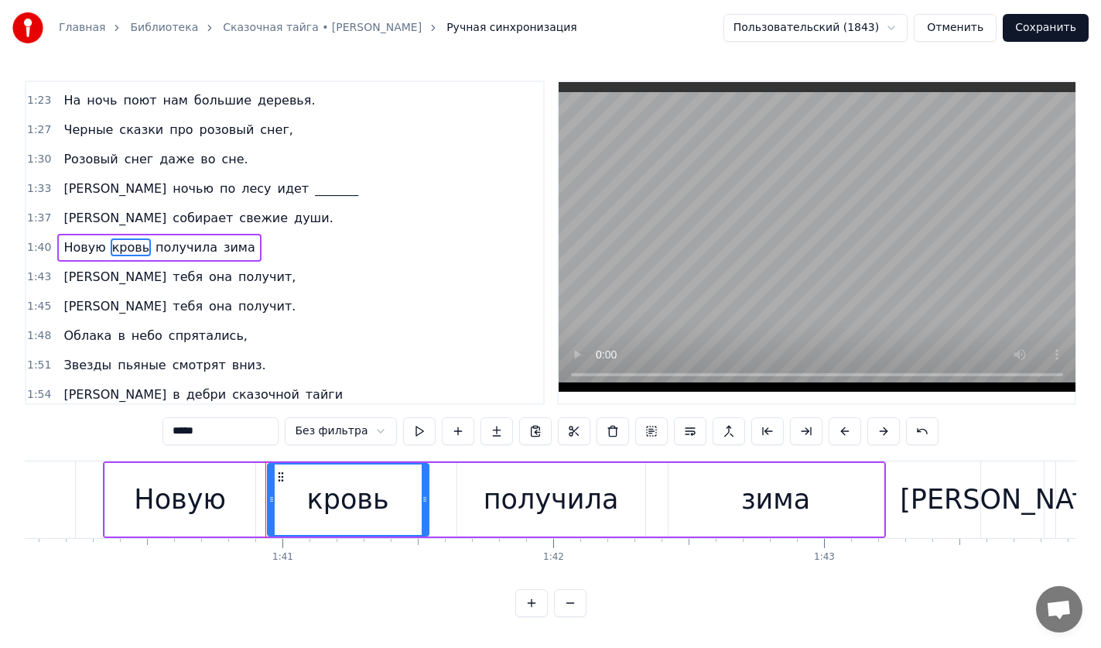
scroll to position [412, 0]
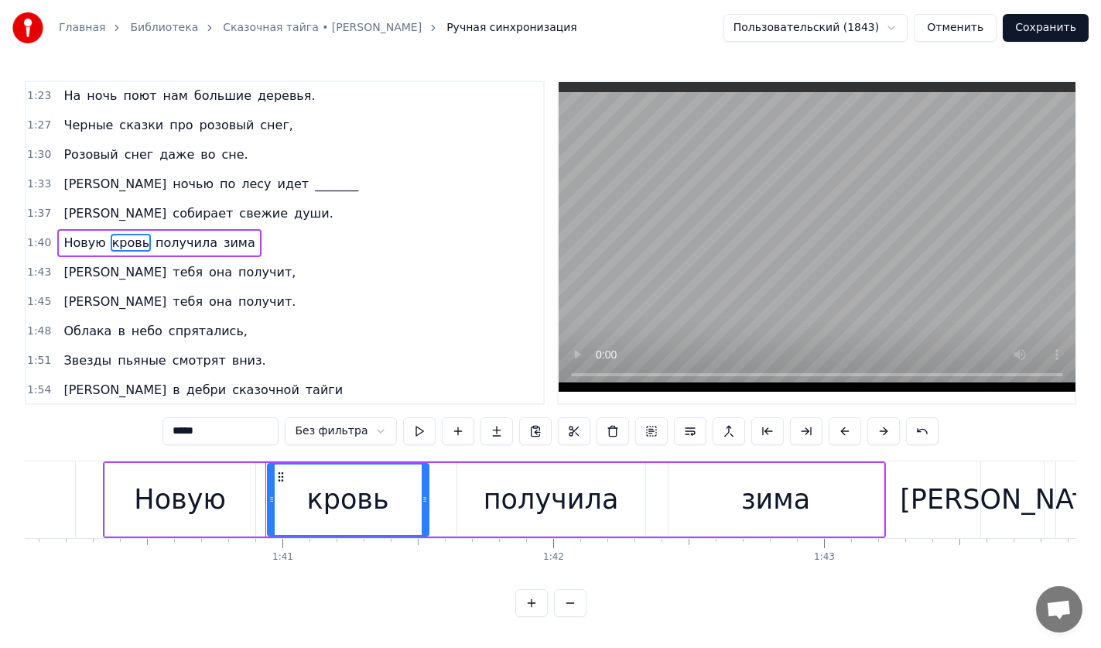
drag, startPoint x: 252, startPoint y: 437, endPoint x: 45, endPoint y: 438, distance: 207.4
click at [45, 438] on div "0:27 Когда я на почте служил ямщиком, 0:31 Ко мне постучался косматый _________…" at bounding box center [551, 348] width 1052 height 536
click at [205, 128] on span "розовый" at bounding box center [227, 125] width 58 height 18
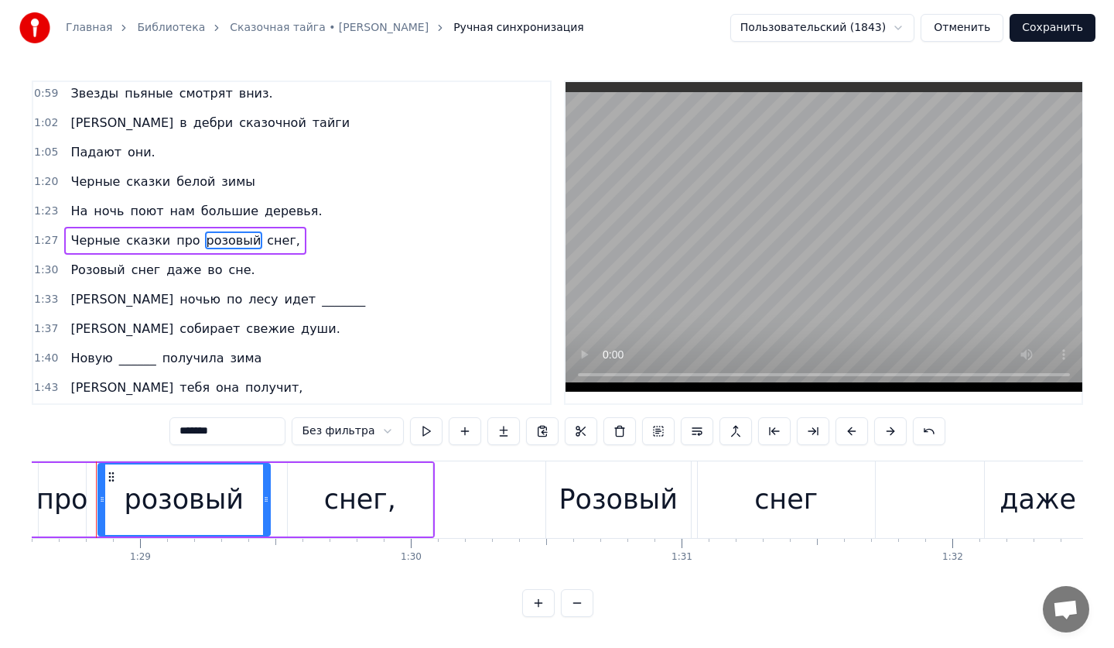
scroll to position [0, 23980]
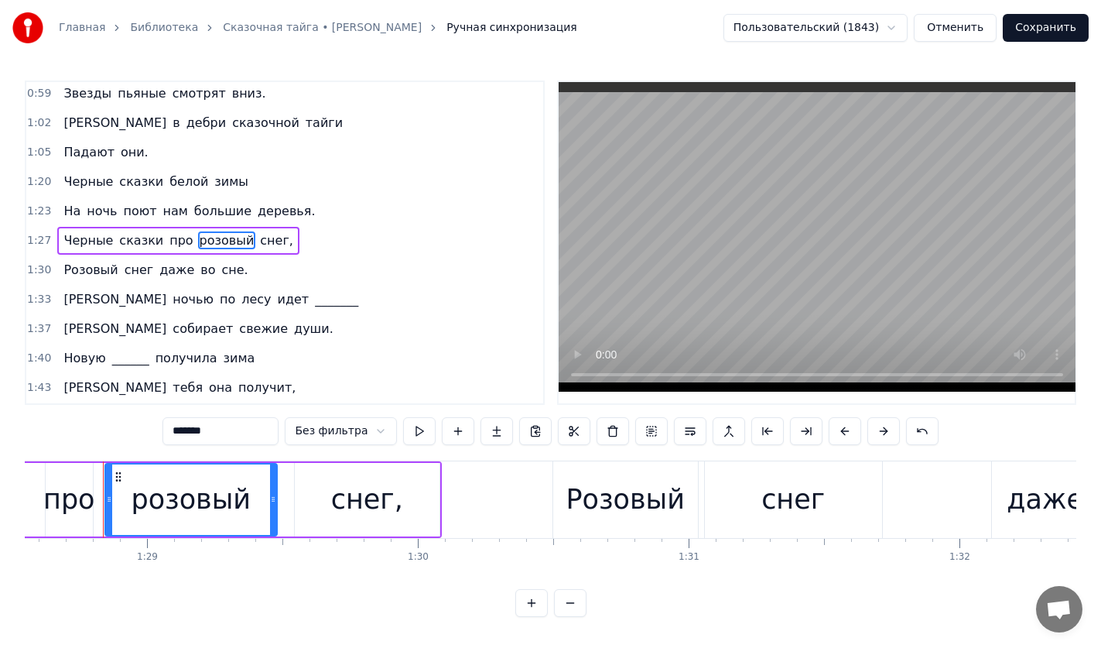
drag, startPoint x: 255, startPoint y: 439, endPoint x: 23, endPoint y: 430, distance: 231.5
click at [23, 430] on div "Главная Библиотека Сказочная тайга • [PERSON_NAME] синхронизация Пользовательск…" at bounding box center [550, 308] width 1101 height 617
type input "**********"
click at [1046, 26] on button "Сохранить" at bounding box center [1046, 28] width 86 height 28
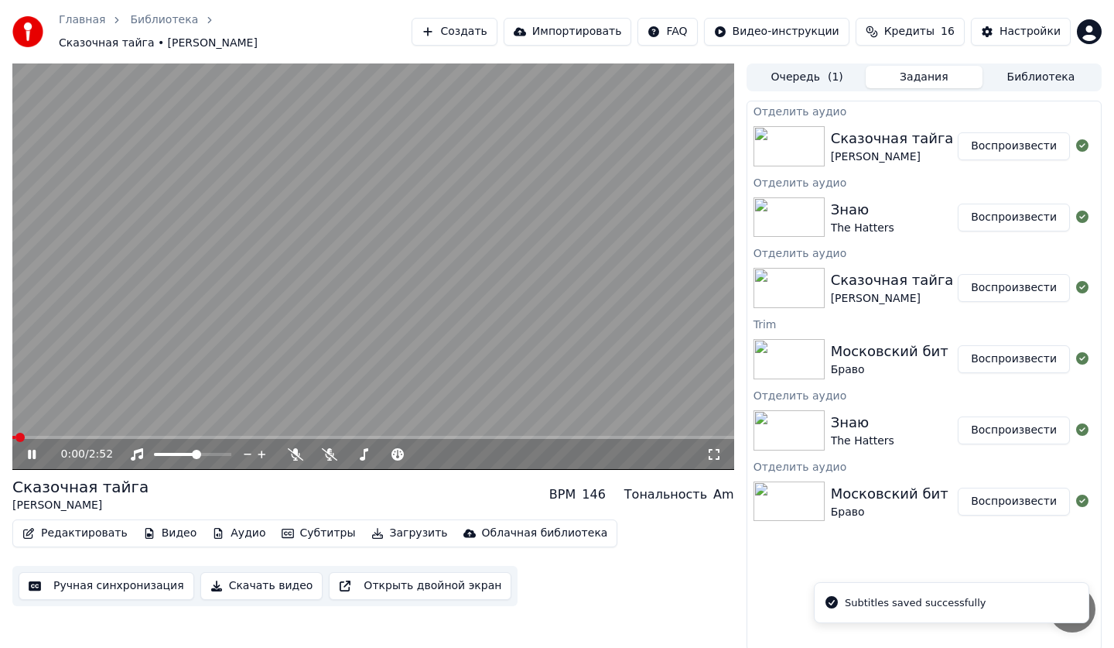
click at [248, 580] on button "Скачать видео" at bounding box center [261, 586] width 123 height 28
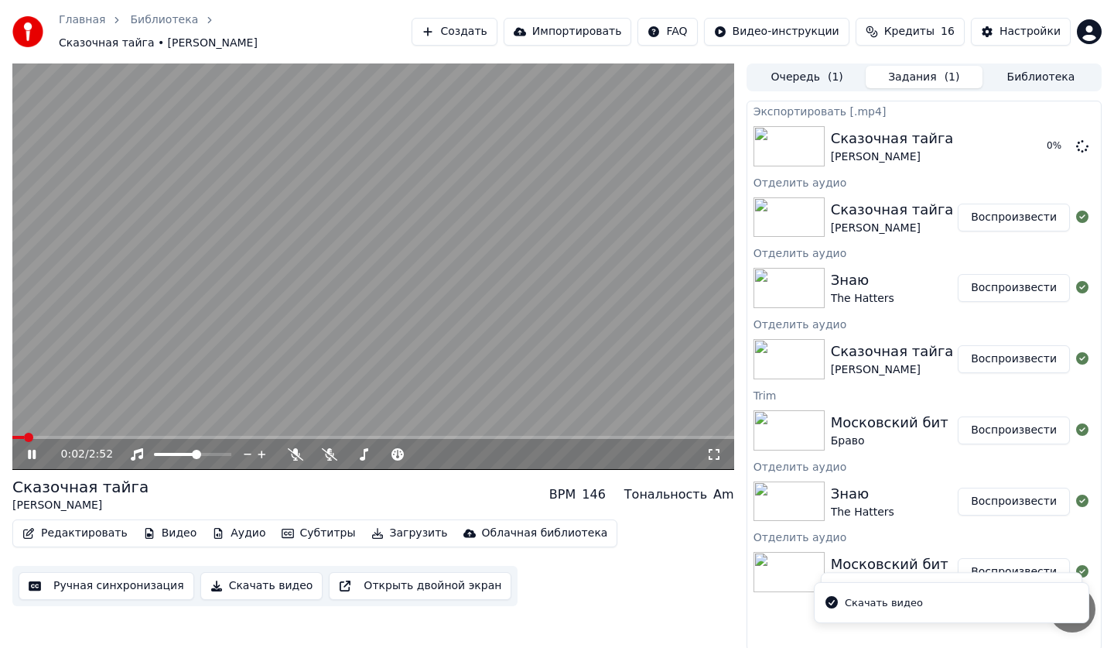
click at [28, 454] on div "0:02 / 2:52" at bounding box center [373, 454] width 722 height 31
click at [28, 450] on icon at bounding box center [43, 454] width 36 height 12
click at [799, 83] on div "Очередь ( 1 ) Задания ( 1 ) Библиотека" at bounding box center [924, 77] width 355 height 28
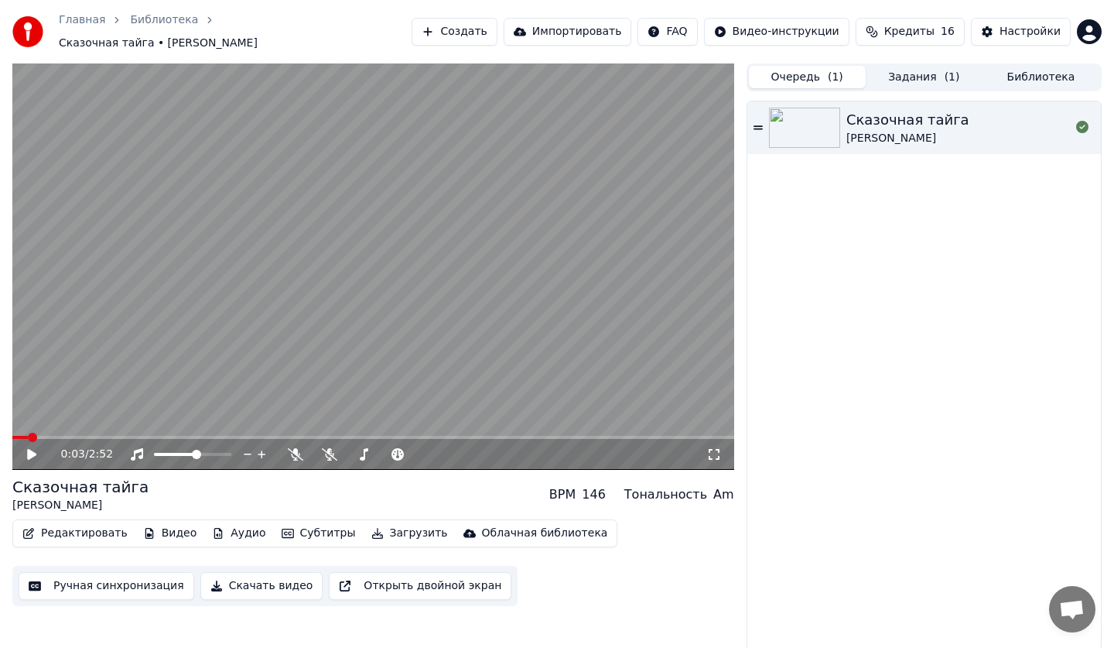
click at [810, 70] on button "Очередь ( 1 )" at bounding box center [807, 77] width 117 height 22
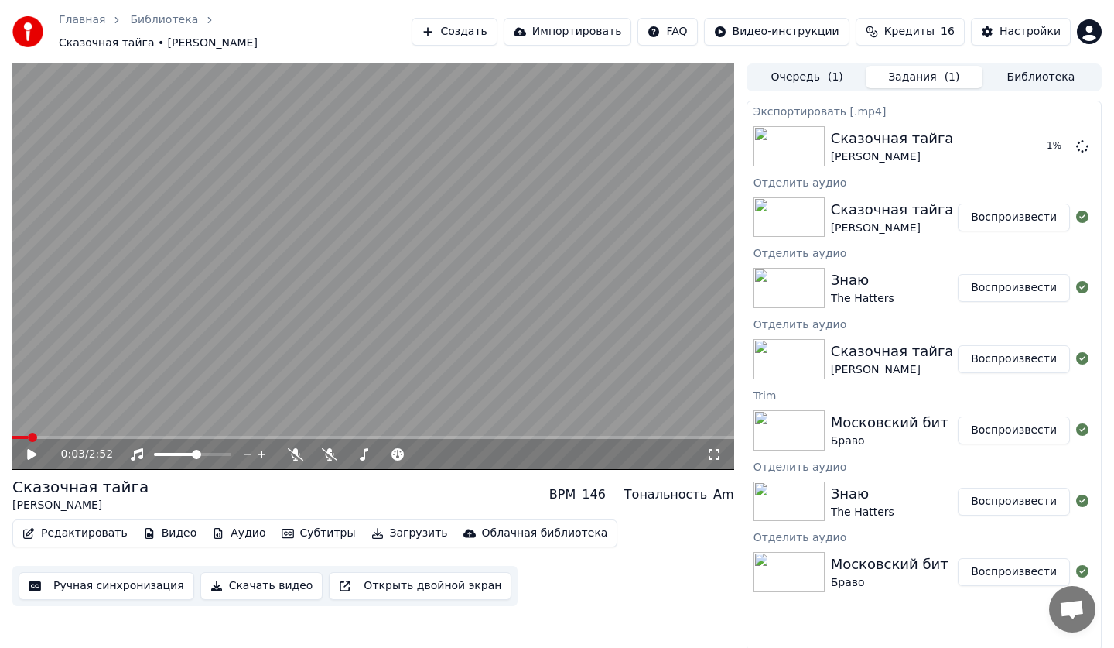
click at [896, 71] on button "Задания ( 1 )" at bounding box center [924, 77] width 117 height 22
click at [624, 607] on div "0:03 / 2:52 Сказочная тайга [PERSON_NAME] BPM 146 Тональность Am Редактировать …" at bounding box center [373, 356] width 722 height 587
